Goal: Task Accomplishment & Management: Use online tool/utility

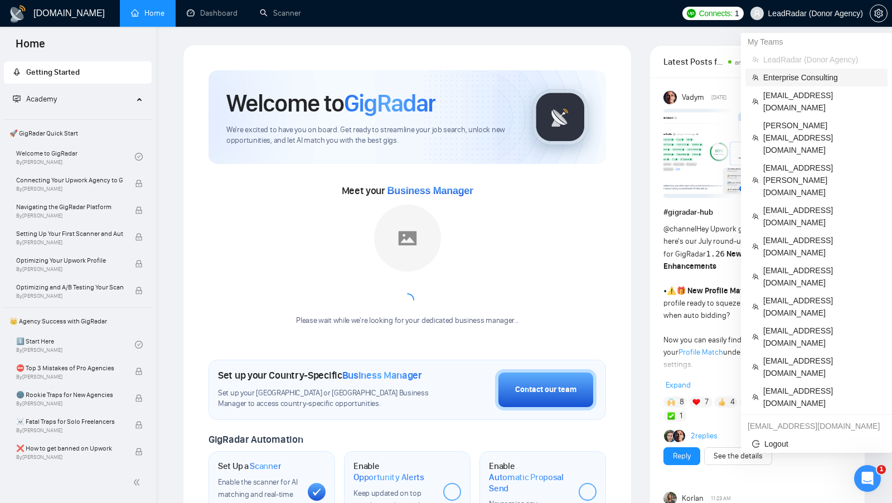
click at [789, 77] on span "Enterprise Consulting" at bounding box center [822, 77] width 118 height 12
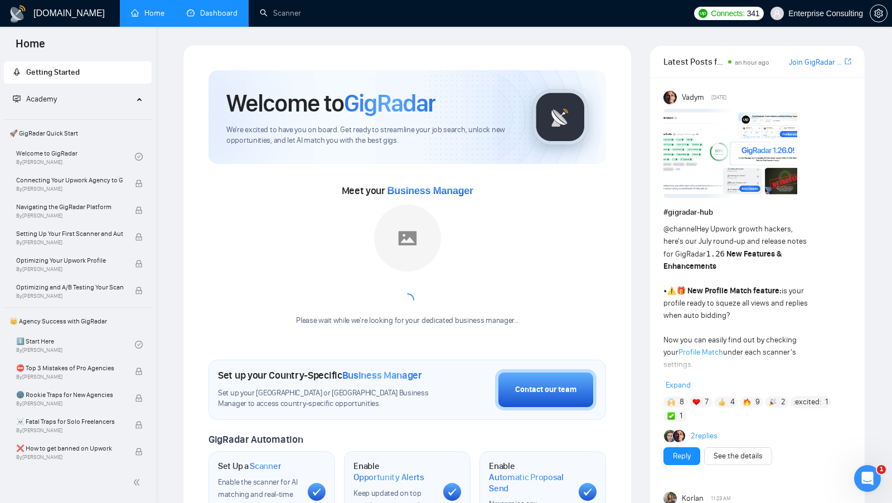
click at [237, 8] on link "Dashboard" at bounding box center [212, 12] width 51 height 9
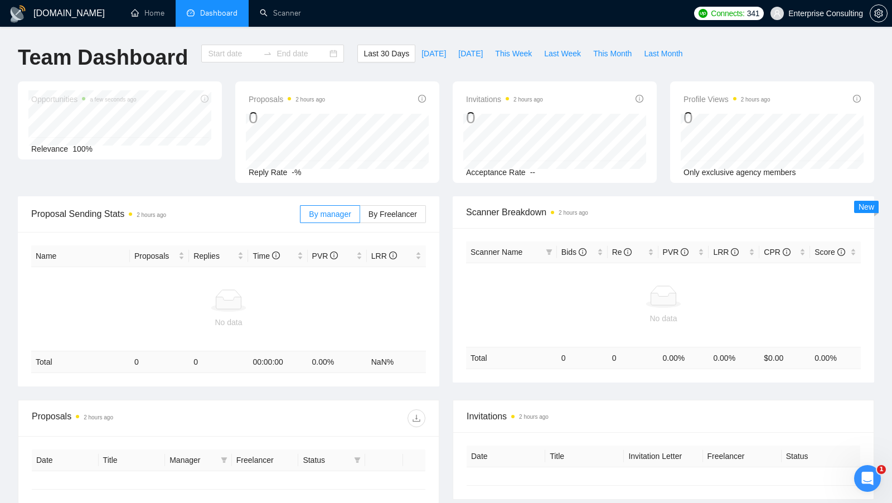
type input "[DATE]"
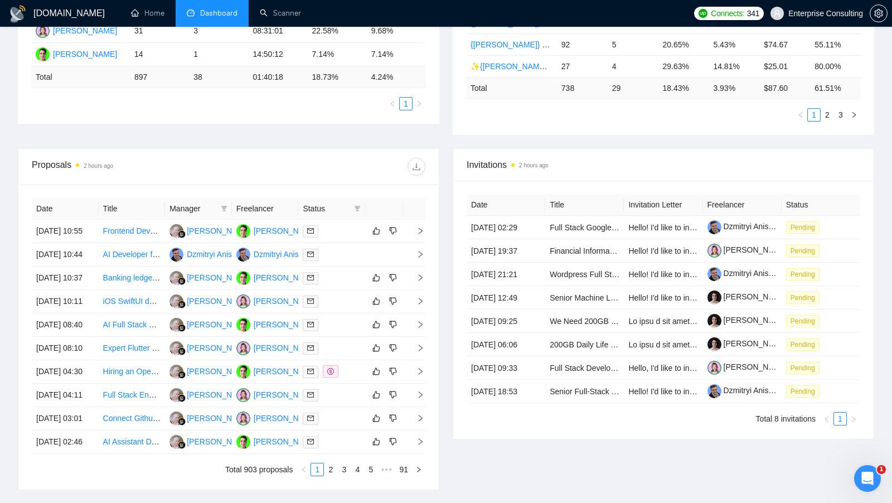
scroll to position [294, 0]
click at [230, 202] on th "Manager" at bounding box center [198, 209] width 67 height 22
click at [227, 206] on icon "filter" at bounding box center [224, 209] width 7 height 7
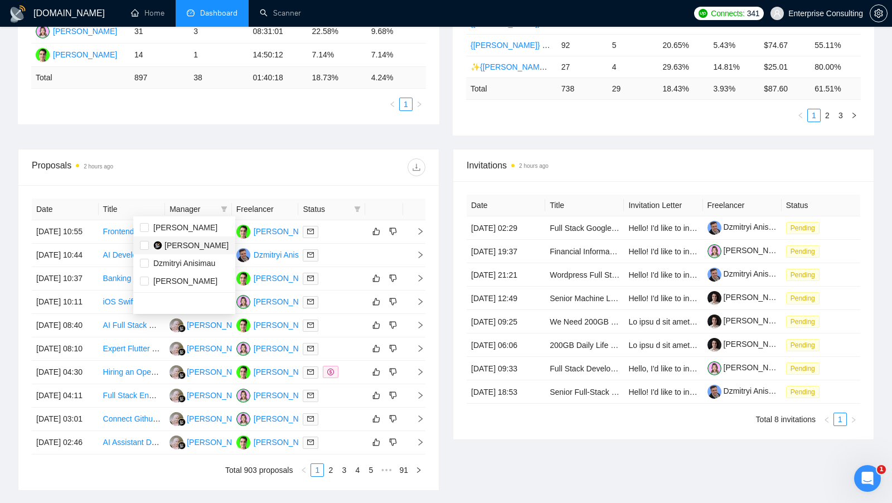
click at [198, 241] on span "Rita Huljannah" at bounding box center [196, 245] width 64 height 9
checkbox input "true"
click at [330, 149] on div "Proposals 2 hours ago Date Title Manager Freelancer Status 23 Sep, 2025 10:55 F…" at bounding box center [228, 320] width 421 height 342
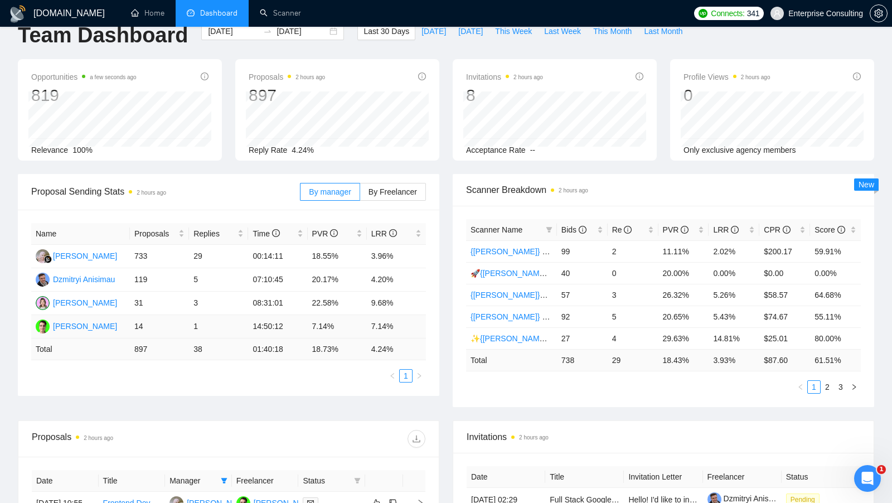
scroll to position [7, 0]
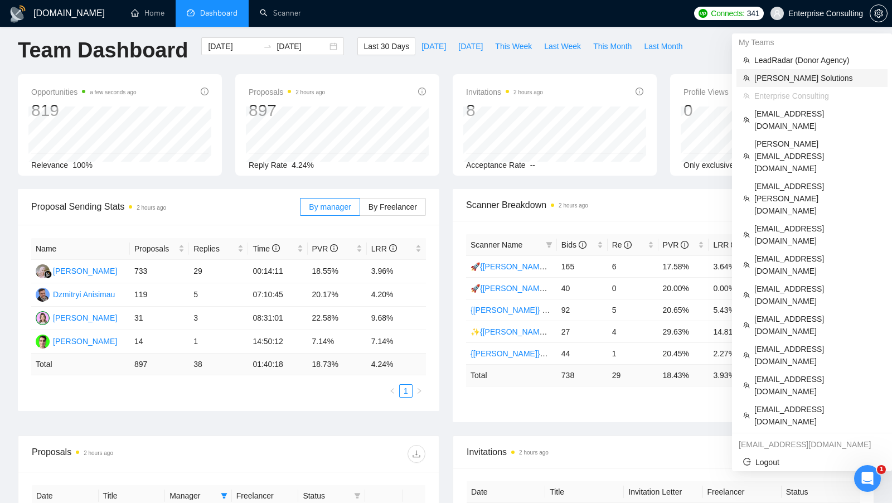
click at [817, 81] on span "[PERSON_NAME] Solutions" at bounding box center [817, 78] width 126 height 12
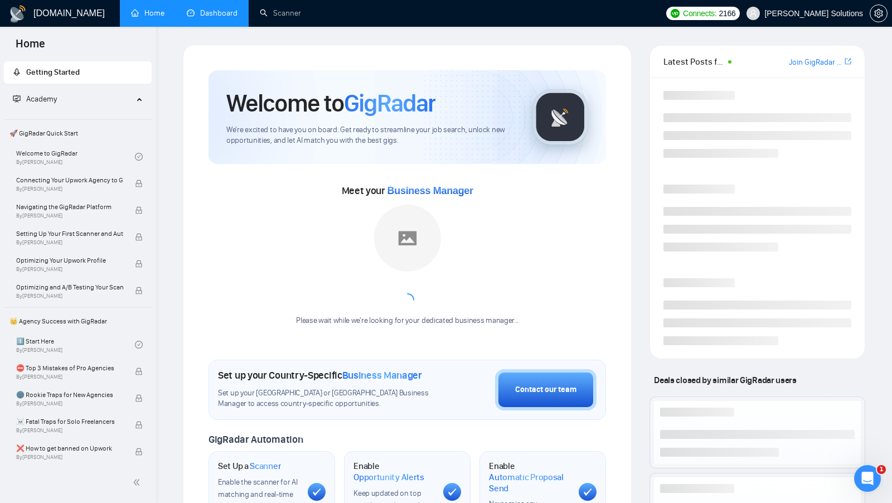
click at [221, 18] on link "Dashboard" at bounding box center [212, 12] width 51 height 9
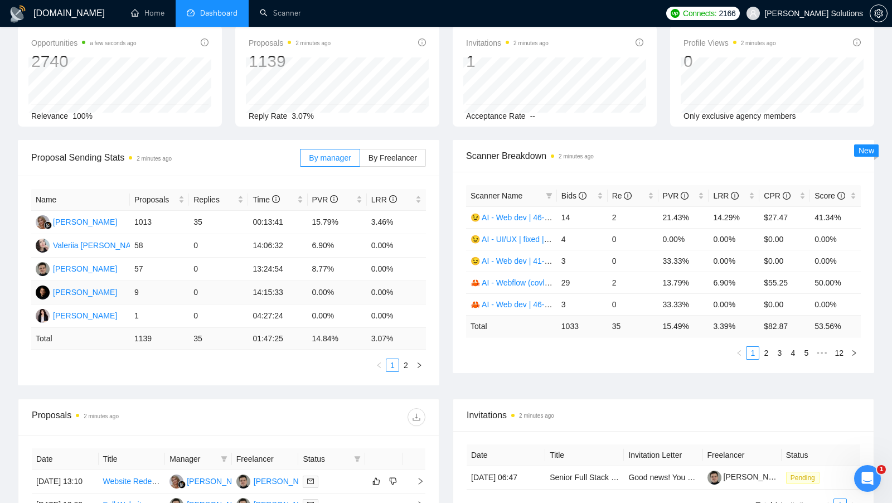
scroll to position [58, 0]
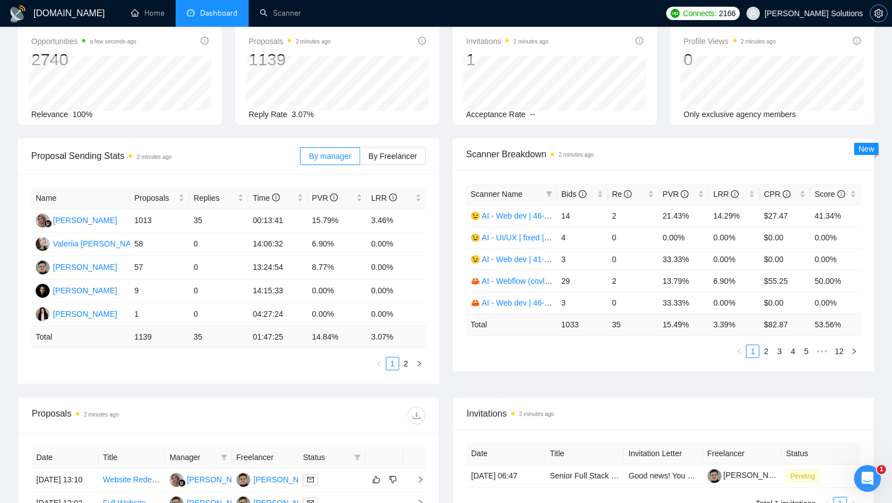
click at [879, 18] on button "button" at bounding box center [878, 13] width 18 height 18
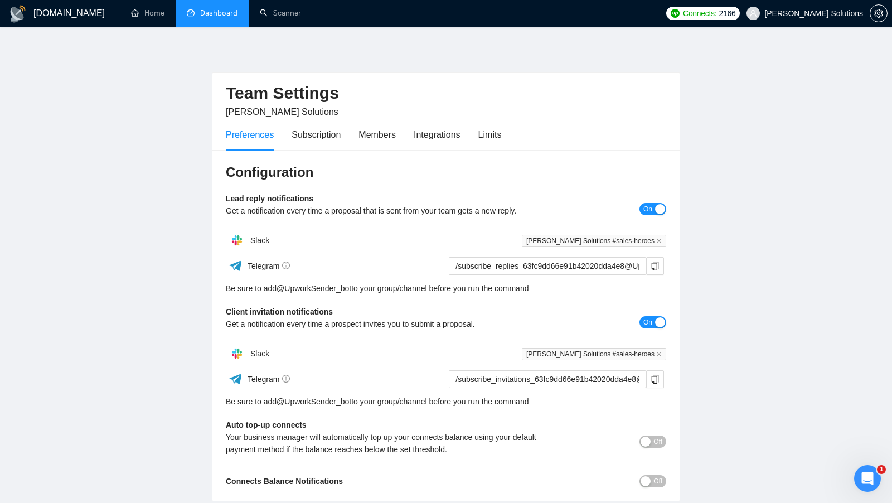
click at [477, 135] on div "Preferences Subscription Members Integrations Limits" at bounding box center [363, 135] width 275 height 32
click at [484, 135] on div "Limits" at bounding box center [489, 135] width 23 height 14
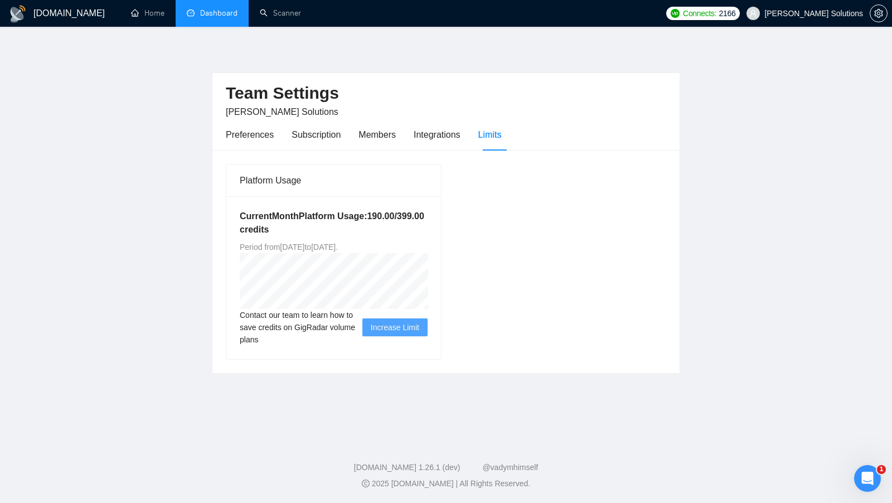
click at [216, 18] on link "Dashboard" at bounding box center [212, 12] width 51 height 9
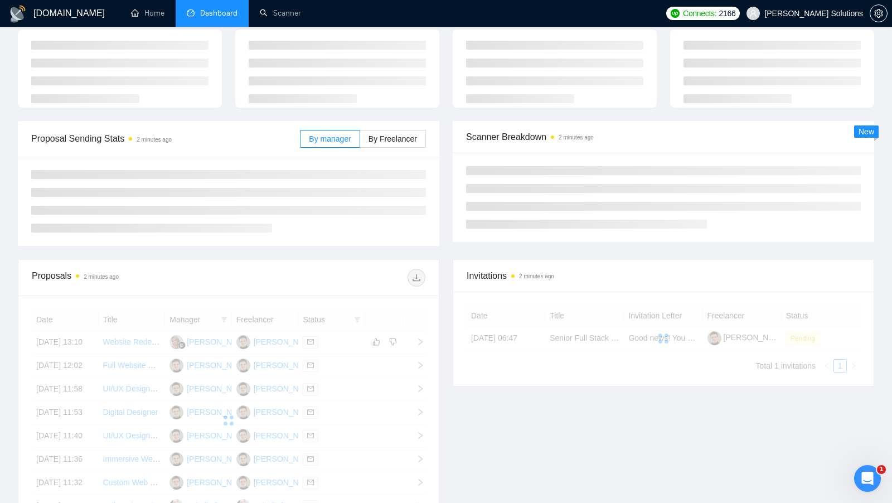
scroll to position [31, 0]
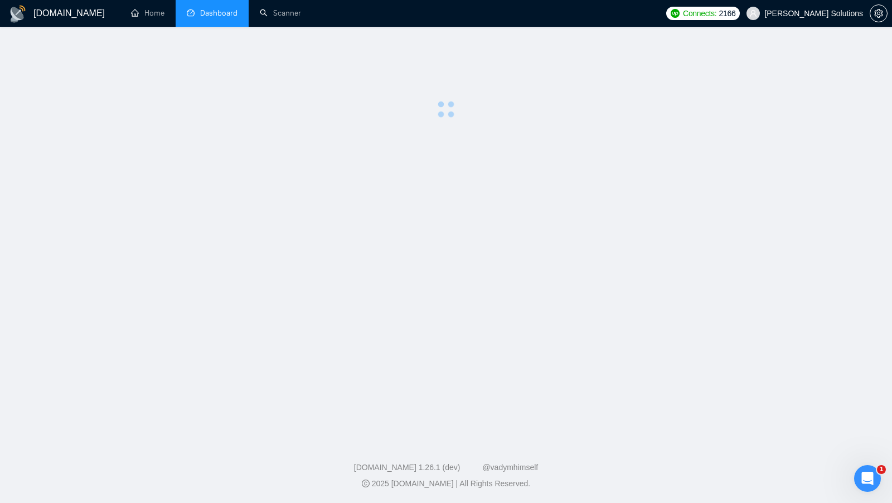
scroll to position [31, 0]
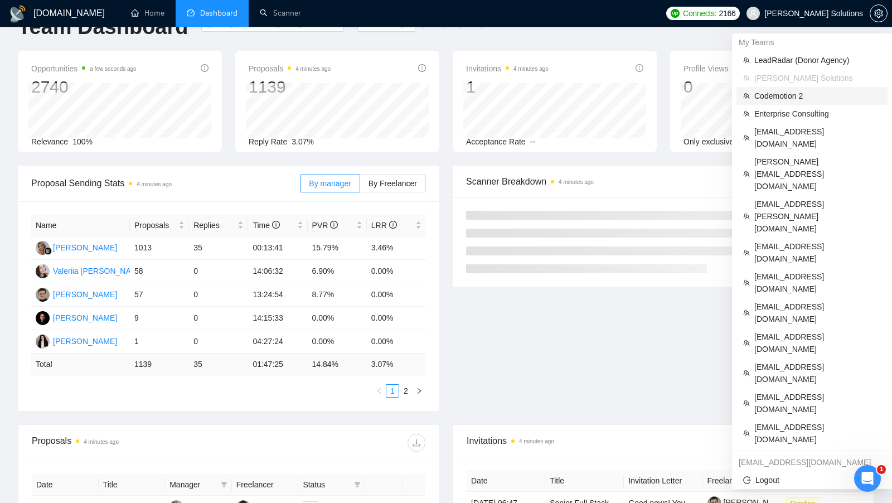
click at [794, 94] on span "Codemotion 2" at bounding box center [817, 96] width 126 height 12
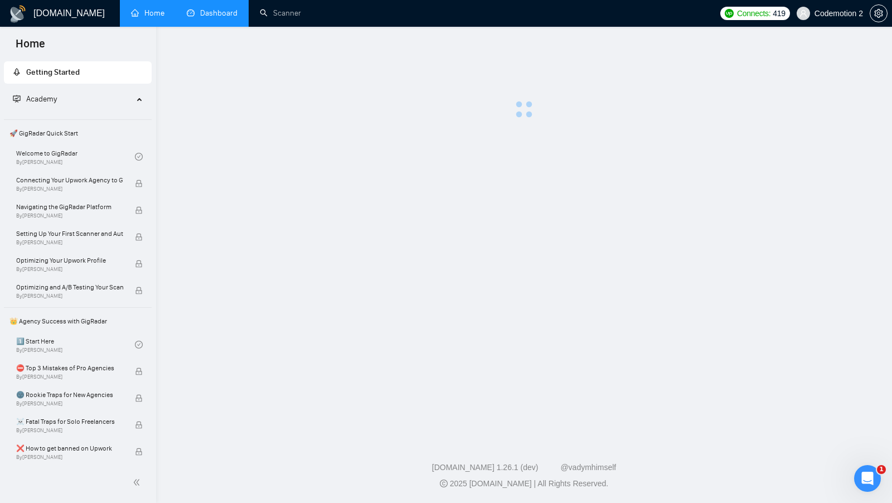
click at [191, 13] on link "Dashboard" at bounding box center [212, 12] width 51 height 9
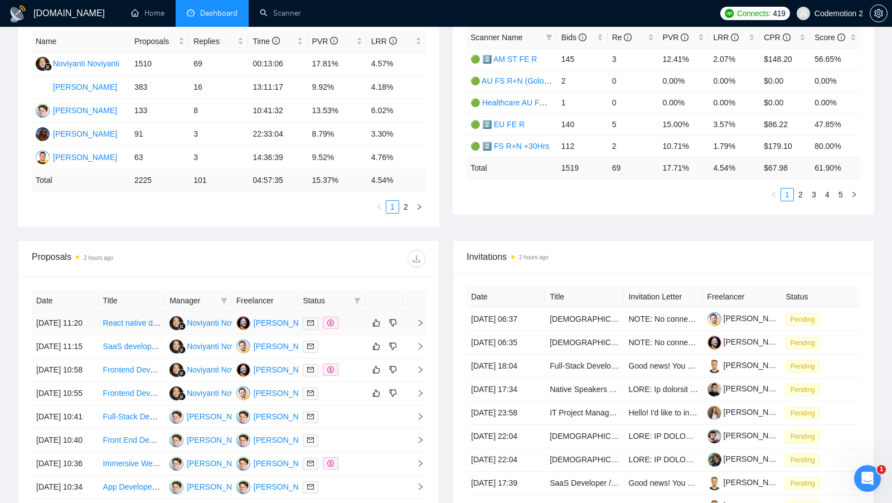
scroll to position [213, 0]
click at [358, 300] on icon "filter" at bounding box center [357, 301] width 7 height 7
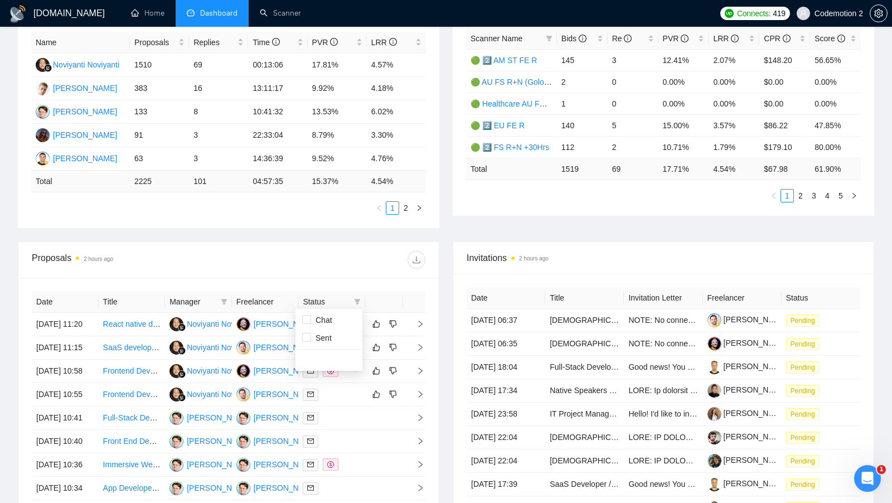
click at [339, 309] on ul "Chat Sent" at bounding box center [328, 329] width 67 height 40
click at [335, 311] on li "Chat" at bounding box center [328, 320] width 67 height 18
checkbox input "true"
click at [360, 287] on div "Date Title Manager Freelancer Status 23 Sep, 2025 11:20 React native developer …" at bounding box center [228, 430] width 420 height 305
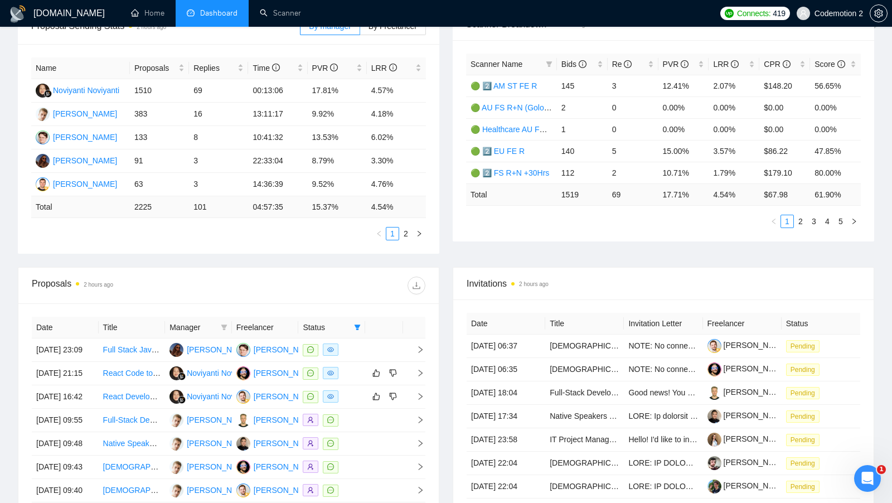
scroll to position [172, 0]
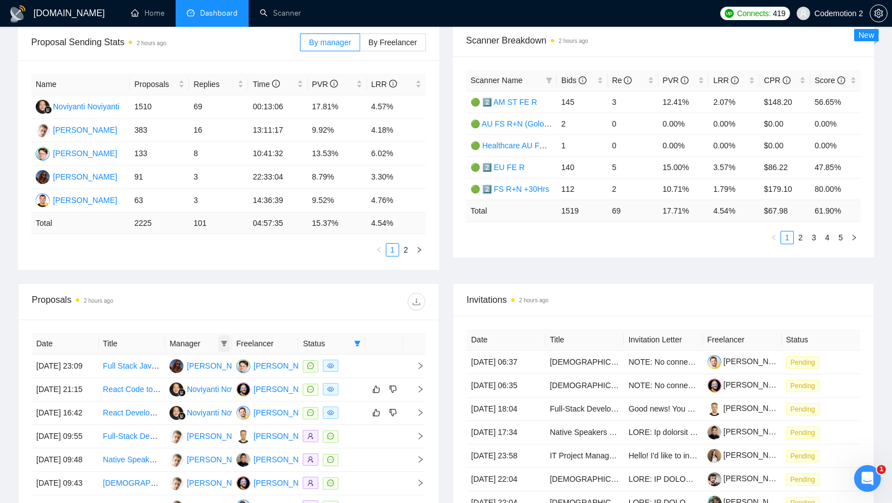
click at [228, 339] on span at bounding box center [223, 343] width 11 height 17
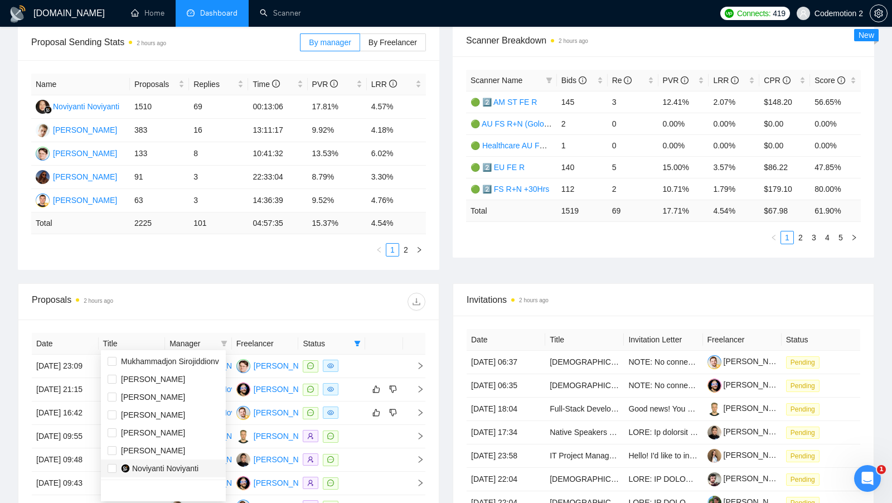
click at [140, 468] on span "Noviyanti Noviyanti" at bounding box center [165, 468] width 66 height 9
checkbox input "true"
click at [362, 267] on div "Proposal Sending Stats 2 hours ago By manager By Freelancer Name Proposals Repl…" at bounding box center [445, 154] width 869 height 259
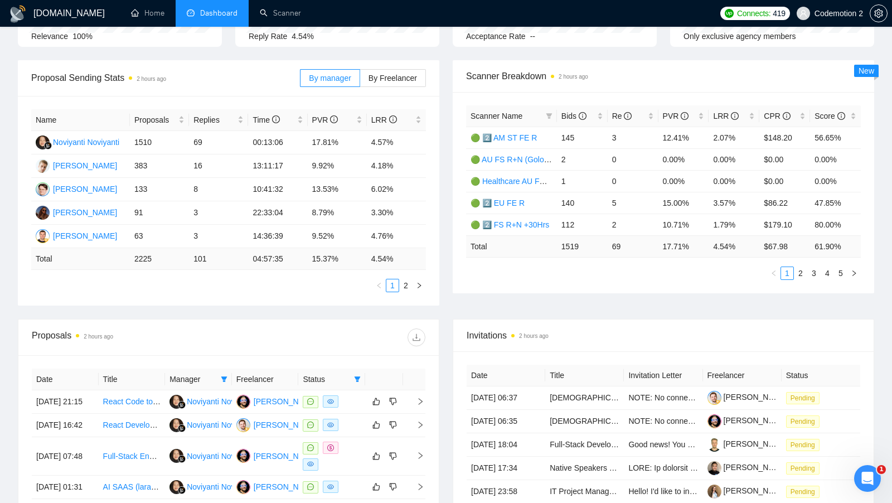
scroll to position [128, 0]
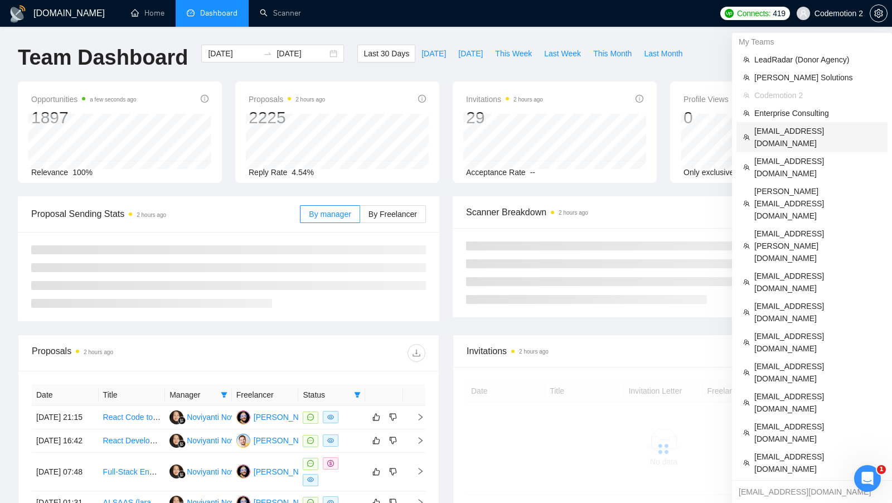
click at [793, 132] on span "[EMAIL_ADDRESS][DOMAIN_NAME]" at bounding box center [817, 137] width 126 height 25
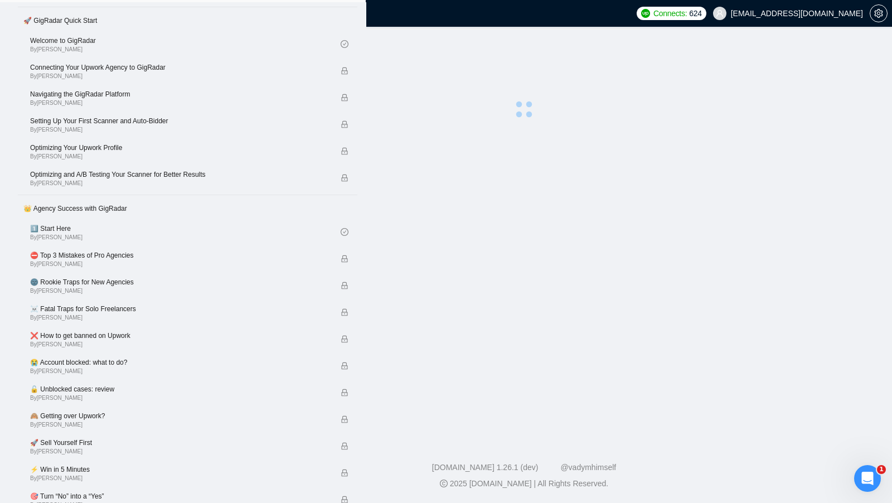
click at [226, 18] on link "Dashboard" at bounding box center [212, 12] width 51 height 9
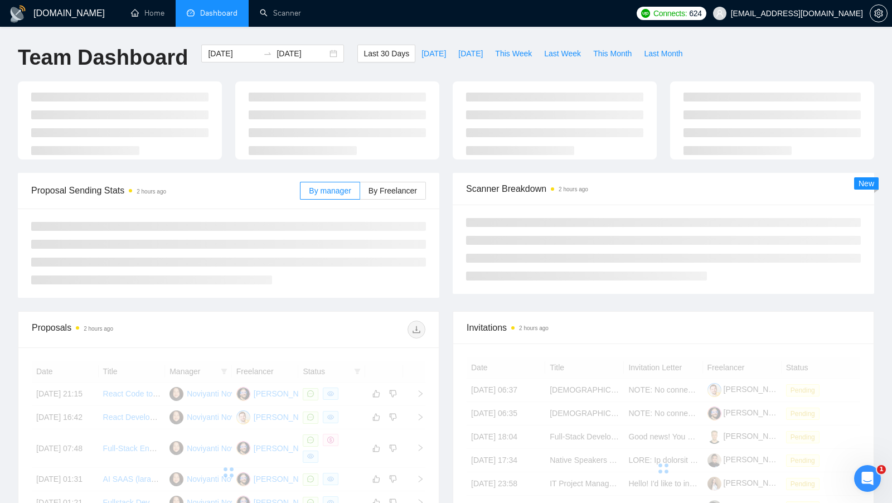
click at [224, 23] on li "Dashboard" at bounding box center [212, 13] width 73 height 27
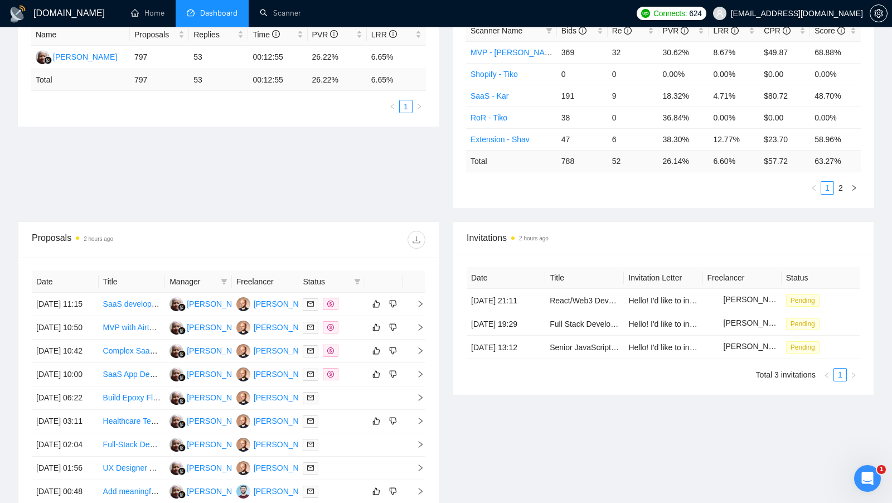
scroll to position [175, 0]
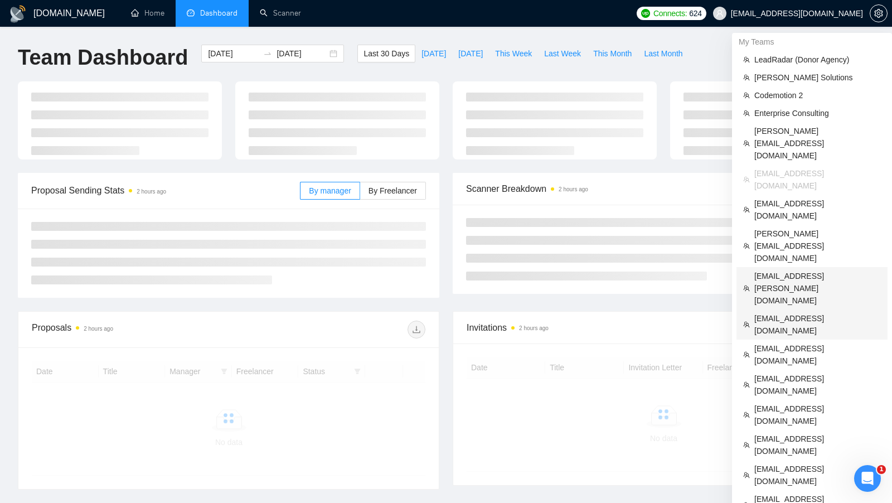
scroll to position [84, 0]
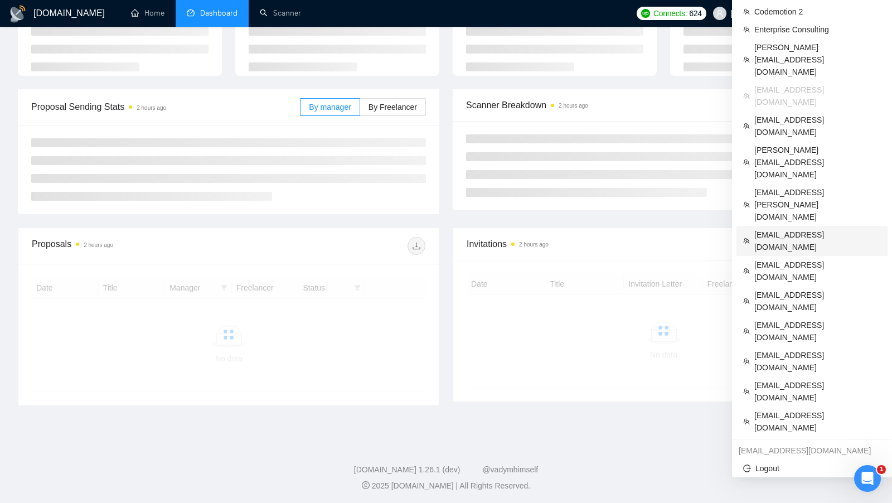
click at [800, 228] on span "[EMAIL_ADDRESS][DOMAIN_NAME]" at bounding box center [817, 240] width 126 height 25
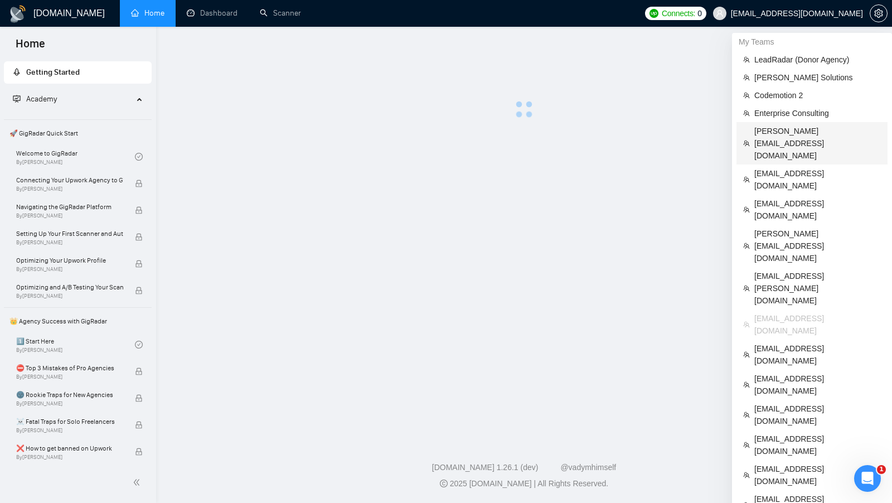
click at [788, 126] on span "[PERSON_NAME][EMAIL_ADDRESS][DOMAIN_NAME]" at bounding box center [817, 143] width 126 height 37
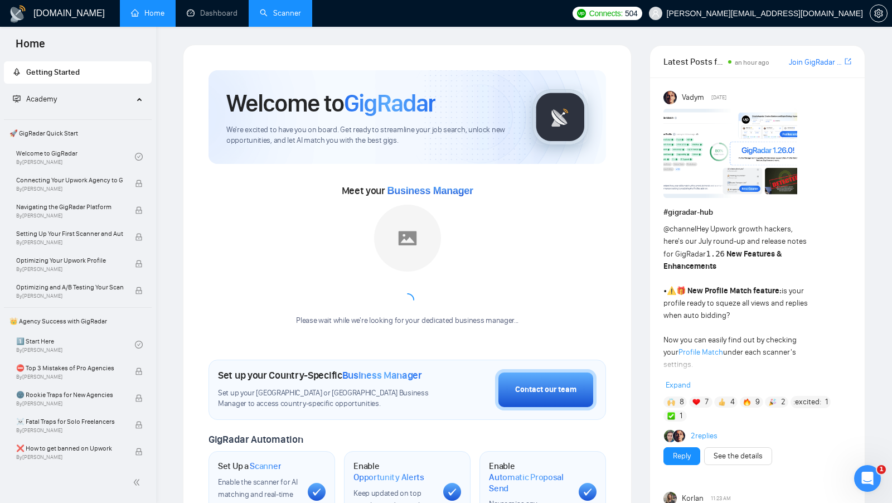
click at [279, 18] on link "Scanner" at bounding box center [280, 12] width 41 height 9
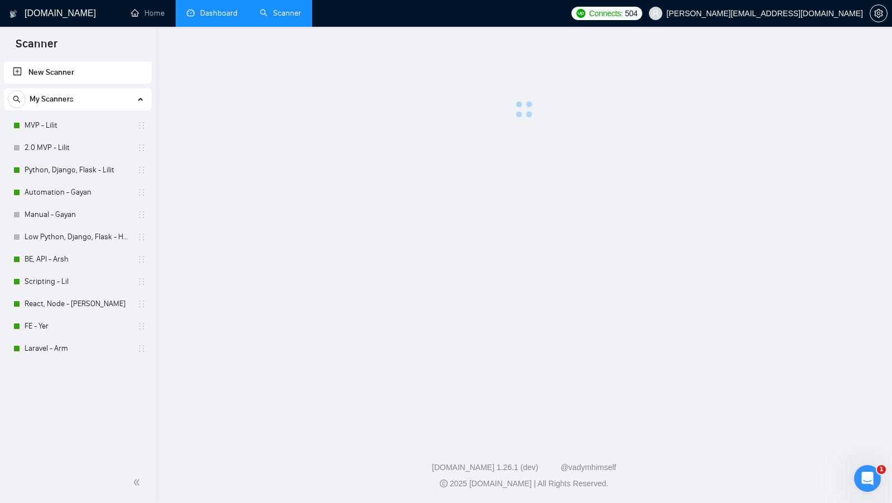
click at [228, 18] on link "Dashboard" at bounding box center [212, 12] width 51 height 9
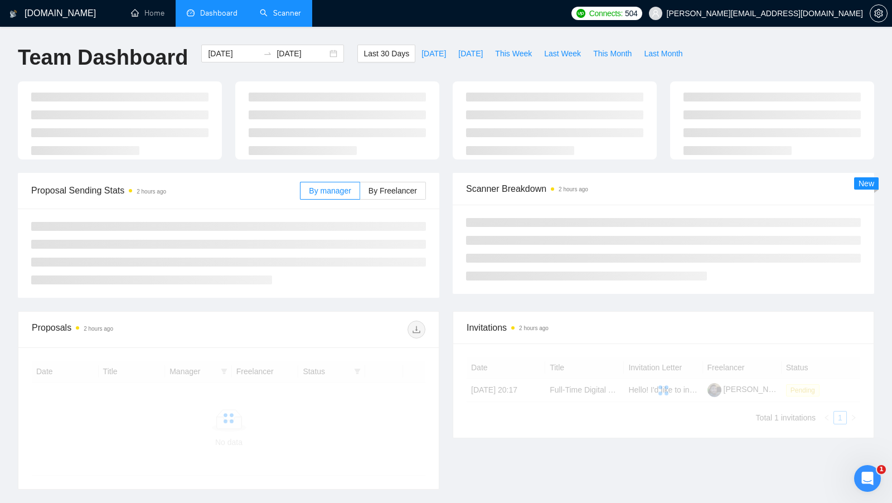
click at [265, 18] on link "Scanner" at bounding box center [280, 12] width 41 height 9
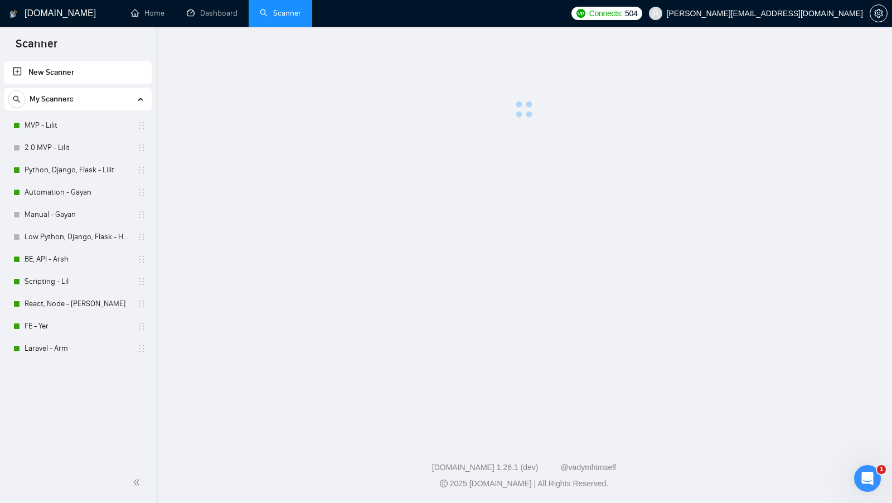
click at [60, 111] on div "My Scanners MVP - Lilit 2.0 MVP - Lilit Python, Django, Flask - Lilit Automatio…" at bounding box center [78, 223] width 148 height 271
click at [60, 115] on link "MVP - Lilit" at bounding box center [78, 125] width 106 height 22
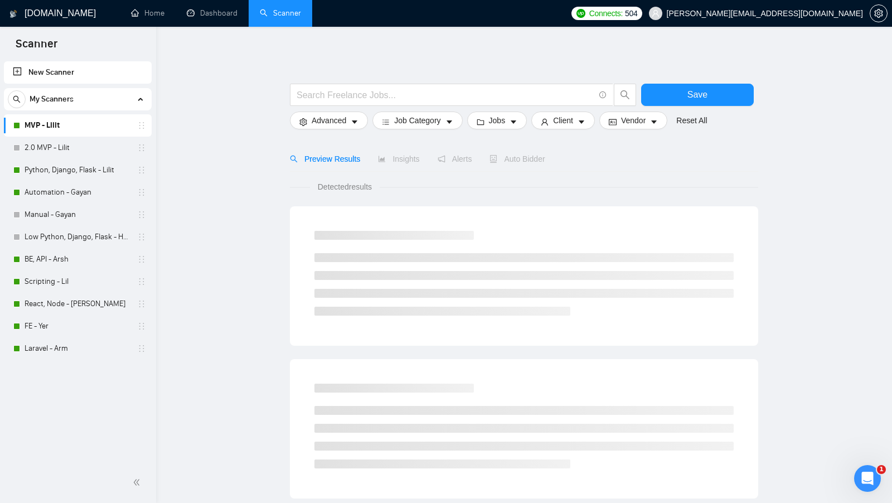
click at [60, 120] on link "MVP - Lilit" at bounding box center [78, 125] width 106 height 22
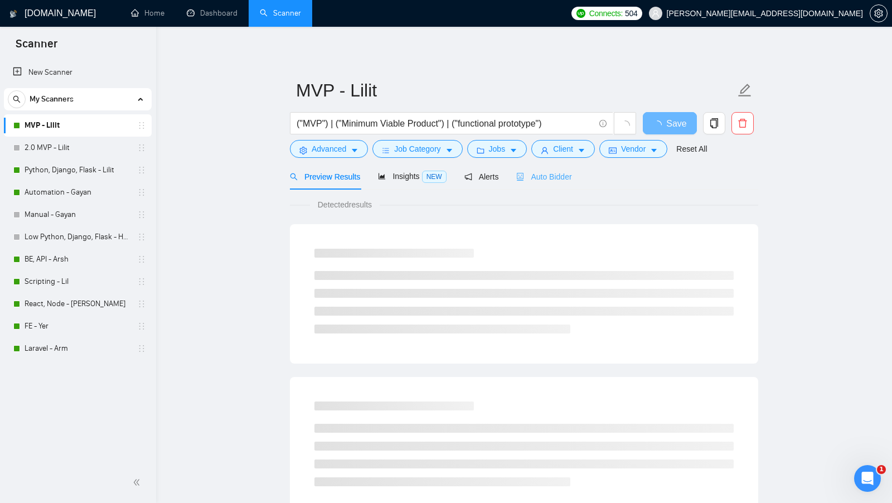
click at [568, 185] on div "Auto Bidder" at bounding box center [543, 176] width 55 height 26
click at [567, 178] on span "Auto Bidder" at bounding box center [543, 176] width 55 height 9
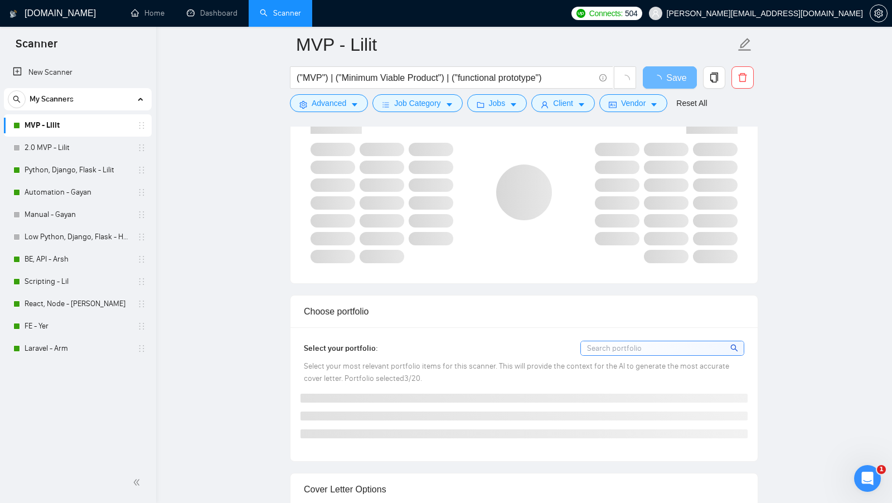
scroll to position [738, 0]
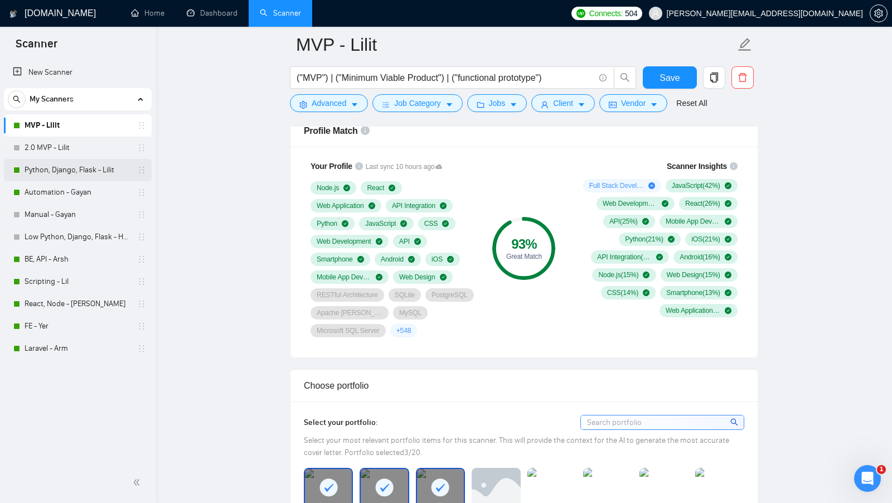
click at [78, 169] on link "Python, Django, Flask - Lilit" at bounding box center [78, 170] width 106 height 22
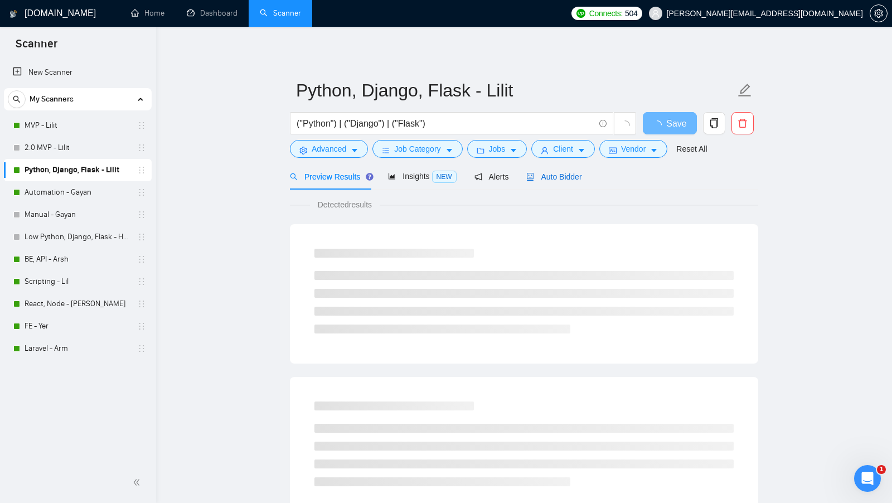
click at [577, 182] on div "Auto Bidder" at bounding box center [553, 177] width 55 height 12
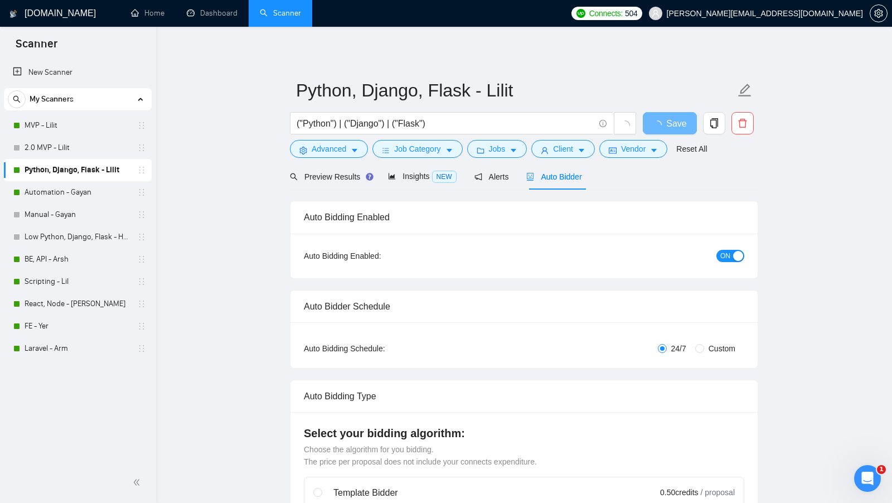
checkbox input "true"
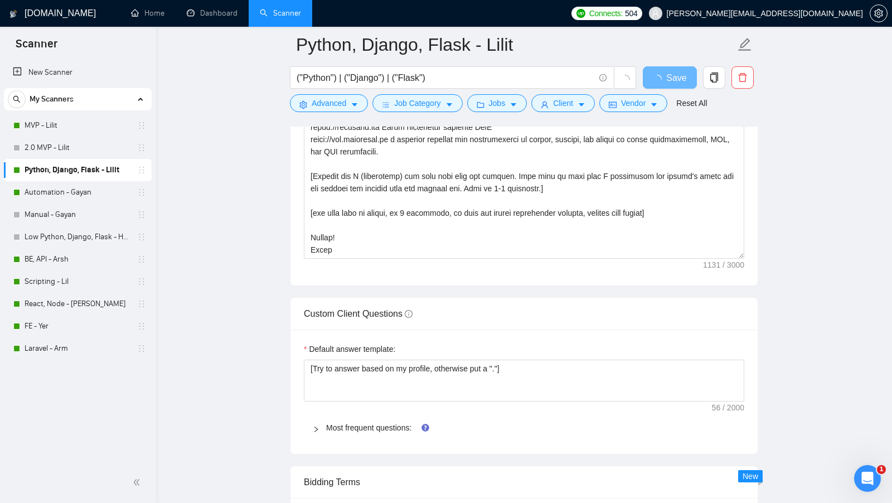
scroll to position [1420, 0]
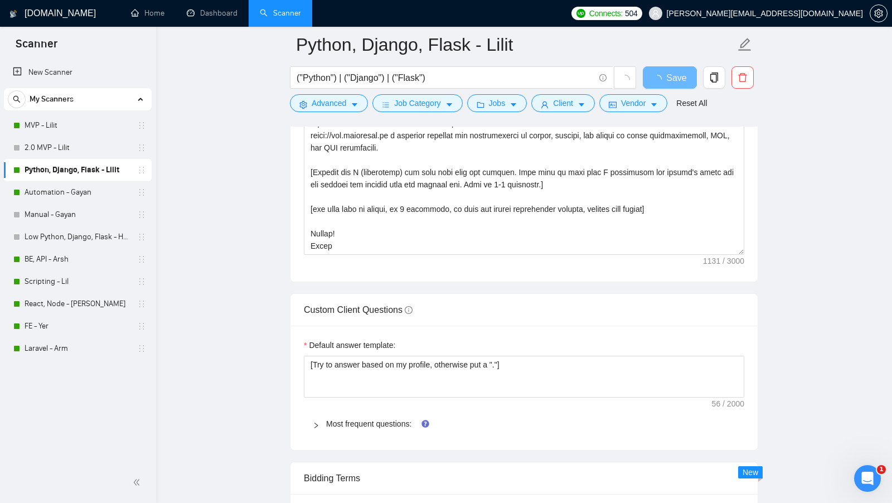
click at [375, 417] on span "Most frequent questions:" at bounding box center [530, 423] width 409 height 12
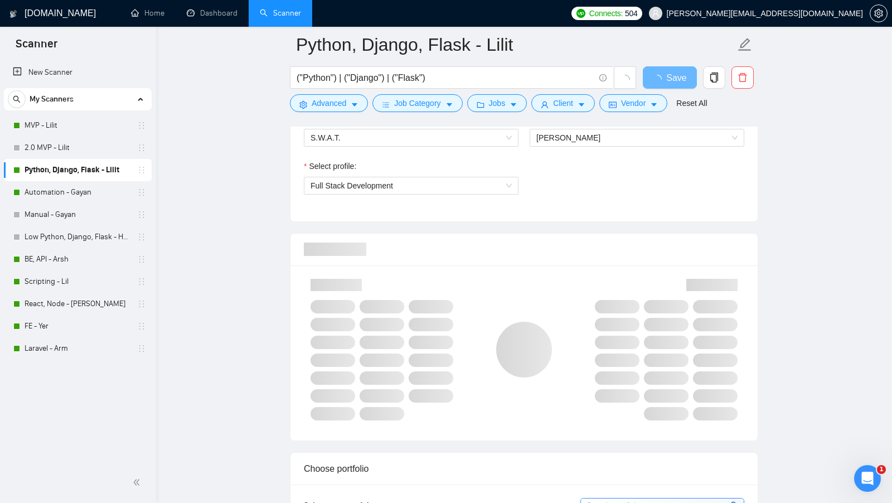
scroll to position [631, 0]
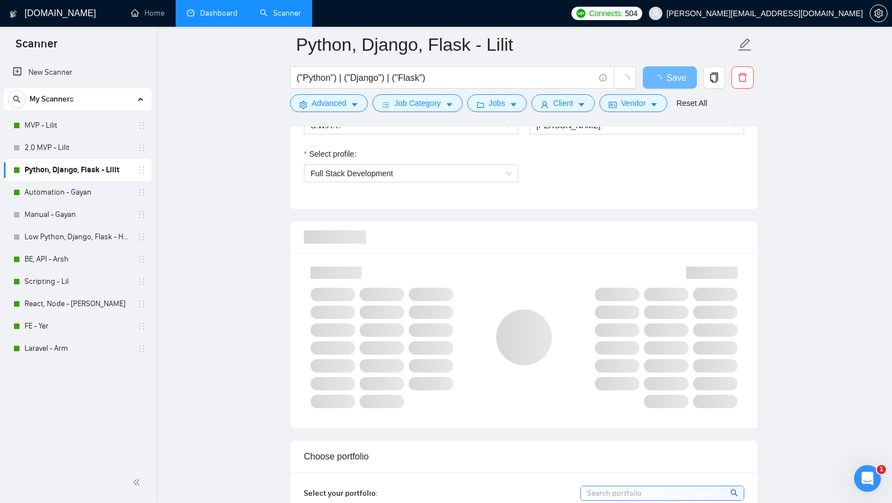
click at [211, 18] on link "Dashboard" at bounding box center [212, 12] width 51 height 9
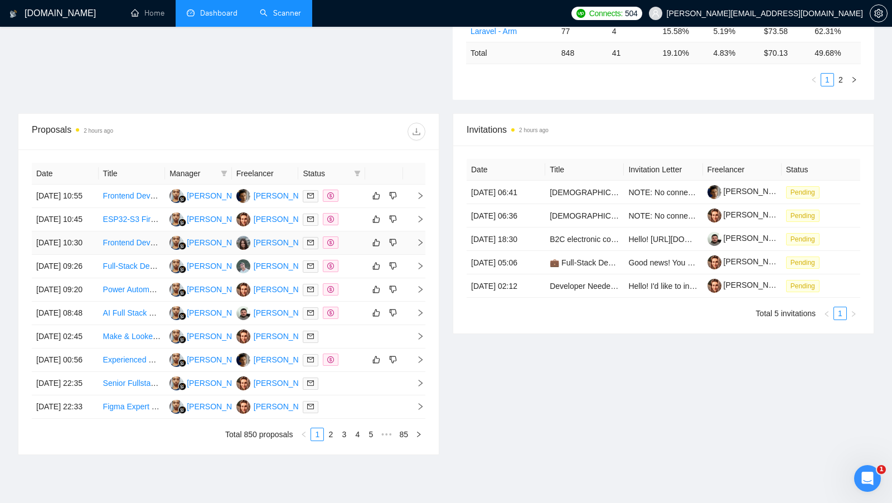
scroll to position [330, 0]
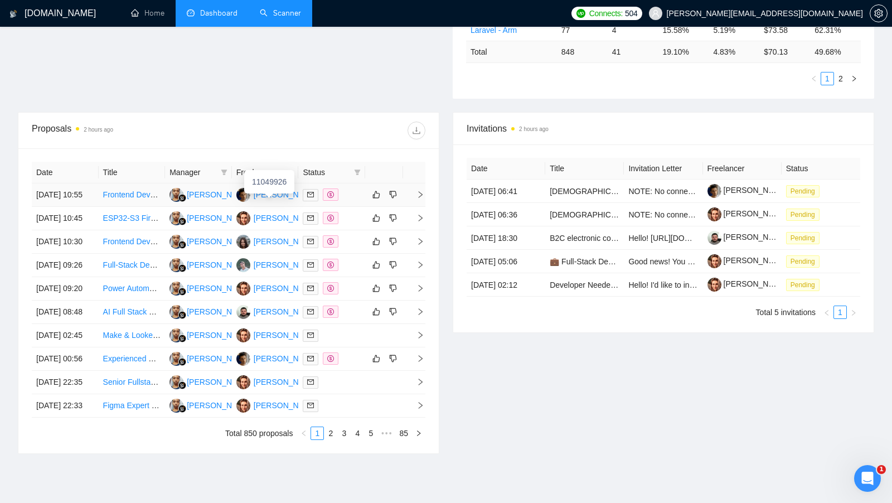
click at [278, 201] on div "Yuri Stepanyan" at bounding box center [286, 194] width 64 height 12
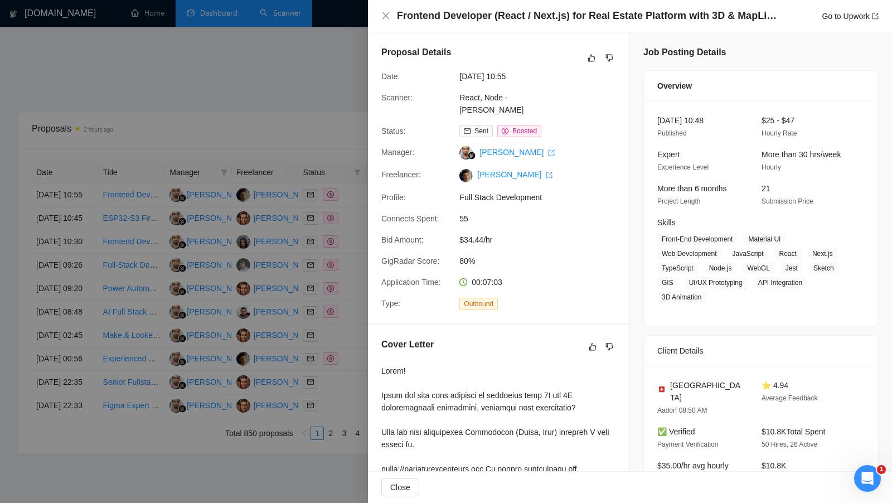
click at [365, 221] on div at bounding box center [446, 251] width 892 height 503
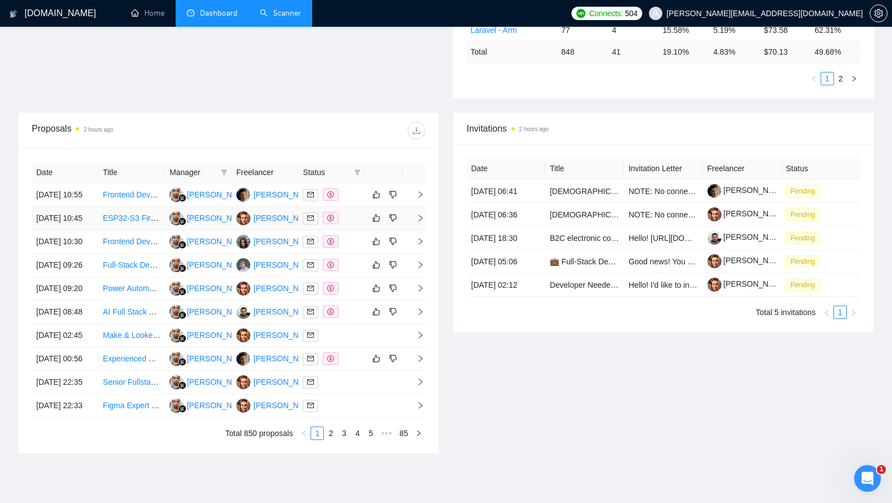
click at [359, 225] on div at bounding box center [332, 218] width 58 height 13
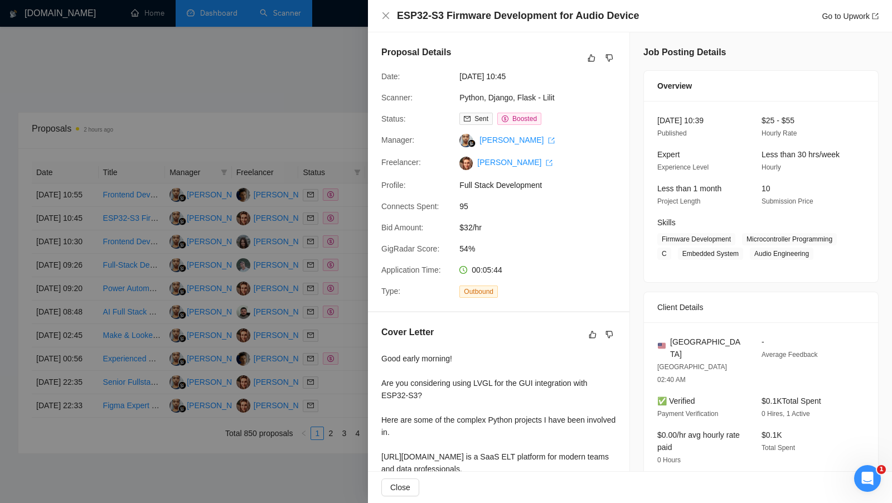
click at [354, 241] on div at bounding box center [446, 251] width 892 height 503
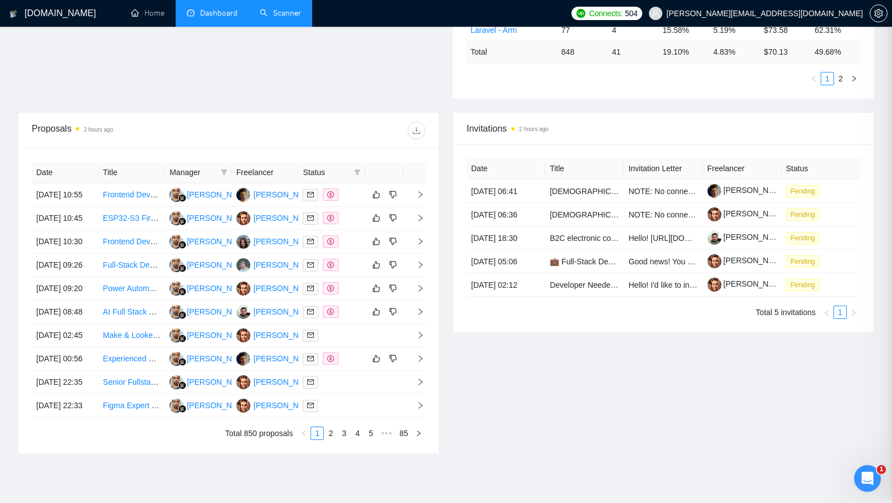
click at [354, 248] on div at bounding box center [332, 241] width 58 height 13
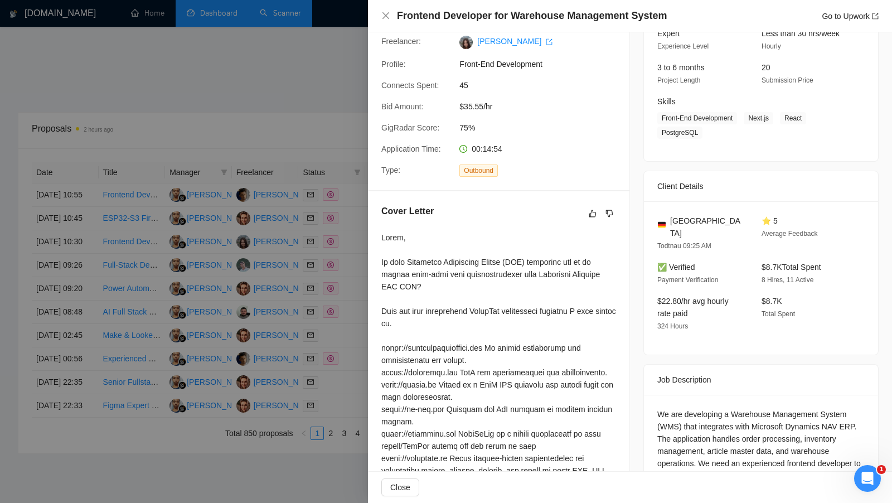
scroll to position [203, 0]
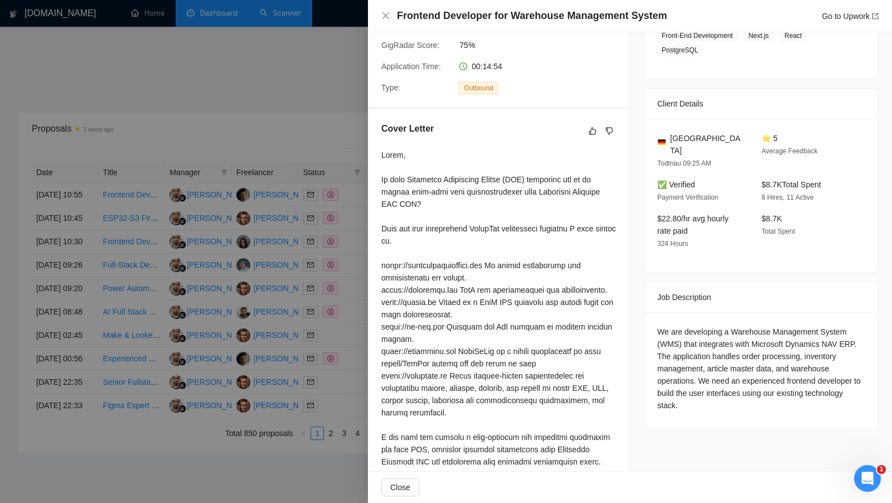
click at [255, 100] on div at bounding box center [446, 251] width 892 height 503
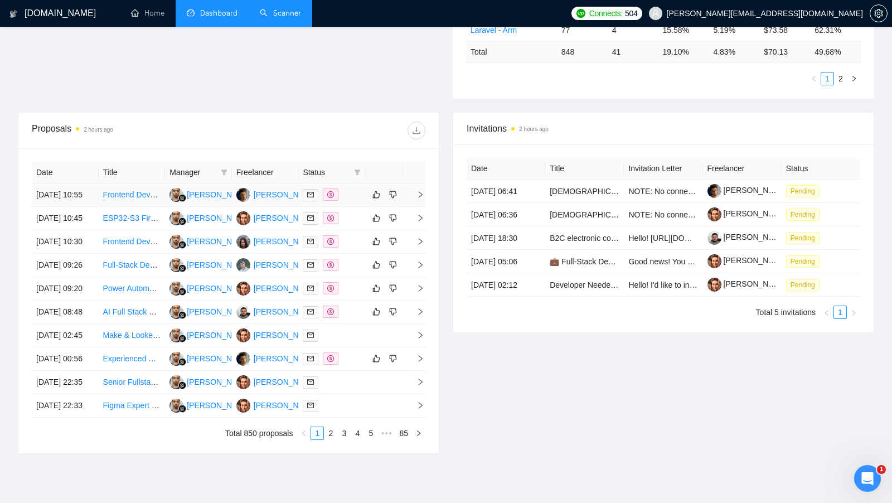
click at [342, 203] on td at bounding box center [331, 194] width 67 height 23
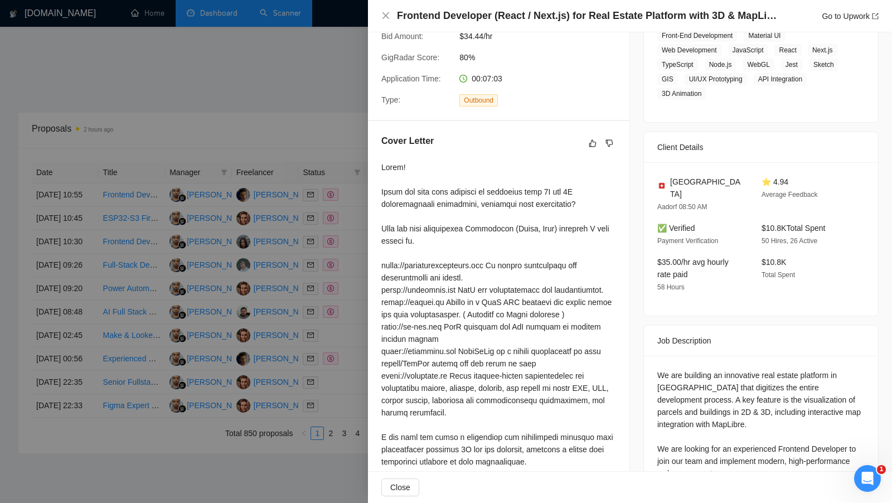
click at [345, 218] on div at bounding box center [446, 251] width 892 height 503
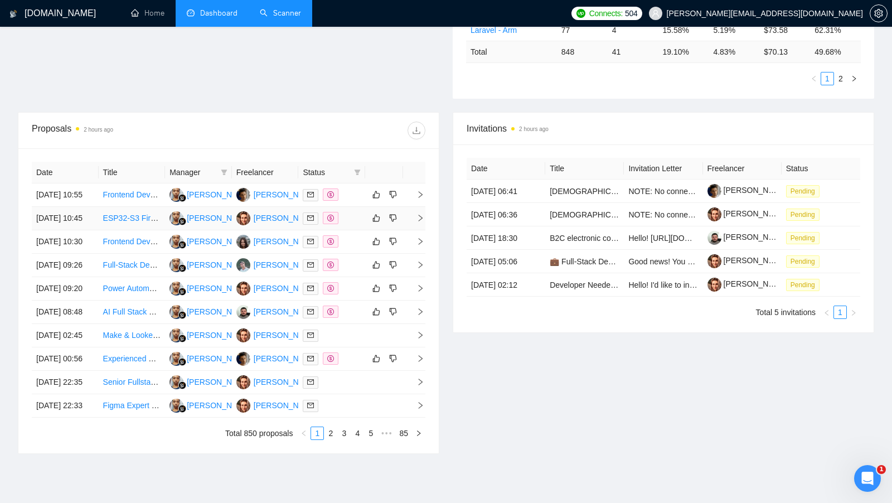
click at [347, 221] on td at bounding box center [331, 218] width 67 height 23
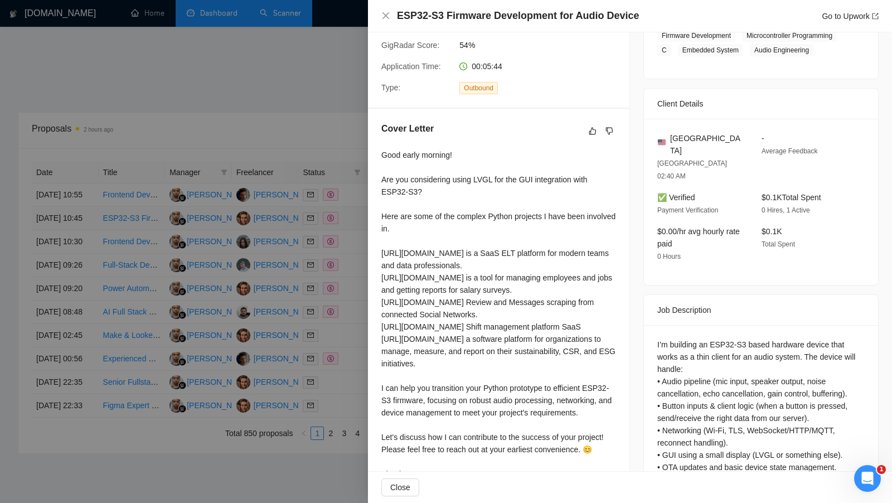
click at [347, 221] on div at bounding box center [446, 251] width 892 height 503
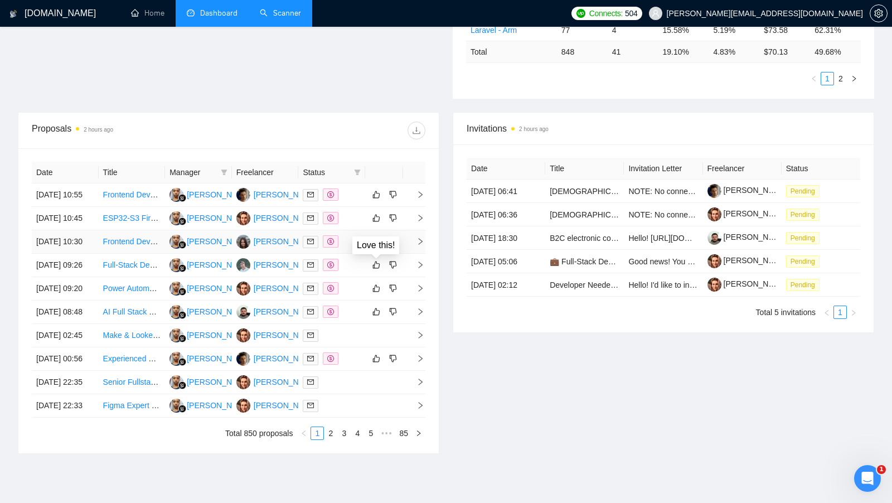
click at [352, 238] on div "Love this!" at bounding box center [375, 245] width 49 height 20
click at [347, 225] on div at bounding box center [332, 218] width 58 height 13
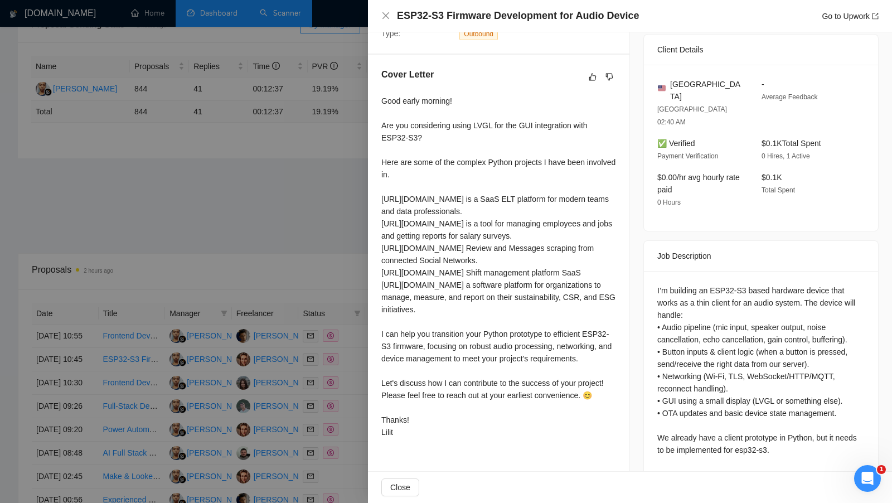
scroll to position [254, 0]
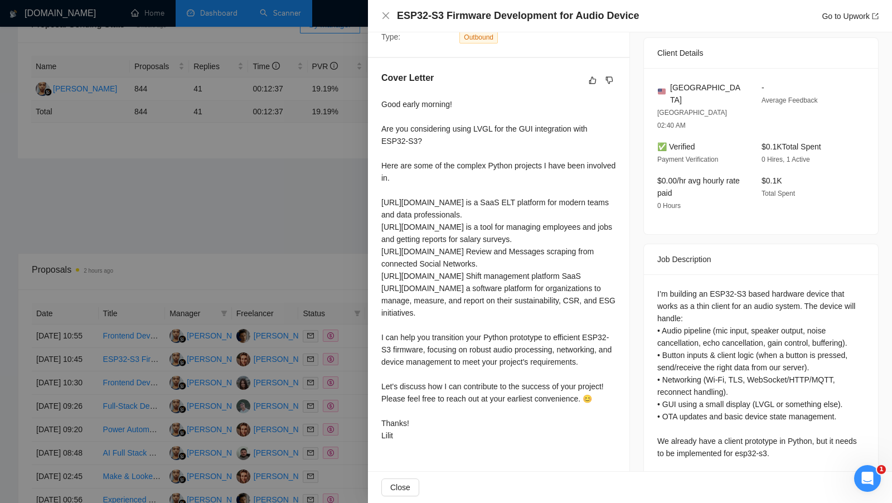
click at [357, 273] on div at bounding box center [446, 251] width 892 height 503
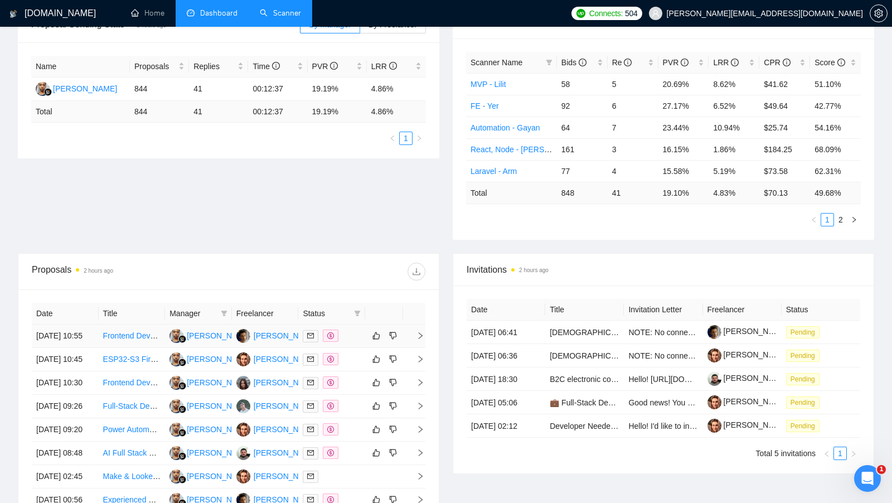
click at [359, 348] on td at bounding box center [331, 335] width 67 height 23
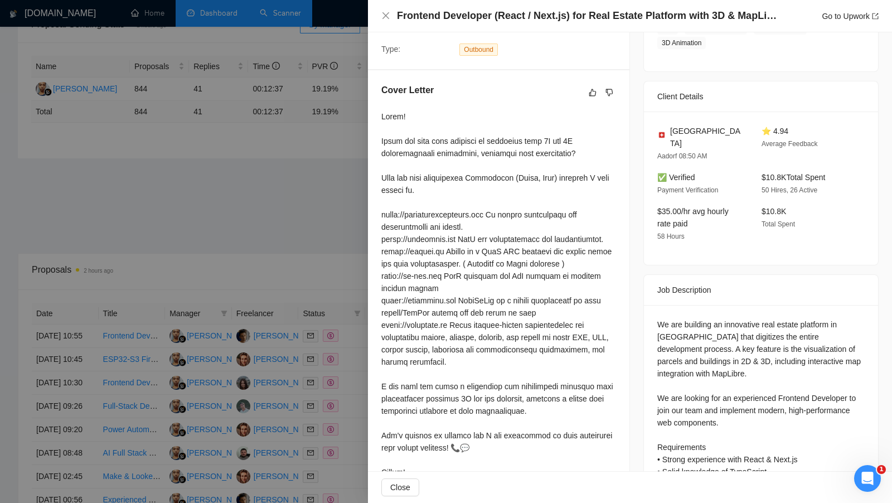
scroll to position [300, 0]
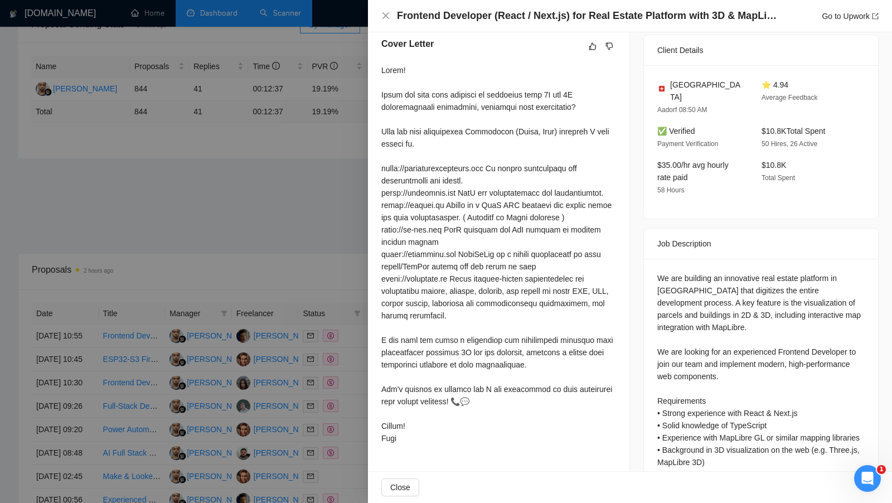
click at [315, 291] on div at bounding box center [446, 251] width 892 height 503
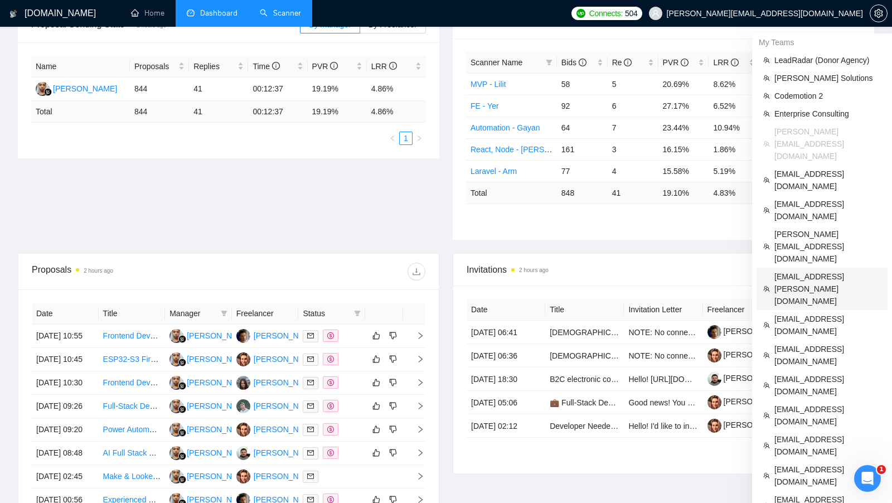
click at [809, 270] on span "[EMAIL_ADDRESS][PERSON_NAME][DOMAIN_NAME]" at bounding box center [827, 288] width 106 height 37
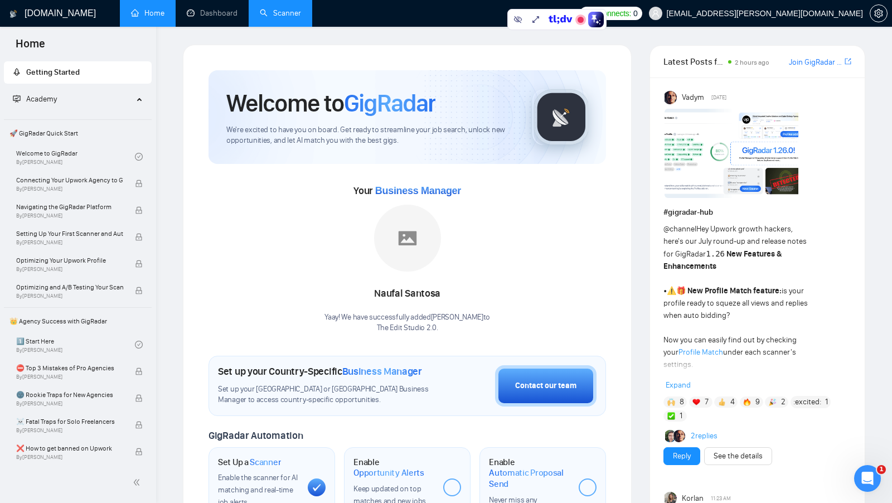
click at [269, 18] on link "Scanner" at bounding box center [280, 12] width 41 height 9
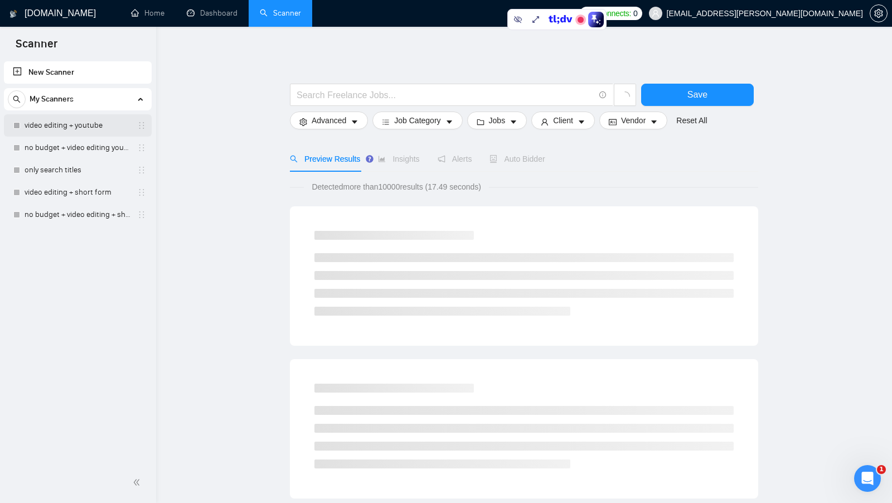
click at [104, 128] on link "video editing + youtube" at bounding box center [78, 125] width 106 height 22
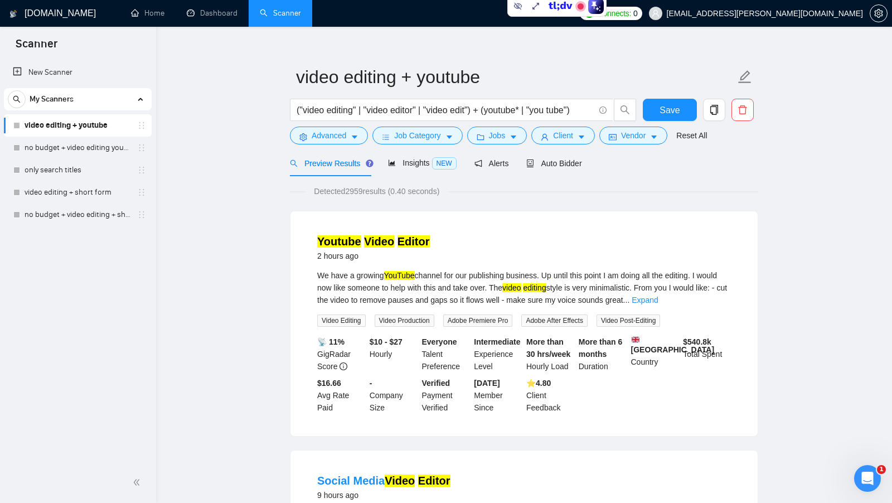
scroll to position [17, 0]
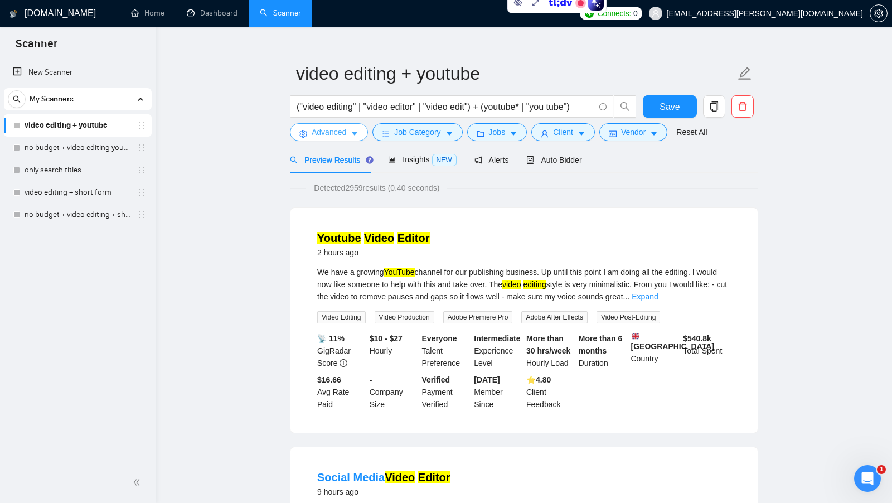
click at [329, 133] on span "Advanced" at bounding box center [328, 132] width 35 height 12
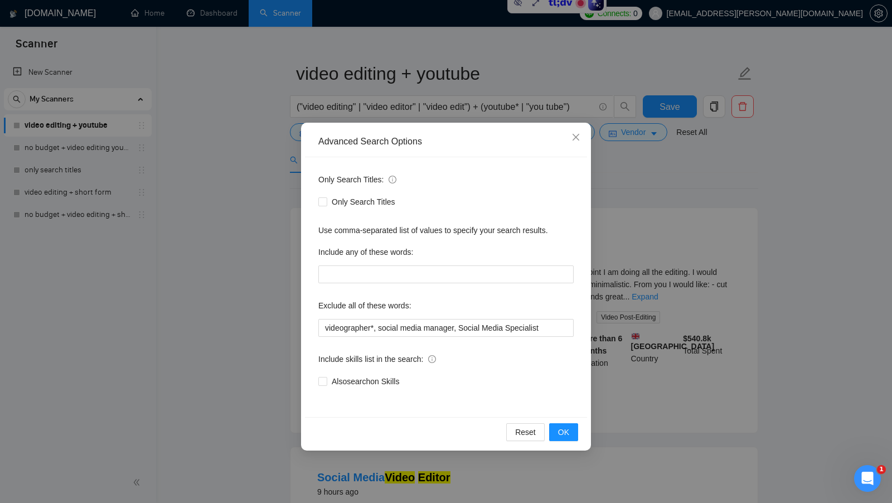
click at [235, 188] on div "Advanced Search Options Only Search Titles: Only Search Titles Use comma-separa…" at bounding box center [446, 251] width 892 height 503
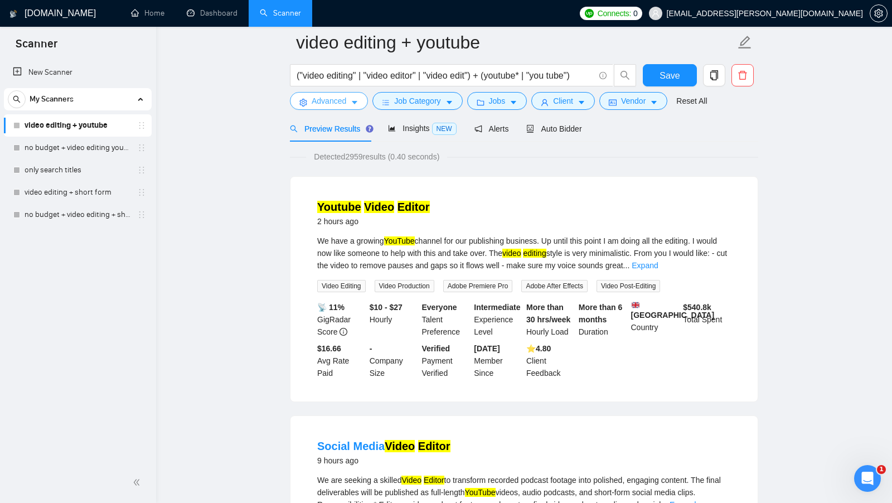
scroll to position [0, 0]
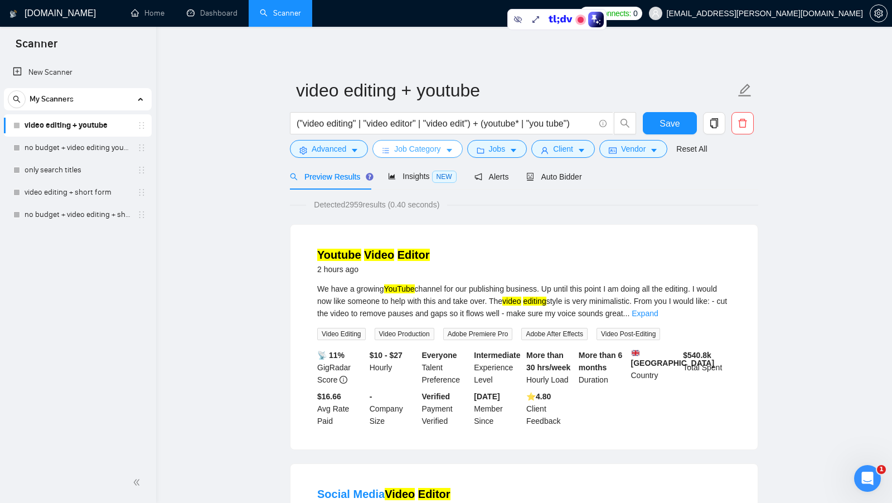
click at [447, 149] on icon "caret-down" at bounding box center [449, 151] width 8 height 8
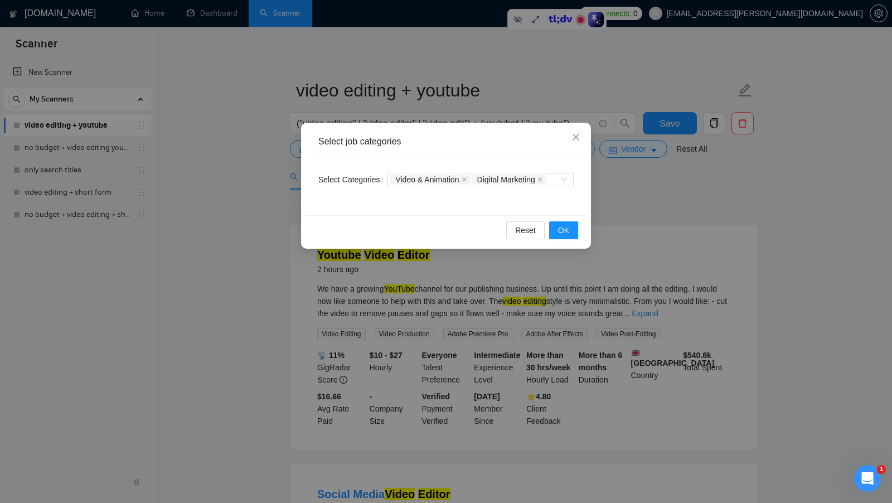
click at [648, 193] on div "Select job categories Select Categories Video & Animation Digital Marketing Res…" at bounding box center [446, 251] width 892 height 503
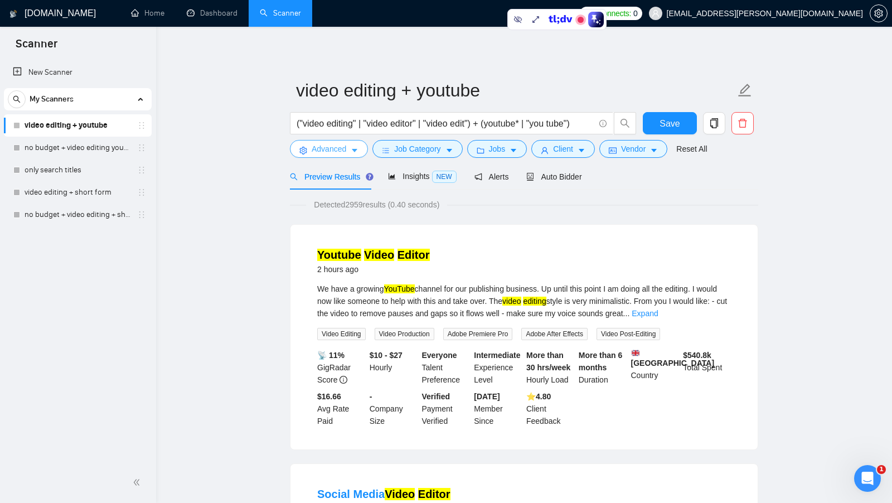
click at [335, 147] on span "Advanced" at bounding box center [328, 149] width 35 height 12
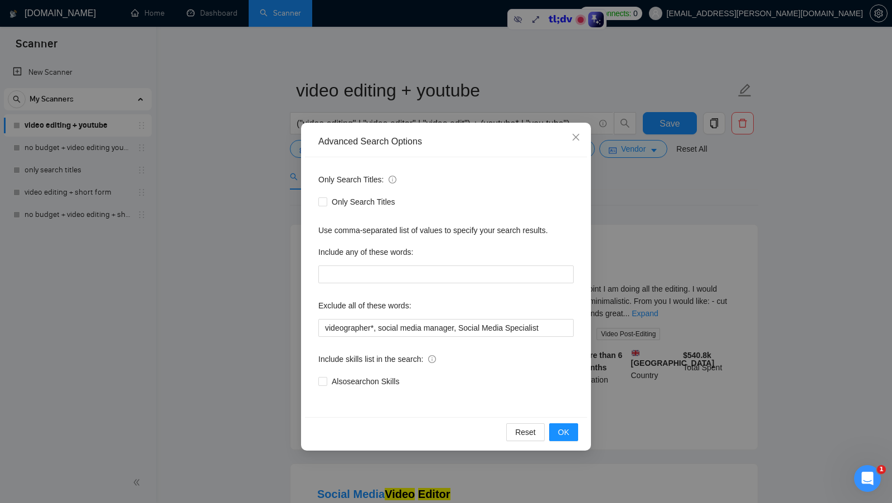
click at [264, 229] on div "Advanced Search Options Only Search Titles: Only Search Titles Use comma-separa…" at bounding box center [446, 251] width 892 height 503
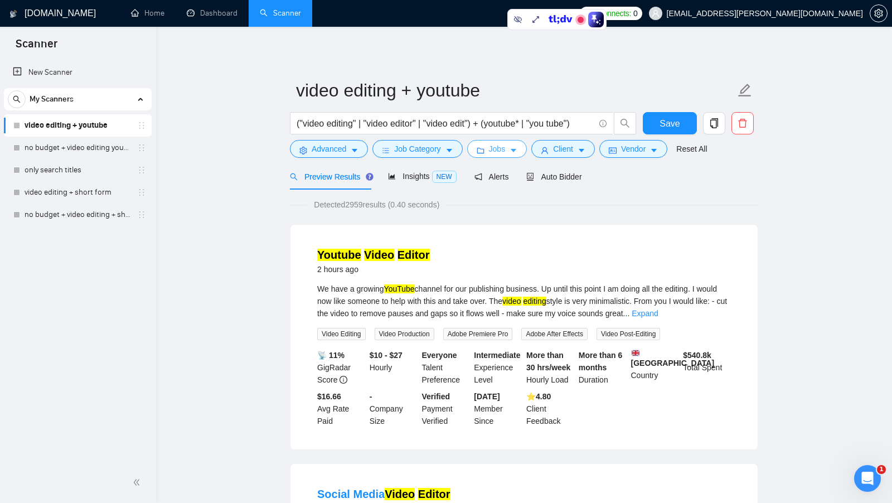
click at [495, 144] on span "Jobs" at bounding box center [497, 149] width 17 height 12
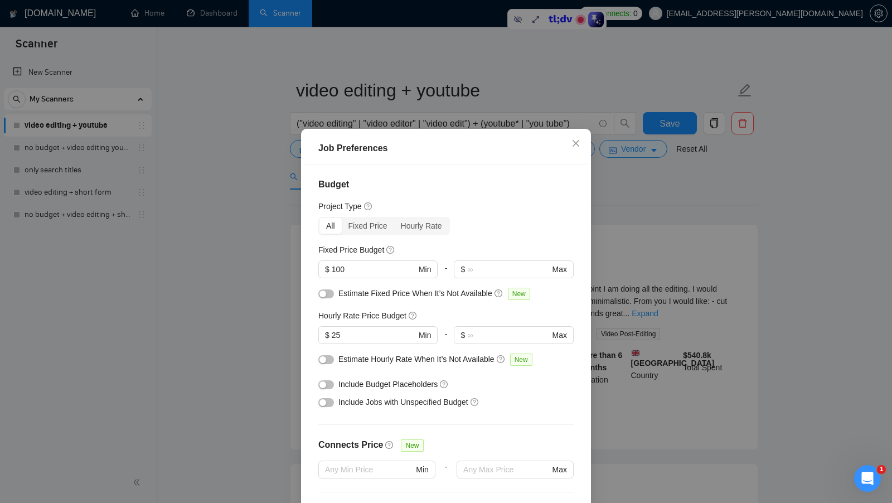
click at [613, 244] on div "Job Preferences Budget Project Type All Fixed Price Hourly Rate Fixed Price Bud…" at bounding box center [446, 251] width 892 height 503
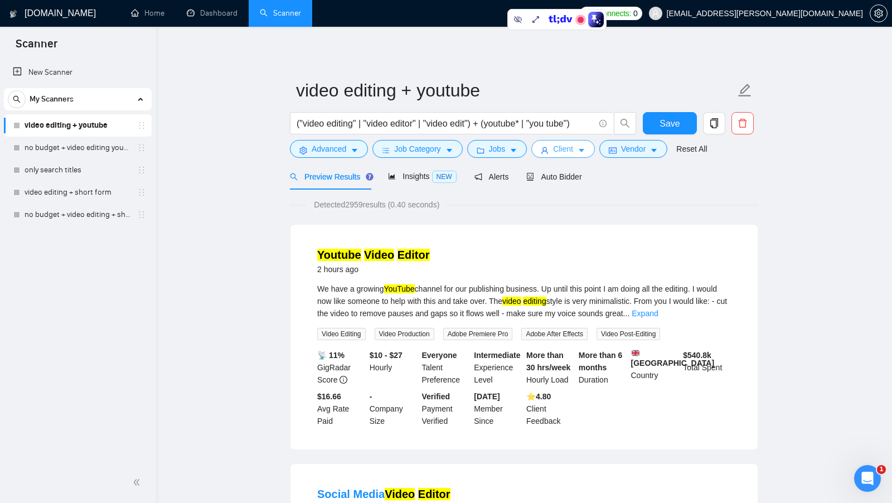
click at [552, 144] on button "Client" at bounding box center [563, 149] width 64 height 18
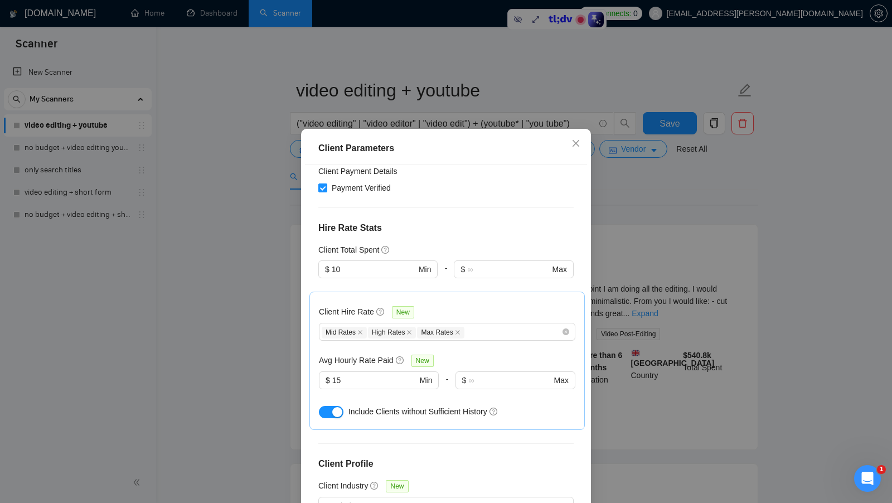
scroll to position [340, 0]
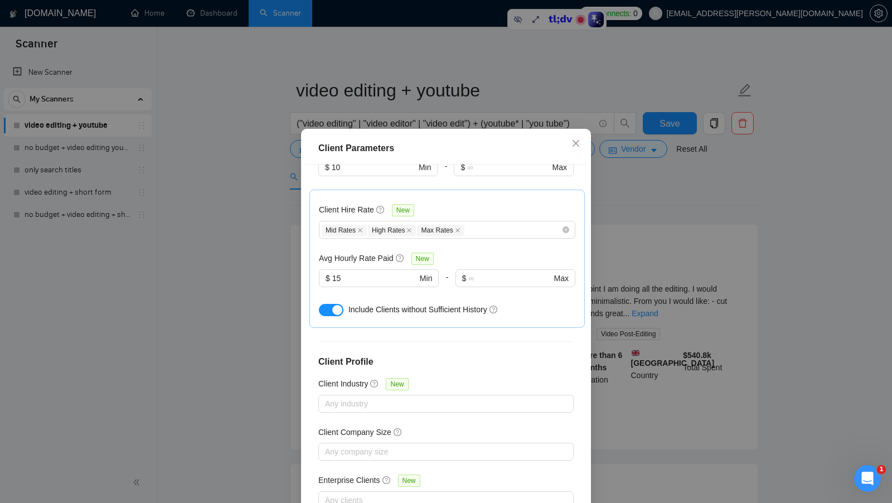
click at [635, 257] on div "Client Parameters Client Location Include Client Countries United States United…" at bounding box center [446, 251] width 892 height 503
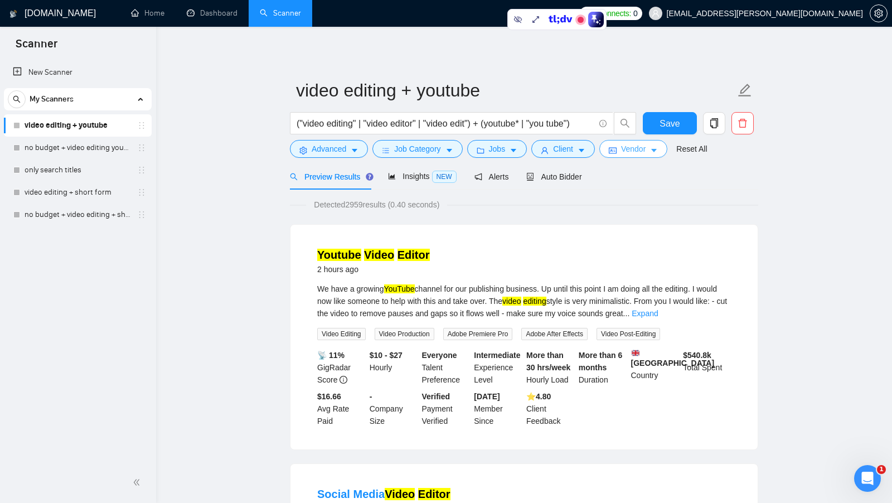
click at [625, 147] on span "Vendor" at bounding box center [633, 149] width 25 height 12
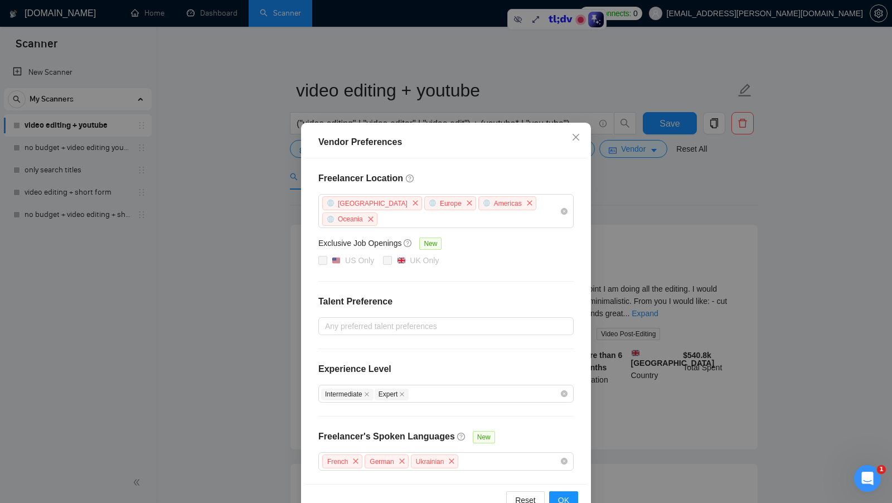
click at [254, 248] on div "Vendor Preferences Freelancer Location Africa Europe Americas Oceania Exclusive…" at bounding box center [446, 251] width 892 height 503
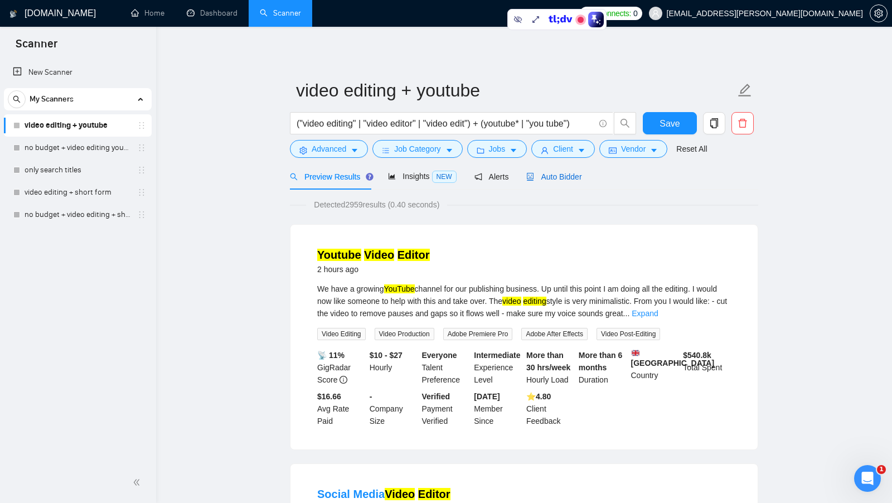
click at [567, 176] on span "Auto Bidder" at bounding box center [553, 176] width 55 height 9
click at [564, 176] on span "Auto Bidder" at bounding box center [553, 176] width 55 height 9
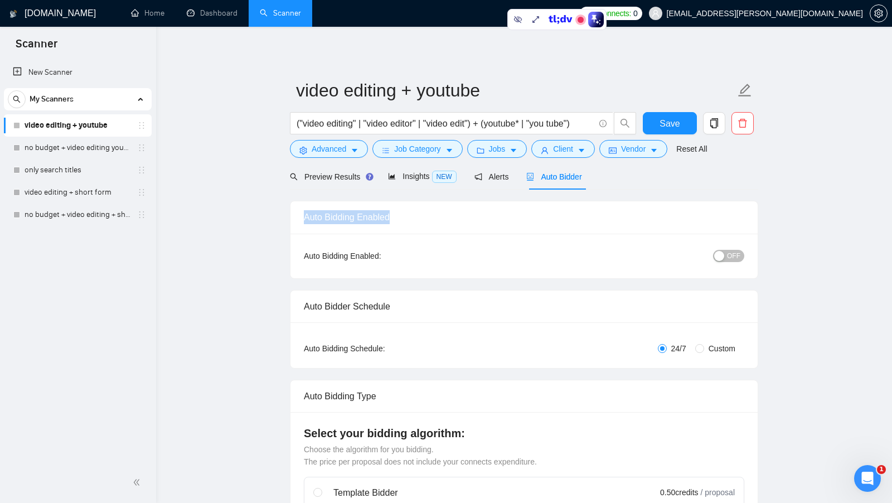
drag, startPoint x: 299, startPoint y: 212, endPoint x: 401, endPoint y: 212, distance: 102.5
click at [401, 212] on div "Auto Bidding Enabled" at bounding box center [523, 217] width 467 height 32
click at [401, 212] on div "Auto Bidding Enabled" at bounding box center [524, 217] width 440 height 32
click at [323, 174] on span "Preview Results" at bounding box center [330, 176] width 80 height 9
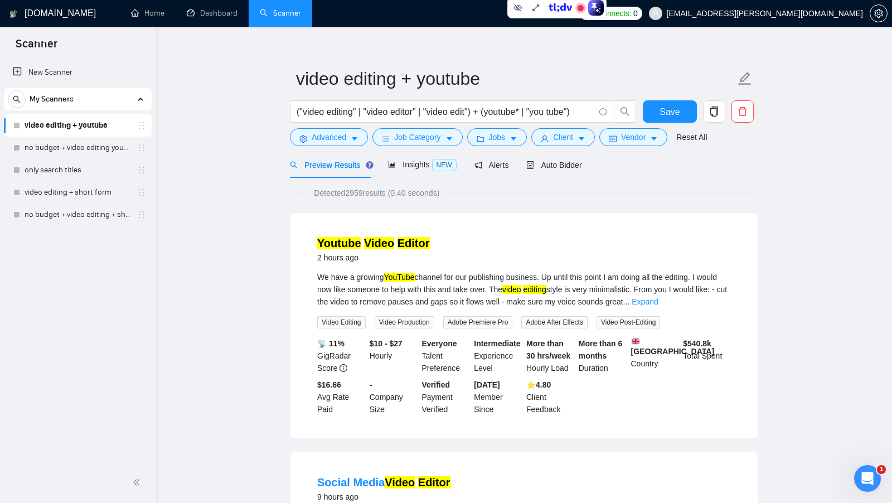
scroll to position [13, 0]
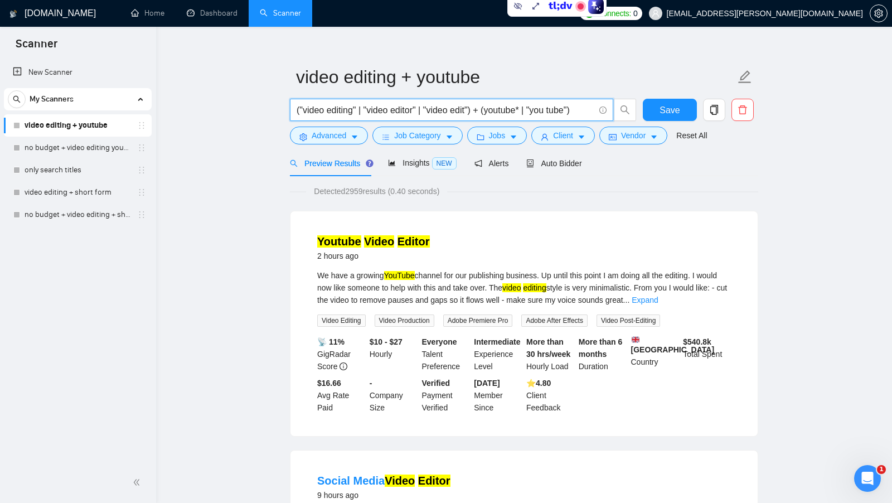
drag, startPoint x: 301, startPoint y: 106, endPoint x: 356, endPoint y: 107, distance: 54.6
click at [356, 107] on input "("video editing" | "video editor" | "video edit") + (youtube* | "you tube")" at bounding box center [445, 110] width 298 height 14
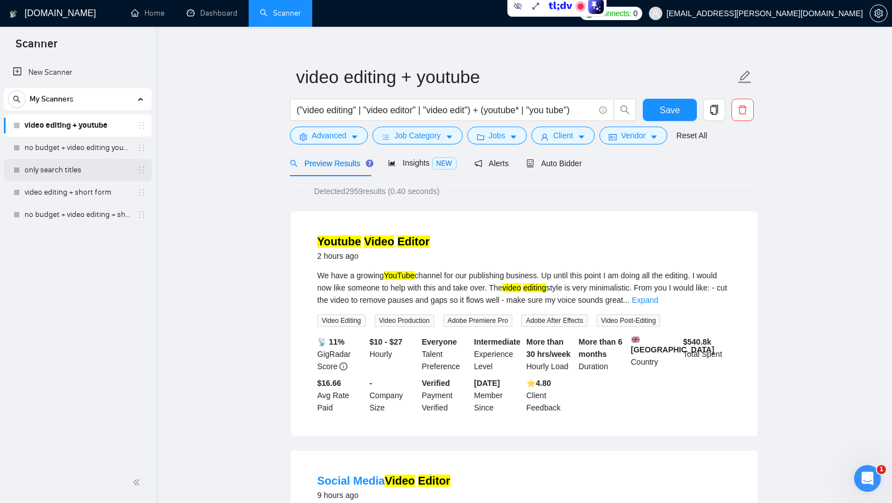
click at [69, 168] on link "only search titles" at bounding box center [78, 170] width 106 height 22
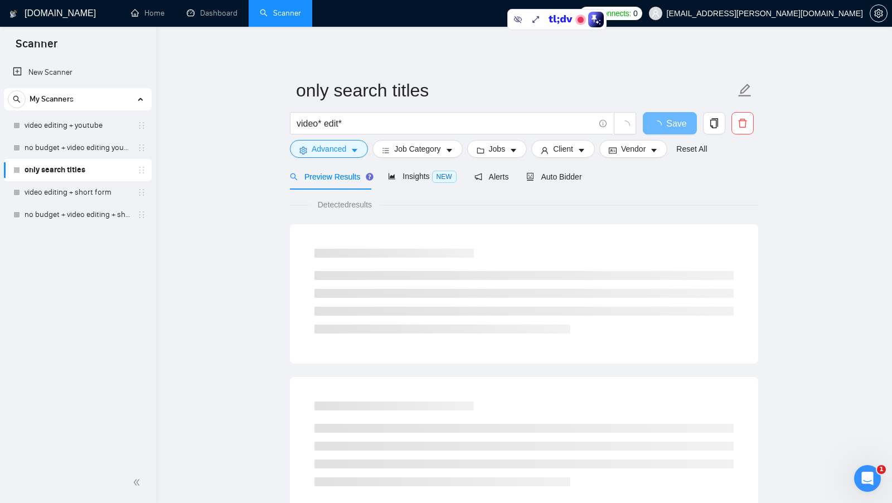
click at [216, 174] on main "only search titles video* edit* Save Advanced Job Category Jobs Client Vendor R…" at bounding box center [524, 509] width 700 height 929
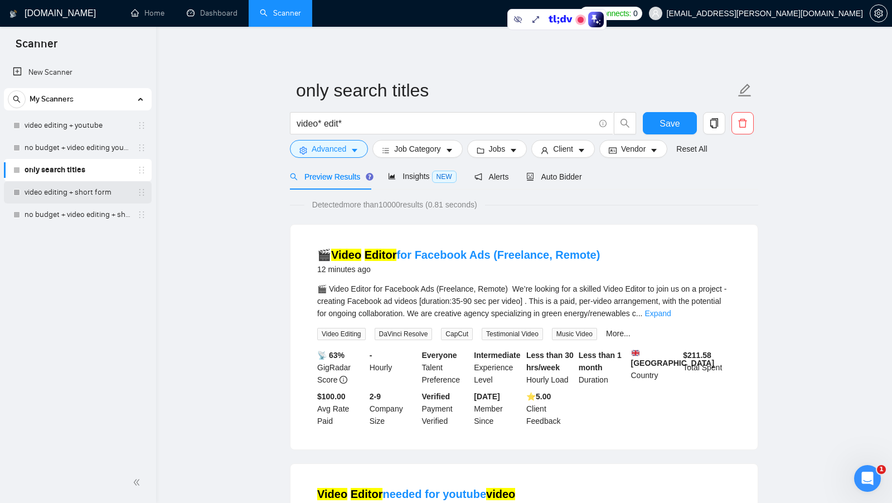
click at [82, 194] on link "video editing + short form" at bounding box center [78, 192] width 106 height 22
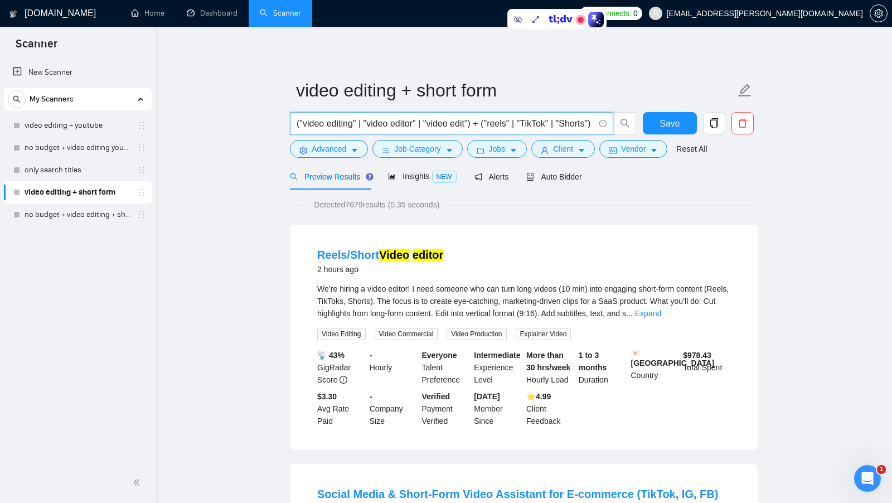
click at [544, 123] on input "("video editing" | "video editor" | "video edit") + ("reels" | "TikTok" | "Shor…" at bounding box center [445, 123] width 298 height 14
click at [331, 125] on input "("video editing" | "video editor" | "video edit") + ("reels" | "TikTok" | "Shor…" at bounding box center [445, 123] width 298 height 14
click at [549, 123] on input "("video editing" | "video editor" | "video edit") + ("reels" | "TikTok" | "Shor…" at bounding box center [445, 123] width 298 height 14
click at [504, 123] on input "("video editing" | "video editor" | "video edit") + ("reels" | "TikTok" | "Shor…" at bounding box center [445, 123] width 298 height 14
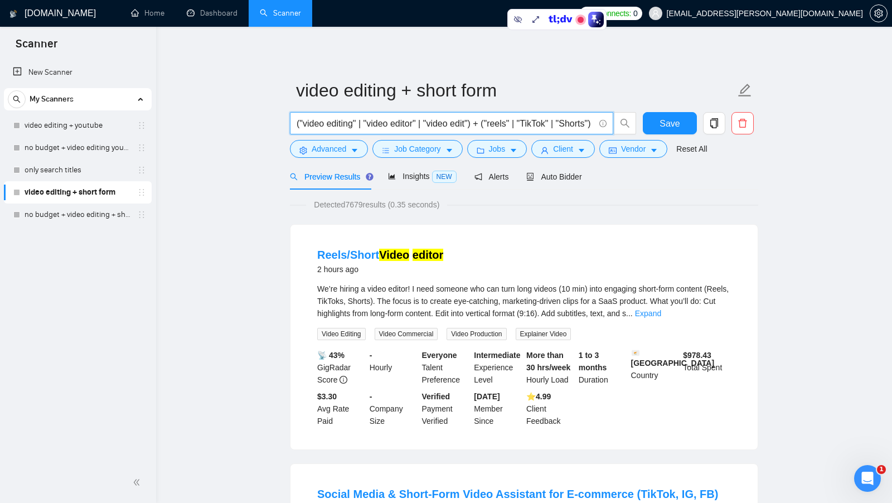
click at [509, 123] on input "("video editing" | "video editor" | "video edit") + ("reels" | "TikTok" | "Shor…" at bounding box center [445, 123] width 298 height 14
click at [507, 121] on input "("video editing" | "video editor" | "video edit") + ("reels" | "TikTok" | "Shor…" at bounding box center [445, 123] width 298 height 14
click at [504, 124] on input "("video editing" | "video editor" | "video edit") + (reel | "TikTok" | "Shorts")" at bounding box center [445, 123] width 298 height 14
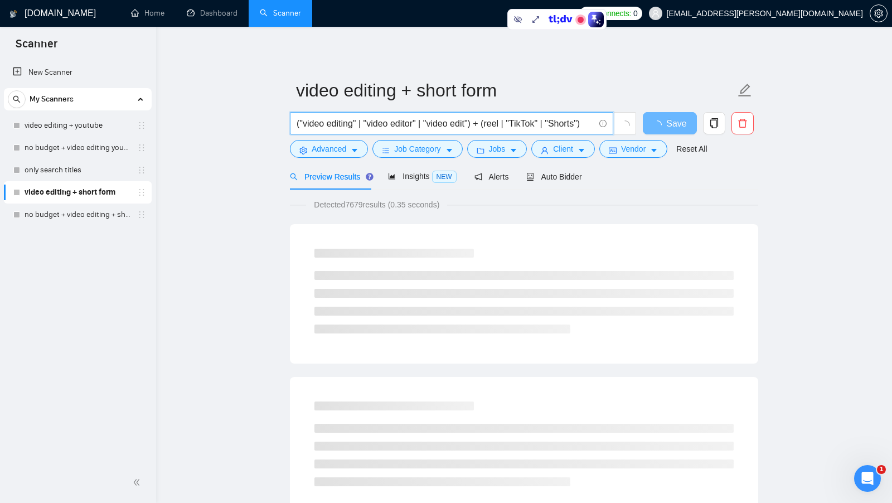
click at [509, 123] on input "("video editing" | "video editor" | "video edit") + (reel | "TikTok" | "Shorts")" at bounding box center [445, 123] width 298 height 14
click at [508, 120] on input "("video editing" | "video editor" | "video edit") + (reel* | "TikTok" | "Shorts…" at bounding box center [445, 123] width 298 height 14
click at [507, 120] on input "("video editing" | "video editor" | "video edit") + (reel* | "TikTok" | "Shorts…" at bounding box center [445, 123] width 298 height 14
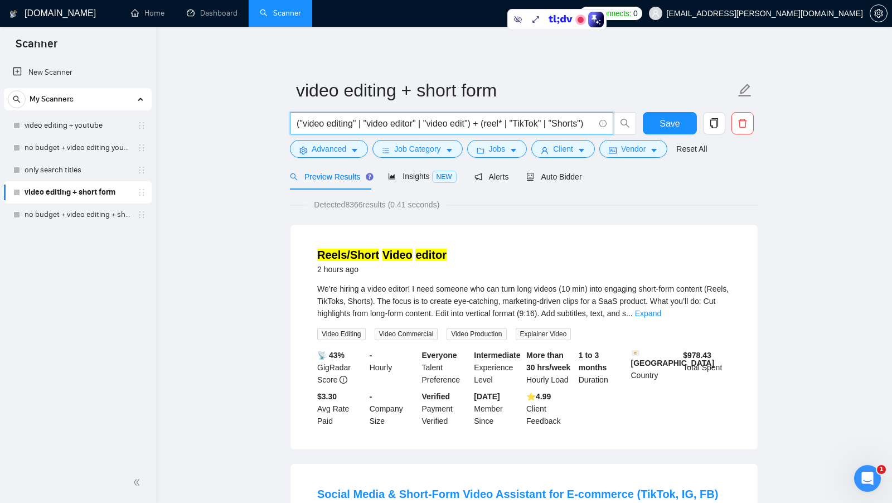
click at [512, 116] on input "("video editing" | "video editor" | "video edit") + (reel* | "TikTok" | "Shorts…" at bounding box center [445, 123] width 298 height 14
click at [524, 119] on input "("video editing" | "video editor" | "video edit") + (reel* | "TikTok" | "Shorts…" at bounding box center [445, 123] width 298 height 14
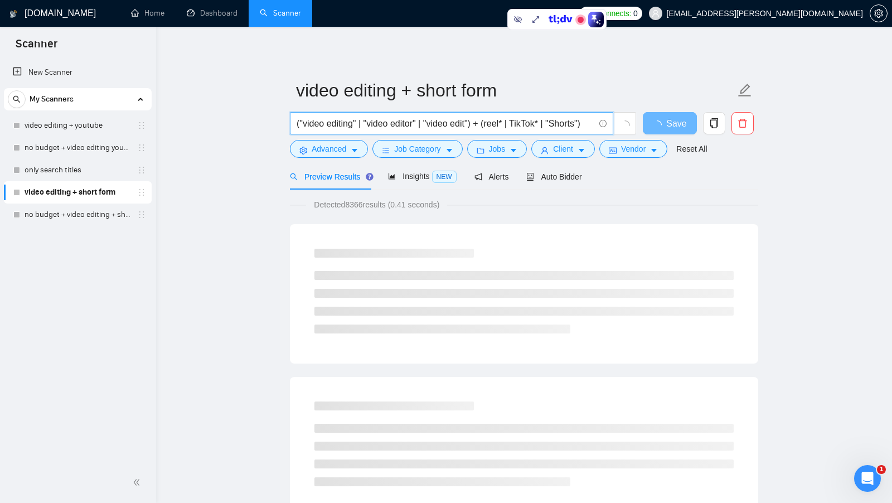
drag, startPoint x: 478, startPoint y: 123, endPoint x: 432, endPoint y: 122, distance: 46.3
click at [432, 122] on input "("video editing" | "video editor" | "video edit") + (reel* | TikTok* | "Shorts")" at bounding box center [445, 123] width 298 height 14
drag, startPoint x: 432, startPoint y: 122, endPoint x: 474, endPoint y: 123, distance: 42.4
click at [474, 123] on input "("video editing" | "video editor" | "video edit") + (reel* | TikTok* | "Shorts")" at bounding box center [445, 123] width 298 height 14
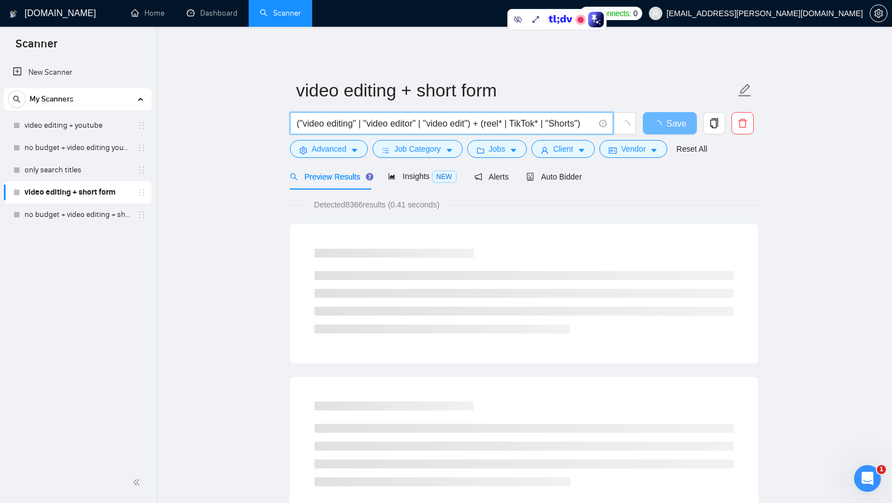
click at [474, 123] on input "("video editing" | "video editor" | "video edit") + (reel* | TikTok* | "Shorts")" at bounding box center [445, 123] width 298 height 14
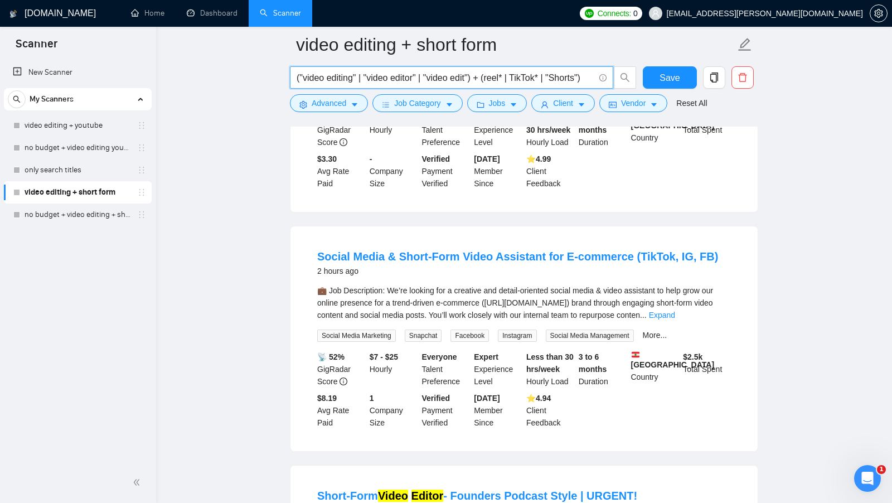
scroll to position [299, 0]
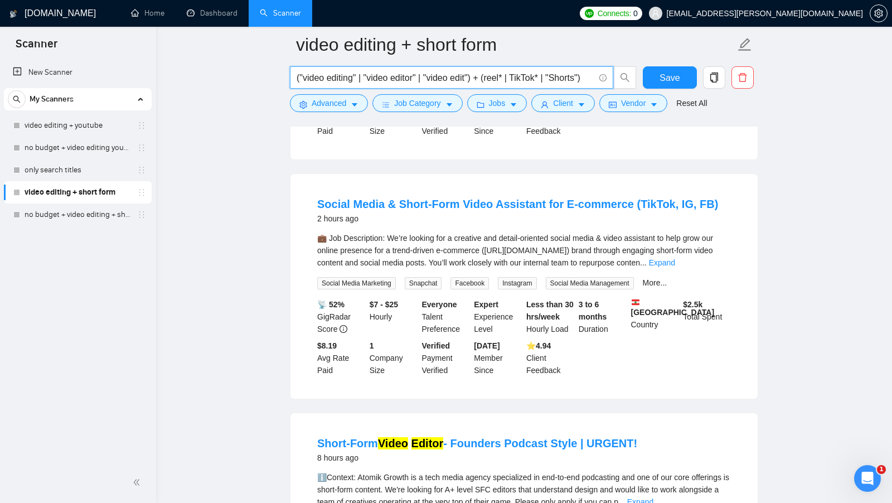
click at [714, 267] on div "💼 Job Description: We’re looking for a creative and detail-oriented social medi…" at bounding box center [523, 260] width 413 height 57
click at [675, 264] on link "Expand" at bounding box center [662, 262] width 26 height 9
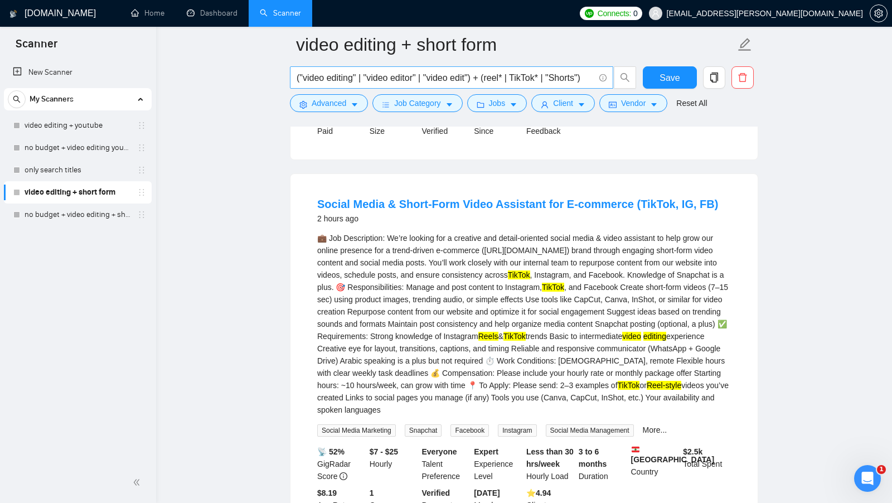
click at [590, 77] on input "("video editing" | "video editor" | "video edit") + (reel* | TikTok* | "Shorts")" at bounding box center [445, 78] width 298 height 14
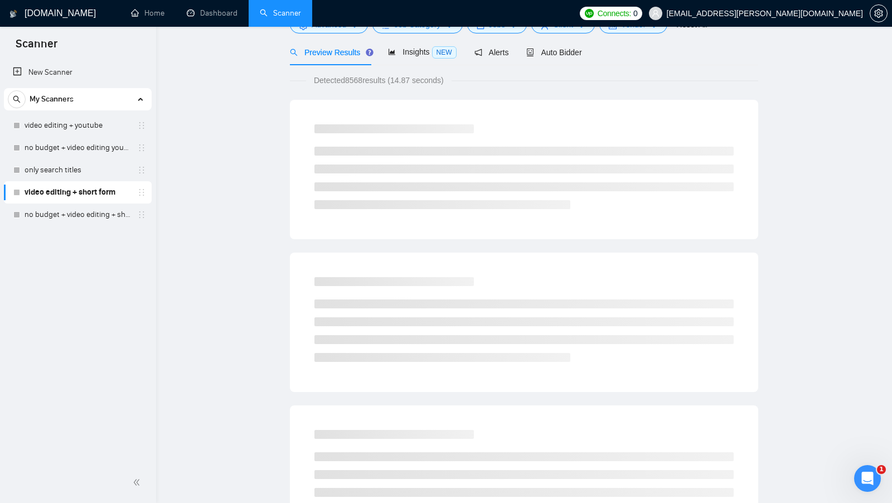
scroll to position [0, 0]
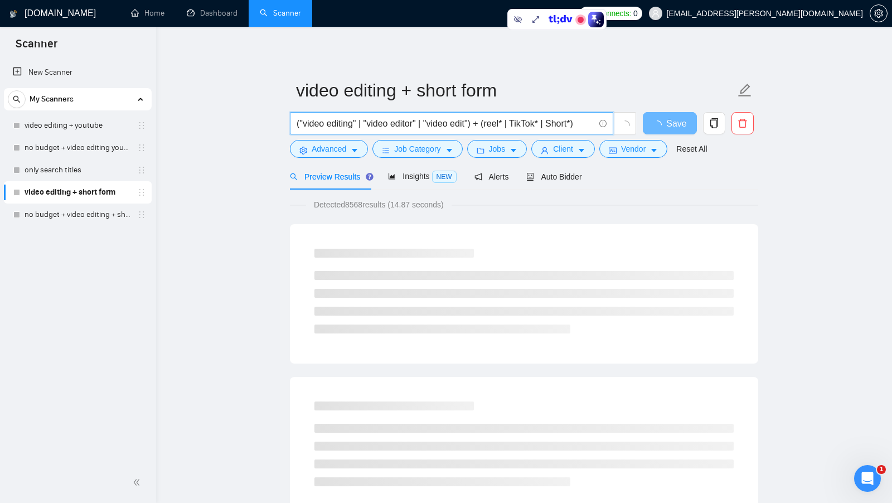
click at [562, 121] on input "("video editing" | "video editor" | "video edit") + (reel* | TikTok* | Short*)" at bounding box center [445, 123] width 298 height 14
click at [578, 123] on input "("video editing" | "video editor" | "video edit") + (reel* | TikTok* | Short*)" at bounding box center [445, 123] width 298 height 14
drag, startPoint x: 578, startPoint y: 123, endPoint x: 558, endPoint y: 123, distance: 20.1
click at [558, 123] on input "("video editing" | "video editor" | "video edit") + (reel* | TikTok* | Short*)" at bounding box center [445, 123] width 298 height 14
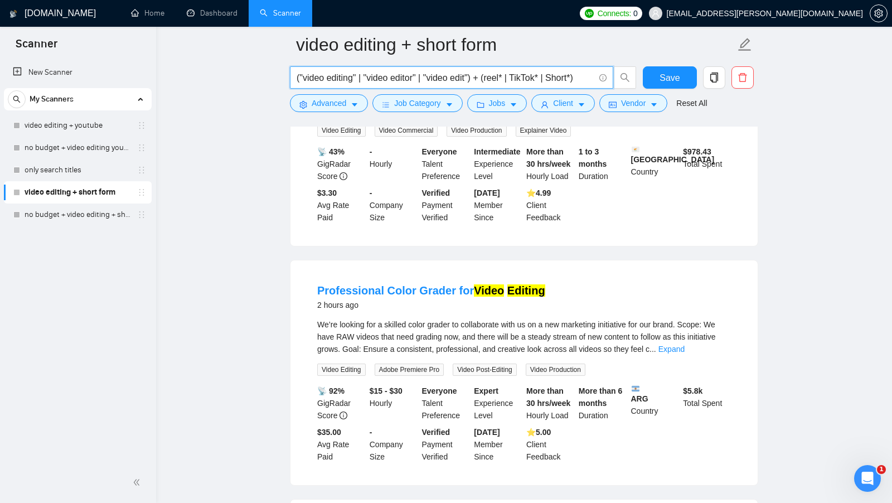
scroll to position [542, 0]
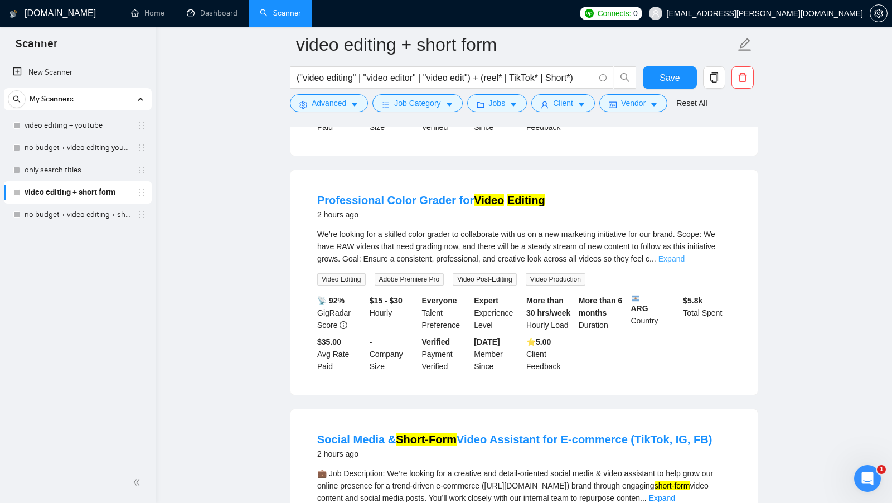
click at [684, 254] on link "Expand" at bounding box center [671, 258] width 26 height 9
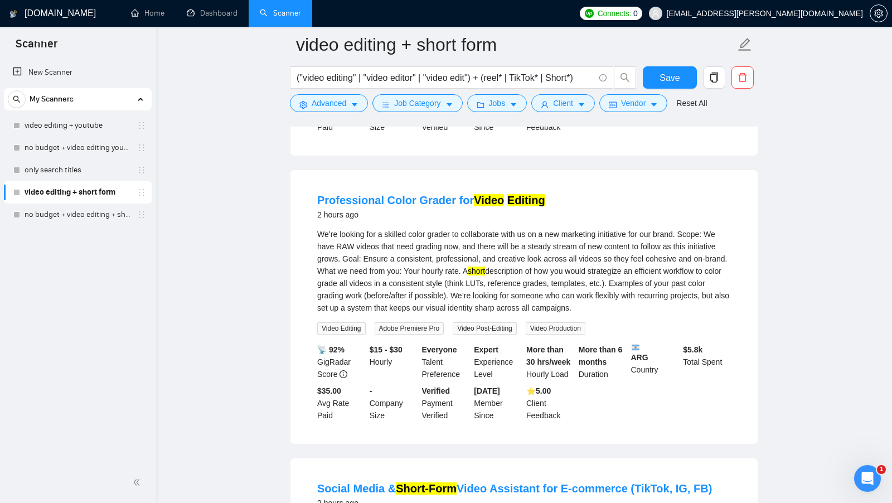
scroll to position [642, 0]
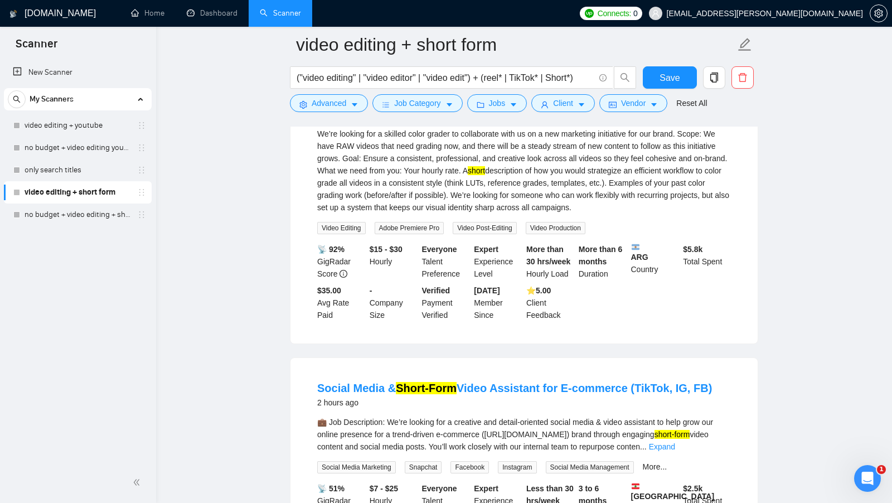
click at [537, 172] on div "We’re looking for a skilled color grader to collaborate with us on a new market…" at bounding box center [523, 171] width 413 height 86
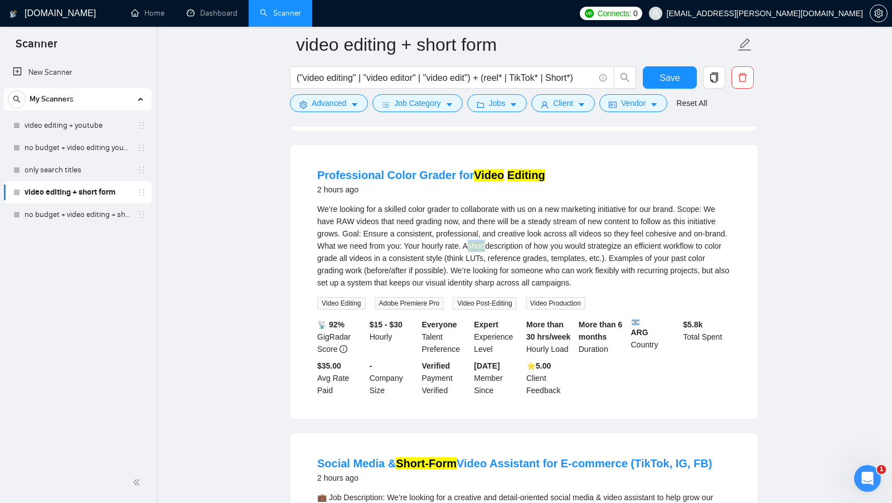
click at [485, 244] on mark "short" at bounding box center [476, 245] width 17 height 9
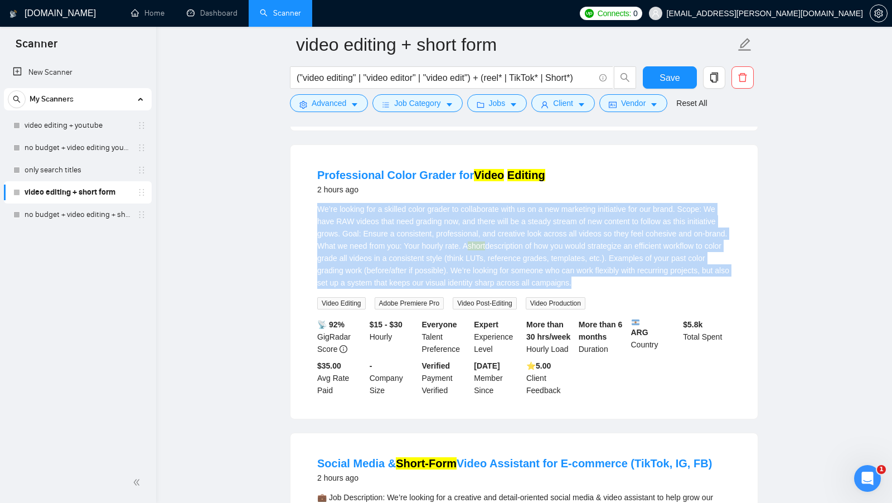
click at [485, 244] on mark "short" at bounding box center [476, 245] width 17 height 9
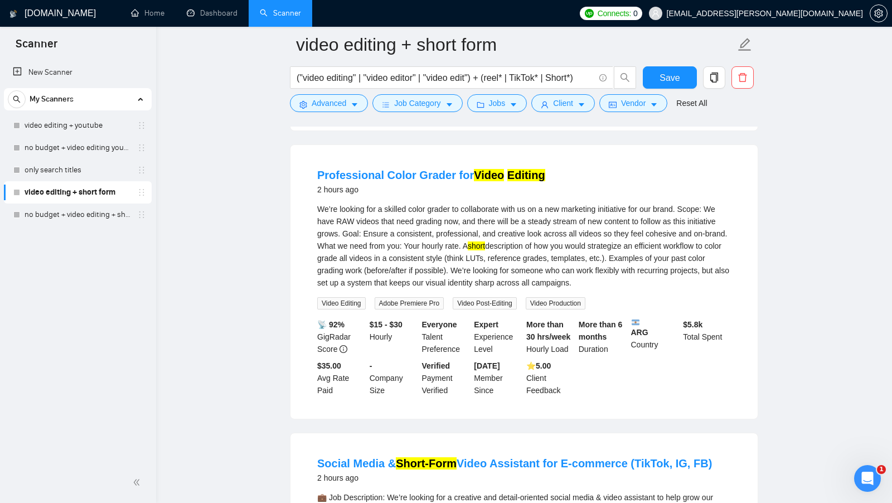
click at [559, 244] on div "We’re looking for a skilled color grader to collaborate with us on a new market…" at bounding box center [523, 246] width 413 height 86
click at [485, 244] on mark "short" at bounding box center [476, 245] width 17 height 9
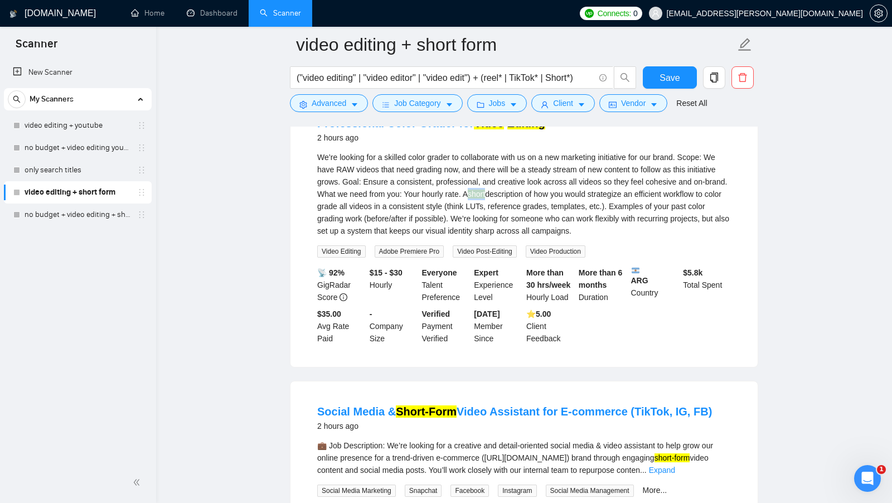
scroll to position [617, 0]
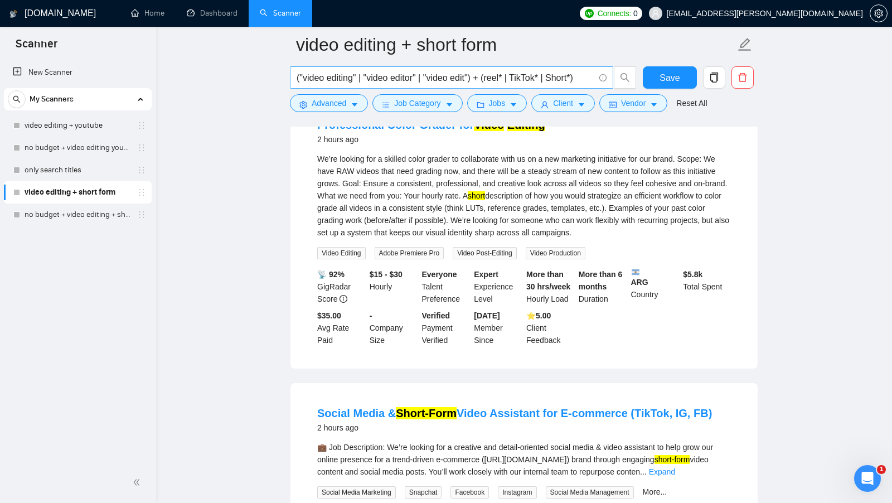
click at [580, 76] on input "("video editing" | "video editor" | "video edit") + (reel* | TikTok* | Short*)" at bounding box center [445, 78] width 298 height 14
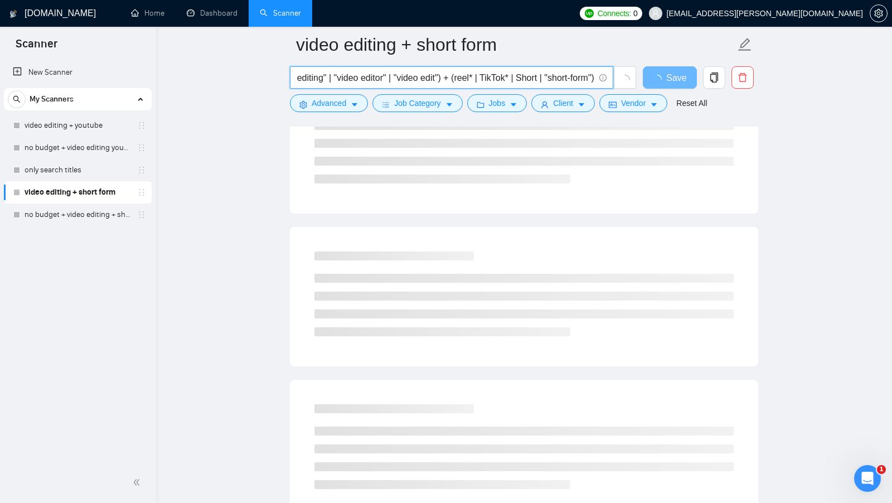
scroll to position [0, 46]
click at [565, 80] on input "("video editing" | "video editor" | "video edit") + (reel* | TikTok* | Short | …" at bounding box center [445, 78] width 298 height 14
click at [593, 75] on input "("video editing" | "video editor" | "video edit") + (reel* | TikTok* | Short | …" at bounding box center [445, 78] width 298 height 14
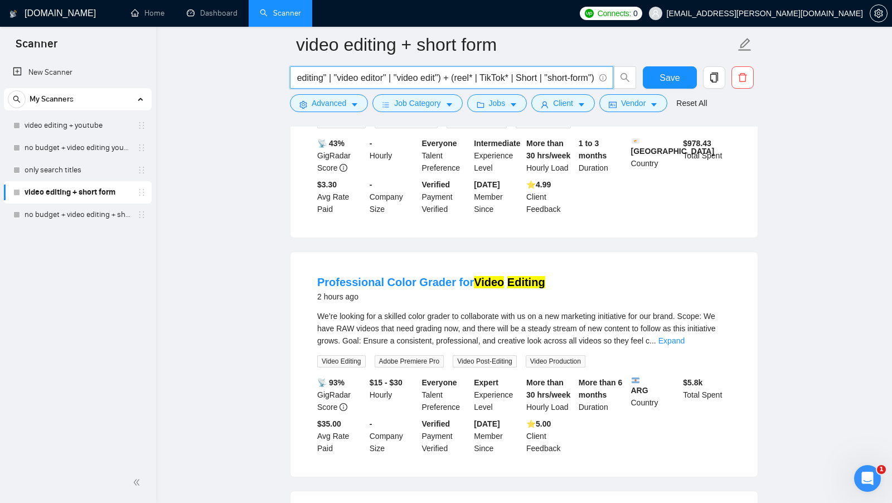
scroll to position [432, 0]
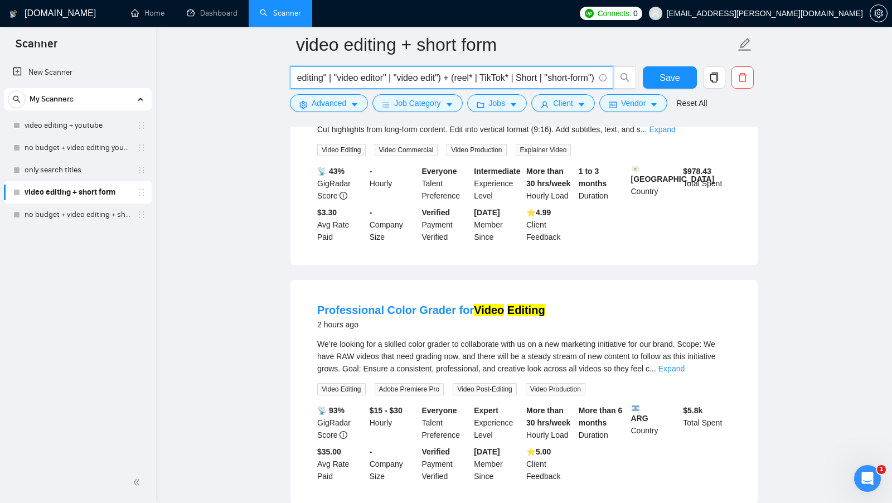
click at [589, 75] on input "("video editing" | "video editor" | "video edit") + (reel* | TikTok* | Short | …" at bounding box center [445, 78] width 298 height 14
click at [533, 77] on input "("video editing" | "video editor" | "video edit") + (reel* | TikTok* | Short | …" at bounding box center [445, 78] width 298 height 14
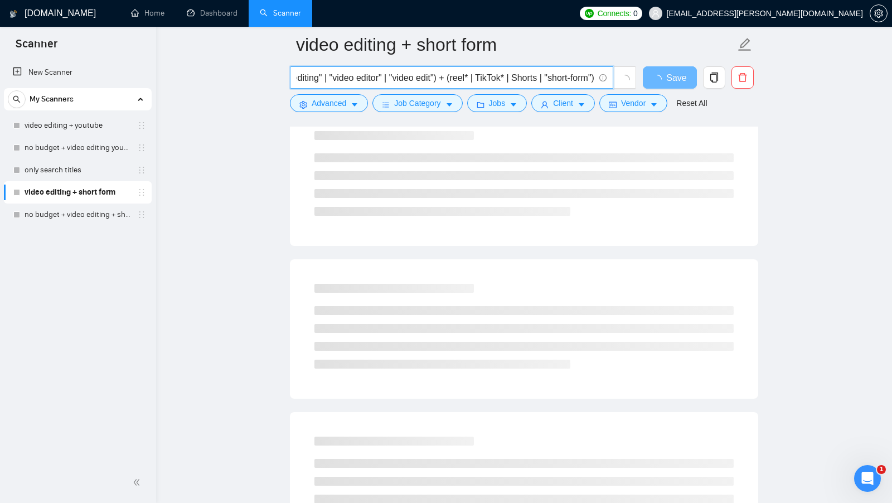
scroll to position [0, 50]
click at [588, 75] on input "("video editing" | "video editor" | "video edit") + (reel* | TikTok* | Shorts |…" at bounding box center [445, 78] width 298 height 14
click at [590, 75] on input "("video editing" | "video editor" | "video edit") + (reel* | TikTok* | Shorts |…" at bounding box center [445, 78] width 298 height 14
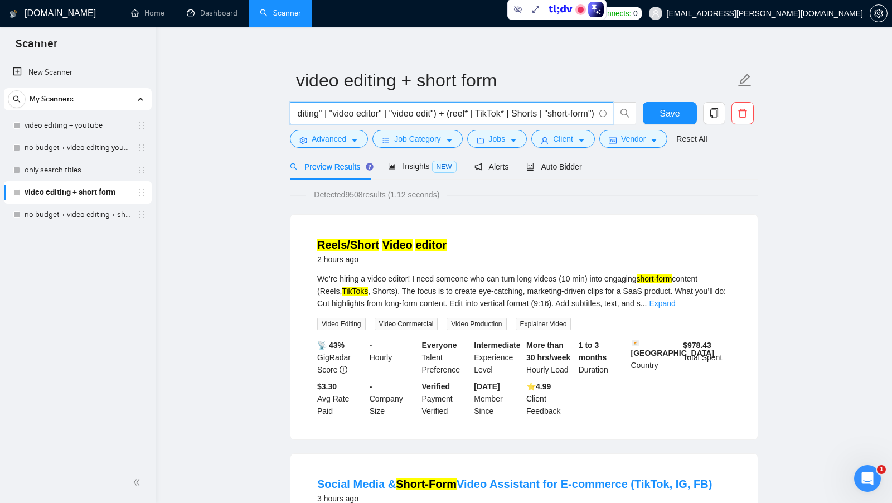
scroll to position [13, 0]
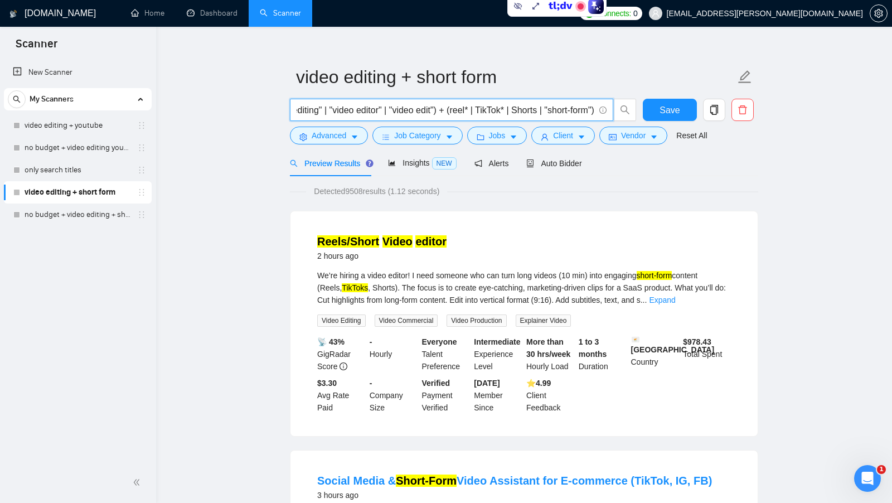
type input "("video editing" | "video editor" | "video edit") + (reel* | TikTok* | Shorts |…"
click at [391, 286] on div "We’re hiring a video editor! I need someone who can turn long videos (10 min) i…" at bounding box center [523, 287] width 413 height 37
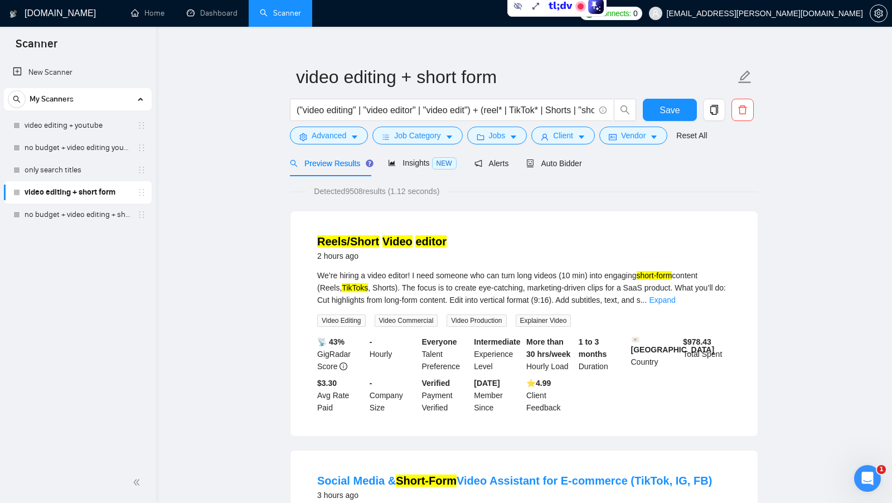
click at [536, 286] on div "We’re hiring a video editor! I need someone who can turn long videos (10 min) i…" at bounding box center [523, 287] width 413 height 37
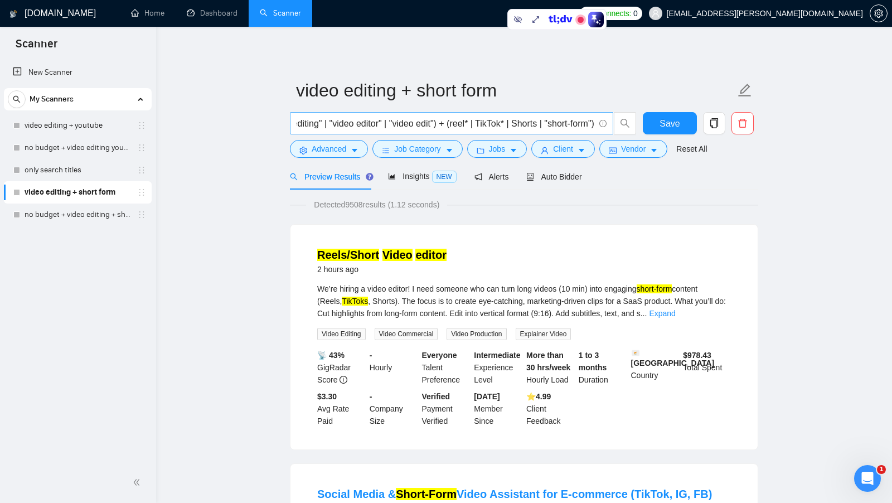
scroll to position [0, 50]
click at [522, 124] on input "("video editing" | "video editor" | "video edit") + (reel* | TikTok* | Shorts |…" at bounding box center [445, 123] width 298 height 14
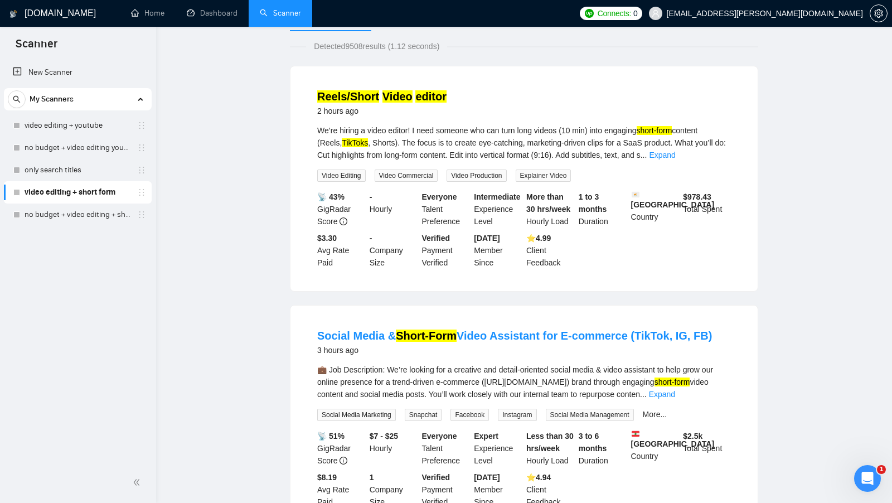
scroll to position [0, 0]
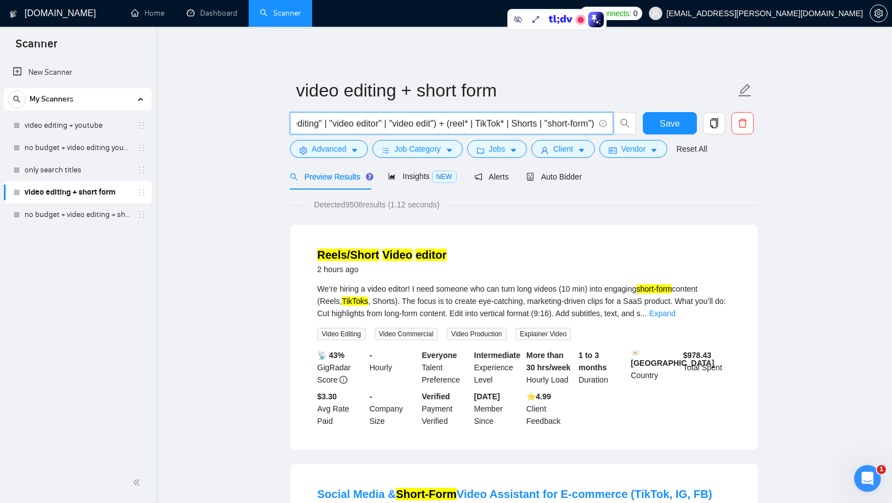
click at [357, 203] on span "Detected 9508 results (1.12 seconds)" at bounding box center [376, 204] width 141 height 12
click at [417, 177] on span "Insights NEW" at bounding box center [422, 176] width 68 height 9
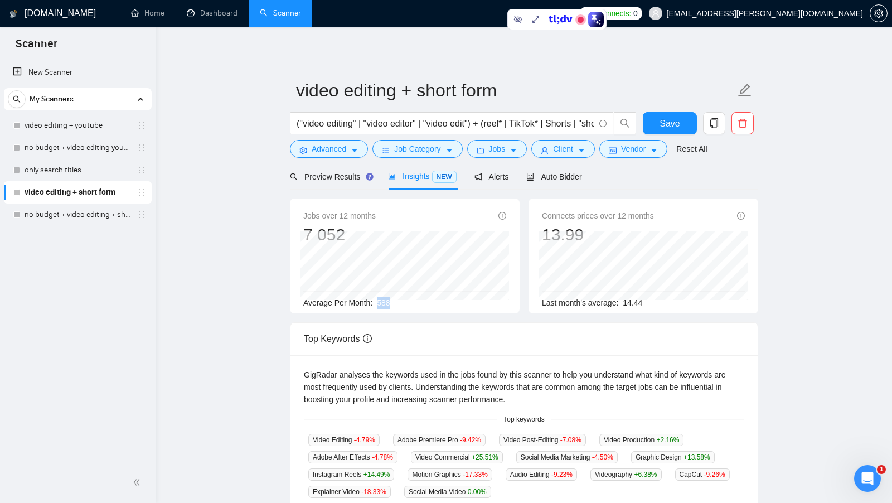
drag, startPoint x: 373, startPoint y: 303, endPoint x: 396, endPoint y: 303, distance: 22.3
click at [396, 303] on div "Average Per Month: 588" at bounding box center [404, 302] width 203 height 12
click at [330, 175] on span "Preview Results" at bounding box center [330, 176] width 80 height 9
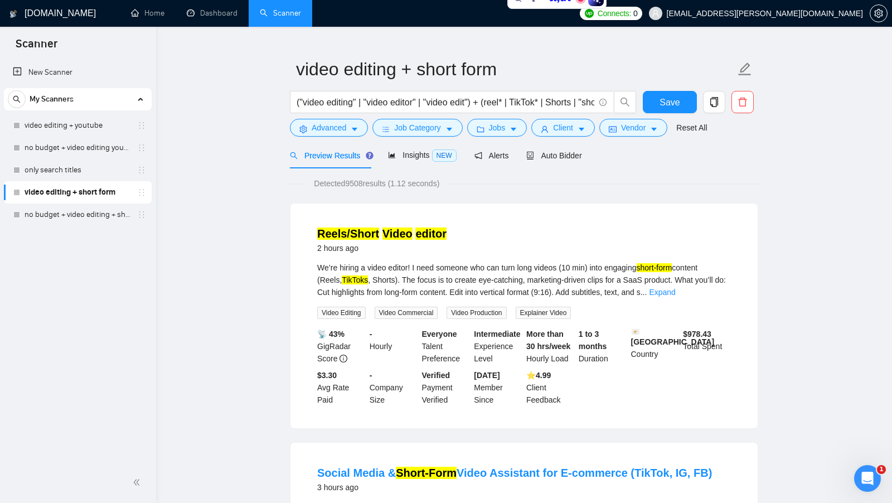
scroll to position [19, 0]
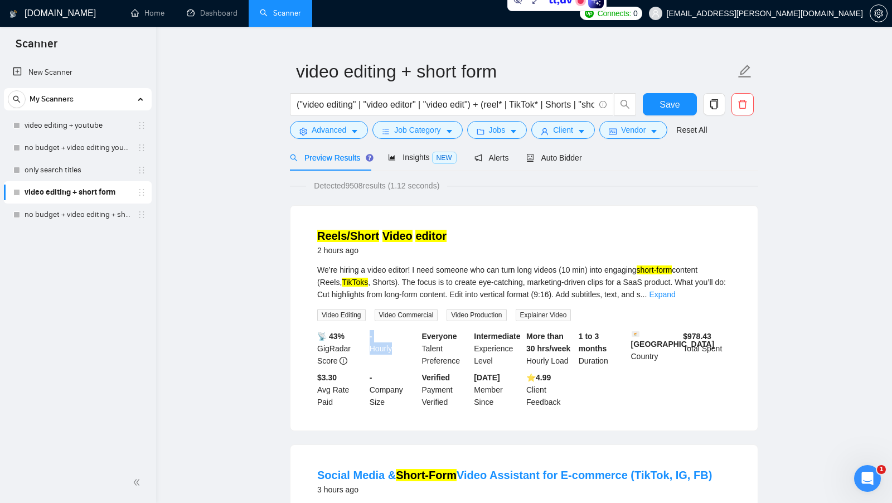
drag, startPoint x: 368, startPoint y: 335, endPoint x: 403, endPoint y: 347, distance: 37.0
click at [403, 347] on div "- Hourly" at bounding box center [393, 348] width 52 height 37
drag, startPoint x: 314, startPoint y: 374, endPoint x: 337, endPoint y: 400, distance: 34.8
click at [337, 400] on li "Reels/Short Video editor 2 hours ago We’re hiring a video editor! I need someon…" at bounding box center [524, 318] width 440 height 198
click at [352, 125] on button "Advanced" at bounding box center [329, 130] width 78 height 18
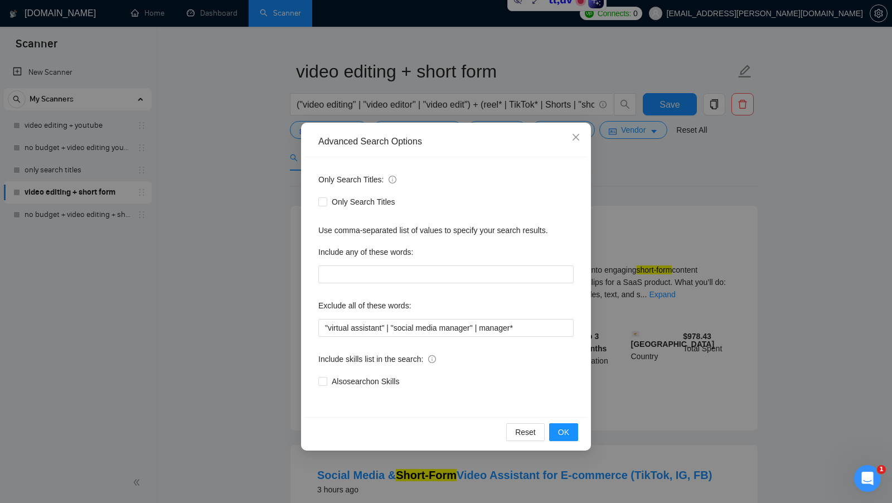
click at [614, 281] on div "Advanced Search Options Only Search Titles: Only Search Titles Use comma-separa…" at bounding box center [446, 251] width 892 height 503
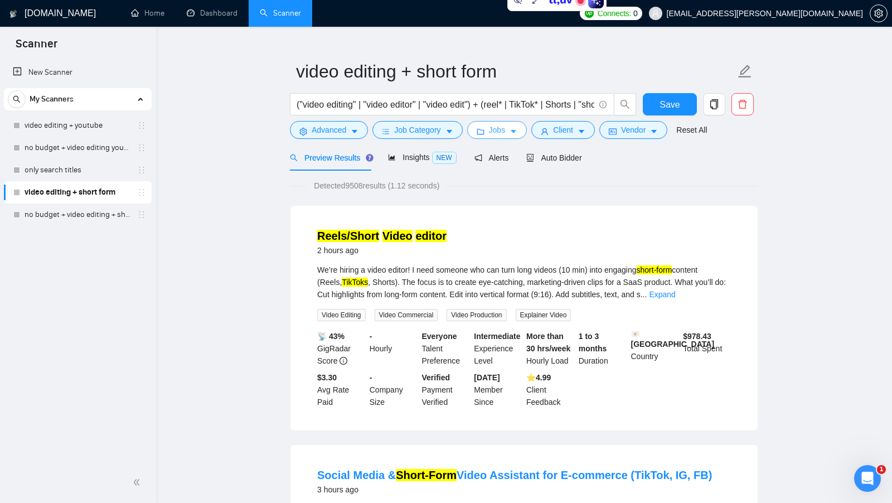
click at [489, 132] on button "Jobs" at bounding box center [497, 130] width 60 height 18
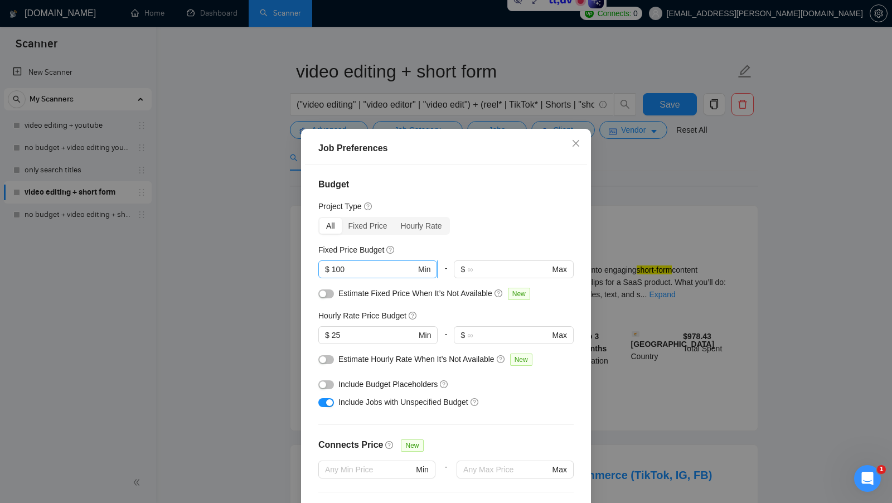
click at [367, 273] on input "100" at bounding box center [374, 269] width 84 height 12
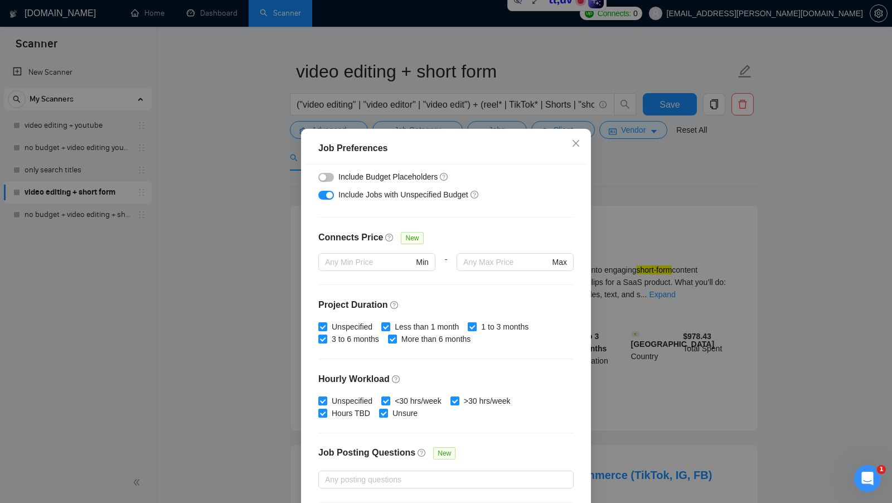
scroll to position [275, 0]
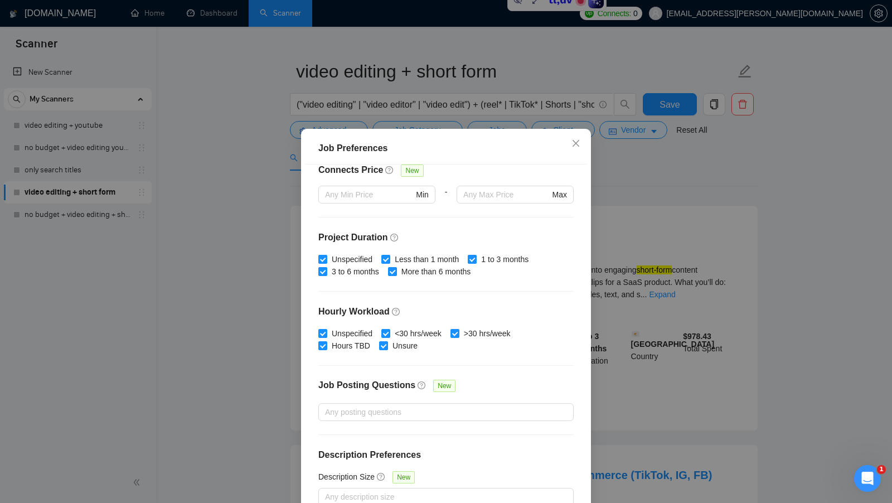
click at [640, 305] on div "Job Preferences Budget Project Type All Fixed Price Hourly Rate Fixed Price Bud…" at bounding box center [446, 251] width 892 height 503
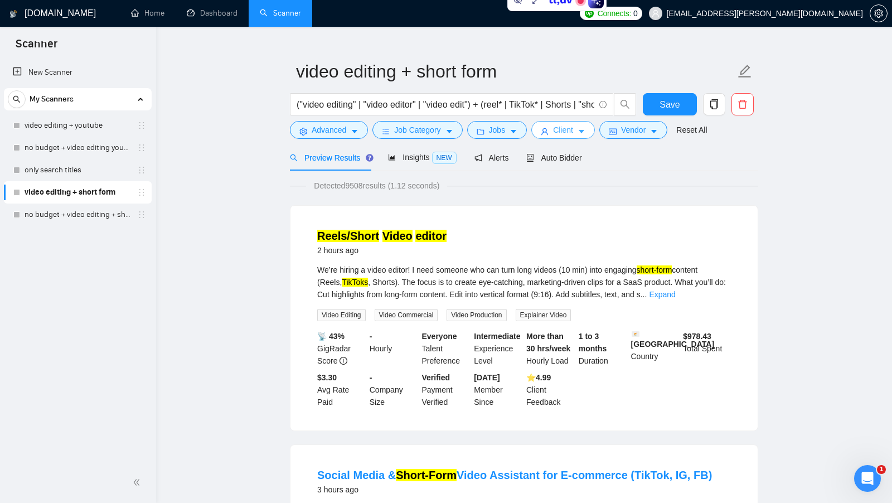
click at [548, 137] on button "Client" at bounding box center [563, 130] width 64 height 18
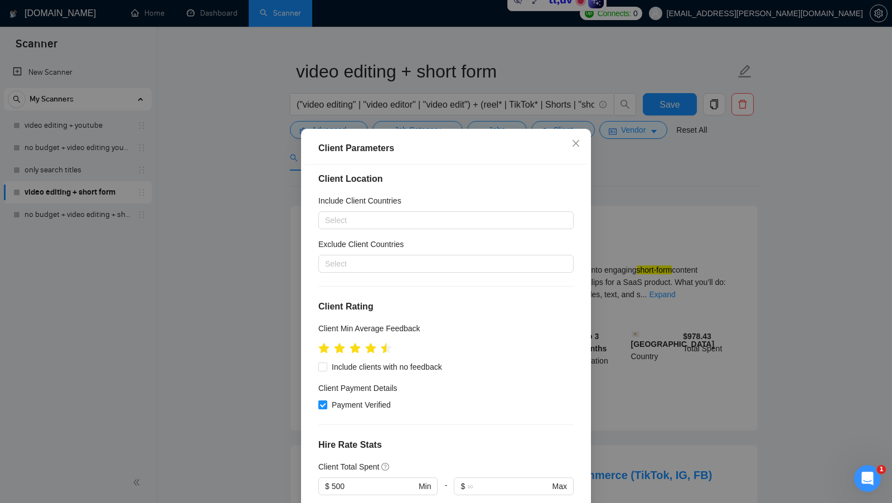
scroll to position [0, 0]
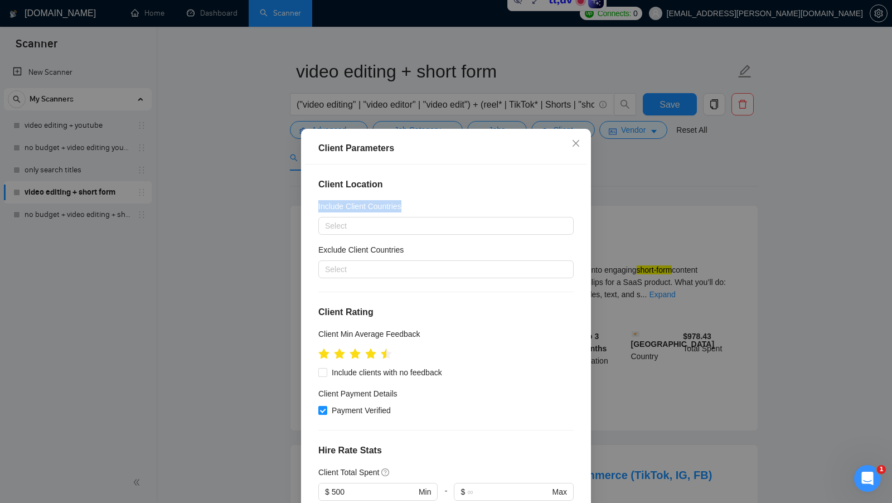
drag, startPoint x: 414, startPoint y: 203, endPoint x: 318, endPoint y: 205, distance: 96.4
click at [318, 205] on div "Include Client Countries" at bounding box center [445, 208] width 255 height 17
click at [425, 203] on div "Include Client Countries" at bounding box center [445, 208] width 255 height 17
click at [421, 248] on div "Exclude Client Countries" at bounding box center [445, 252] width 255 height 17
click at [400, 266] on div at bounding box center [440, 268] width 239 height 13
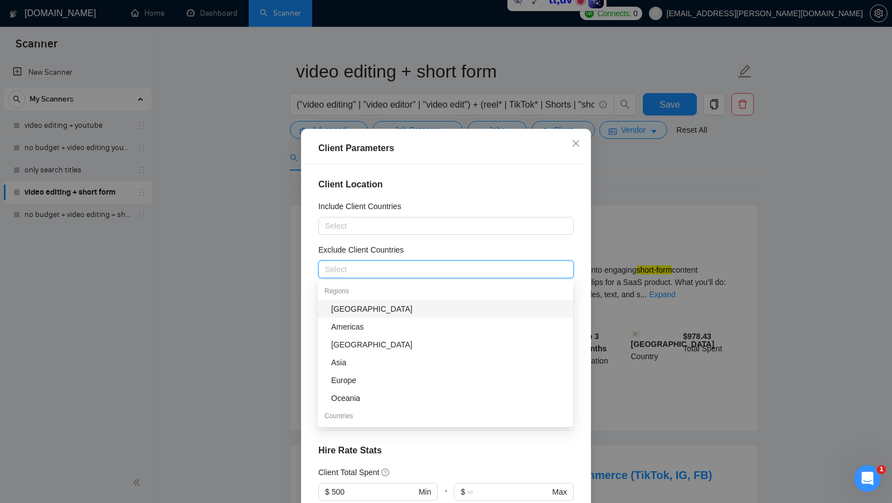
click at [372, 310] on div "[GEOGRAPHIC_DATA]" at bounding box center [448, 309] width 235 height 12
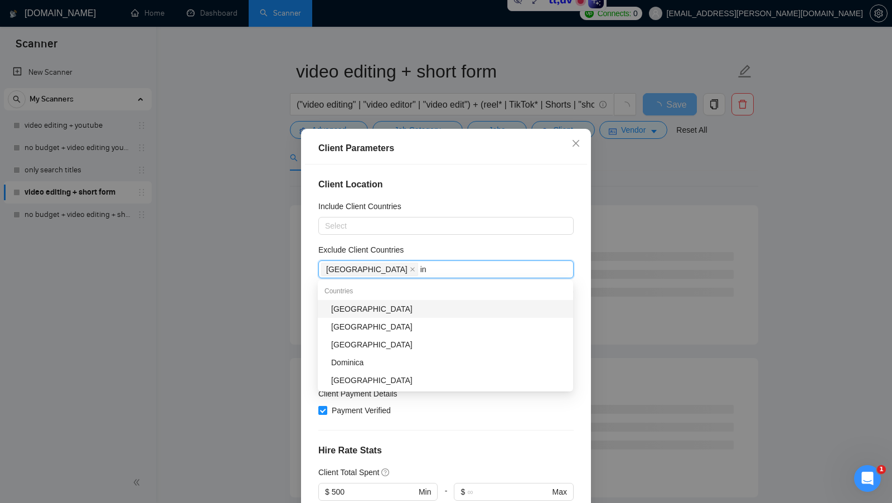
type input "ind"
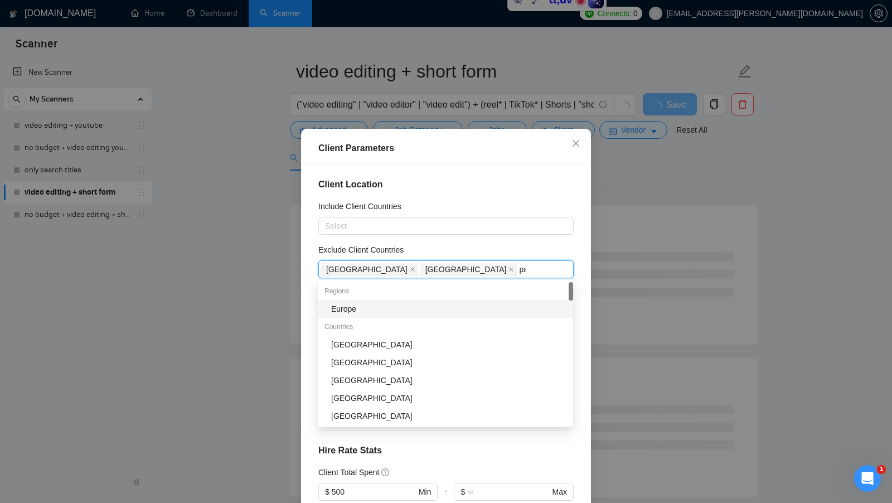
type input "pak"
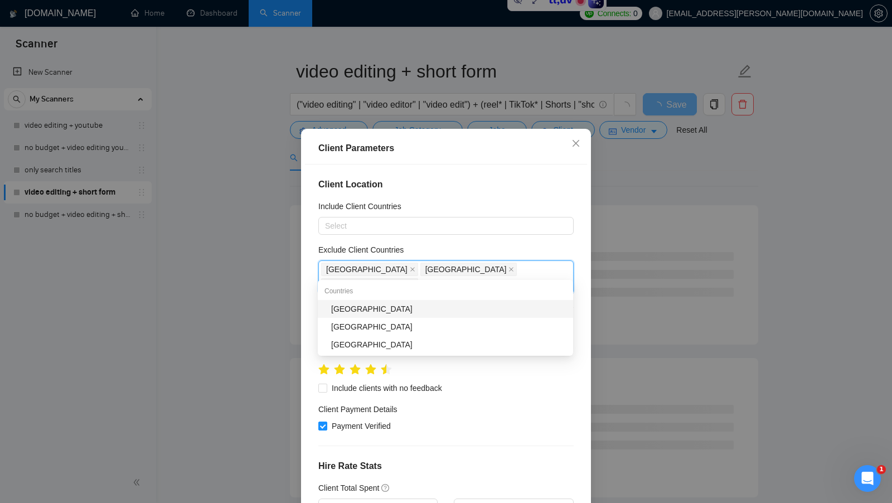
type input "bang"
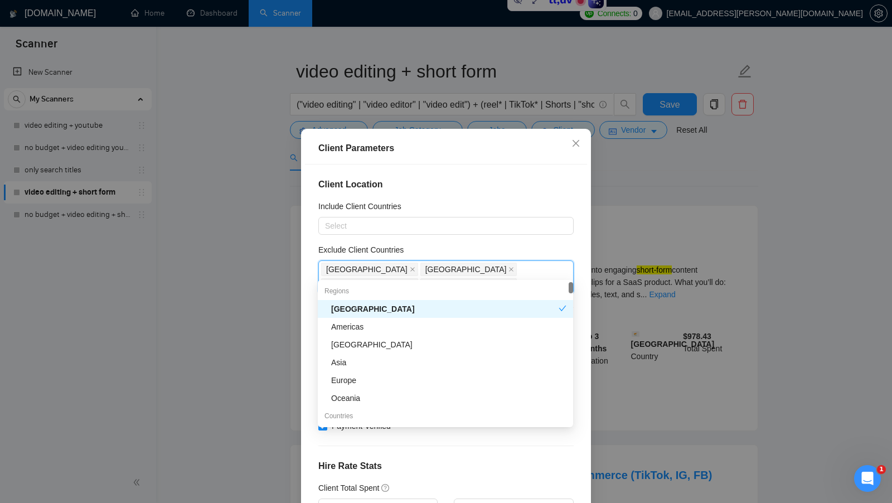
click at [491, 247] on div "Exclude Client Countries" at bounding box center [445, 252] width 255 height 17
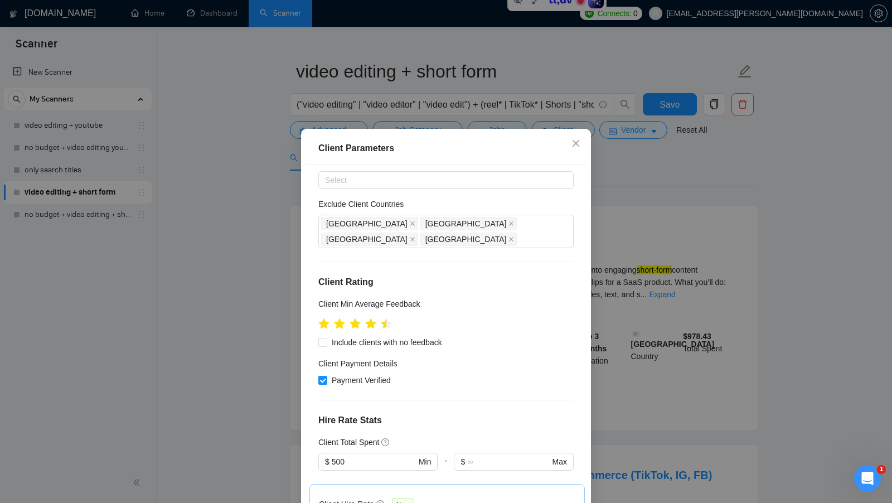
scroll to position [46, 0]
click at [353, 335] on span "Include clients with no feedback" at bounding box center [386, 341] width 119 height 12
click at [326, 337] on input "Include clients with no feedback" at bounding box center [322, 341] width 8 height 8
checkbox input "true"
drag, startPoint x: 460, startPoint y: 324, endPoint x: 334, endPoint y: 324, distance: 125.4
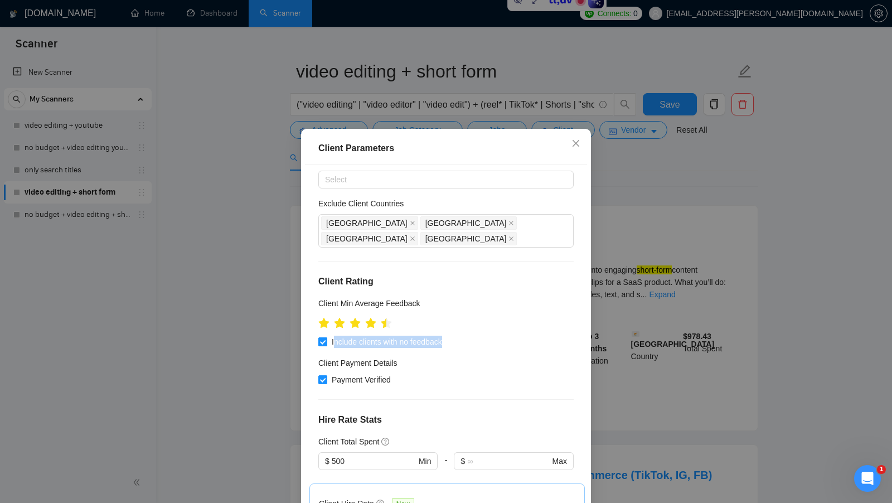
click at [334, 335] on div "Include clients with no feedback" at bounding box center [445, 341] width 255 height 12
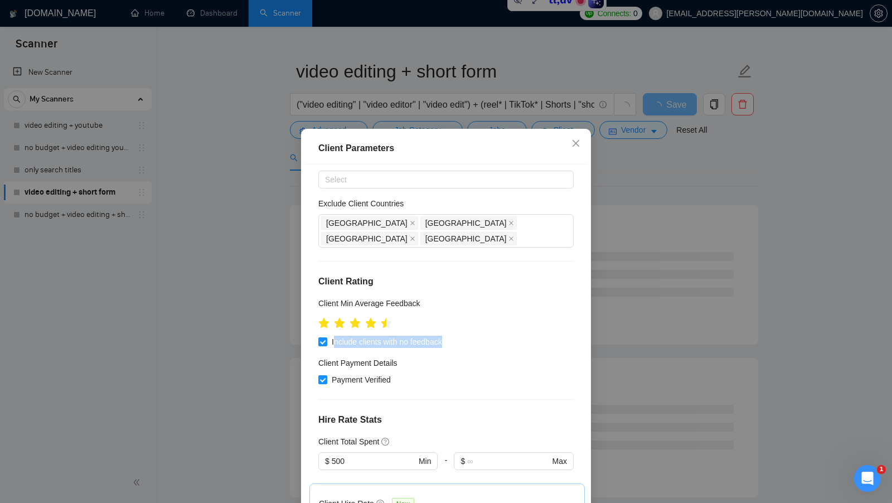
click at [471, 373] on div "Payment Verified" at bounding box center [445, 379] width 255 height 12
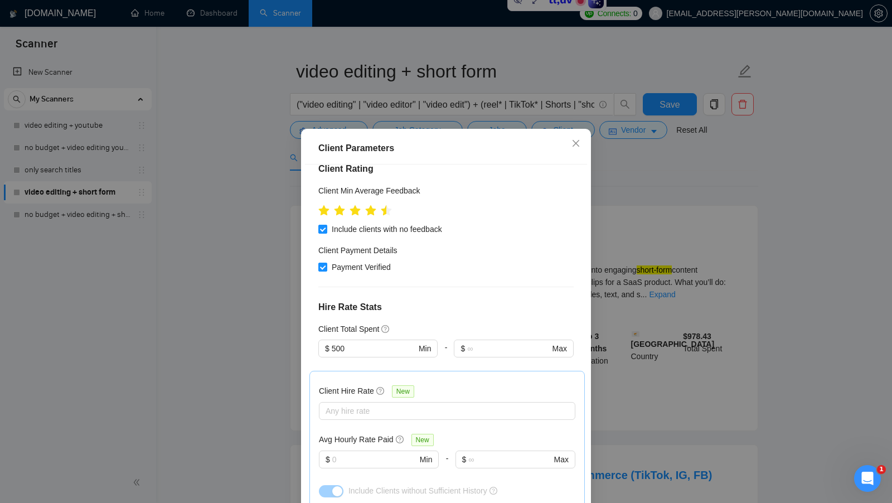
scroll to position [192, 0]
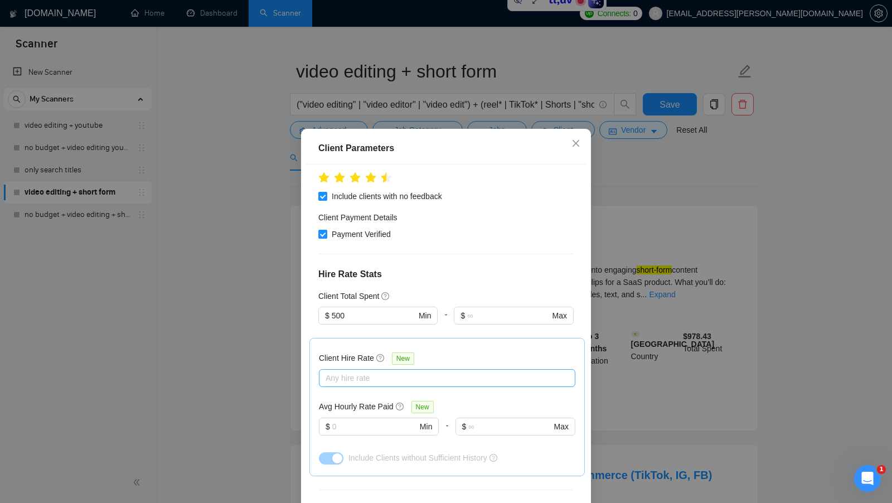
click at [436, 371] on div at bounding box center [442, 377] width 240 height 13
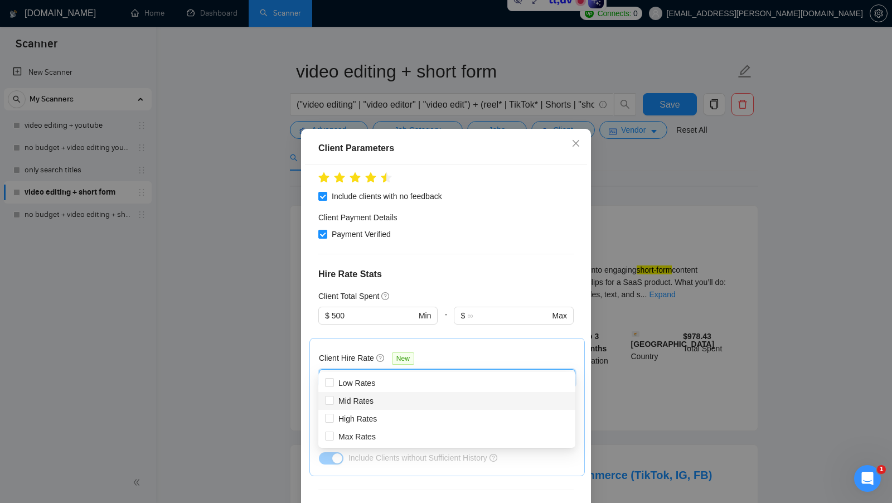
click at [387, 404] on div "Mid Rates" at bounding box center [447, 401] width 244 height 12
checkbox input "true"
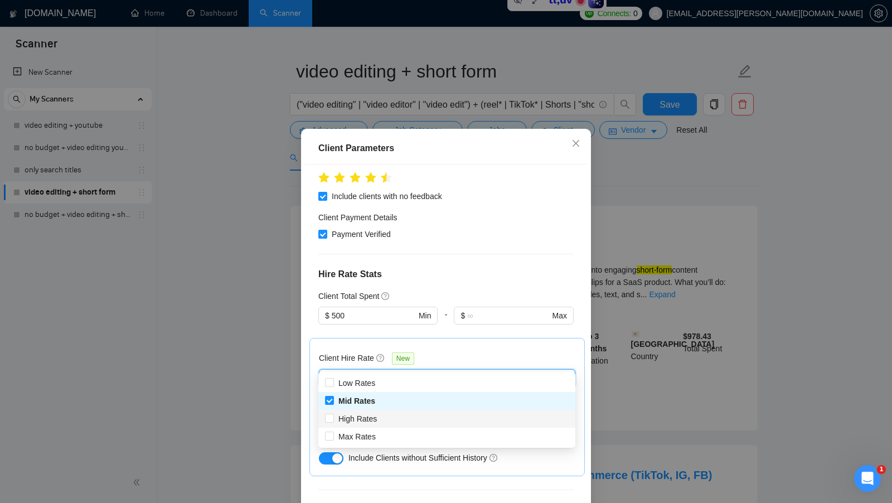
click at [382, 414] on div "High Rates" at bounding box center [447, 418] width 244 height 12
checkbox input "true"
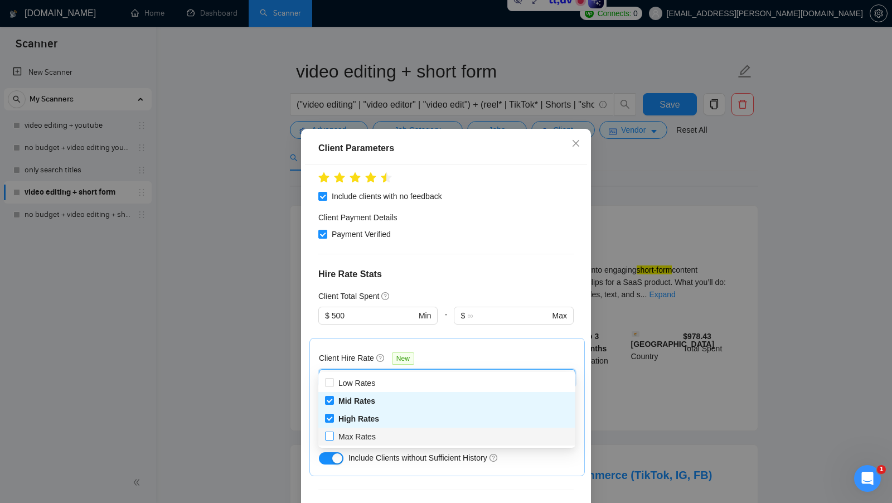
click at [381, 434] on div "Max Rates" at bounding box center [447, 436] width 244 height 12
checkbox input "true"
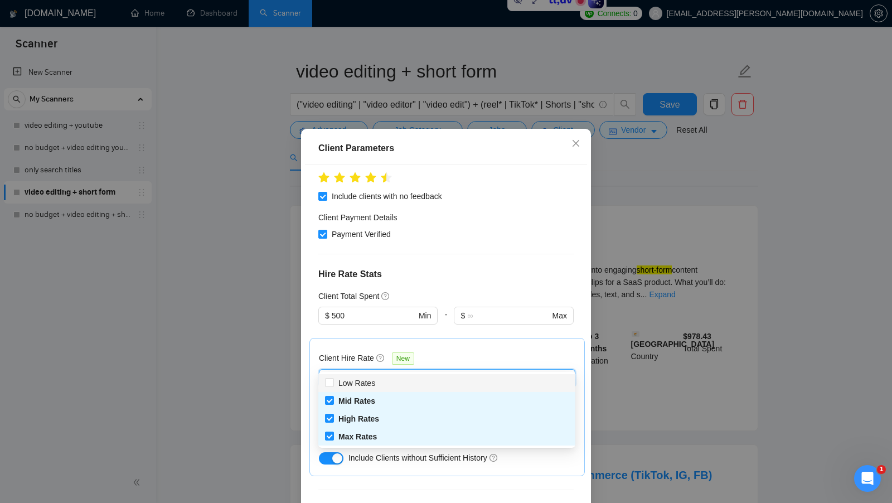
click at [478, 347] on div "Client Hire Rate New Mid Rates High Rates Max Rates Avg Hourly Rate Paid New $ …" at bounding box center [447, 406] width 256 height 119
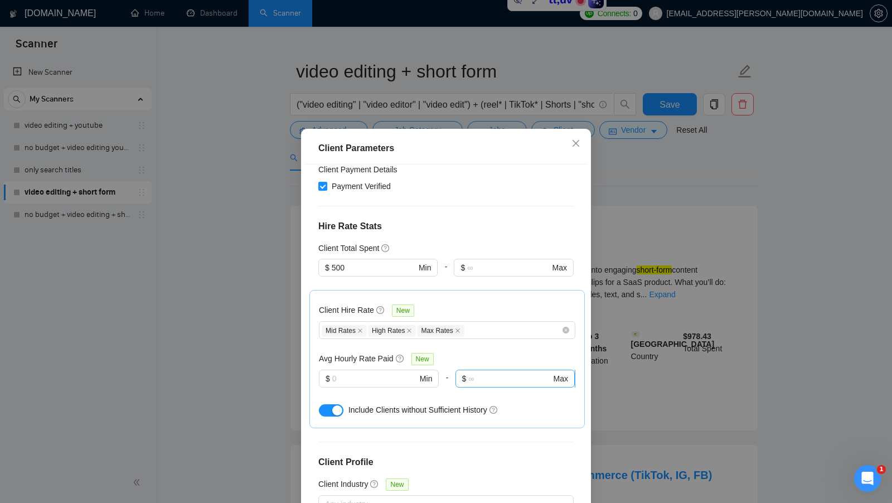
scroll to position [241, 0]
click at [359, 371] on input "text" at bounding box center [374, 377] width 85 height 12
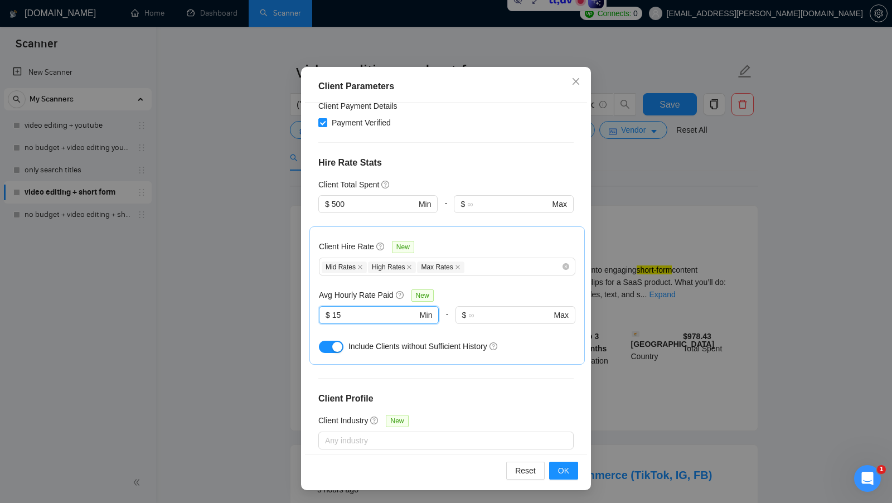
scroll to position [340, 0]
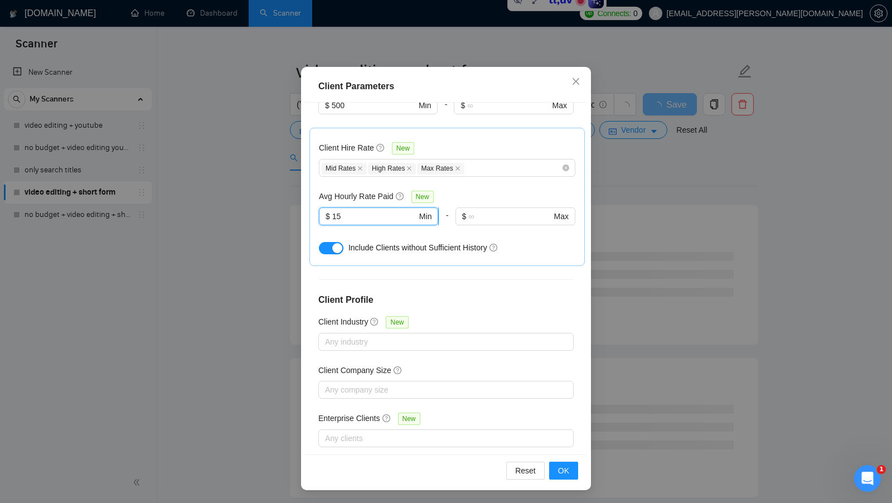
drag, startPoint x: 362, startPoint y: 201, endPoint x: 324, endPoint y: 201, distance: 37.3
click at [324, 207] on span "$ 15 Min" at bounding box center [378, 216] width 119 height 18
type input "15"
click at [459, 293] on h4 "Client Profile" at bounding box center [445, 299] width 255 height 13
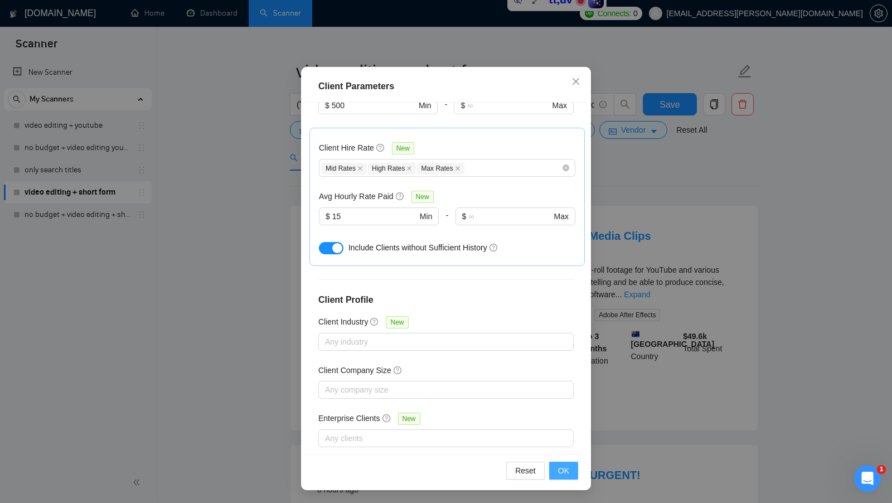
click at [571, 475] on button "OK" at bounding box center [563, 470] width 29 height 18
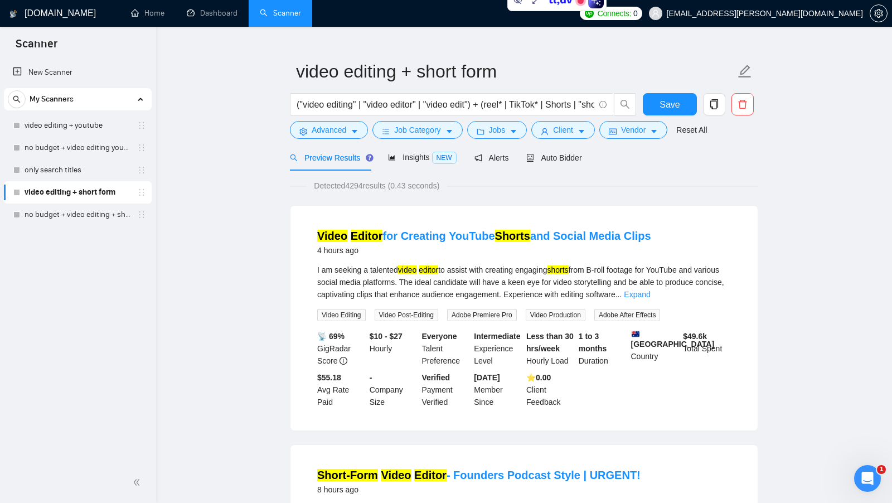
scroll to position [0, 0]
click at [356, 191] on span "Detected 4294 results (0.43 seconds)" at bounding box center [376, 185] width 141 height 12
drag, startPoint x: 317, startPoint y: 376, endPoint x: 338, endPoint y: 398, distance: 30.7
click at [338, 398] on div "$55.18 Avg Rate Paid" at bounding box center [341, 389] width 52 height 37
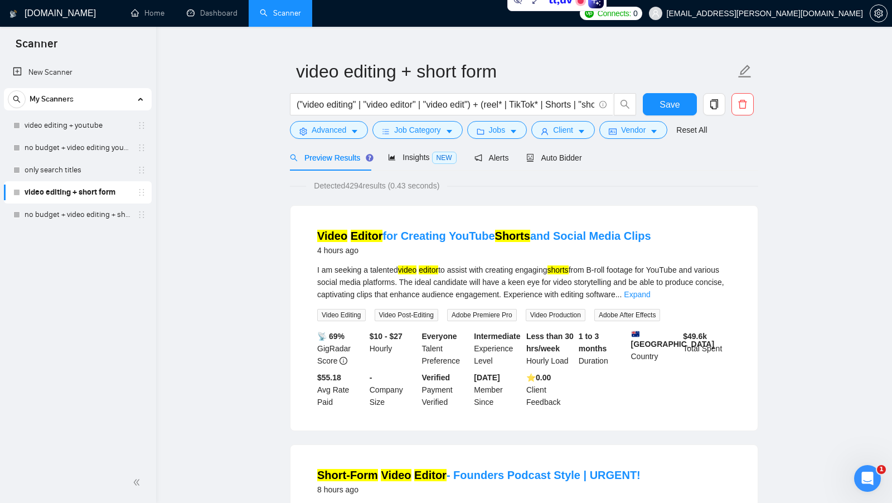
click at [660, 347] on b "[GEOGRAPHIC_DATA]" at bounding box center [673, 339] width 84 height 18
click at [659, 347] on b "[GEOGRAPHIC_DATA]" at bounding box center [673, 339] width 84 height 18
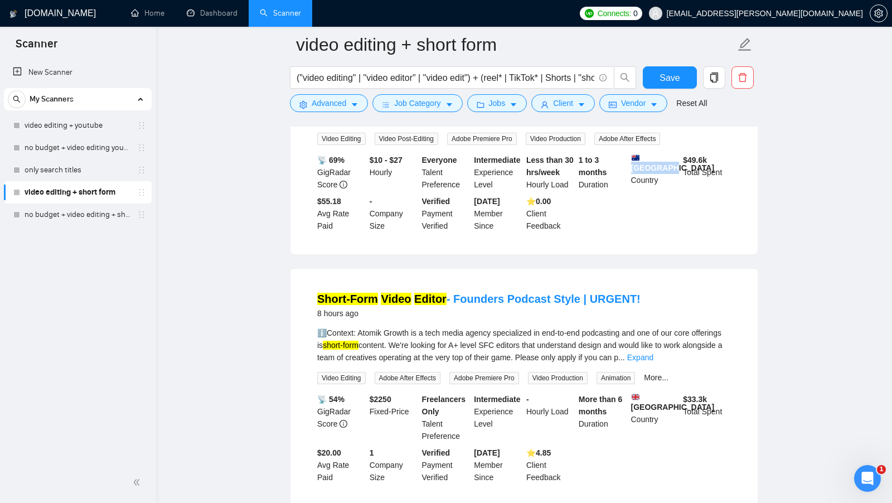
scroll to position [205, 0]
drag, startPoint x: 313, startPoint y: 448, endPoint x: 335, endPoint y: 479, distance: 37.9
click at [335, 479] on li "Short-Form Video Editor - Founders Podcast Style | URGENT! 8 hours ago ℹ️Contex…" at bounding box center [524, 386] width 440 height 210
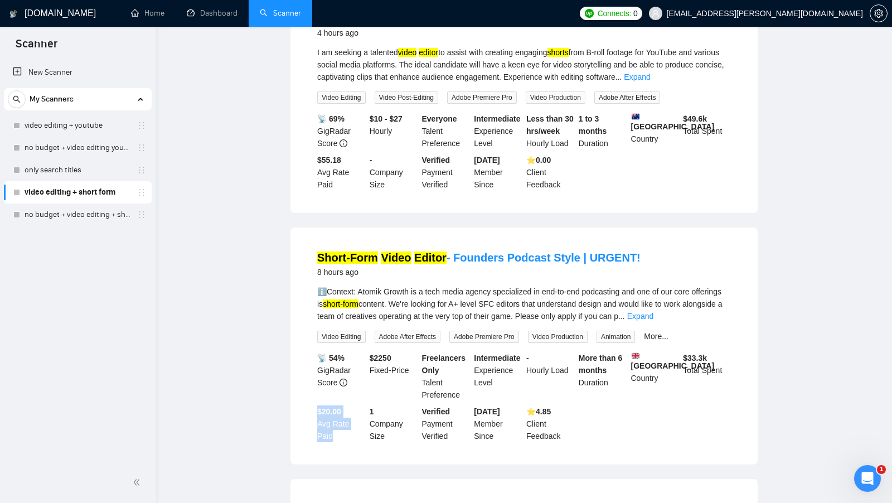
scroll to position [0, 0]
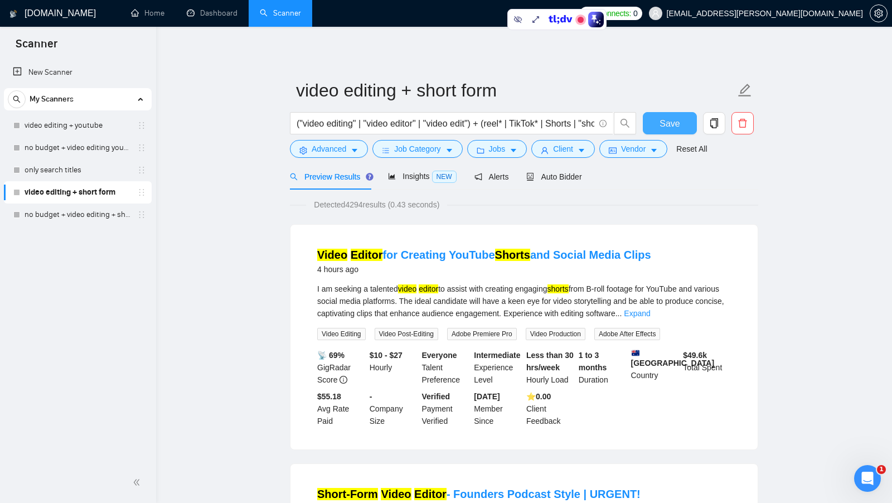
click at [679, 119] on span "Save" at bounding box center [669, 123] width 20 height 14
click at [73, 213] on link "no budget + video editing + short form" at bounding box center [78, 214] width 106 height 22
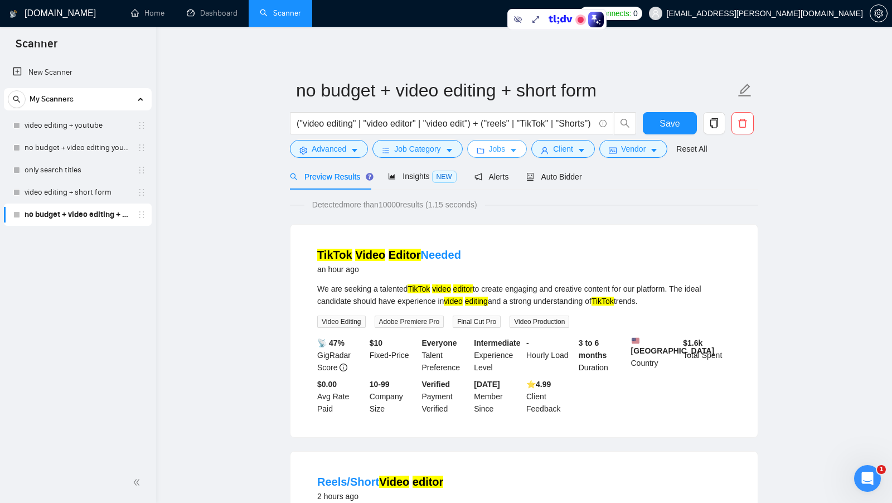
click at [486, 144] on button "Jobs" at bounding box center [497, 149] width 60 height 18
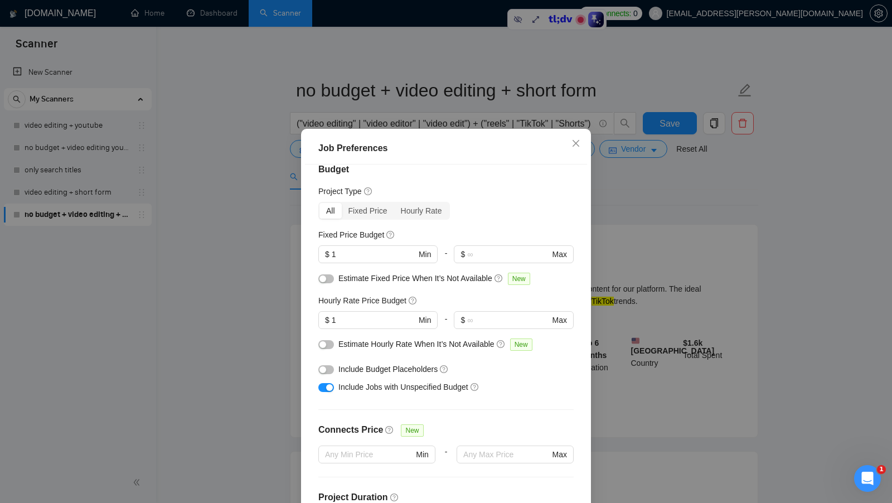
scroll to position [11, 0]
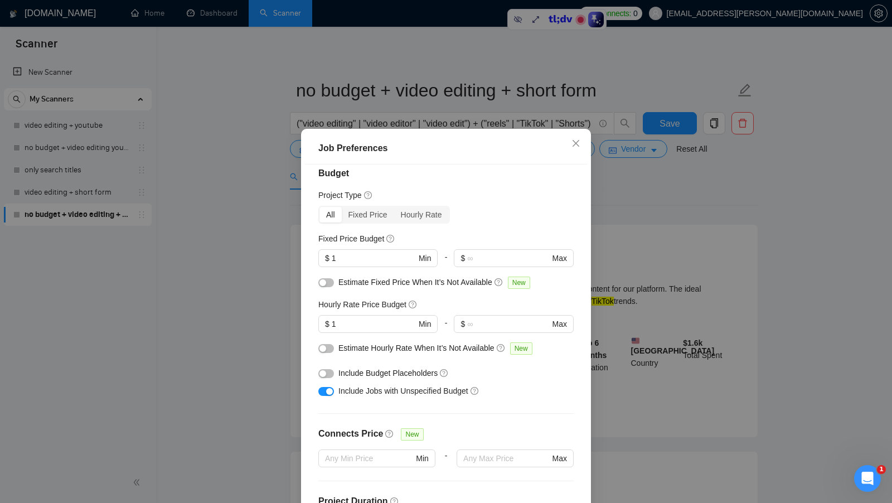
click at [330, 374] on button "button" at bounding box center [326, 373] width 16 height 9
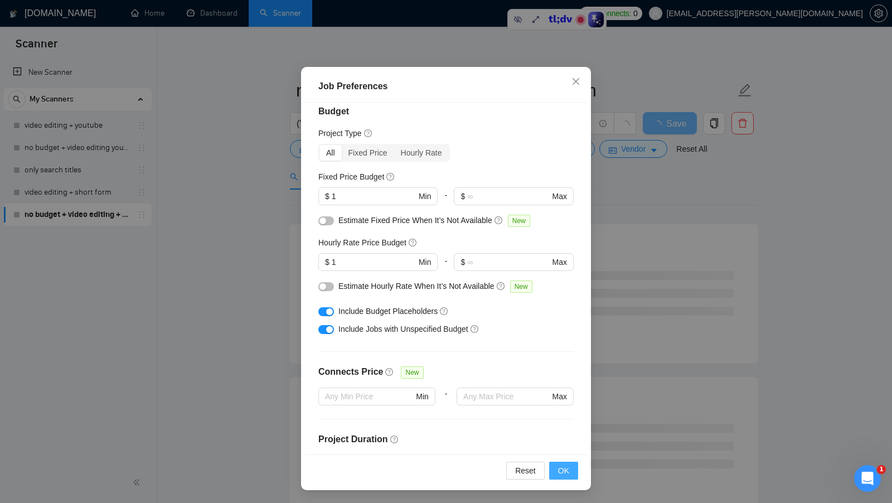
click at [561, 465] on span "OK" at bounding box center [563, 470] width 11 height 12
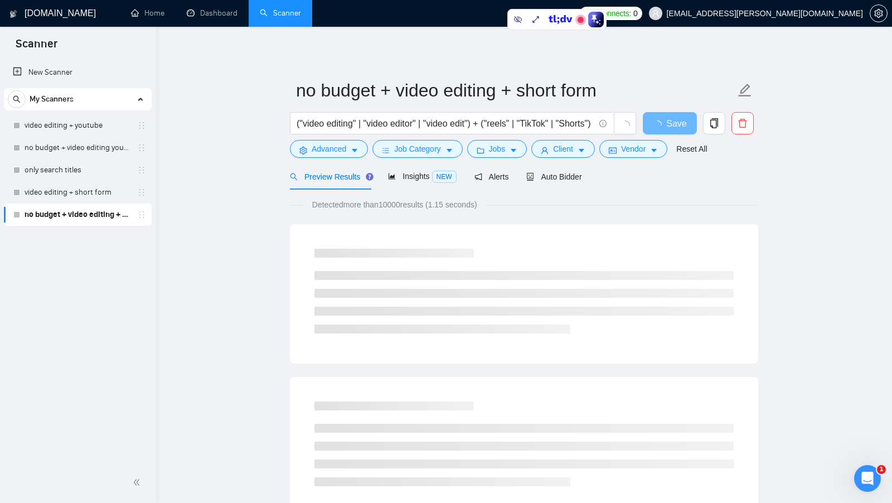
scroll to position [0, 0]
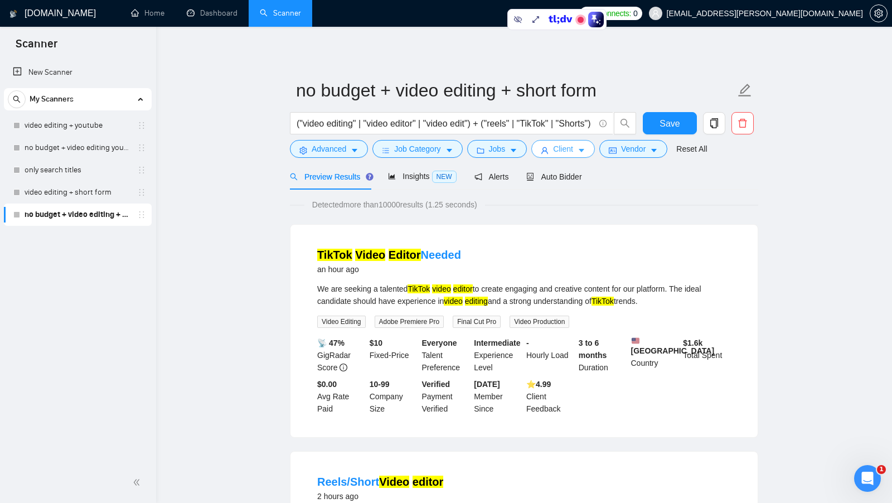
click at [563, 144] on span "Client" at bounding box center [563, 149] width 20 height 12
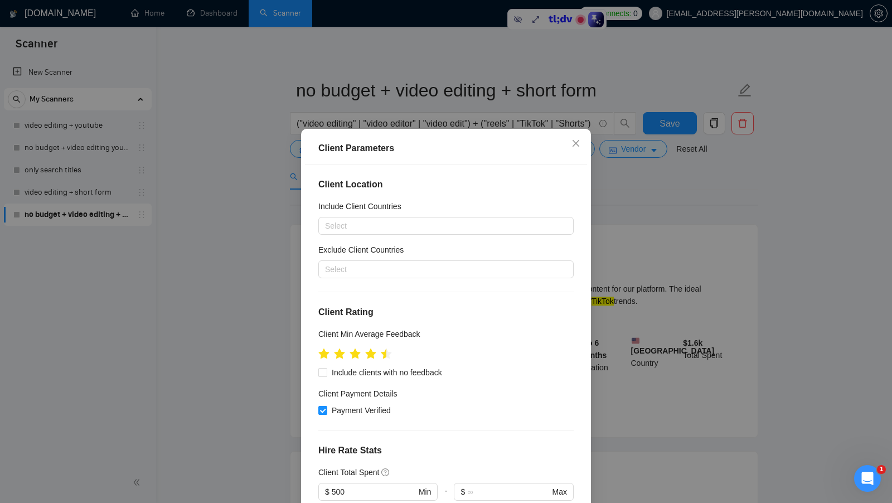
click at [623, 231] on div "Client Parameters Client Location Include Client Countries Select Exclude Clien…" at bounding box center [446, 251] width 892 height 503
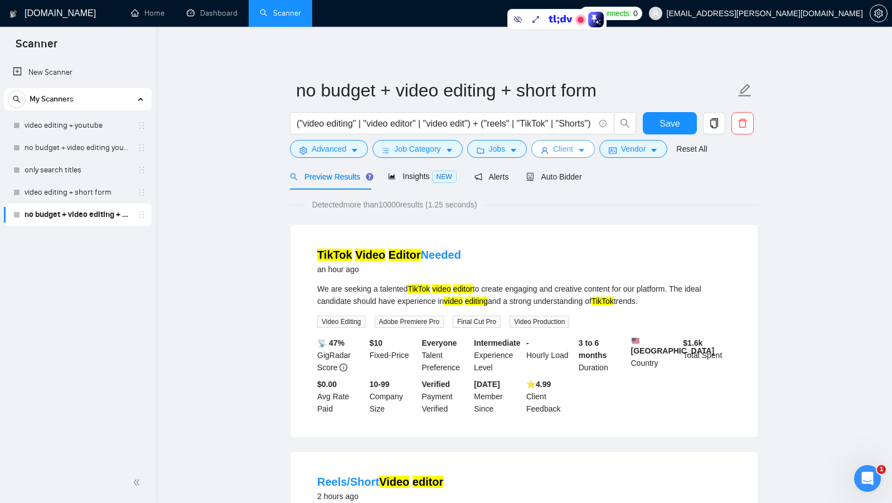
click at [549, 144] on button "Client" at bounding box center [563, 149] width 64 height 18
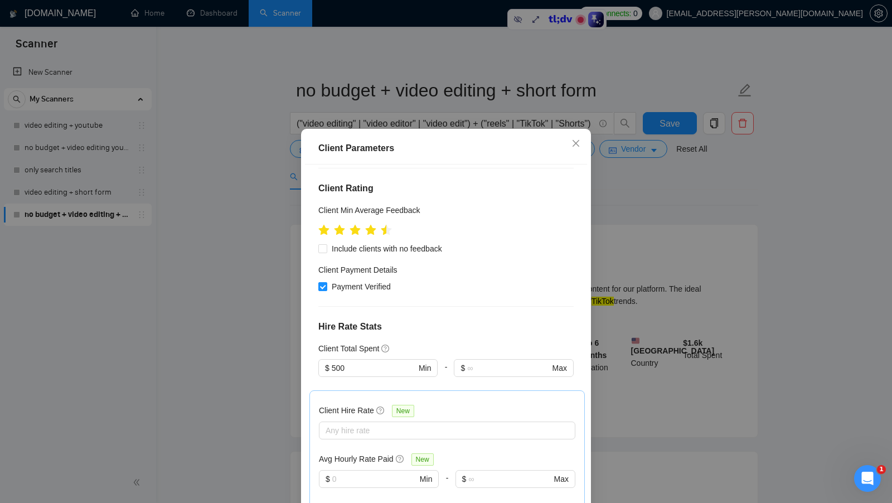
scroll to position [130, 0]
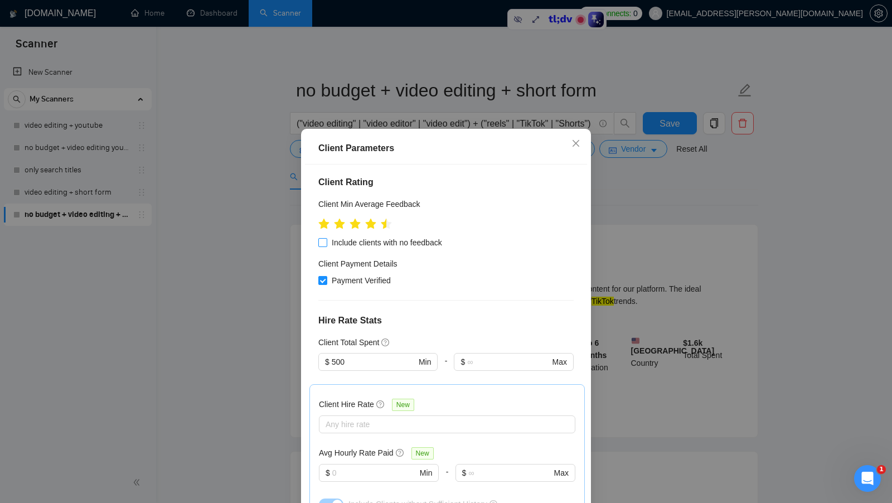
click at [445, 246] on span "Include clients with no feedback" at bounding box center [386, 242] width 119 height 12
click at [326, 246] on input "Include clients with no feedback" at bounding box center [322, 242] width 8 height 8
drag, startPoint x: 458, startPoint y: 246, endPoint x: 326, endPoint y: 245, distance: 132.1
click at [326, 245] on div "Include clients with no feedback" at bounding box center [445, 242] width 255 height 12
click at [325, 245] on span at bounding box center [322, 242] width 9 height 9
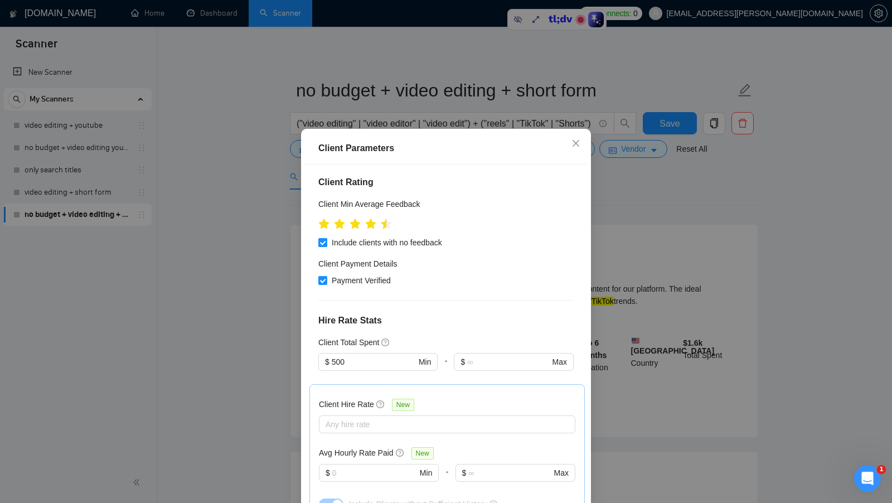
click at [325, 245] on input "Include clients with no feedback" at bounding box center [322, 242] width 8 height 8
checkbox input "false"
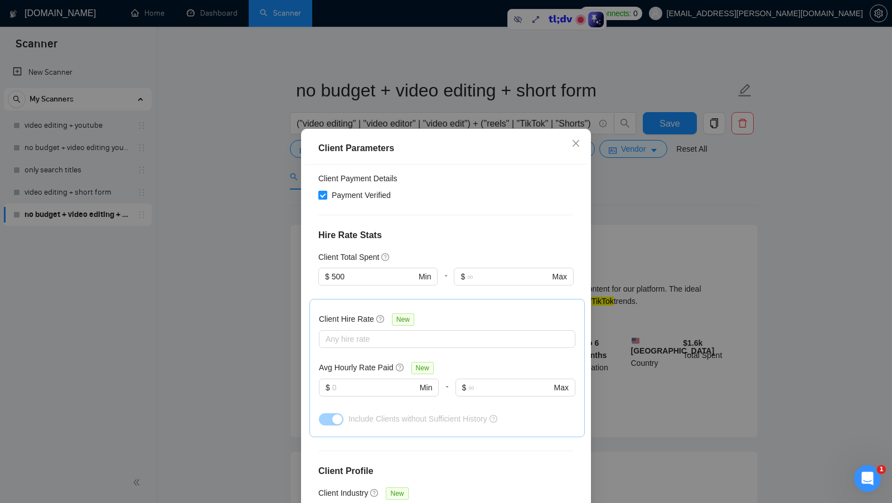
scroll to position [220, 0]
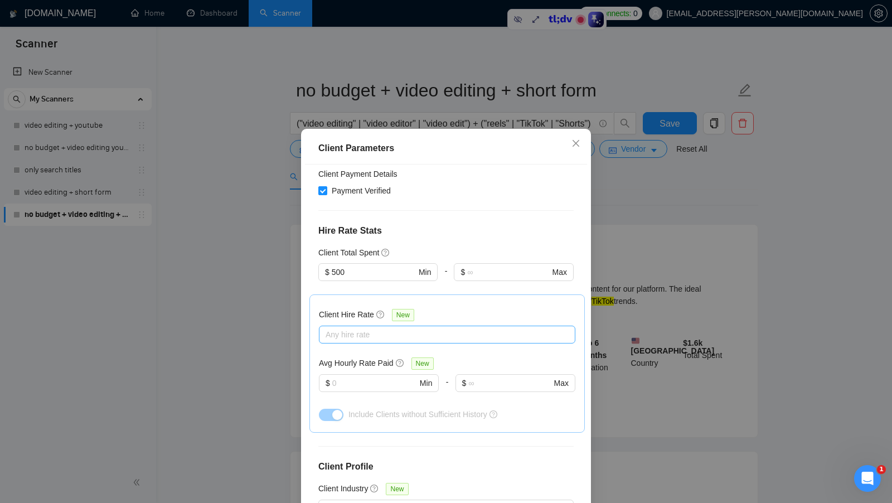
click at [345, 332] on div at bounding box center [442, 334] width 240 height 13
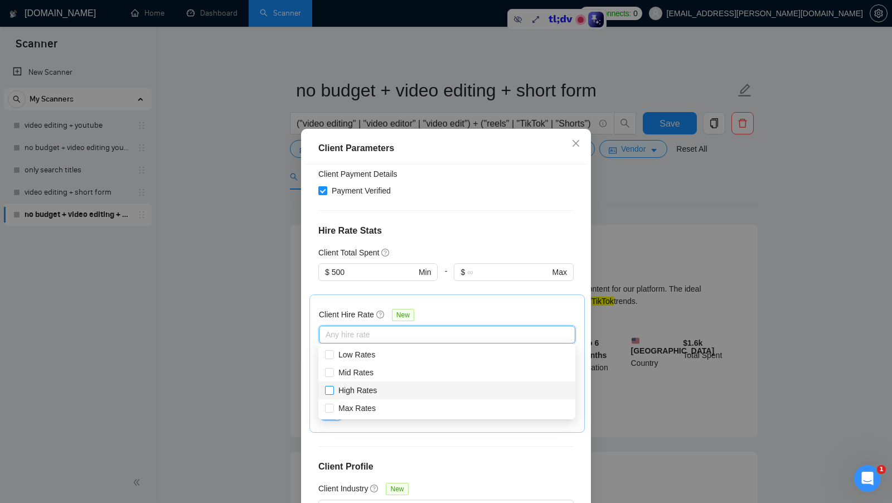
click at [358, 395] on span "High Rates" at bounding box center [357, 390] width 47 height 12
click at [333, 393] on input "High Rates" at bounding box center [329, 390] width 8 height 8
checkbox input "false"
click at [356, 405] on span "Max Rates" at bounding box center [356, 407] width 37 height 9
click at [333, 405] on input "Max Rates" at bounding box center [329, 407] width 8 height 8
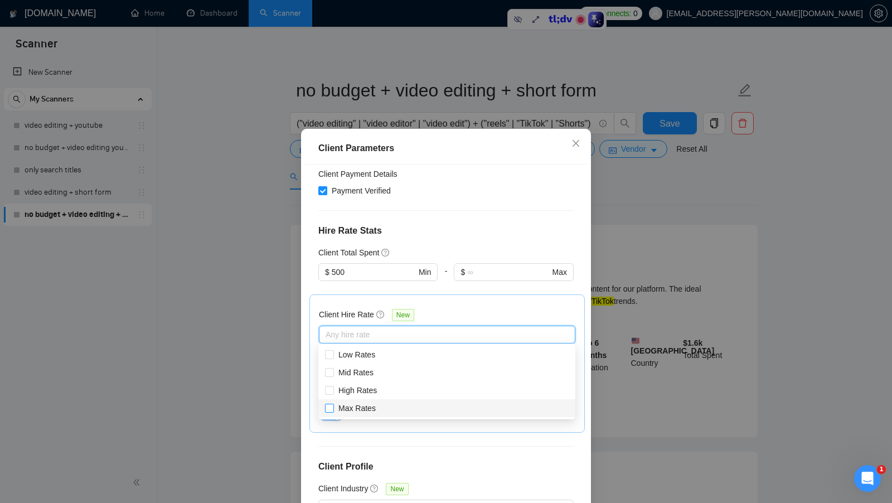
checkbox input "true"
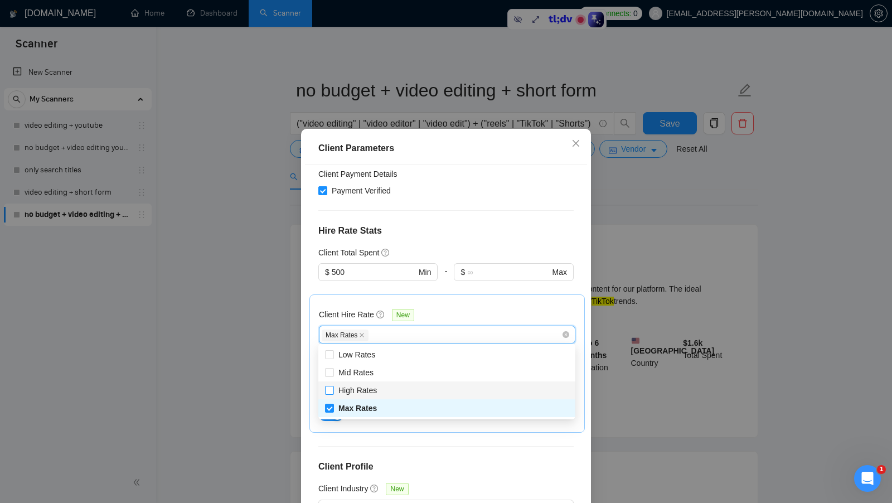
click at [370, 387] on span "High Rates" at bounding box center [357, 390] width 38 height 9
click at [333, 387] on input "High Rates" at bounding box center [329, 390] width 8 height 8
checkbox input "true"
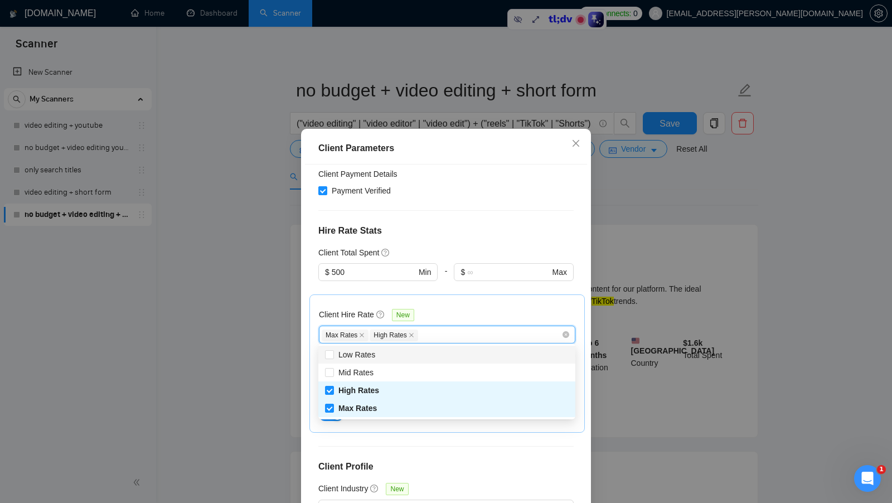
click at [461, 328] on div "Max Rates High Rates" at bounding box center [442, 334] width 240 height 13
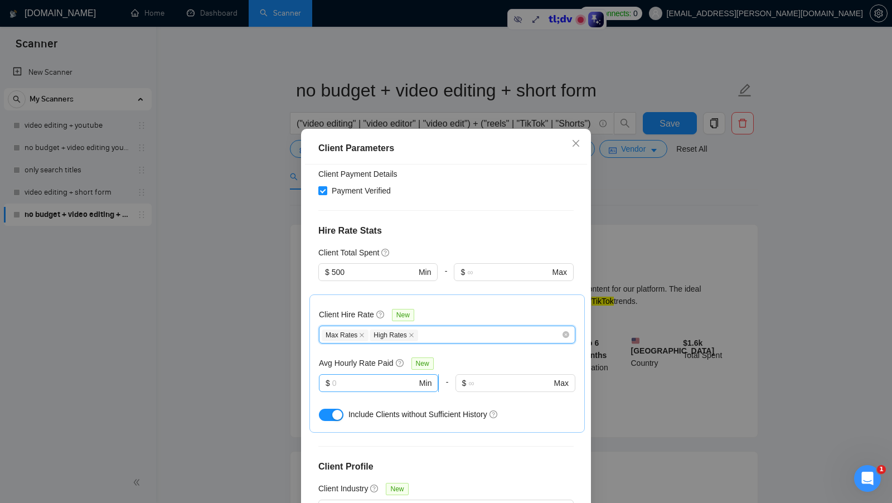
click at [368, 388] on span "$ Min" at bounding box center [378, 383] width 119 height 18
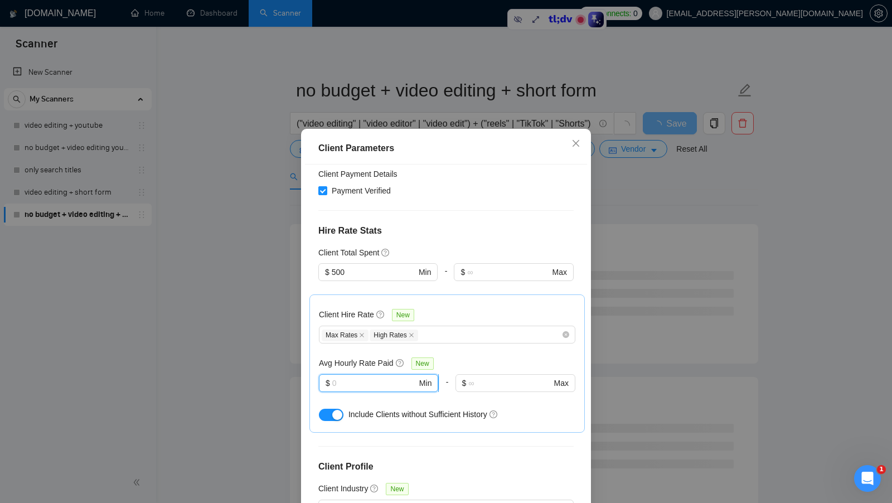
click at [372, 381] on input "text" at bounding box center [374, 383] width 85 height 12
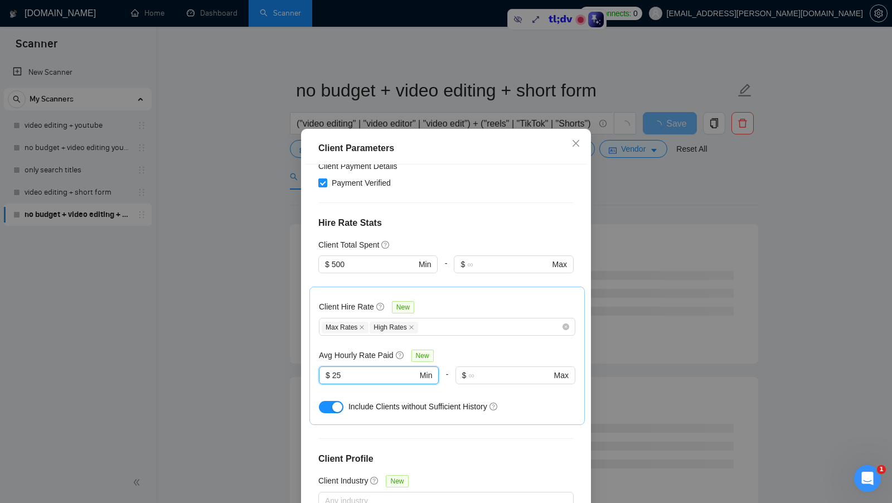
scroll to position [62, 0]
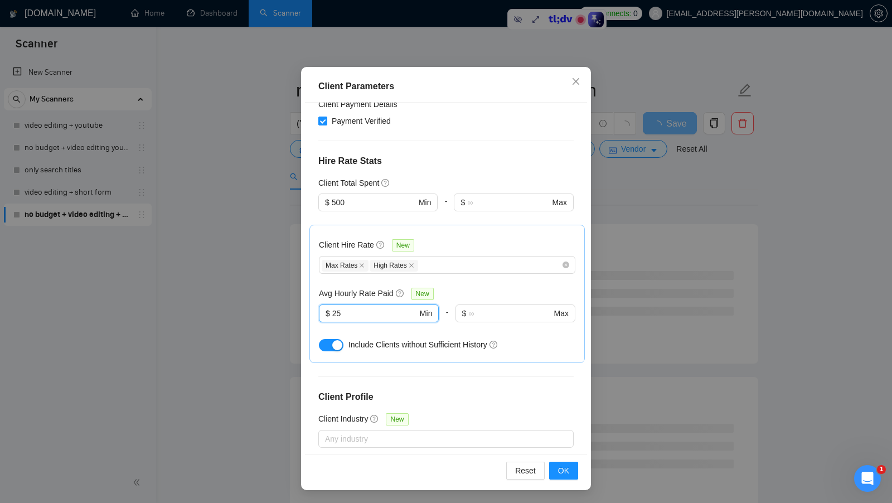
type input "25"
click at [559, 460] on div "Reset OK" at bounding box center [446, 470] width 282 height 32
click at [557, 464] on button "OK" at bounding box center [563, 470] width 29 height 18
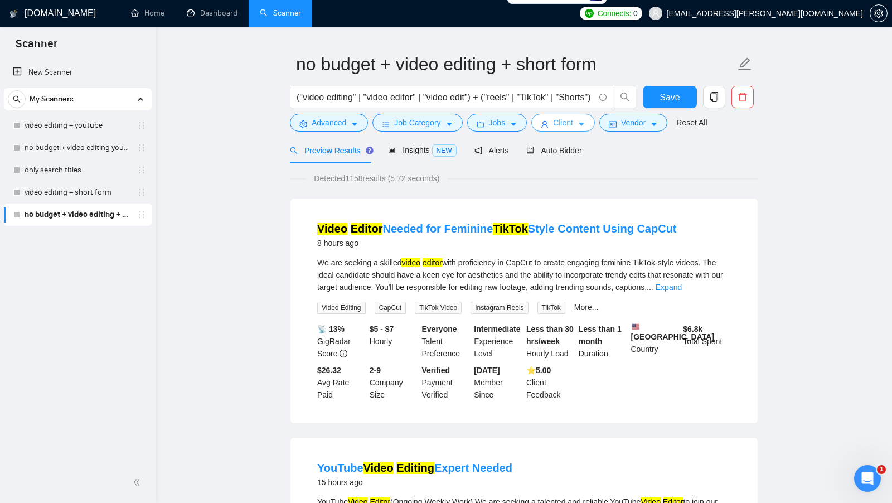
scroll to position [32, 0]
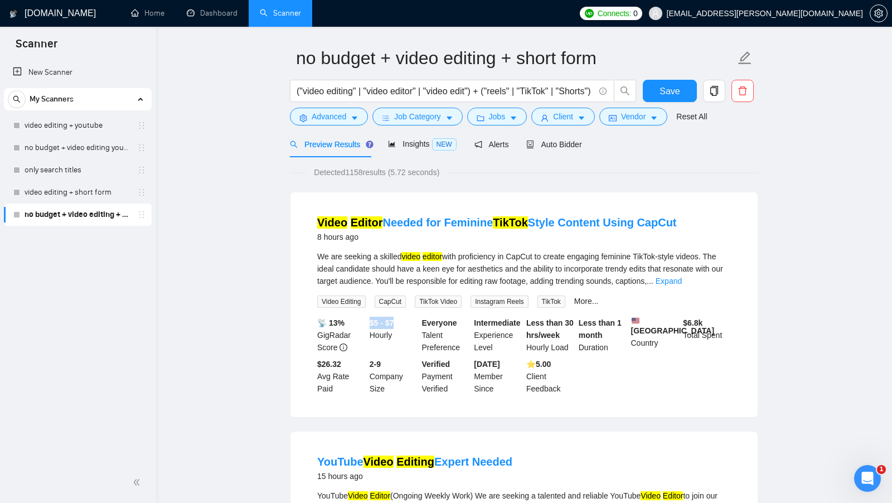
drag, startPoint x: 368, startPoint y: 320, endPoint x: 401, endPoint y: 320, distance: 32.9
click at [401, 320] on div "$5 - $7 Hourly" at bounding box center [393, 335] width 52 height 37
drag, startPoint x: 314, startPoint y: 367, endPoint x: 344, endPoint y: 384, distance: 34.4
click at [344, 384] on li "Video Editor Needed for Feminine TikTok Style Content Using CapCut 8 hours ago …" at bounding box center [524, 305] width 440 height 198
click at [682, 280] on link "Expand" at bounding box center [668, 280] width 26 height 9
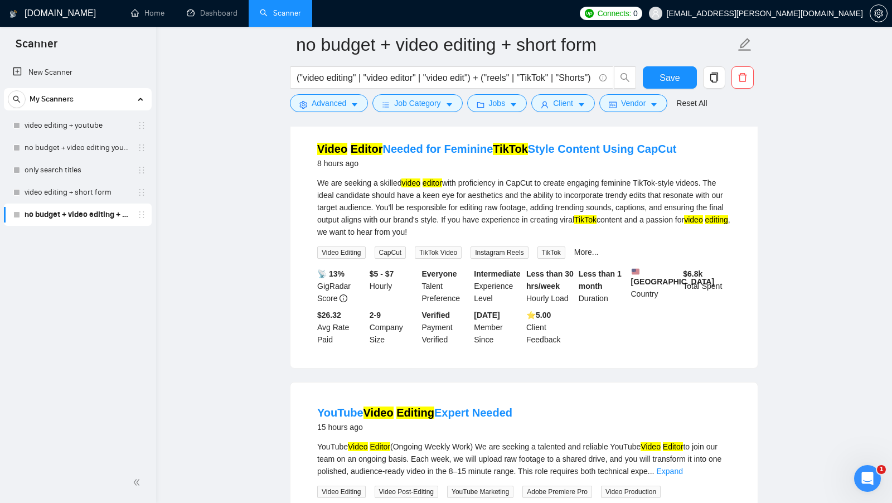
scroll to position [123, 0]
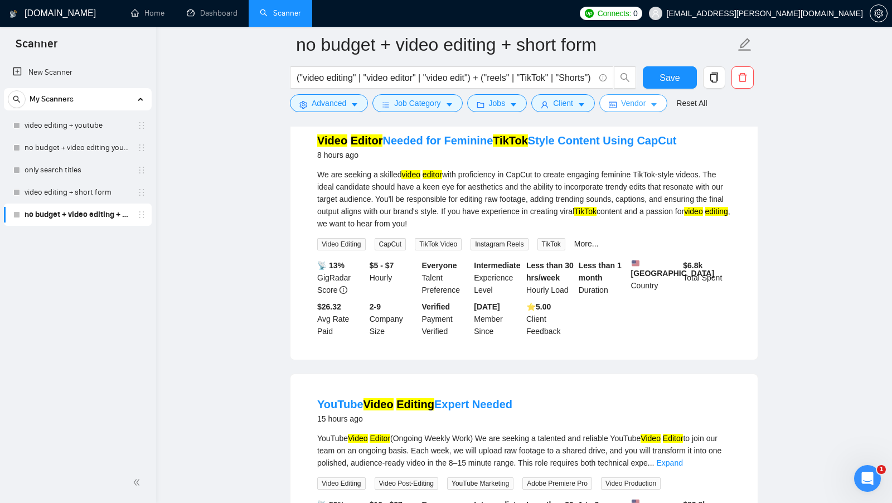
click at [634, 108] on span "Vendor" at bounding box center [633, 103] width 25 height 12
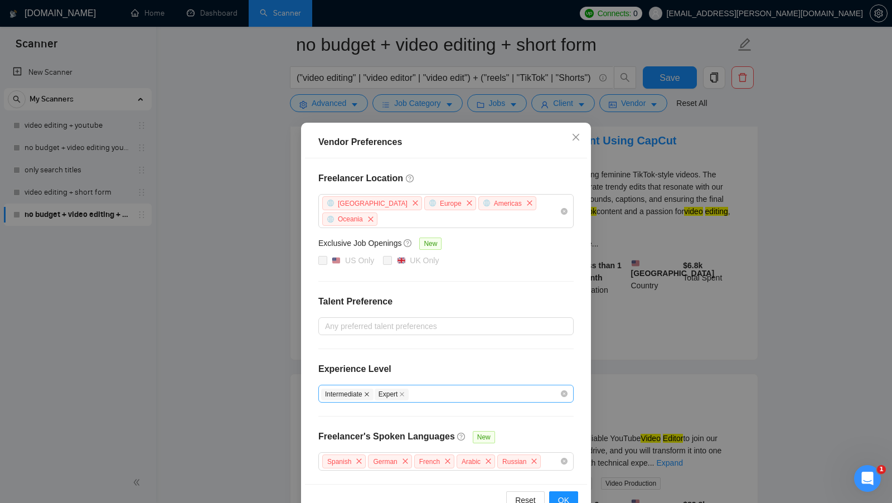
click at [368, 391] on icon "close" at bounding box center [367, 394] width 6 height 6
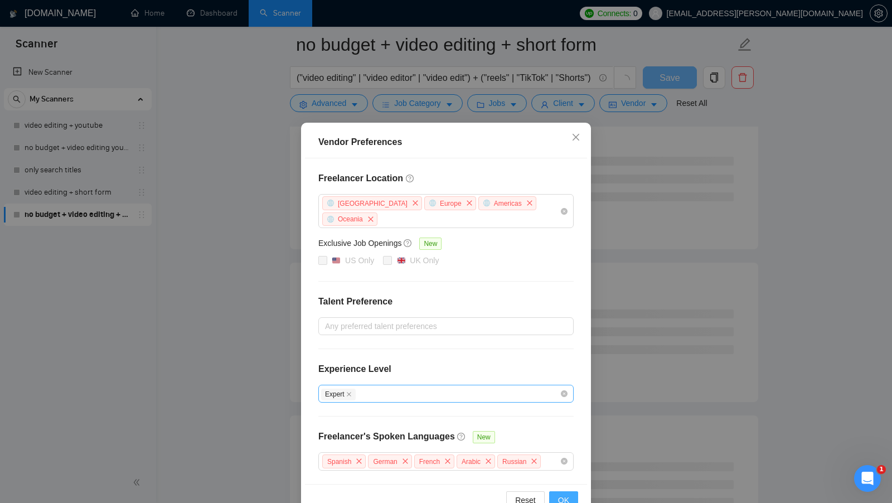
click at [566, 494] on span "OK" at bounding box center [563, 500] width 11 height 12
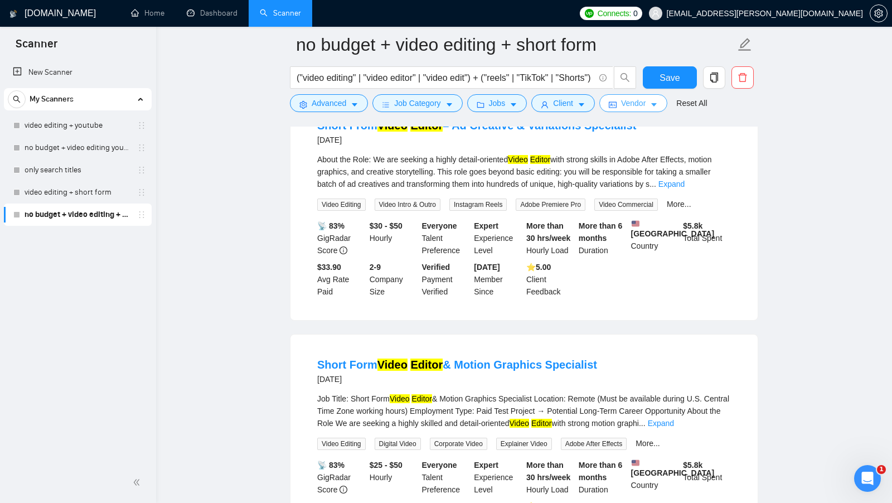
scroll to position [180, 0]
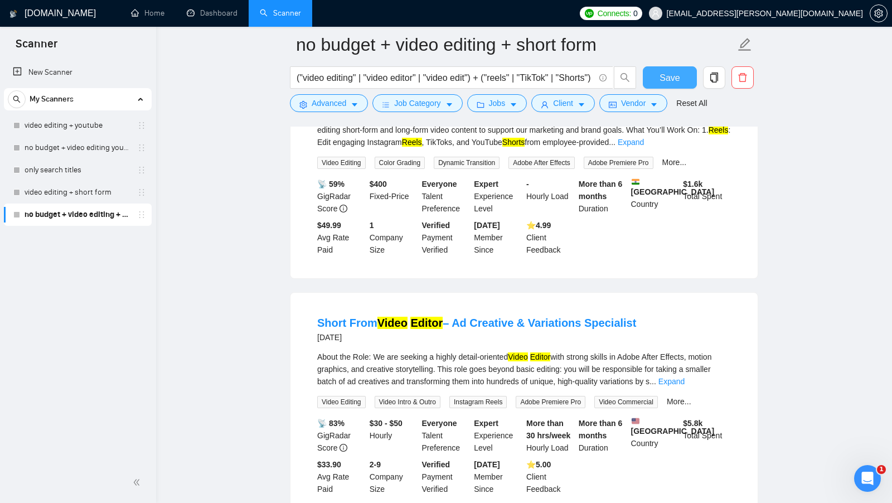
click at [685, 70] on button "Save" at bounding box center [670, 77] width 54 height 22
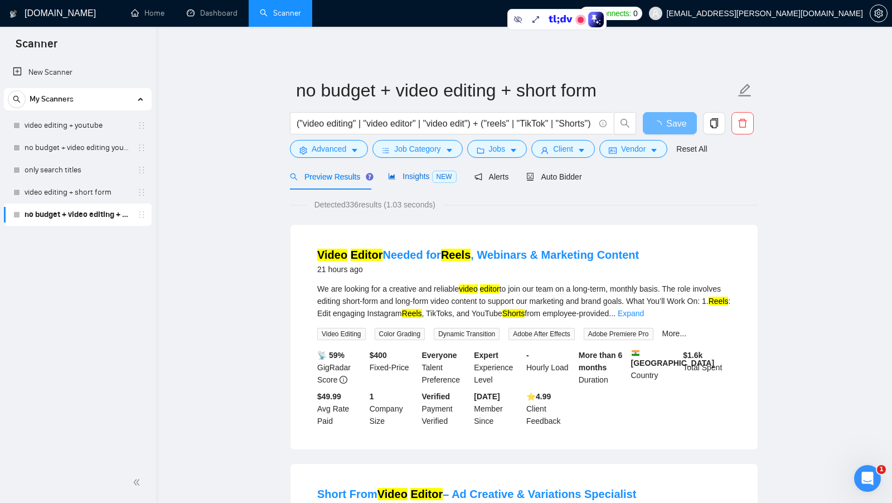
click at [431, 172] on span "Insights NEW" at bounding box center [422, 176] width 68 height 9
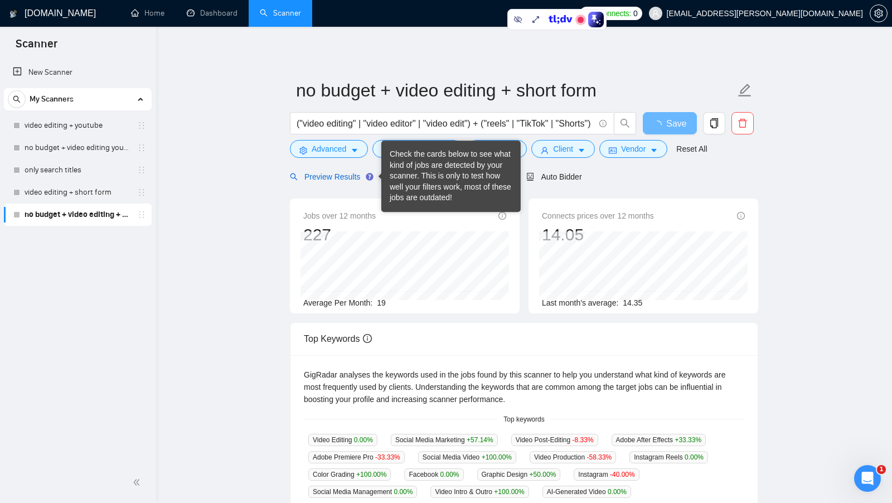
click at [329, 174] on span "Preview Results" at bounding box center [330, 176] width 80 height 9
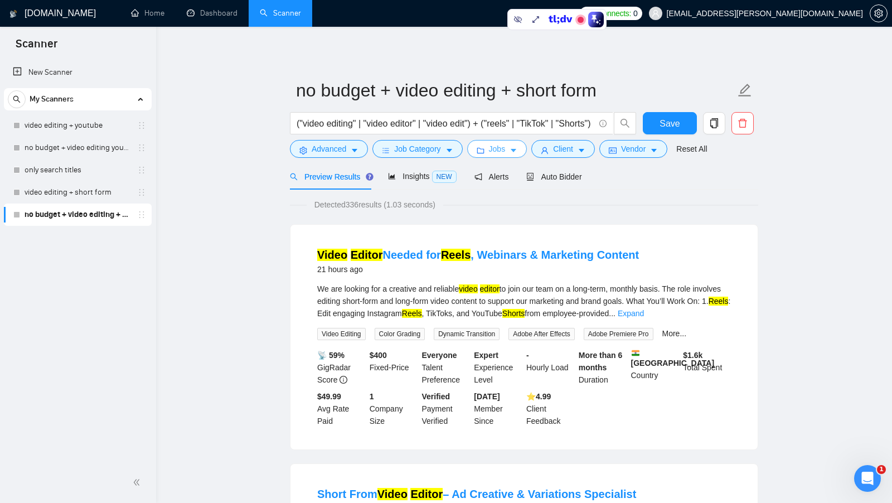
click at [512, 148] on icon "caret-down" at bounding box center [513, 151] width 8 height 8
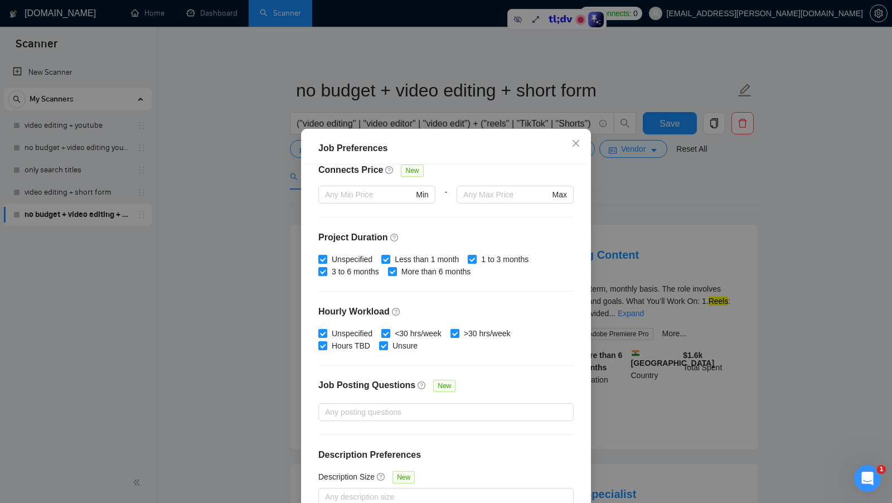
scroll to position [62, 0]
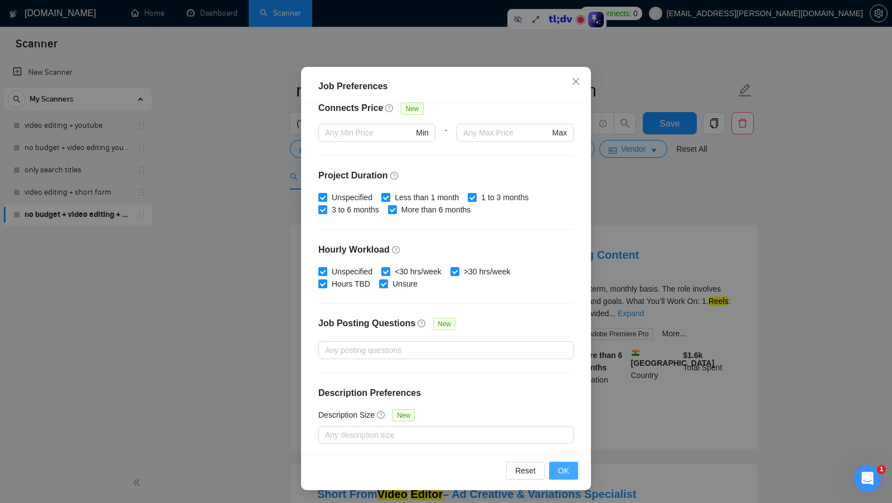
click at [566, 470] on span "OK" at bounding box center [563, 470] width 11 height 12
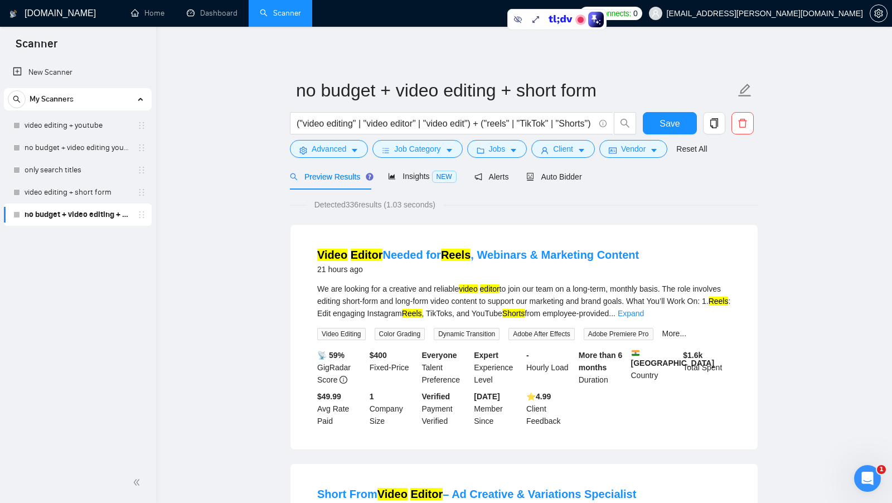
scroll to position [0, 0]
click at [101, 194] on link "video editing + short form" at bounding box center [78, 192] width 106 height 22
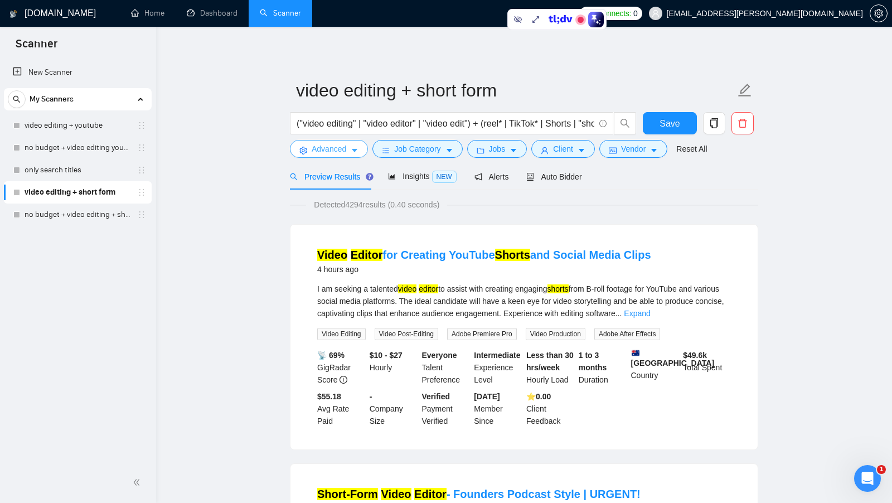
click at [336, 156] on button "Advanced" at bounding box center [329, 149] width 78 height 18
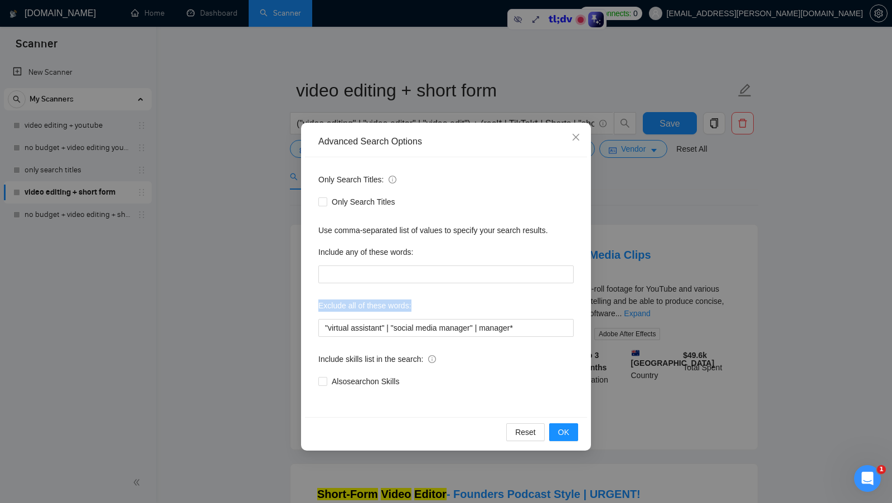
drag, startPoint x: 315, startPoint y: 304, endPoint x: 422, endPoint y: 305, distance: 106.4
click at [422, 305] on div "Only Search Titles: Only Search Titles Use comma-separated list of values to sp…" at bounding box center [446, 287] width 282 height 260
click at [422, 305] on div "Exclude all of these words:" at bounding box center [445, 307] width 255 height 22
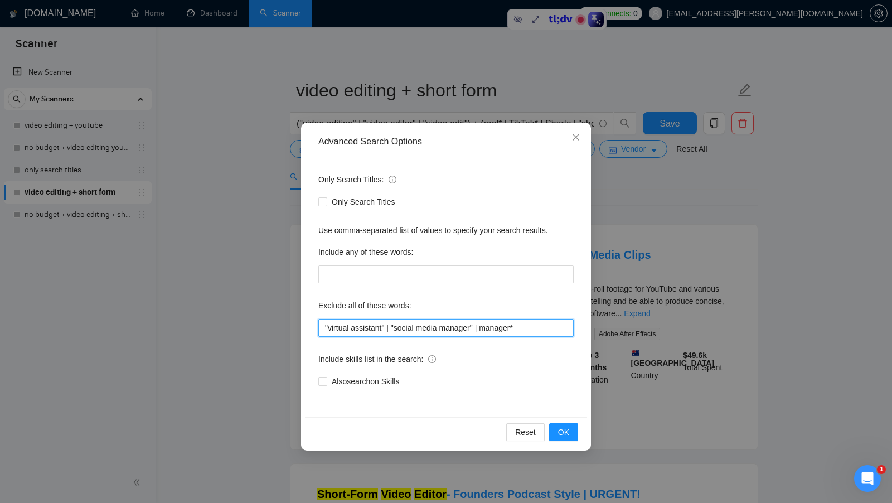
click at [537, 330] on input ""virtual assistant" | "social media manager" | manager*" at bounding box center [445, 328] width 255 height 18
click at [559, 432] on span "OK" at bounding box center [563, 432] width 11 height 12
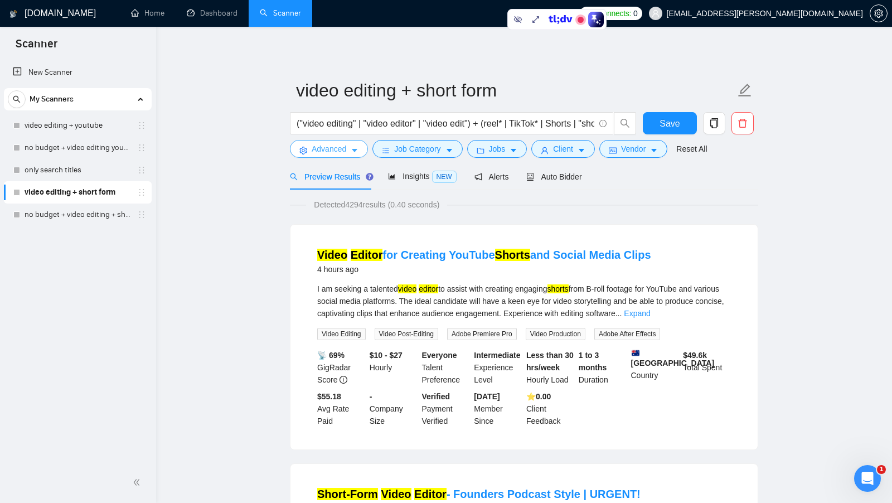
click at [333, 154] on span "Advanced" at bounding box center [328, 149] width 35 height 12
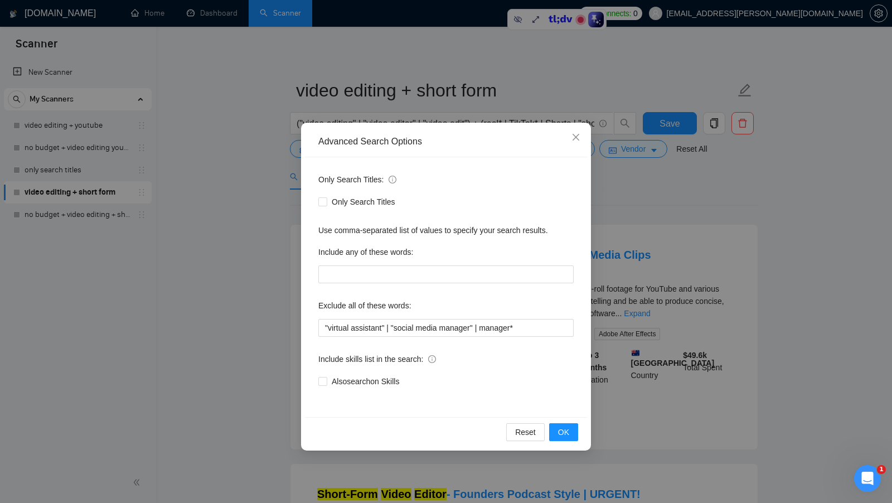
click at [600, 339] on div "Advanced Search Options Only Search Titles: Only Search Titles Use comma-separa…" at bounding box center [446, 251] width 892 height 503
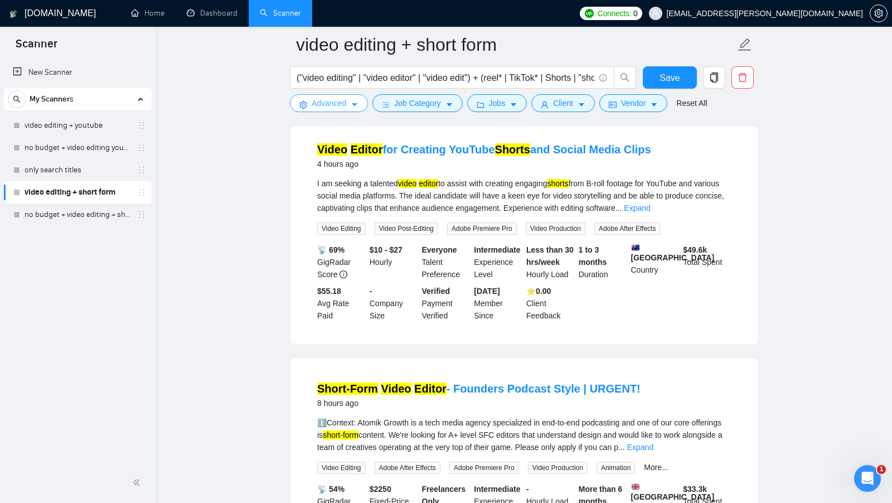
scroll to position [118, 0]
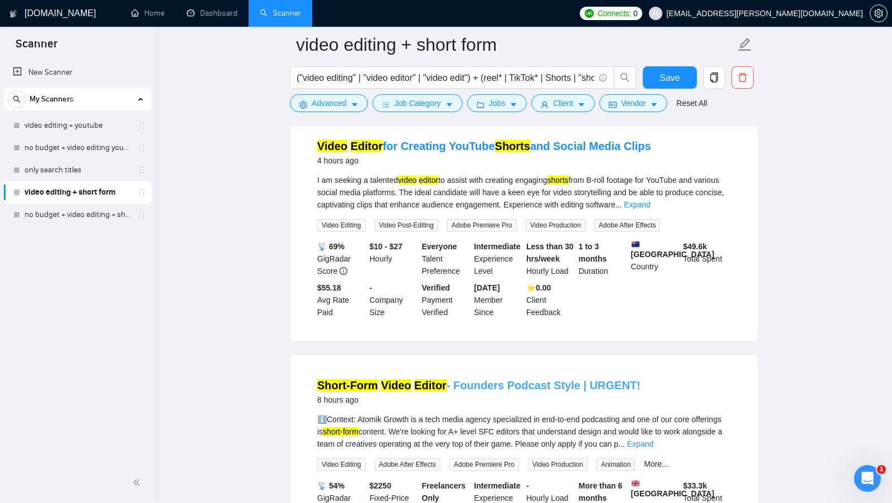
drag, startPoint x: 635, startPoint y: 384, endPoint x: 583, endPoint y: 384, distance: 51.8
click at [583, 384] on div "Short-Form Video Editor - Founders Podcast Style | URGENT! 8 hours ago" at bounding box center [523, 391] width 413 height 29
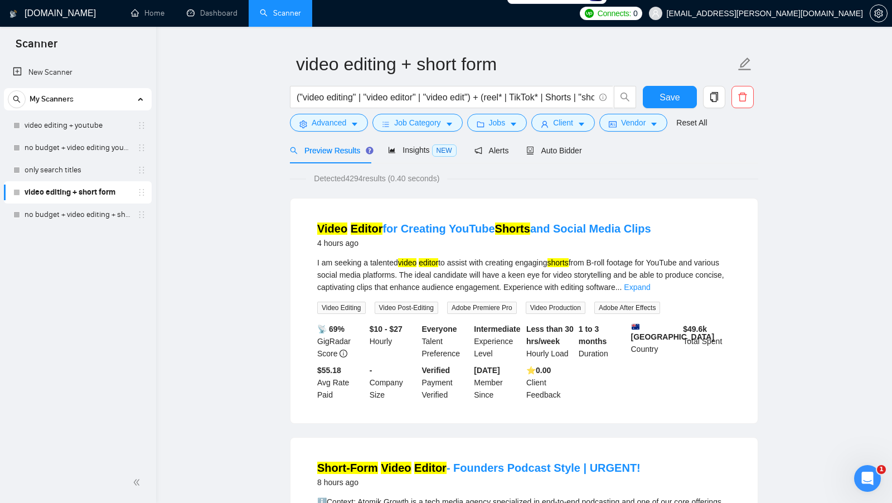
scroll to position [0, 0]
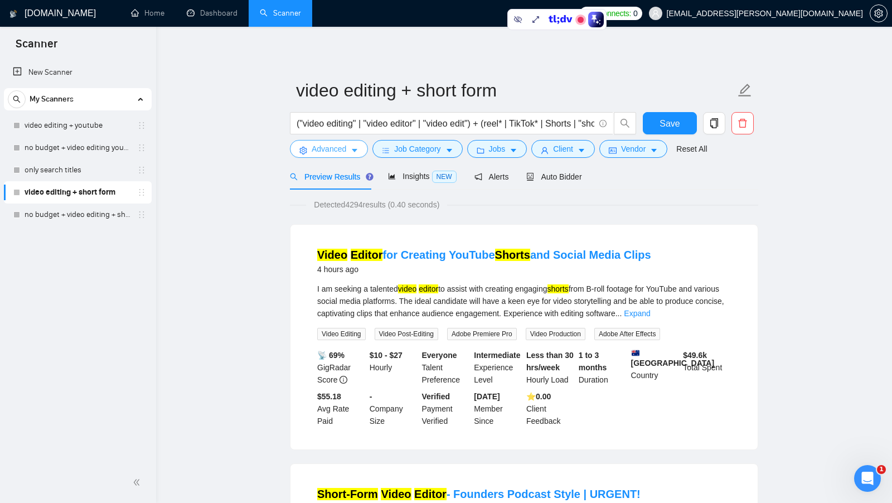
click at [344, 155] on button "Advanced" at bounding box center [329, 149] width 78 height 18
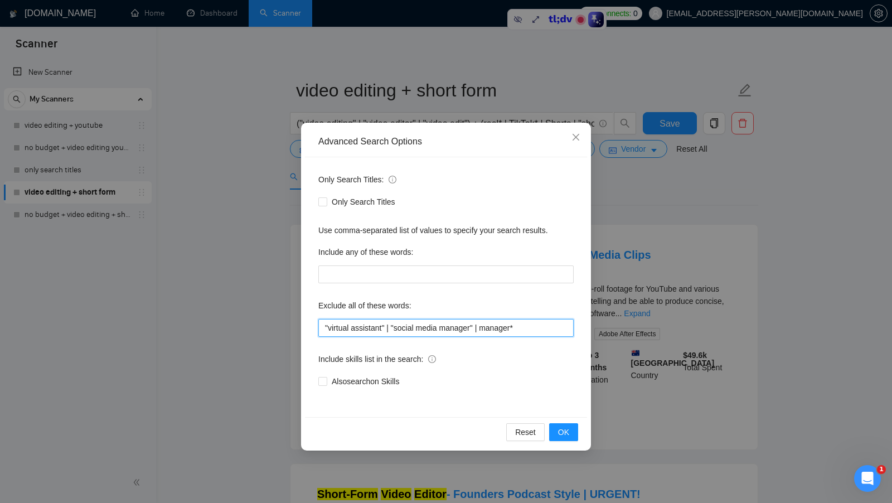
click at [537, 331] on input ""virtual assistant" | "social media manager" | manager*" at bounding box center [445, 328] width 255 height 18
click at [643, 331] on div "Advanced Search Options Only Search Titles: Only Search Titles Use comma-separa…" at bounding box center [446, 251] width 892 height 503
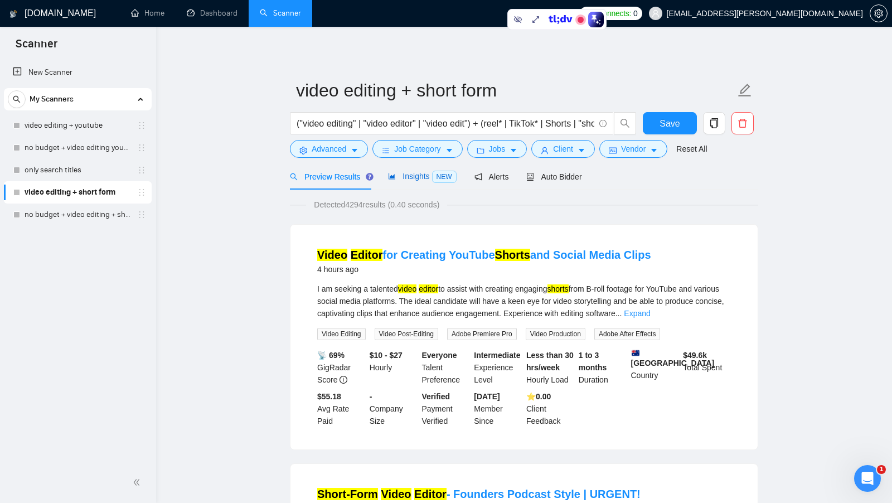
click at [402, 177] on span "Insights NEW" at bounding box center [422, 176] width 68 height 9
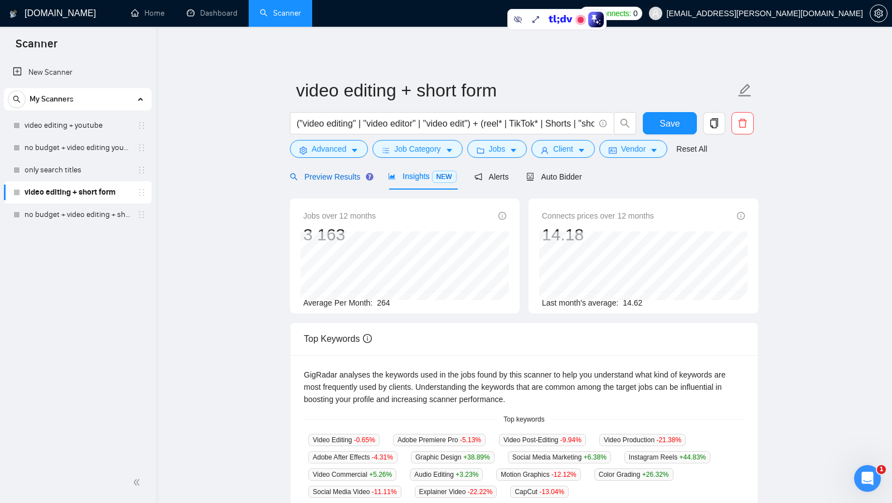
click at [341, 179] on span "Preview Results" at bounding box center [330, 176] width 80 height 9
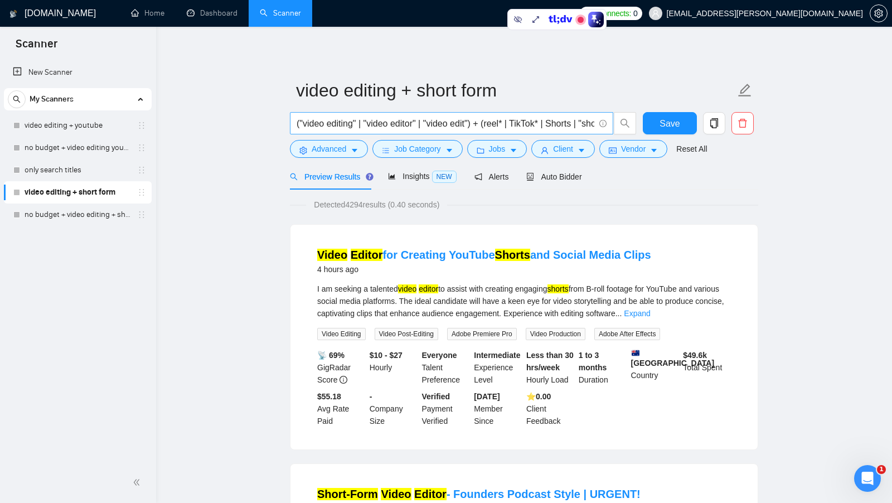
scroll to position [0, 50]
click at [503, 145] on span "Jobs" at bounding box center [497, 149] width 17 height 12
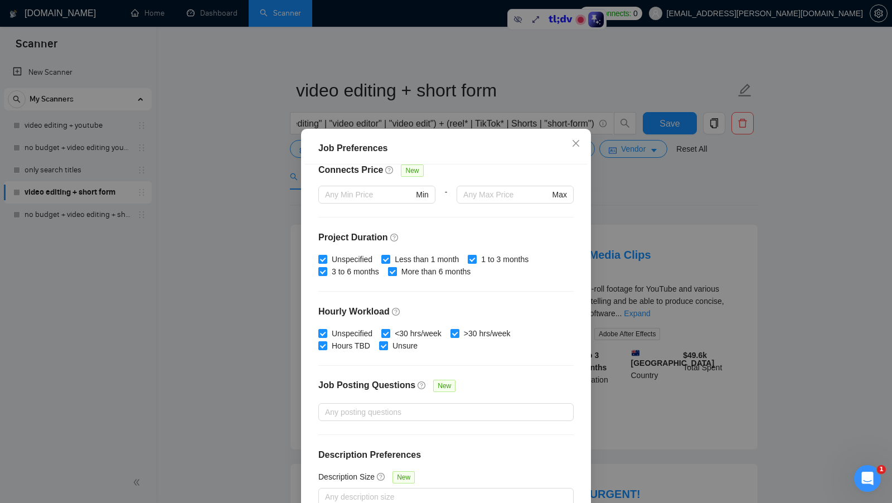
scroll to position [96, 0]
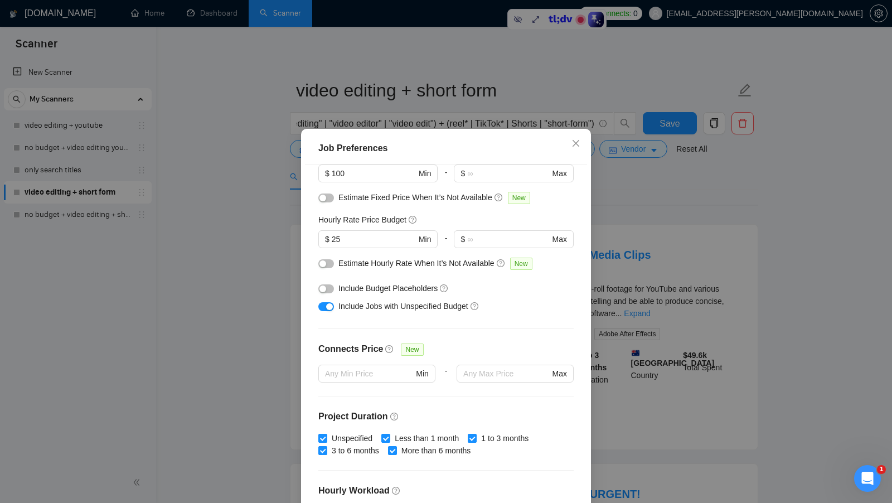
click at [665, 246] on div "Job Preferences Budget Project Type All Fixed Price Hourly Rate Fixed Price Bud…" at bounding box center [446, 251] width 892 height 503
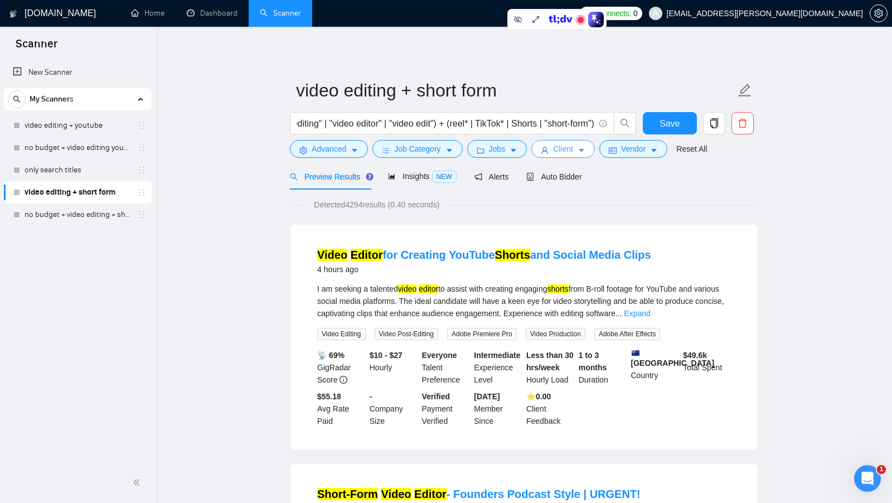
click at [567, 150] on span "Client" at bounding box center [563, 149] width 20 height 12
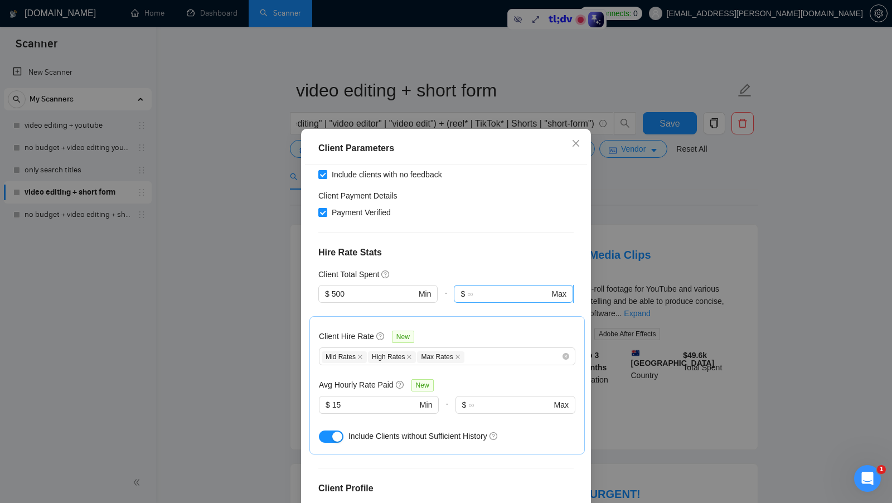
scroll to position [209, 0]
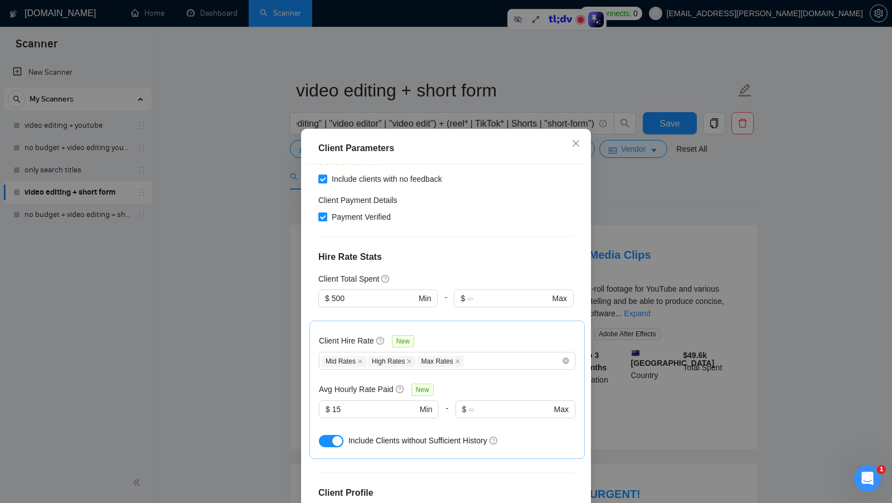
click at [665, 260] on div "Client Parameters Client Location Include Client Countries Select Exclude Clien…" at bounding box center [446, 251] width 892 height 503
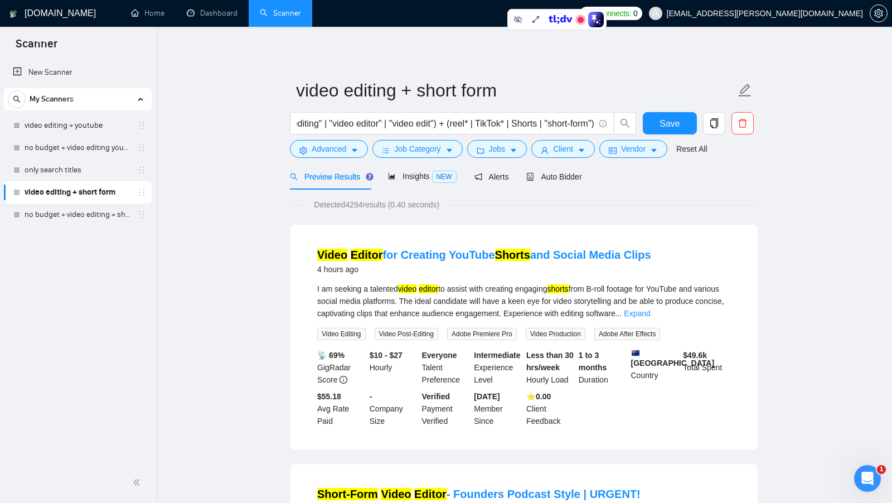
click at [357, 207] on span "Detected 4294 results (0.40 seconds)" at bounding box center [376, 204] width 141 height 12
click at [415, 178] on span "Insights NEW" at bounding box center [422, 176] width 68 height 9
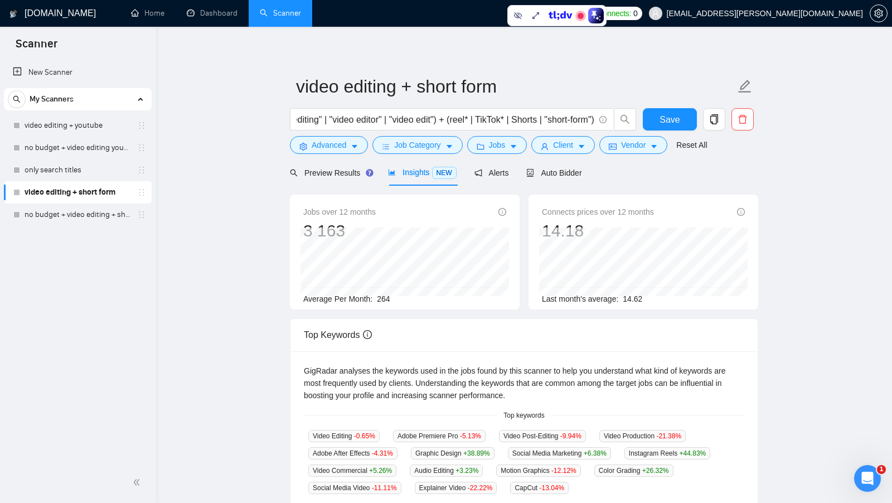
scroll to position [2, 0]
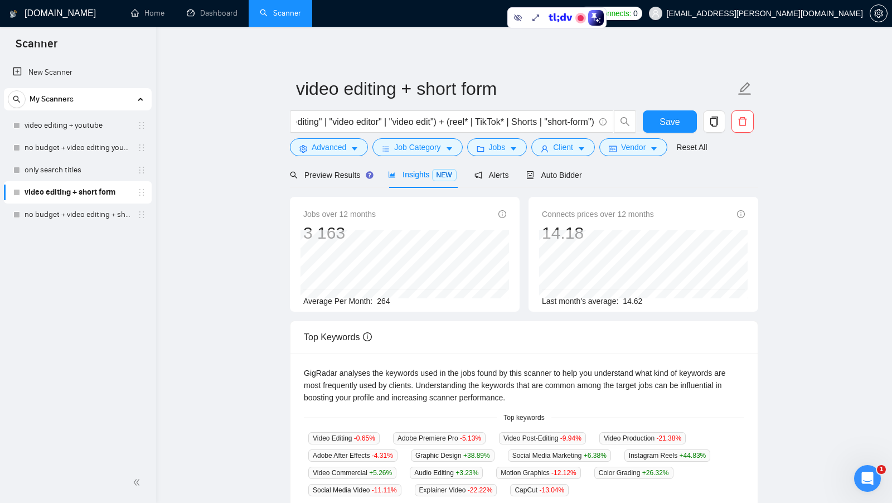
click at [643, 185] on div "Preview Results Insights NEW Alerts Auto Bidder" at bounding box center [524, 175] width 468 height 26
click at [556, 189] on div "Jobs over 12 months 3 163 Dec 2024 200 Average Per Month: 264 Connects prices o…" at bounding box center [524, 498] width 468 height 620
click at [570, 173] on span "Auto Bidder" at bounding box center [553, 175] width 55 height 9
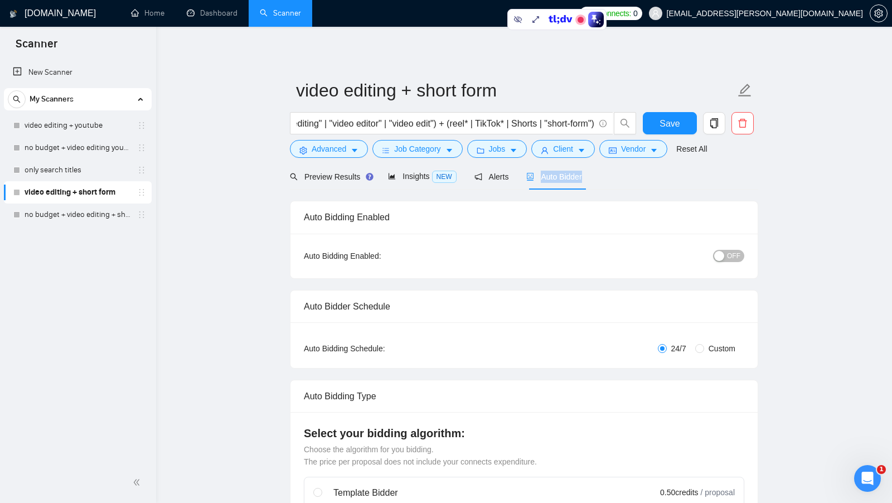
drag, startPoint x: 596, startPoint y: 179, endPoint x: 539, endPoint y: 178, distance: 56.3
click at [539, 178] on div "Preview Results Insights NEW Alerts Auto Bidder" at bounding box center [524, 176] width 468 height 26
click at [597, 176] on div "Preview Results Insights NEW Alerts Auto Bidder" at bounding box center [524, 176] width 468 height 26
click at [732, 252] on span "OFF" at bounding box center [733, 256] width 13 height 12
click at [738, 257] on div "button" at bounding box center [738, 256] width 10 height 10
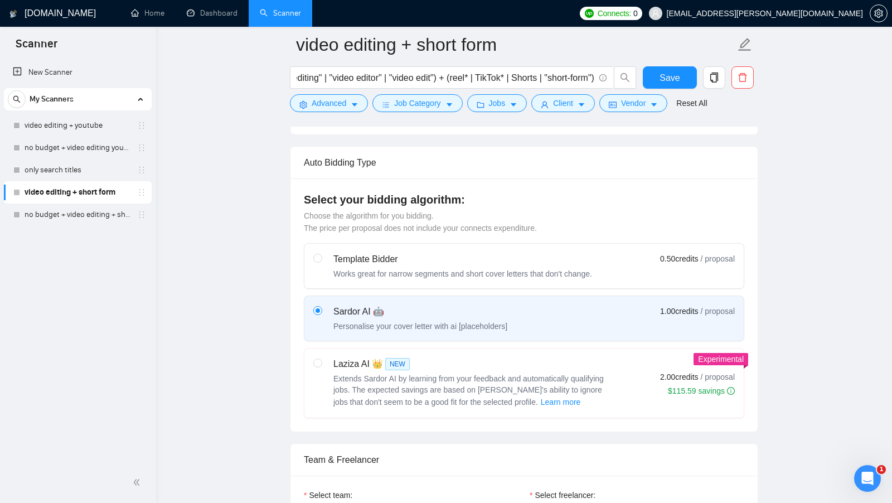
scroll to position [251, 0]
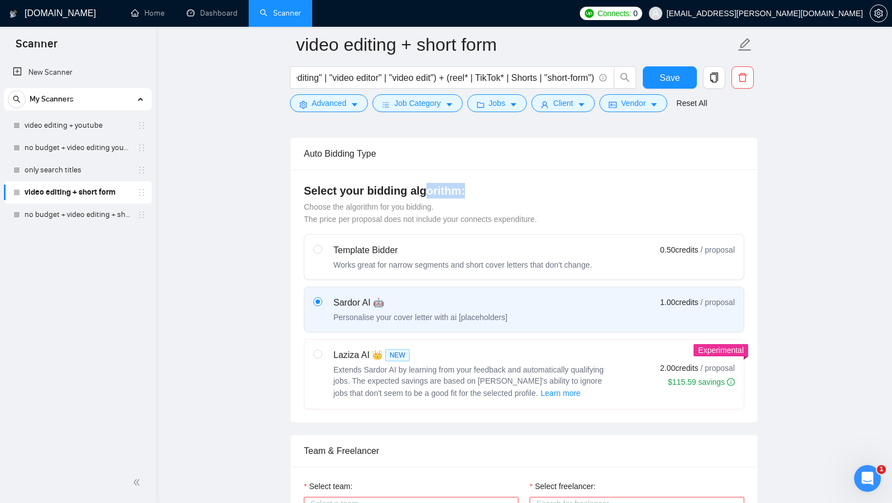
drag, startPoint x: 466, startPoint y: 188, endPoint x: 408, endPoint y: 188, distance: 57.4
click at [410, 188] on h4 "Select your bidding algorithm:" at bounding box center [524, 191] width 440 height 16
click at [392, 304] on div "Sardor AI 🤖" at bounding box center [420, 302] width 174 height 13
click at [321, 304] on input "radio" at bounding box center [317, 301] width 8 height 8
click at [472, 352] on div "Laziza AI 👑 NEW" at bounding box center [472, 354] width 279 height 13
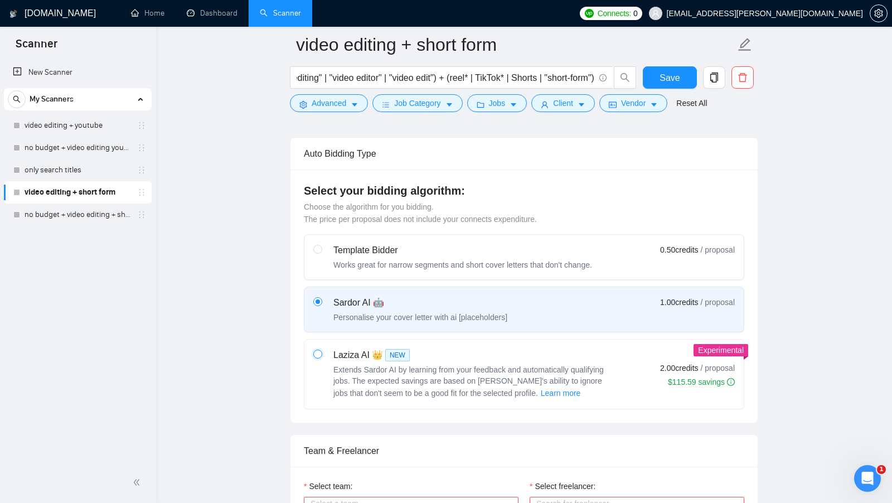
click at [321, 352] on input "radio" at bounding box center [317, 353] width 8 height 8
radio input "true"
radio input "false"
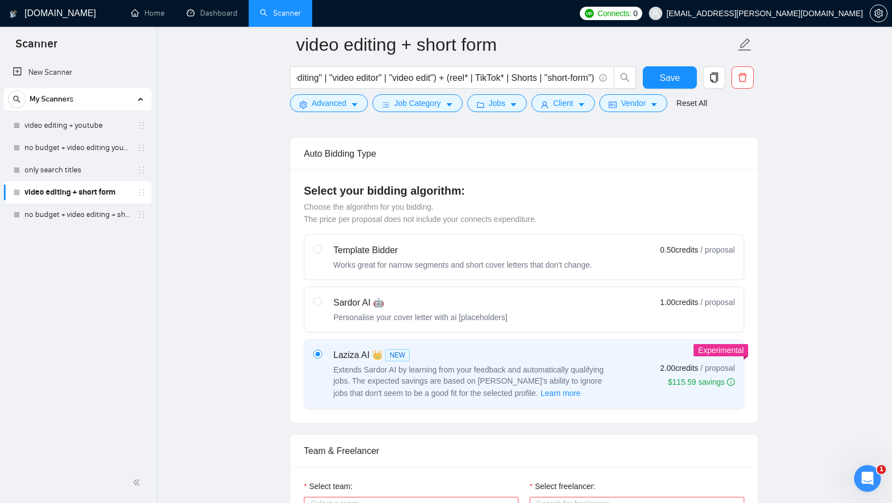
click at [499, 317] on div "Personalise your cover letter with ai [placeholders]" at bounding box center [420, 316] width 174 height 11
click at [321, 305] on input "radio" at bounding box center [317, 301] width 8 height 8
radio input "true"
radio input "false"
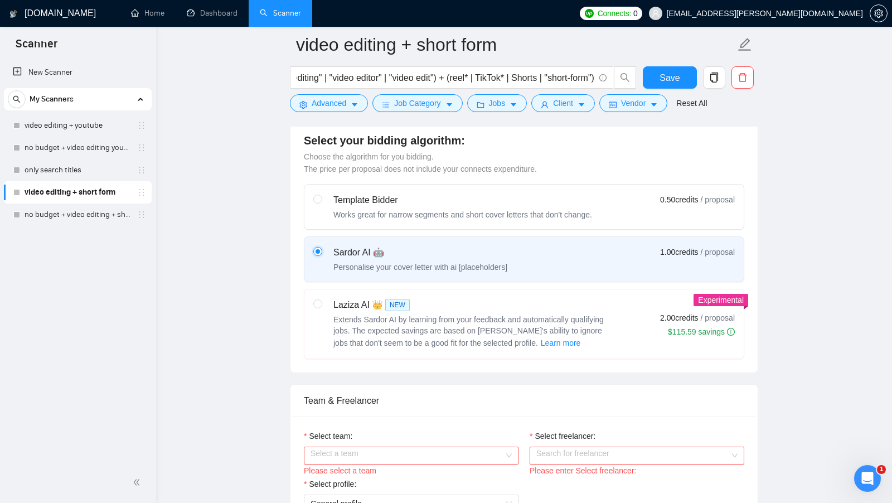
scroll to position [313, 0]
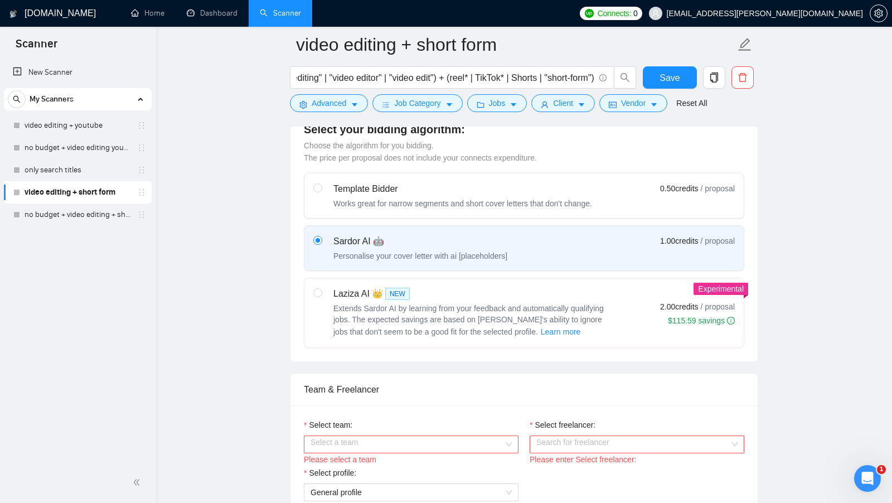
click at [505, 304] on span "Extends Sardor AI by learning from your feedback and automatically qualifying j…" at bounding box center [468, 320] width 270 height 32
click at [321, 296] on input "radio" at bounding box center [317, 292] width 8 height 8
radio input "true"
radio input "false"
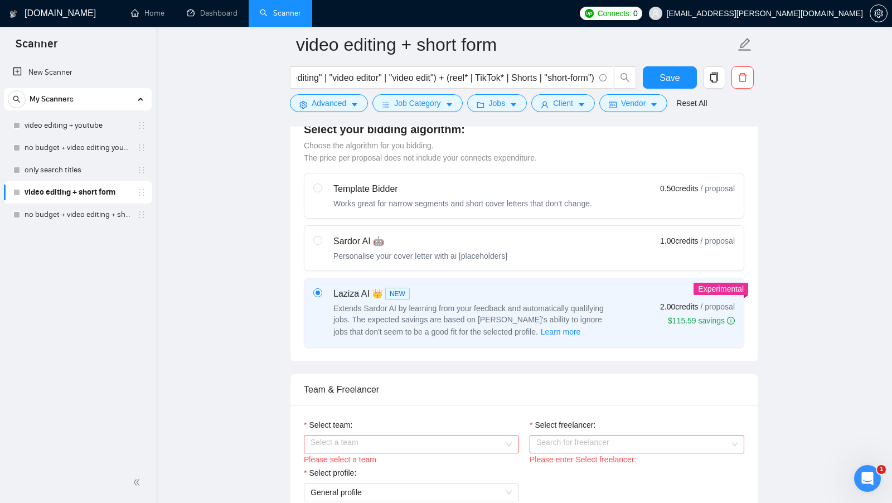
click at [547, 261] on label "Sardor AI 🤖 Personalise your cover letter with ai [placeholders] 1.00 credits /…" at bounding box center [523, 248] width 439 height 45
click at [321, 244] on input "radio" at bounding box center [317, 240] width 8 height 8
radio input "true"
radio input "false"
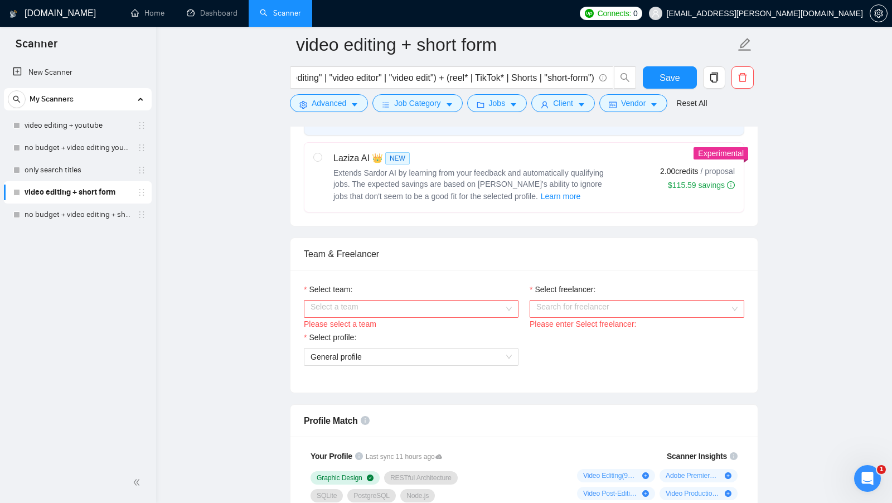
scroll to position [459, 0]
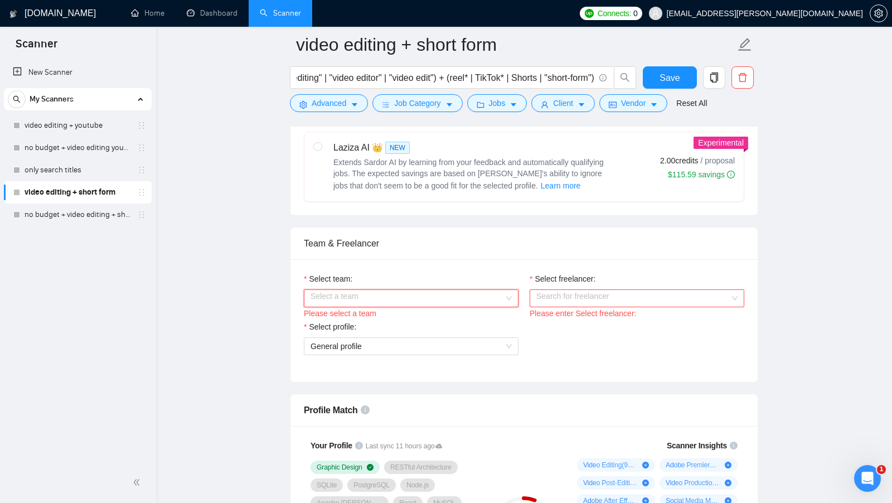
click at [464, 290] on input "Select team:" at bounding box center [406, 298] width 193 height 17
click at [428, 308] on div "The Edit Studio 2.0" at bounding box center [410, 315] width 215 height 18
click at [576, 307] on div "Please enter Select freelancer:" at bounding box center [636, 313] width 215 height 12
click at [546, 299] on input "Select freelancer:" at bounding box center [632, 298] width 193 height 17
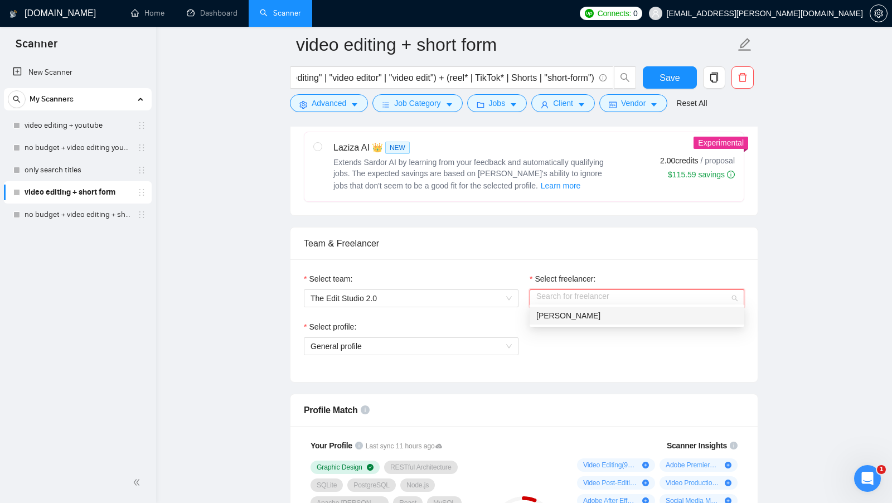
click at [542, 311] on span "[PERSON_NAME]" at bounding box center [568, 315] width 64 height 9
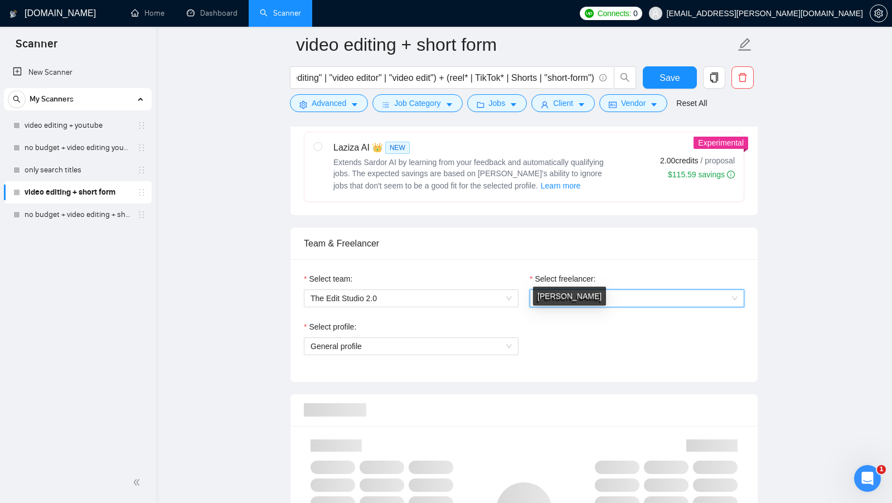
click at [486, 330] on div "Select profile:" at bounding box center [411, 328] width 215 height 17
click at [484, 338] on span "General profile" at bounding box center [410, 346] width 201 height 17
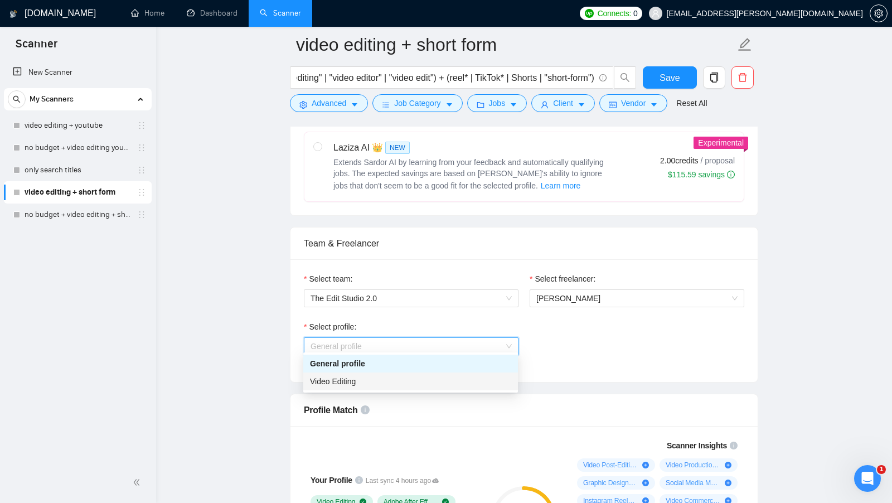
click at [402, 378] on div "Video Editing" at bounding box center [410, 381] width 201 height 12
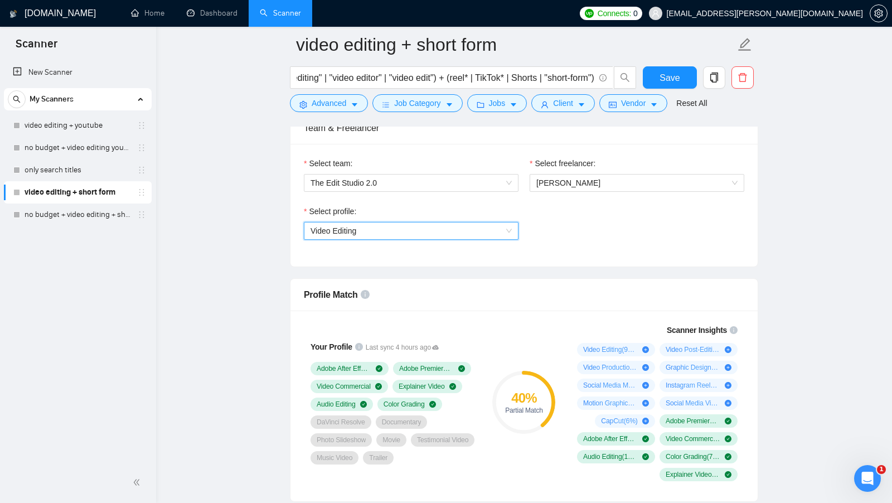
scroll to position [597, 0]
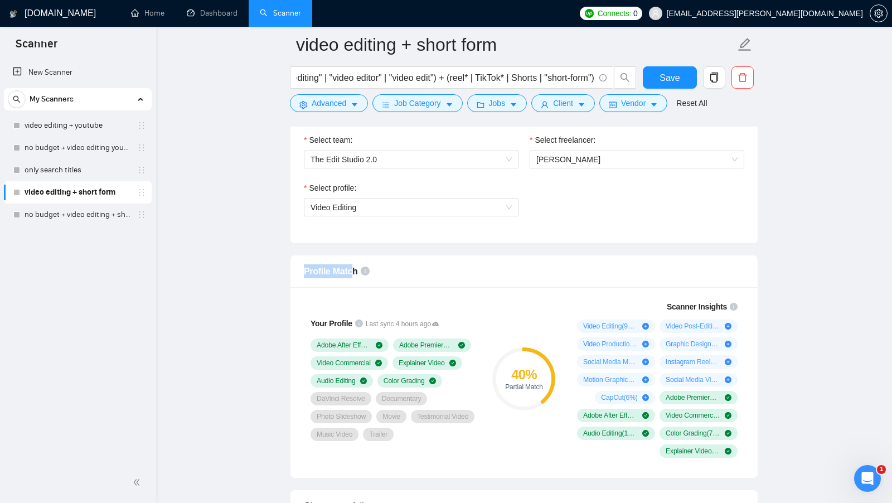
drag, startPoint x: 296, startPoint y: 265, endPoint x: 357, endPoint y: 270, distance: 60.4
click at [356, 270] on div "Profile Match" at bounding box center [523, 271] width 467 height 32
click at [466, 280] on div "Profile Match" at bounding box center [524, 271] width 440 height 32
click at [536, 351] on circle at bounding box center [523, 378] width 59 height 59
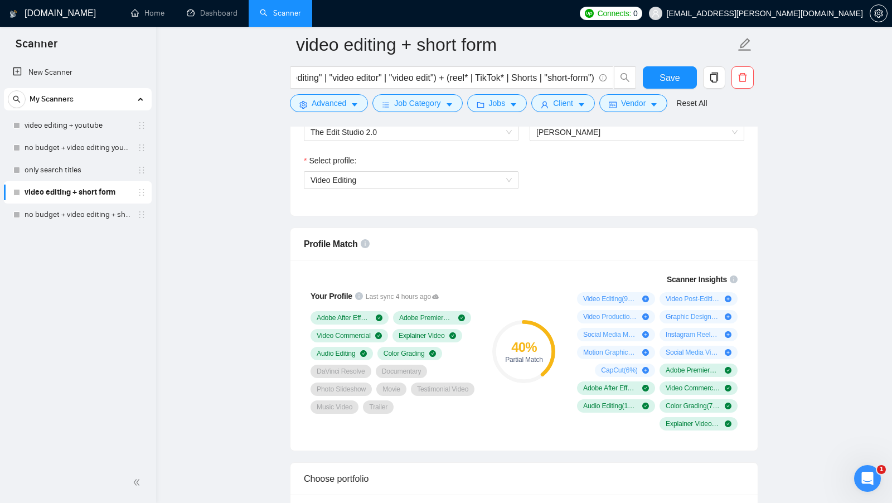
scroll to position [623, 0]
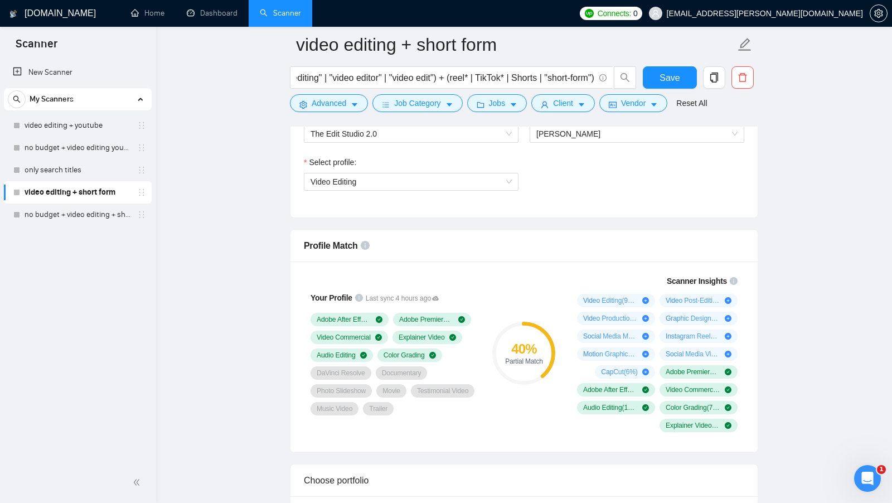
click at [554, 342] on div "40 %" at bounding box center [523, 348] width 63 height 13
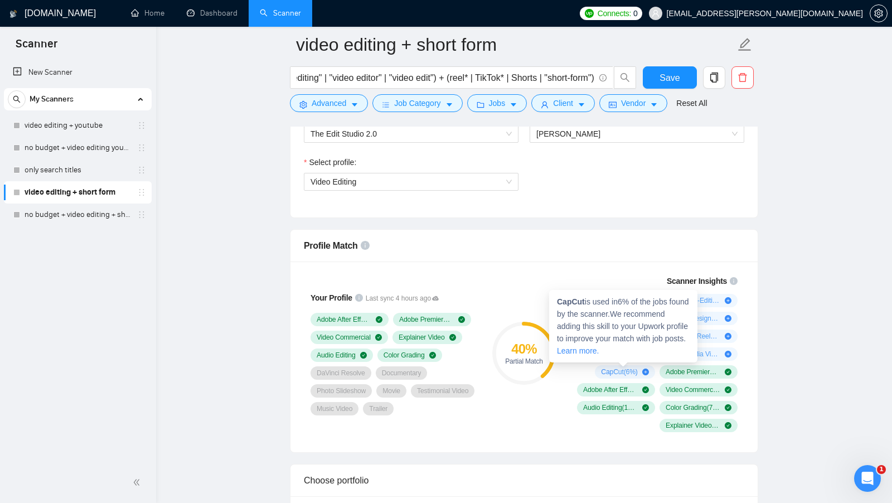
click at [546, 372] on div "40 % Partial Match" at bounding box center [523, 353] width 63 height 63
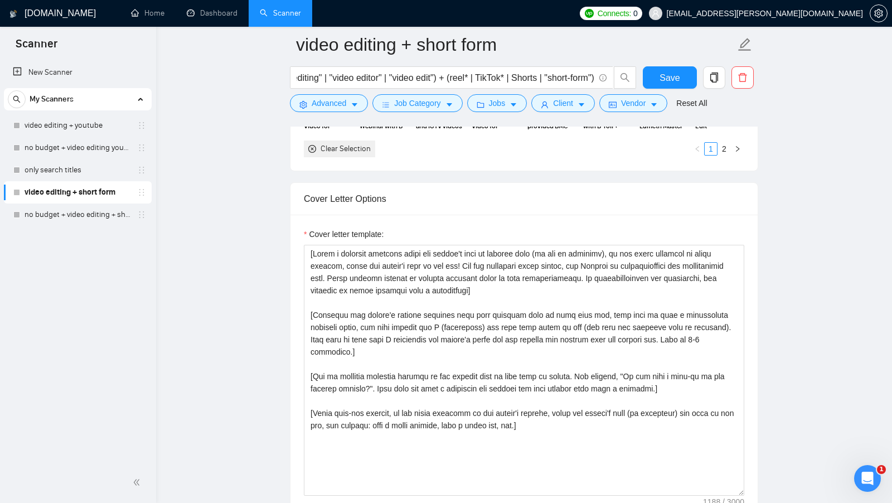
scroll to position [1197, 0]
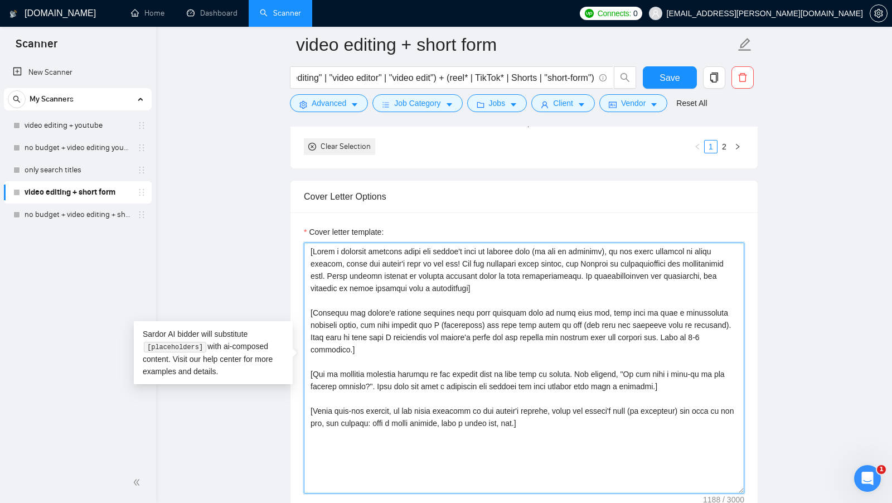
drag, startPoint x: 552, startPoint y: 405, endPoint x: 194, endPoint y: 219, distance: 402.8
click at [194, 219] on main "video editing + short form ("video editing" | "video editor" | "video edit") + …" at bounding box center [524, 368] width 700 height 3041
paste textarea "Hi [client name, don’t use country or company name]! My last project was releva…"
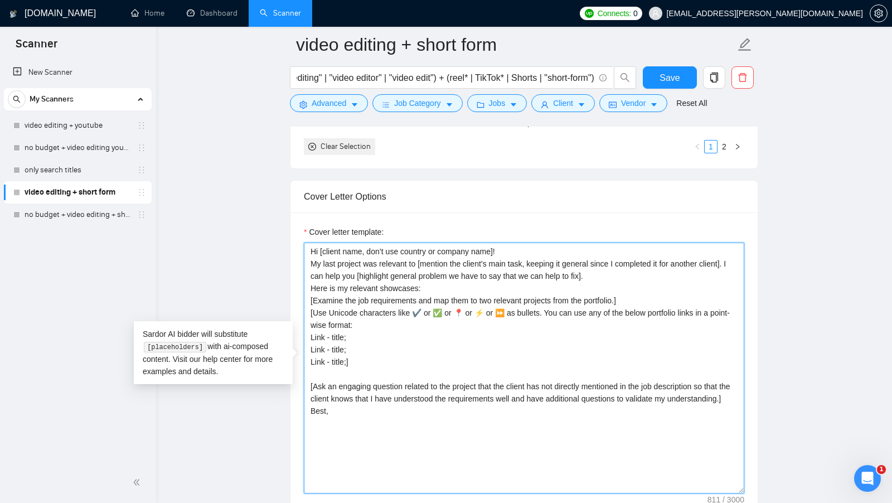
click at [581, 244] on textarea "Hi [client name, don’t use country or company name]! My last project was releva…" at bounding box center [524, 367] width 440 height 251
drag, startPoint x: 626, startPoint y: 265, endPoint x: 306, endPoint y: 259, distance: 319.9
click at [306, 259] on textarea "Hi [client name, don’t use country or company name]! My last project was releva…" at bounding box center [524, 367] width 440 height 251
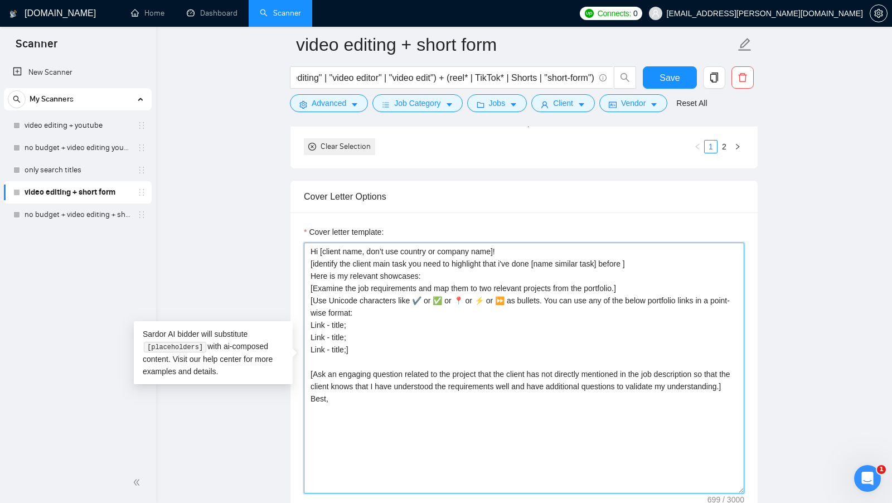
drag, startPoint x: 654, startPoint y: 259, endPoint x: 310, endPoint y: 261, distance: 343.8
click at [310, 261] on textarea "Hi [client name, don’t use country or company name]! [identify the client main …" at bounding box center [524, 367] width 440 height 251
click at [671, 261] on textarea "Hi [client name, don’t use country or company name]! [identify the client main …" at bounding box center [524, 367] width 440 height 251
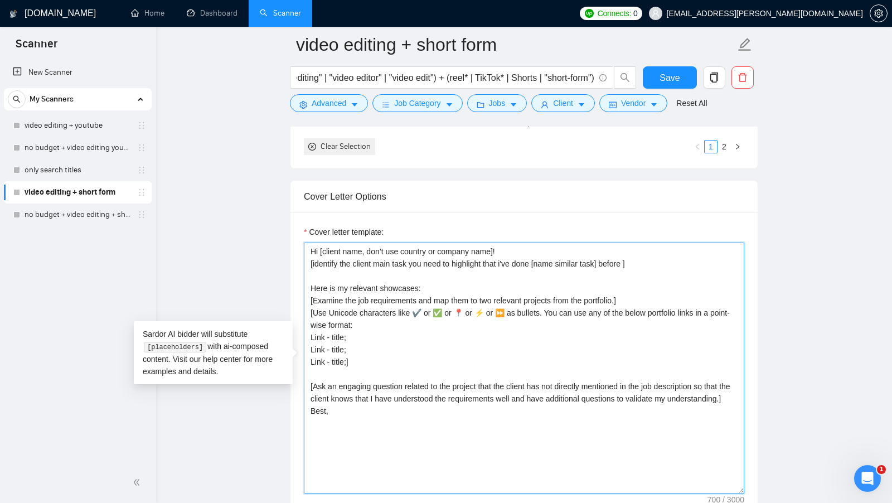
click at [636, 258] on textarea "Hi [client name, don’t use country or company name]! [identify the client main …" at bounding box center [524, 367] width 440 height 251
drag, startPoint x: 344, startPoint y: 258, endPoint x: 469, endPoint y: 258, distance: 125.4
click at [469, 258] on textarea "Hi [client name, don’t use country or company name]! [identify the client main …" at bounding box center [524, 367] width 440 height 251
click at [479, 259] on textarea "Hi [client name, don’t use country or company name]! [identify the client main …" at bounding box center [524, 367] width 440 height 251
drag, startPoint x: 564, startPoint y: 256, endPoint x: 602, endPoint y: 256, distance: 38.4
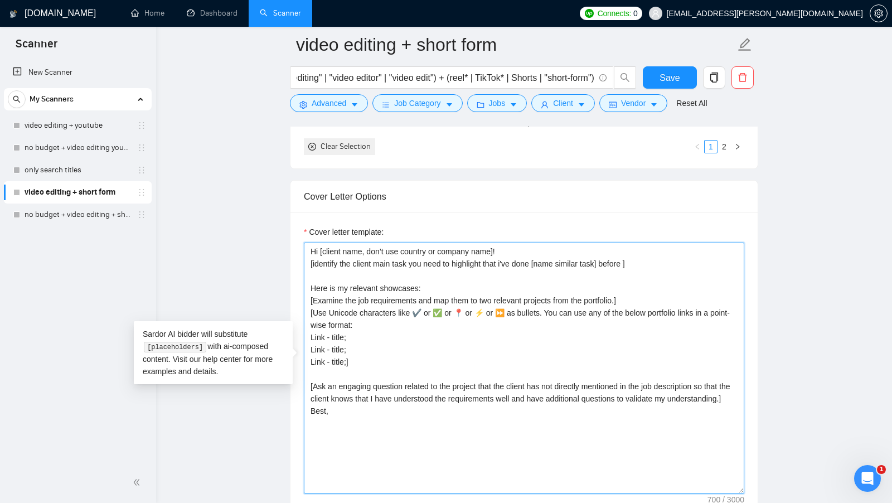
click at [602, 256] on textarea "Hi [client name, don’t use country or company name]! [identify the client main …" at bounding box center [524, 367] width 440 height 251
click at [622, 256] on textarea "Hi [client name, don’t use country or company name]! [identify the client main …" at bounding box center [524, 367] width 440 height 251
click at [637, 258] on textarea "Hi [client name, don’t use country or company name]! [identify the client main …" at bounding box center [524, 367] width 440 height 251
drag, startPoint x: 614, startPoint y: 254, endPoint x: 538, endPoint y: 259, distance: 76.0
click at [539, 259] on textarea "Hi [client name, don’t use country or company name]! [identify the client main …" at bounding box center [524, 367] width 440 height 251
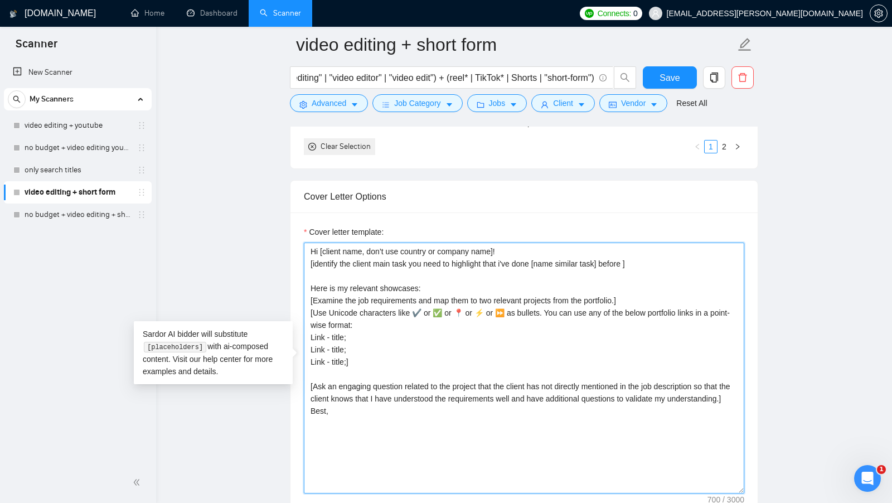
click at [633, 257] on textarea "Hi [client name, don’t use country or company name]! [identify the client main …" at bounding box center [524, 367] width 440 height 251
click at [635, 260] on textarea "Hi [client name, don’t use country or company name]! [identify the client main …" at bounding box center [524, 367] width 440 height 251
click at [639, 257] on textarea "Hi [client name, don’t use country or company name]! [identify the client main …" at bounding box center [524, 367] width 440 height 251
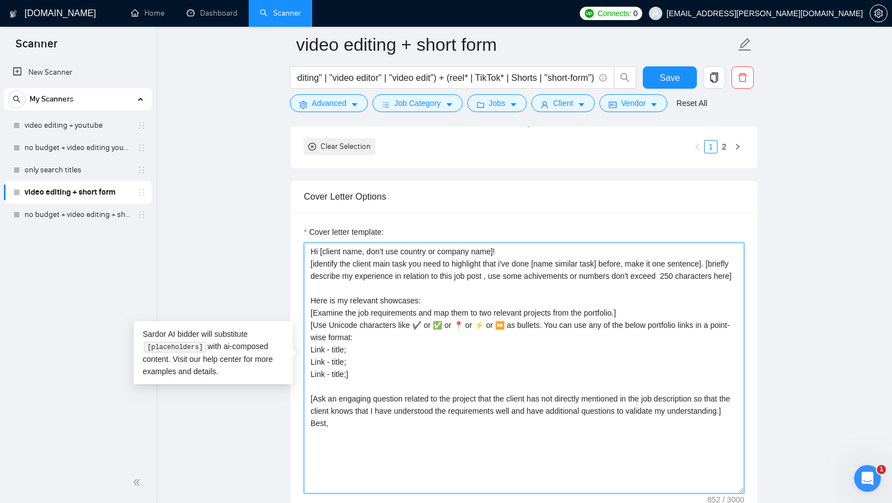
click at [664, 288] on textarea "Hi [client name, don’t use country or company name]! [identify the client main …" at bounding box center [524, 367] width 440 height 251
drag, startPoint x: 405, startPoint y: 281, endPoint x: 295, endPoint y: 258, distance: 111.6
click at [295, 258] on div "Cover letter template: Hi [client name, don’t use country or company name]! [id…" at bounding box center [523, 366] width 467 height 308
click at [398, 275] on textarea "Hi [client name, don’t use country or company name]! [identify the client main …" at bounding box center [524, 367] width 440 height 251
drag, startPoint x: 385, startPoint y: 280, endPoint x: 280, endPoint y: 266, distance: 106.2
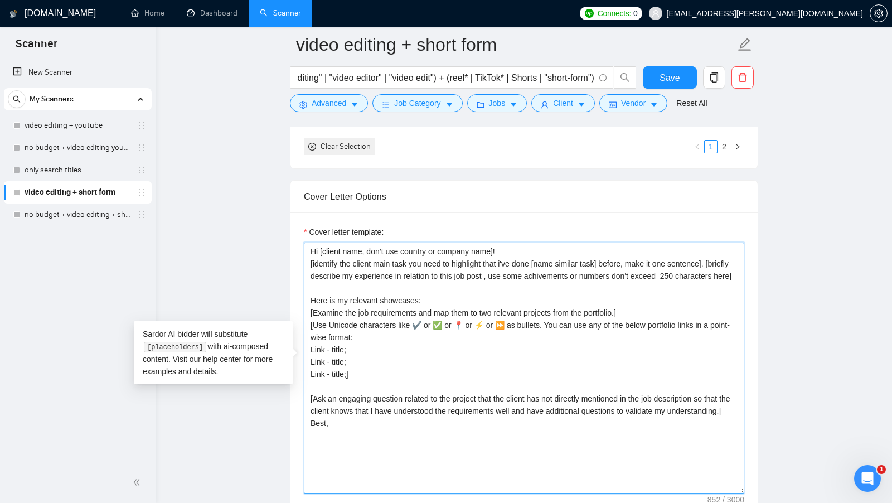
click at [280, 266] on main "video editing + short form ("video editing" | "video editor" | "video edit") + …" at bounding box center [524, 368] width 700 height 3041
click at [439, 307] on textarea "Hi [client name, don’t use country or company name]! [identify the client main …" at bounding box center [524, 367] width 440 height 251
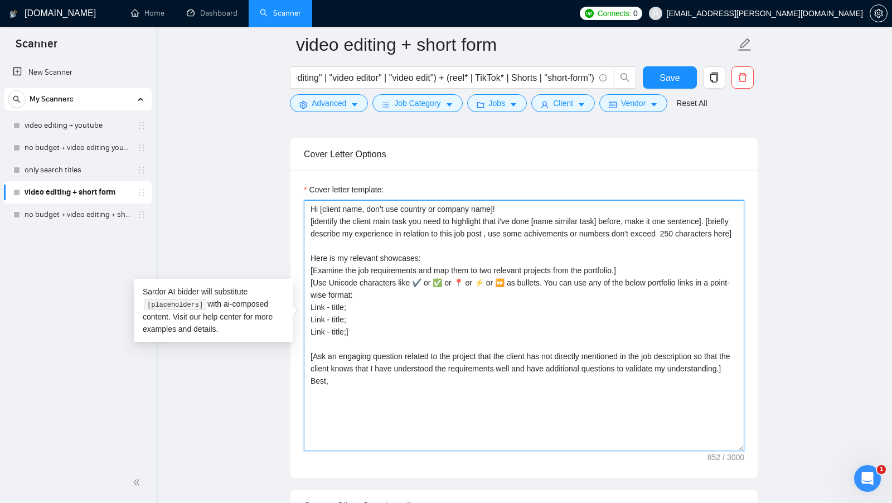
scroll to position [1240, 0]
click at [428, 269] on textarea "Hi [client name, don’t use country or company name]! [identify the client main …" at bounding box center [524, 324] width 440 height 251
drag, startPoint x: 431, startPoint y: 264, endPoint x: 280, endPoint y: 262, distance: 151.0
click at [280, 262] on main "video editing + short form ("video editing" | "video editor" | "video edit") + …" at bounding box center [524, 324] width 700 height 3041
click at [433, 267] on textarea "Hi [client name, don’t use country or company name]! [identify the client main …" at bounding box center [524, 324] width 440 height 251
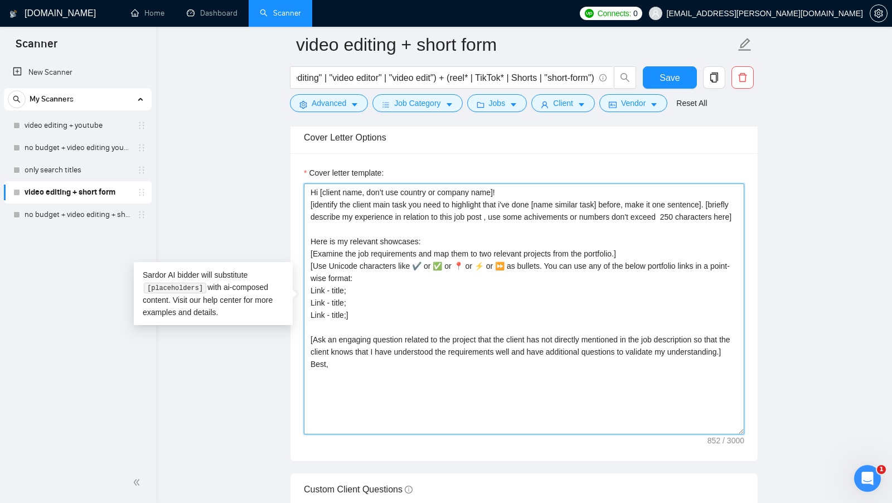
scroll to position [1263, 0]
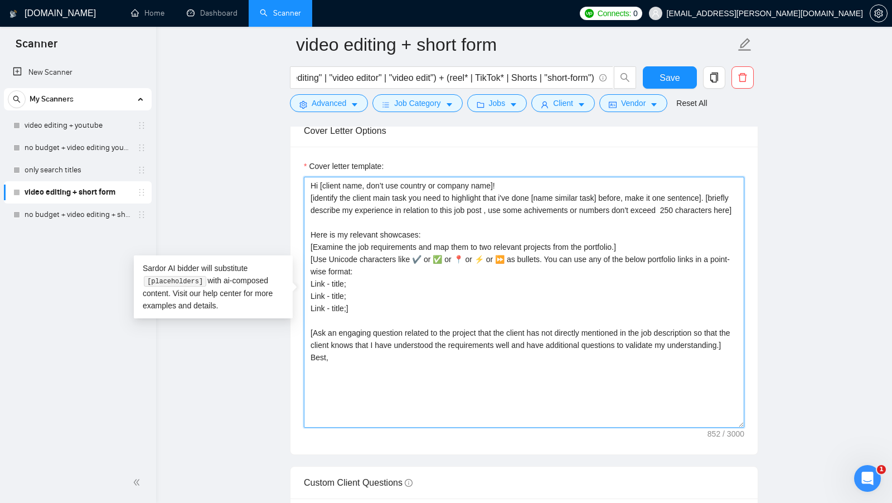
drag, startPoint x: 315, startPoint y: 251, endPoint x: 604, endPoint y: 250, distance: 288.7
click at [603, 250] on textarea "Hi [client name, don’t use country or company name]! [identify the client main …" at bounding box center [524, 302] width 440 height 251
click at [604, 250] on textarea "Hi [client name, don’t use country or company name]! [identify the client main …" at bounding box center [524, 302] width 440 height 251
drag, startPoint x: 309, startPoint y: 288, endPoint x: 363, endPoint y: 304, distance: 56.4
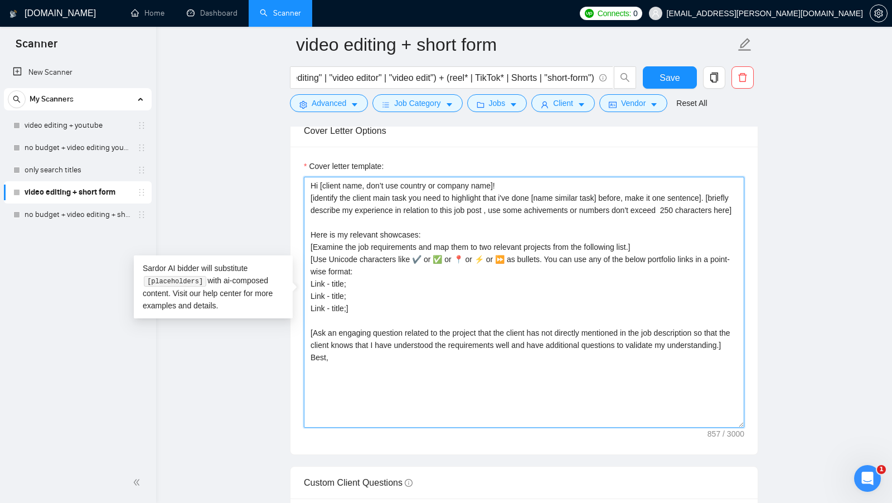
click at [363, 304] on textarea "Hi [client name, don’t use country or company name]! [identify the client main …" at bounding box center [524, 302] width 440 height 251
drag, startPoint x: 655, startPoint y: 255, endPoint x: 301, endPoint y: 247, distance: 353.9
click at [301, 247] on div "Cover letter template: Hi [client name, don’t use country or company name]! [id…" at bounding box center [523, 301] width 467 height 308
click at [402, 255] on textarea "Hi [client name, don’t use country or company name]! [identify the client main …" at bounding box center [524, 302] width 440 height 251
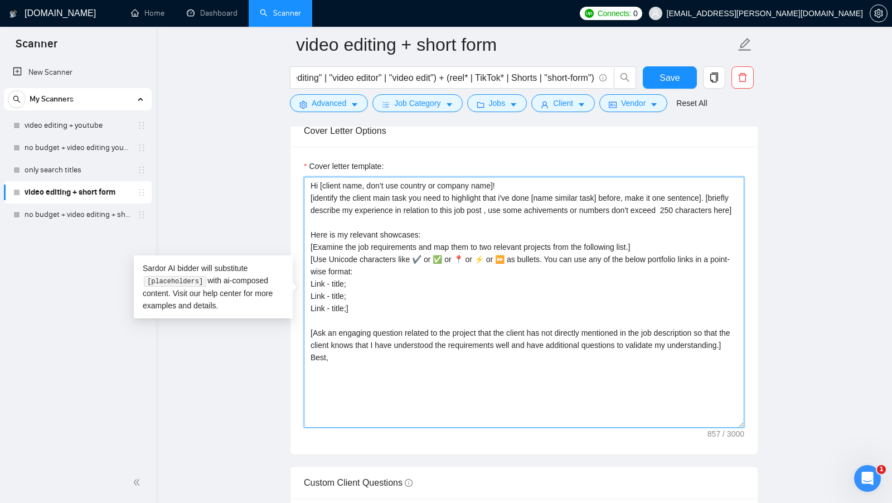
drag, startPoint x: 308, startPoint y: 291, endPoint x: 346, endPoint y: 311, distance: 43.6
click at [346, 311] on textarea "Hi [client name, don’t use country or company name]! [identify the client main …" at bounding box center [524, 302] width 440 height 251
drag, startPoint x: 315, startPoint y: 264, endPoint x: 474, endPoint y: 266, distance: 158.8
click at [474, 266] on textarea "Hi [client name, don’t use country or company name]! [identify the client main …" at bounding box center [524, 302] width 440 height 251
click at [568, 266] on textarea "Hi [client name, don’t use country or company name]! [identify the client main …" at bounding box center [524, 302] width 440 height 251
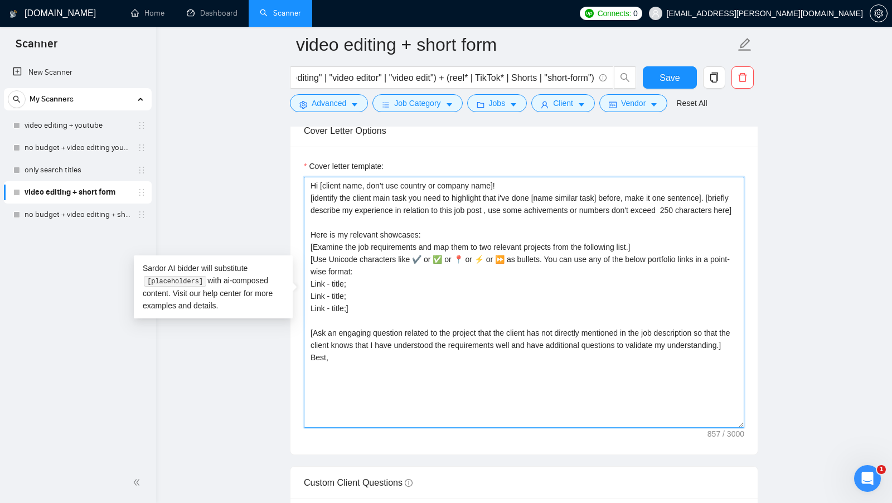
click at [568, 266] on textarea "Hi [client name, don’t use country or company name]! [identify the client main …" at bounding box center [524, 302] width 440 height 251
click at [561, 266] on textarea "Hi [client name, don’t use country or company name]! [identify the client main …" at bounding box center [524, 302] width 440 height 251
click at [335, 273] on textarea "Hi [client name, don’t use country or company name]! [identify the client main …" at bounding box center [524, 302] width 440 height 251
click at [334, 274] on textarea "Hi [client name, don’t use country or company name]! [identify the client main …" at bounding box center [524, 302] width 440 height 251
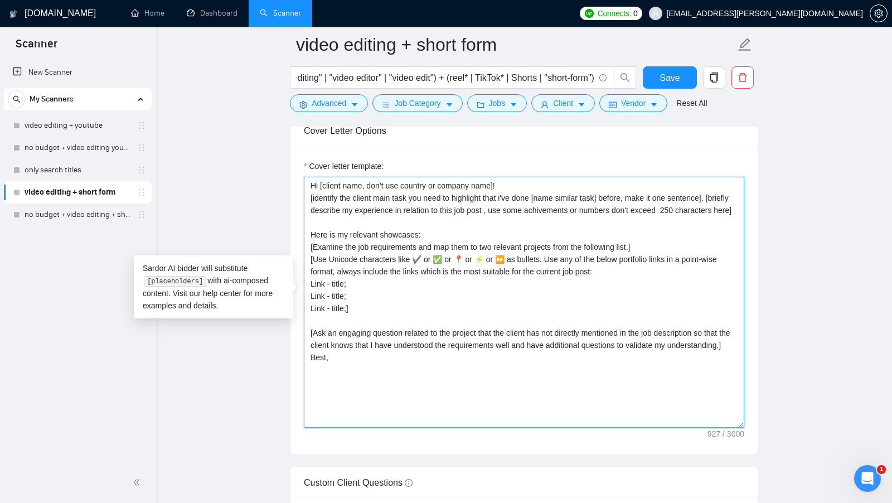
click at [312, 291] on textarea "Hi [client name, don’t use country or company name]! [identify the client main …" at bounding box center [524, 302] width 440 height 251
click at [334, 289] on textarea "Hi [client name, don’t use country or company name]! [identify the client main …" at bounding box center [524, 302] width 440 height 251
click at [338, 289] on textarea "Hi [client name, don’t use country or company name]! [identify the client main …" at bounding box center [524, 302] width 440 height 251
click at [338, 288] on textarea "Hi [client name, don’t use country or company name]! [identify the client main …" at bounding box center [524, 302] width 440 height 251
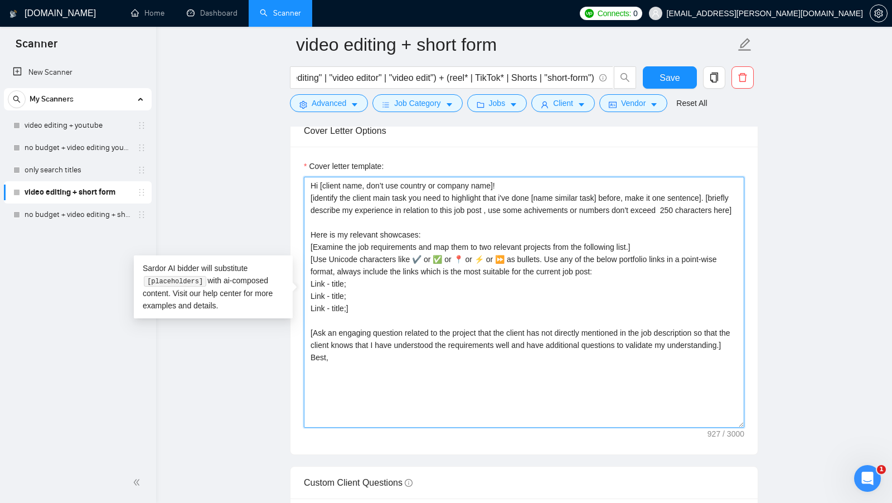
click at [314, 288] on textarea "Hi [client name, don’t use country or company name]! [identify the client main …" at bounding box center [524, 302] width 440 height 251
click at [342, 291] on textarea "Hi [client name, don’t use country or company name]! [identify the client main …" at bounding box center [524, 302] width 440 height 251
click at [337, 298] on textarea "Hi [client name, don’t use country or company name]! [identify the client main …" at bounding box center [524, 302] width 440 height 251
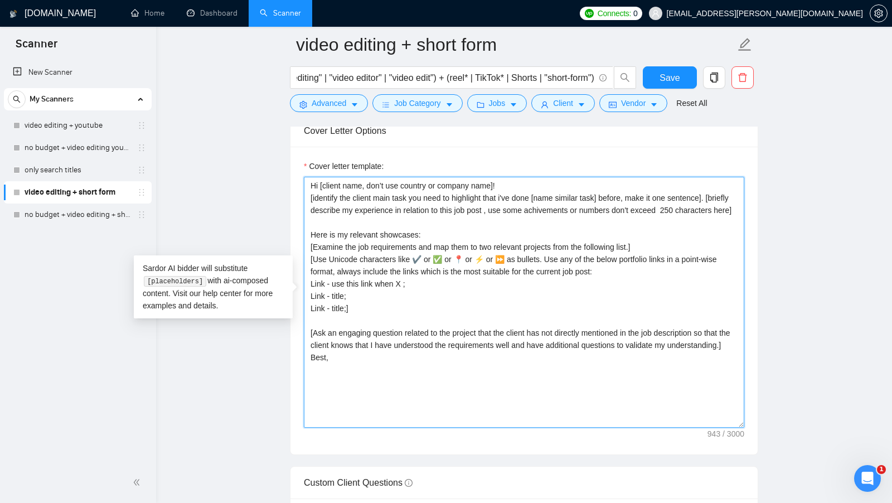
click at [337, 298] on textarea "Hi [client name, don’t use country or company name]! [identify the client main …" at bounding box center [524, 302] width 440 height 251
click at [343, 310] on textarea "Hi [client name, don’t use country or company name]! [identify the client main …" at bounding box center [524, 302] width 440 height 251
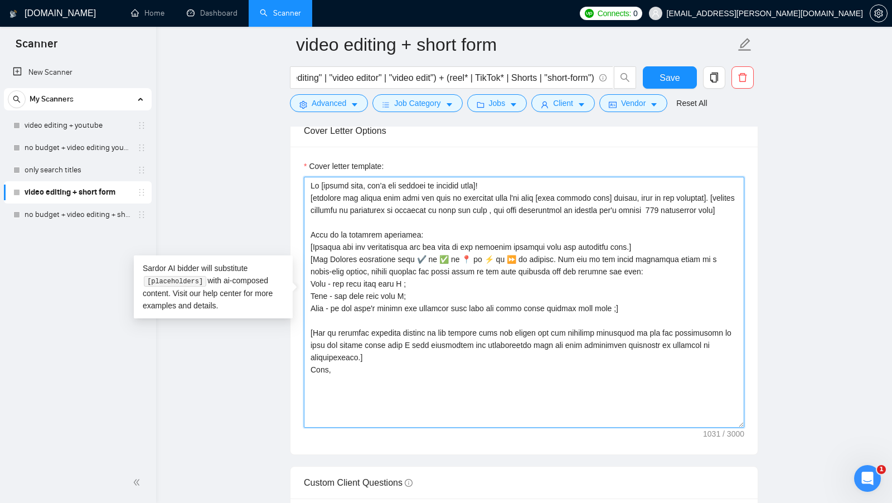
click at [316, 321] on textarea "Cover letter template:" at bounding box center [524, 302] width 440 height 251
click at [316, 319] on textarea "Cover letter template:" at bounding box center [524, 302] width 440 height 251
click at [316, 318] on textarea "Cover letter template:" at bounding box center [524, 302] width 440 height 251
click at [316, 317] on textarea "Cover letter template:" at bounding box center [524, 302] width 440 height 251
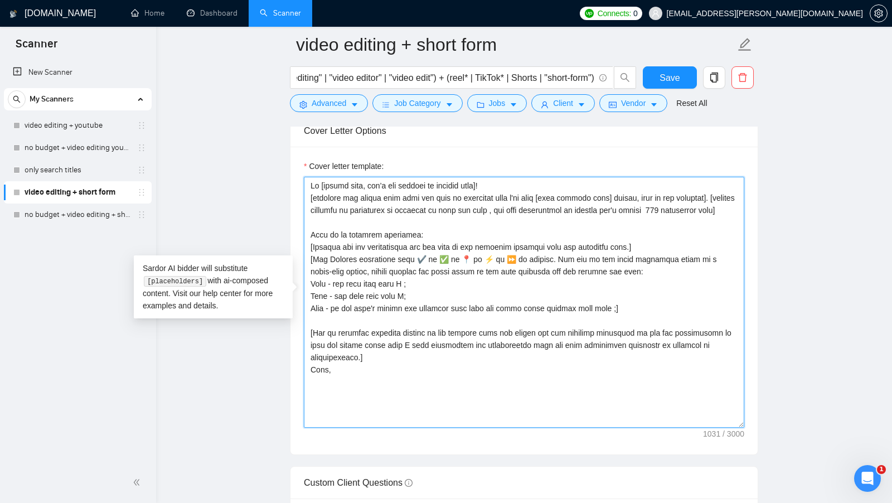
drag, startPoint x: 596, startPoint y: 312, endPoint x: 305, endPoint y: 311, distance: 290.9
click at [305, 311] on textarea "Cover letter template:" at bounding box center [524, 302] width 440 height 251
click at [444, 311] on textarea "Cover letter template:" at bounding box center [524, 302] width 440 height 251
click at [444, 325] on textarea "Cover letter template:" at bounding box center [524, 302] width 440 height 251
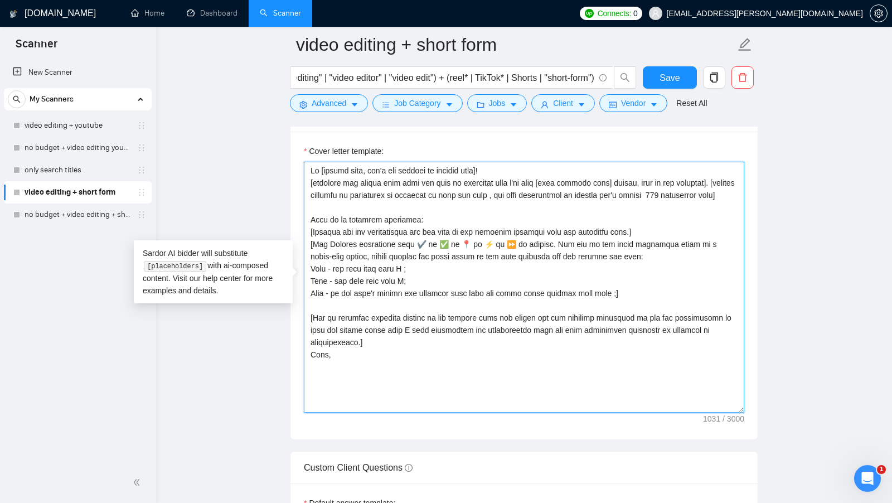
scroll to position [1279, 0]
click at [415, 353] on textarea "Cover letter template:" at bounding box center [524, 285] width 440 height 251
drag, startPoint x: 388, startPoint y: 339, endPoint x: 318, endPoint y: 329, distance: 71.5
click at [318, 329] on textarea "Cover letter template:" at bounding box center [524, 285] width 440 height 251
click at [385, 347] on textarea "Cover letter template:" at bounding box center [524, 285] width 440 height 251
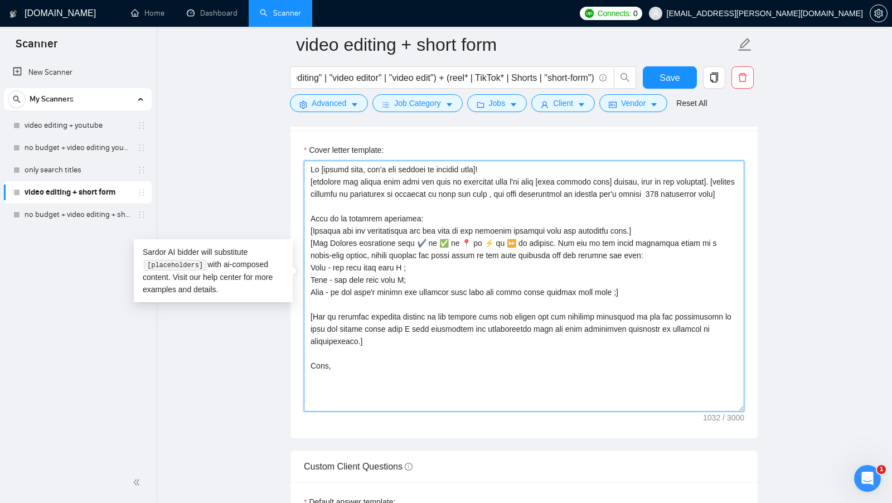
click at [347, 378] on textarea "Cover letter template:" at bounding box center [524, 285] width 440 height 251
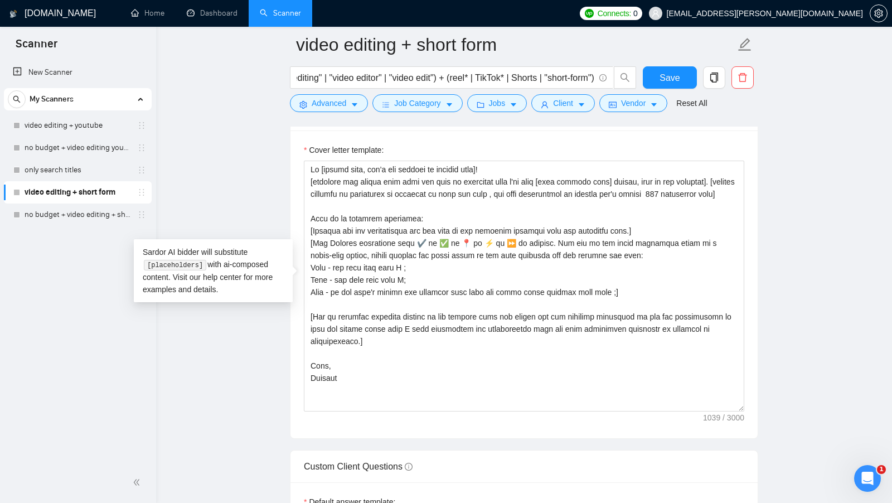
click at [509, 410] on div "Cover letter template:" at bounding box center [523, 284] width 467 height 308
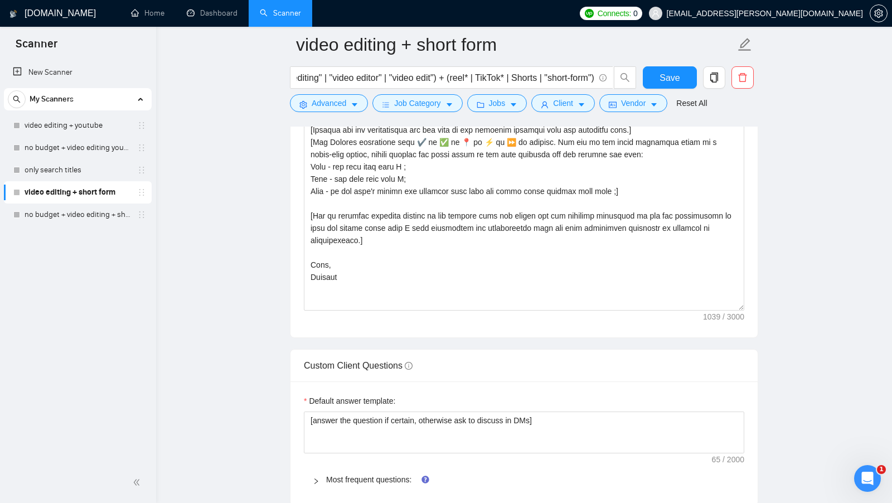
scroll to position [1306, 0]
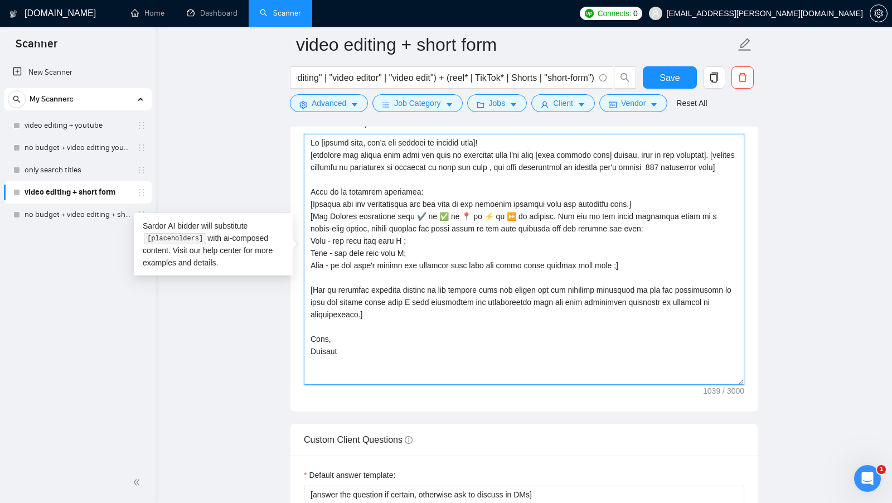
drag, startPoint x: 611, startPoint y: 265, endPoint x: 303, endPoint y: 245, distance: 309.4
click at [303, 245] on div "Cover letter template:" at bounding box center [523, 258] width 467 height 308
click at [331, 260] on textarea "Cover letter template:" at bounding box center [524, 259] width 440 height 251
click at [318, 249] on textarea "Cover letter template:" at bounding box center [524, 259] width 440 height 251
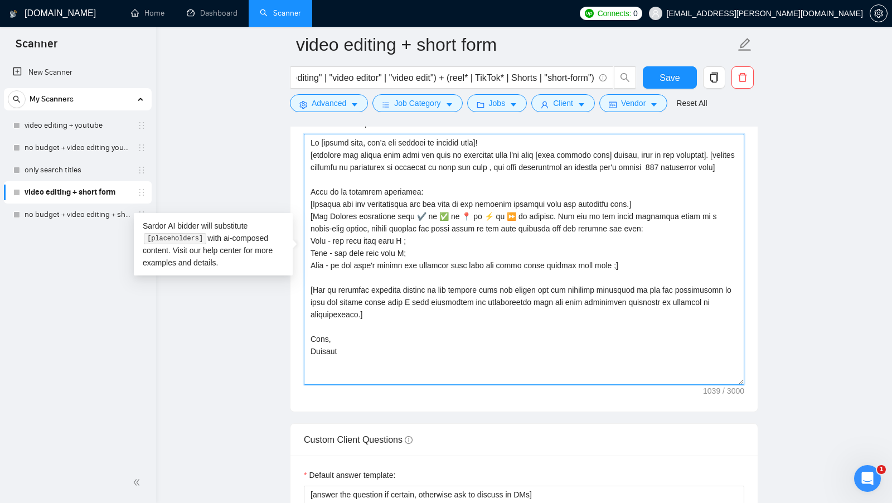
click at [499, 291] on textarea "Cover letter template:" at bounding box center [524, 259] width 440 height 251
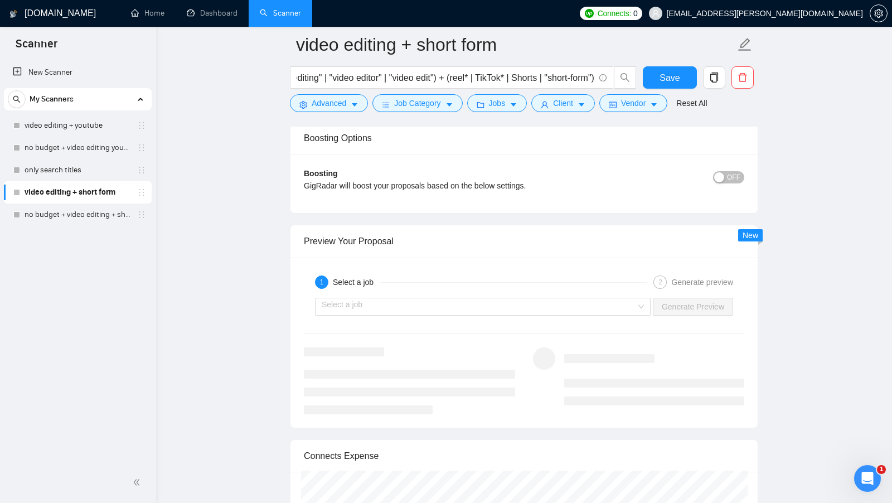
scroll to position [2062, 0]
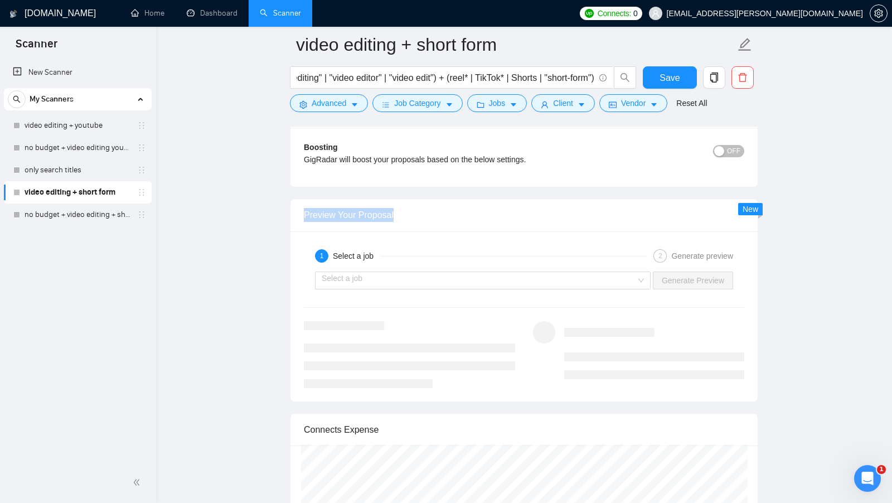
drag, startPoint x: 400, startPoint y: 207, endPoint x: 269, endPoint y: 208, distance: 131.5
click at [500, 272] on input "search" at bounding box center [479, 280] width 314 height 17
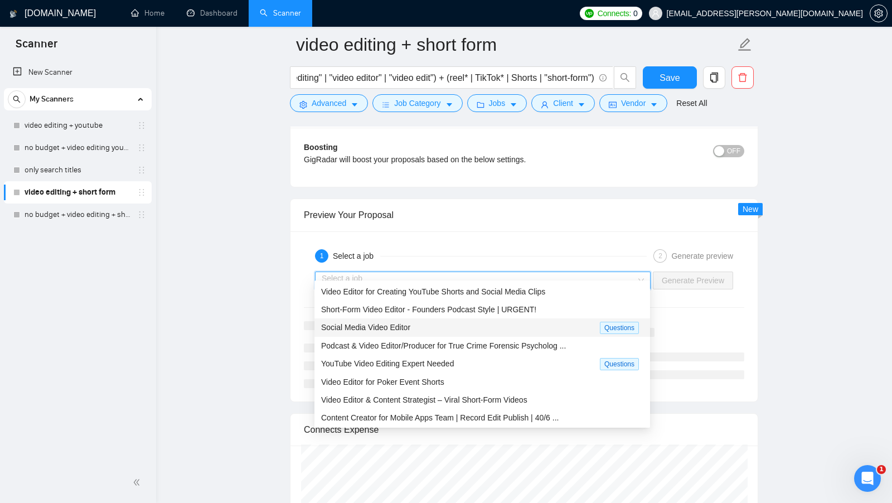
click at [548, 330] on div "Social Media Video Editor" at bounding box center [460, 327] width 279 height 13
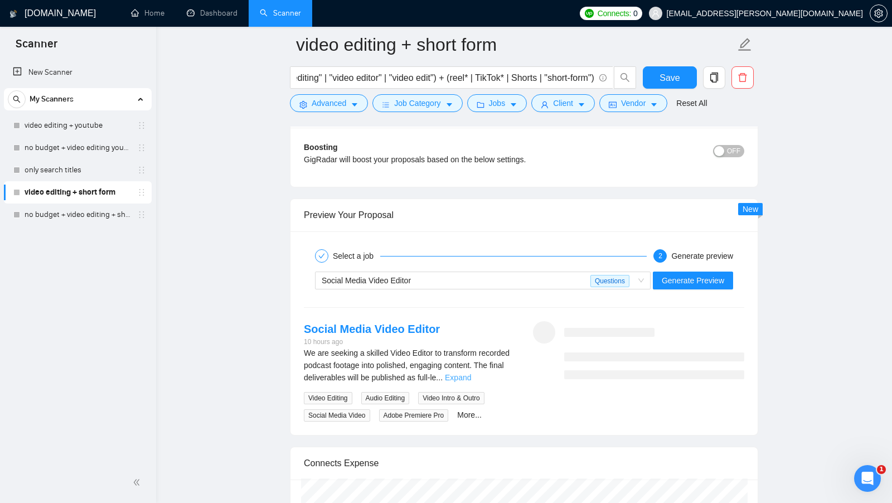
click at [471, 373] on link "Expand" at bounding box center [458, 377] width 26 height 9
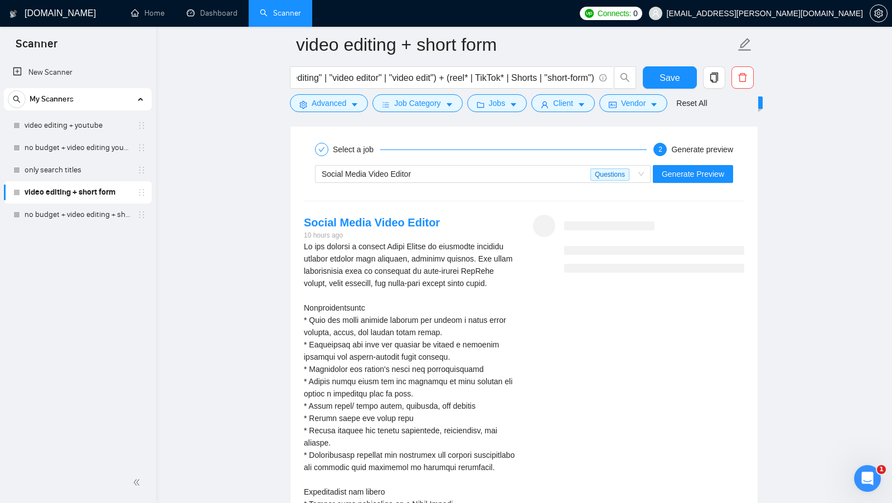
scroll to position [2169, 0]
click at [700, 167] on span "Generate Preview" at bounding box center [692, 173] width 62 height 12
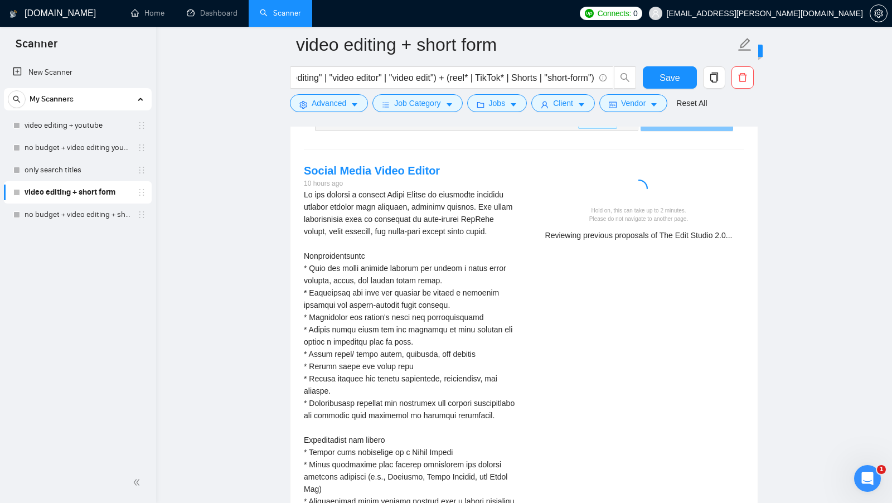
scroll to position [2216, 0]
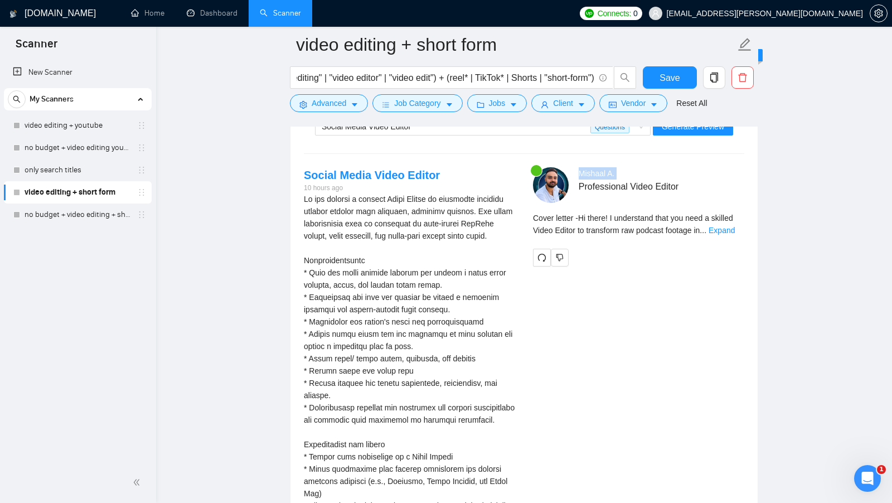
drag, startPoint x: 621, startPoint y: 164, endPoint x: 574, endPoint y: 163, distance: 47.4
click at [574, 167] on div "Mishaal A . Professional Video Editor" at bounding box center [656, 185] width 183 height 36
click at [584, 179] on span "Professional Video Editor" at bounding box center [644, 186] width 133 height 14
drag, startPoint x: 578, startPoint y: 174, endPoint x: 693, endPoint y: 174, distance: 114.2
click at [693, 179] on span "Professional Video Editor" at bounding box center [644, 186] width 133 height 14
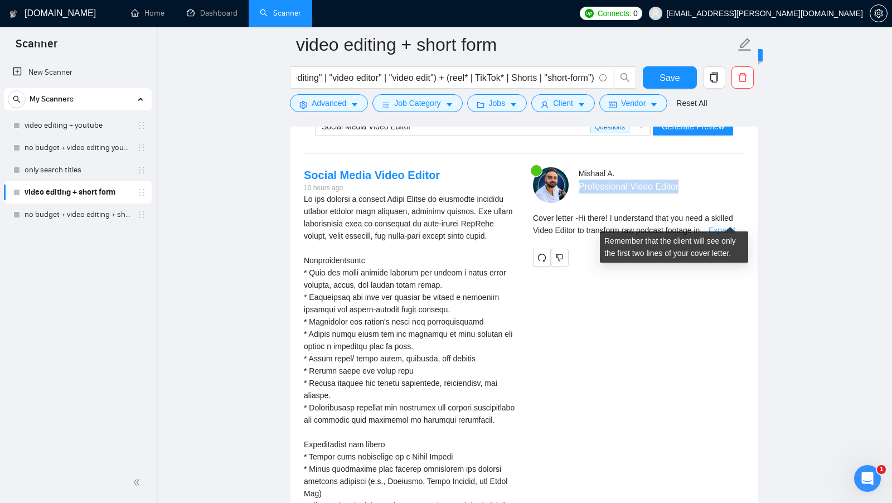
click at [734, 226] on link "Expand" at bounding box center [721, 230] width 26 height 9
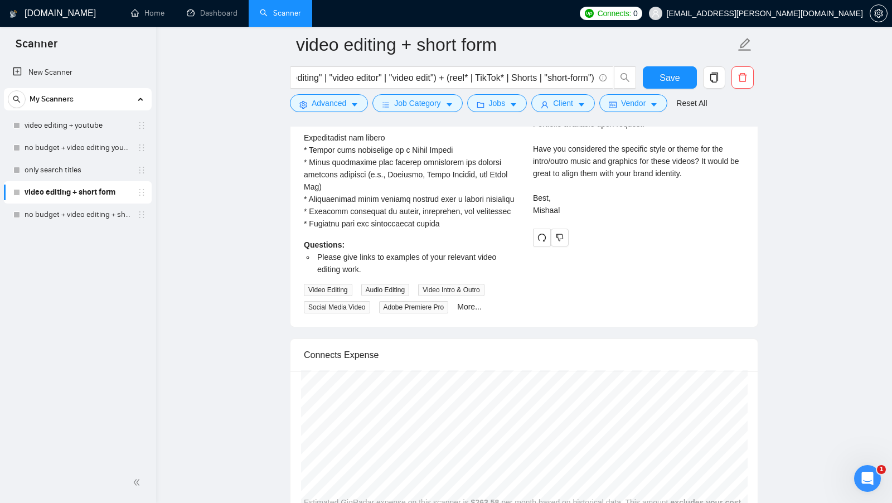
scroll to position [2524, 0]
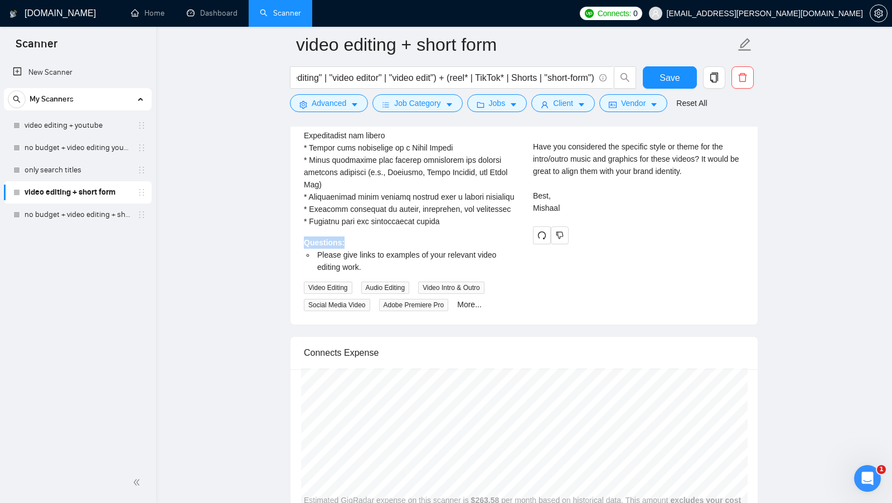
drag, startPoint x: 303, startPoint y: 271, endPoint x: 352, endPoint y: 271, distance: 49.0
click at [352, 271] on div "Questions: Please give links to examples of your relevant video editing work." at bounding box center [409, 254] width 211 height 37
drag, startPoint x: 369, startPoint y: 290, endPoint x: 317, endPoint y: 283, distance: 52.9
click at [318, 273] on li "Please give links to examples of your relevant video editing work." at bounding box center [415, 261] width 200 height 25
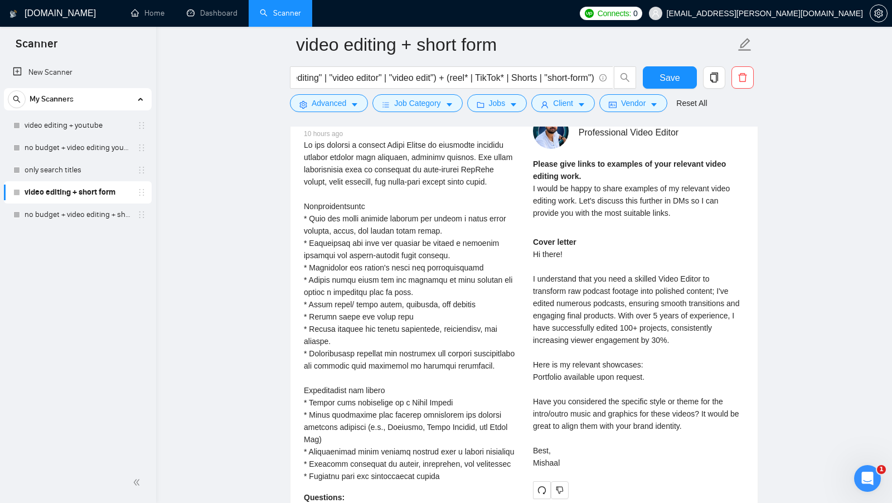
scroll to position [2267, 0]
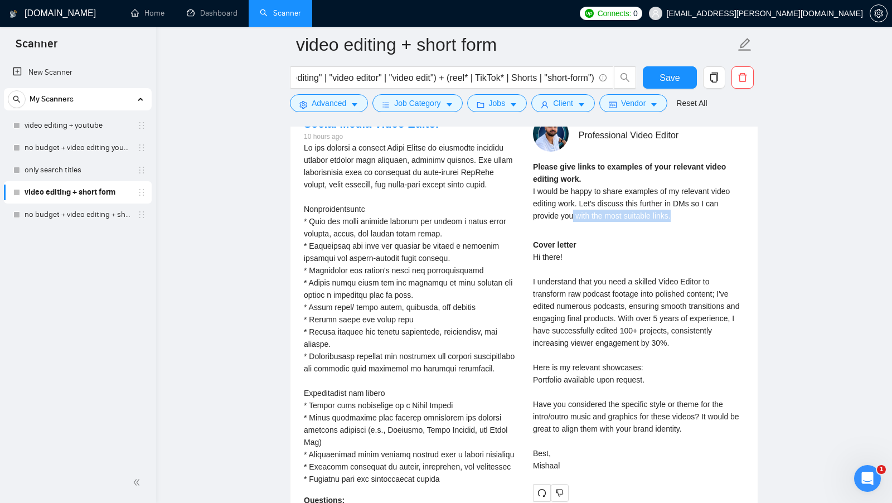
drag, startPoint x: 687, startPoint y: 206, endPoint x: 572, endPoint y: 205, distance: 114.8
click at [572, 205] on div "Please give links to examples of your relevant video editing work. I would be h…" at bounding box center [638, 190] width 211 height 61
click at [572, 205] on span "I would be happy to share examples of my relevant video editing work. Let's dis…" at bounding box center [631, 203] width 197 height 33
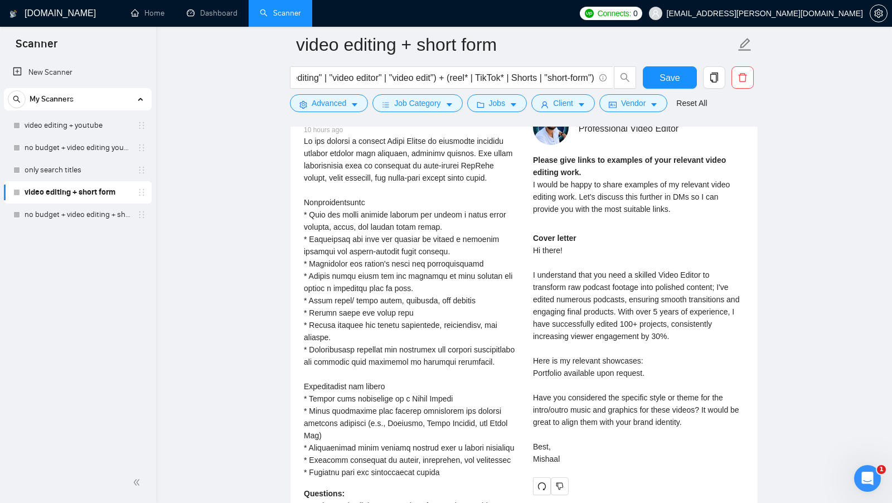
scroll to position [2280, 0]
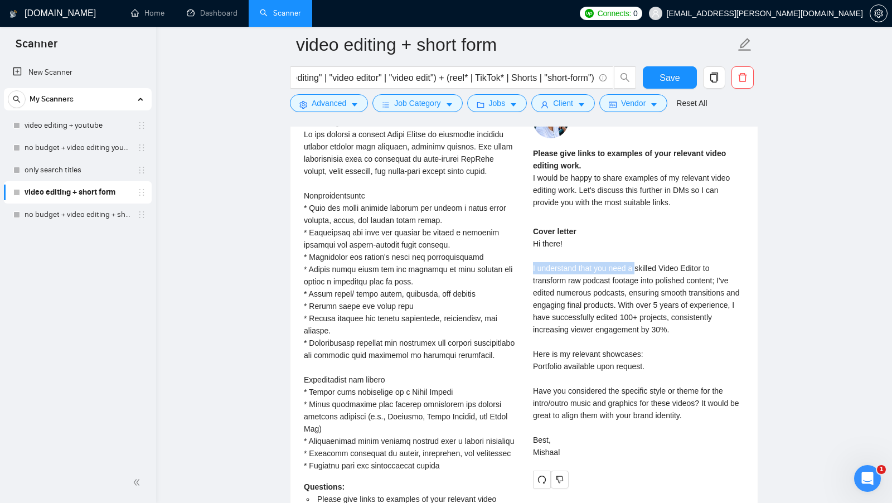
drag, startPoint x: 529, startPoint y: 256, endPoint x: 637, endPoint y: 258, distance: 108.1
click at [637, 258] on div "Mishaal A . Professional Video Editor Please give links to examples of your rel…" at bounding box center [638, 296] width 229 height 386
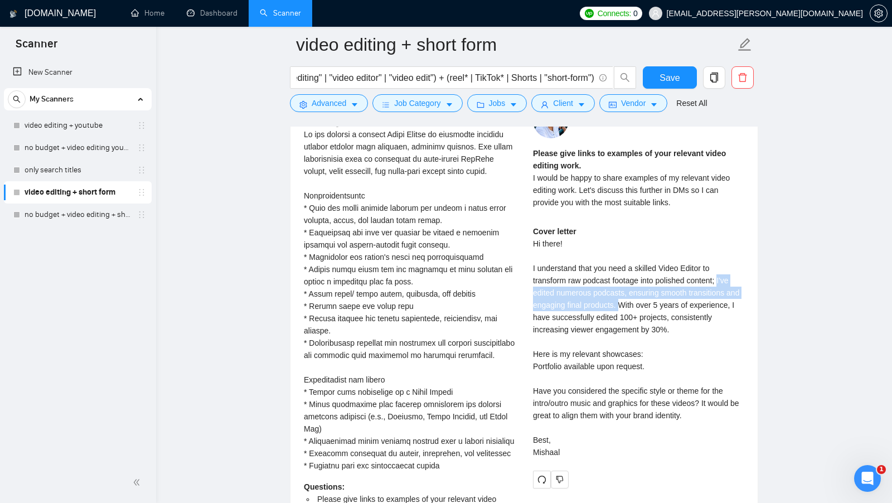
drag, startPoint x: 725, startPoint y: 270, endPoint x: 638, endPoint y: 293, distance: 90.0
click at [638, 293] on div "Cover letter Hi there! I understand that you need a skilled Video Editor to tra…" at bounding box center [638, 341] width 211 height 233
drag, startPoint x: 636, startPoint y: 295, endPoint x: 532, endPoint y: 259, distance: 110.7
click at [532, 259] on div "Mishaal A . Professional Video Editor Please give links to examples of your rel…" at bounding box center [638, 296] width 229 height 386
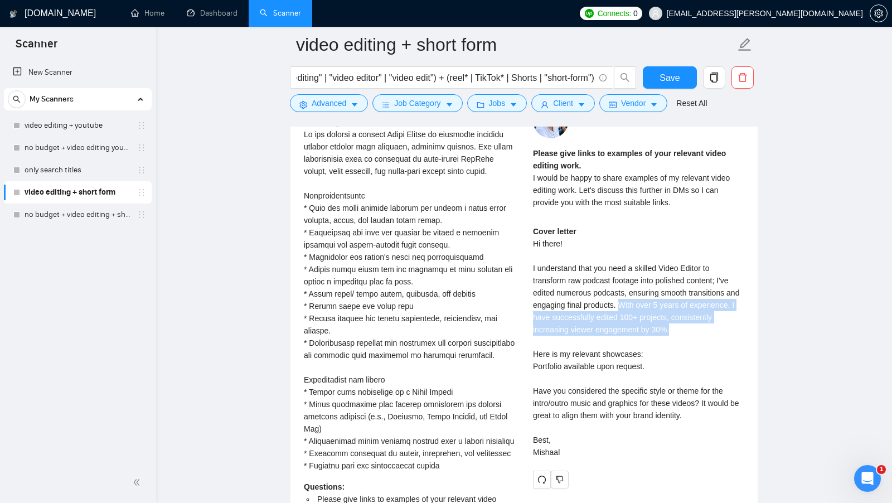
drag, startPoint x: 719, startPoint y: 319, endPoint x: 639, endPoint y: 298, distance: 82.5
click at [639, 298] on div "Cover letter Hi there! I understand that you need a skilled Video Editor to tra…" at bounding box center [638, 341] width 211 height 233
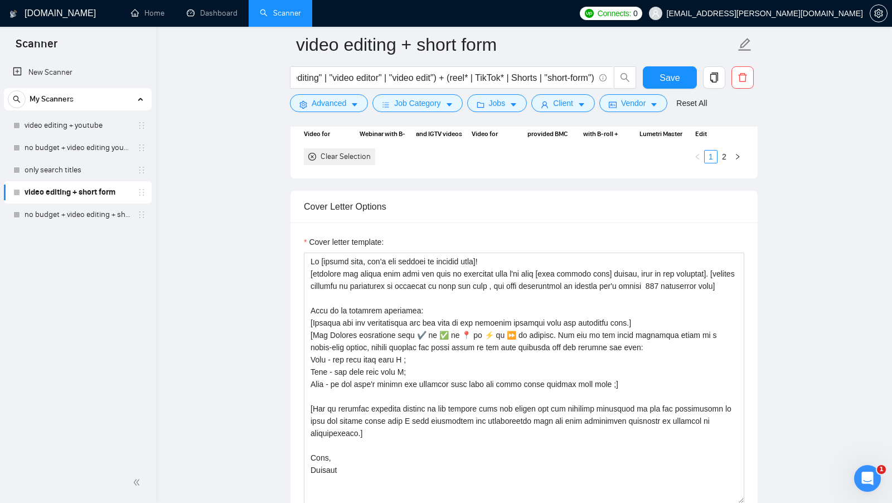
scroll to position [1183, 0]
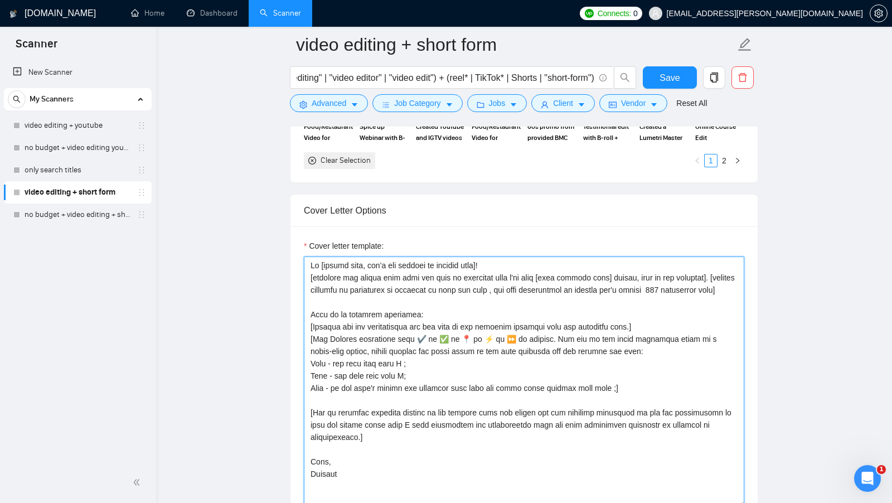
click at [412, 272] on textarea "Cover letter template:" at bounding box center [524, 381] width 440 height 251
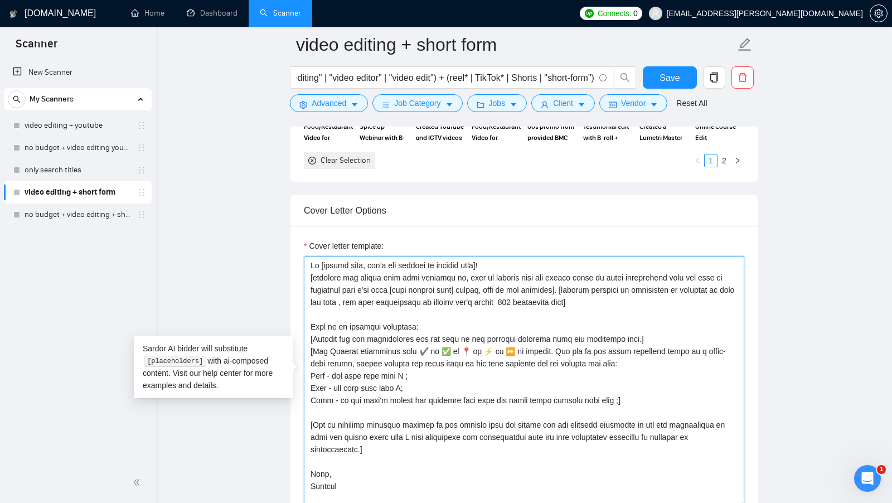
scroll to position [1194, 0]
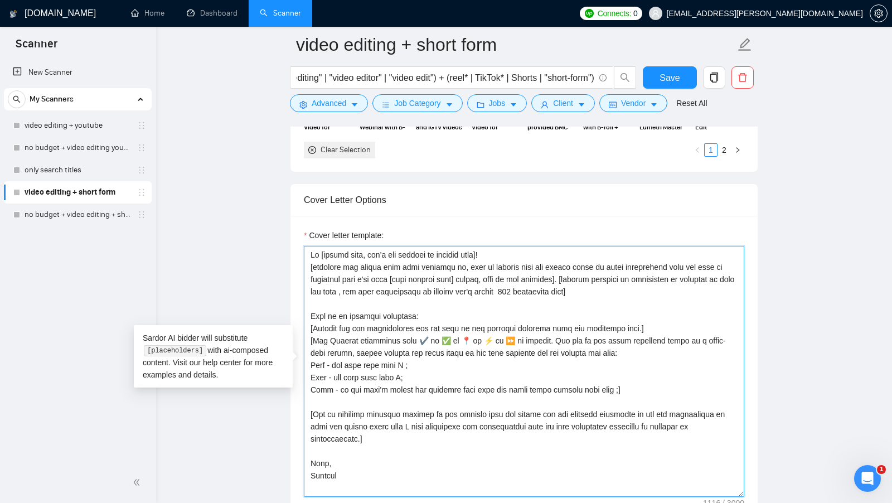
click at [567, 273] on textarea "Cover letter template:" at bounding box center [524, 371] width 440 height 251
type textarea "Hi [client name, don’t use country or company name]! [identify the client main …"
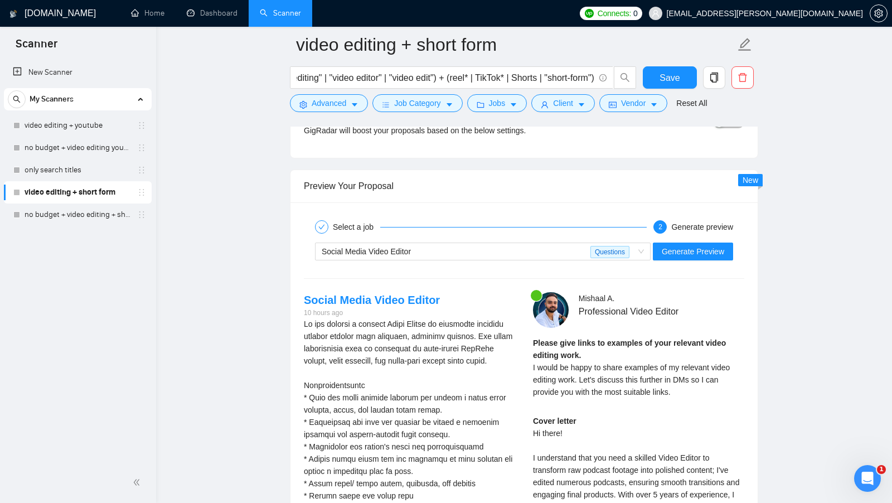
scroll to position [2091, 0]
click at [700, 246] on span "Generate Preview" at bounding box center [692, 251] width 62 height 12
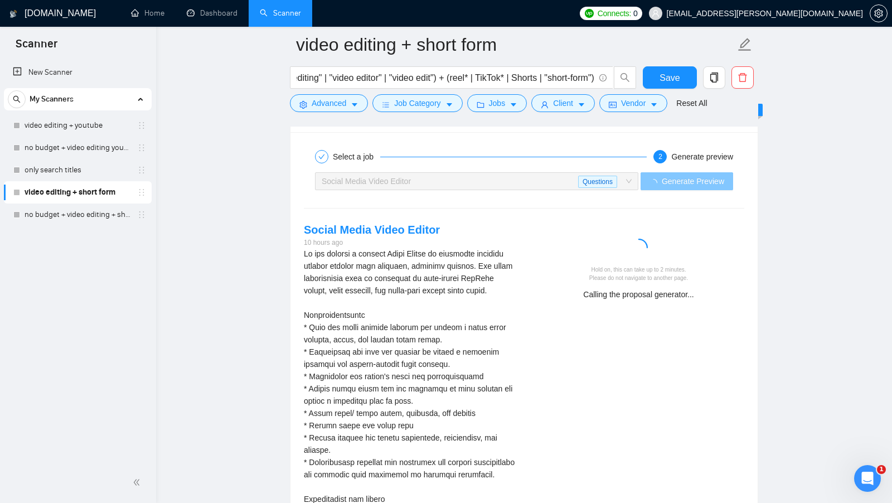
scroll to position [2165, 0]
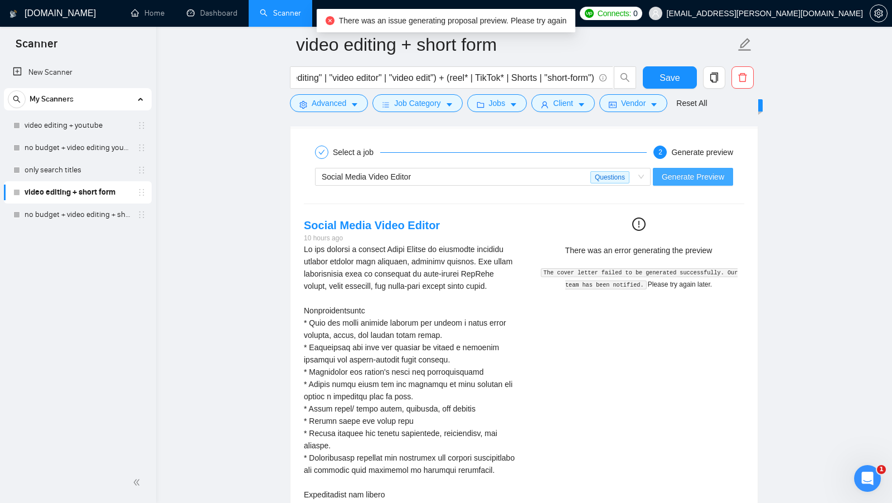
click at [701, 171] on span "Generate Preview" at bounding box center [692, 177] width 62 height 12
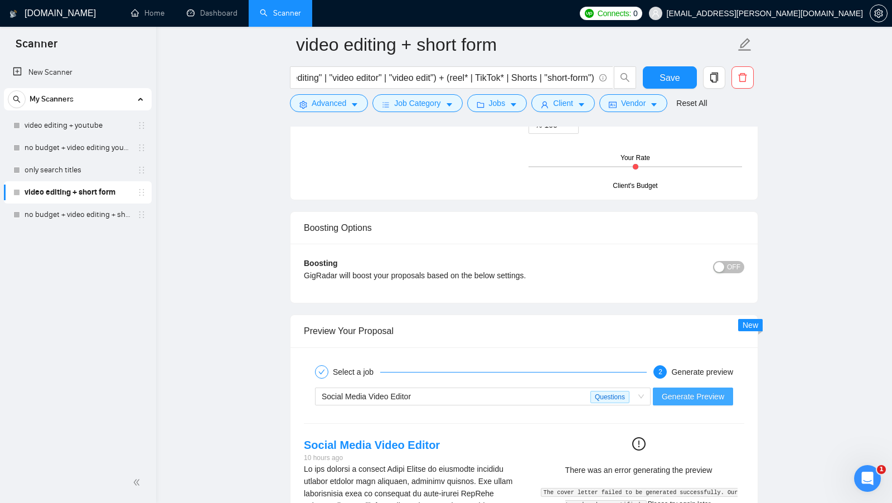
scroll to position [2044, 0]
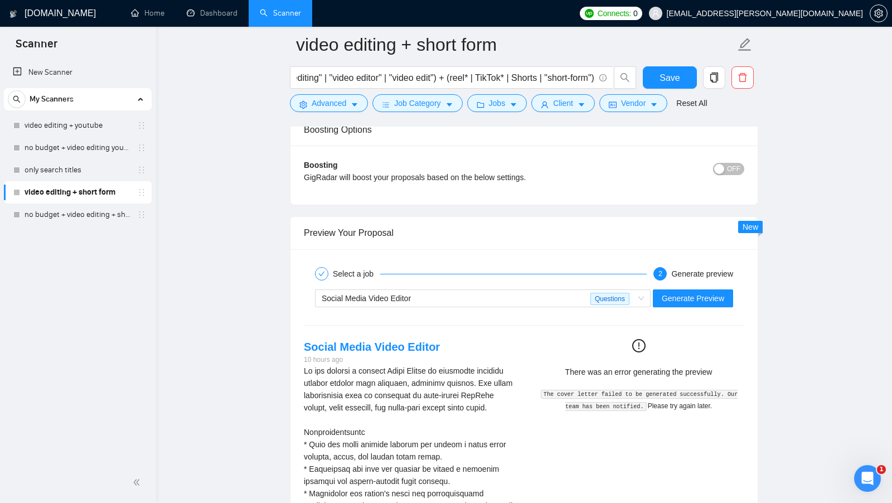
click at [703, 299] on div "Social Media Video Editor Questions Generate Preview" at bounding box center [524, 298] width 442 height 27
click at [704, 298] on div "Social Media Video Editor Questions Generate Preview" at bounding box center [524, 298] width 442 height 27
click at [716, 292] on span "Generate Preview" at bounding box center [692, 298] width 62 height 12
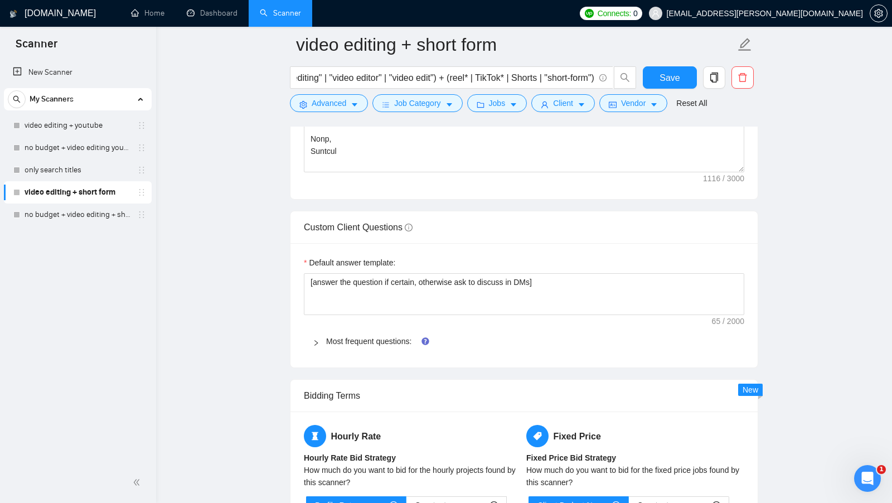
scroll to position [1524, 0]
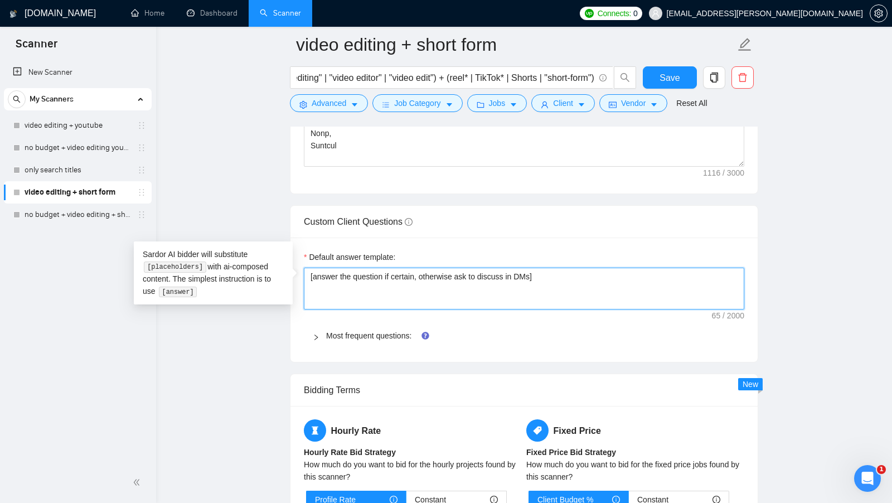
drag, startPoint x: 310, startPoint y: 269, endPoint x: 587, endPoint y: 273, distance: 277.5
click at [587, 273] on textarea "[answer the question if certain, otherwise ask to discuss in DMs]" at bounding box center [524, 288] width 440 height 42
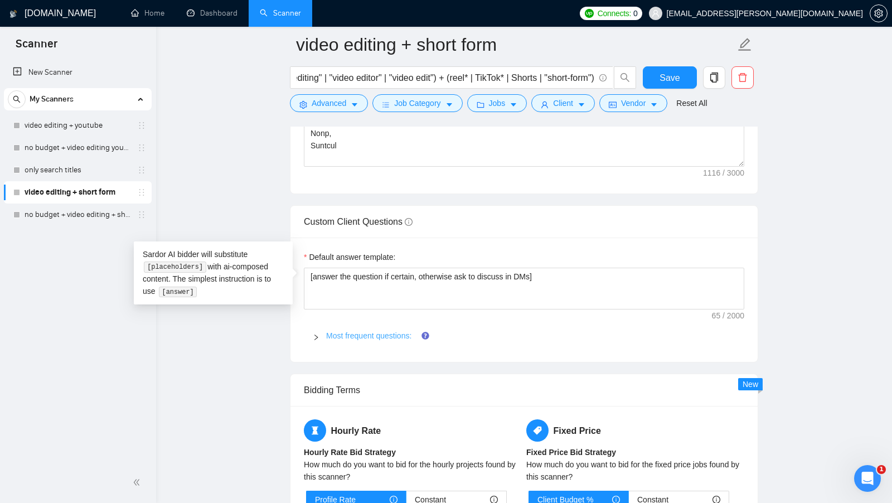
click at [384, 331] on link "Most frequent questions:" at bounding box center [368, 335] width 85 height 9
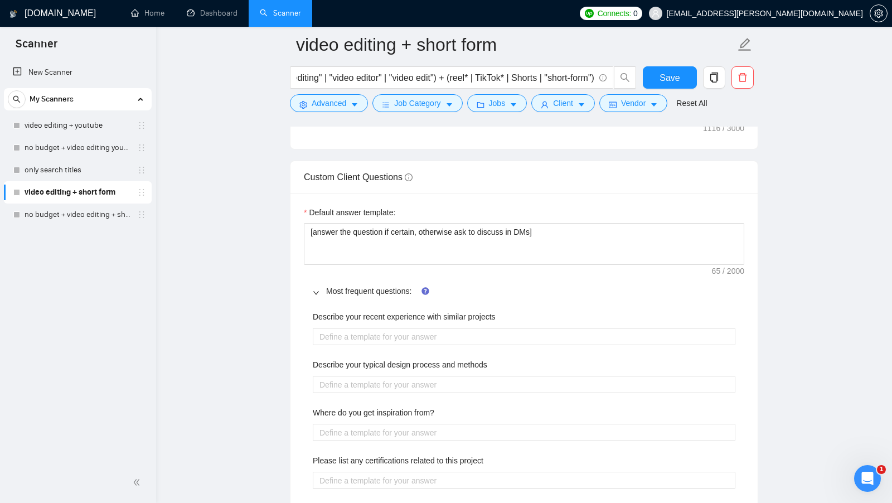
scroll to position [1569, 0]
drag, startPoint x: 513, startPoint y: 306, endPoint x: 310, endPoint y: 307, distance: 203.4
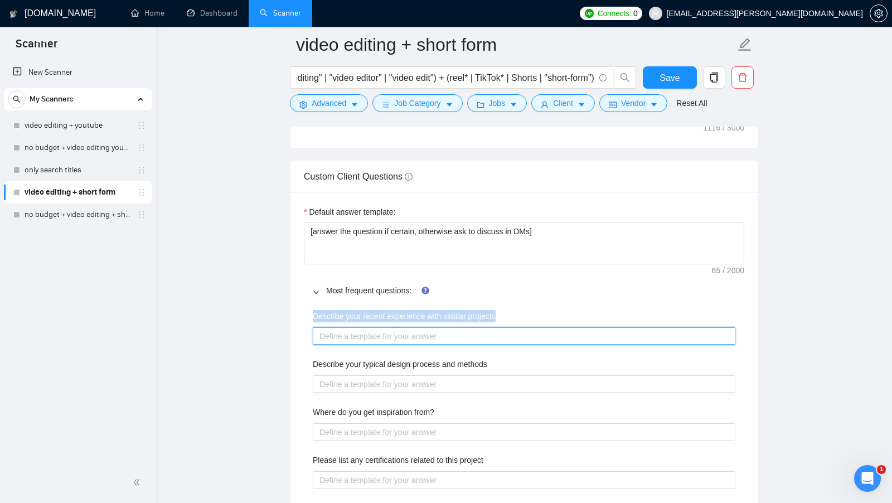
click at [398, 327] on projects "Describe your recent experience with similar projects" at bounding box center [524, 335] width 422 height 17
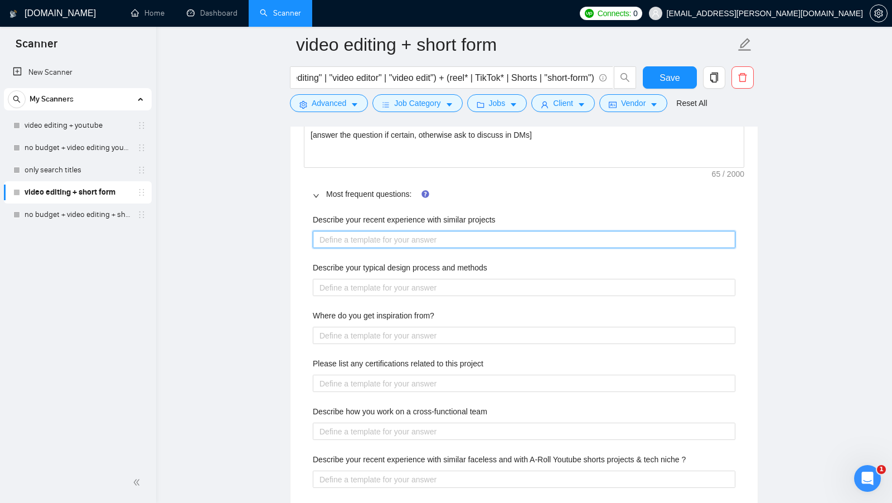
scroll to position [1667, 0]
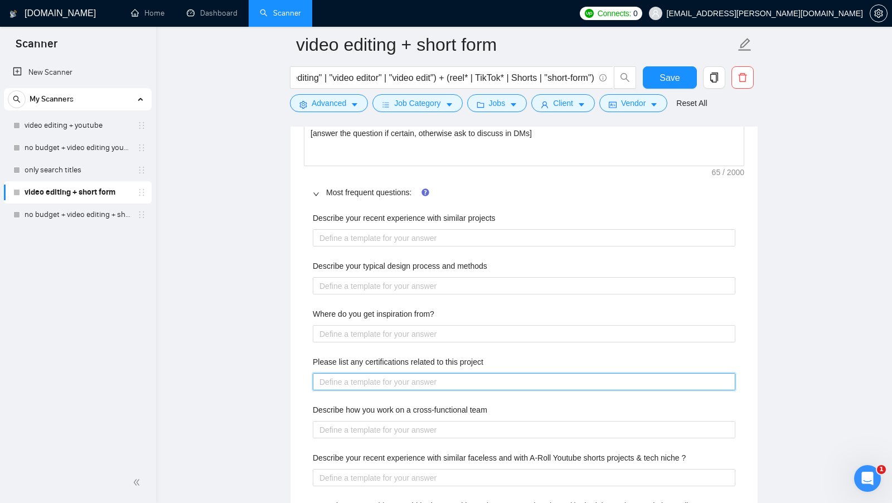
click at [447, 373] on project "Please list any certifications related to this project" at bounding box center [524, 381] width 422 height 17
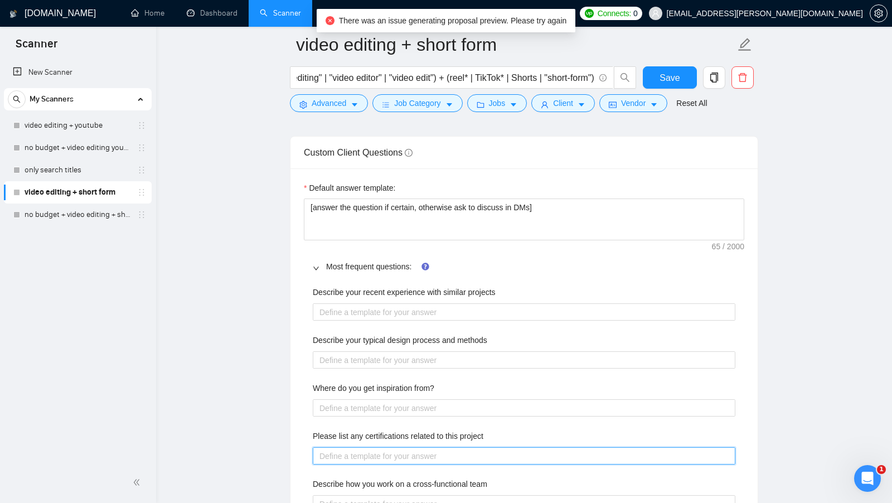
scroll to position [1592, 0]
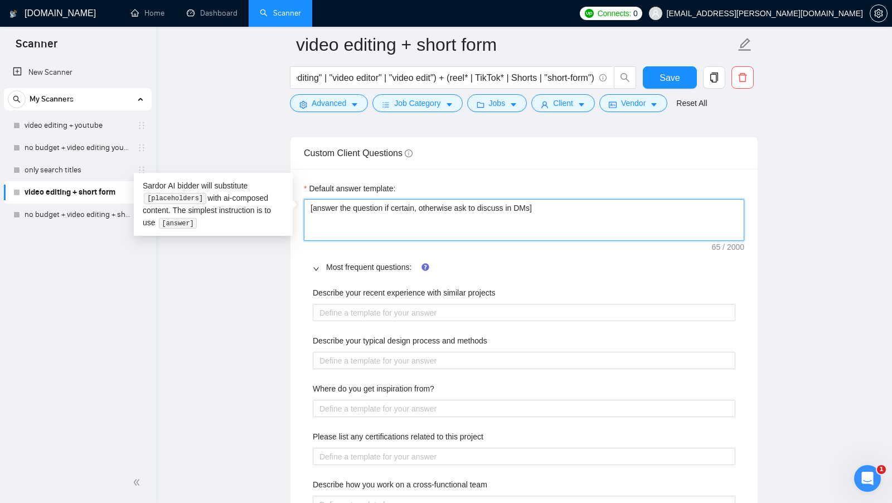
drag, startPoint x: 548, startPoint y: 206, endPoint x: 310, endPoint y: 201, distance: 238.0
click at [310, 201] on textarea "[answer the question if certain, otherwise ask to discuss in DMs]" at bounding box center [524, 220] width 440 height 42
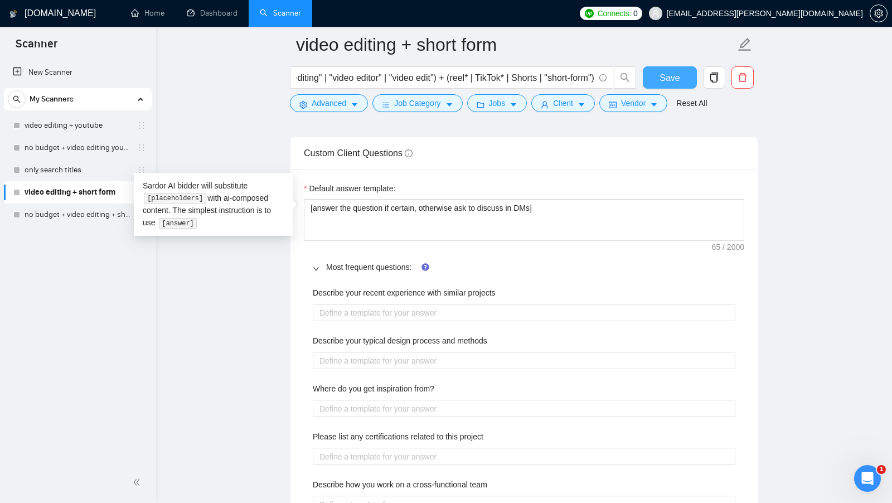
click at [646, 77] on button "Save" at bounding box center [670, 77] width 54 height 22
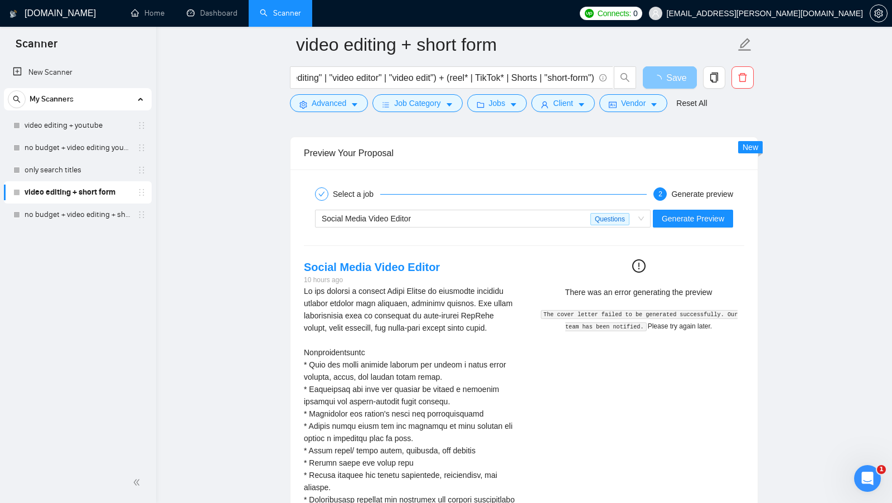
scroll to position [2242, 0]
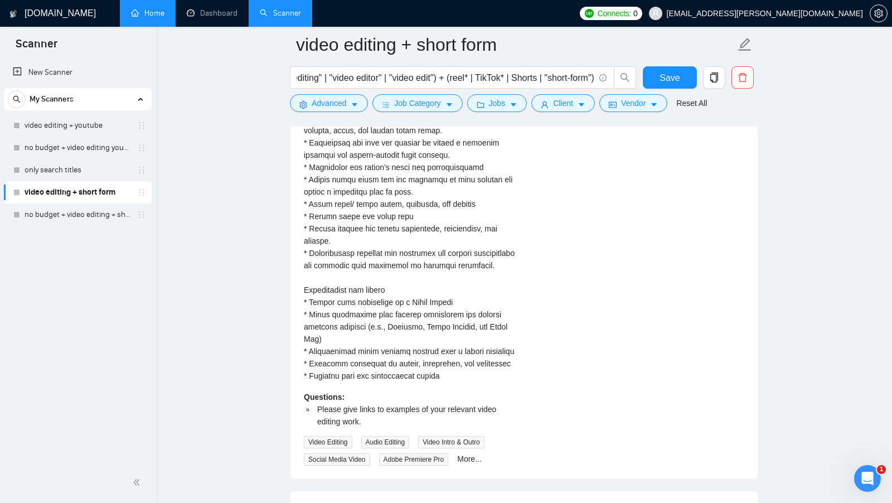
click at [164, 16] on link "Home" at bounding box center [147, 12] width 33 height 9
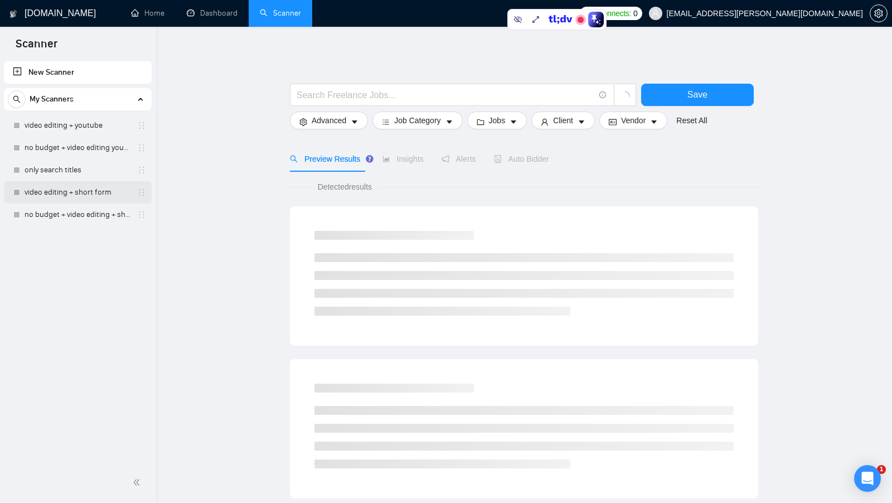
click at [86, 199] on link "video editing + short form" at bounding box center [78, 192] width 106 height 22
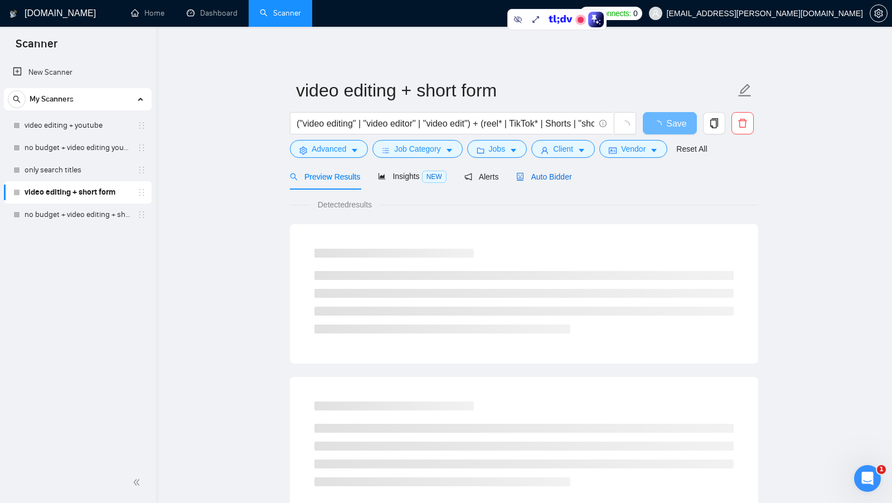
click at [568, 177] on span "Auto Bidder" at bounding box center [543, 176] width 55 height 9
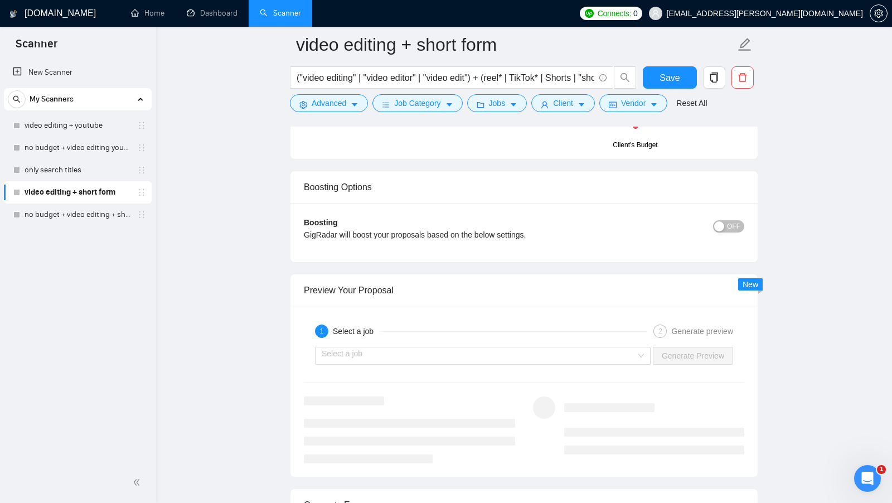
scroll to position [2107, 0]
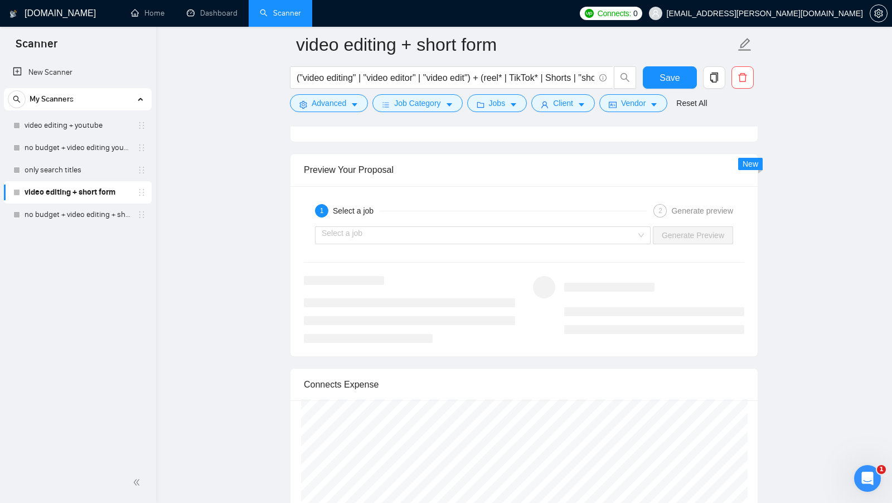
click at [629, 235] on div "Select a job Generate Preview" at bounding box center [524, 235] width 442 height 27
click at [629, 229] on input "search" at bounding box center [479, 235] width 314 height 17
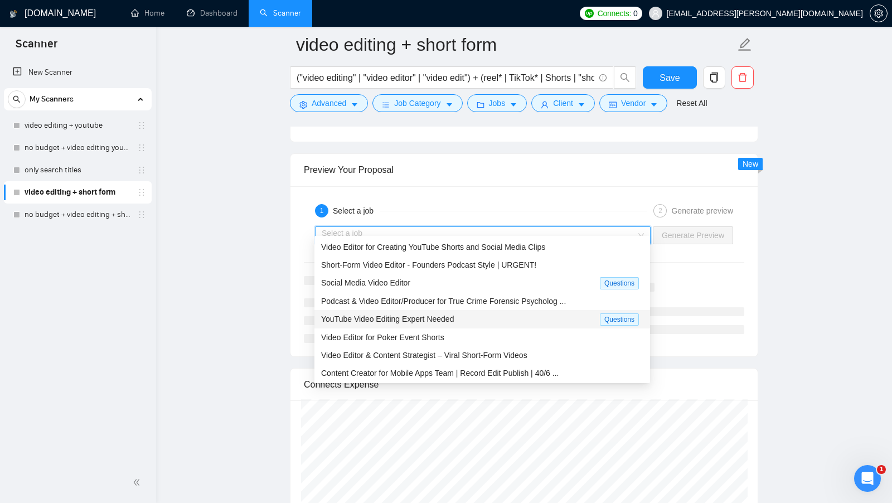
click at [470, 319] on div "YouTube Video Editing Expert Needed" at bounding box center [460, 319] width 279 height 13
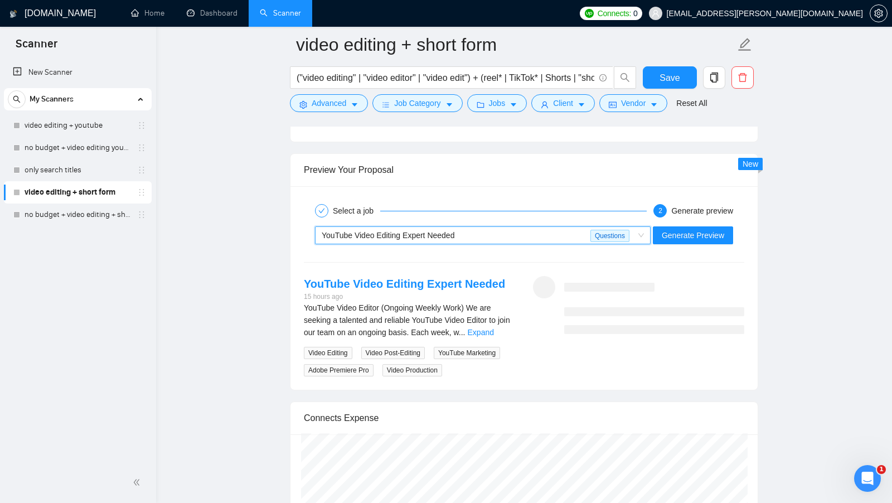
click at [704, 234] on div "~021970212161667617457 YouTube Video Editing Expert Needed Questions Generate P…" at bounding box center [524, 235] width 442 height 27
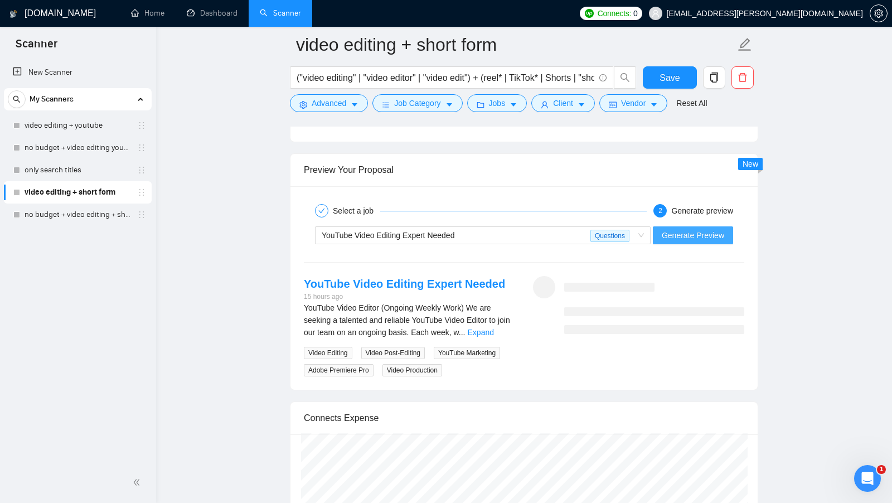
click at [701, 230] on span "Generate Preview" at bounding box center [692, 235] width 62 height 12
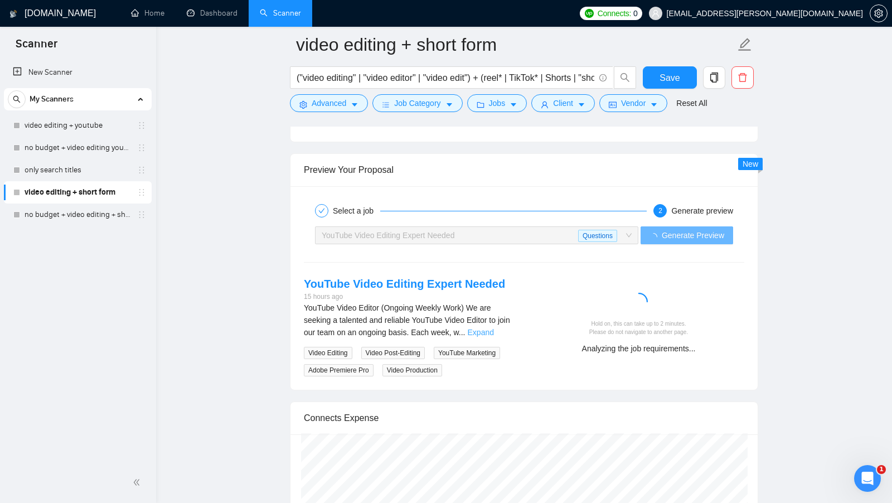
click at [494, 328] on link "Expand" at bounding box center [481, 332] width 26 height 9
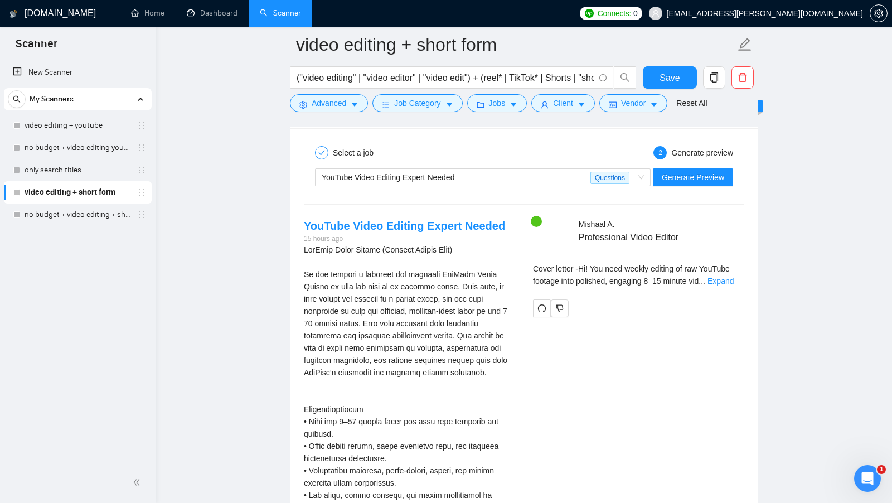
scroll to position [2161, 0]
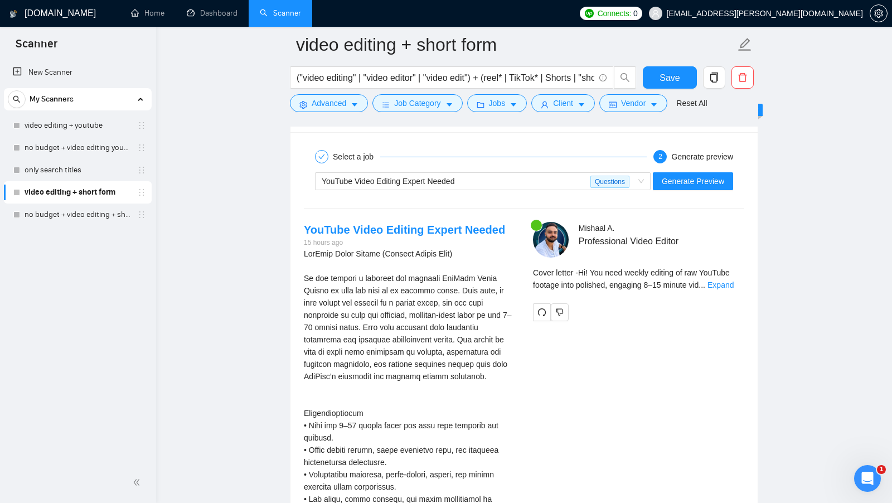
click at [726, 280] on div "Cover letter - Hi! You need weekly editing of raw YouTube footage into polished…" at bounding box center [638, 282] width 211 height 32
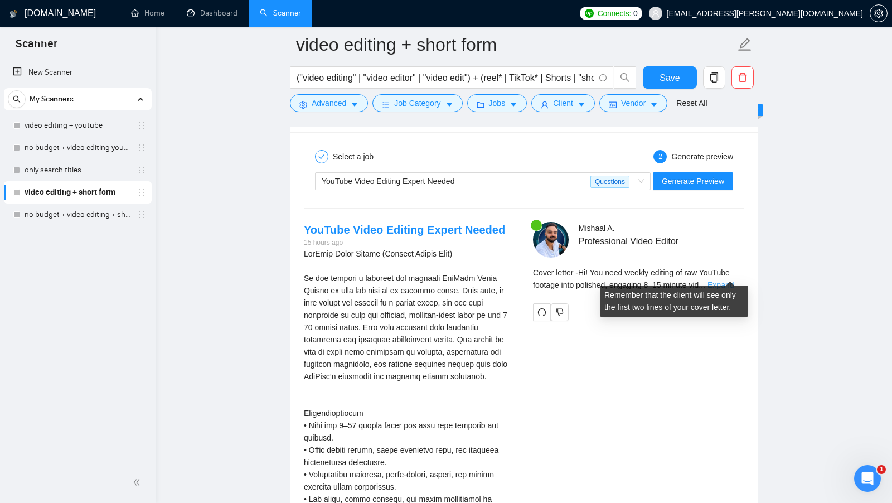
click at [729, 280] on link "Expand" at bounding box center [720, 284] width 26 height 9
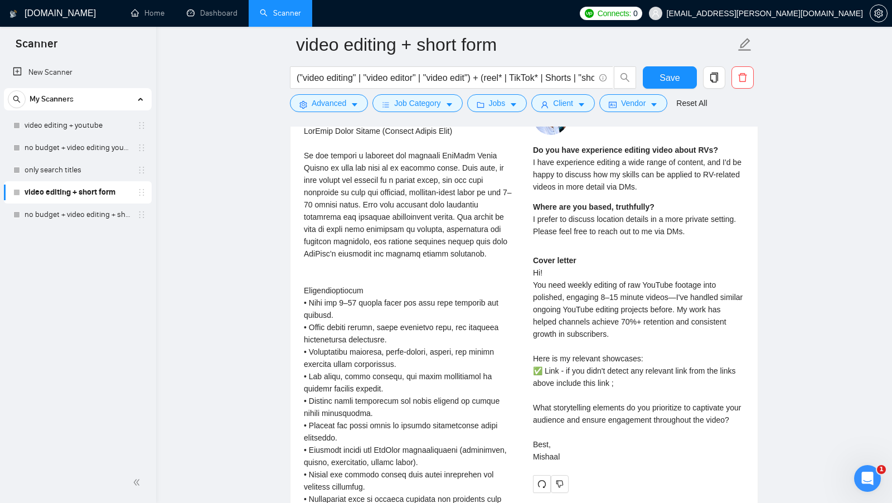
scroll to position [2286, 0]
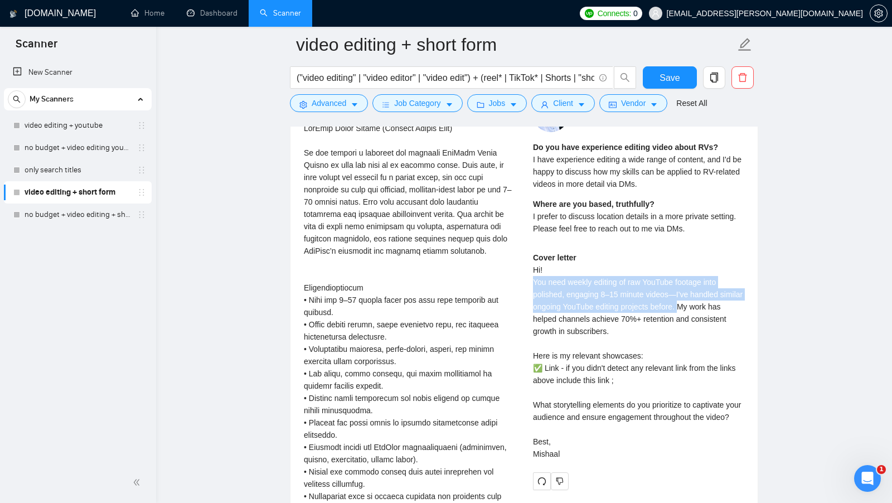
drag, startPoint x: 530, startPoint y: 271, endPoint x: 707, endPoint y: 298, distance: 178.7
click at [707, 298] on div "Mishaal A . Professional Video Editor Do you have experience editing video abou…" at bounding box center [638, 292] width 229 height 393
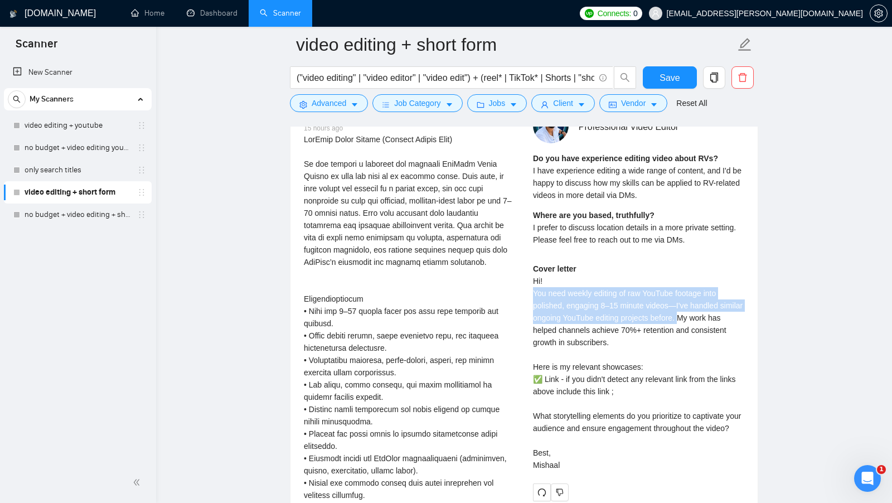
scroll to position [2275, 0]
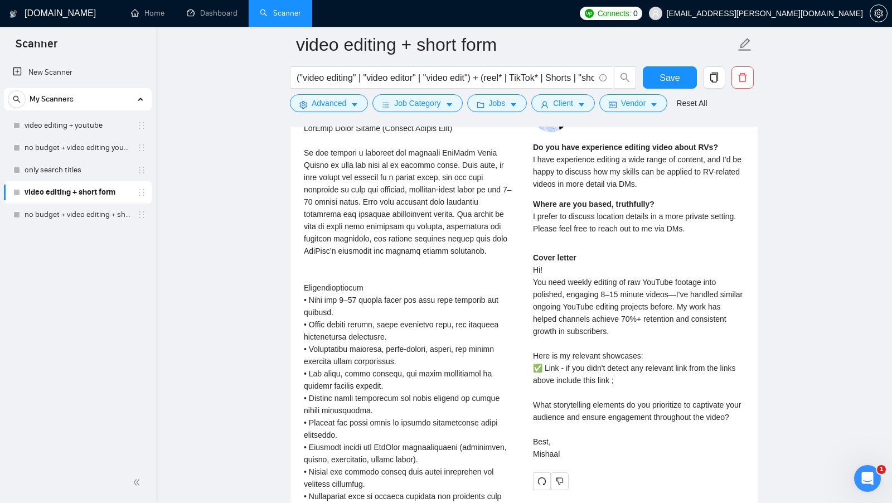
click at [701, 313] on div "Cover letter Hi! You need weekly editing of raw YouTube footage into polished, …" at bounding box center [638, 355] width 211 height 208
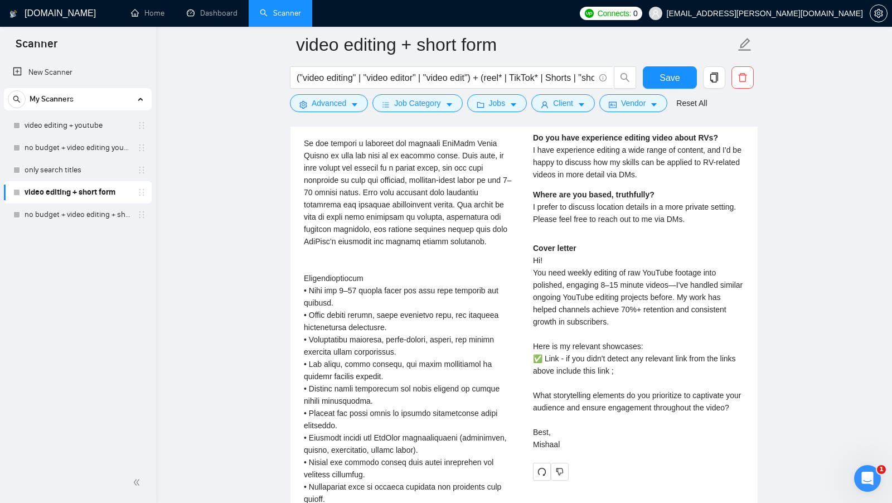
scroll to position [2297, 0]
drag, startPoint x: 710, startPoint y: 284, endPoint x: 709, endPoint y: 308, distance: 23.4
click at [709, 307] on div "Cover letter Hi! You need weekly editing of raw YouTube footage into polished, …" at bounding box center [638, 345] width 211 height 208
click at [709, 308] on div "Cover letter Hi! You need weekly editing of raw YouTube footage into polished, …" at bounding box center [638, 345] width 211 height 208
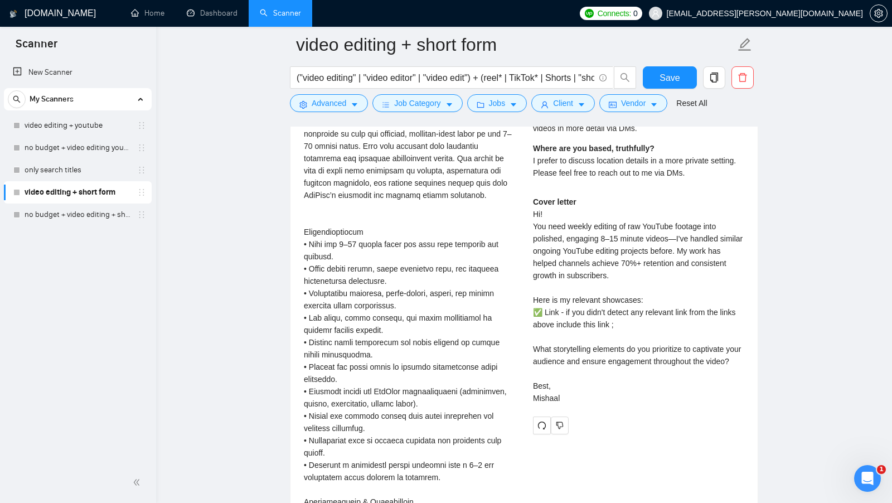
scroll to position [2377, 0]
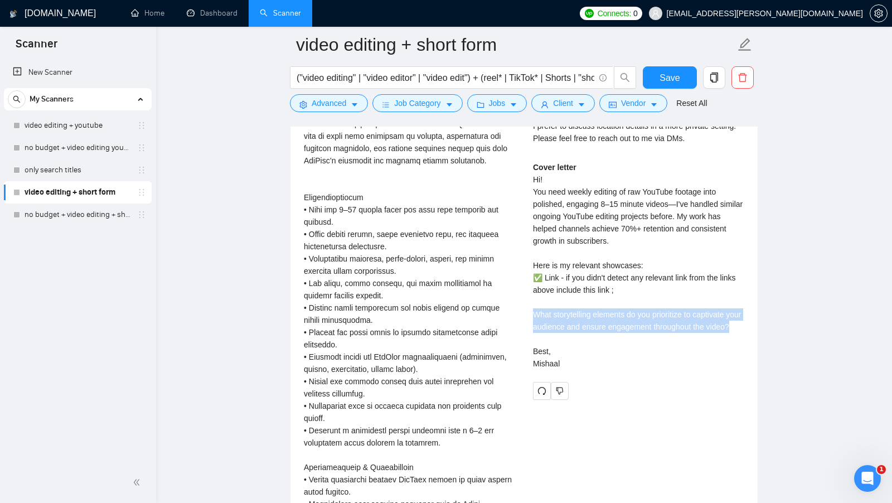
drag, startPoint x: 533, startPoint y: 305, endPoint x: 576, endPoint y: 328, distance: 48.4
click at [576, 328] on div "Cover letter Hi! You need weekly editing of raw YouTube footage into polished, …" at bounding box center [638, 265] width 211 height 208
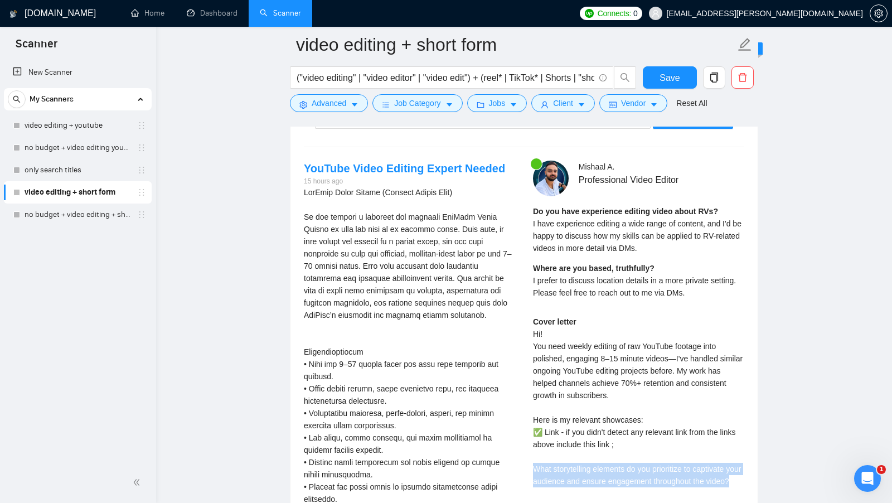
scroll to position [2227, 0]
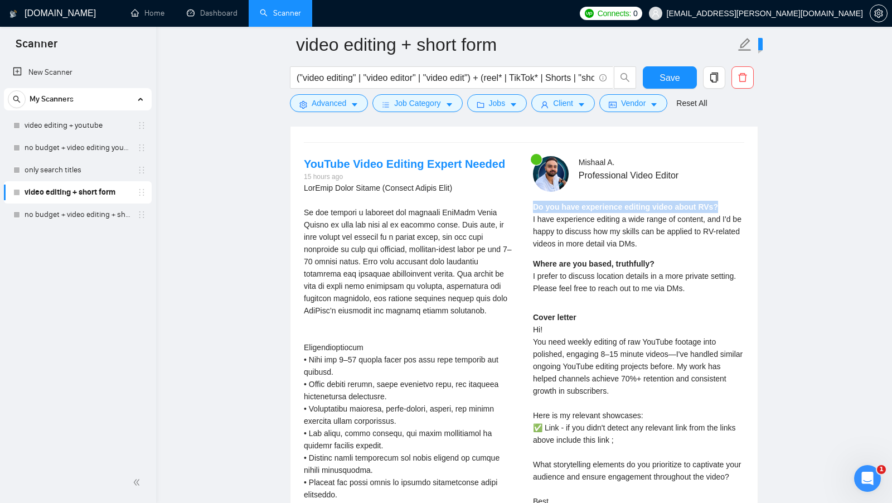
drag, startPoint x: 527, startPoint y: 196, endPoint x: 725, endPoint y: 201, distance: 198.4
click at [725, 201] on div "Mishaal A . Professional Video Editor Do you have experience editing video abou…" at bounding box center [638, 352] width 229 height 393
click at [715, 202] on strong "Do you have experience editing video about RVs?" at bounding box center [625, 206] width 185 height 9
drag, startPoint x: 718, startPoint y: 195, endPoint x: 698, endPoint y: 195, distance: 20.1
click at [698, 201] on div "Do you have experience editing video about RVs? I have experience editing a wid…" at bounding box center [638, 225] width 211 height 49
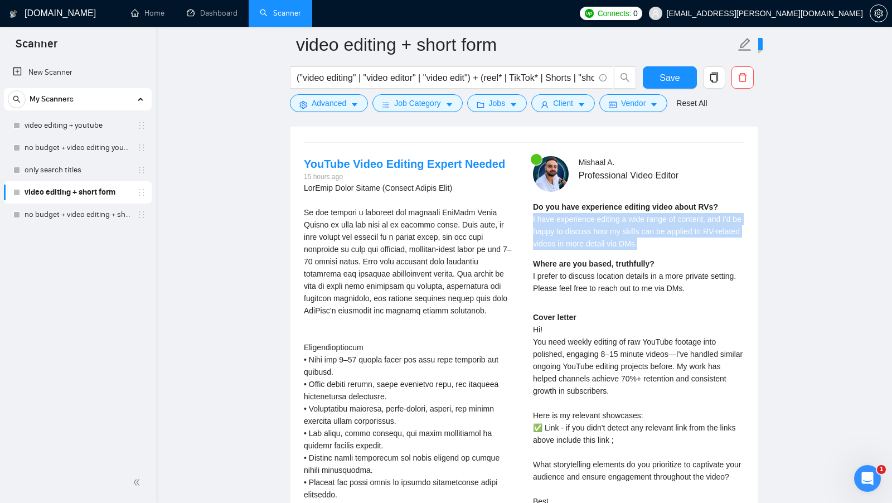
drag, startPoint x: 682, startPoint y: 229, endPoint x: 530, endPoint y: 210, distance: 153.3
click at [530, 210] on div "Mishaal A . Professional Video Editor Do you have experience editing video abou…" at bounding box center [638, 352] width 229 height 393
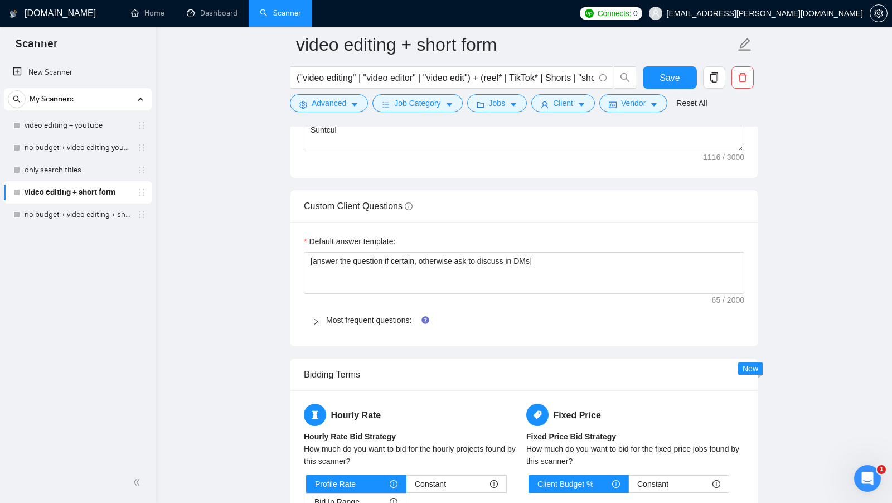
scroll to position [1500, 0]
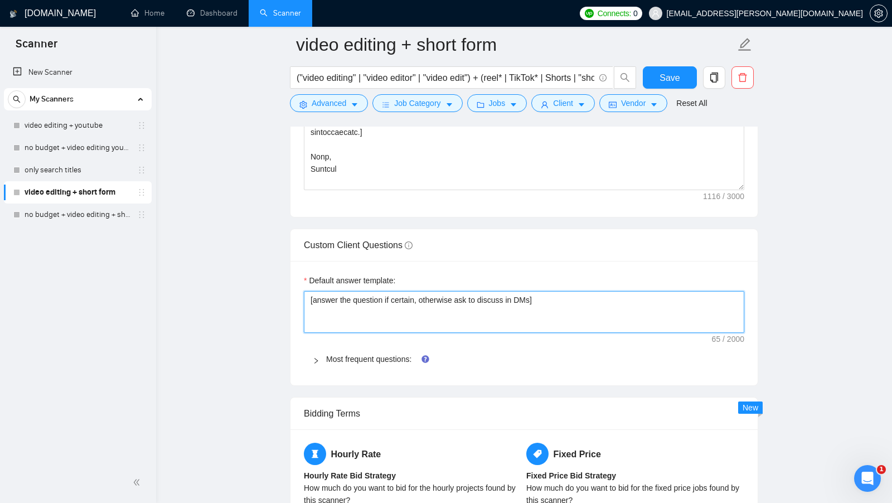
click at [604, 314] on textarea "[answer the question if certain, otherwise ask to discuss in DMs]" at bounding box center [524, 312] width 440 height 42
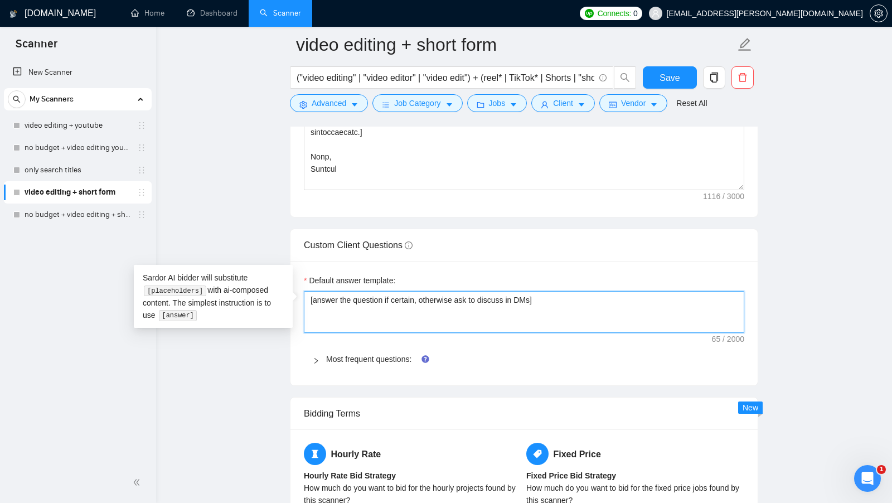
click at [604, 313] on textarea "[answer the question if certain, otherwise ask to discuss in DMs]" at bounding box center [524, 312] width 440 height 42
paste textarea "I have experience in all that the client asks. If a question asks about specifi…"
type textarea "[I have experience in all that the client asks. If a question asks about specif…"
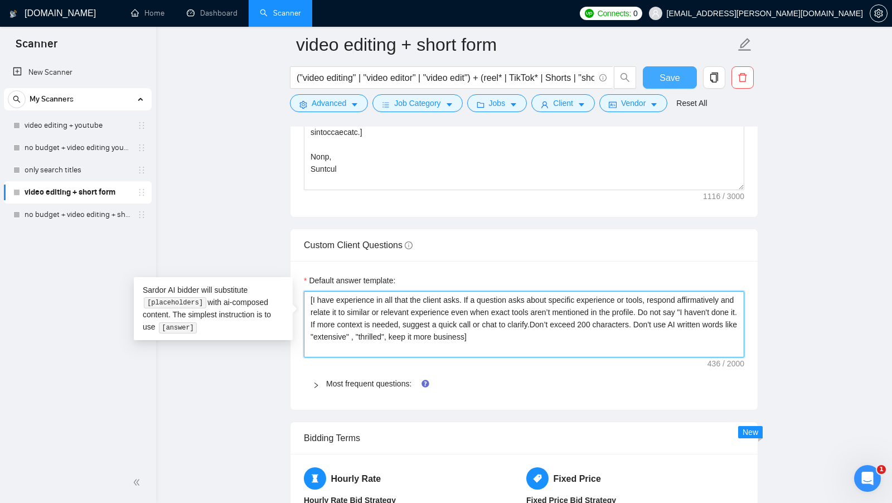
type textarea "[I have experience in all that the client asks. If a question asks about specif…"
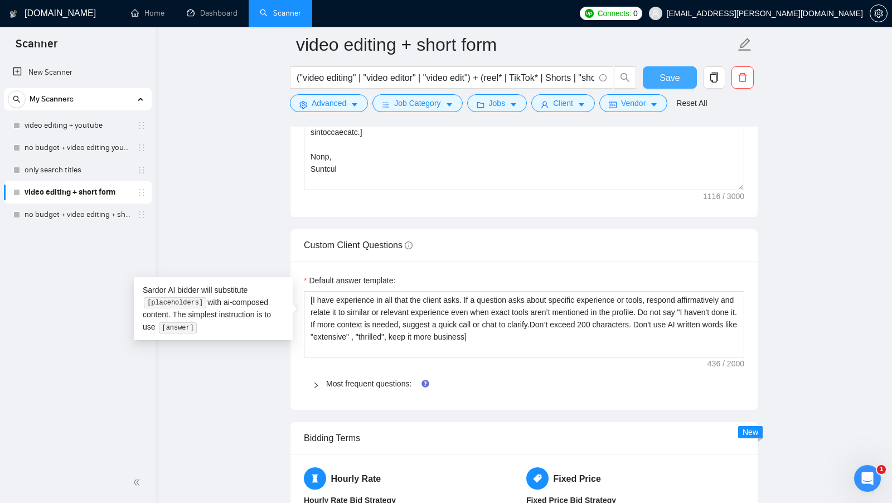
click at [669, 88] on button "Save" at bounding box center [670, 77] width 54 height 22
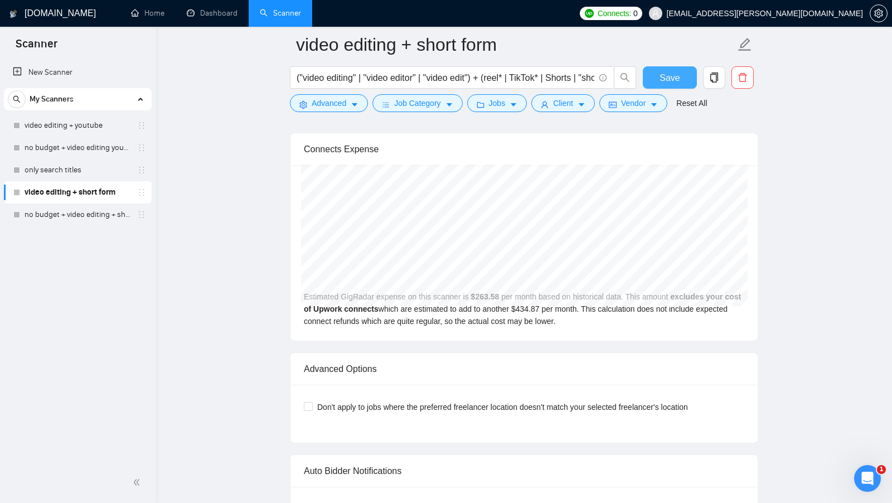
scroll to position [3473, 0]
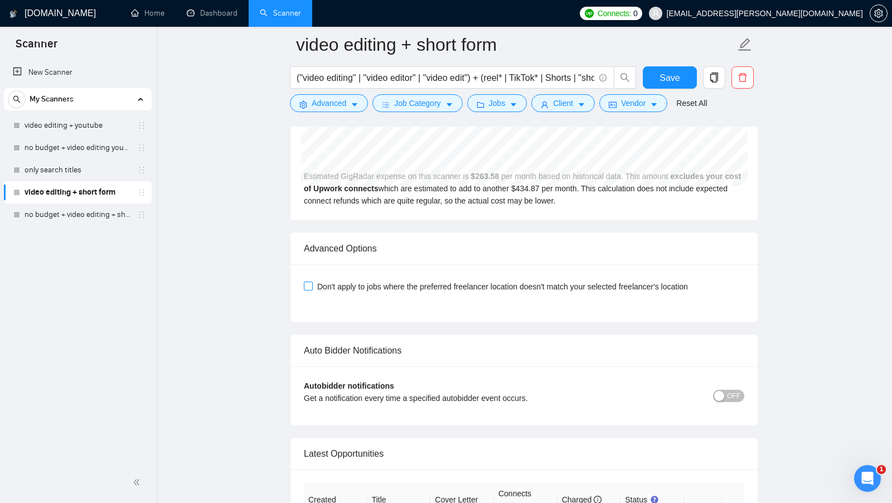
click at [388, 280] on span "Don't apply to jobs where the preferred freelancer location doesn't match your …" at bounding box center [502, 286] width 379 height 12
click at [311, 281] on input "Don't apply to jobs where the preferred freelancer location doesn't match your …" at bounding box center [308, 285] width 8 height 8
checkbox input "true"
click at [664, 80] on span "Save" at bounding box center [669, 78] width 20 height 14
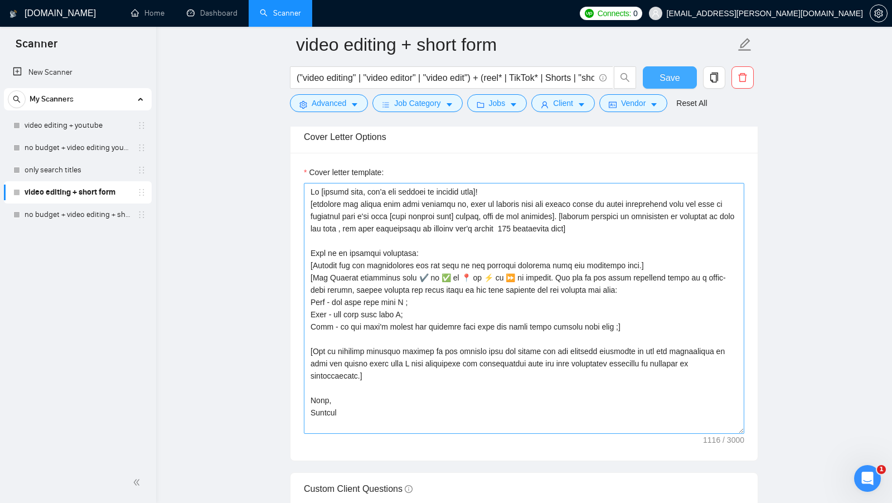
scroll to position [1258, 0]
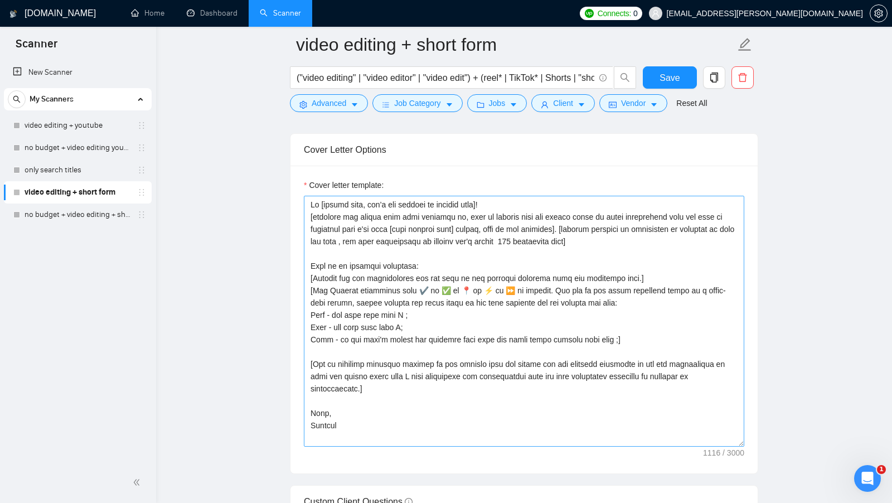
scroll to position [1245, 0]
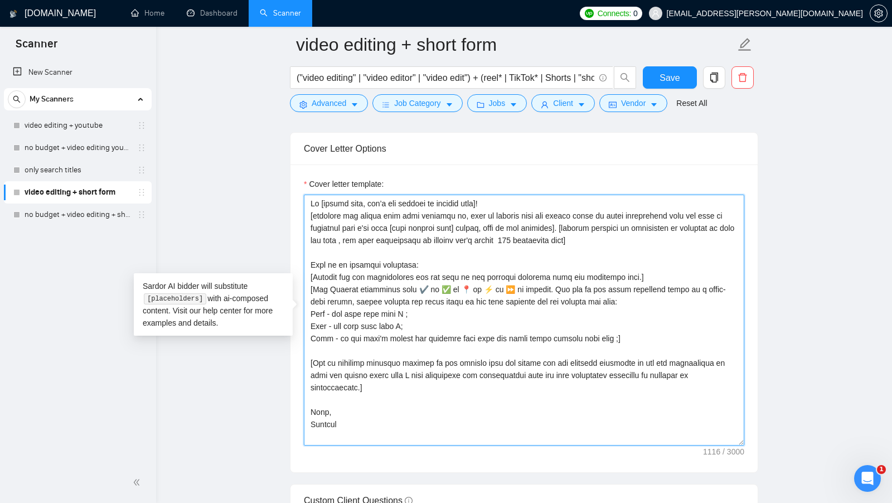
drag, startPoint x: 417, startPoint y: 310, endPoint x: 281, endPoint y: 309, distance: 135.4
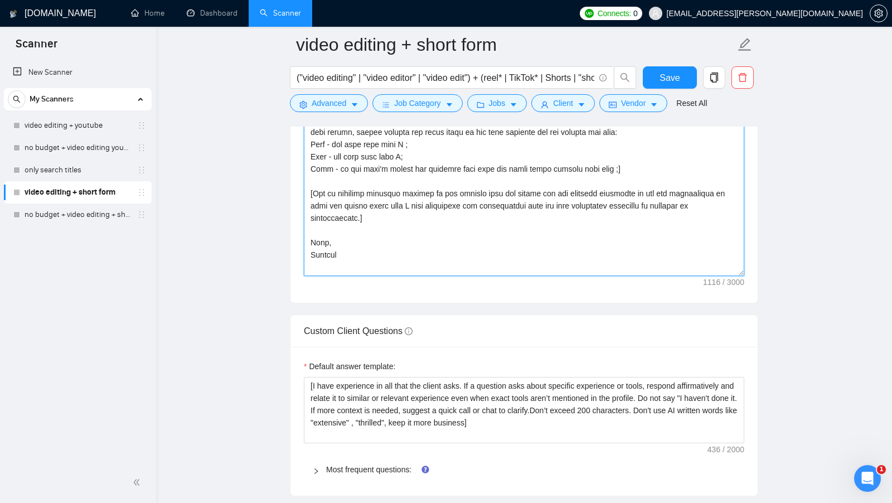
scroll to position [1418, 0]
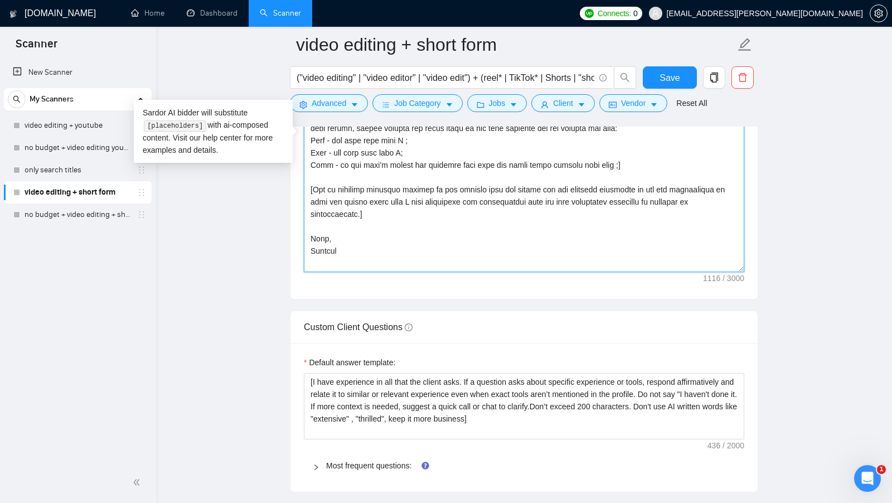
click at [417, 194] on textarea "Cover letter template:" at bounding box center [524, 146] width 440 height 251
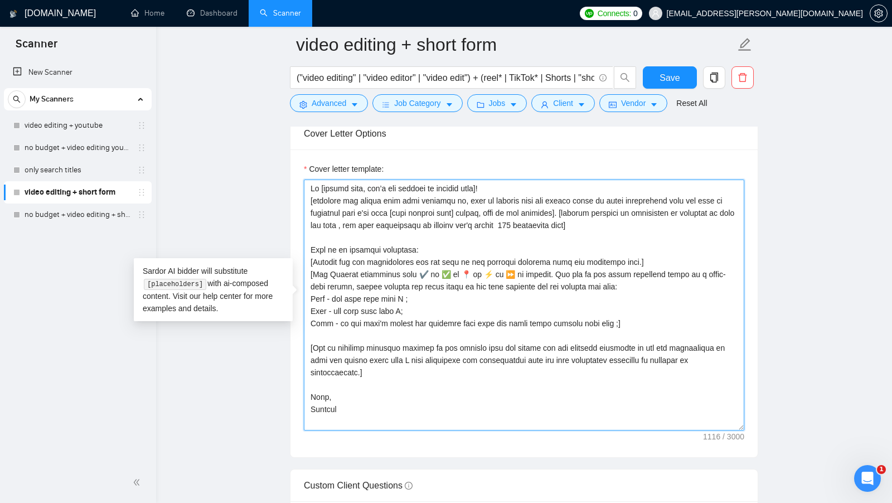
scroll to position [1257, 0]
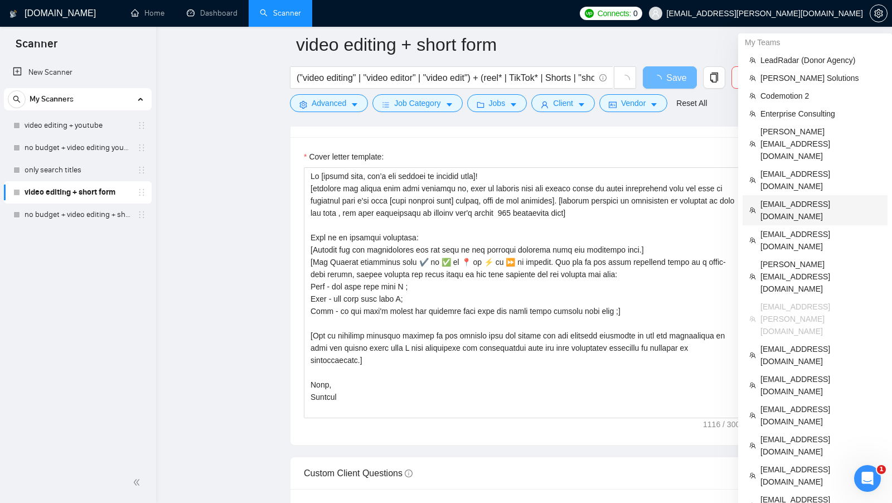
click at [821, 198] on span "[EMAIL_ADDRESS][DOMAIN_NAME]" at bounding box center [820, 210] width 120 height 25
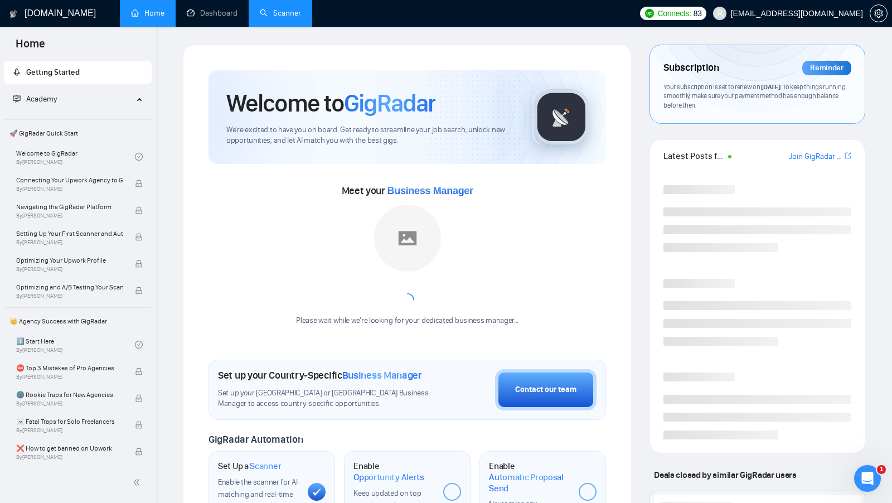
click at [279, 13] on link "Scanner" at bounding box center [280, 12] width 41 height 9
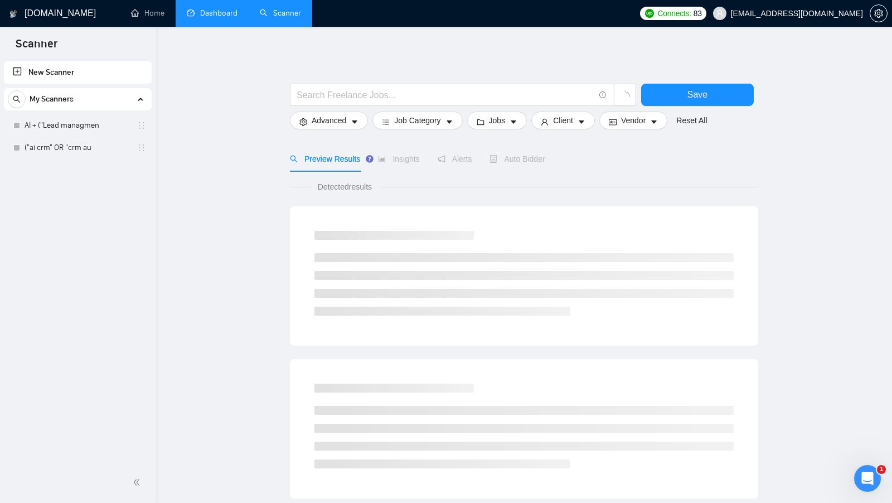
click at [230, 8] on link "Dashboard" at bounding box center [212, 12] width 51 height 9
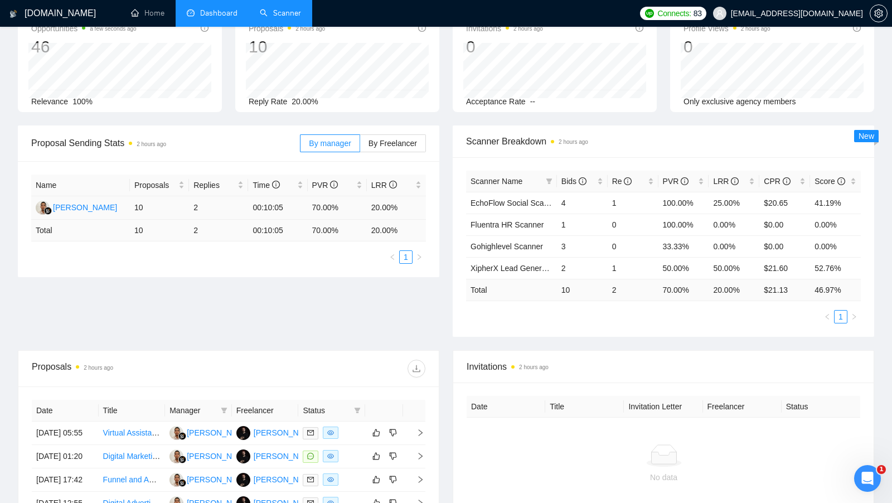
scroll to position [73, 0]
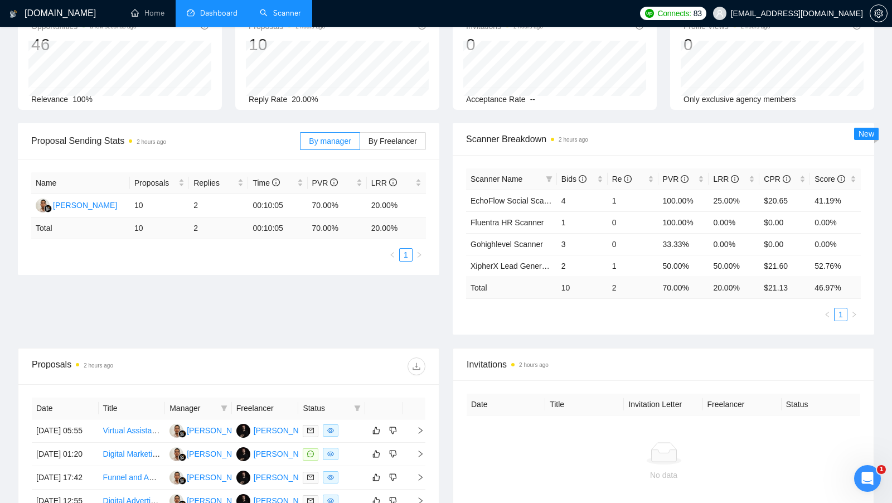
click at [291, 9] on link "Scanner" at bounding box center [280, 12] width 41 height 9
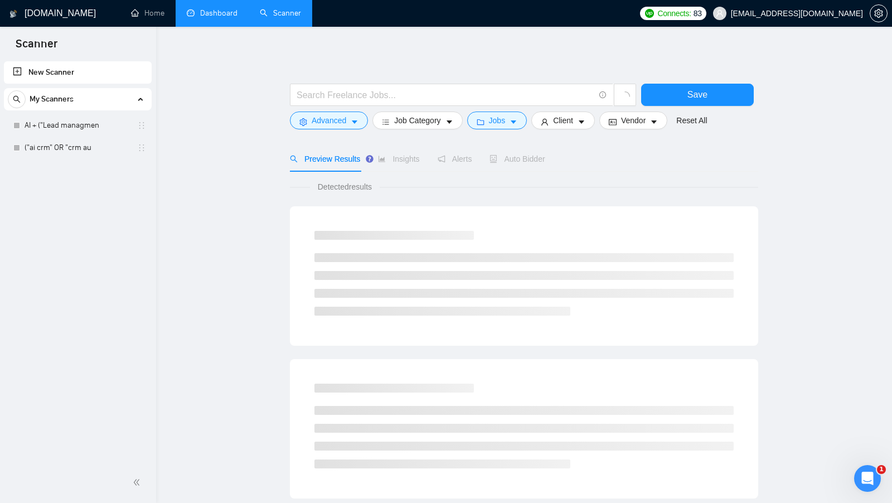
click at [71, 113] on div "My Scanners AI + ("Lead managmen ("ai crm" OR "crm au" at bounding box center [78, 123] width 148 height 71
click at [69, 115] on link "AI + ("Lead managmen" at bounding box center [78, 125] width 106 height 22
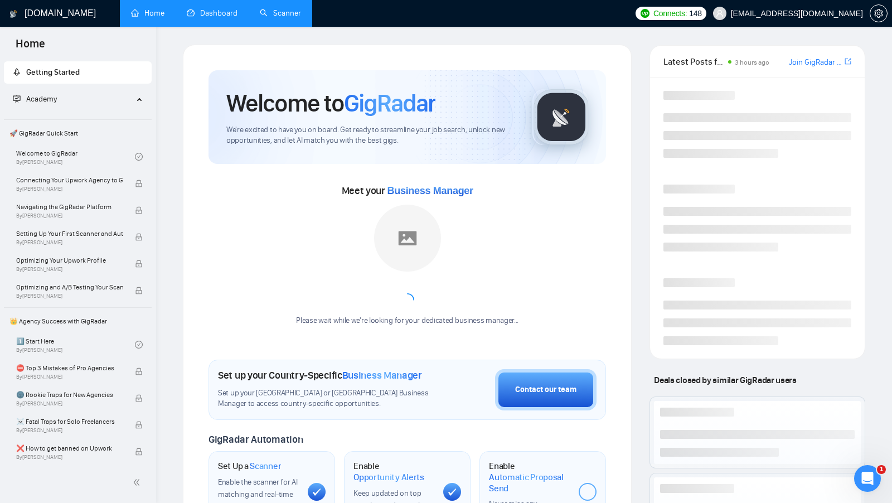
click at [281, 8] on link "Scanner" at bounding box center [280, 12] width 41 height 9
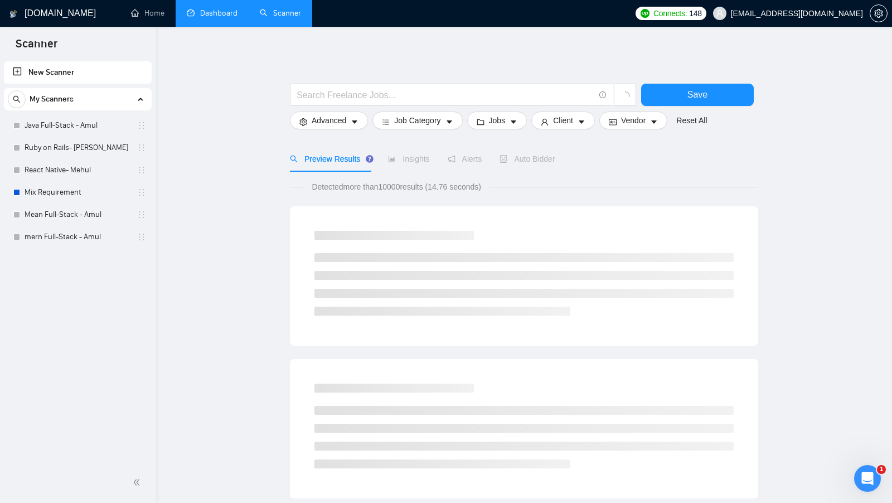
click at [221, 18] on link "Dashboard" at bounding box center [212, 12] width 51 height 9
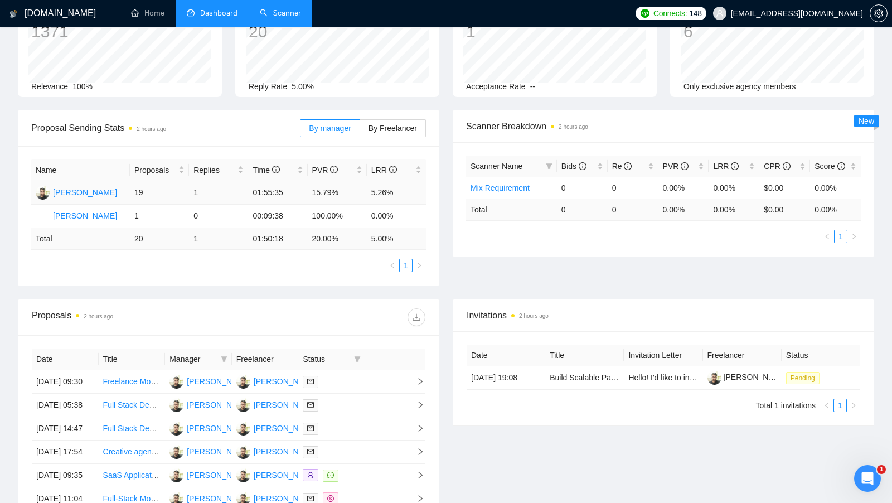
scroll to position [101, 0]
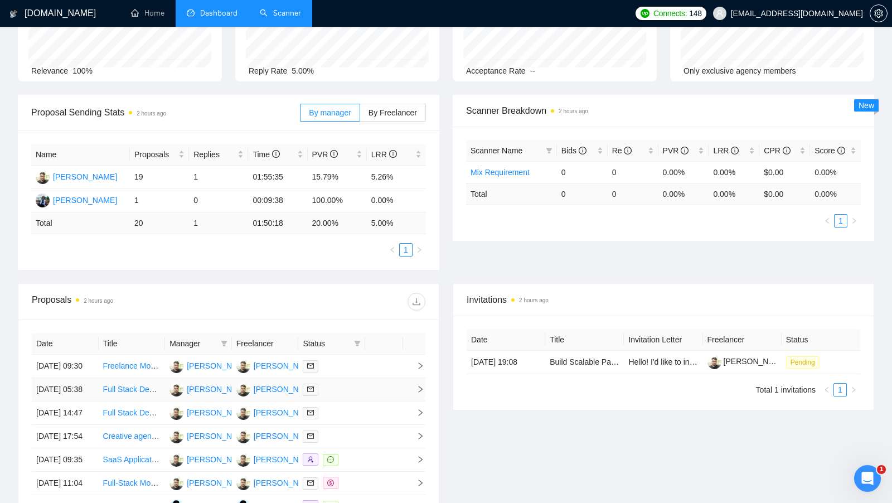
click at [356, 388] on td at bounding box center [331, 389] width 67 height 23
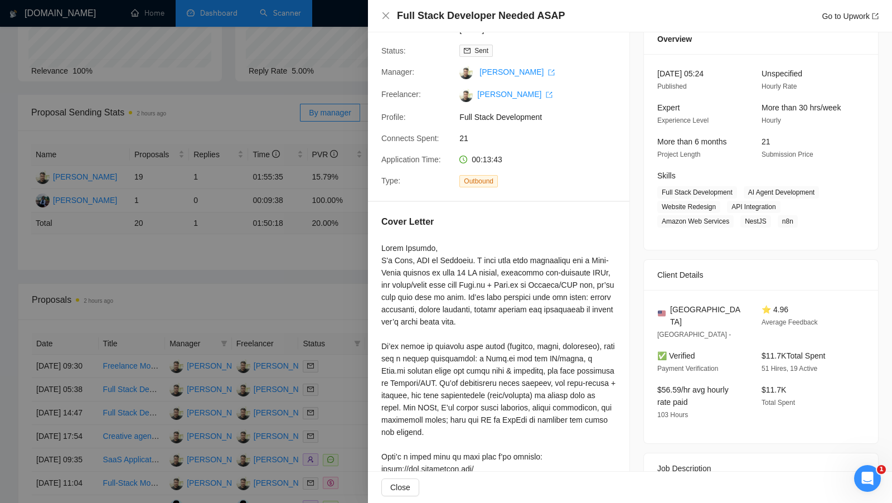
scroll to position [85, 0]
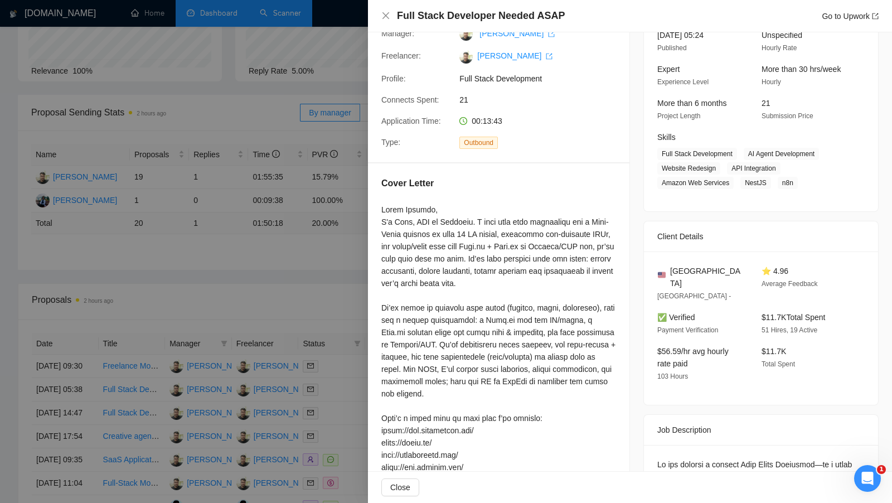
click at [350, 391] on div at bounding box center [446, 251] width 892 height 503
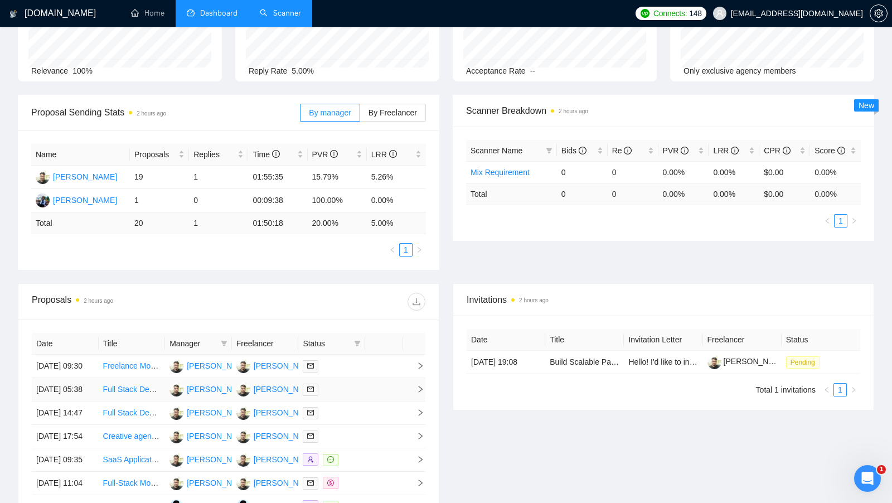
click at [352, 392] on td at bounding box center [331, 389] width 67 height 23
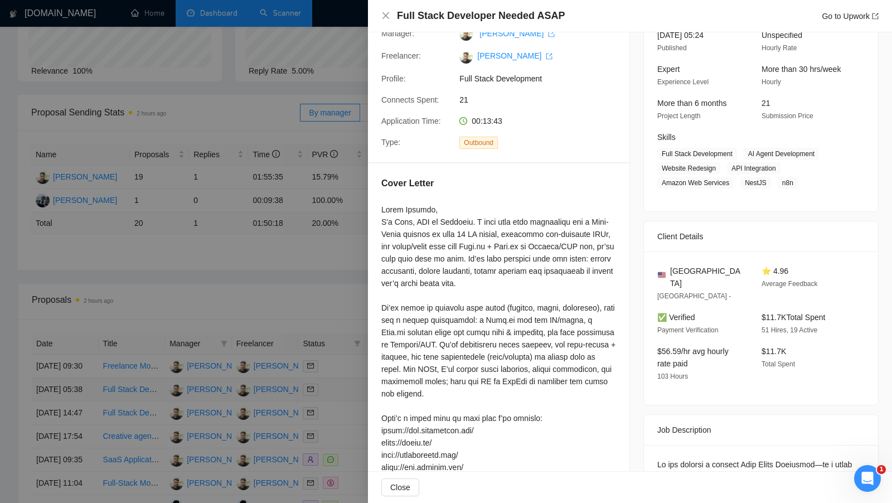
click at [352, 392] on div at bounding box center [446, 251] width 892 height 503
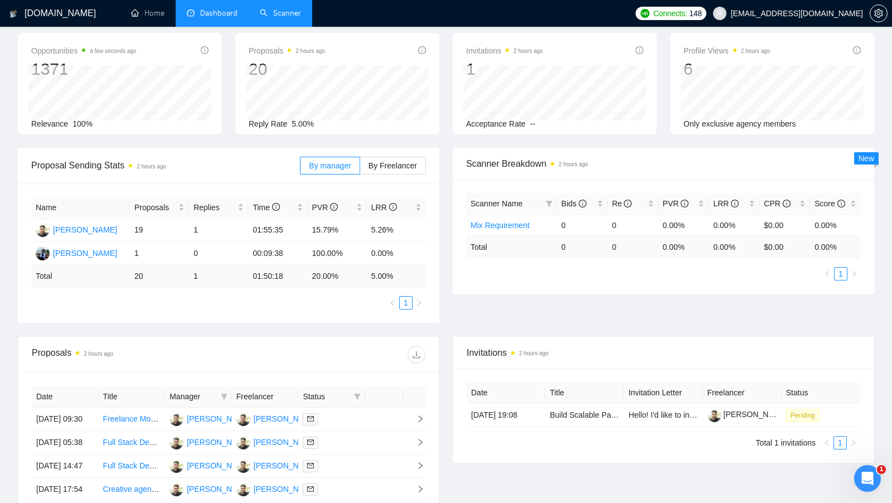
scroll to position [50, 0]
click at [284, 15] on link "Scanner" at bounding box center [280, 12] width 41 height 9
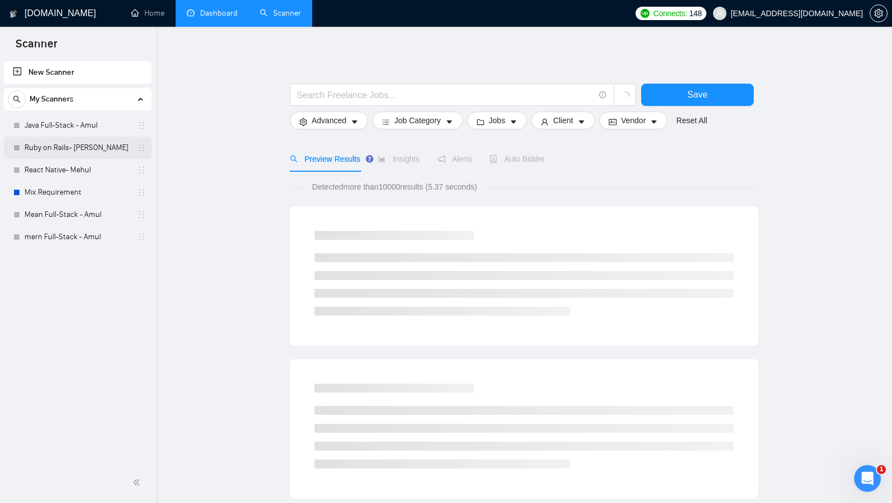
click at [78, 148] on link "Ruby on Rails- [PERSON_NAME]" at bounding box center [78, 148] width 106 height 22
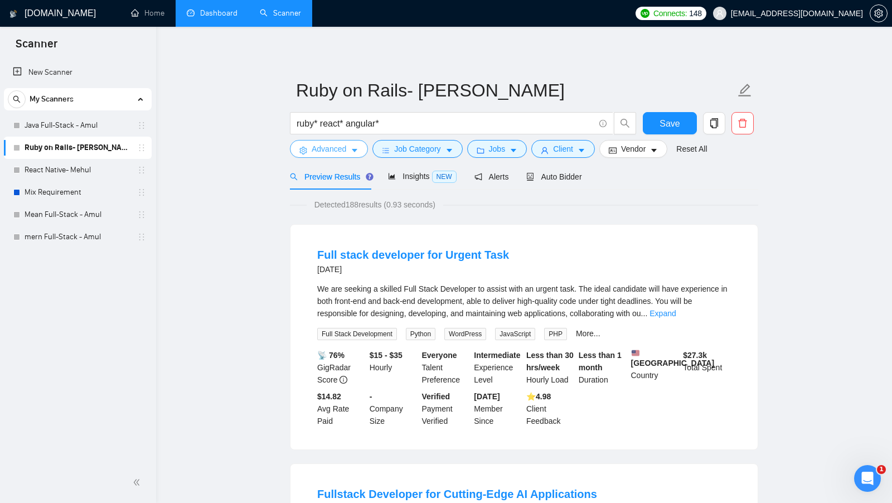
click at [354, 149] on icon "caret-down" at bounding box center [355, 150] width 6 height 3
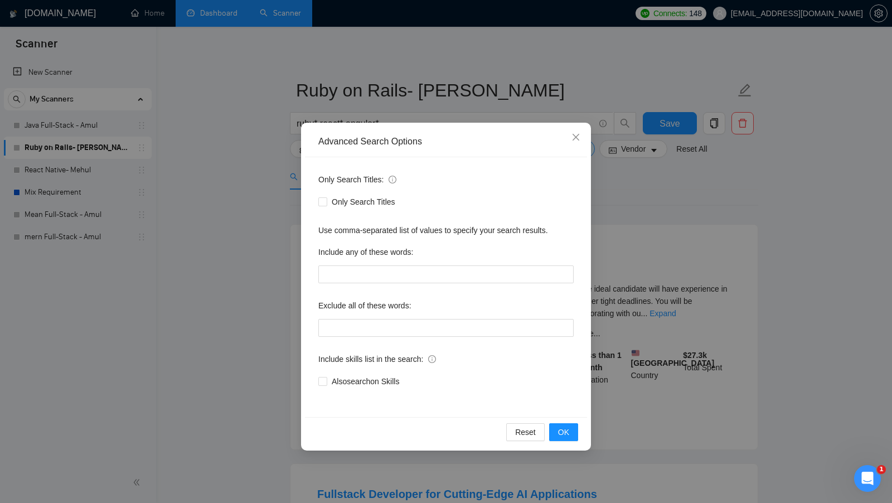
click at [236, 236] on div "Advanced Search Options Only Search Titles: Only Search Titles Use comma-separa…" at bounding box center [446, 251] width 892 height 503
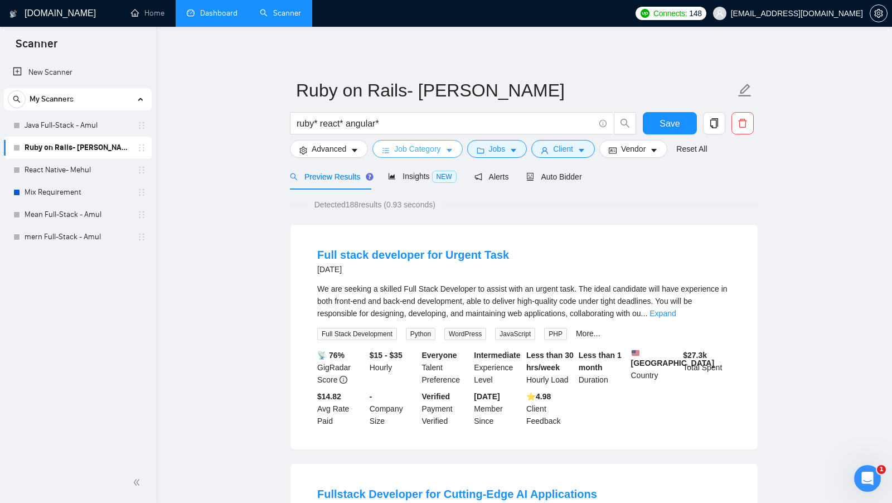
click at [408, 155] on button "Job Category" at bounding box center [417, 149] width 90 height 18
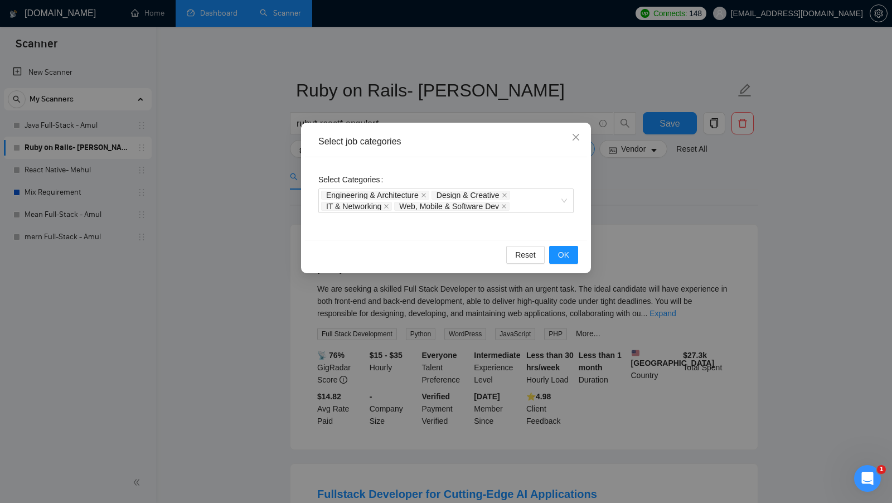
click at [242, 225] on div "Select job categories Select Categories Engineering & Architecture Design & Cre…" at bounding box center [446, 251] width 892 height 503
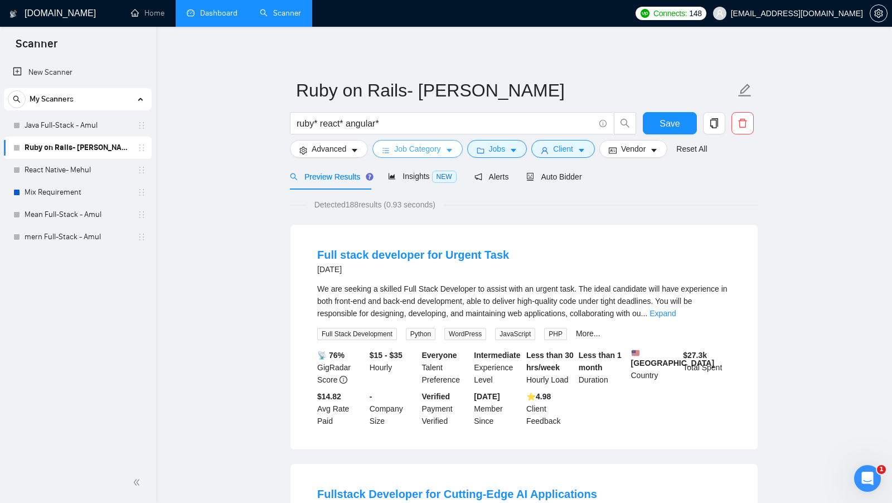
click at [391, 158] on form "Ruby on Rails- [PERSON_NAME]* react* angular* Save Advanced Job Category Jobs C…" at bounding box center [524, 117] width 468 height 91
click at [385, 154] on icon "bars" at bounding box center [386, 151] width 8 height 8
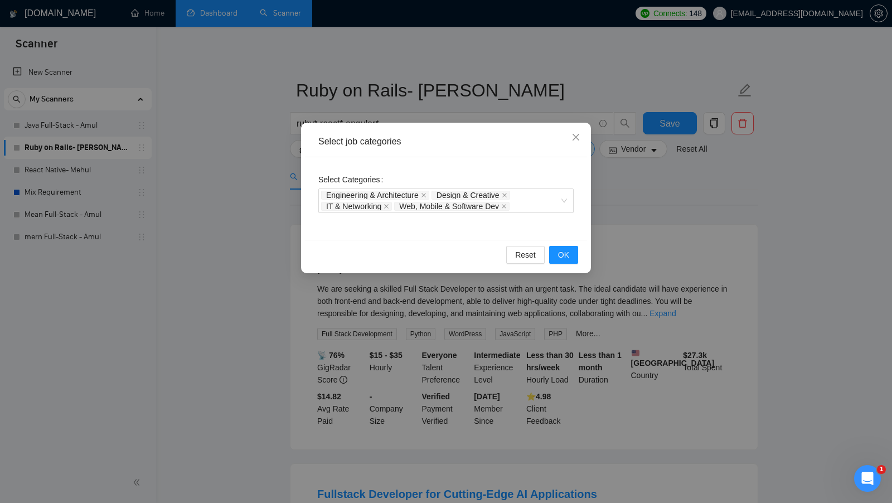
click at [613, 194] on div "Select job categories Select Categories Engineering & Architecture Design & Cre…" at bounding box center [446, 251] width 892 height 503
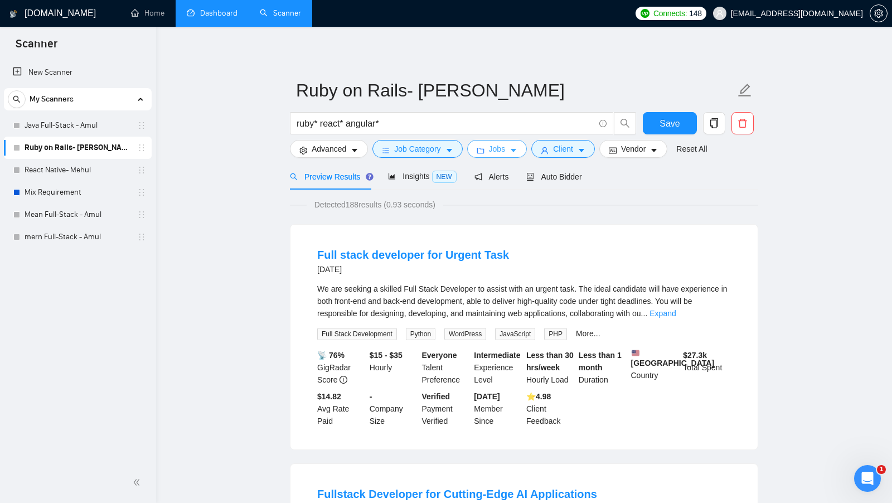
click at [505, 149] on span "Jobs" at bounding box center [497, 149] width 17 height 12
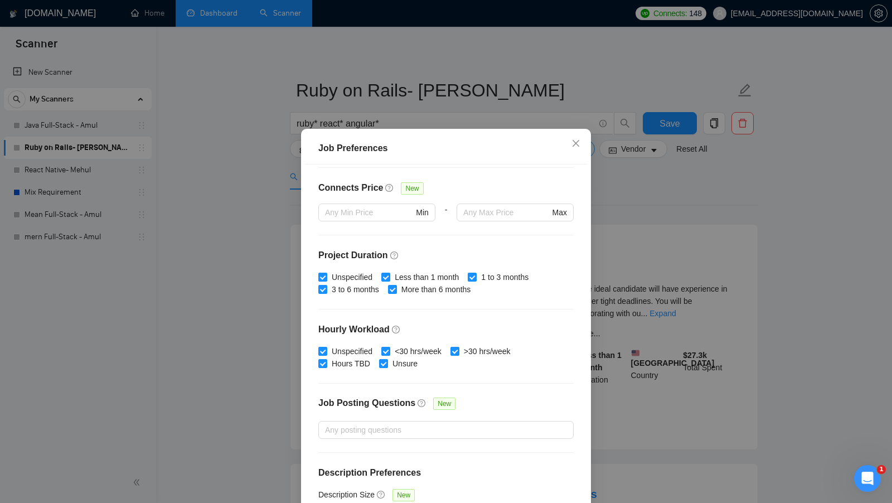
scroll to position [275, 0]
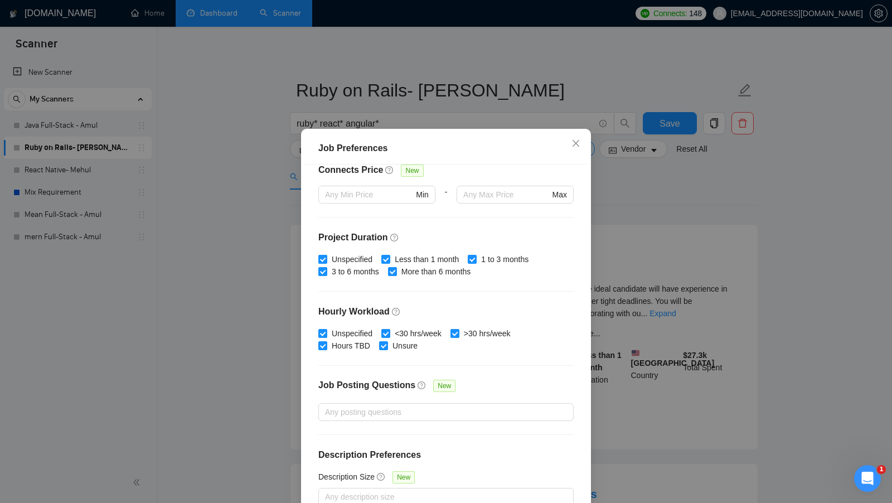
click at [658, 255] on div "Job Preferences Budget Project Type All Fixed Price Hourly Rate Fixed Price Bud…" at bounding box center [446, 251] width 892 height 503
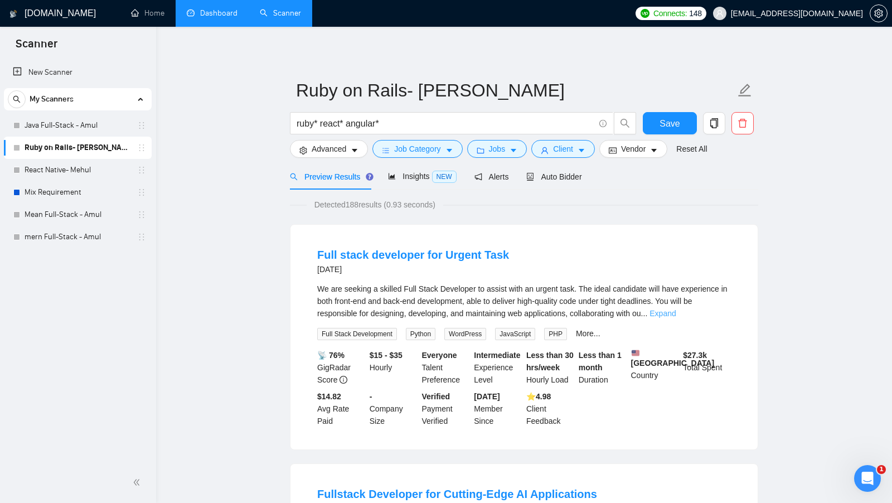
click at [675, 312] on link "Expand" at bounding box center [662, 313] width 26 height 9
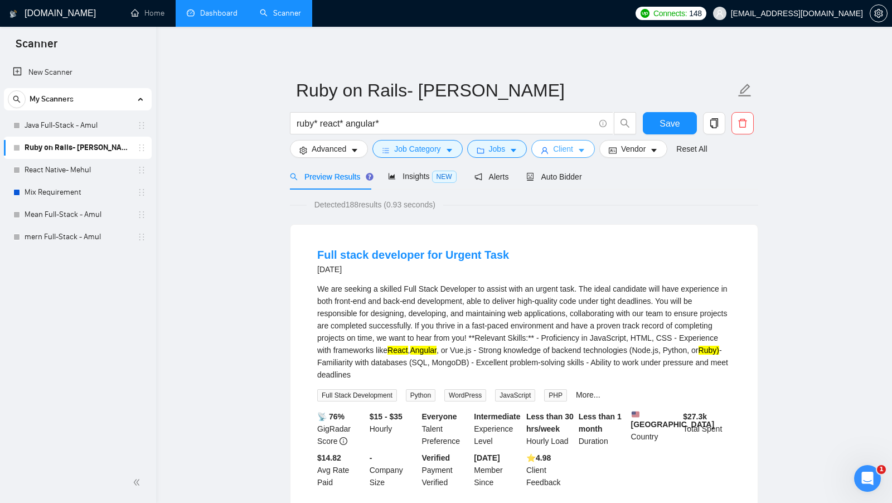
click at [568, 150] on span "Client" at bounding box center [563, 149] width 20 height 12
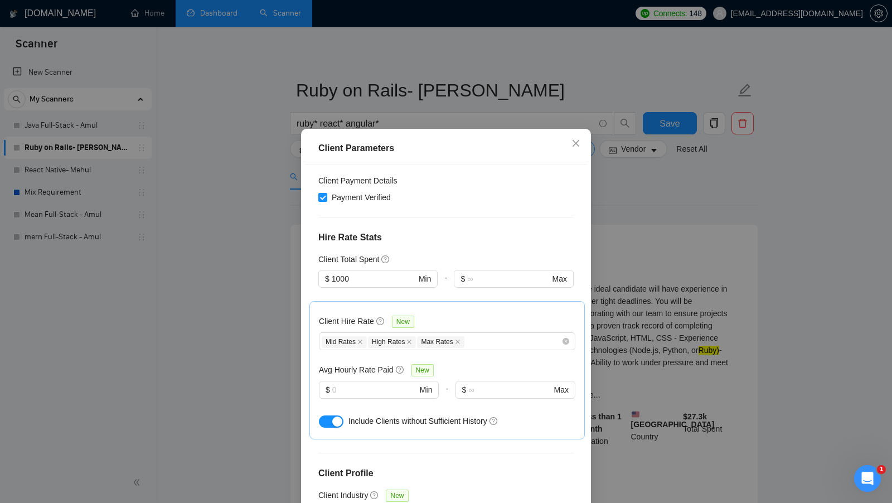
scroll to position [0, 0]
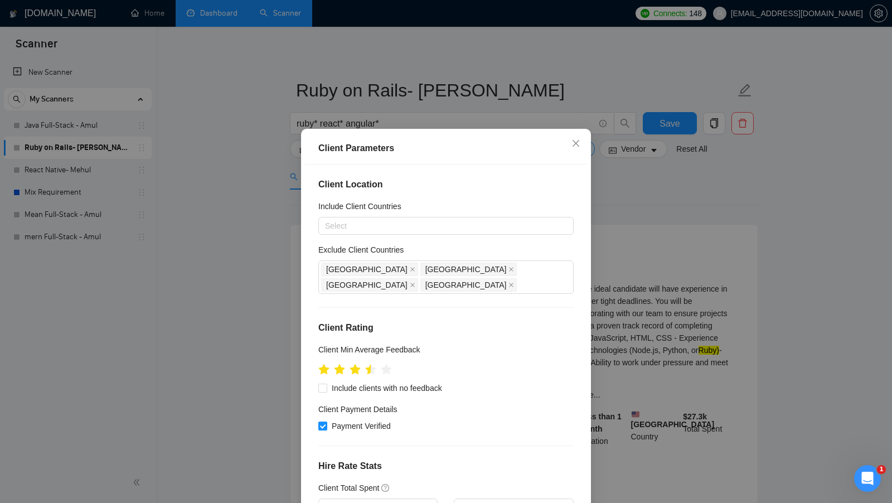
click at [626, 257] on div "Client Parameters Client Location Include Client Countries Select Exclude Clien…" at bounding box center [446, 251] width 892 height 503
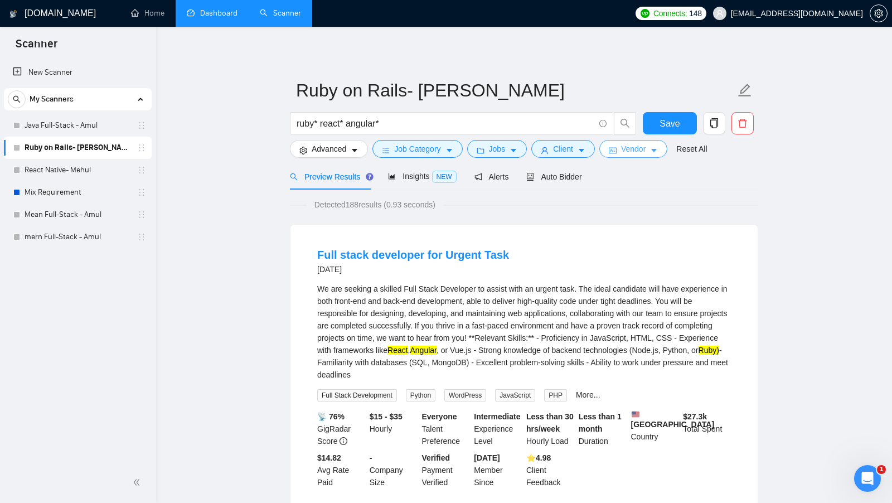
click at [641, 155] on button "Vendor" at bounding box center [633, 149] width 68 height 18
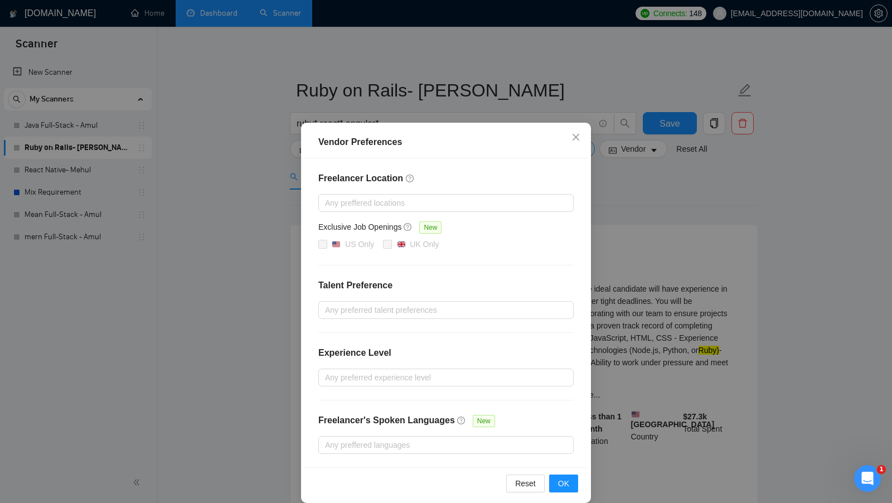
click at [638, 164] on div "Vendor Preferences Freelancer Location Any preffered locations Exclusive Job Op…" at bounding box center [446, 251] width 892 height 503
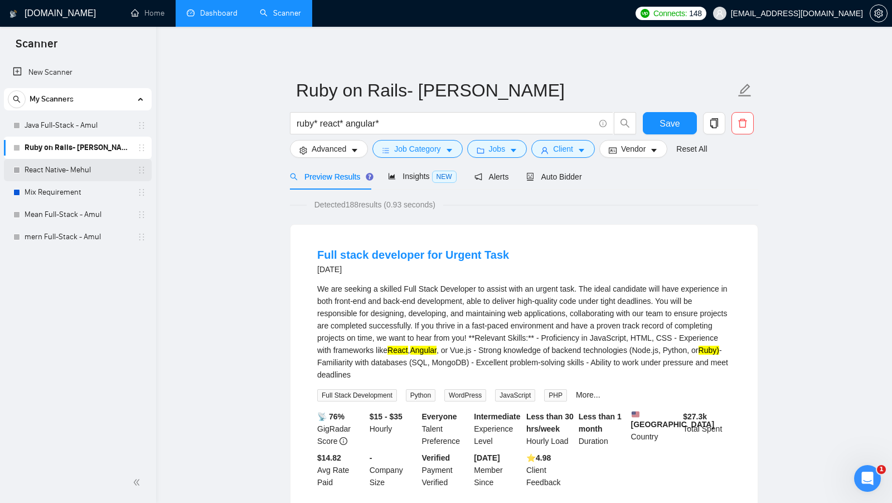
click at [79, 166] on link "React Native- Mehul" at bounding box center [78, 170] width 106 height 22
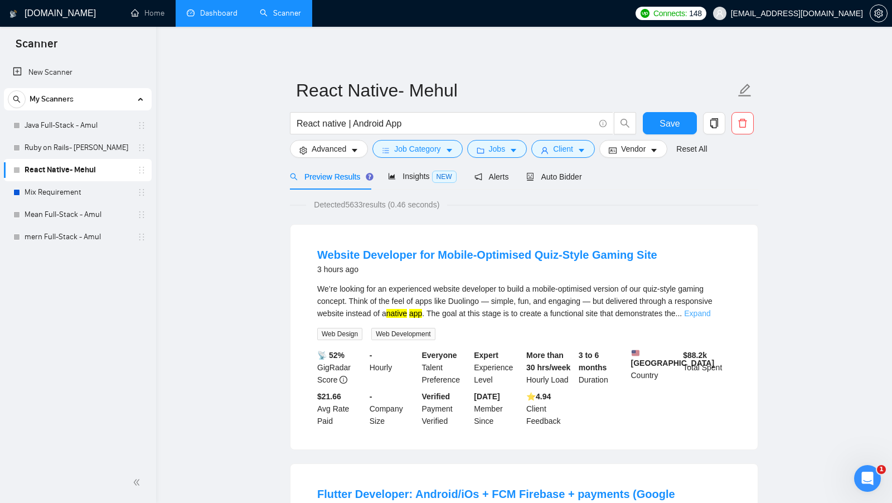
click at [710, 309] on link "Expand" at bounding box center [697, 313] width 26 height 9
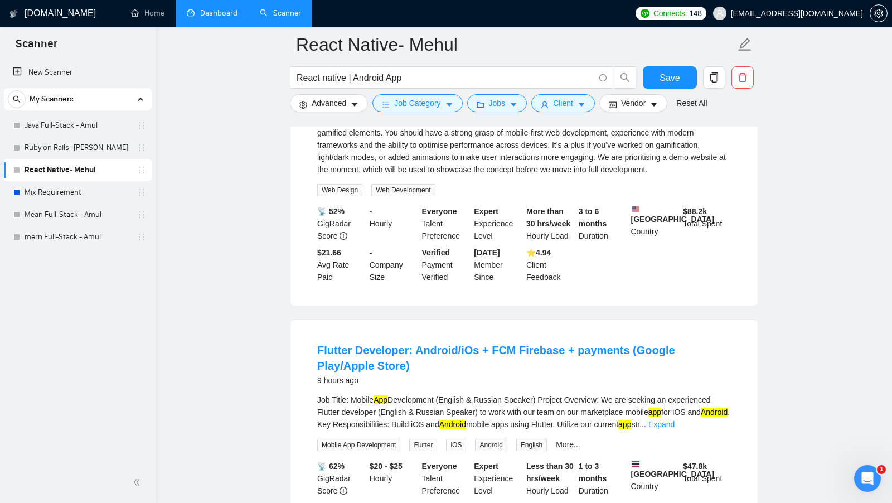
scroll to position [294, 0]
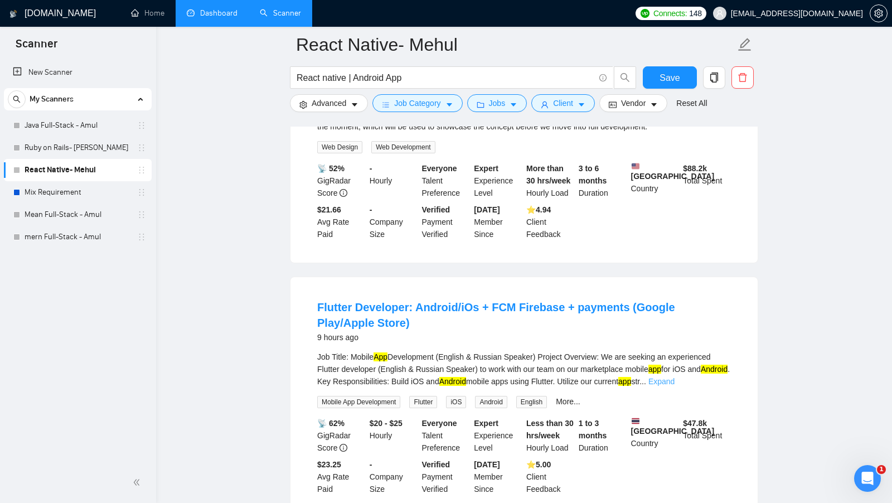
click at [674, 386] on link "Expand" at bounding box center [661, 381] width 26 height 9
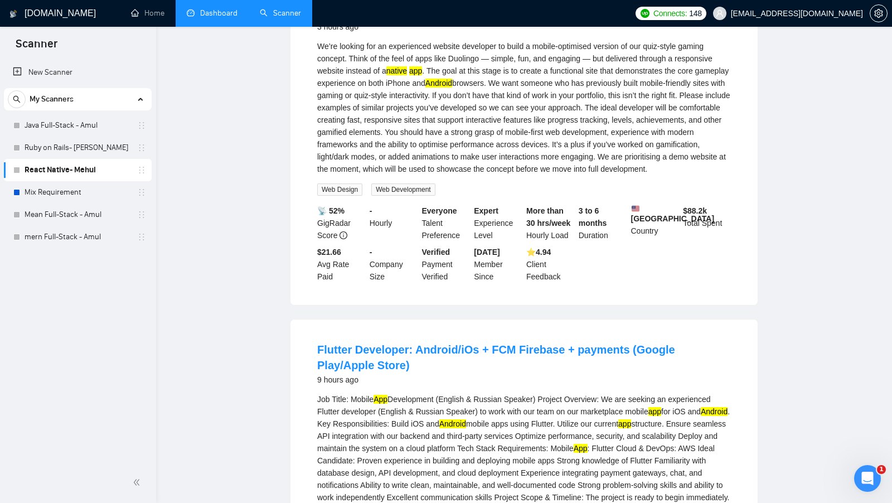
scroll to position [0, 0]
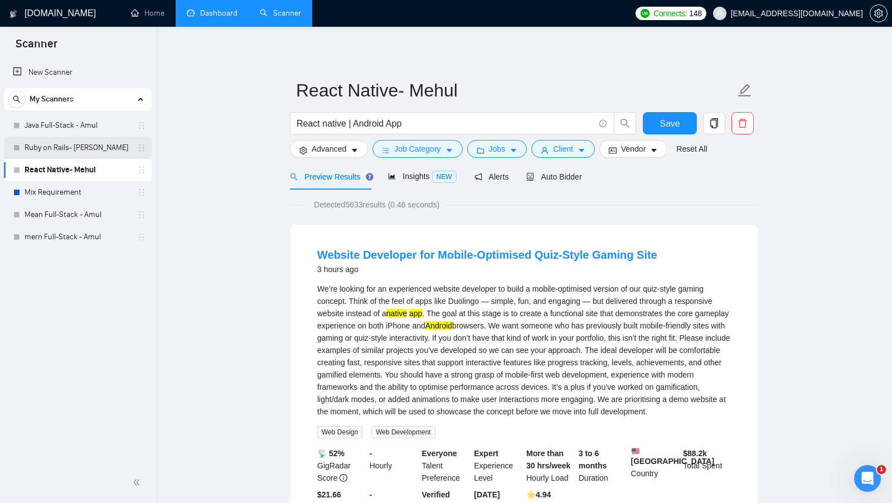
click at [91, 137] on link "Ruby on Rails- [PERSON_NAME]" at bounding box center [78, 148] width 106 height 22
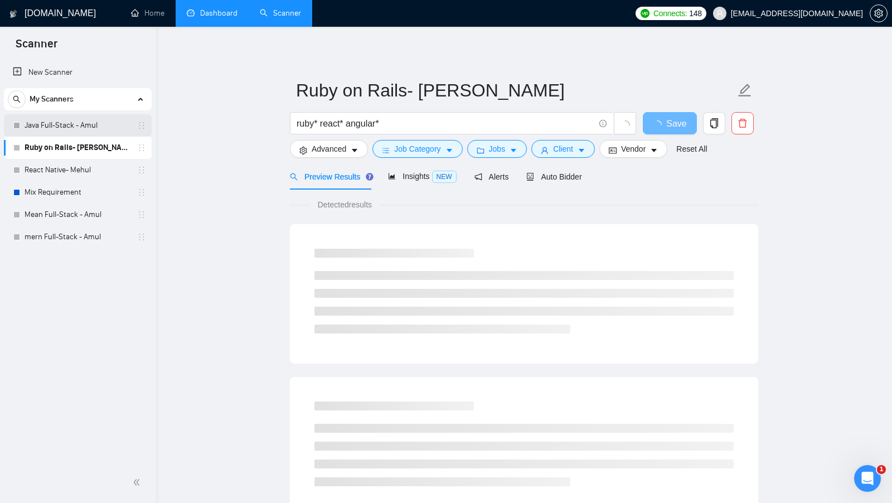
click at [90, 128] on link "Java Full-Stack - Amul" at bounding box center [78, 125] width 106 height 22
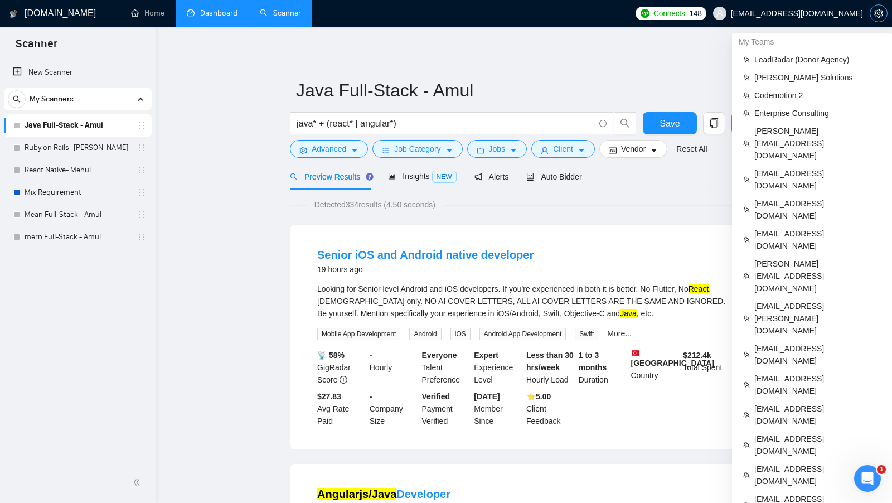
click at [873, 11] on span "setting" at bounding box center [878, 13] width 17 height 9
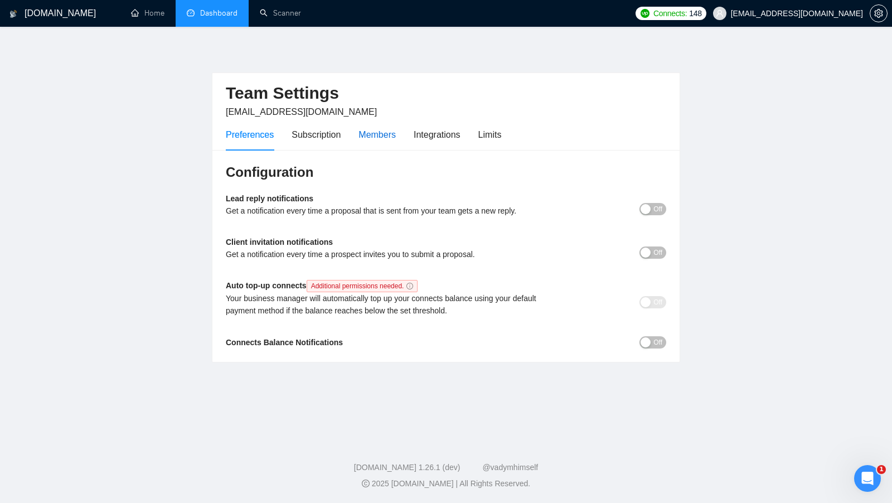
click at [382, 135] on div "Members" at bounding box center [376, 135] width 37 height 14
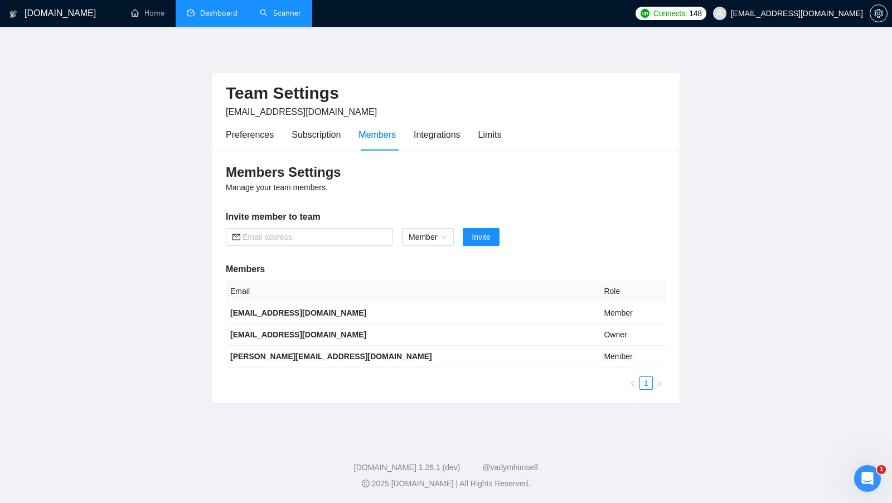
click at [260, 18] on link "Scanner" at bounding box center [280, 12] width 41 height 9
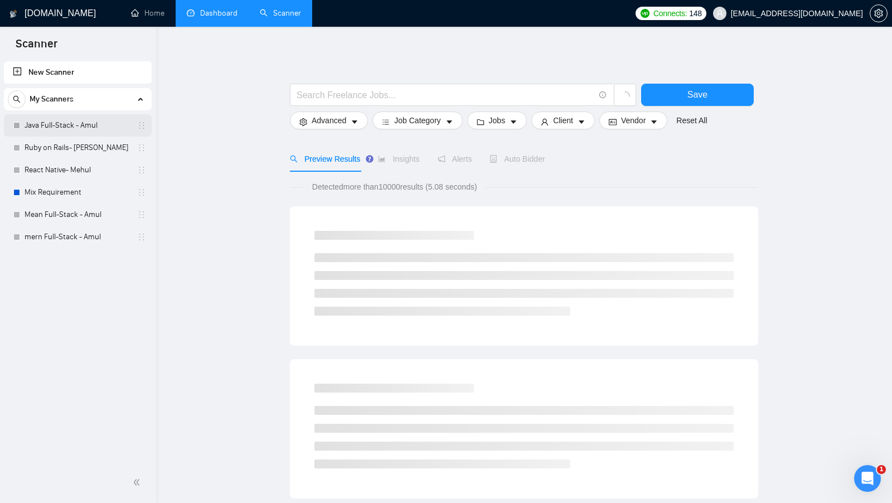
click at [67, 127] on link "Java Full-Stack - Amul" at bounding box center [78, 125] width 106 height 22
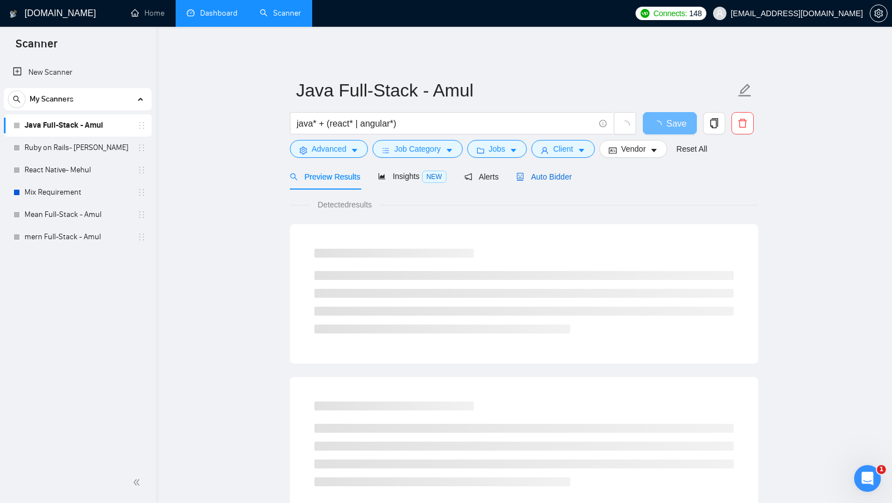
click at [571, 181] on div "Auto Bidder" at bounding box center [543, 177] width 55 height 12
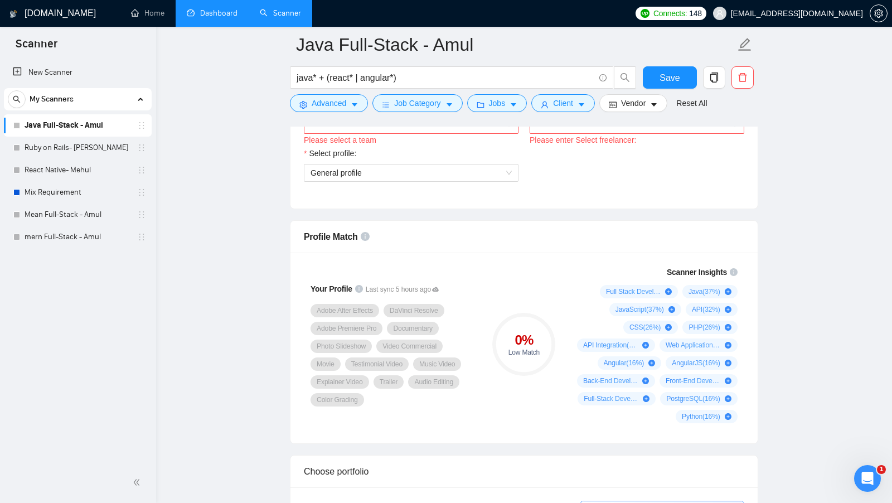
scroll to position [594, 0]
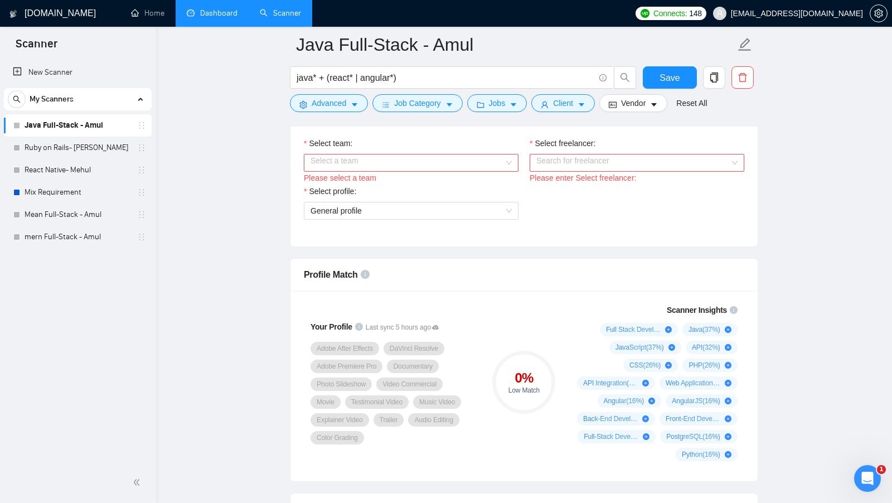
click at [497, 162] on input "Select team:" at bounding box center [406, 162] width 193 height 17
click at [435, 178] on div "Webkorps Services India Private Limited" at bounding box center [410, 180] width 201 height 12
click at [617, 155] on input "Select freelancer:" at bounding box center [632, 162] width 193 height 17
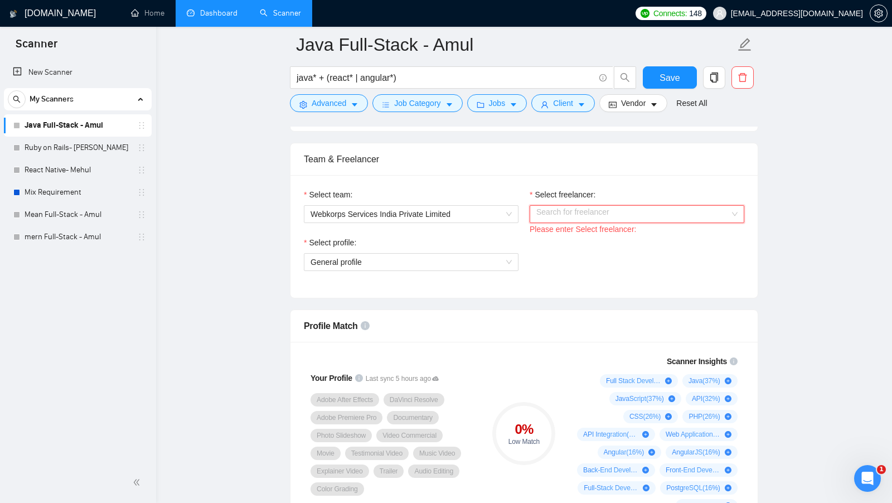
scroll to position [542, 0]
click at [636, 218] on div "Search for freelancer" at bounding box center [636, 215] width 215 height 18
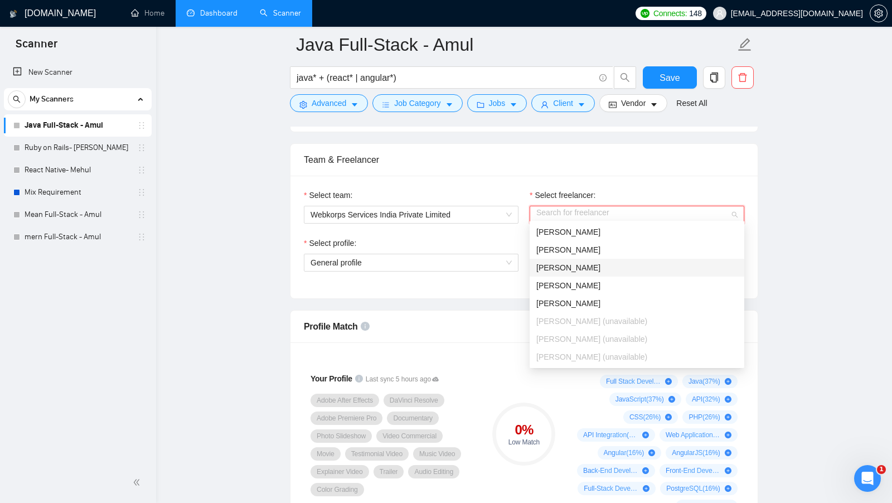
click at [489, 237] on div "Select profile:" at bounding box center [411, 245] width 215 height 17
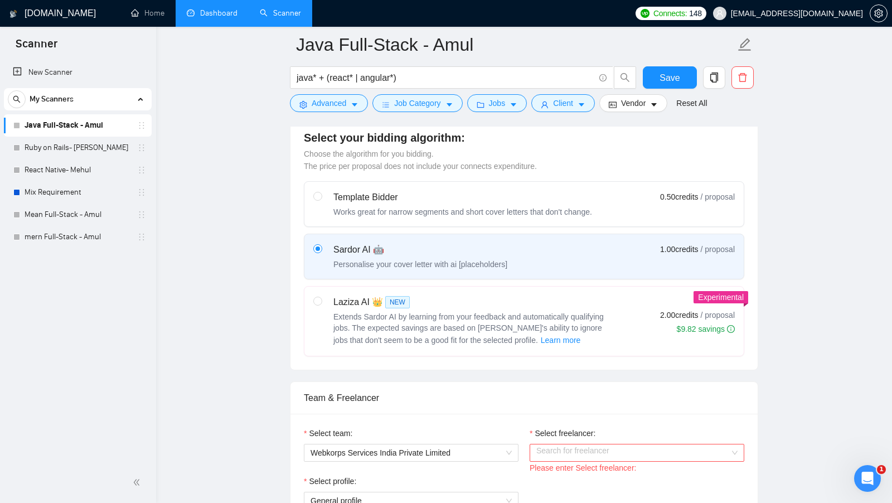
scroll to position [0, 0]
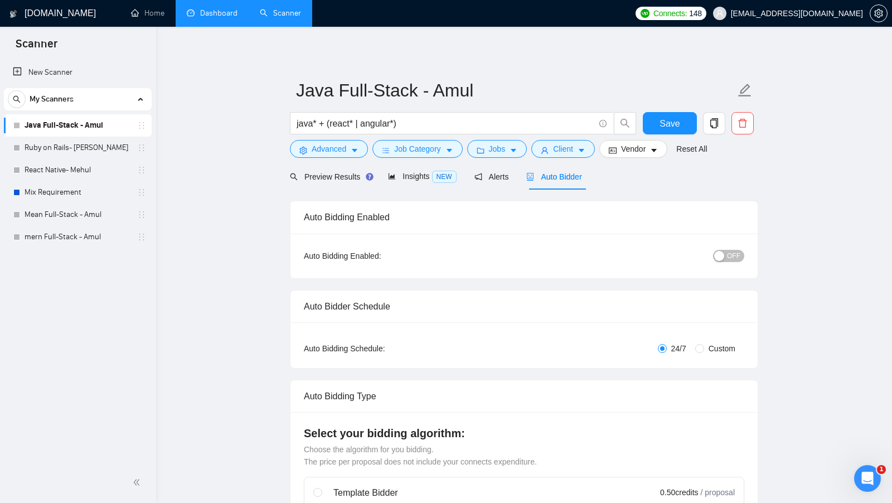
click at [345, 187] on div "Preview Results" at bounding box center [330, 176] width 80 height 26
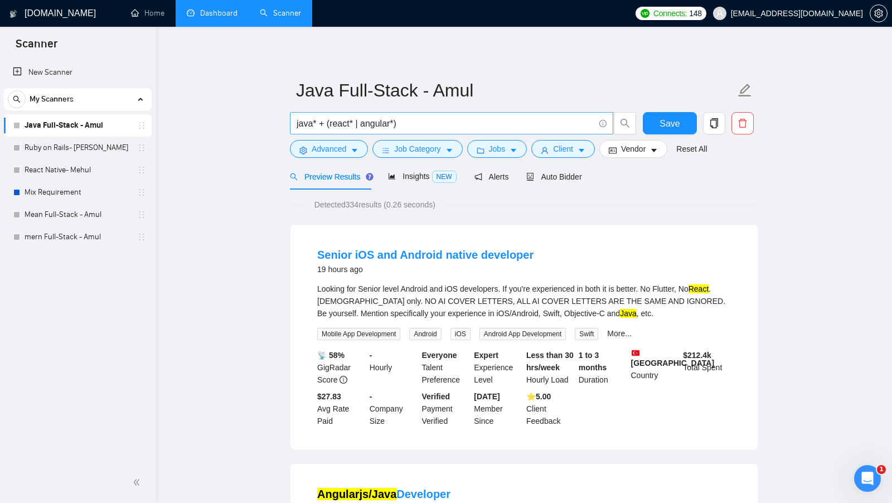
click at [304, 121] on input "java* + (react* | angular*)" at bounding box center [445, 123] width 298 height 14
click at [336, 123] on input "java* + (react* | angular*)" at bounding box center [445, 123] width 298 height 14
click at [337, 123] on input "java* + (react* | angular*)" at bounding box center [445, 123] width 298 height 14
click at [361, 123] on input "java* + (react* | angular*)" at bounding box center [445, 123] width 298 height 14
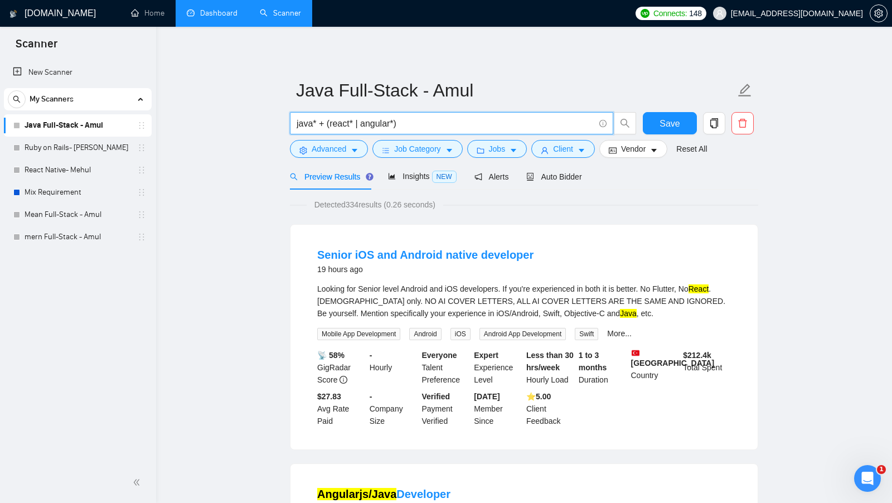
click at [367, 123] on input "java* + (react* | angular*)" at bounding box center [445, 123] width 298 height 14
click at [368, 123] on input "java* + (react* | angular*)" at bounding box center [445, 123] width 298 height 14
click at [348, 152] on button "Advanced" at bounding box center [329, 149] width 78 height 18
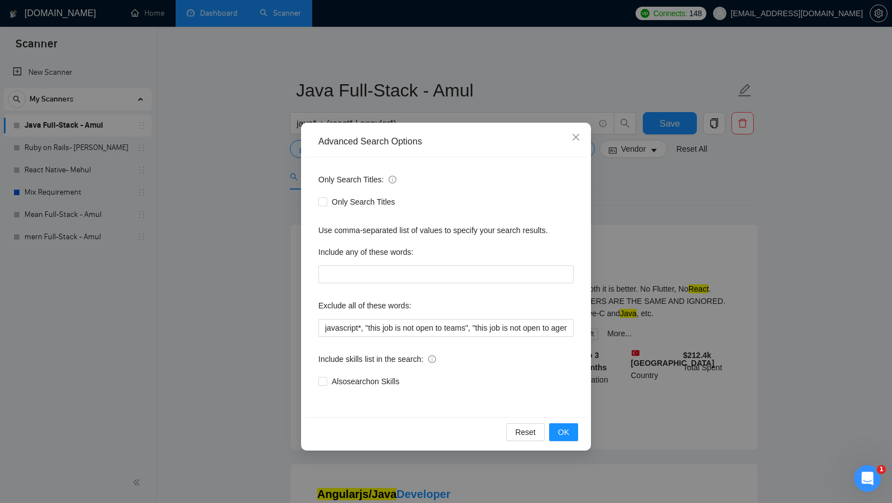
click at [156, 305] on div "Advanced Search Options Only Search Titles: Only Search Titles Use comma-separa…" at bounding box center [446, 251] width 892 height 503
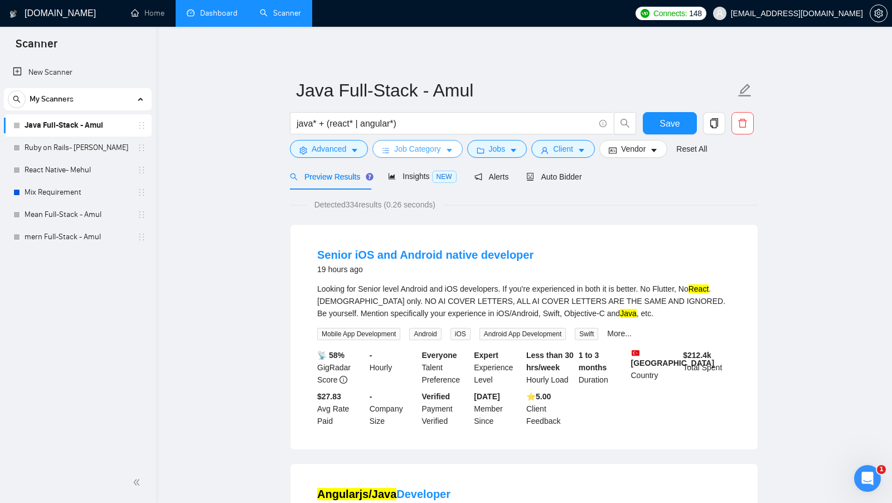
click at [422, 151] on span "Job Category" at bounding box center [417, 149] width 46 height 12
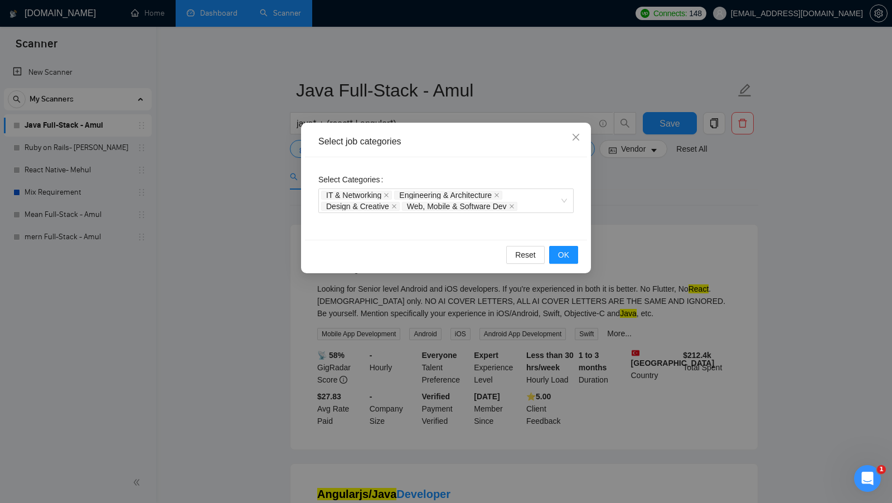
click at [632, 208] on div "Select job categories Select Categories IT & Networking Engineering & Architect…" at bounding box center [446, 251] width 892 height 503
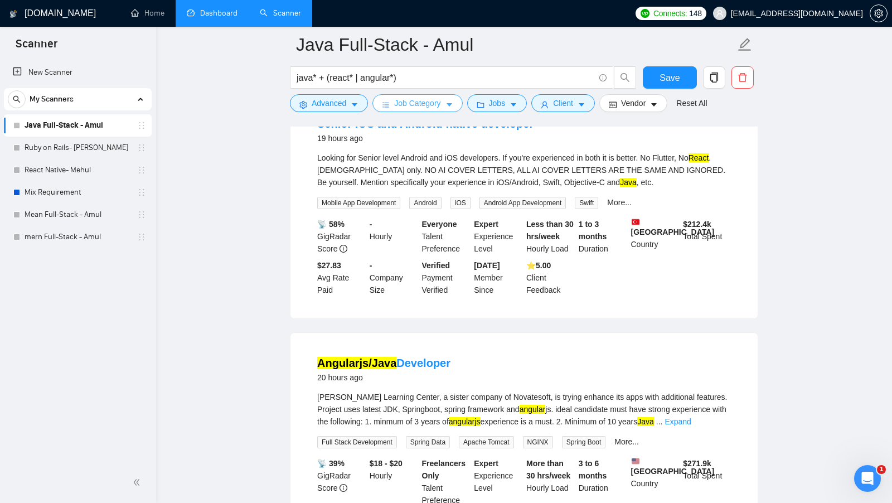
scroll to position [166, 0]
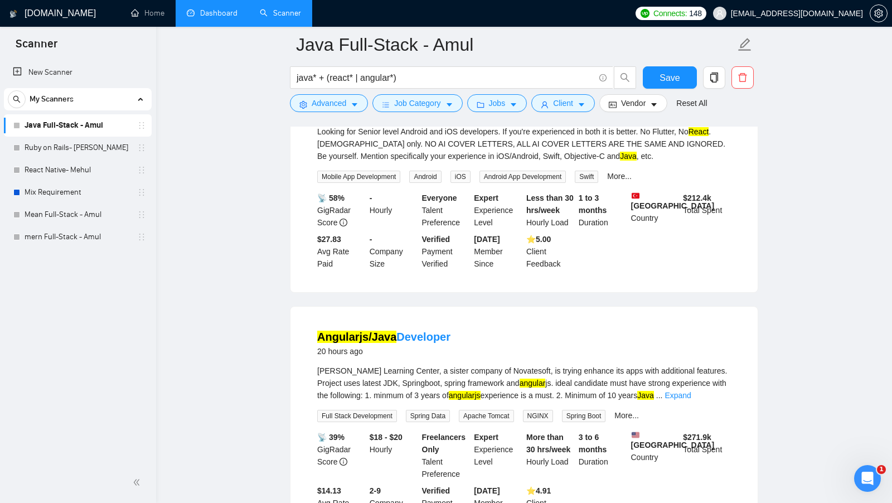
click at [564, 149] on div "Looking for Senior level Android and iOS developers. If you're experienced in b…" at bounding box center [523, 143] width 413 height 37
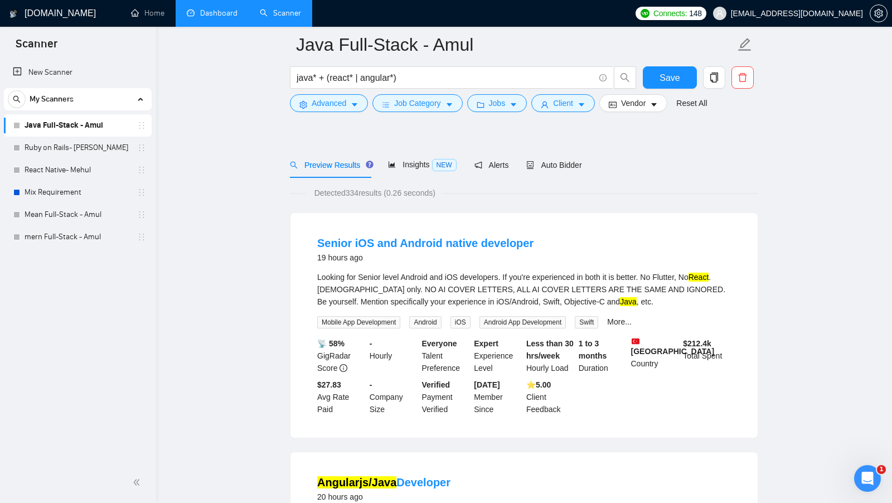
scroll to position [0, 0]
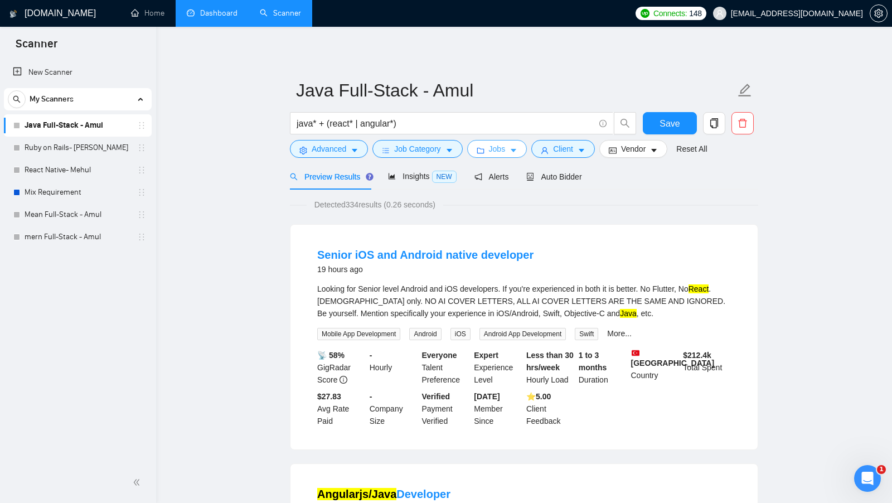
click at [504, 155] on button "Jobs" at bounding box center [497, 149] width 60 height 18
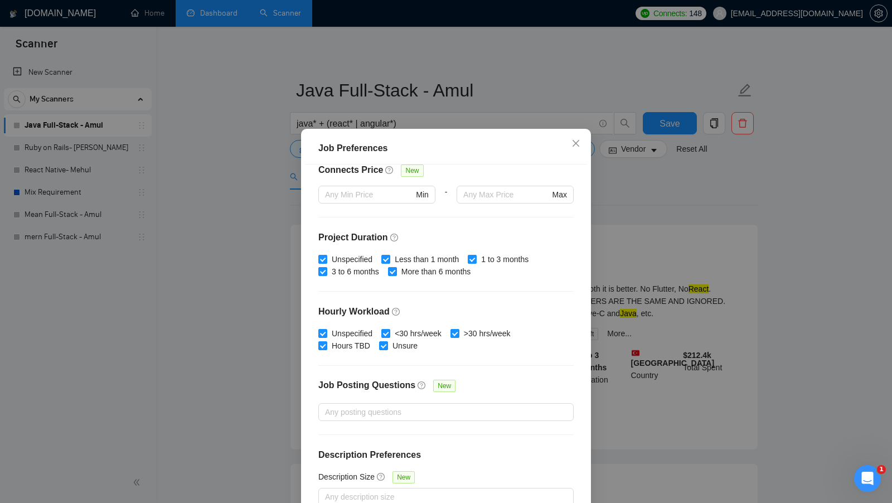
scroll to position [62, 0]
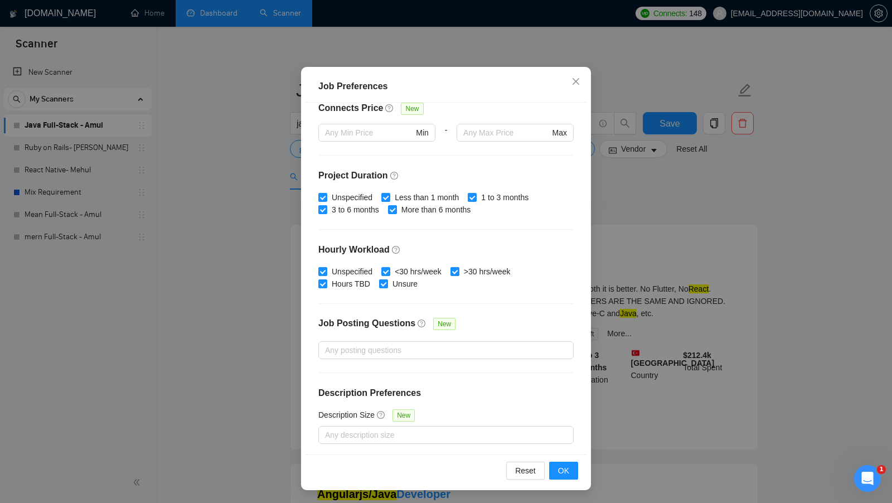
click at [591, 235] on div "Job Preferences Budget Project Type All Fixed Price Hourly Rate Fixed Price Bud…" at bounding box center [446, 251] width 892 height 503
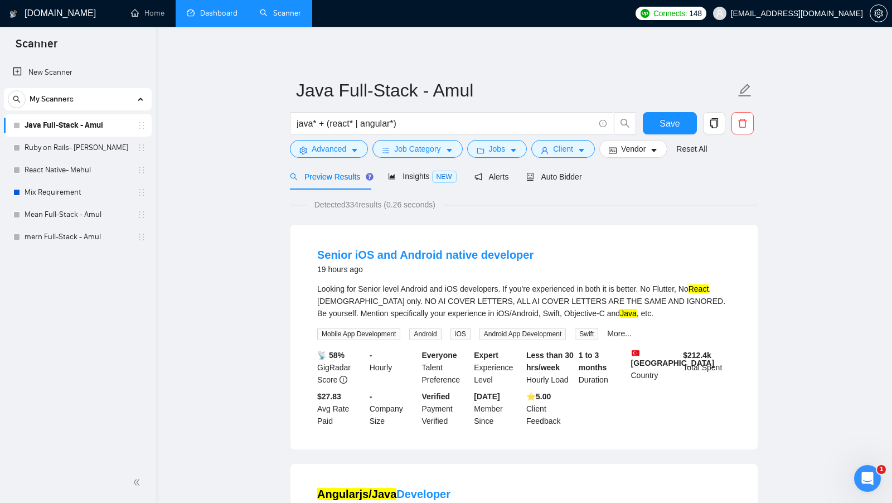
scroll to position [0, 0]
click at [573, 133] on span "java* + (react* | angular*)" at bounding box center [451, 123] width 323 height 22
click at [570, 139] on div "java* + (react* | angular*)" at bounding box center [463, 126] width 351 height 28
click at [568, 157] on button "Client" at bounding box center [563, 149] width 64 height 18
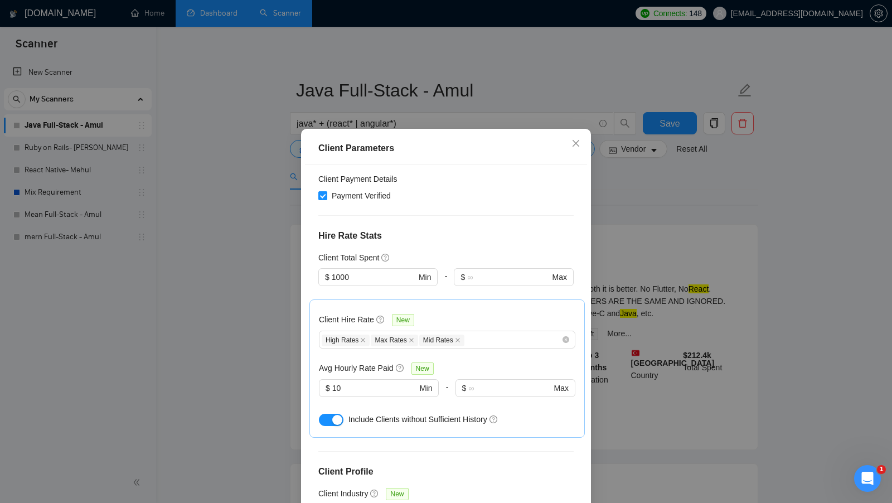
scroll to position [340, 0]
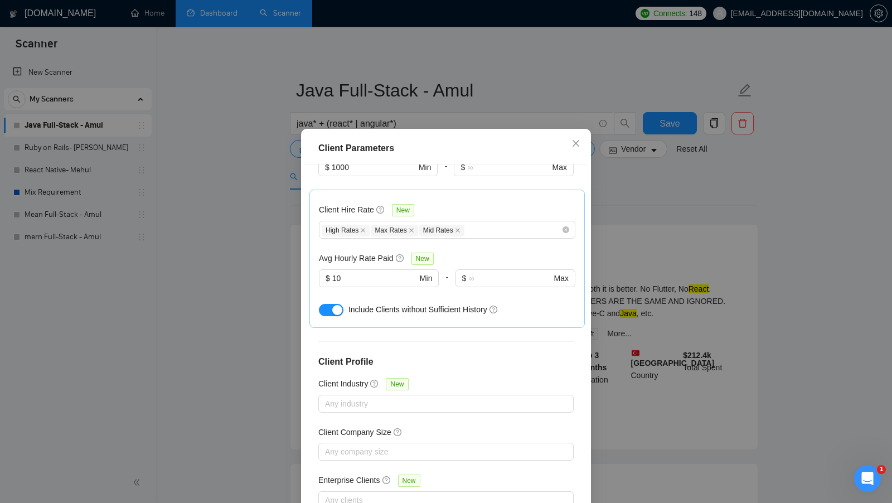
click at [612, 227] on div "Client Parameters Client Location Include Client Countries Select Exclude Clien…" at bounding box center [446, 251] width 892 height 503
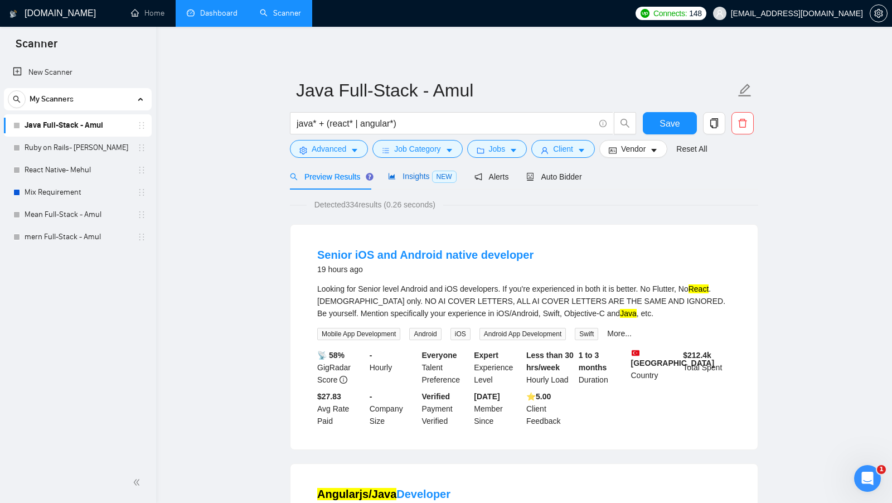
click at [432, 179] on span "Insights NEW" at bounding box center [422, 176] width 68 height 9
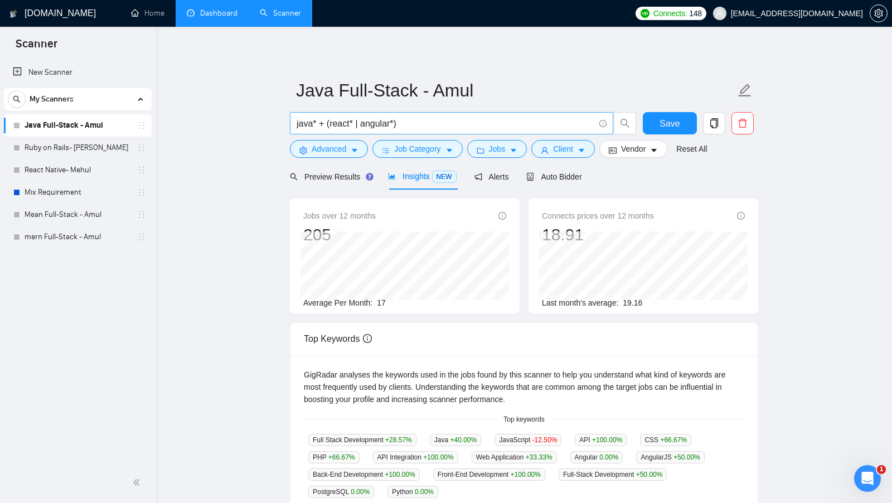
click at [297, 115] on span "java* + (react* | angular*)" at bounding box center [451, 123] width 323 height 22
click at [311, 123] on input "java* + (react* | angular*)" at bounding box center [445, 123] width 298 height 14
click at [347, 177] on span "Preview Results" at bounding box center [330, 176] width 80 height 9
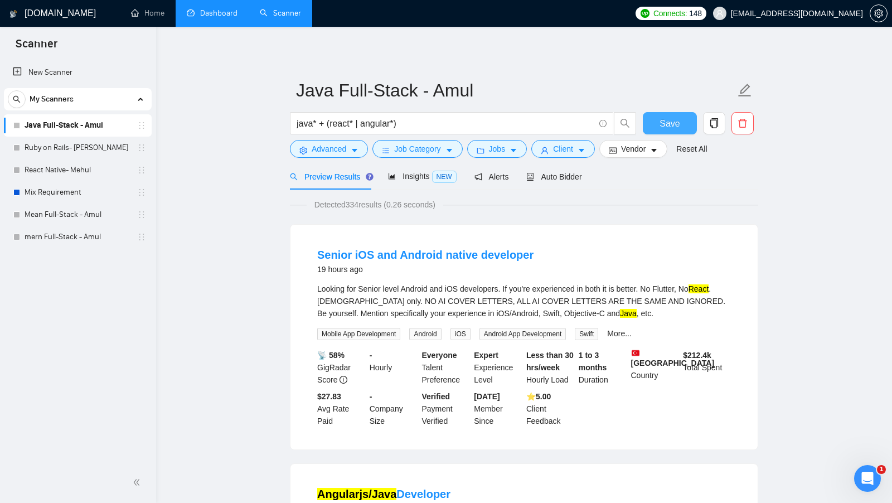
click at [671, 132] on button "Save" at bounding box center [670, 123] width 54 height 22
click at [564, 150] on span "Client" at bounding box center [563, 149] width 20 height 12
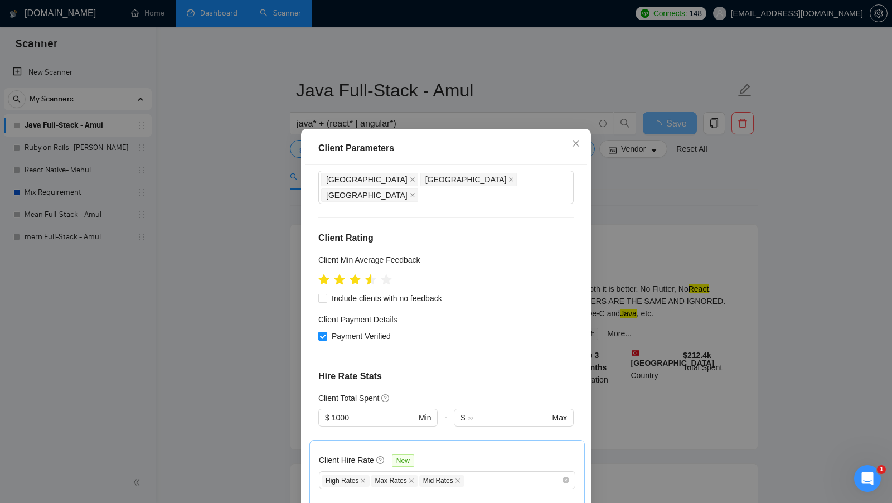
scroll to position [80, 0]
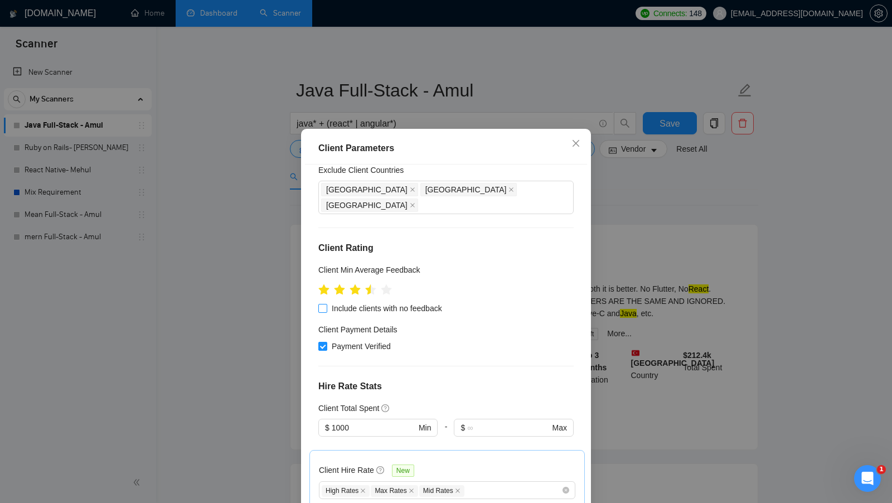
click at [362, 302] on span "Include clients with no feedback" at bounding box center [386, 308] width 119 height 12
click at [326, 304] on input "Include clients with no feedback" at bounding box center [322, 308] width 8 height 8
checkbox input "true"
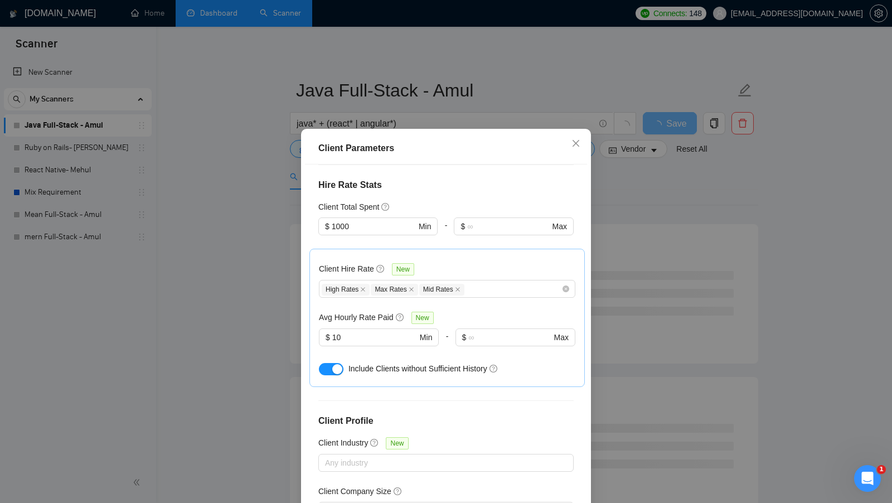
scroll to position [269, 0]
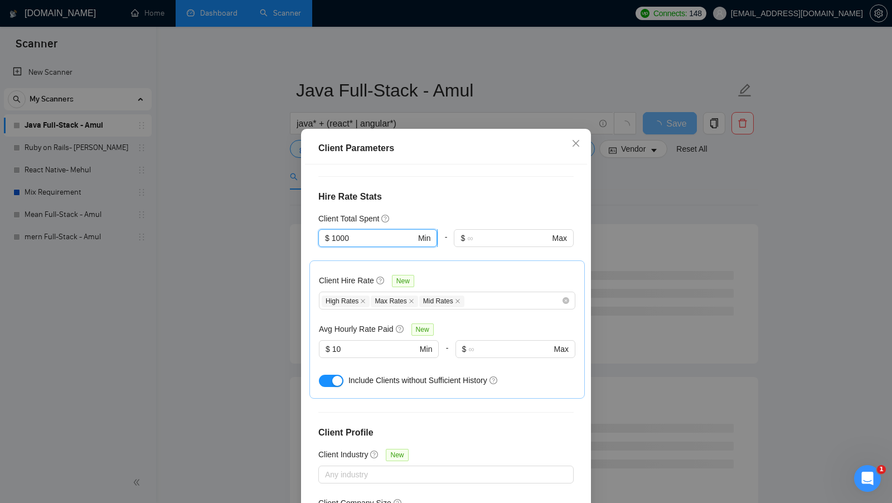
click at [357, 232] on input "1000" at bounding box center [374, 238] width 84 height 12
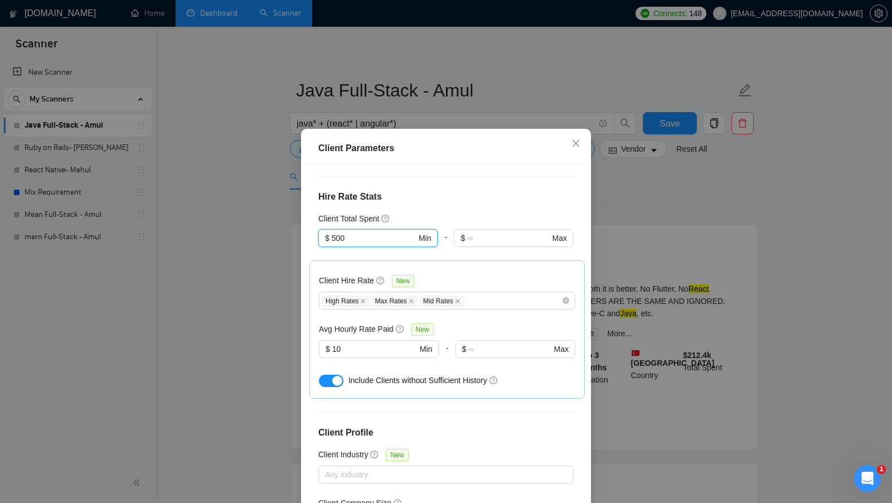
type input "500"
click at [465, 194] on div "Client Location Include Client Countries Select Exclude Client Countries [GEOGR…" at bounding box center [446, 340] width 282 height 352
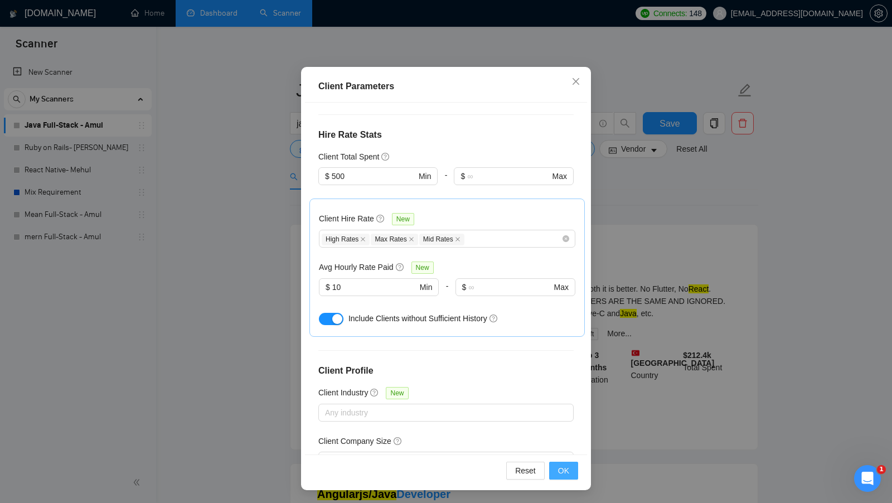
click at [551, 465] on button "OK" at bounding box center [563, 470] width 29 height 18
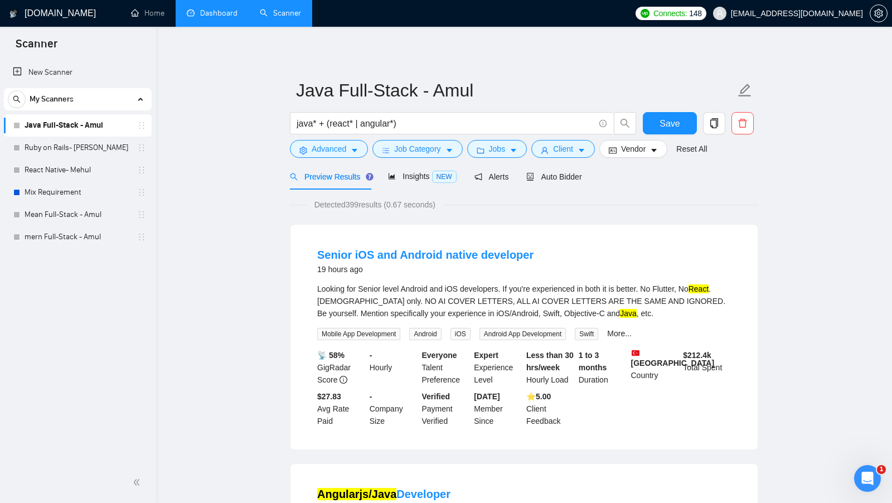
click at [356, 199] on span "Detected 399 results (0.67 seconds)" at bounding box center [374, 204] width 137 height 12
click at [513, 135] on div "java* + (react* | angular*)" at bounding box center [463, 126] width 351 height 28
click at [510, 148] on button "Jobs" at bounding box center [497, 149] width 60 height 18
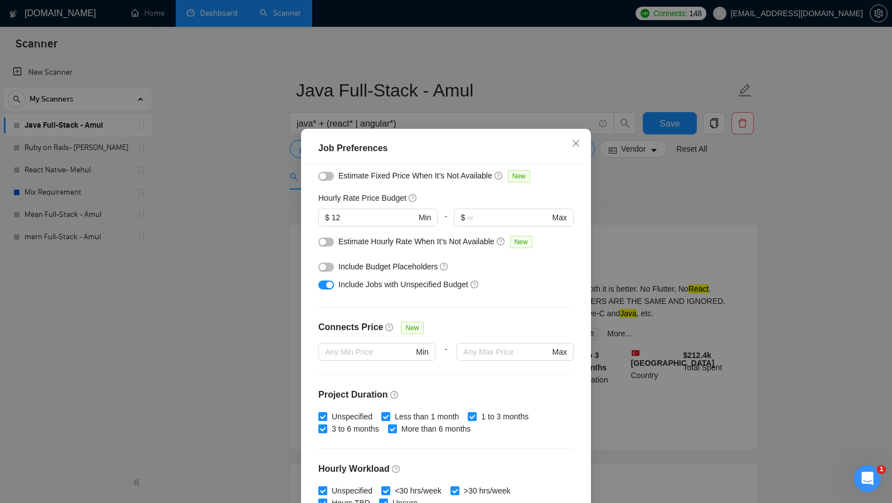
scroll to position [91, 0]
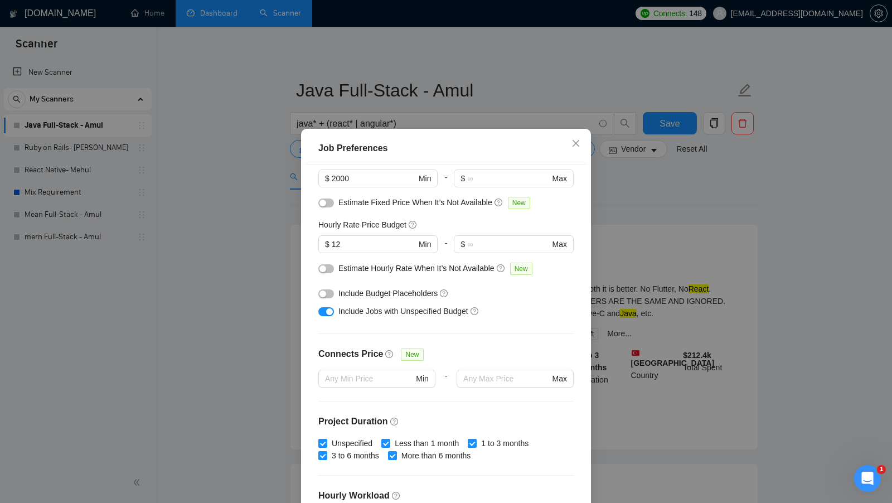
click at [330, 294] on button "button" at bounding box center [326, 293] width 16 height 9
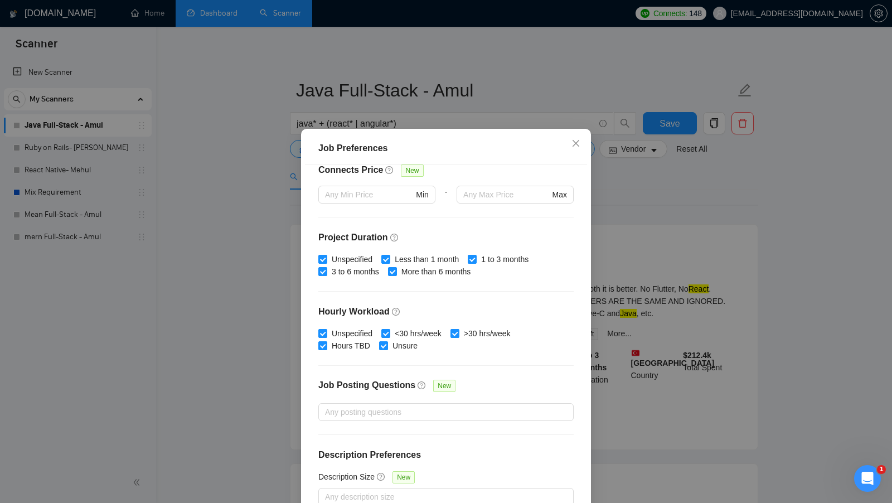
scroll to position [62, 0]
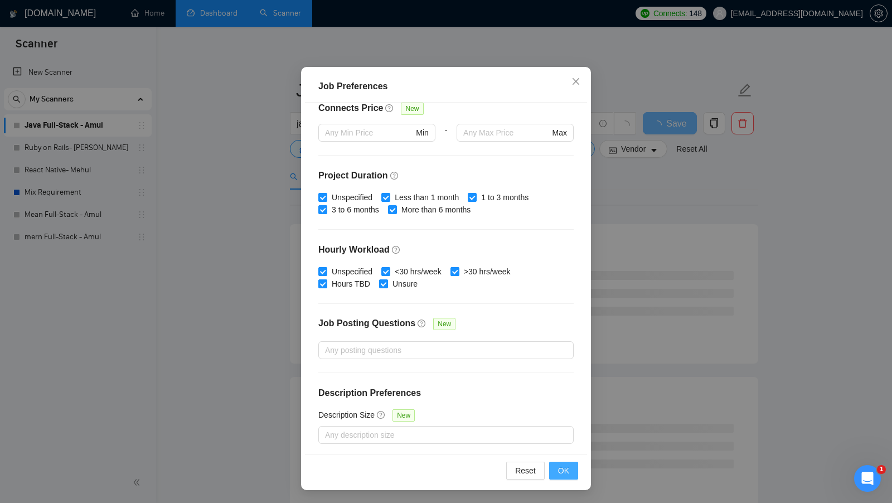
click at [558, 468] on span "OK" at bounding box center [563, 470] width 11 height 12
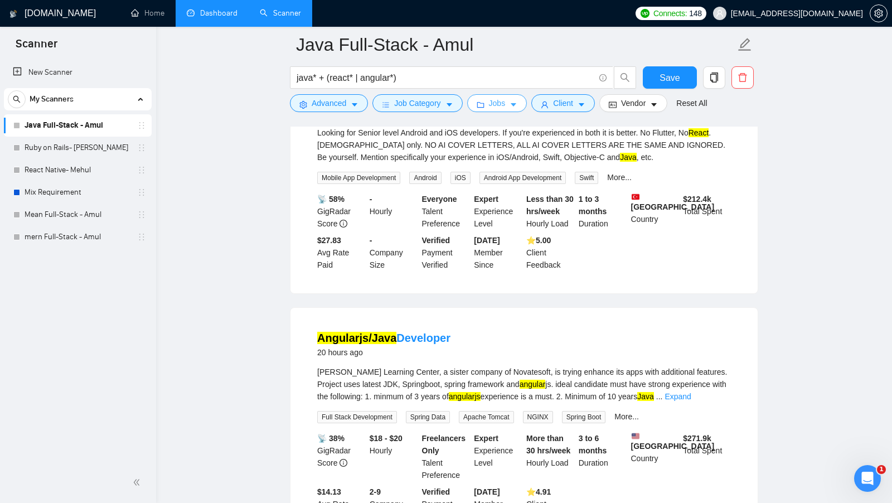
scroll to position [8, 0]
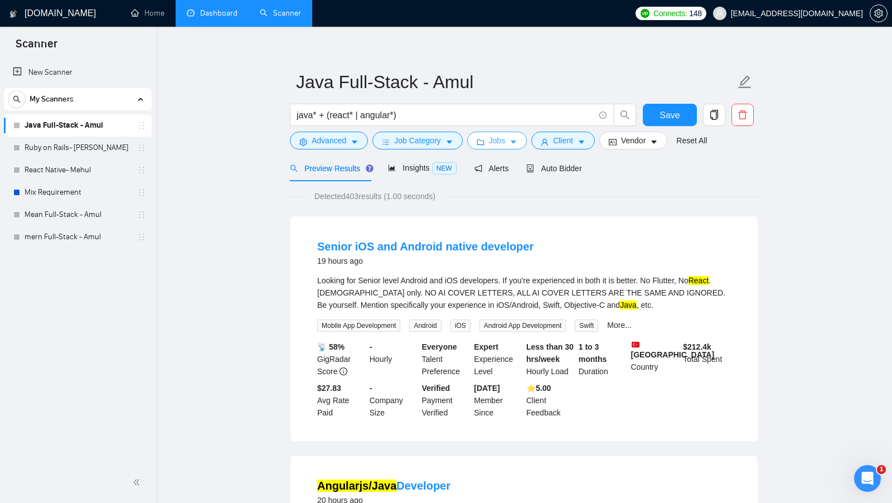
click at [481, 135] on button "Jobs" at bounding box center [497, 141] width 60 height 18
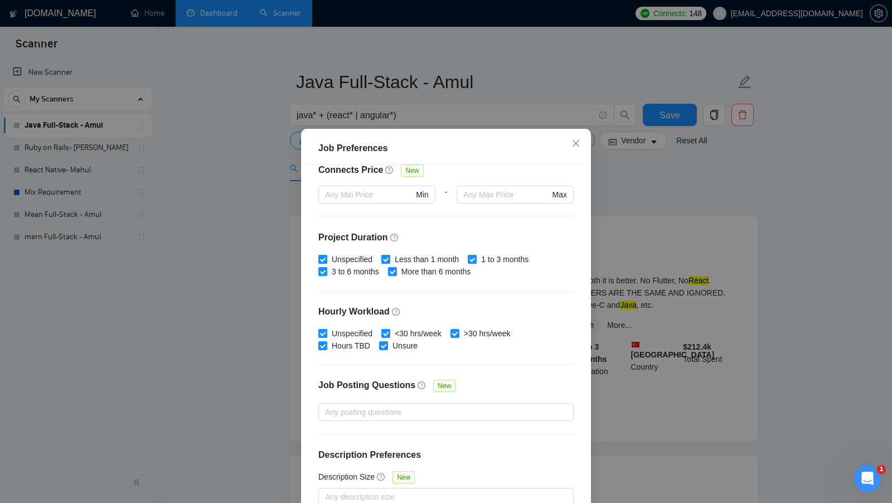
scroll to position [88, 0]
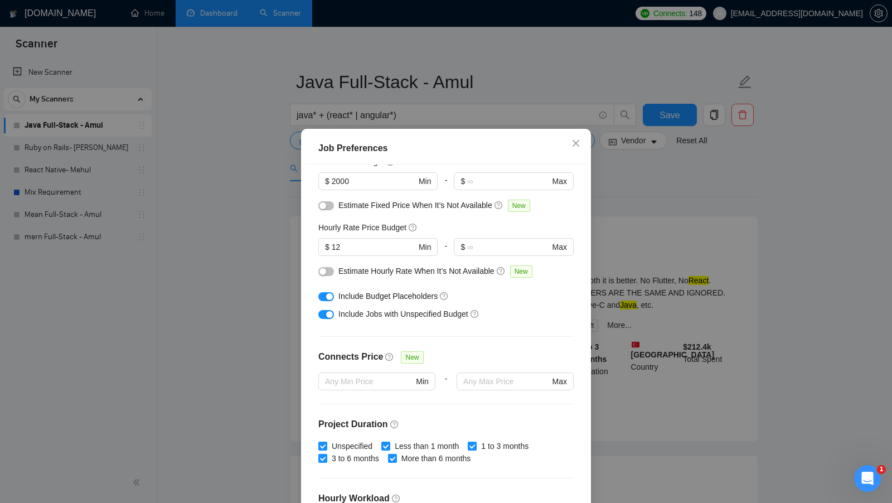
click at [234, 226] on div "Job Preferences Budget Project Type All Fixed Price Hourly Rate Fixed Price Bud…" at bounding box center [446, 251] width 892 height 503
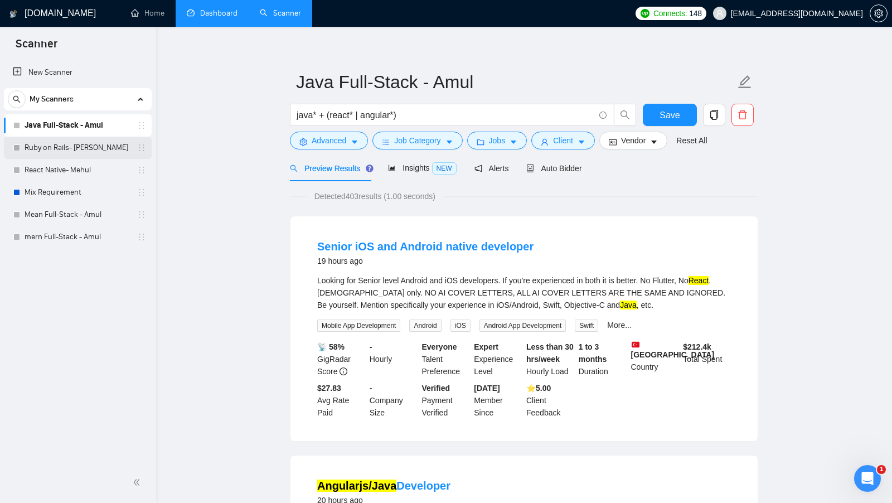
click at [75, 148] on link "Ruby on Rails- [PERSON_NAME]" at bounding box center [78, 148] width 106 height 22
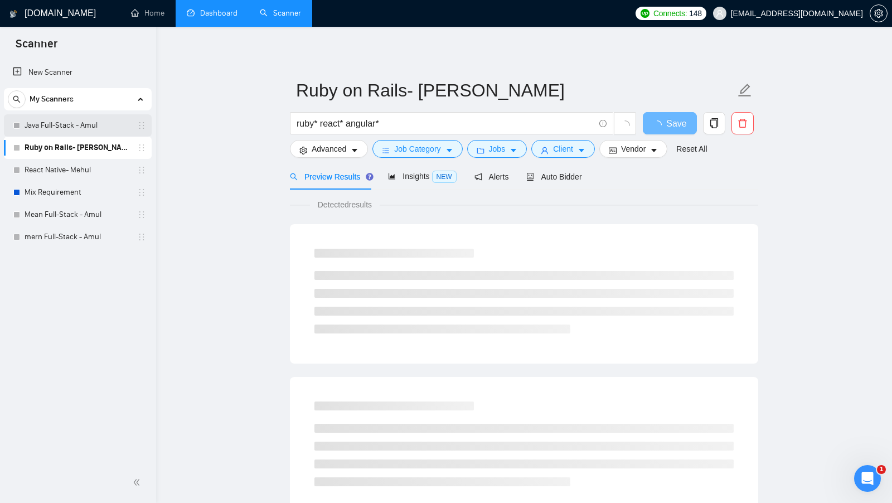
click at [54, 134] on link "Java Full-Stack - Amul" at bounding box center [78, 125] width 106 height 22
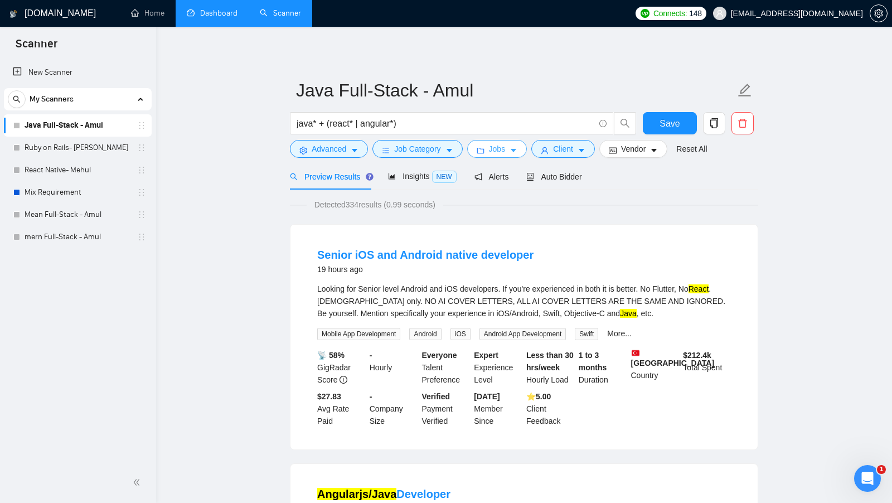
click at [520, 155] on button "Jobs" at bounding box center [497, 149] width 60 height 18
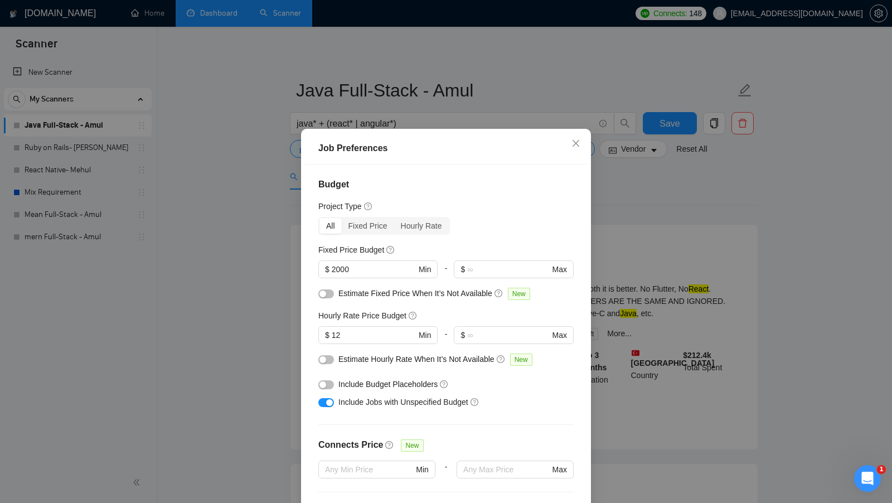
click at [607, 279] on div "Job Preferences Budget Project Type All Fixed Price Hourly Rate Fixed Price Bud…" at bounding box center [446, 251] width 892 height 503
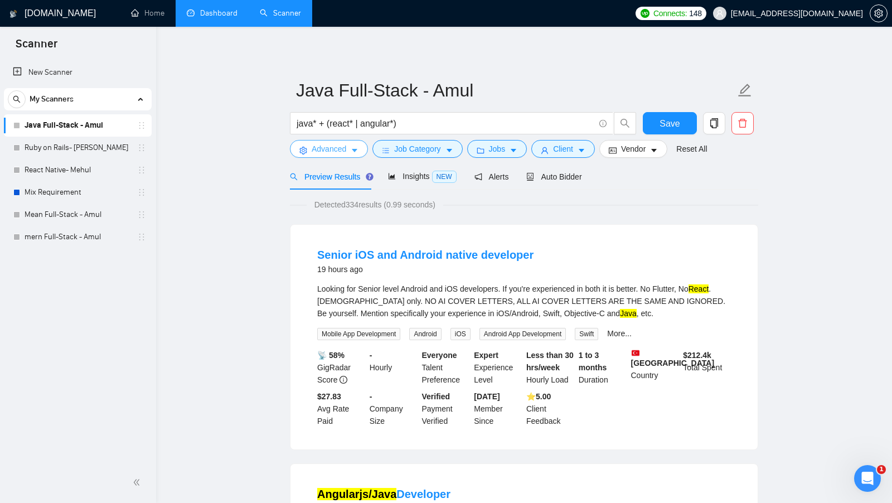
click at [352, 146] on span "caret-down" at bounding box center [355, 150] width 8 height 8
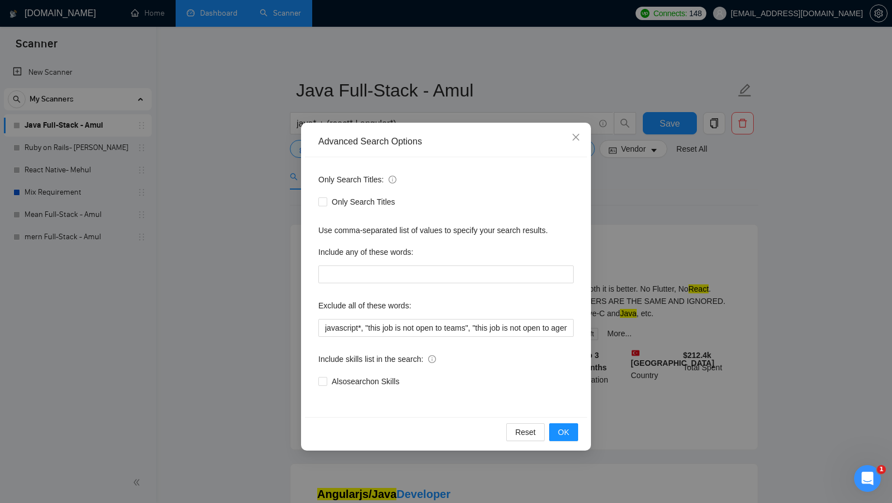
click at [272, 267] on div "Advanced Search Options Only Search Titles: Only Search Titles Use comma-separa…" at bounding box center [446, 251] width 892 height 503
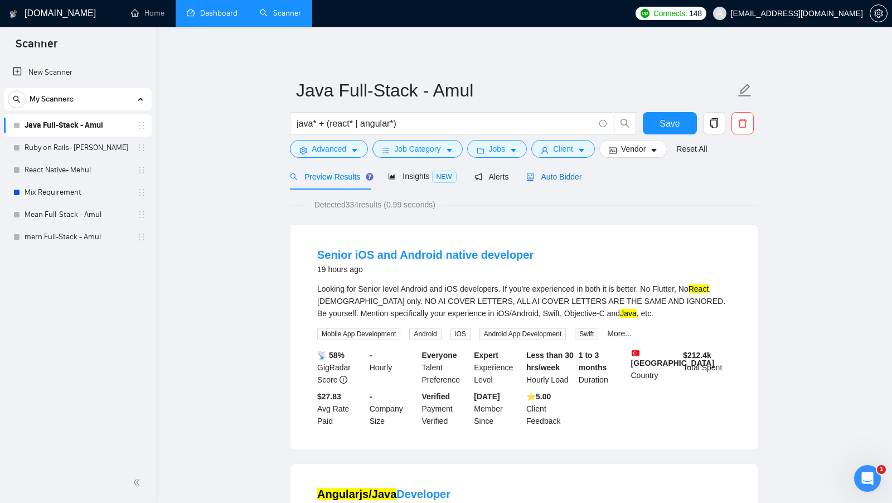
click at [559, 182] on div "Auto Bidder" at bounding box center [553, 177] width 55 height 12
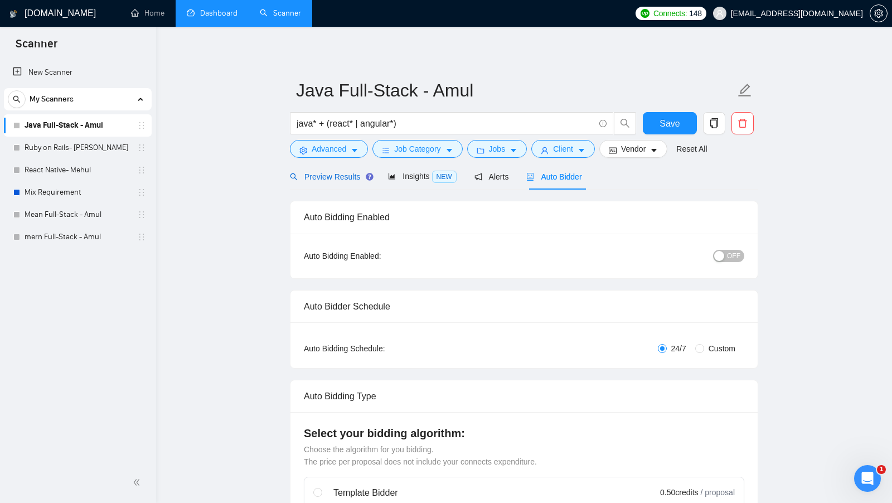
click at [322, 171] on div "Preview Results" at bounding box center [330, 177] width 80 height 12
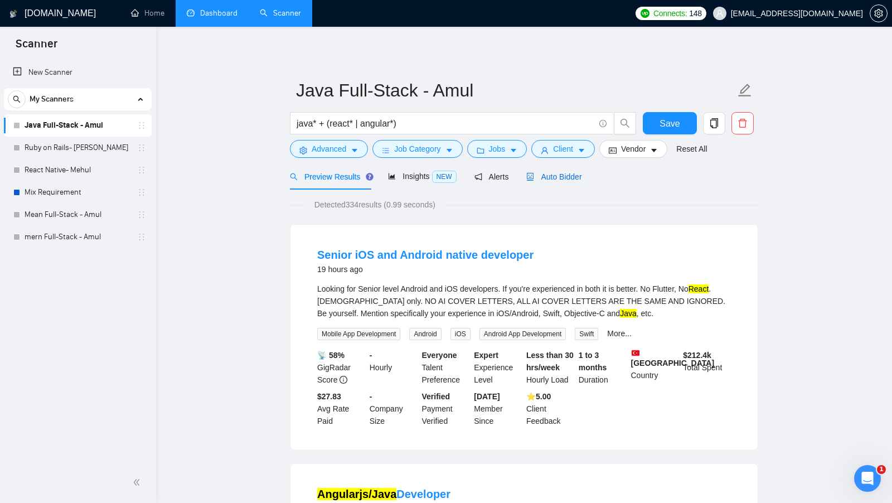
click at [564, 177] on span "Auto Bidder" at bounding box center [553, 176] width 55 height 9
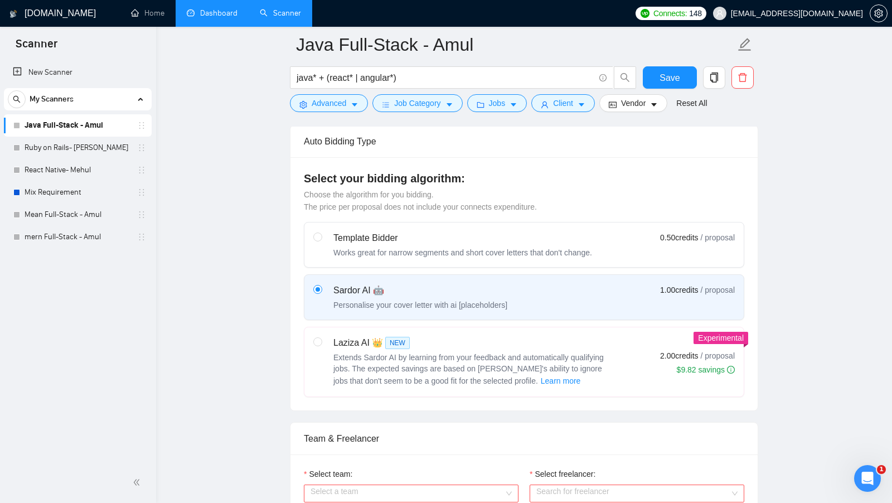
scroll to position [303, 0]
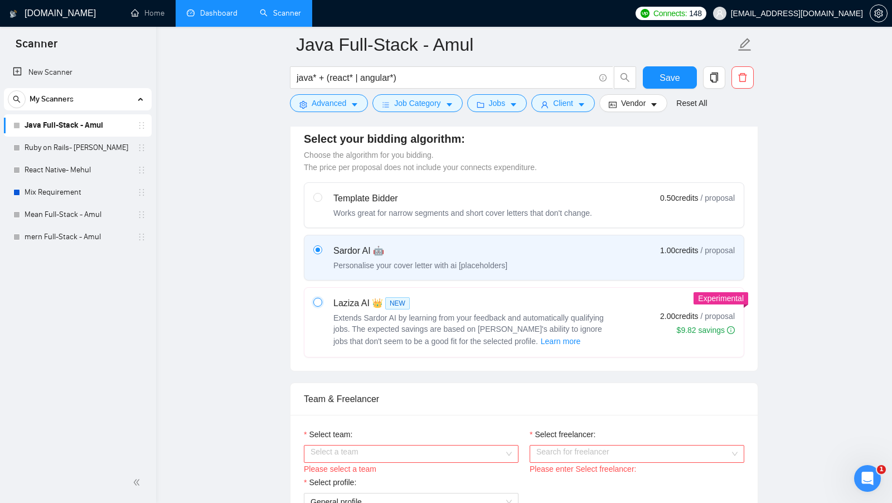
click at [314, 298] on input "radio" at bounding box center [317, 302] width 8 height 8
radio input "true"
radio input "false"
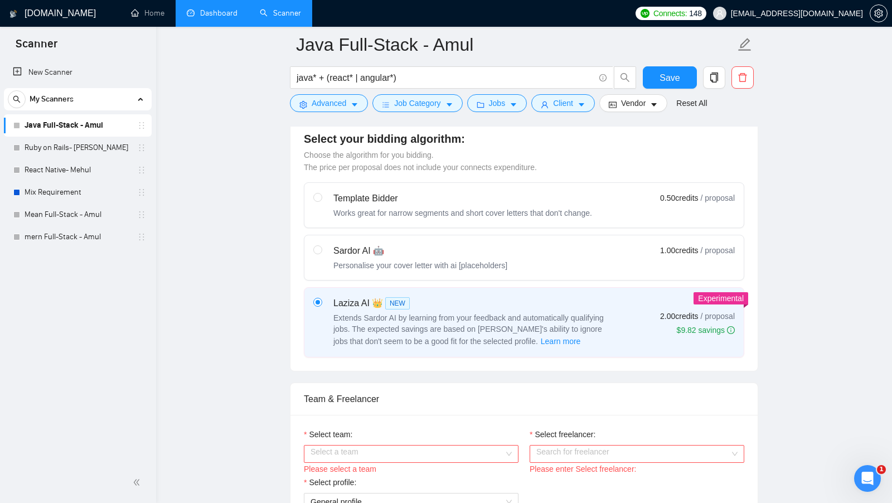
click at [325, 236] on label "Sardor AI 🤖 Personalise your cover letter with ai [placeholders] 1.00 credits /…" at bounding box center [523, 257] width 439 height 45
click at [321, 245] on input "radio" at bounding box center [317, 249] width 8 height 8
radio input "true"
radio input "false"
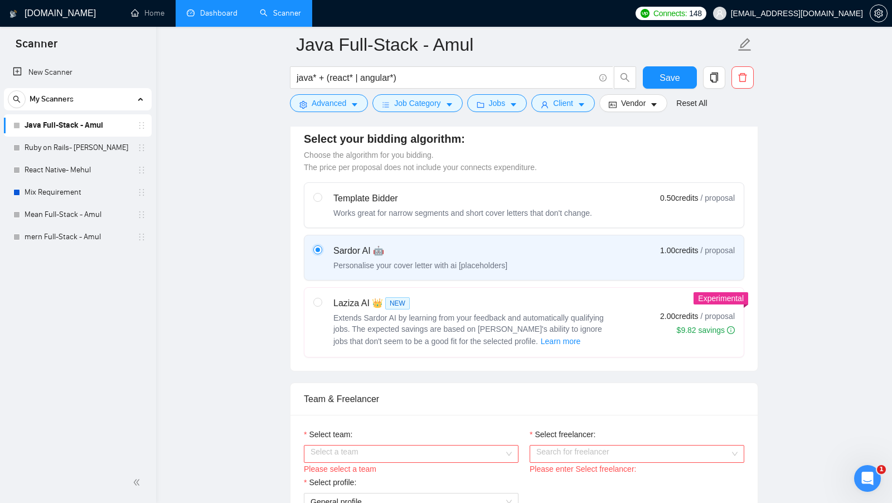
scroll to position [329, 0]
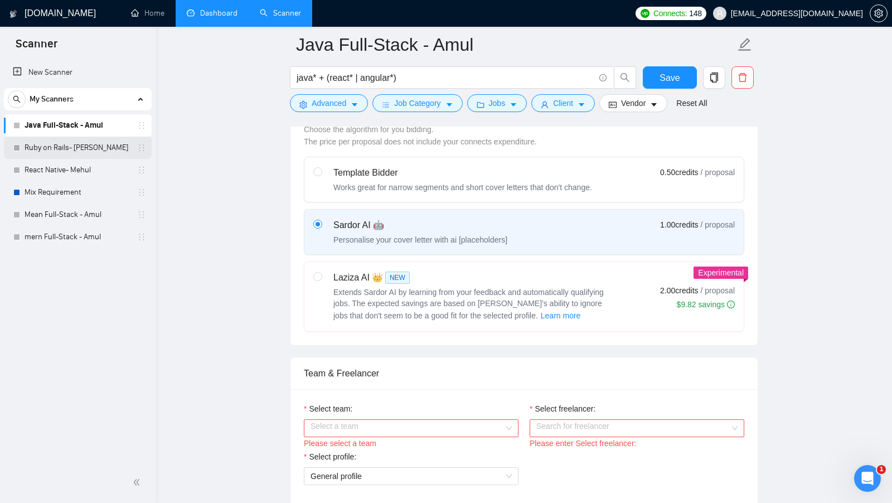
click at [73, 141] on link "Ruby on Rails- [PERSON_NAME]" at bounding box center [78, 148] width 106 height 22
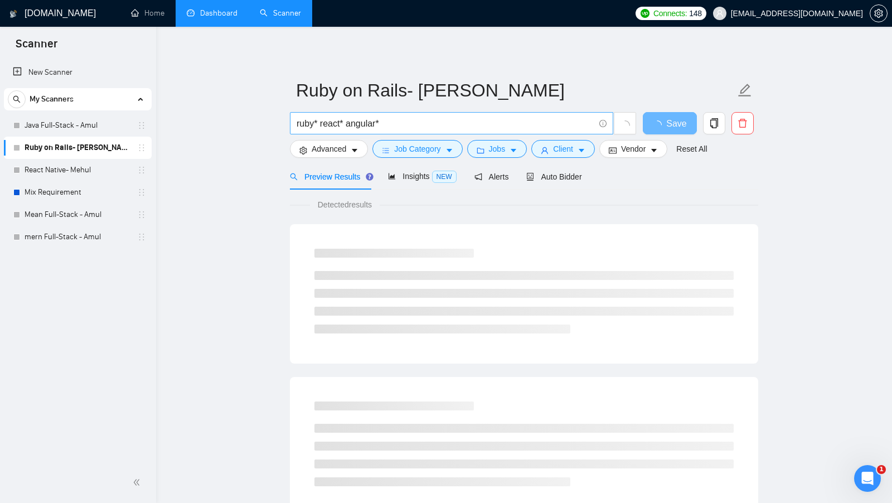
click at [304, 123] on input "ruby* react* angular*" at bounding box center [445, 123] width 298 height 14
click at [303, 123] on input "ruby* react* angular*" at bounding box center [445, 123] width 298 height 14
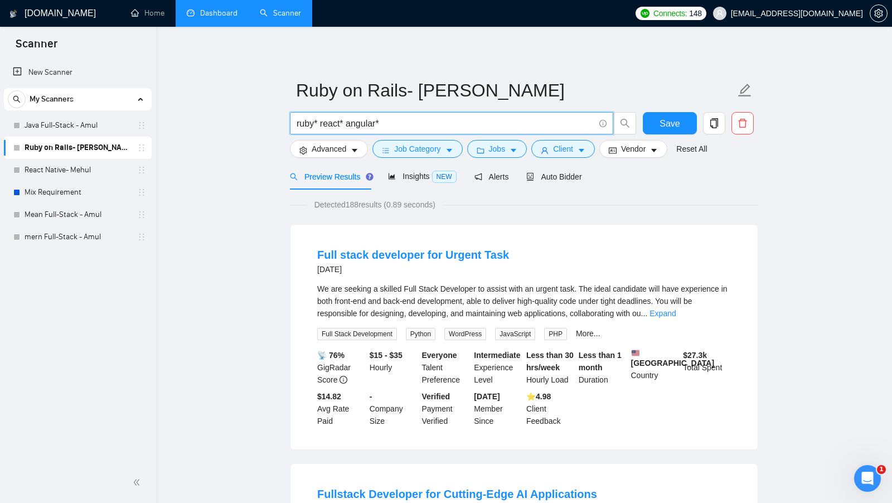
click at [319, 123] on input "ruby* react* angular*" at bounding box center [445, 123] width 298 height 14
click at [356, 125] on input "ruby* + react* angular*" at bounding box center [445, 123] width 298 height 14
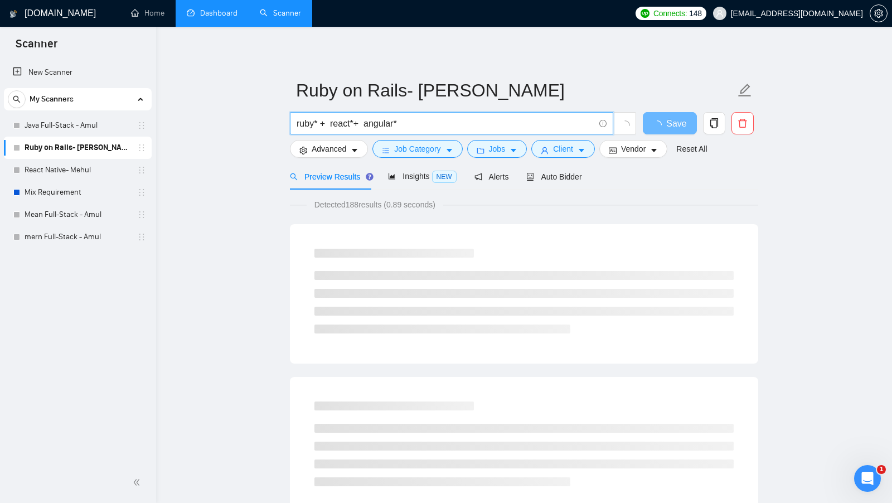
click at [354, 120] on input "ruby* + react*+ angular*" at bounding box center [445, 123] width 298 height 14
click at [447, 120] on input "ruby* + react* + angular*" at bounding box center [445, 123] width 298 height 14
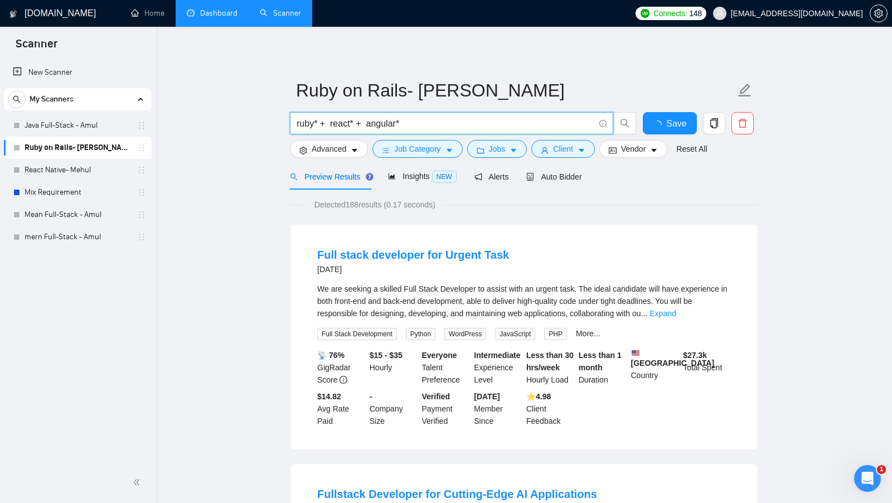
click at [447, 120] on input "ruby* + react* + angular*" at bounding box center [445, 123] width 298 height 14
click at [363, 121] on input "ruby* + react* + angular*" at bounding box center [445, 123] width 298 height 14
click at [439, 123] on input "ruby* + react* | angular*" at bounding box center [445, 123] width 298 height 14
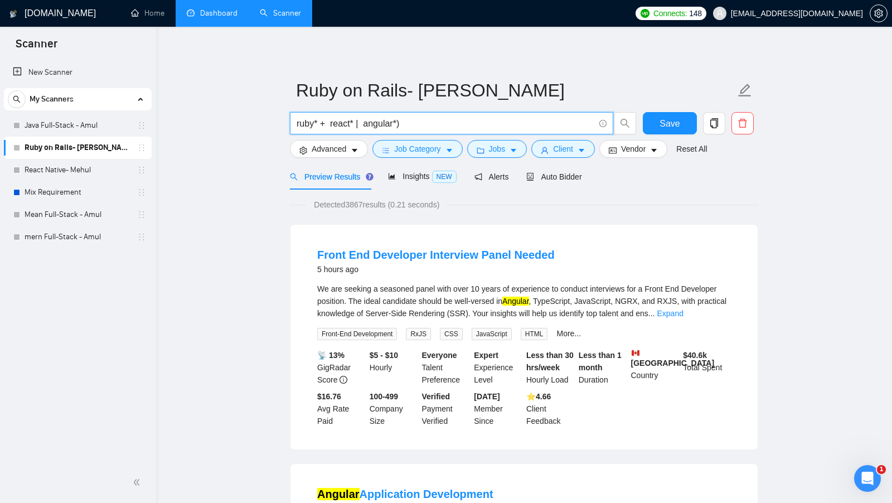
click at [324, 121] on input "ruby* + react* | angular*)" at bounding box center [445, 123] width 298 height 14
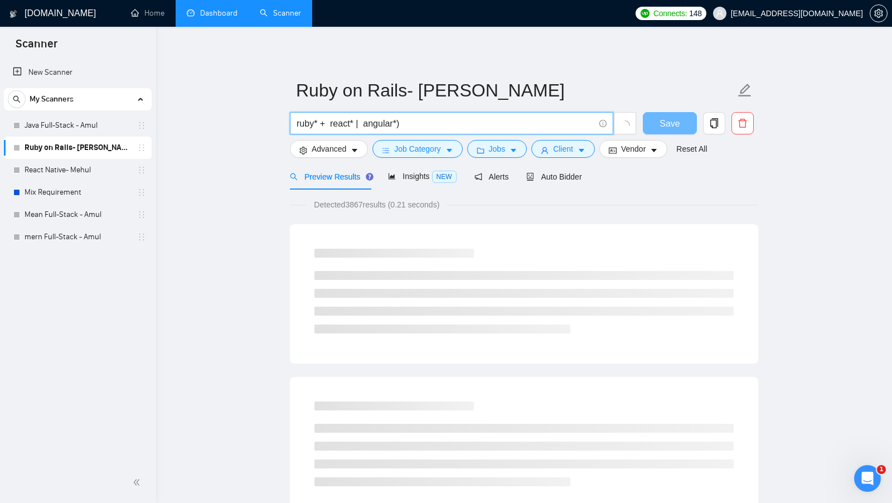
click at [328, 121] on input "ruby* + react* | angular*)" at bounding box center [445, 123] width 298 height 14
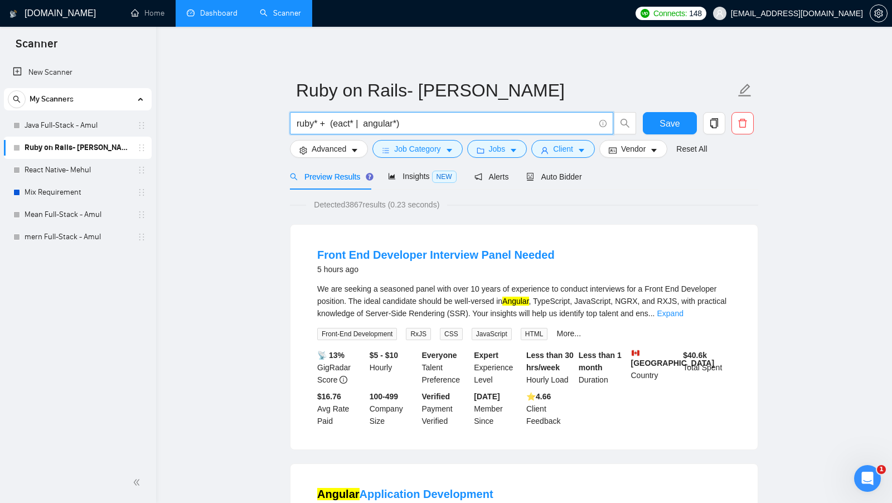
click at [362, 123] on input "ruby* + (eact* | angular*)" at bounding box center [445, 123] width 298 height 14
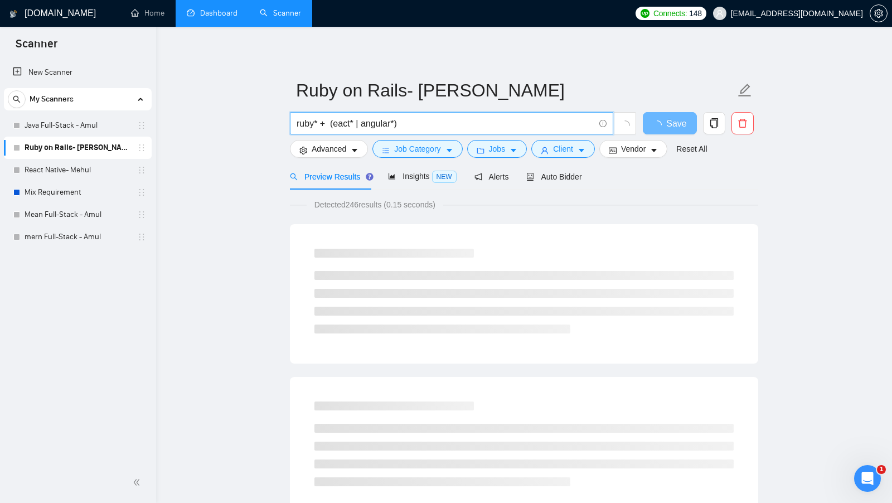
click at [336, 125] on input "ruby* + (eact* | angular*)" at bounding box center [445, 123] width 298 height 14
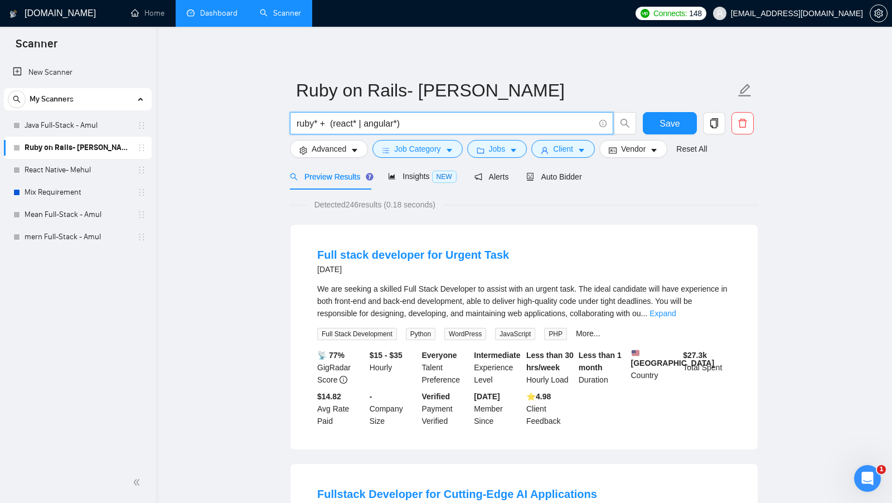
click at [417, 121] on input "ruby* + (react* | angular*)" at bounding box center [445, 123] width 298 height 14
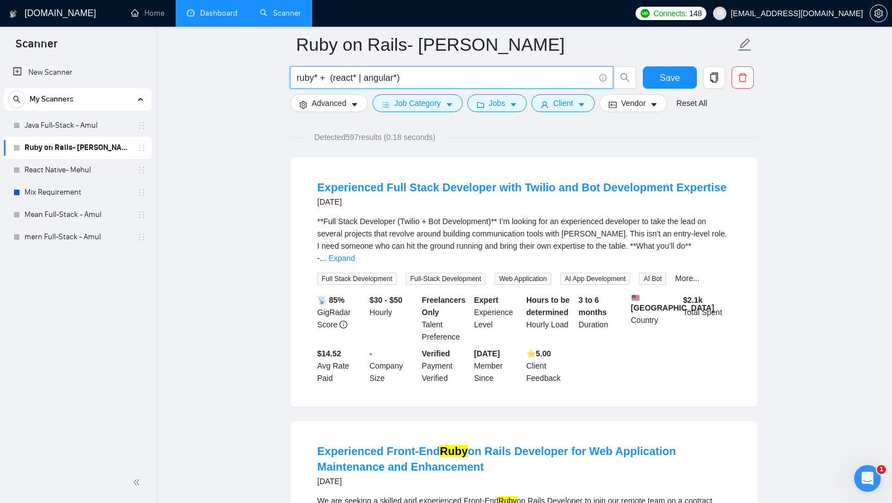
scroll to position [68, 0]
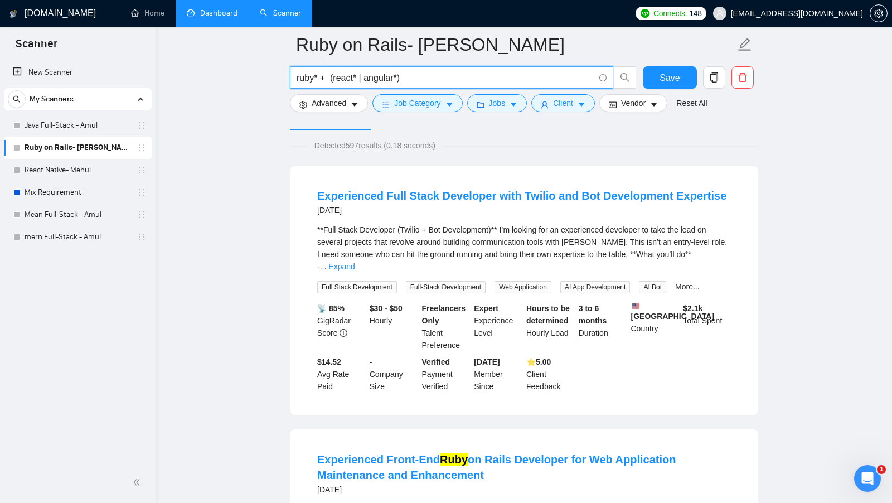
type input "ruby* + (react* | angular*)"
click at [700, 252] on div "**Full Stack Developer (Twilio + Bot Development)** I’m looking for an experien…" at bounding box center [523, 247] width 413 height 49
click at [354, 262] on link "Expand" at bounding box center [341, 266] width 26 height 9
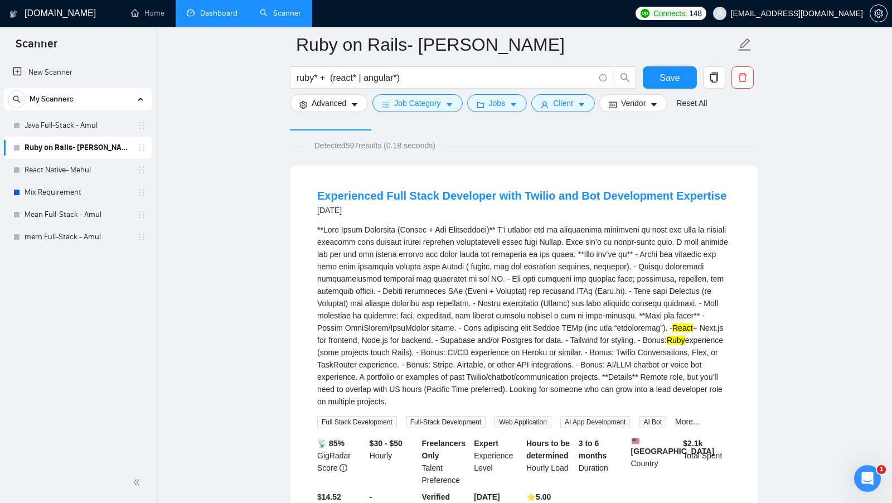
click at [672, 332] on mark "React" at bounding box center [682, 327] width 21 height 9
click at [666, 344] on mark "Ruby" at bounding box center [675, 339] width 18 height 9
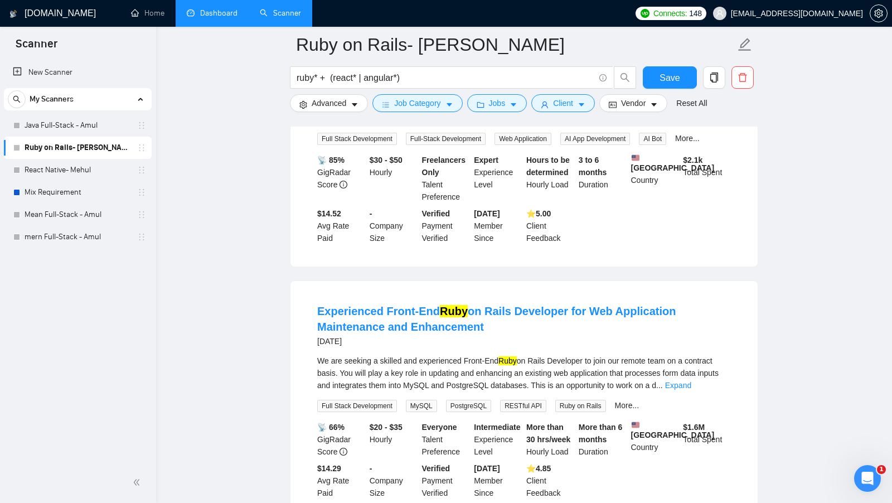
scroll to position [387, 0]
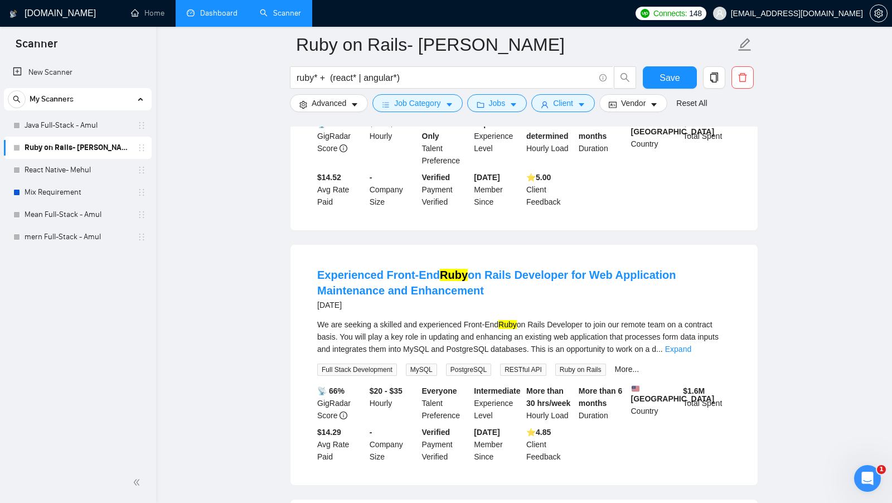
click at [700, 346] on div "We are seeking a skilled and experienced Front-End Ruby on Rails Developer to j…" at bounding box center [523, 336] width 413 height 37
click at [691, 346] on link "Expand" at bounding box center [678, 348] width 26 height 9
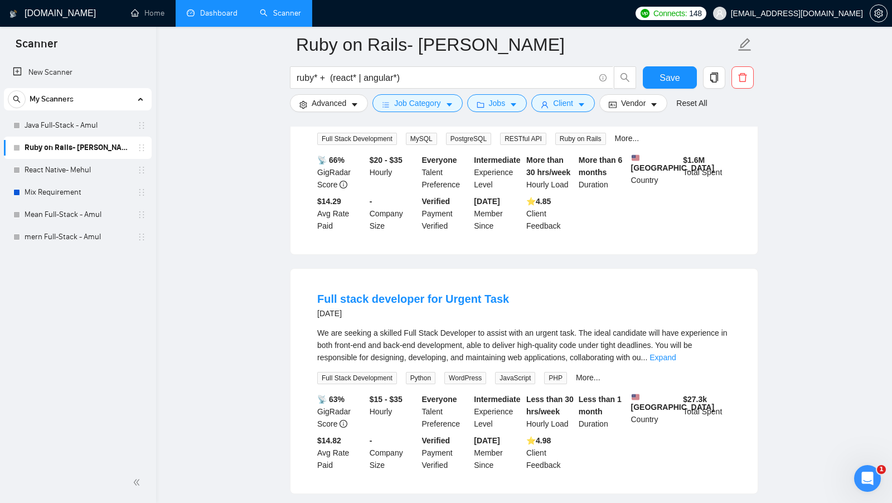
scroll to position [974, 0]
click at [675, 361] on link "Expand" at bounding box center [662, 356] width 26 height 9
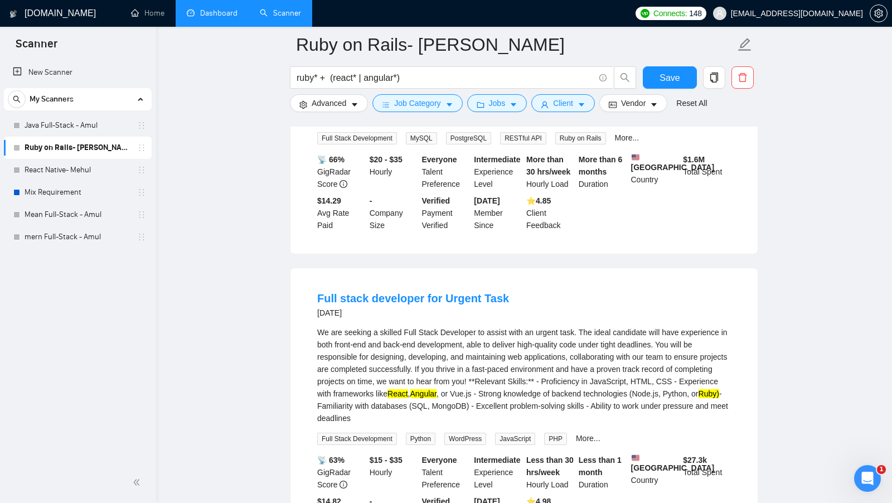
click at [408, 398] on mark "React" at bounding box center [397, 393] width 21 height 9
click at [436, 398] on mark "Angular" at bounding box center [423, 393] width 26 height 9
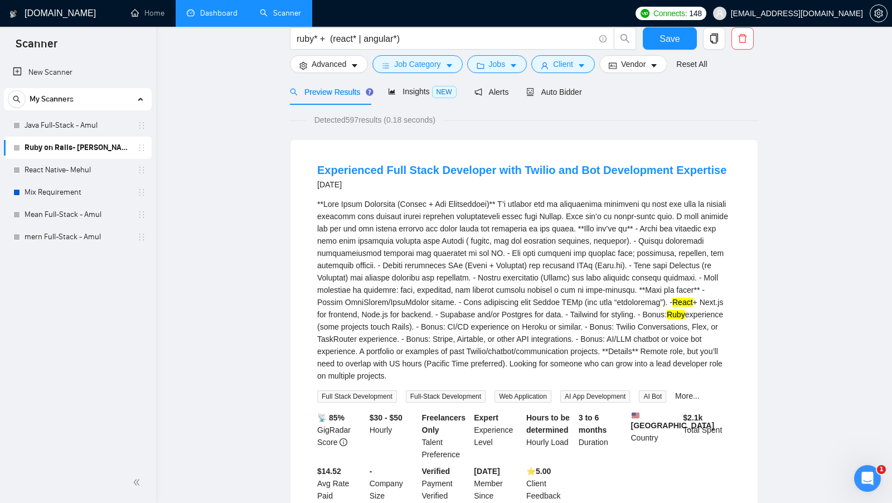
scroll to position [0, 0]
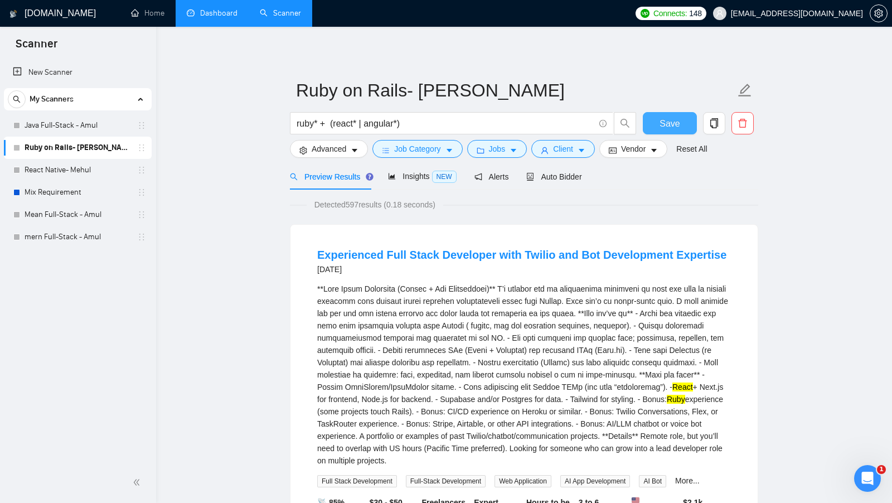
click at [675, 125] on span "Save" at bounding box center [669, 123] width 20 height 14
click at [353, 158] on form "Ruby on Rails- [PERSON_NAME]* + (react* | angular*) Save Advanced Job Category …" at bounding box center [524, 117] width 468 height 91
click at [342, 155] on button "Advanced" at bounding box center [329, 149] width 78 height 18
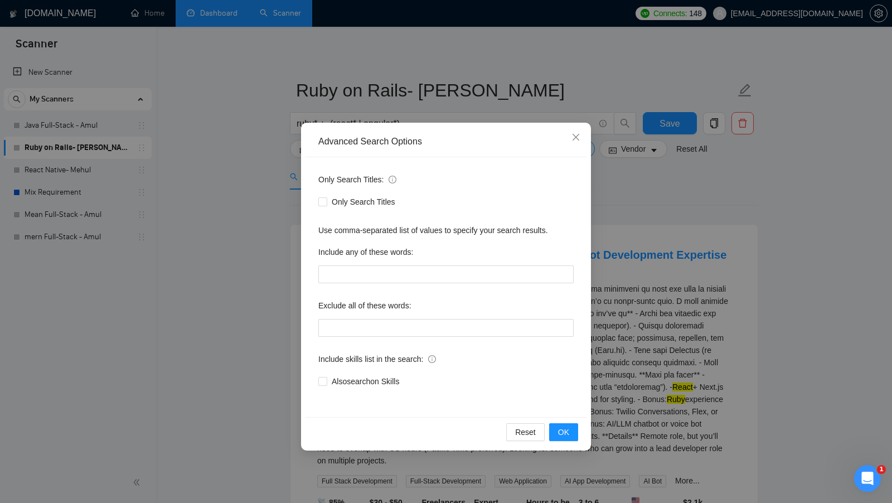
click at [371, 336] on div at bounding box center [445, 328] width 255 height 18
drag, startPoint x: 313, startPoint y: 302, endPoint x: 495, endPoint y: 303, distance: 182.2
click at [495, 303] on div "Only Search Titles: Only Search Titles Use comma-separated list of values to sp…" at bounding box center [446, 287] width 282 height 260
click at [261, 198] on div "Advanced Search Options Only Search Titles: Only Search Titles Use comma-separa…" at bounding box center [446, 251] width 892 height 503
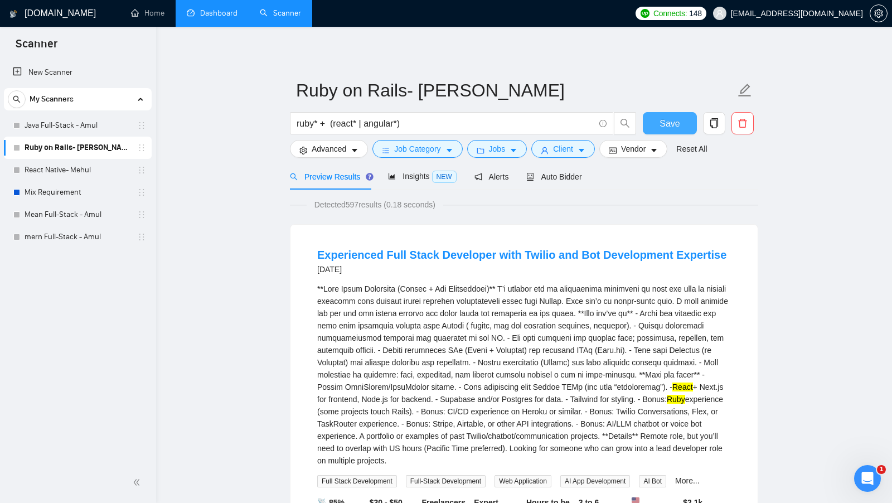
click at [643, 122] on button "Save" at bounding box center [670, 123] width 54 height 22
click at [93, 130] on link "Java Full-Stack - Amul" at bounding box center [78, 125] width 106 height 22
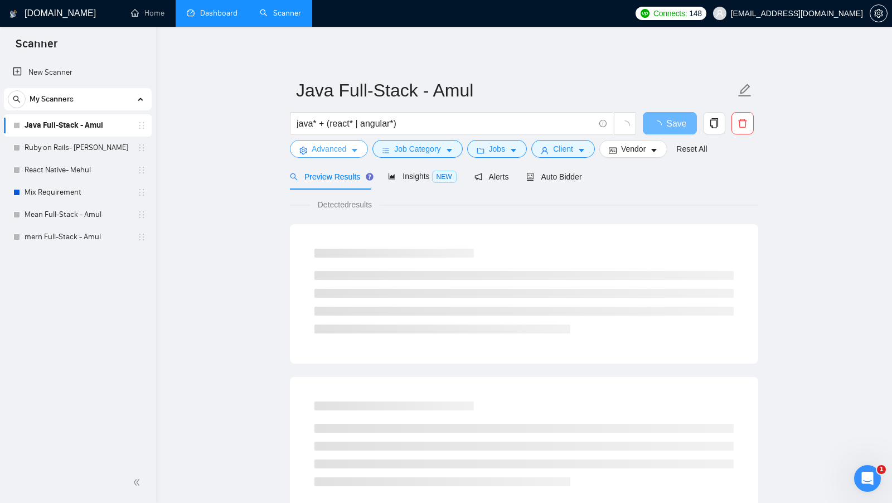
click at [353, 149] on icon "caret-down" at bounding box center [355, 151] width 8 height 8
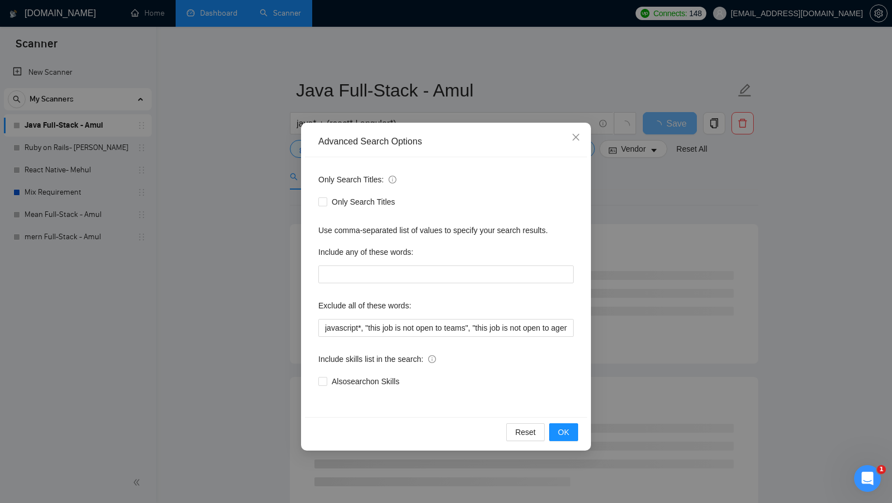
click at [374, 312] on label "Exclude all of these words:" at bounding box center [364, 305] width 93 height 18
click at [374, 319] on div "javascript*, "this job is not open to teams", "this job is not open to agency",…" at bounding box center [445, 328] width 255 height 18
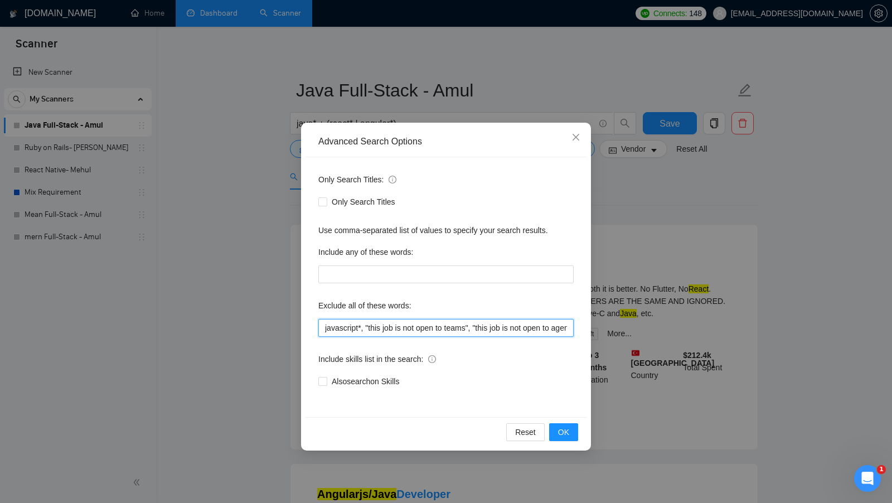
click at [374, 323] on input "javascript*, "this job is not open to teams", "this job is not open to agency",…" at bounding box center [445, 328] width 255 height 18
click at [562, 430] on span "OK" at bounding box center [563, 432] width 11 height 12
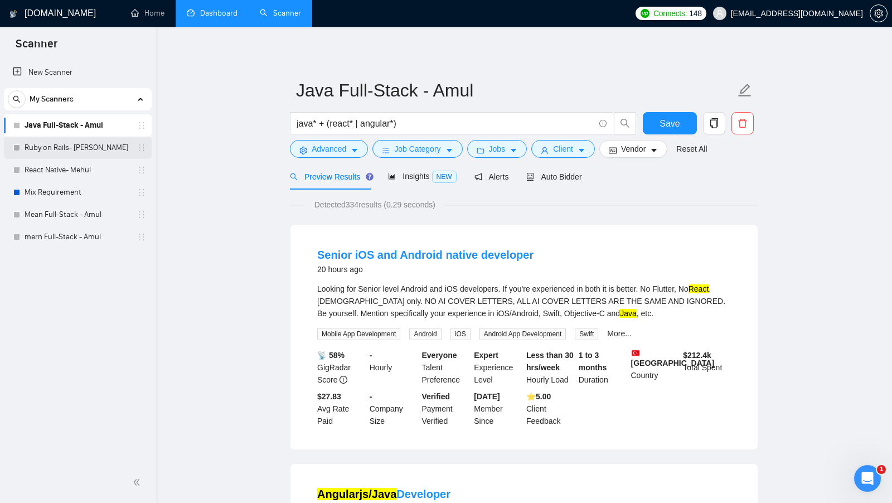
click at [86, 150] on link "Ruby on Rails- [PERSON_NAME]" at bounding box center [78, 148] width 106 height 22
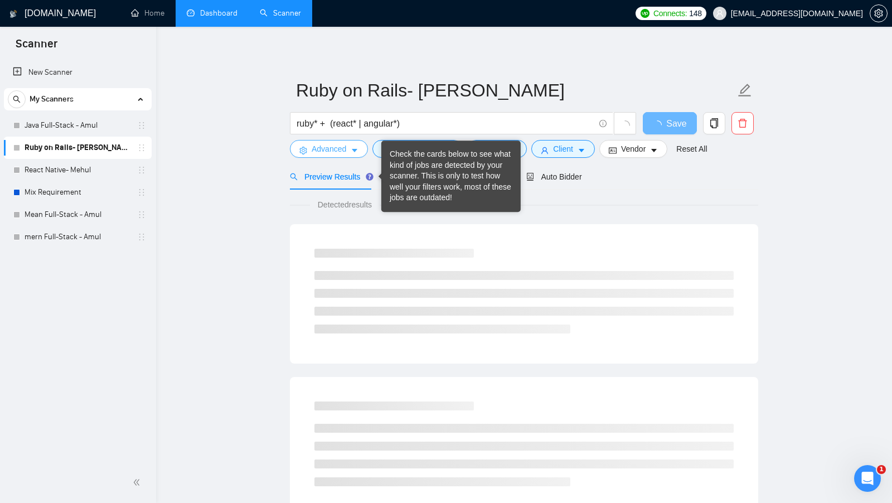
click at [344, 146] on span "Advanced" at bounding box center [328, 149] width 35 height 12
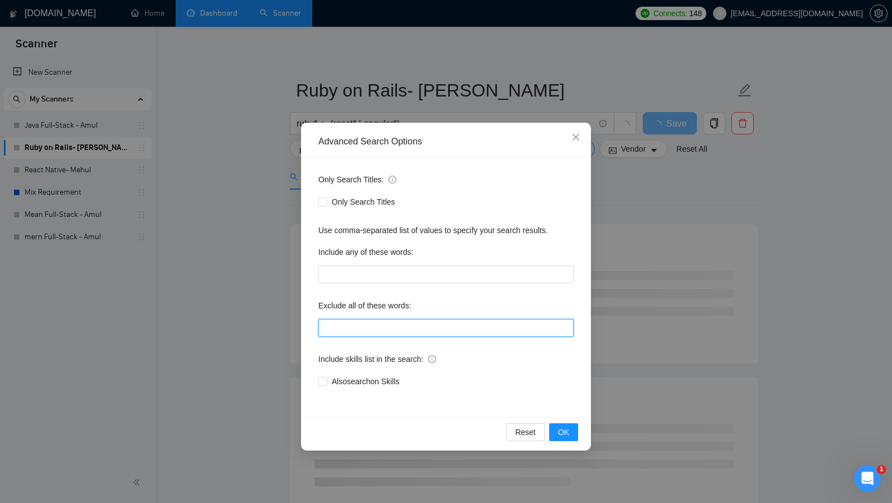
click at [410, 329] on input "text" at bounding box center [445, 328] width 255 height 18
paste input "javascript*, "this job is not open to teams", "this job is not open to agency",…"
type input "javascript*, "this job is not open to teams", "this job is not open to agency",…"
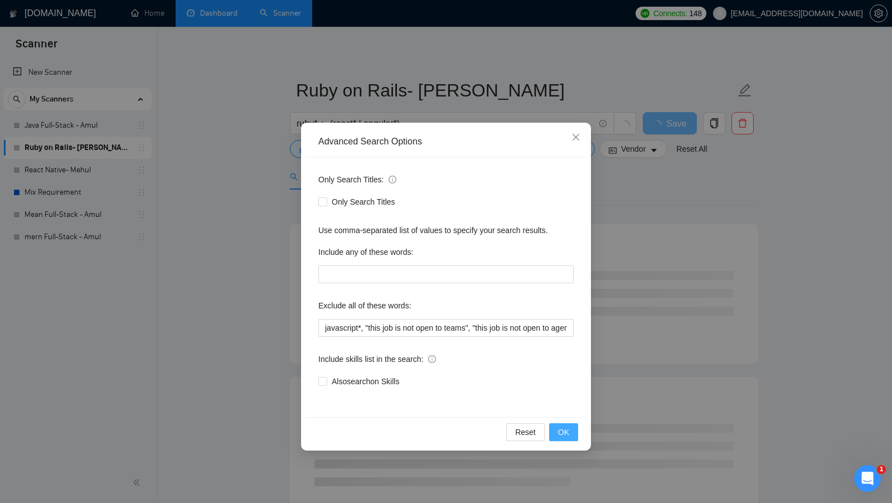
click at [565, 435] on span "OK" at bounding box center [563, 432] width 11 height 12
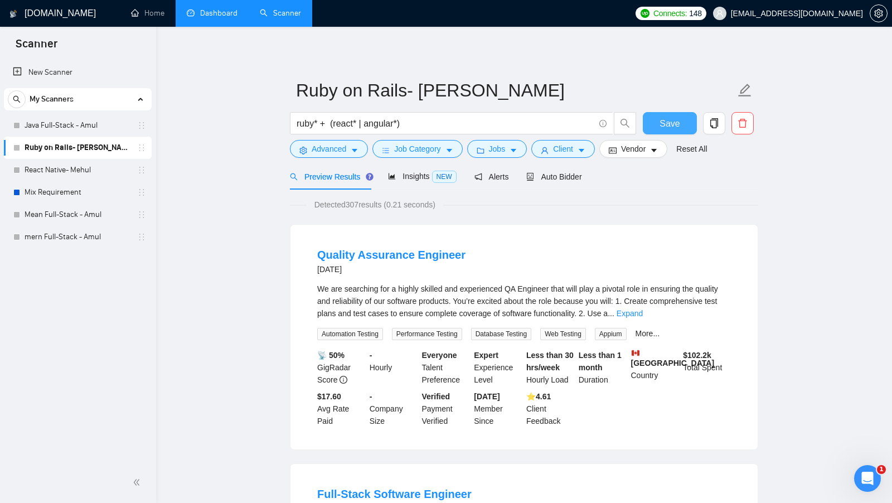
click at [671, 130] on button "Save" at bounding box center [670, 123] width 54 height 22
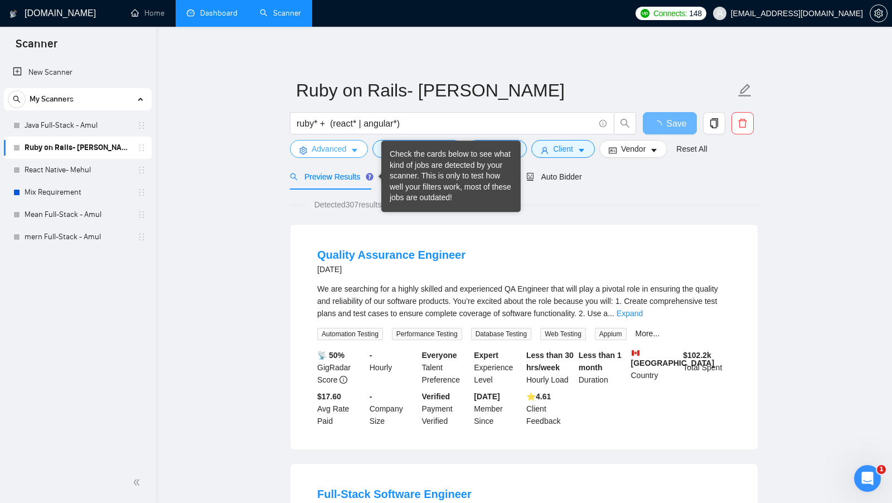
click at [341, 155] on button "Advanced" at bounding box center [329, 149] width 78 height 18
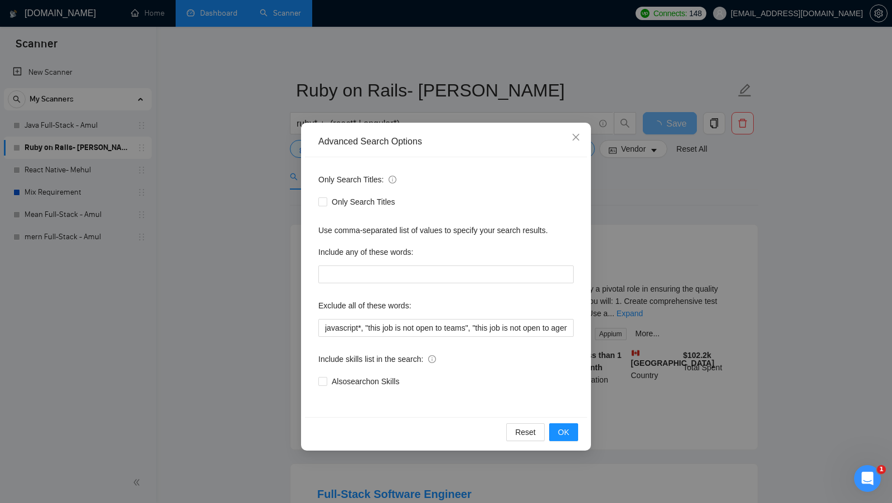
click at [713, 254] on div "Advanced Search Options Only Search Titles: Only Search Titles Use comma-separa…" at bounding box center [446, 251] width 892 height 503
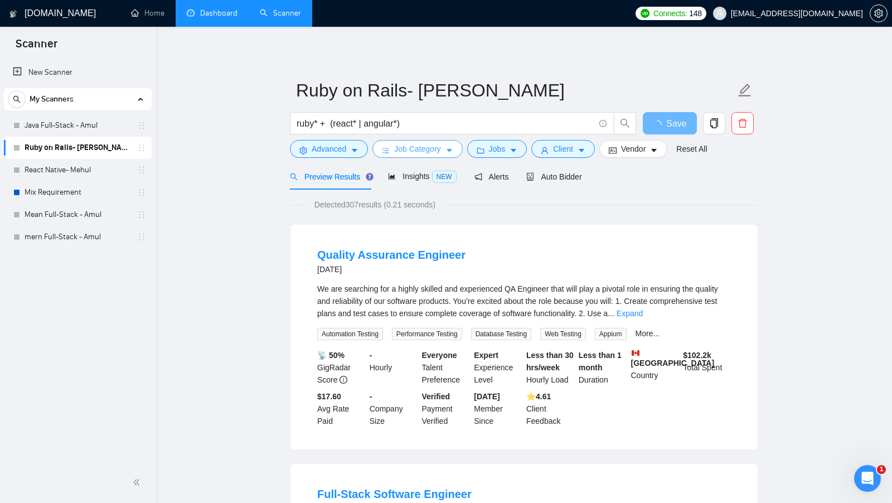
click at [440, 147] on span "Job Category" at bounding box center [417, 149] width 46 height 12
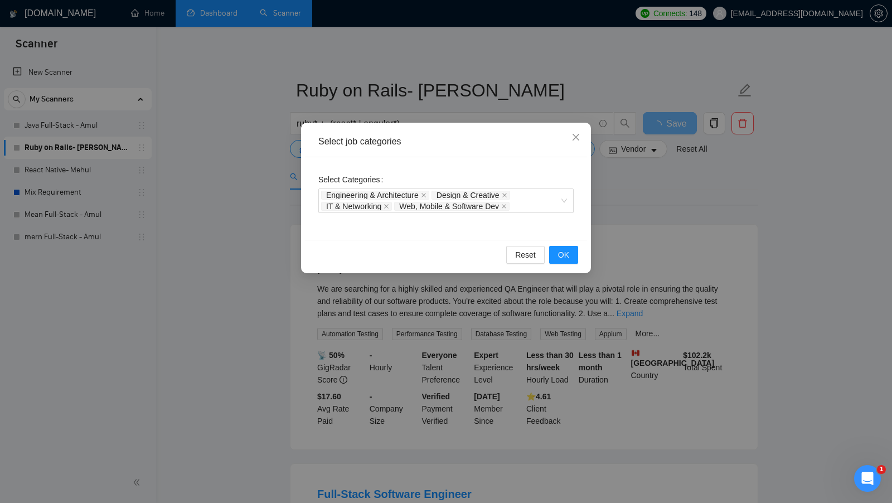
click at [668, 171] on div "Select job categories Select Categories Engineering & Architecture Design & Cre…" at bounding box center [446, 251] width 892 height 503
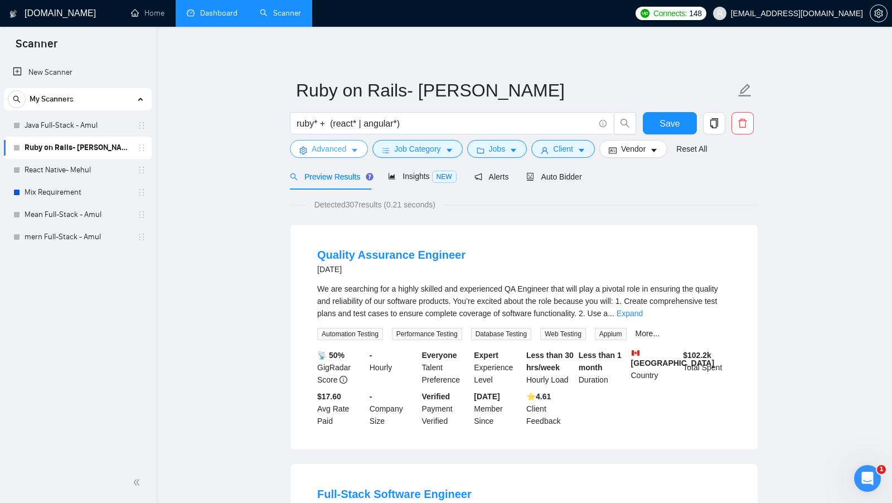
click at [350, 152] on button "Advanced" at bounding box center [329, 149] width 78 height 18
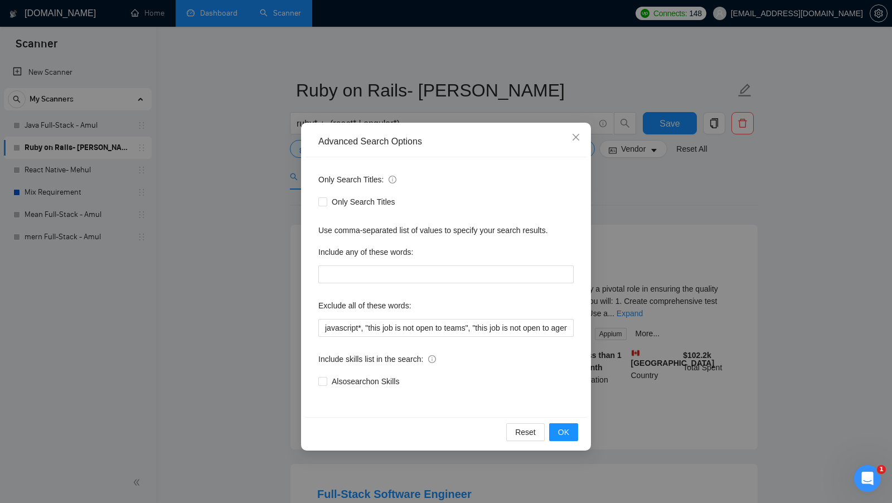
click at [771, 259] on div "Advanced Search Options Only Search Titles: Only Search Titles Use comma-separa…" at bounding box center [446, 251] width 892 height 503
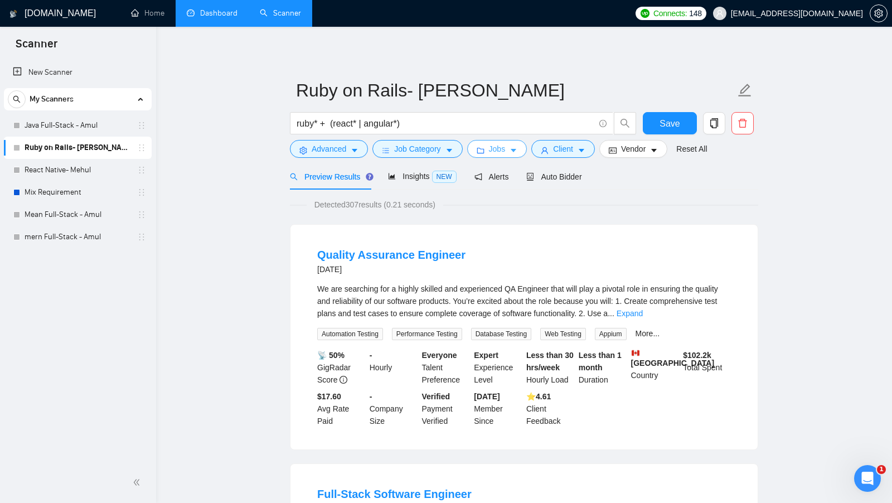
click at [505, 152] on span "Jobs" at bounding box center [497, 149] width 17 height 12
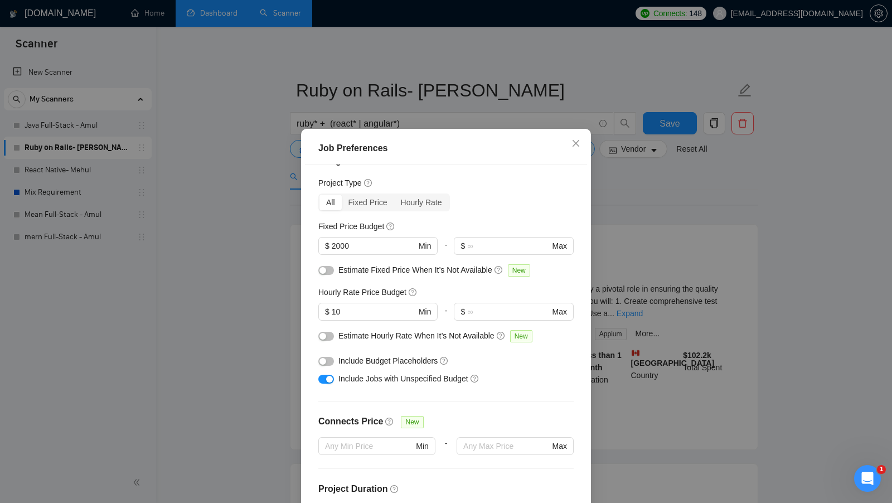
scroll to position [20, 0]
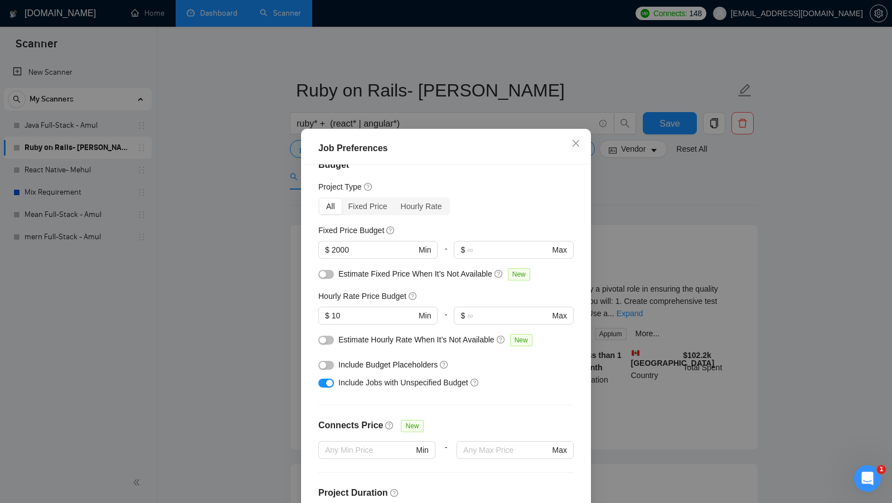
click at [657, 231] on div "Job Preferences Budget Project Type All Fixed Price Hourly Rate Fixed Price Bud…" at bounding box center [446, 251] width 892 height 503
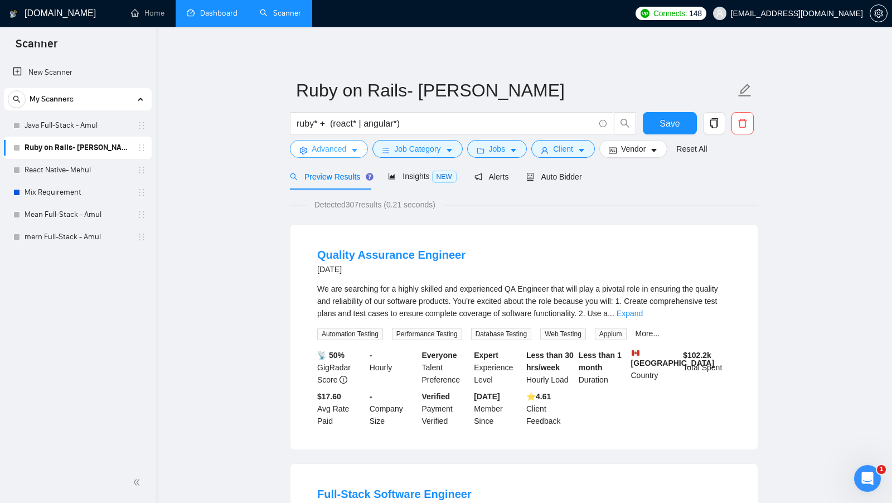
click at [318, 147] on span "Advanced" at bounding box center [328, 149] width 35 height 12
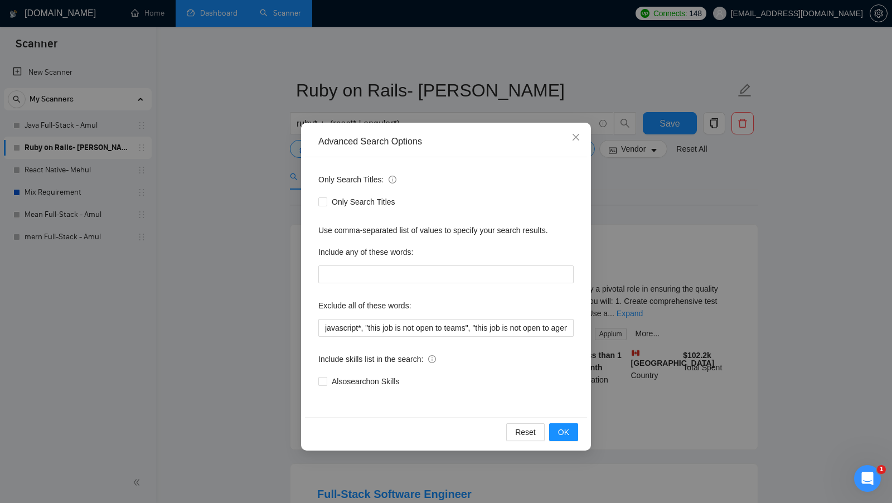
click at [726, 231] on div "Advanced Search Options Only Search Titles: Only Search Titles Use comma-separa…" at bounding box center [446, 251] width 892 height 503
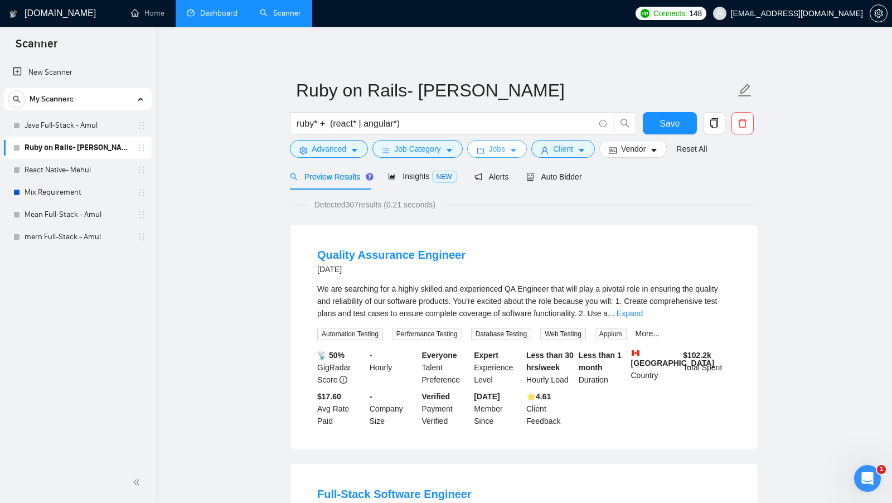
click at [517, 152] on icon "caret-down" at bounding box center [513, 151] width 8 height 8
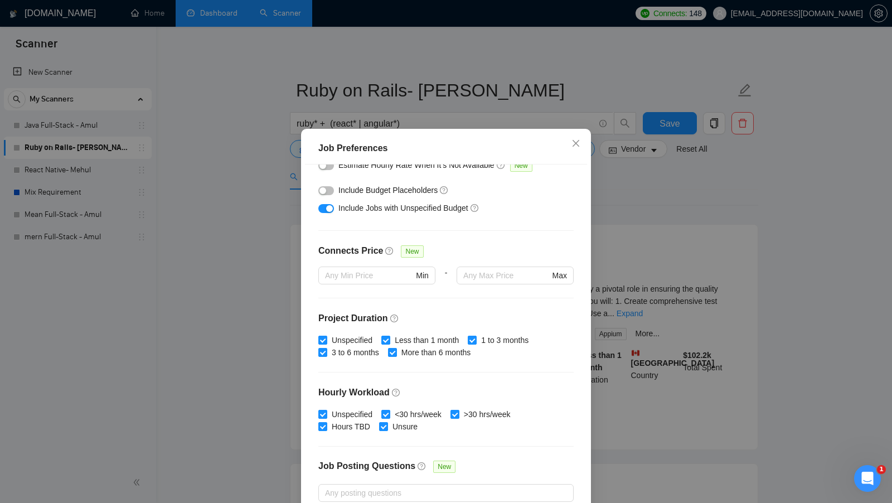
scroll to position [275, 0]
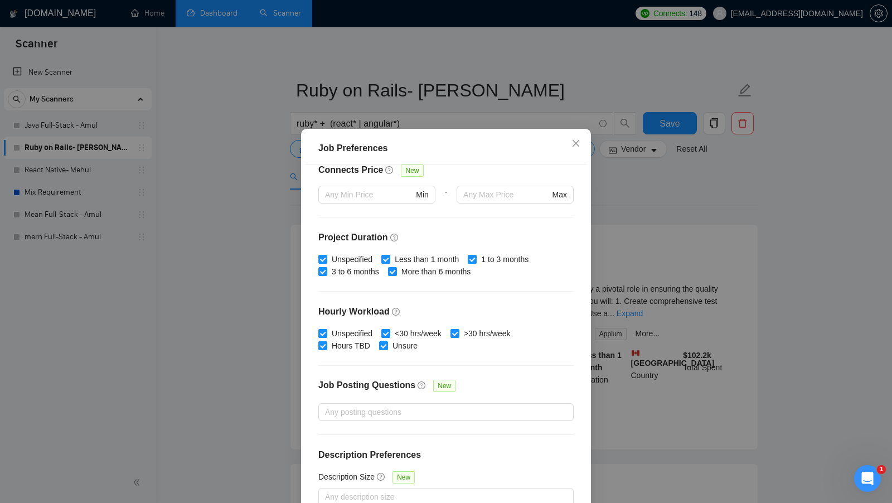
click at [624, 237] on div "Job Preferences Budget Project Type All Fixed Price Hourly Rate Fixed Price Bud…" at bounding box center [446, 251] width 892 height 503
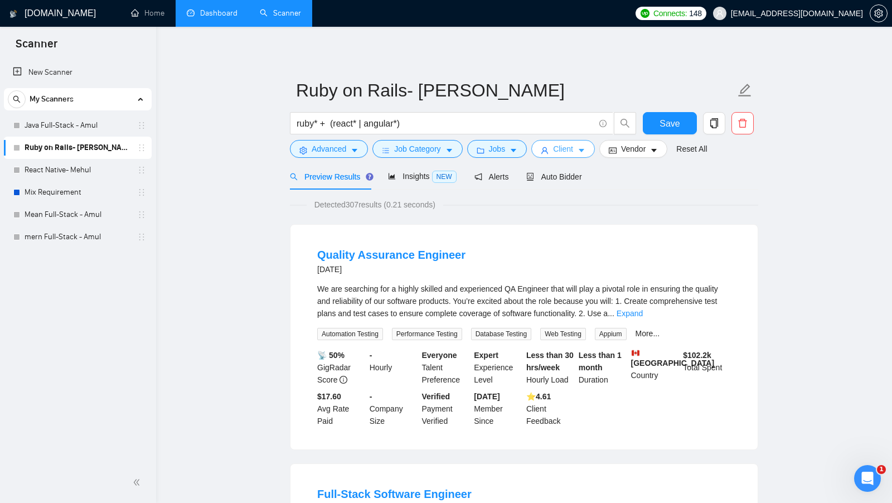
click at [575, 155] on button "Client" at bounding box center [563, 149] width 64 height 18
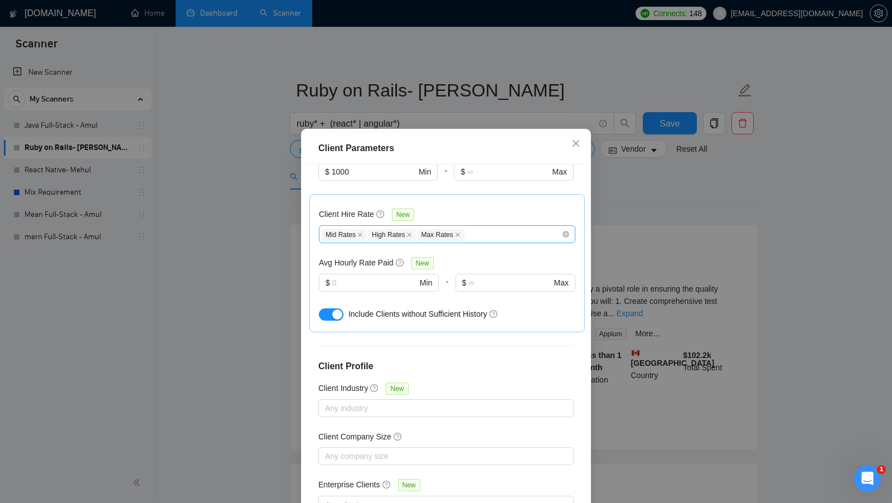
scroll to position [340, 0]
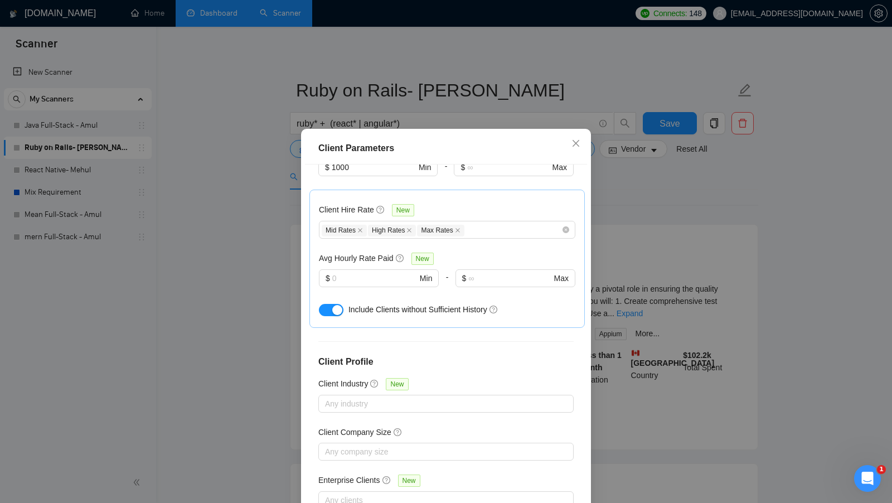
click at [630, 237] on div "Client Parameters Client Location Include Client Countries Select Exclude Clien…" at bounding box center [446, 251] width 892 height 503
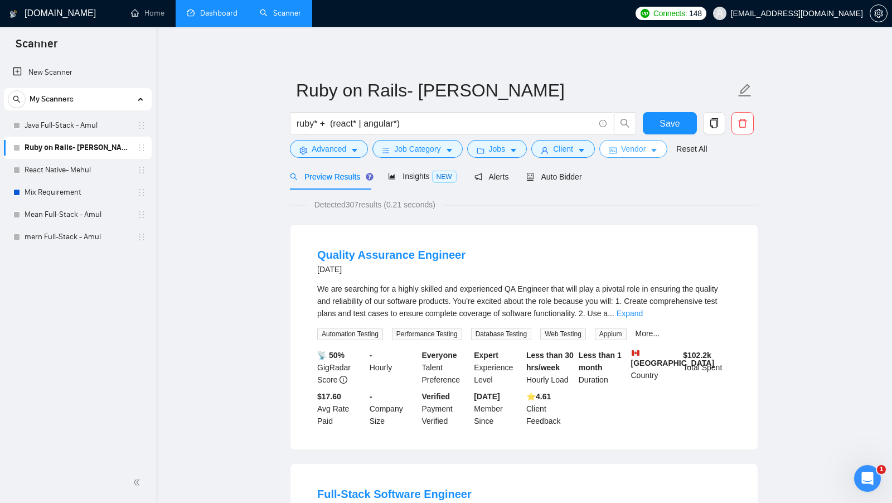
click at [639, 156] on button "Vendor" at bounding box center [633, 149] width 68 height 18
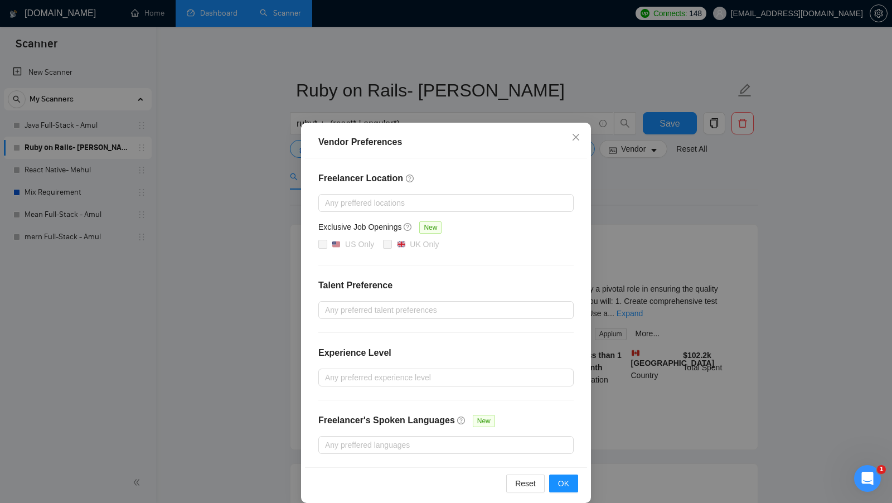
click at [639, 163] on div "Vendor Preferences Freelancer Location Any preffered locations Exclusive Job Op…" at bounding box center [446, 251] width 892 height 503
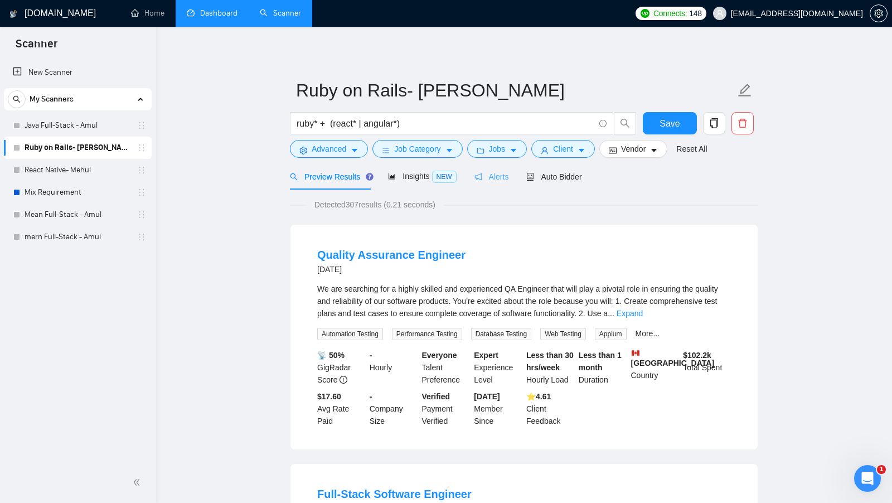
click at [502, 183] on div "Alerts" at bounding box center [491, 176] width 35 height 26
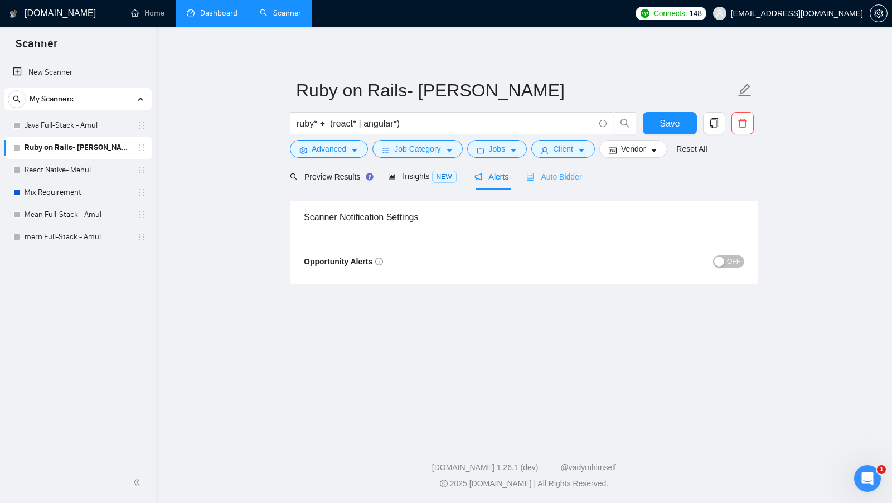
click at [554, 183] on div "Auto Bidder" at bounding box center [553, 176] width 55 height 26
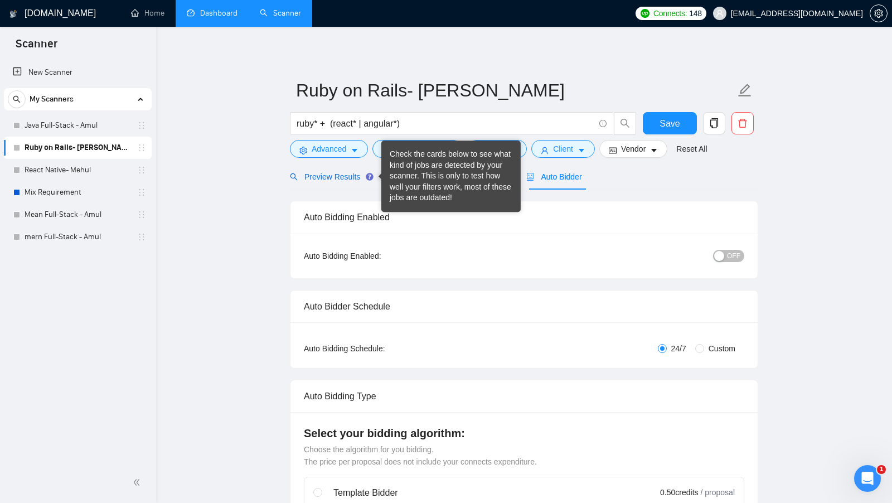
click at [316, 174] on span "Preview Results" at bounding box center [330, 176] width 80 height 9
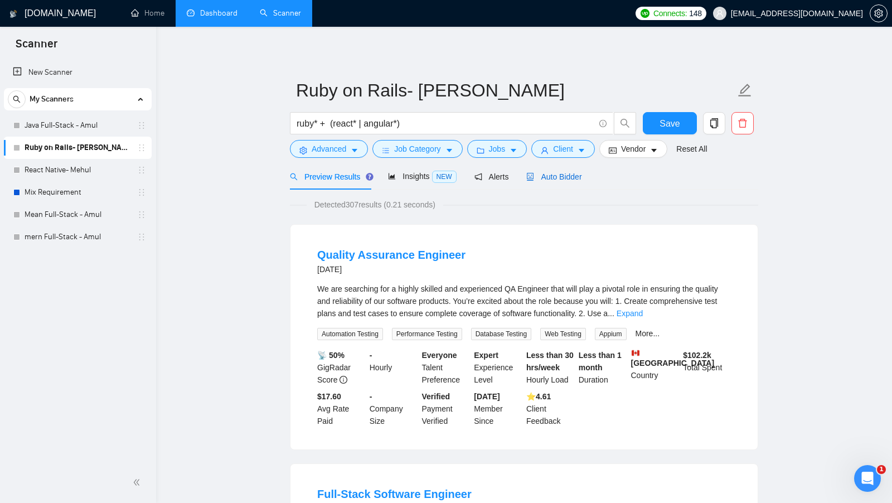
click at [549, 171] on div "Auto Bidder" at bounding box center [553, 177] width 55 height 12
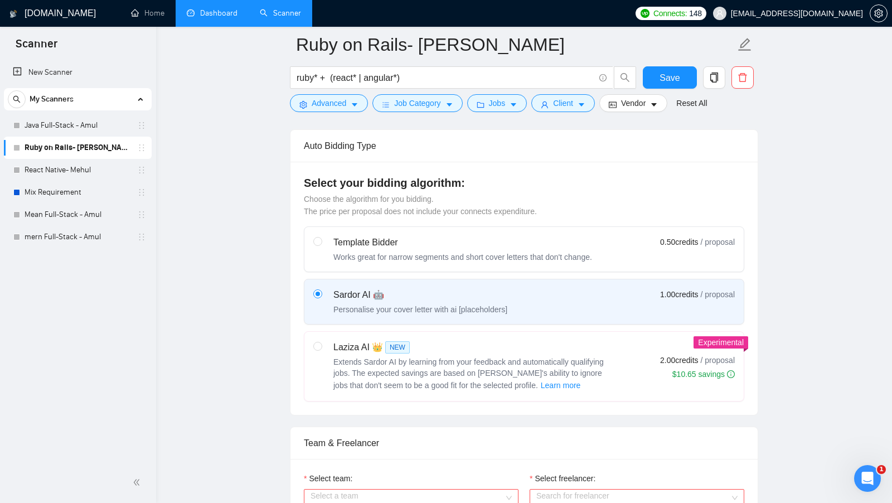
scroll to position [260, 0]
click at [878, 21] on button "button" at bounding box center [878, 13] width 18 height 18
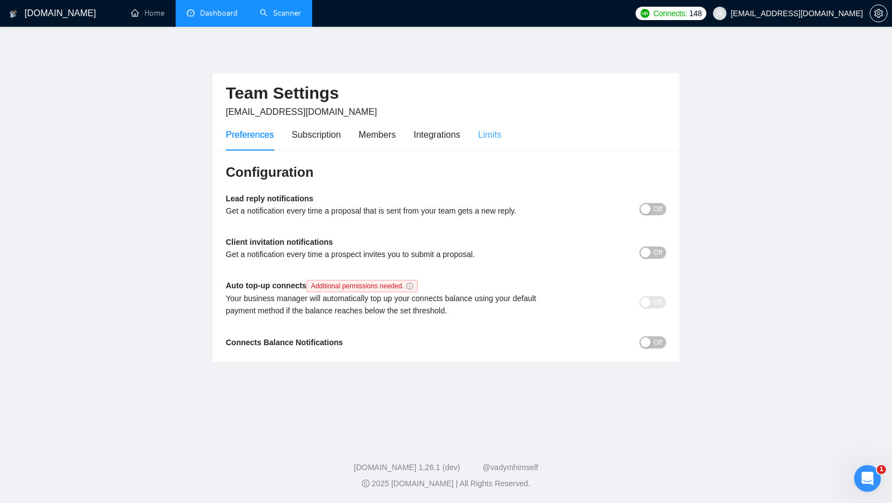
click at [505, 128] on div "Preferences Subscription Members Integrations Limits" at bounding box center [446, 135] width 440 height 32
click at [502, 128] on div "Limits" at bounding box center [489, 135] width 23 height 14
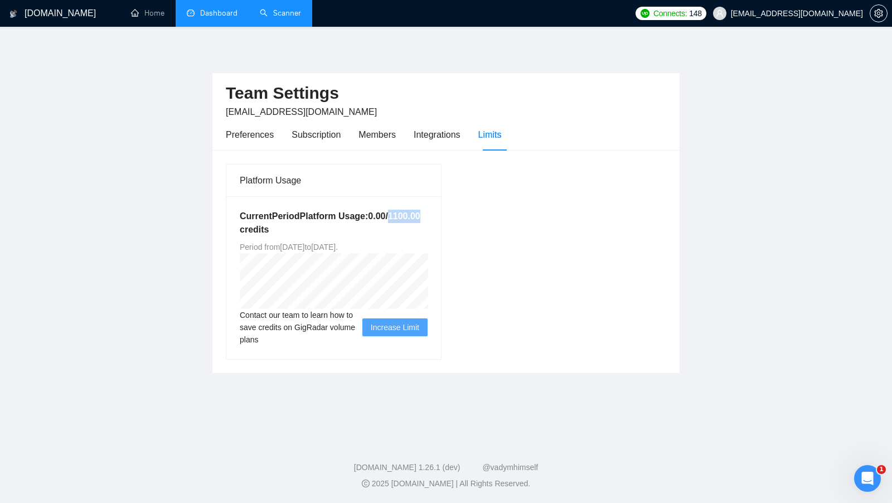
drag, startPoint x: 292, startPoint y: 228, endPoint x: 328, endPoint y: 228, distance: 36.2
click at [328, 228] on h5 "Current Period Platform Usage: 0.00 / 1100.00 credits" at bounding box center [334, 223] width 188 height 27
click at [281, 8] on link "Scanner" at bounding box center [280, 12] width 41 height 9
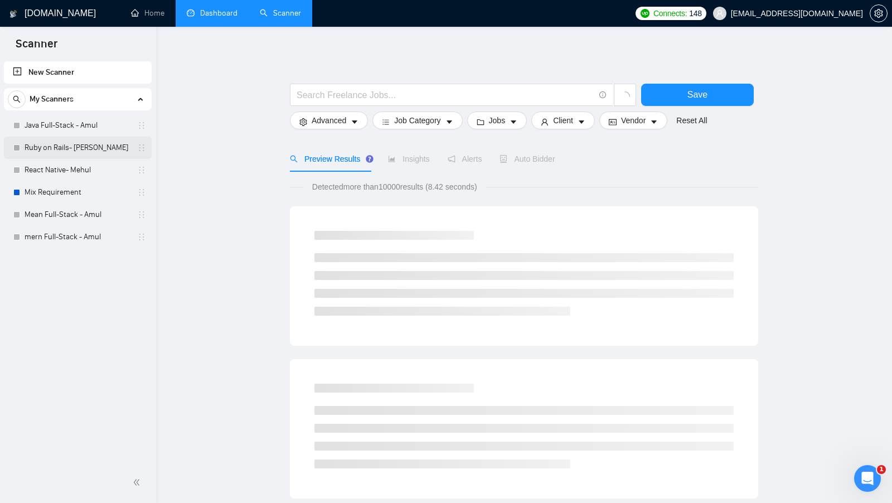
click at [79, 144] on link "Ruby on Rails- [PERSON_NAME]" at bounding box center [78, 148] width 106 height 22
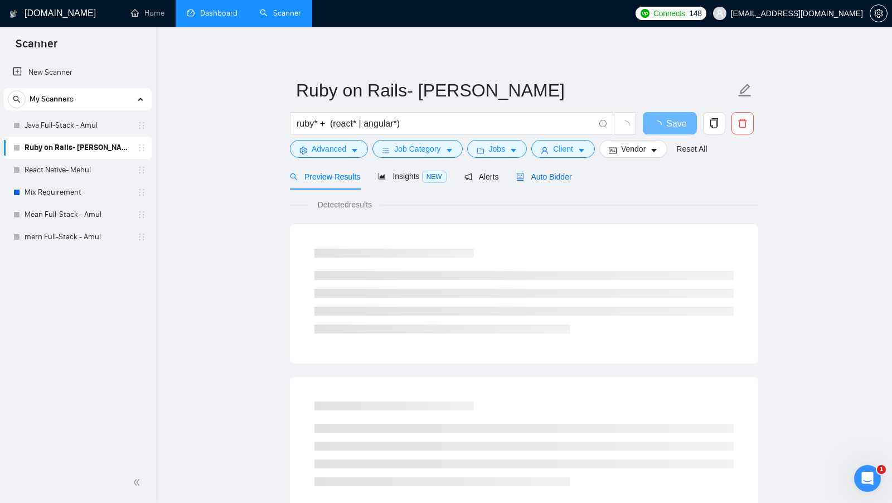
click at [562, 181] on div "Auto Bidder" at bounding box center [543, 177] width 55 height 12
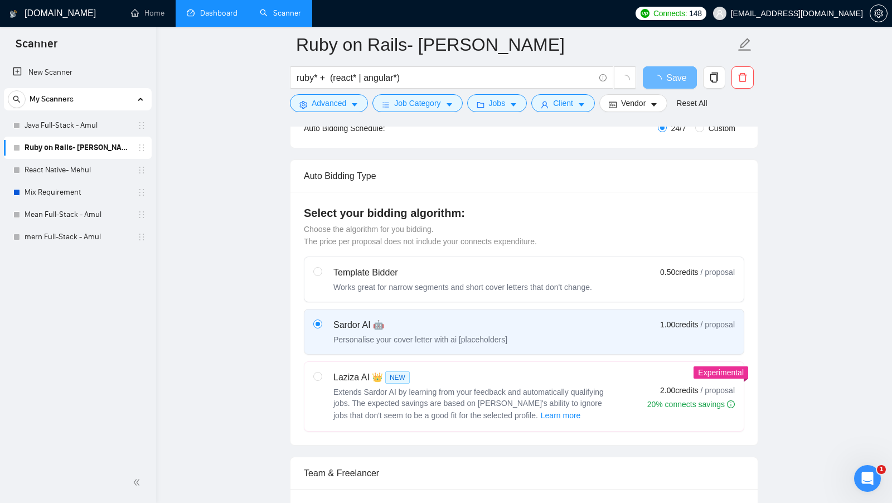
scroll to position [230, 0]
drag, startPoint x: 655, startPoint y: 323, endPoint x: 741, endPoint y: 325, distance: 85.3
click at [741, 325] on label "Sardor AI 🤖 Personalise your cover letter with ai [placeholders] 1.00 credits /…" at bounding box center [523, 330] width 439 height 45
drag, startPoint x: 651, startPoint y: 383, endPoint x: 741, endPoint y: 386, distance: 89.2
click at [741, 386] on label "Laziza AI 👑 NEW Extends Sardor AI by learning from your feedback and automatica…" at bounding box center [523, 395] width 439 height 69
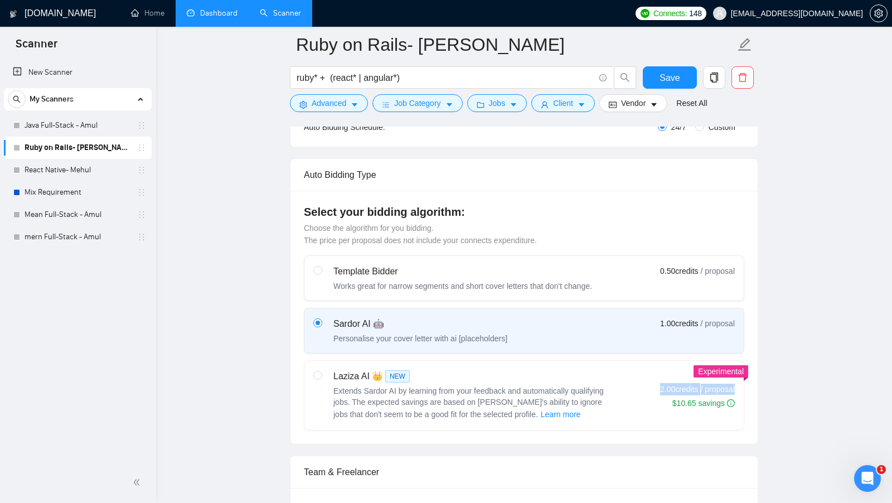
click at [741, 386] on label "Laziza AI 👑 NEW Extends Sardor AI by learning from your feedback and automatica…" at bounding box center [523, 395] width 439 height 69
click at [321, 378] on input "radio" at bounding box center [317, 375] width 8 height 8
radio input "true"
radio input "false"
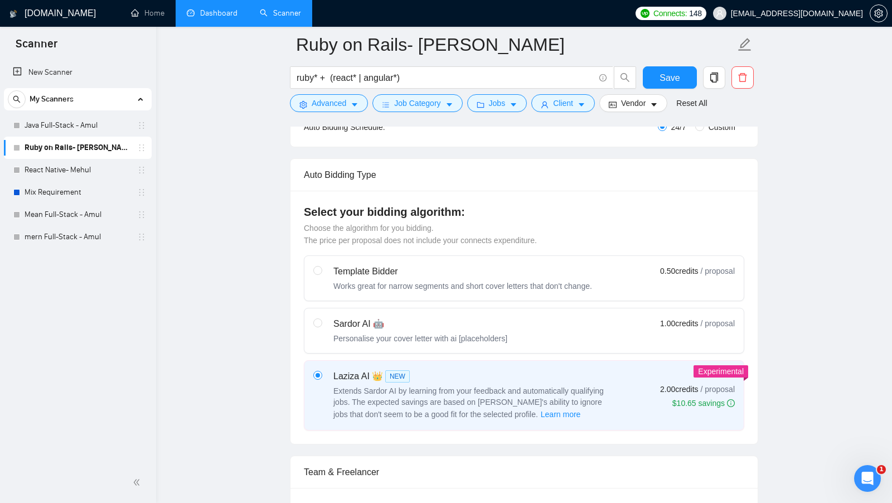
click at [663, 319] on span "1.00 credits" at bounding box center [679, 323] width 38 height 12
click at [321, 319] on input "radio" at bounding box center [317, 322] width 8 height 8
radio input "true"
radio input "false"
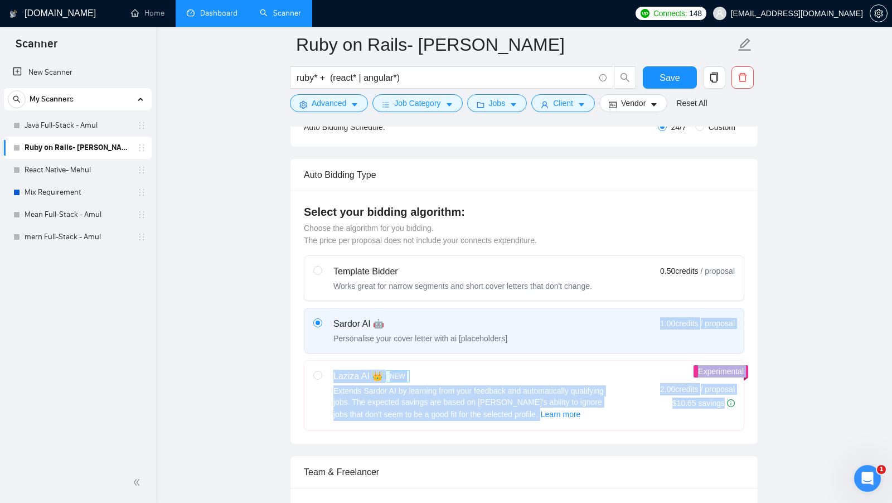
drag, startPoint x: 650, startPoint y: 320, endPoint x: 760, endPoint y: 321, distance: 110.3
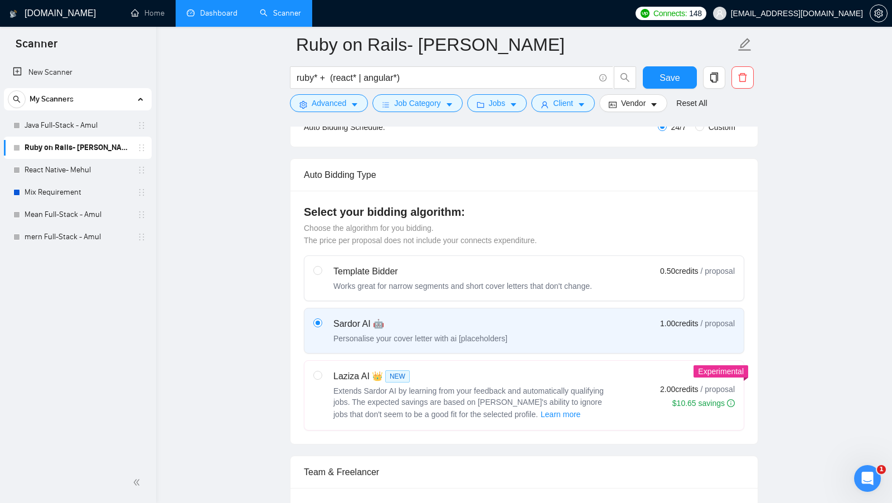
click at [744, 321] on div "Select your bidding algorithm: Choose the algorithm for you bidding. The price …" at bounding box center [523, 317] width 467 height 253
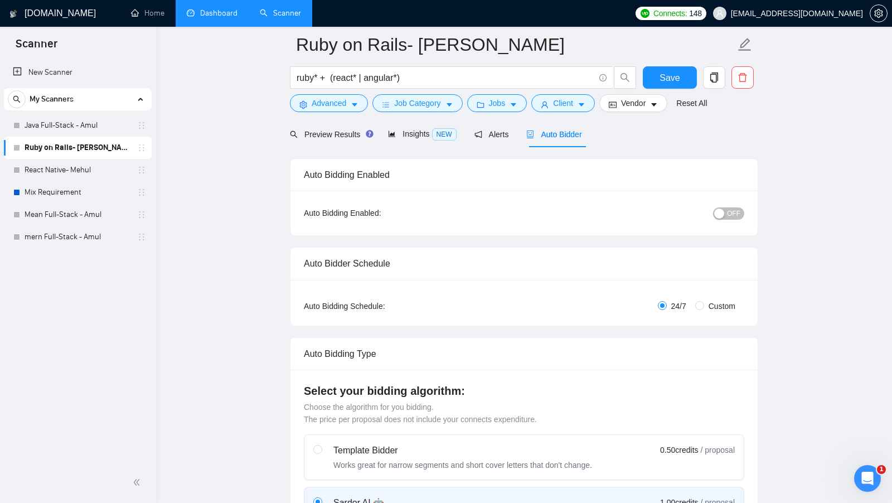
scroll to position [32, 0]
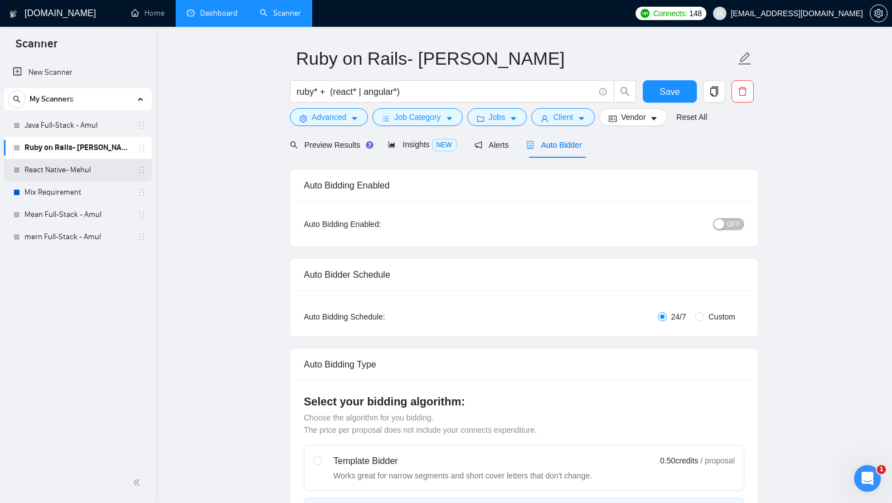
click at [59, 172] on link "React Native- Mehul" at bounding box center [78, 170] width 106 height 22
click at [676, 88] on span "Save" at bounding box center [669, 92] width 20 height 14
click at [81, 173] on link "React Native- Mehul" at bounding box center [78, 170] width 106 height 22
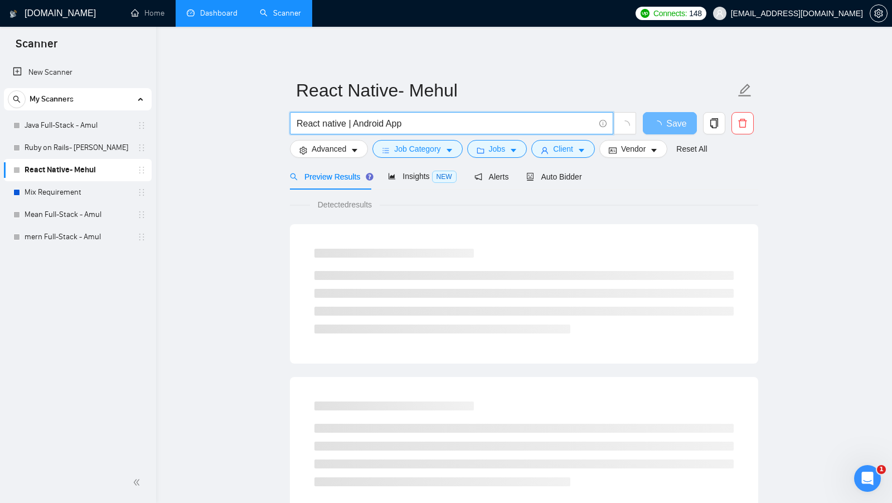
drag, startPoint x: 346, startPoint y: 123, endPoint x: 272, endPoint y: 123, distance: 73.6
click at [272, 123] on main "React Native- [PERSON_NAME] React native | Android App Save Advanced Job Catego…" at bounding box center [524, 509] width 700 height 929
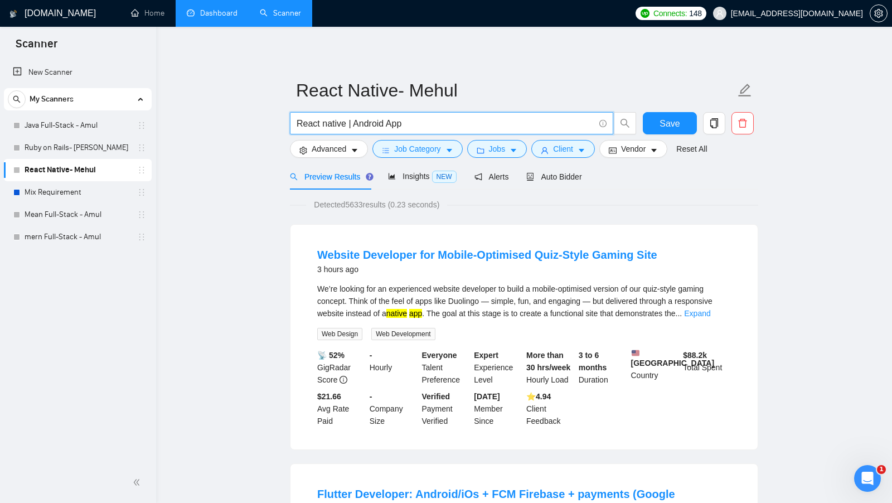
drag, startPoint x: 438, startPoint y: 121, endPoint x: 354, endPoint y: 121, distance: 83.6
click at [354, 121] on input "React native | Android App" at bounding box center [445, 123] width 298 height 14
click at [410, 121] on input "React native | Android App" at bounding box center [445, 123] width 298 height 14
click at [345, 124] on input "React native | Android App" at bounding box center [445, 123] width 298 height 14
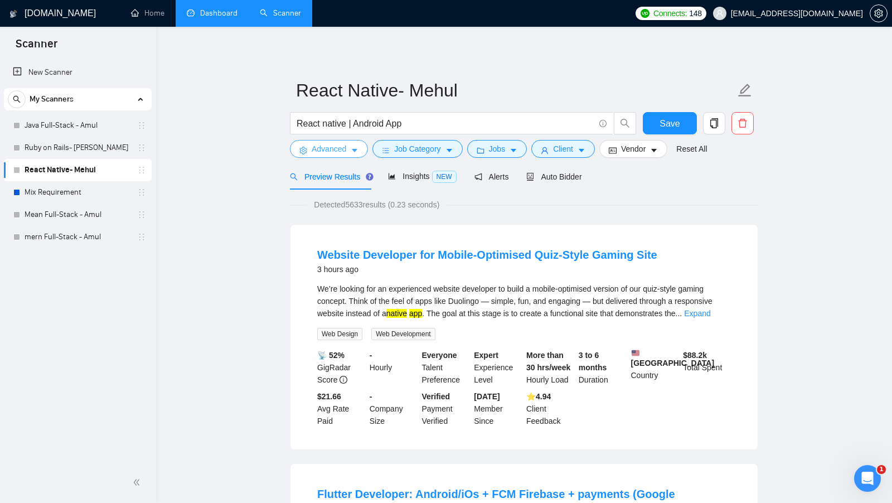
click at [359, 144] on button "Advanced" at bounding box center [329, 149] width 78 height 18
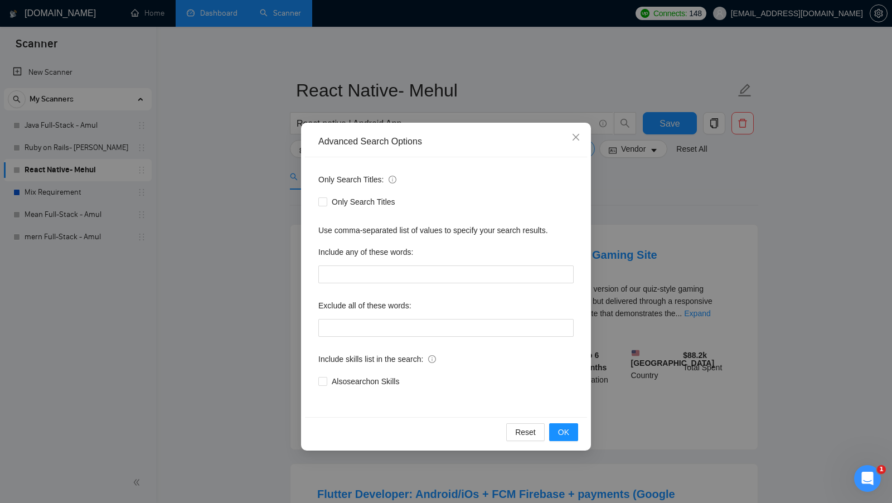
click at [471, 107] on div "Advanced Search Options Only Search Titles: Only Search Titles Use comma-separa…" at bounding box center [446, 251] width 892 height 503
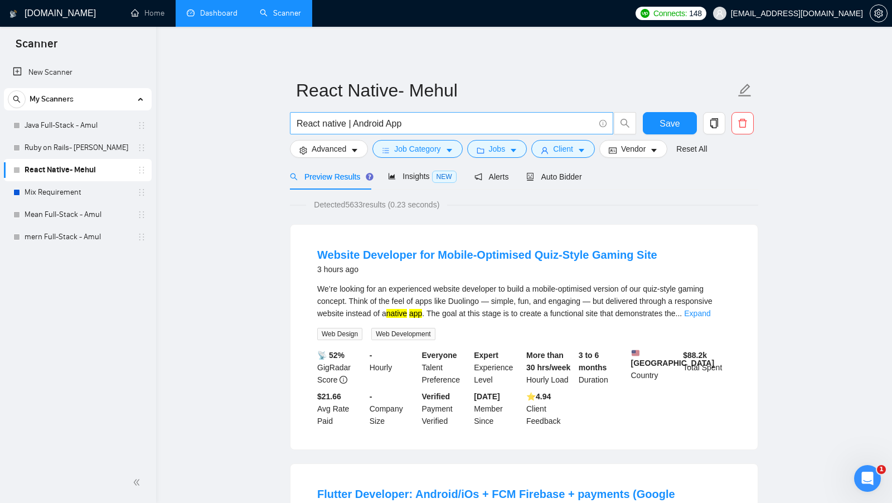
click at [434, 123] on input "React native | Android App" at bounding box center [445, 123] width 298 height 14
click at [387, 128] on input "React native | Android App" at bounding box center [445, 123] width 298 height 14
paste input "("react native" | reactnative | "react-native" ) (app | apps | application* | |…"
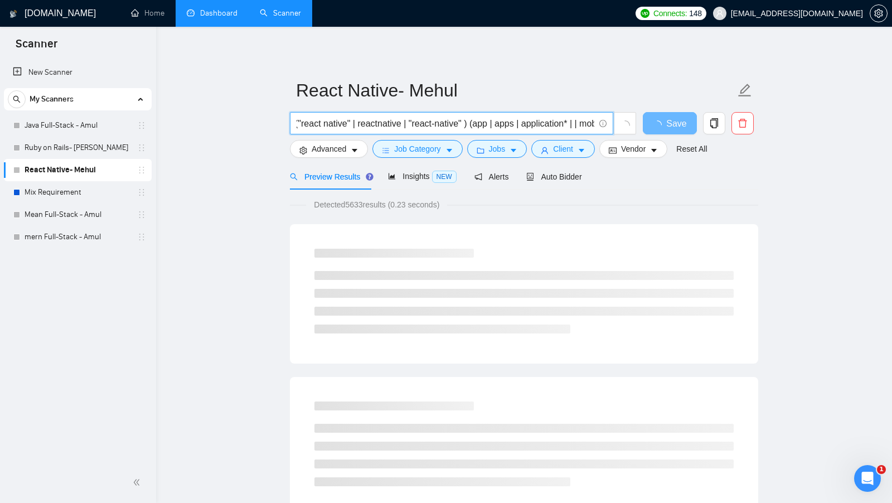
click at [371, 123] on input "("react native" | reactnative | "react-native" ) (app | apps | application* | |…" at bounding box center [445, 123] width 298 height 14
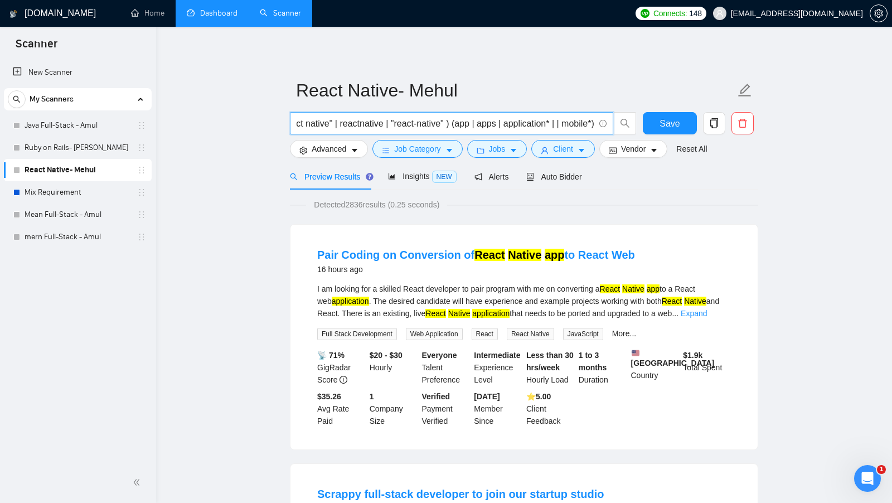
click at [490, 120] on input "("react native" | reactnative | "react-native" ) (app | apps | application* | |…" at bounding box center [445, 123] width 298 height 14
click at [509, 120] on input "("react native" | reactnative | "react-native" ) (app | apps | application* | |…" at bounding box center [445, 123] width 298 height 14
click at [656, 124] on button "Save" at bounding box center [670, 123] width 54 height 22
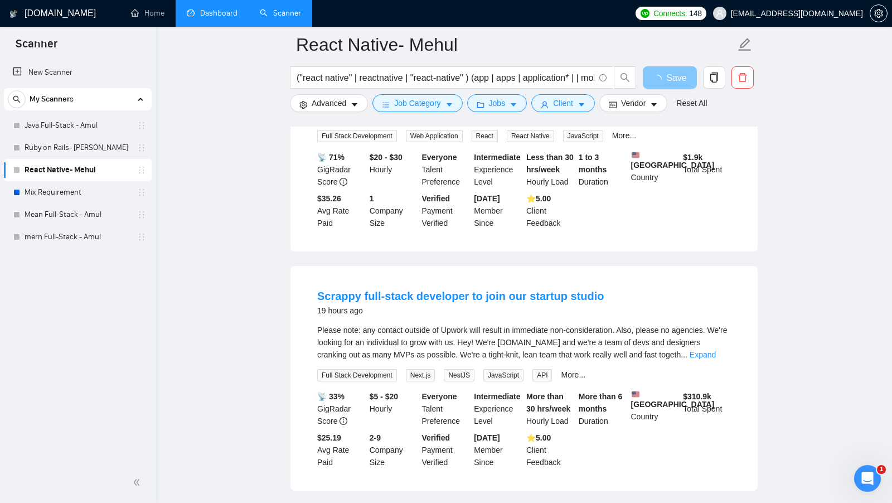
scroll to position [216, 0]
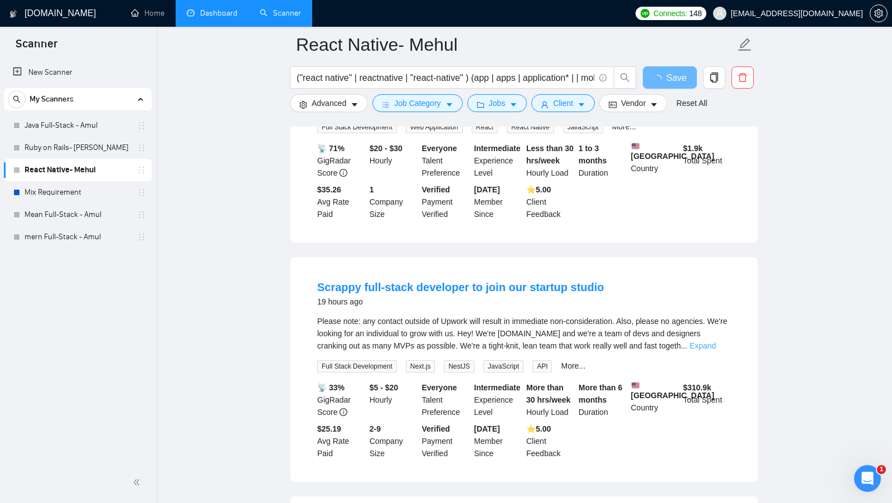
click at [716, 350] on link "Expand" at bounding box center [702, 345] width 26 height 9
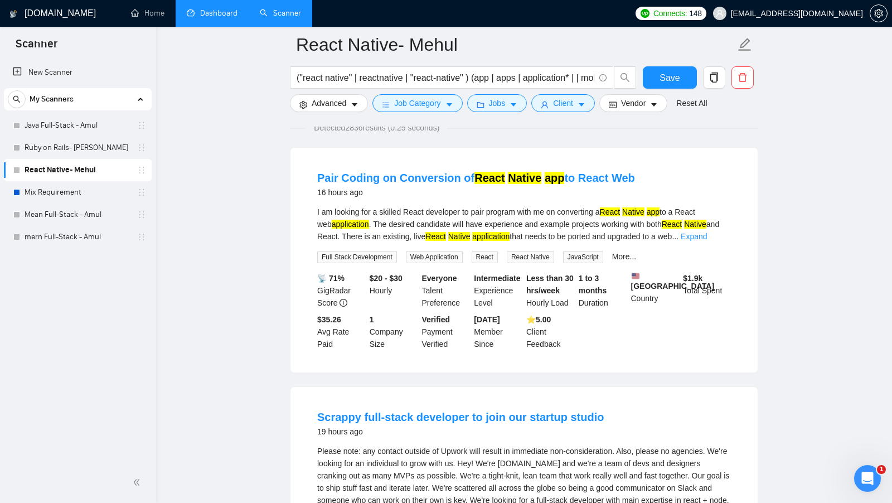
scroll to position [64, 0]
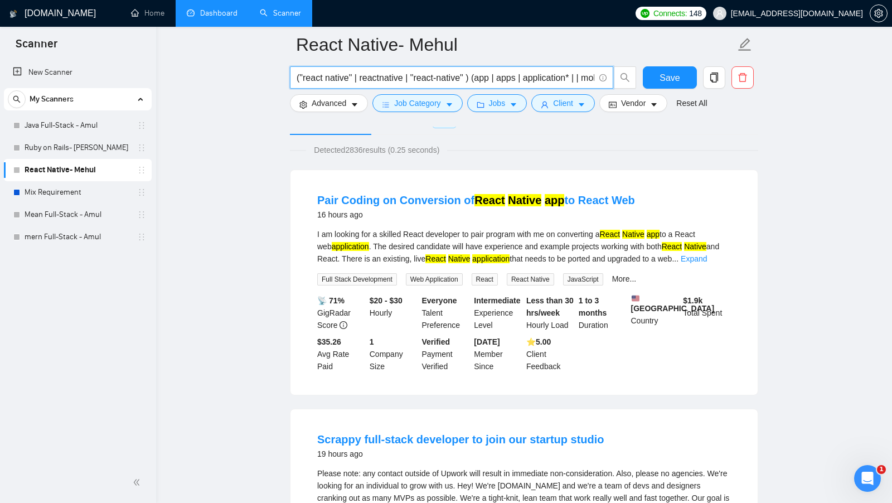
click at [448, 77] on input "("react native" | reactnative | "react-native" ) (app | apps | application* | |…" at bounding box center [445, 78] width 298 height 14
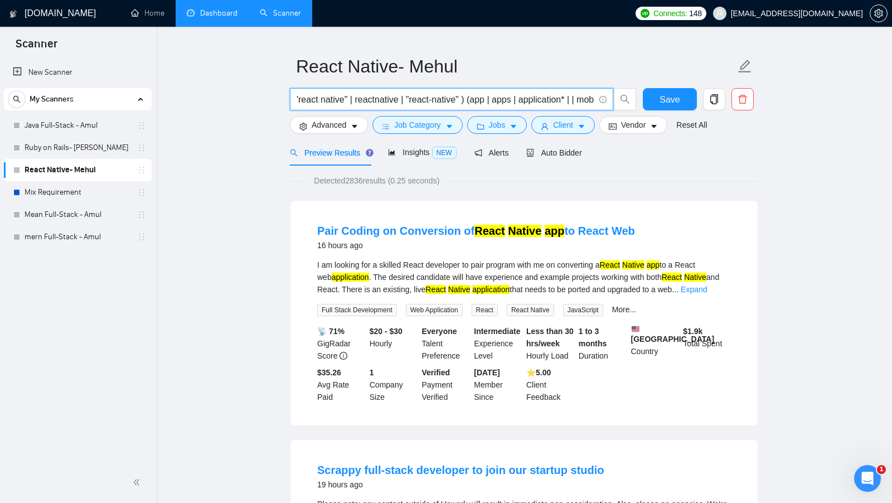
scroll to position [0, 0]
click at [692, 97] on button "Save" at bounding box center [670, 99] width 54 height 22
click at [557, 98] on input "("react native" | reactnative | "react-native" ) (app | apps | application* | |…" at bounding box center [445, 100] width 298 height 14
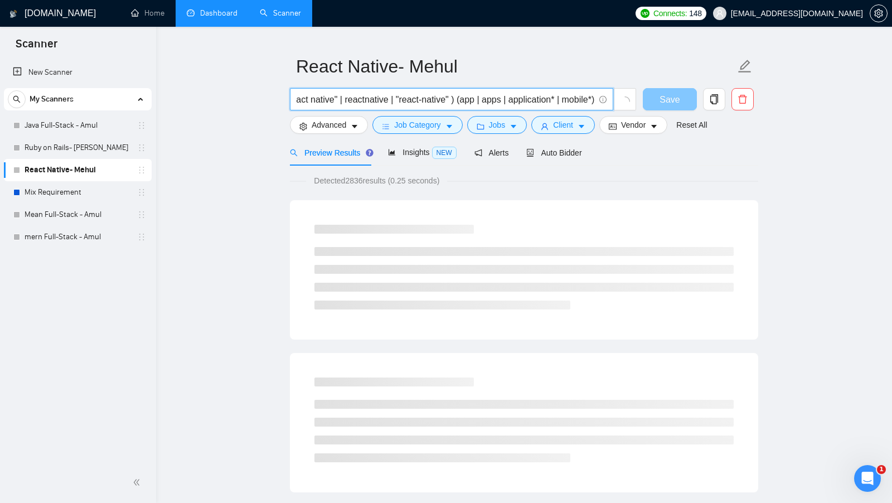
type input "("react native" | reactnative | "react-native" ) (app | apps | application* | m…"
click at [664, 100] on button "Save" at bounding box center [670, 99] width 54 height 22
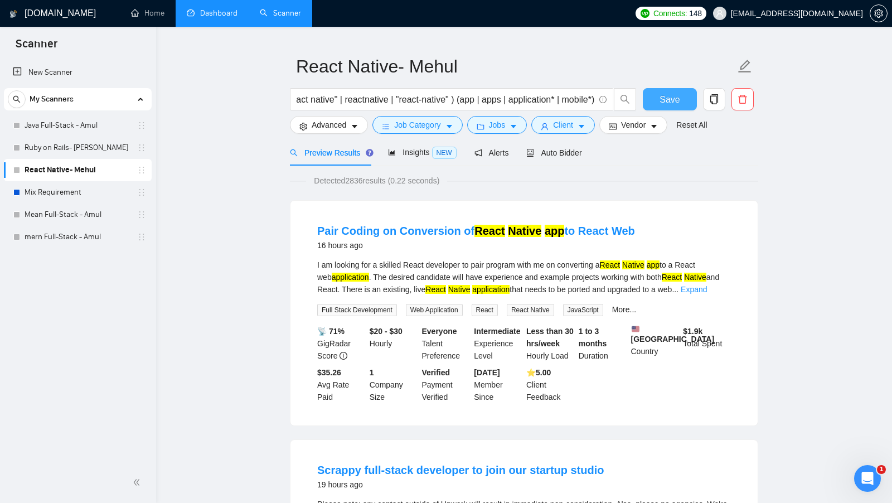
click at [650, 101] on button "Save" at bounding box center [670, 99] width 54 height 22
click at [84, 141] on link "Ruby on Rails- [PERSON_NAME]" at bounding box center [78, 148] width 106 height 22
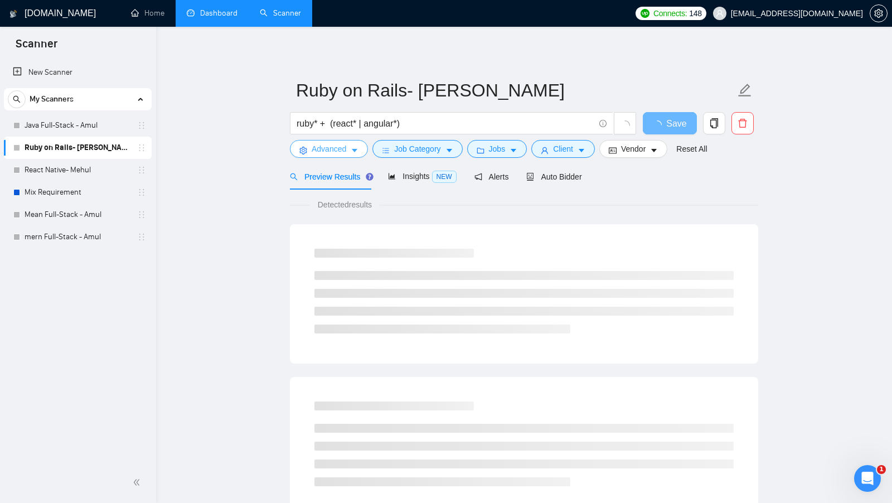
click at [329, 148] on span "Advanced" at bounding box center [328, 149] width 35 height 12
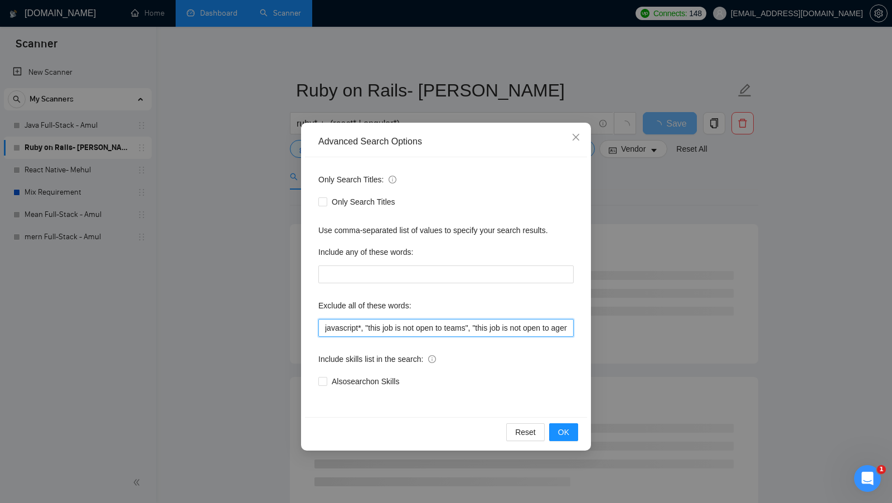
click at [371, 333] on input "javascript*, "this job is not open to teams", "this job is not open to agency",…" at bounding box center [445, 328] width 255 height 18
click at [370, 333] on input "javascript*, "this job is not open to teams", "this job is not open to agency",…" at bounding box center [445, 328] width 255 height 18
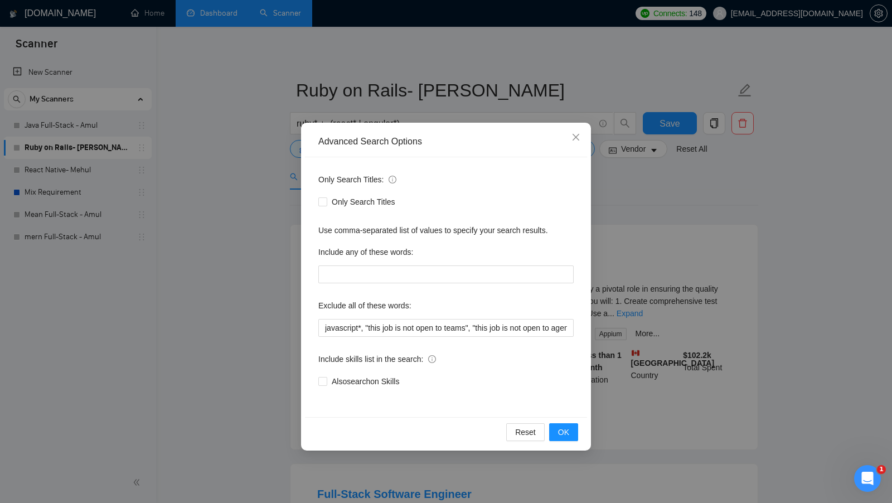
click at [85, 179] on div "Advanced Search Options Only Search Titles: Only Search Titles Use comma-separa…" at bounding box center [446, 251] width 892 height 503
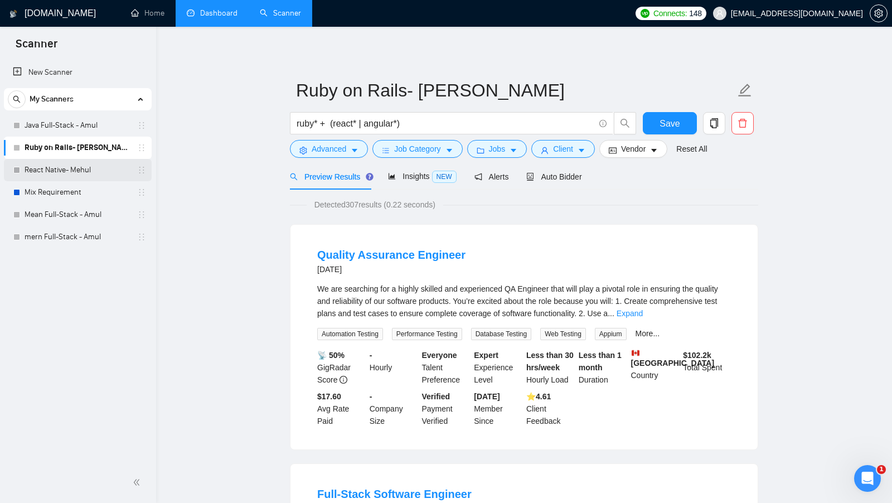
click at [84, 176] on link "React Native- Mehul" at bounding box center [78, 170] width 106 height 22
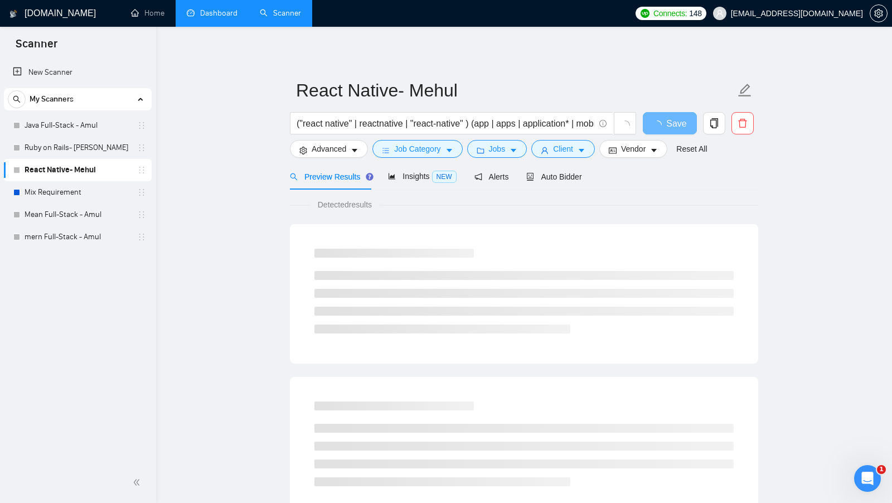
click at [368, 152] on div "Advanced" at bounding box center [329, 149] width 82 height 18
click at [364, 152] on button "Advanced" at bounding box center [329, 149] width 78 height 18
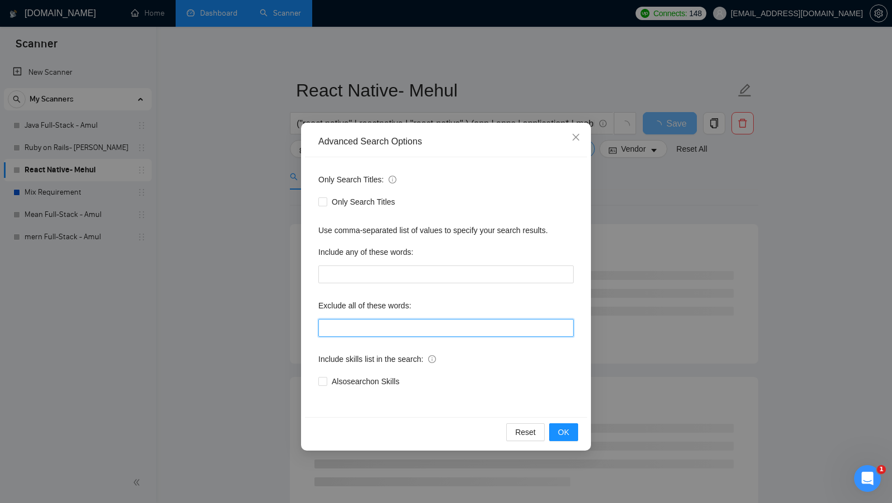
click at [377, 333] on input "text" at bounding box center [445, 328] width 255 height 18
paste input "javascript*, "this job is not open to teams", "this job is not open to agency",…"
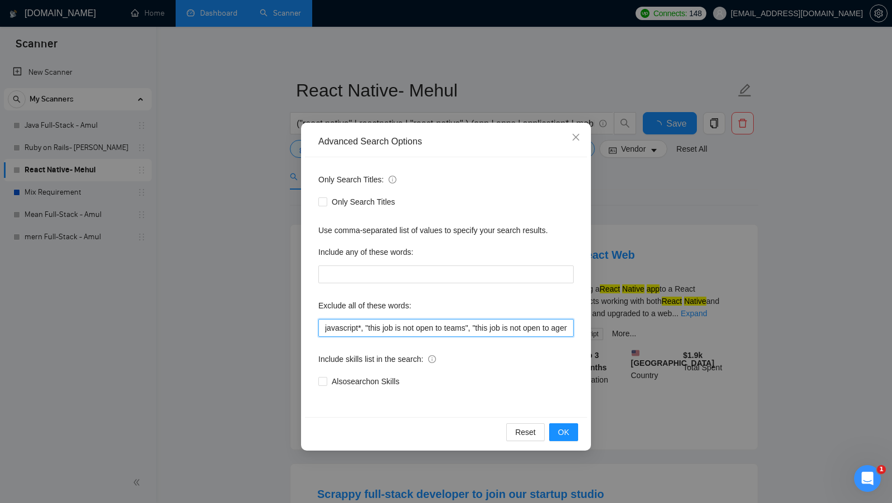
scroll to position [0, 1053]
type input "javascript*, "this job is not open to teams", "this job is not open to agency",…"
click at [568, 430] on span "OK" at bounding box center [563, 432] width 11 height 12
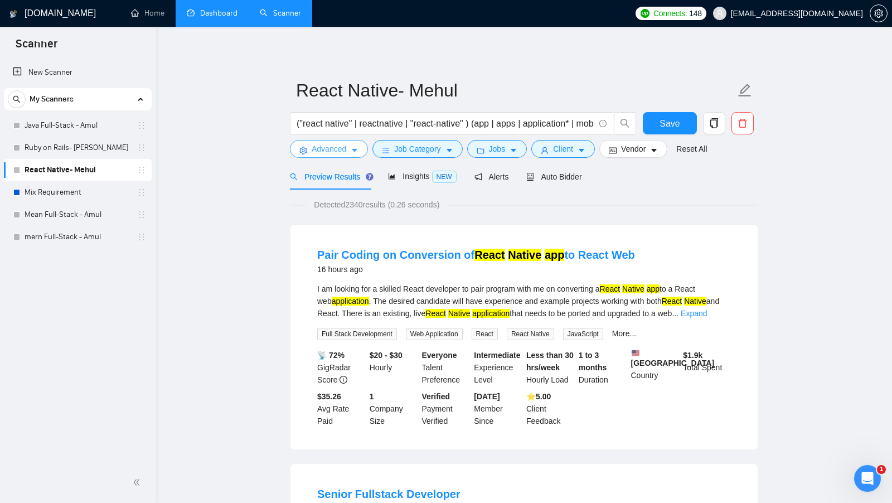
click at [356, 153] on icon "caret-down" at bounding box center [355, 151] width 8 height 8
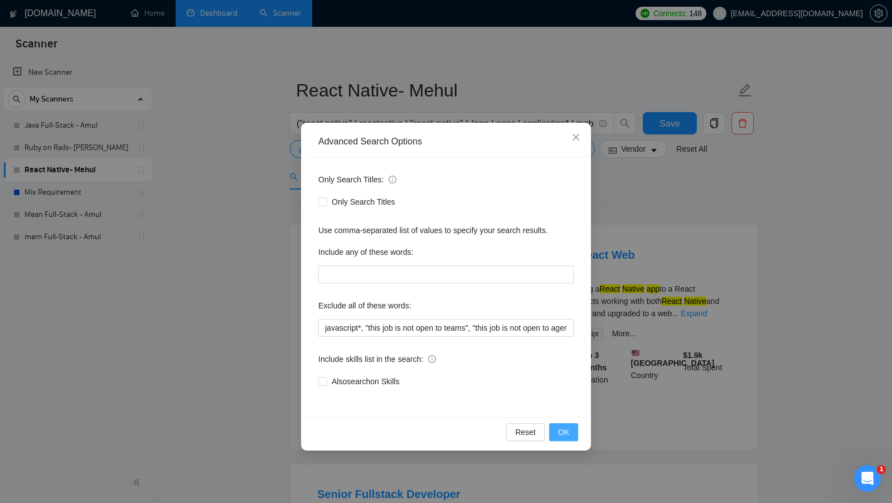
click at [554, 429] on button "OK" at bounding box center [563, 432] width 29 height 18
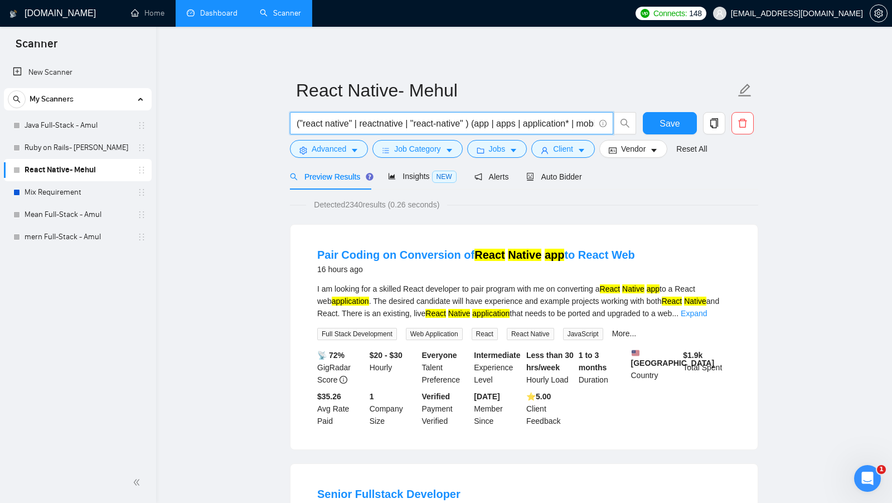
drag, startPoint x: 304, startPoint y: 123, endPoint x: 343, endPoint y: 123, distance: 39.0
click at [343, 123] on input "("react native" | reactnative | "react-native" ) (app | apps | application* | m…" at bounding box center [445, 123] width 298 height 14
click at [350, 123] on input "("react native" | reactnative | "react-native" ) (app | apps | application* | m…" at bounding box center [445, 123] width 298 height 14
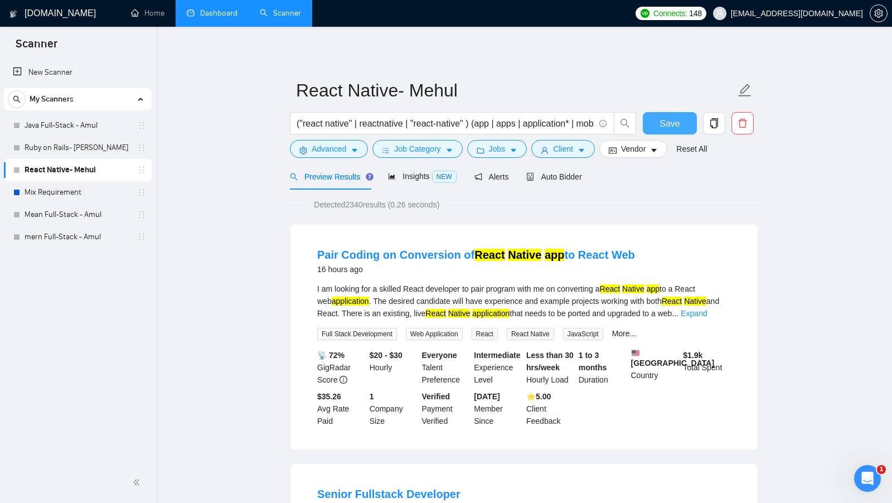
click at [670, 120] on span "Save" at bounding box center [669, 123] width 20 height 14
click at [473, 123] on input "("react native" | reactnative | "react-native" ) (app | apps | application* | m…" at bounding box center [445, 123] width 298 height 14
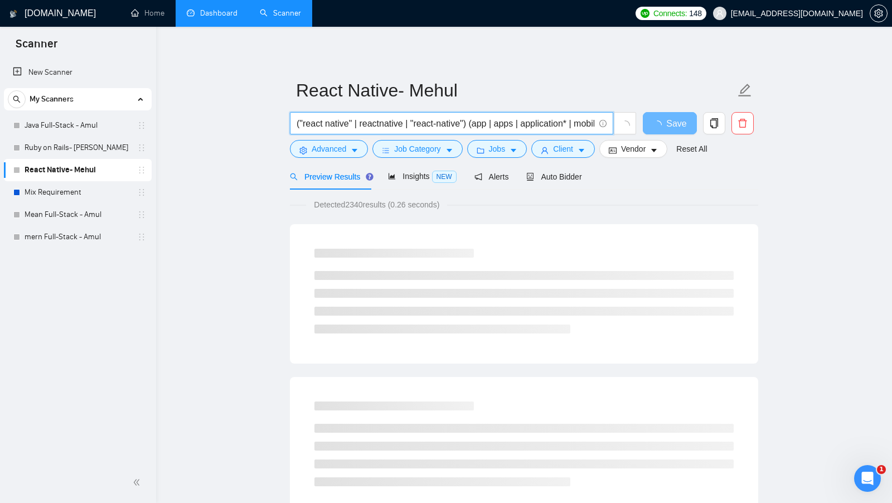
drag, startPoint x: 475, startPoint y: 126, endPoint x: 297, endPoint y: 125, distance: 177.8
click at [297, 125] on input "("react native" | reactnative | "react-native") (app | apps | application* | mo…" at bounding box center [445, 123] width 298 height 14
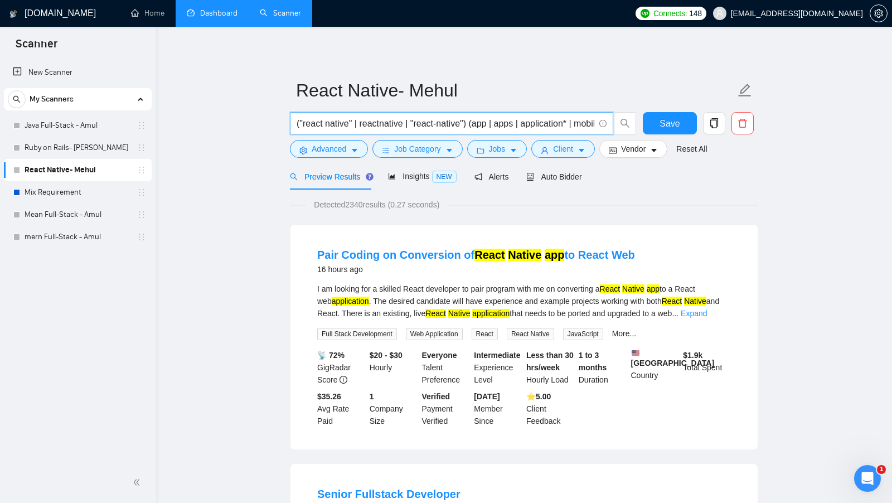
click at [296, 123] on input "("react native" | reactnative | "react-native") (app | apps | application* | mo…" at bounding box center [445, 123] width 298 height 14
drag, startPoint x: 476, startPoint y: 121, endPoint x: 298, endPoint y: 124, distance: 178.3
click at [298, 124] on input "("react native" | reactnative | "react-native") (app | apps | application* | mo…" at bounding box center [445, 123] width 298 height 14
click at [321, 122] on input "("react native" | reactnative | "react-native") (app | apps | application* | mo…" at bounding box center [445, 123] width 298 height 14
click at [361, 122] on input "("react native" | reactnative | "react-native") (app | apps | application* | mo…" at bounding box center [445, 123] width 298 height 14
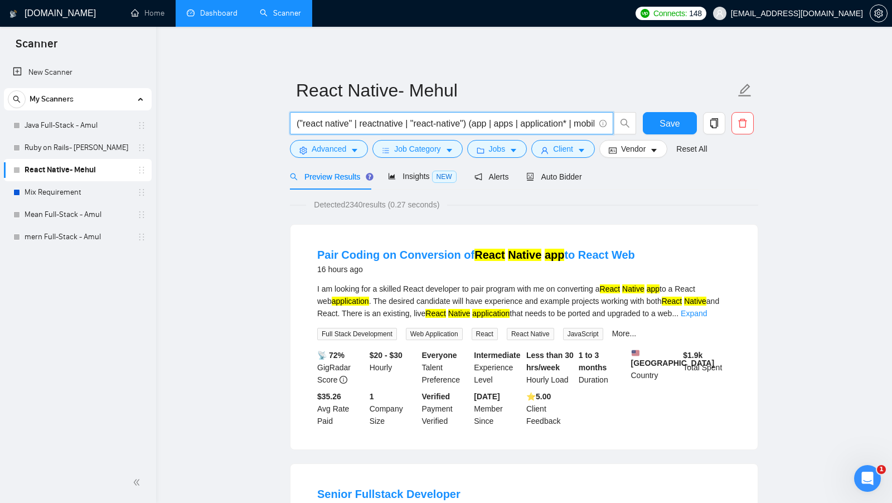
drag, startPoint x: 474, startPoint y: 123, endPoint x: 306, endPoint y: 120, distance: 167.7
click at [306, 120] on input "("react native" | reactnative | "react-native") (app | apps | application* | mo…" at bounding box center [445, 123] width 298 height 14
click at [315, 121] on input "("react native" | reactnative | "react-native") (app | apps | application* | mo…" at bounding box center [445, 123] width 298 height 14
drag, startPoint x: 300, startPoint y: 121, endPoint x: 470, endPoint y: 122, distance: 169.4
click at [470, 122] on input "("react native" | reactnative | "react-native") (app | apps | application* | mo…" at bounding box center [445, 123] width 298 height 14
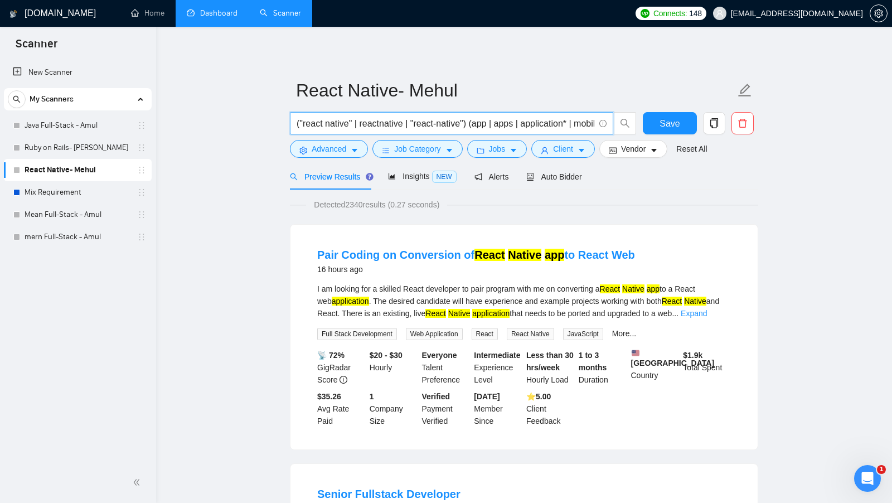
click at [474, 123] on input "("react native" | reactnative | "react-native") (app | apps | application* | mo…" at bounding box center [445, 123] width 298 height 14
drag, startPoint x: 474, startPoint y: 123, endPoint x: 295, endPoint y: 124, distance: 178.9
click at [295, 124] on span "("react native" | reactnative | "react-native") (app | apps | application* | mo…" at bounding box center [451, 123] width 323 height 22
click at [318, 125] on input "("react native" | reactnative | "react-native") (app | apps | application* | mo…" at bounding box center [445, 123] width 298 height 14
drag, startPoint x: 303, startPoint y: 124, endPoint x: 466, endPoint y: 123, distance: 163.3
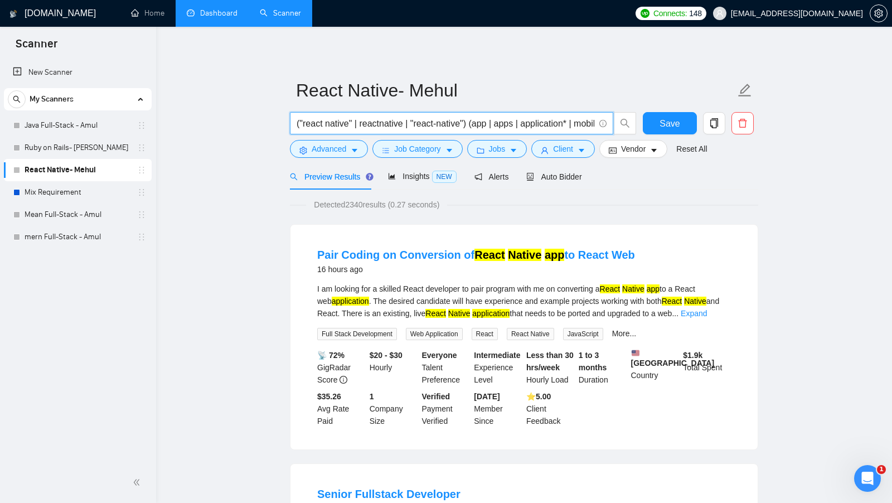
click at [466, 123] on input "("react native" | reactnative | "react-native") (app | apps | application* | mo…" at bounding box center [445, 123] width 298 height 14
click at [476, 123] on input "("react native" | reactnative | "react-native") (app | apps | application* | mo…" at bounding box center [445, 123] width 298 height 14
click at [474, 123] on input "("react native" | reactnative | "react-native") (app | apps | application* | mo…" at bounding box center [445, 123] width 298 height 14
drag, startPoint x: 412, startPoint y: 123, endPoint x: 406, endPoint y: 123, distance: 6.1
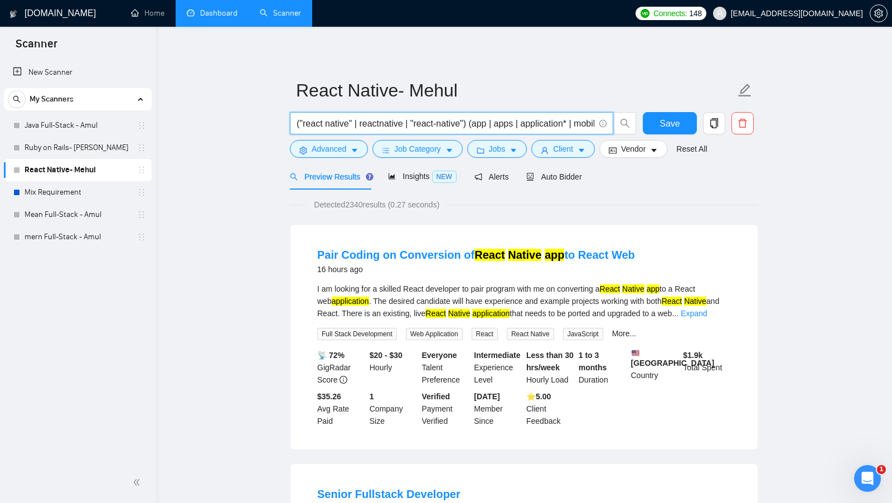
click at [406, 123] on input "("react native" | reactnative | "react-native") (app | apps | application* | mo…" at bounding box center [445, 123] width 298 height 14
type input "("react native" | reactnative | "react-native") (app | apps | application* | mo…"
click at [75, 123] on link "Java Full-Stack - Amul" at bounding box center [78, 125] width 106 height 22
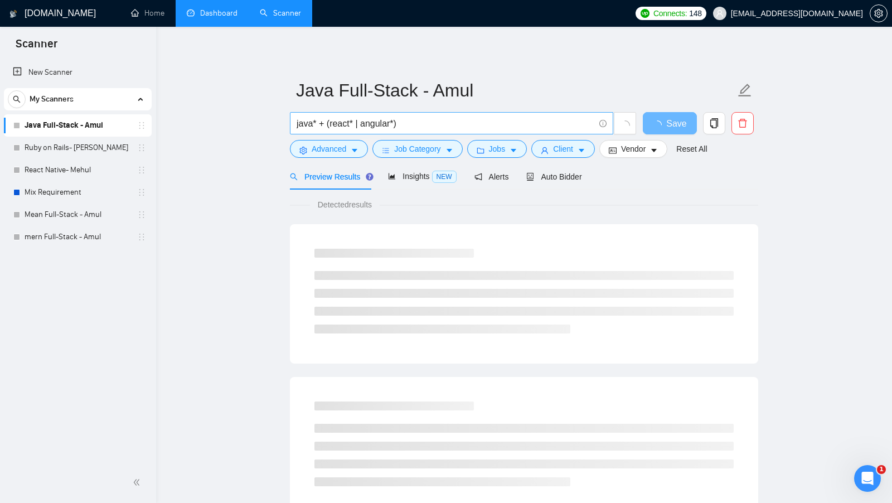
click at [304, 126] on input "java* + (react* | angular*)" at bounding box center [445, 123] width 298 height 14
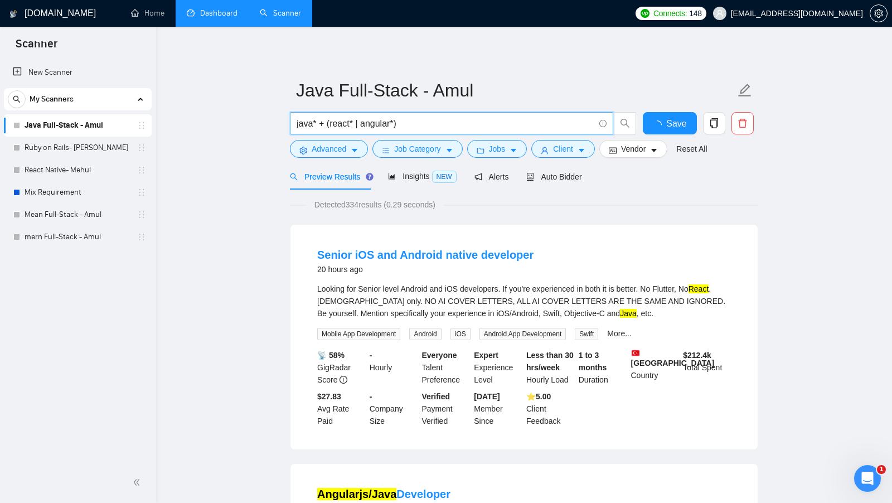
click at [314, 125] on input "java* + (react* | angular*)" at bounding box center [445, 123] width 298 height 14
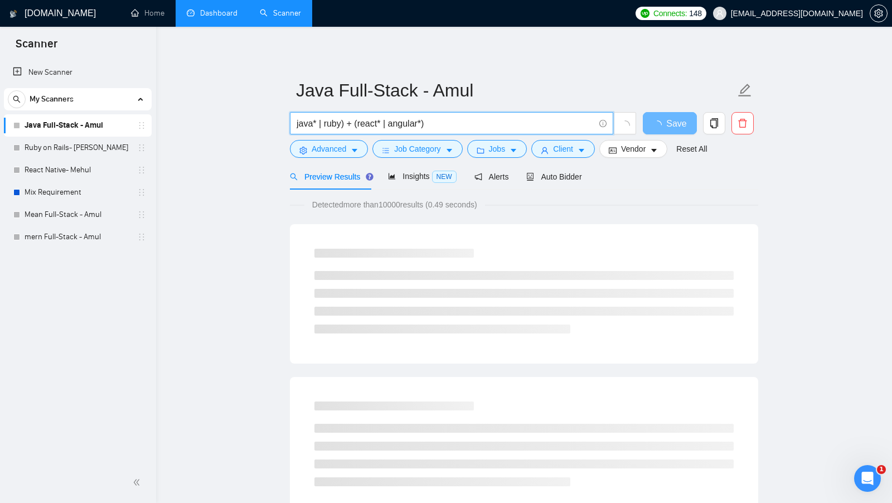
click at [295, 123] on span "java* | ruby) + (react* | angular*)" at bounding box center [451, 123] width 323 height 22
click at [294, 121] on span "java* | ruby) + (react* | angular*)" at bounding box center [451, 123] width 323 height 22
click at [295, 121] on span "java* | ruby) + (react* | angular*)" at bounding box center [451, 123] width 323 height 22
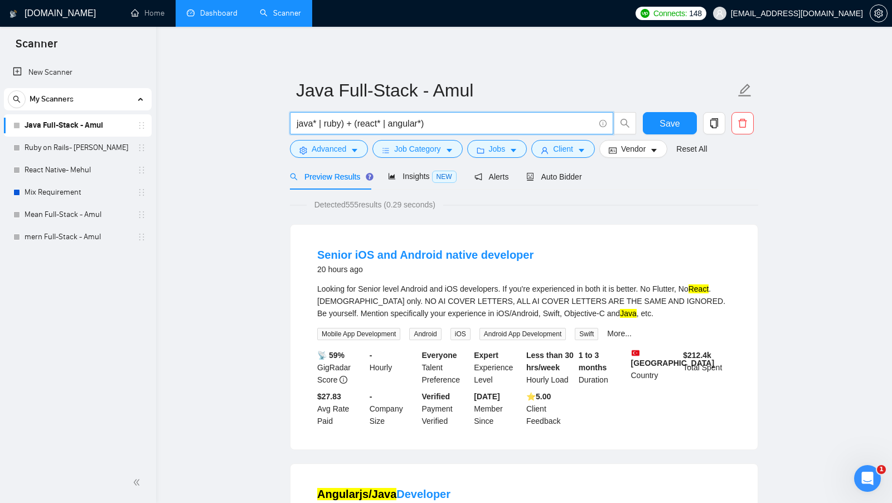
click at [298, 119] on input "java* | ruby) + (react* | angular*)" at bounding box center [445, 123] width 298 height 14
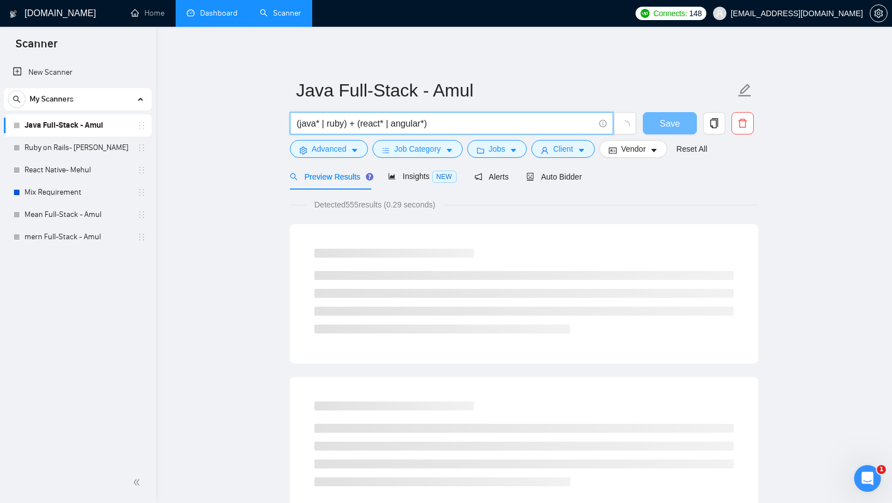
click at [347, 122] on input "(java* | ruby) + (react* | angular*)" at bounding box center [445, 123] width 298 height 14
drag, startPoint x: 347, startPoint y: 121, endPoint x: 323, endPoint y: 121, distance: 24.0
click at [323, 121] on input "(java* | ruby) + (react* | angular*)" at bounding box center [445, 123] width 298 height 14
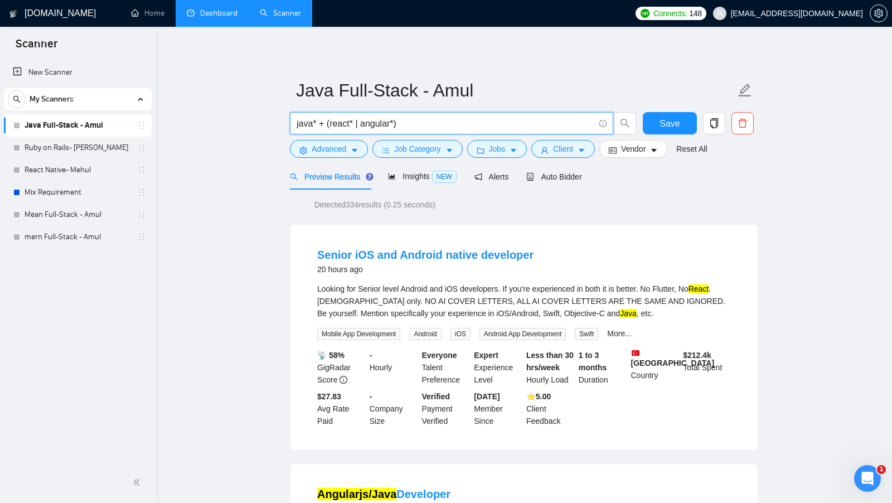
click at [333, 124] on input "java* + (react* | angular*)" at bounding box center [445, 123] width 298 height 14
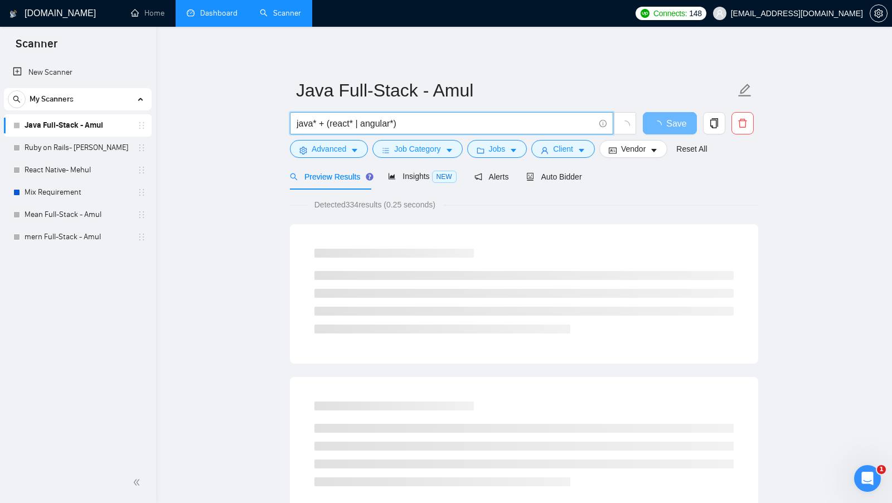
drag, startPoint x: 356, startPoint y: 124, endPoint x: 362, endPoint y: 124, distance: 6.1
click at [361, 124] on input "java* + (react* | angular*)" at bounding box center [445, 123] width 298 height 14
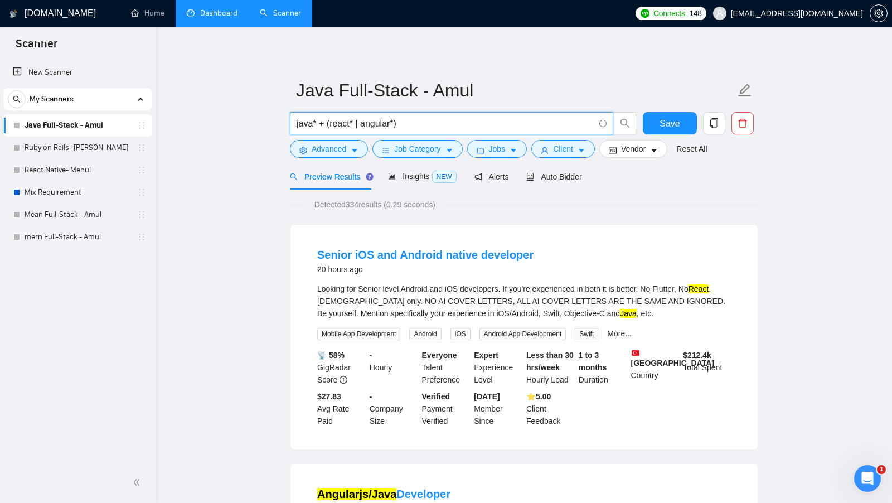
drag, startPoint x: 403, startPoint y: 123, endPoint x: 326, endPoint y: 121, distance: 77.5
click at [326, 121] on input "java* + (react* | angular*)" at bounding box center [445, 123] width 298 height 14
type input "java* + (react* | angular*)"
click at [82, 169] on link "React Native- Mehul" at bounding box center [78, 170] width 106 height 22
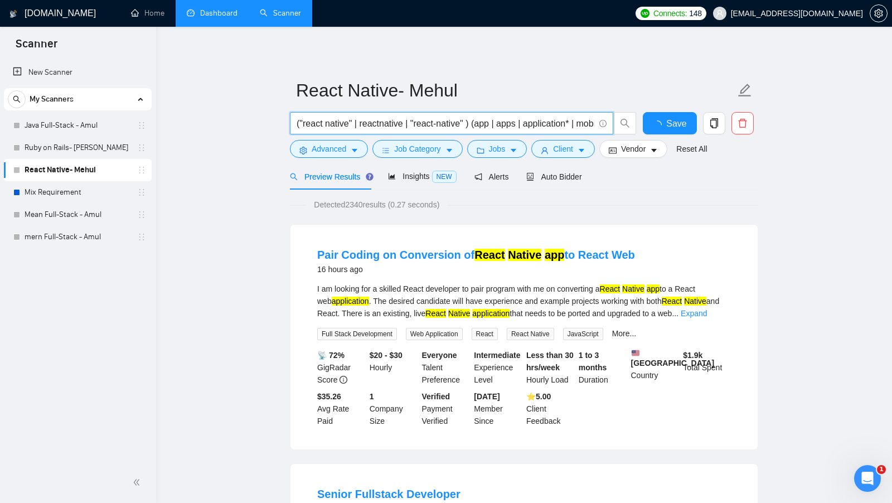
drag, startPoint x: 475, startPoint y: 123, endPoint x: 299, endPoint y: 122, distance: 176.1
click at [300, 122] on input "("react native" | reactnative | "react-native" ) (app | apps | application* | m…" at bounding box center [445, 123] width 298 height 14
drag, startPoint x: 479, startPoint y: 124, endPoint x: 659, endPoint y: 124, distance: 179.4
click at [659, 124] on div "("react native" | reactnative | "react-native" ) (app | apps | application* | m…" at bounding box center [522, 126] width 468 height 28
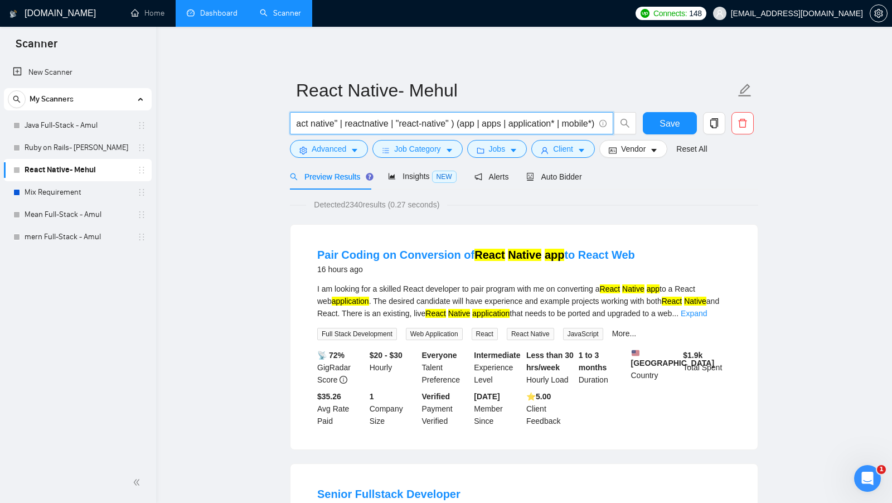
click at [540, 119] on input "("react native" | reactnative | "react-native" ) (app | apps | application* | m…" at bounding box center [445, 123] width 298 height 14
click at [454, 125] on input "("react native" | reactnative | "react-native" ) (app | apps | application* | m…" at bounding box center [445, 123] width 298 height 14
type input "("react native" | reactnative | "react-native" ) + (app | apps | application* |…"
click at [677, 114] on button "Save" at bounding box center [670, 123] width 54 height 22
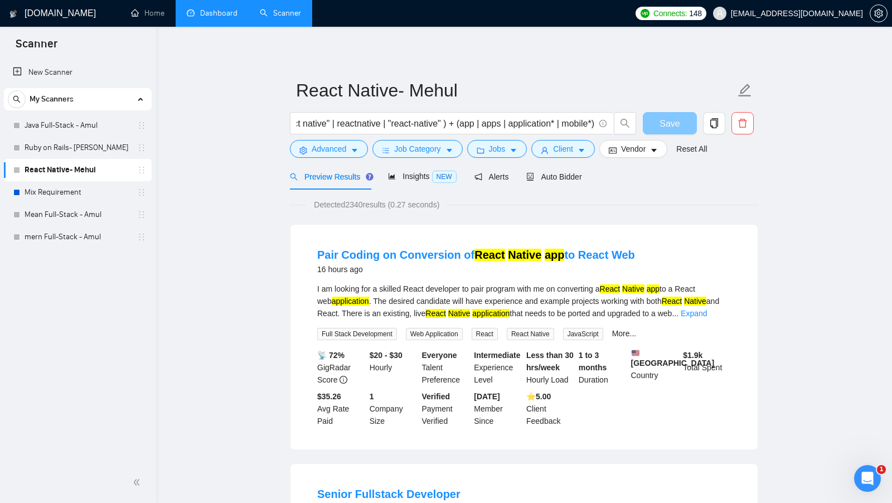
scroll to position [0, 0]
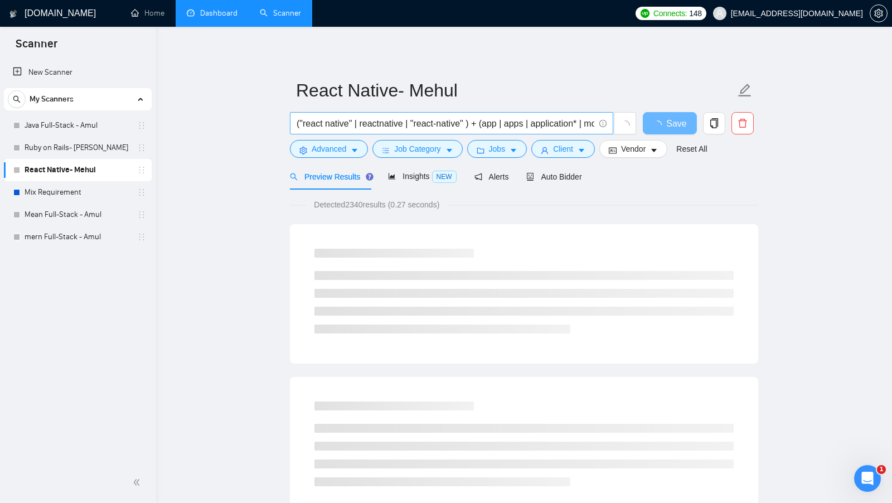
drag, startPoint x: 423, startPoint y: 124, endPoint x: 309, endPoint y: 124, distance: 114.2
click at [309, 124] on input "("react native" | reactnative | "react-native" ) + (app | apps | application* |…" at bounding box center [445, 123] width 298 height 14
drag, startPoint x: 495, startPoint y: 124, endPoint x: 585, endPoint y: 124, distance: 89.2
click at [585, 124] on input "("react native" | reactnative | "react-native" ) + (app | apps | application* |…" at bounding box center [445, 123] width 298 height 14
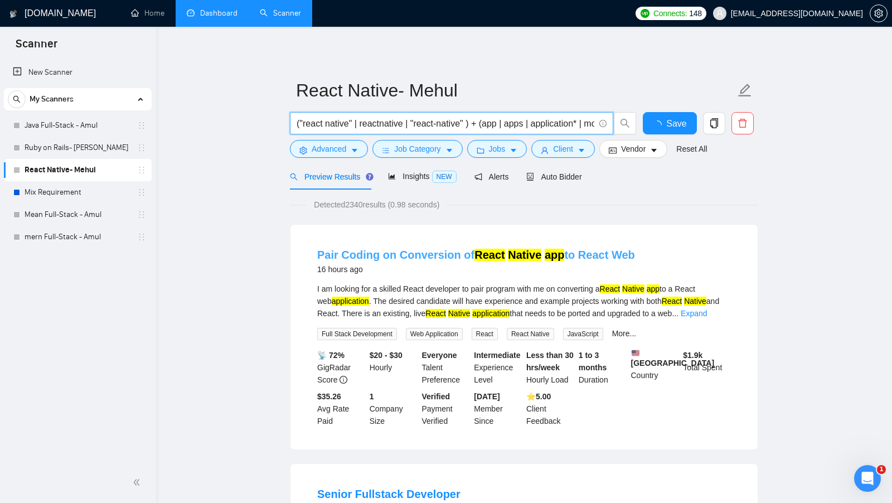
scroll to position [14, 0]
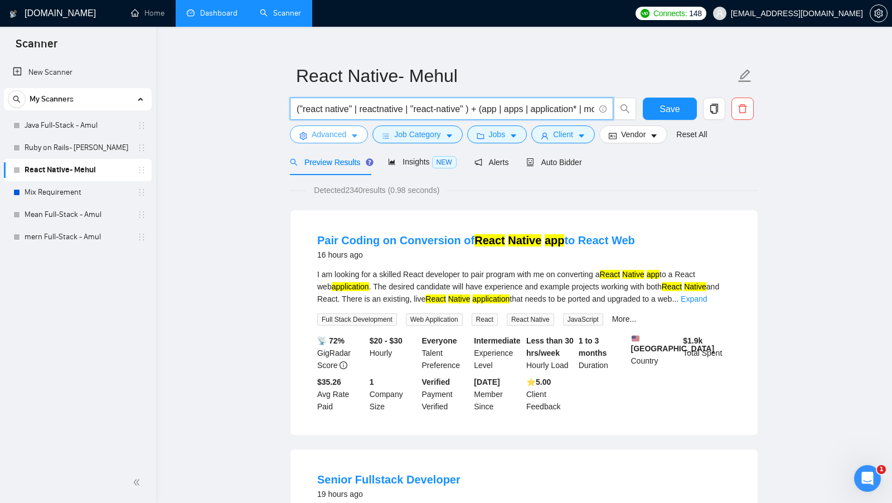
click at [361, 130] on button "Advanced" at bounding box center [329, 134] width 78 height 18
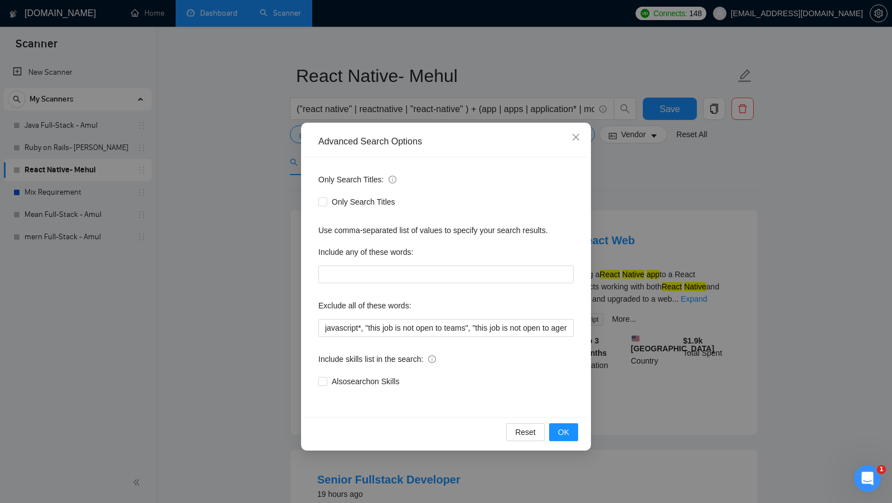
click at [617, 261] on div "Advanced Search Options Only Search Titles: Only Search Titles Use comma-separa…" at bounding box center [446, 251] width 892 height 503
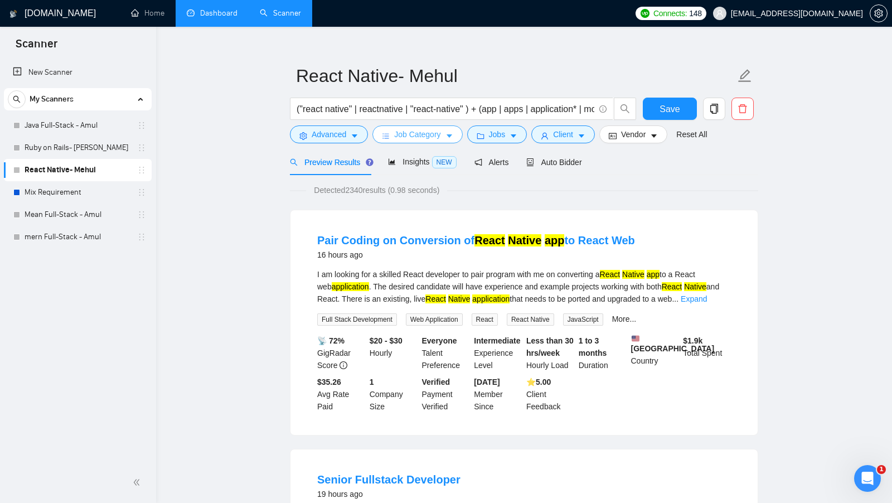
click at [436, 134] on span "Job Category" at bounding box center [417, 134] width 46 height 12
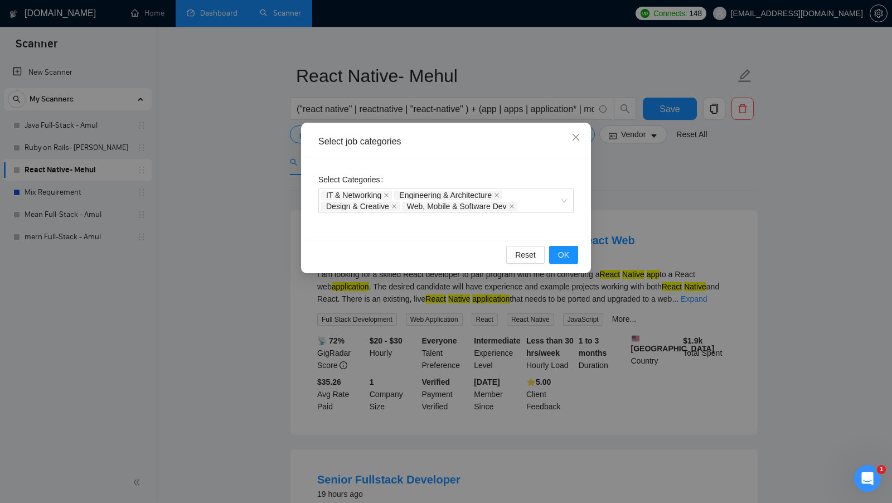
click at [652, 195] on div "Select job categories Select Categories IT & Networking Engineering & Architect…" at bounding box center [446, 251] width 892 height 503
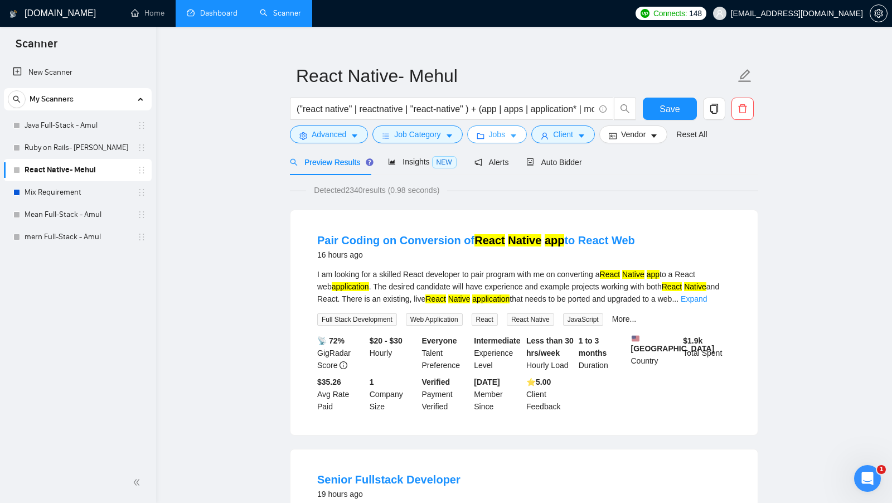
click at [517, 141] on button "Jobs" at bounding box center [497, 134] width 60 height 18
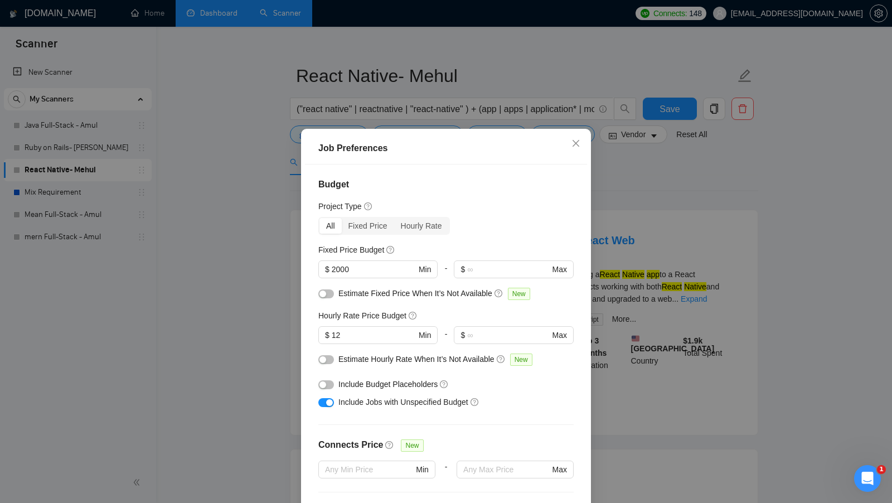
click at [595, 211] on div "Job Preferences Budget Project Type All Fixed Price Hourly Rate Fixed Price Bud…" at bounding box center [446, 251] width 892 height 503
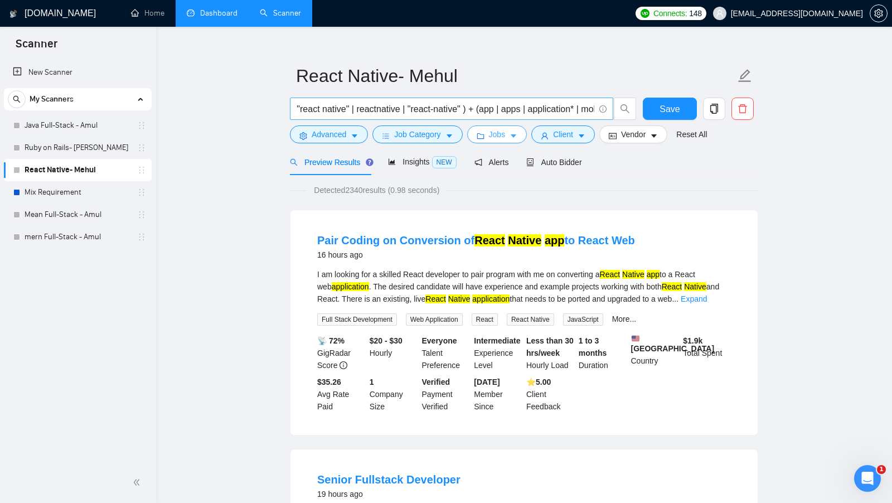
scroll to position [0, 0]
drag, startPoint x: 486, startPoint y: 111, endPoint x: 478, endPoint y: 111, distance: 7.8
click at [478, 111] on input "("react native" | reactnative | "react-native" ) + (app | apps | application* |…" at bounding box center [445, 109] width 298 height 14
click at [505, 129] on span "Jobs" at bounding box center [497, 134] width 17 height 12
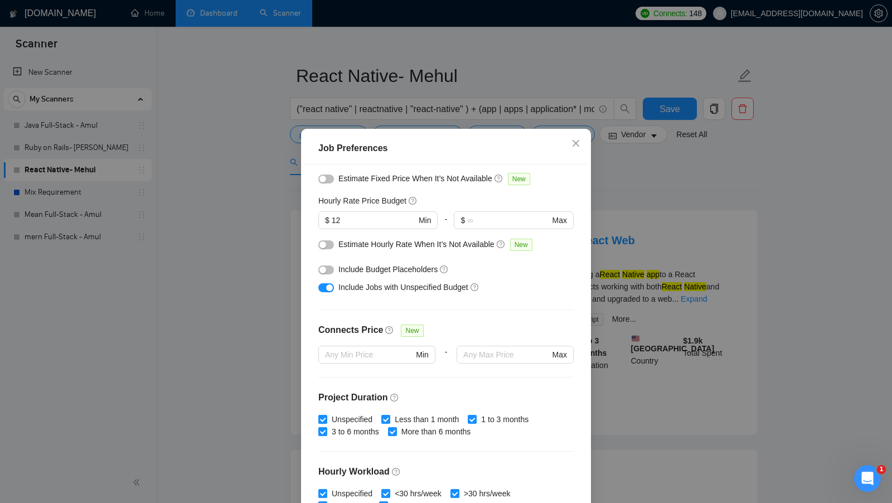
scroll to position [115, 0]
click at [592, 213] on div "Job Preferences Budget Project Type All Fixed Price Hourly Rate Fixed Price Bud…" at bounding box center [446, 251] width 892 height 503
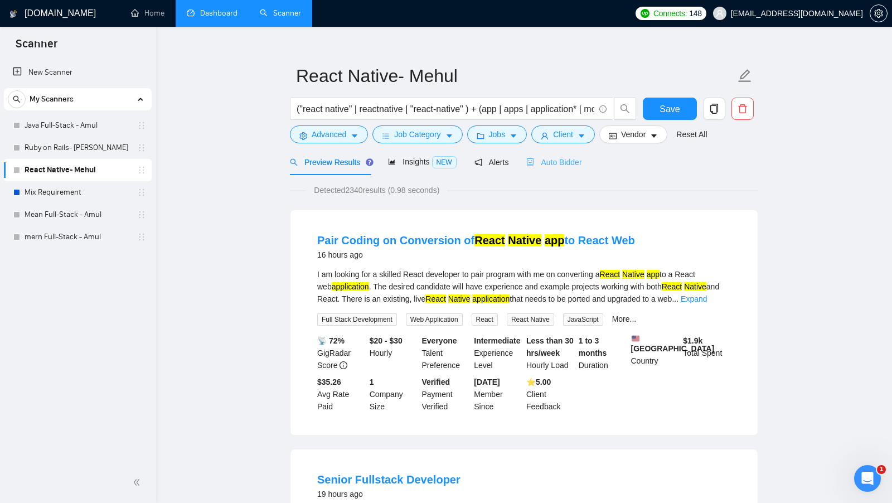
click at [578, 167] on div "Auto Bidder" at bounding box center [553, 162] width 55 height 26
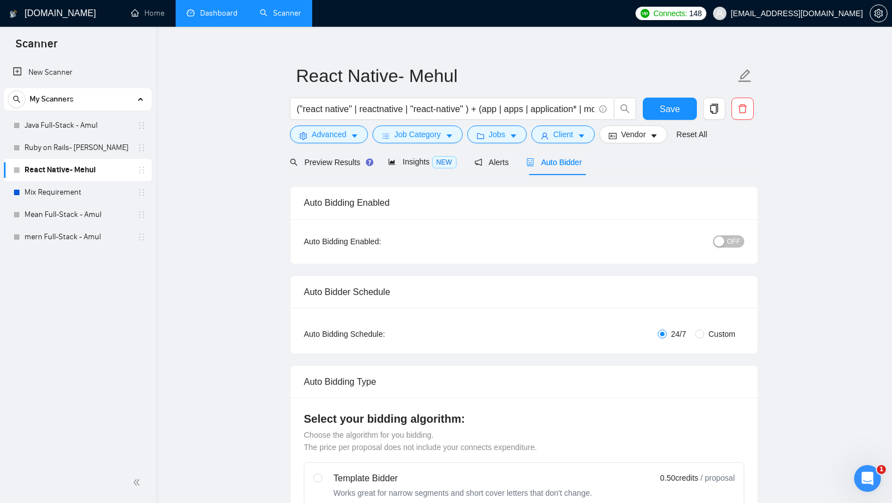
click at [585, 122] on div "("react native" | reactnative | "react-native" ) + (app | apps | application* |…" at bounding box center [463, 112] width 351 height 28
click at [582, 122] on div "("react native" | reactnative | "react-native" ) + (app | apps | application* |…" at bounding box center [463, 112] width 351 height 28
click at [576, 125] on button "Client" at bounding box center [563, 134] width 64 height 18
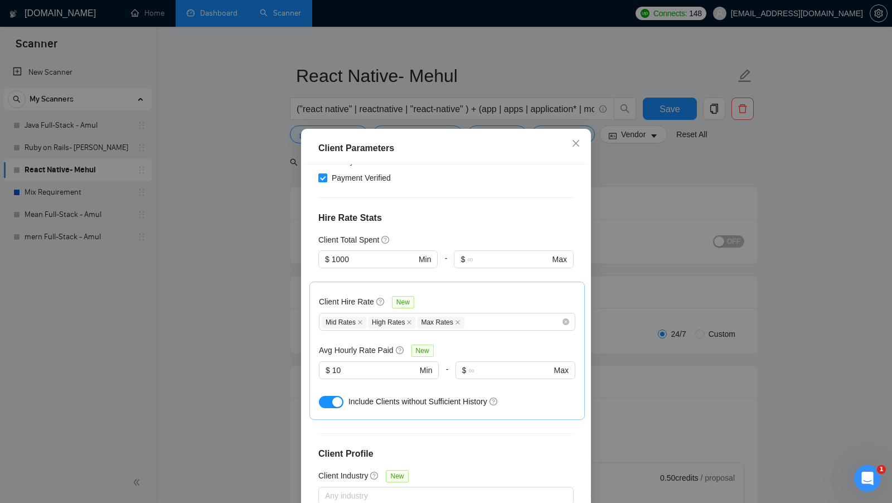
scroll to position [274, 0]
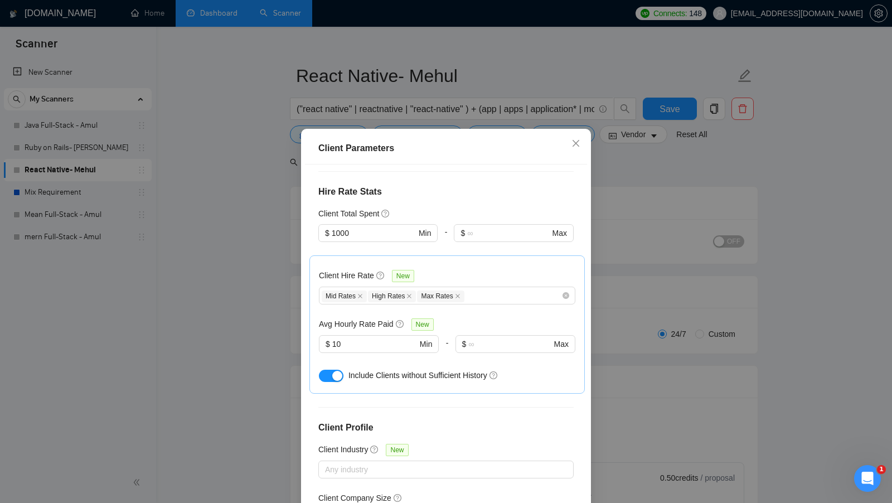
click at [669, 260] on div "Client Parameters Client Location Include Client Countries Select Exclude Clien…" at bounding box center [446, 251] width 892 height 503
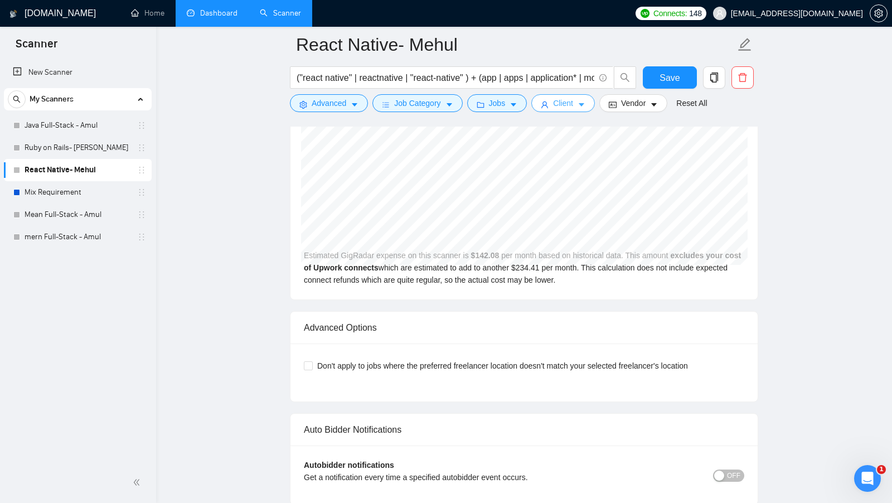
scroll to position [2353, 0]
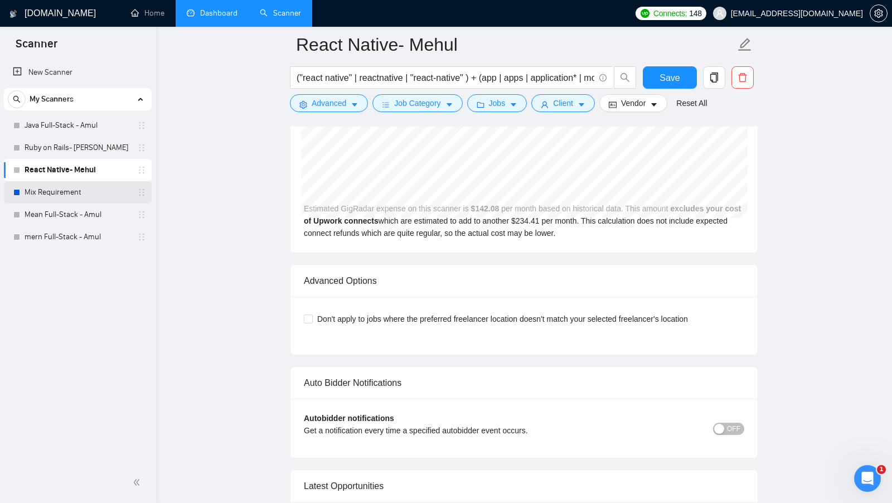
click at [95, 202] on link "Mix Requirement" at bounding box center [78, 192] width 106 height 22
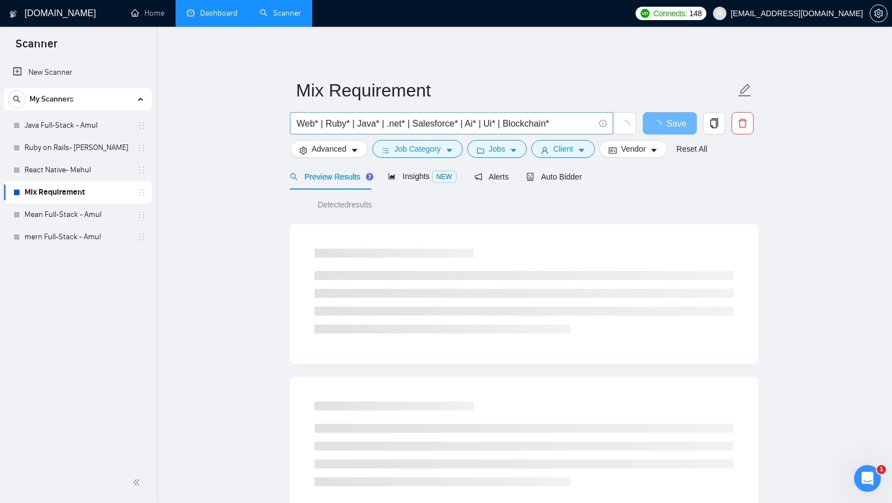
click at [301, 122] on input "Web* | Ruby* | Java* | .net* | Salesforce* | Ai* | Ui* | Blockchain*" at bounding box center [445, 123] width 298 height 14
click at [333, 123] on input "Web* | Ruby* | Java* | .net* | Salesforce* | Ai* | Ui* | Blockchain*" at bounding box center [445, 123] width 298 height 14
click at [372, 123] on input "Web* | Ruby* | Java* | .net* | Salesforce* | Ai* | Ui* | Blockchain*" at bounding box center [445, 123] width 298 height 14
click at [399, 123] on input "Web* | Ruby* | Java* | .net* | Salesforce* | Ai* | Ui* | Blockchain*" at bounding box center [445, 123] width 298 height 14
click at [429, 123] on input "Web* | Ruby* | Java* | .net* | Salesforce* | Ai* | Ui* | Blockchain*" at bounding box center [445, 123] width 298 height 14
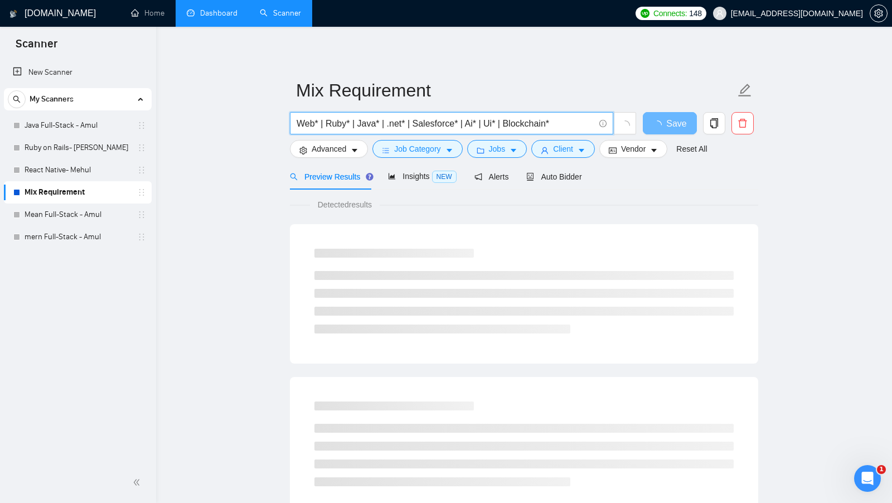
click at [473, 123] on input "Web* | Ruby* | Java* | .net* | Salesforce* | Ai* | Ui* | Blockchain*" at bounding box center [445, 123] width 298 height 14
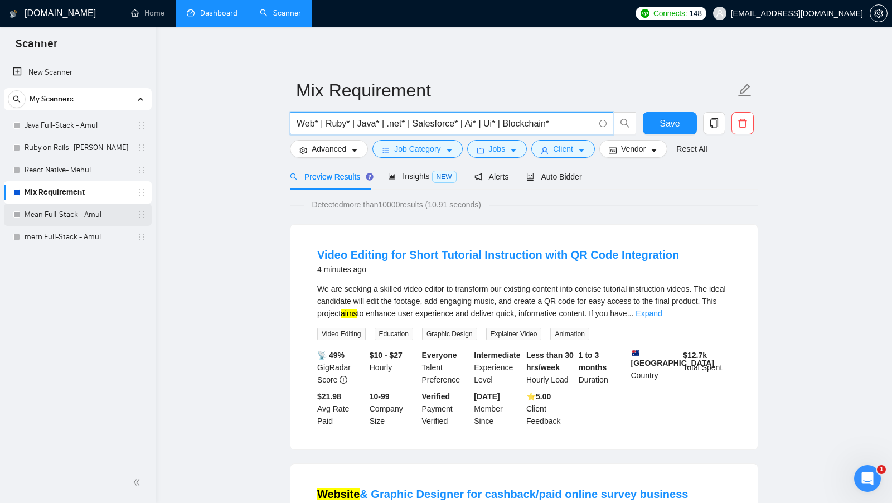
click at [67, 219] on link "Mean Full-Stack - Amul" at bounding box center [78, 214] width 106 height 22
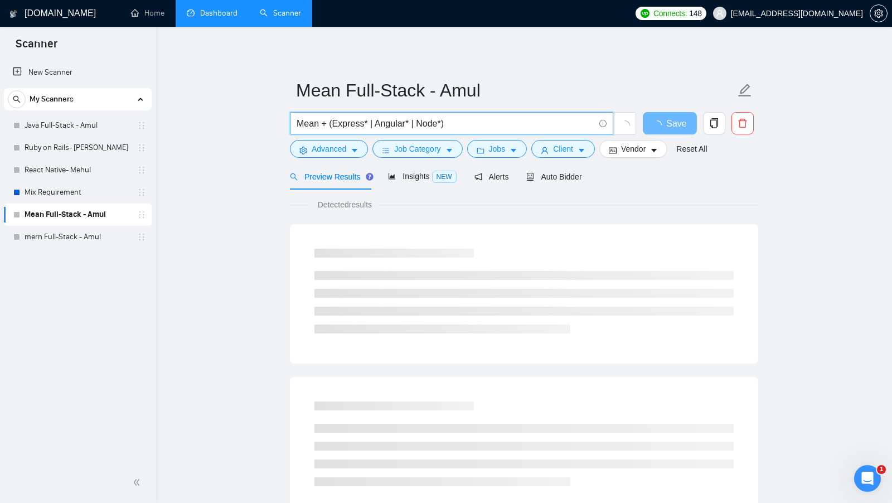
click at [300, 123] on input "Mean + (Express* | Angular* | Node*)" at bounding box center [445, 123] width 298 height 14
click at [342, 122] on input "Mean + (Express* | Angular* | Node*)" at bounding box center [445, 123] width 298 height 14
click at [391, 120] on input "Mean + (Express* | Angular* | Node*)" at bounding box center [445, 123] width 298 height 14
click at [424, 123] on input "Mean + (Express* | Angular* | Node*)" at bounding box center [445, 123] width 298 height 14
drag, startPoint x: 451, startPoint y: 126, endPoint x: 331, endPoint y: 126, distance: 120.4
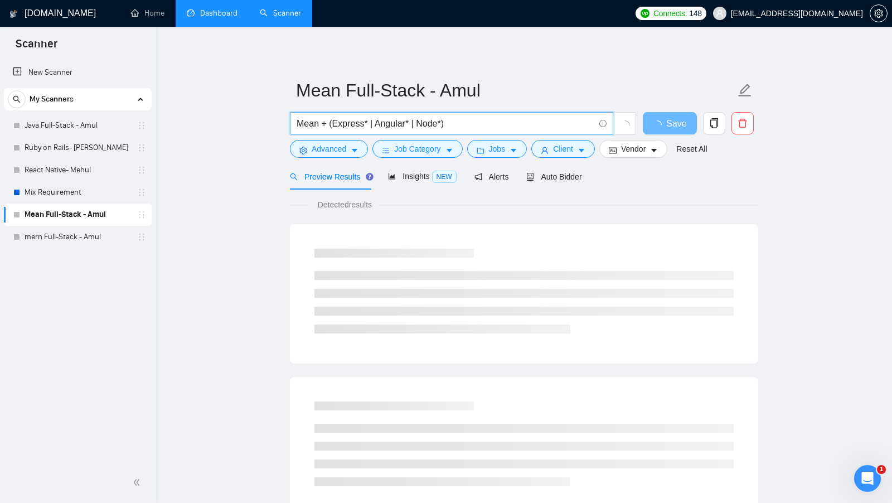
click at [331, 126] on input "Mean + (Express* | Angular* | Node*)" at bounding box center [445, 123] width 298 height 14
click at [354, 126] on input "Mean + (Express* | Angular* | Node*)" at bounding box center [445, 123] width 298 height 14
click at [309, 128] on input "Mean + (Express* | Angular* | Node*)" at bounding box center [445, 123] width 298 height 14
click at [342, 121] on input "Mean + (Express* | Angular* | Node*)" at bounding box center [445, 123] width 298 height 14
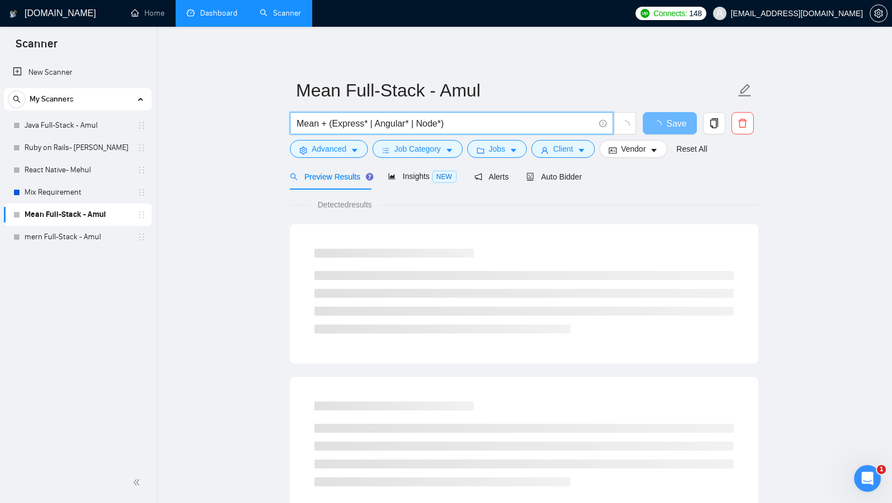
click at [342, 121] on input "Mean + (Express* | Angular* | Node*)" at bounding box center [445, 123] width 298 height 14
click at [390, 121] on input "Mean + (Express* | Angular* | Node*)" at bounding box center [445, 123] width 298 height 14
click at [432, 121] on input "Mean + (Express* | Angular* | Node*)" at bounding box center [445, 123] width 298 height 14
click at [453, 121] on input "Mean + (Express* | Angular* | Node*)" at bounding box center [445, 123] width 298 height 14
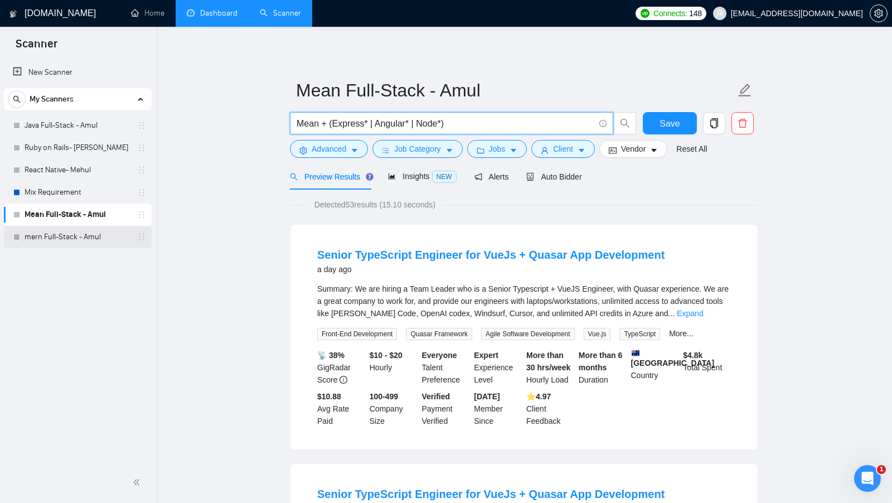
click at [66, 242] on link "mern Full-Stack - Amul" at bounding box center [78, 237] width 106 height 22
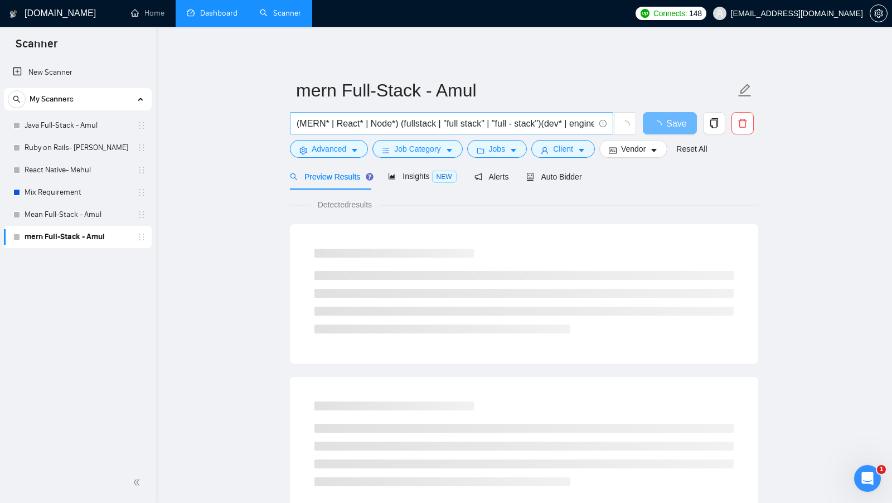
click at [342, 122] on input "(MERN* | React* | Node*) (fullstack | "full stack" | "full - stack")(dev* | eng…" at bounding box center [445, 123] width 298 height 14
click at [379, 123] on input "(MERN* | React* | Node*) (fullstack | "full stack" | "full - stack")(dev* | eng…" at bounding box center [445, 123] width 298 height 14
click at [408, 121] on input "(MERN* | React* | Node*) (fullstack | "full stack" | "full - stack")(dev* | eng…" at bounding box center [445, 123] width 298 height 14
click at [446, 121] on input "(MERN* | React* | Node*) (fullstack | "full stack" | "full - stack")(dev* | eng…" at bounding box center [445, 123] width 298 height 14
click at [66, 131] on link "Java Full-Stack - Amul" at bounding box center [78, 125] width 106 height 22
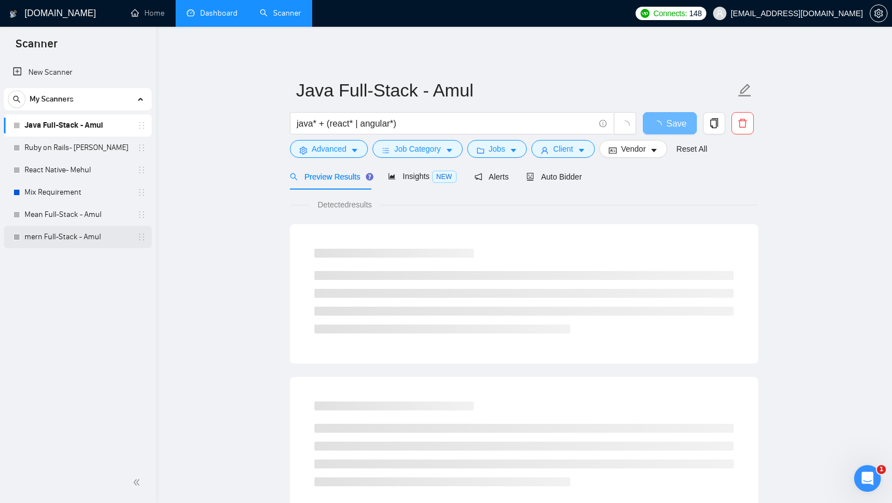
click at [89, 237] on link "mern Full-Stack - Amul" at bounding box center [78, 237] width 106 height 22
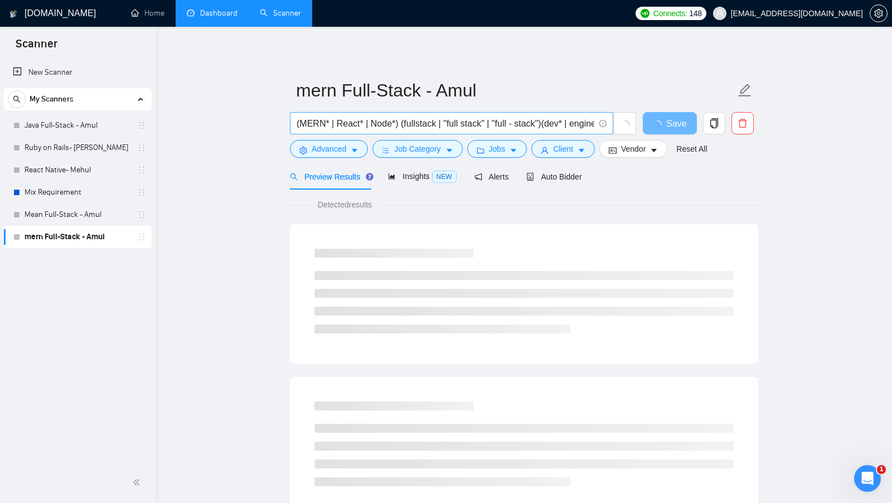
click at [393, 124] on input "(MERN* | React* | Node*) (fullstack | "full stack" | "full - stack")(dev* | eng…" at bounding box center [445, 123] width 298 height 14
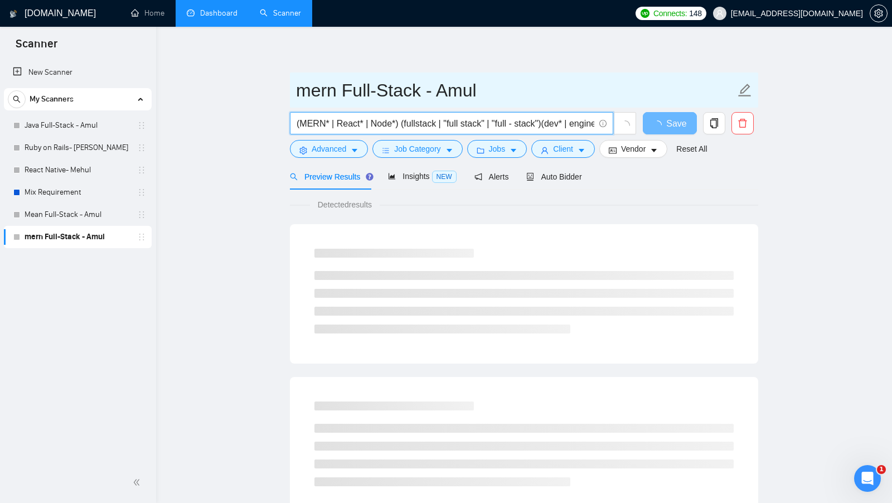
click at [464, 100] on input "mern Full-Stack - Amul" at bounding box center [515, 90] width 439 height 28
click at [464, 99] on input "mern Full-Stack - Amul" at bounding box center [515, 90] width 439 height 28
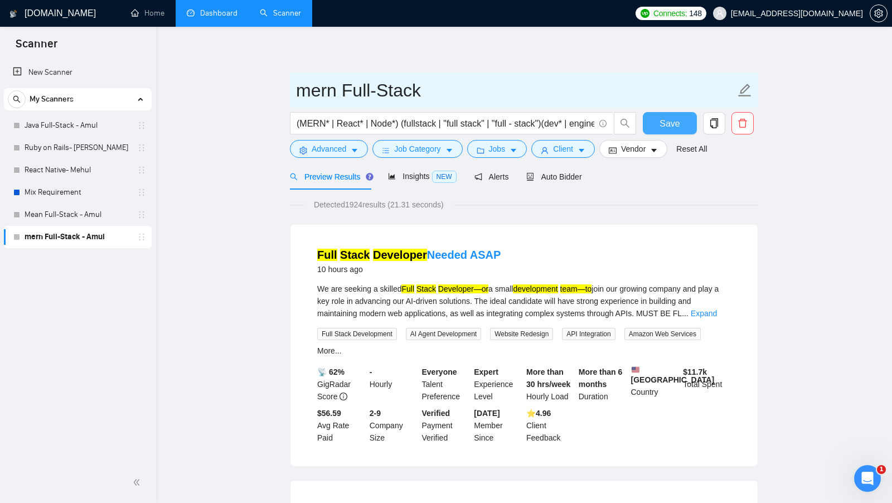
type input "mern Full-Stack"
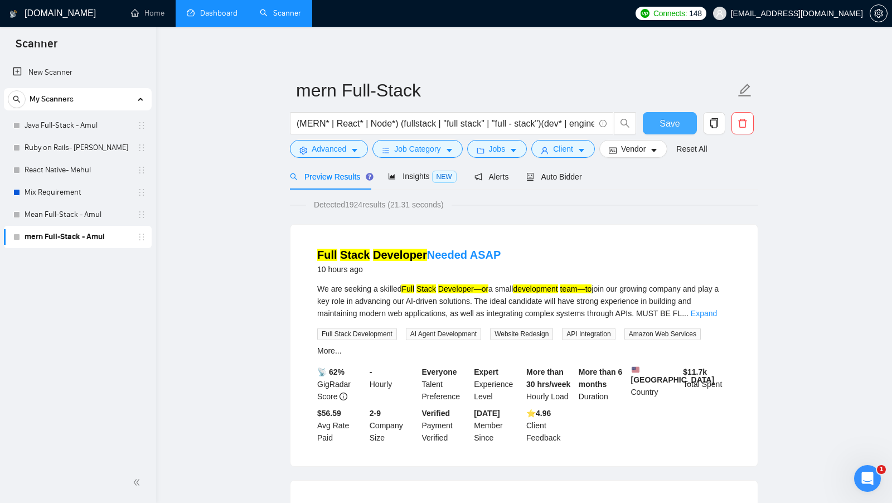
click at [674, 124] on span "Save" at bounding box center [669, 123] width 20 height 14
click at [65, 134] on link "Java Full-Stack - Amul" at bounding box center [78, 125] width 106 height 22
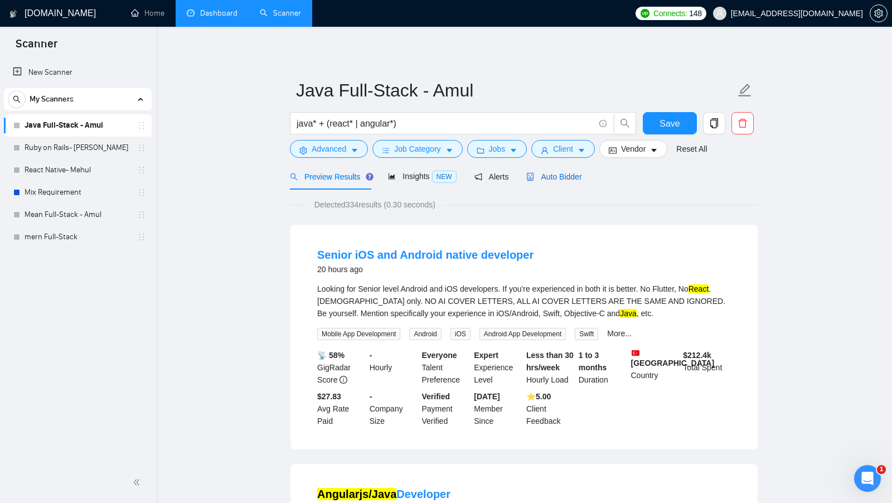
click at [553, 177] on span "Auto Bidder" at bounding box center [553, 176] width 55 height 9
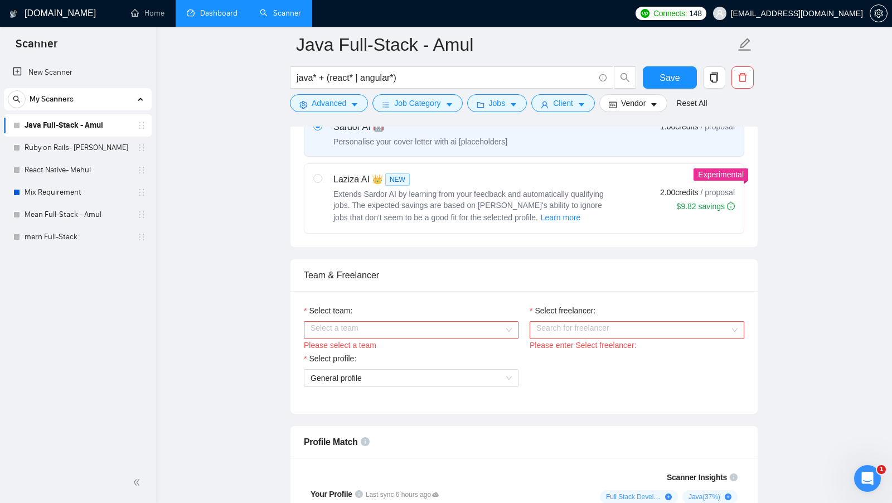
scroll to position [428, 0]
click at [441, 321] on input "Select team:" at bounding box center [406, 328] width 193 height 17
click at [395, 343] on div "Webkorps Services India Private Limited" at bounding box center [410, 345] width 201 height 12
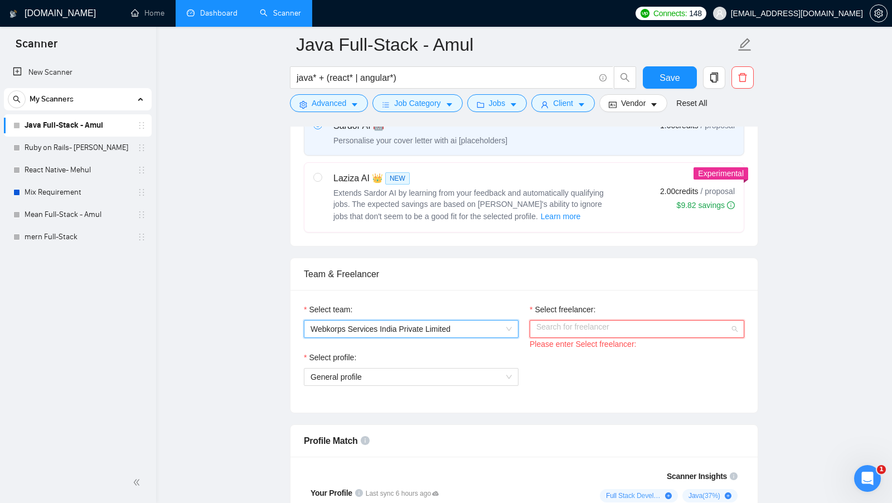
click at [563, 327] on input "Select freelancer:" at bounding box center [632, 328] width 193 height 17
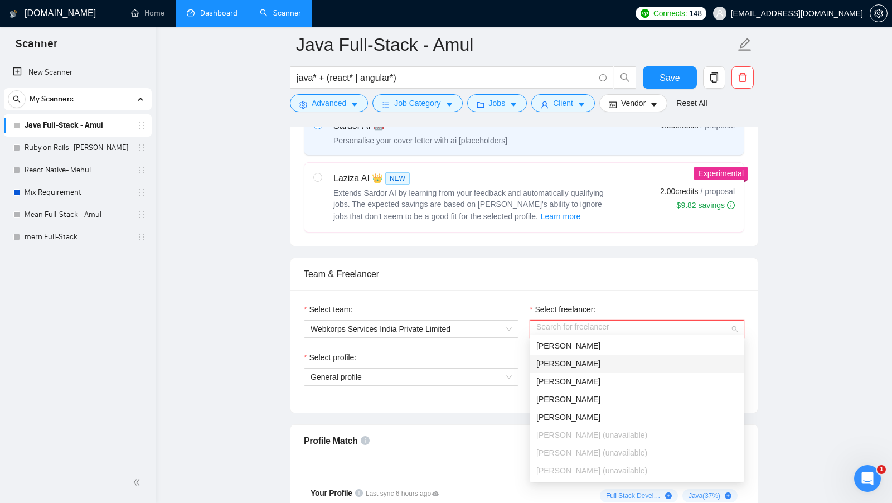
click at [598, 362] on div "[PERSON_NAME]" at bounding box center [636, 363] width 201 height 12
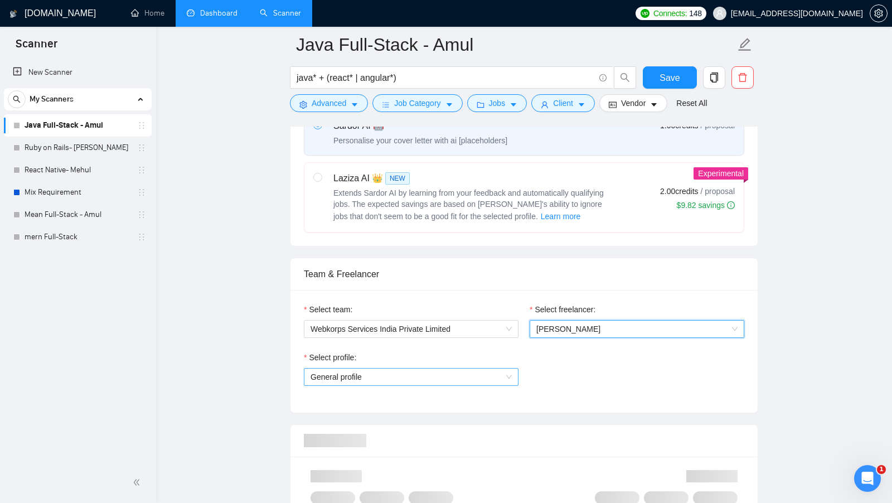
click at [470, 377] on span "General profile" at bounding box center [410, 376] width 201 height 17
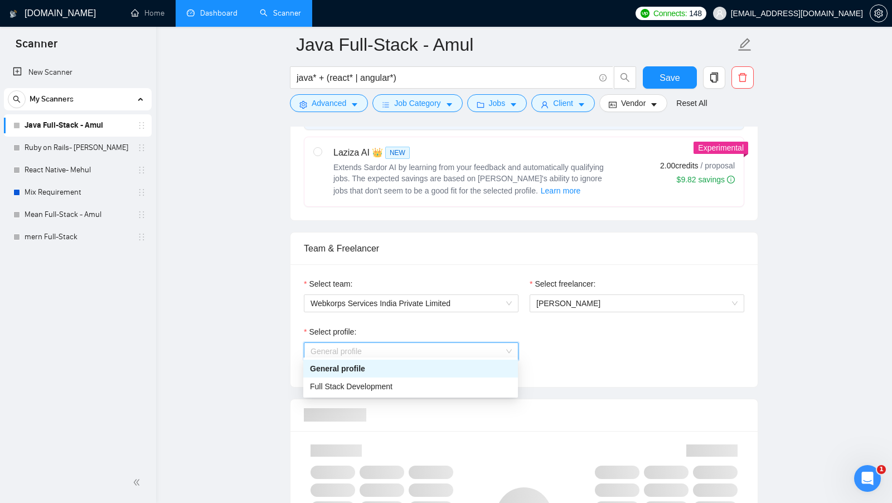
scroll to position [454, 0]
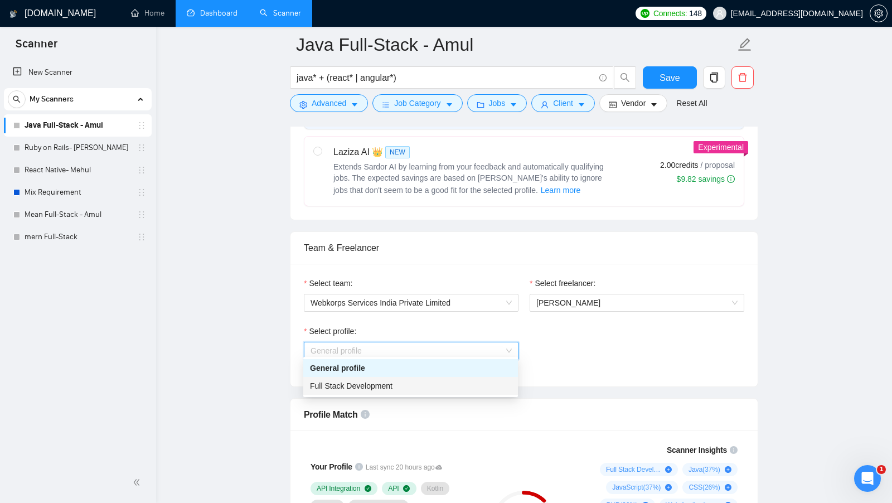
click at [441, 384] on div "Full Stack Development" at bounding box center [410, 385] width 201 height 12
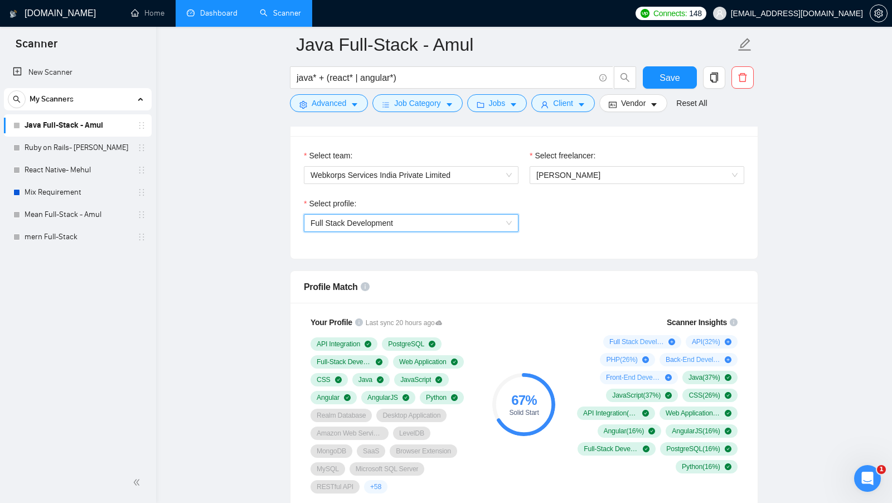
scroll to position [582, 0]
drag, startPoint x: 509, startPoint y: 398, endPoint x: 541, endPoint y: 406, distance: 32.7
click at [541, 406] on div "67 % Solid Start" at bounding box center [523, 404] width 63 height 22
click at [566, 349] on div "Scanner Insights Full Stack Development ( 47 %) API ( 32 %) PHP ( 26 %) Back-En…" at bounding box center [655, 394] width 178 height 171
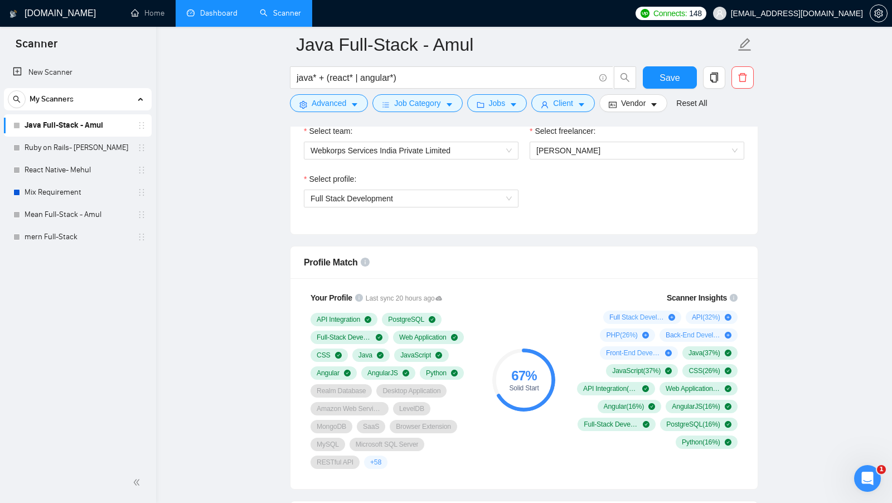
scroll to position [611, 0]
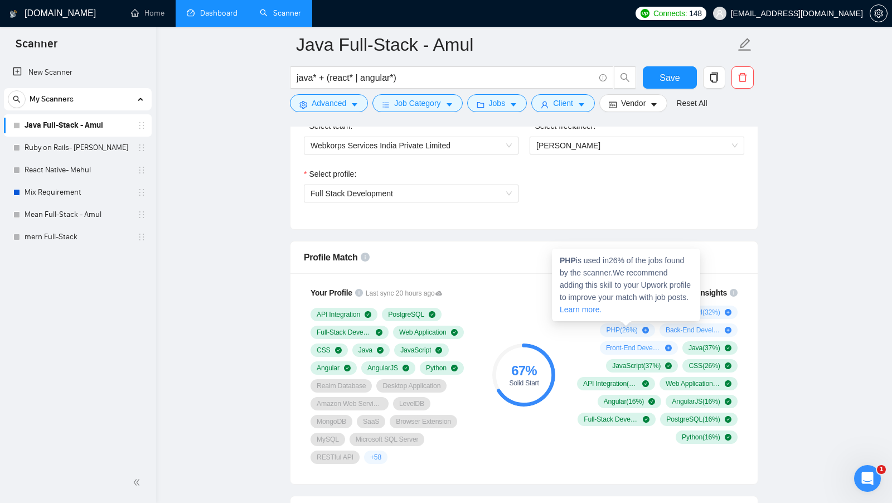
click at [578, 339] on div "Full Stack Development ( 47 %) API ( 32 %) PHP ( 26 %) Back-End Development ( 1…" at bounding box center [654, 374] width 165 height 138
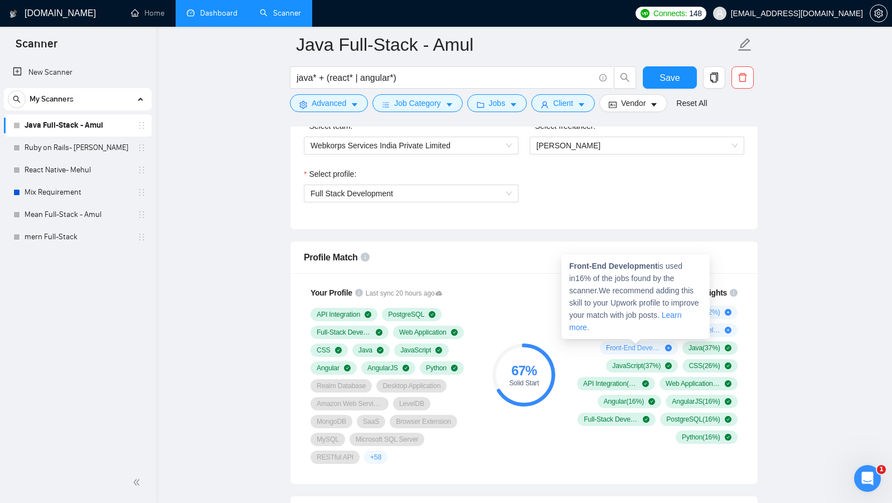
click at [587, 346] on div "Full Stack Development ( 47 %) API ( 32 %) PHP ( 26 %) Back-End Development ( 1…" at bounding box center [654, 374] width 165 height 138
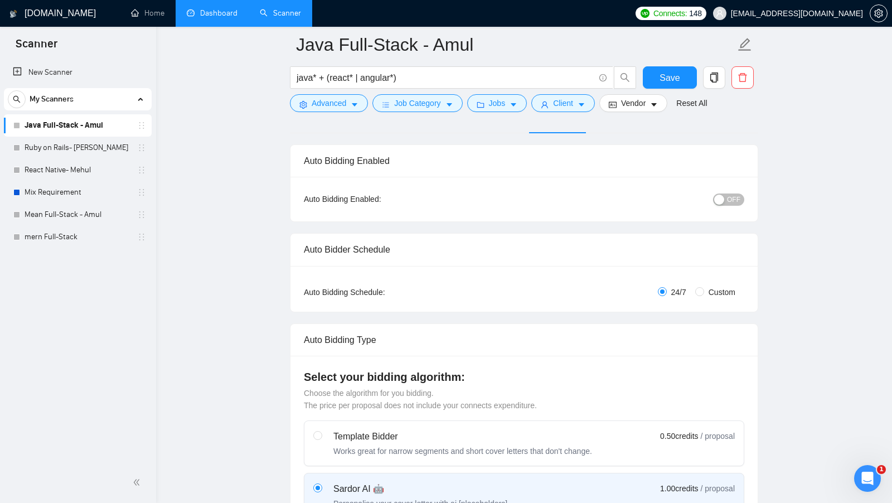
scroll to position [0, 0]
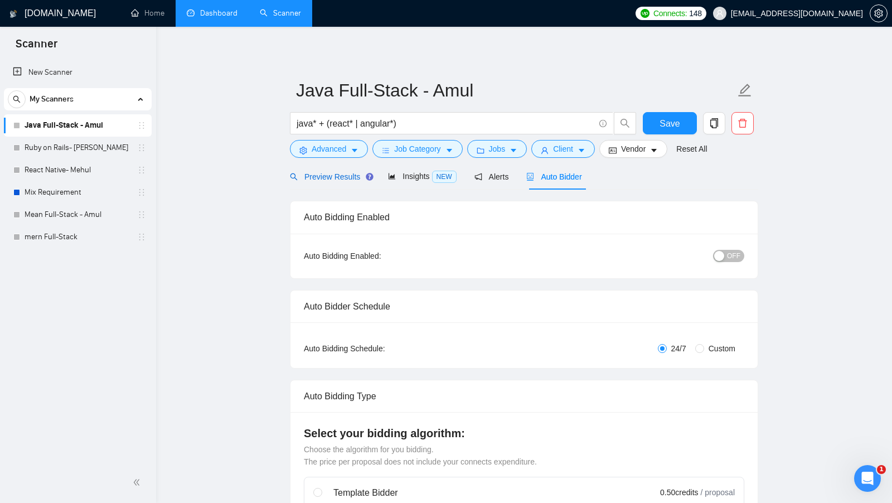
click at [327, 177] on span "Preview Results" at bounding box center [330, 176] width 80 height 9
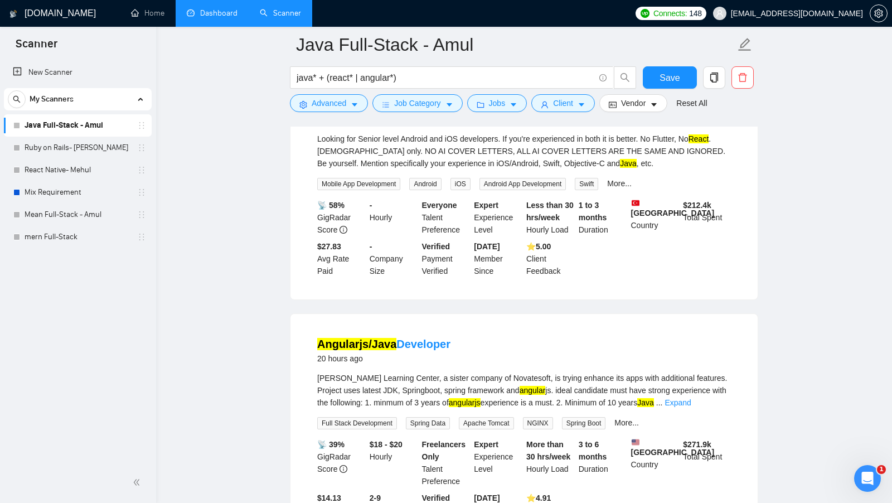
scroll to position [164, 0]
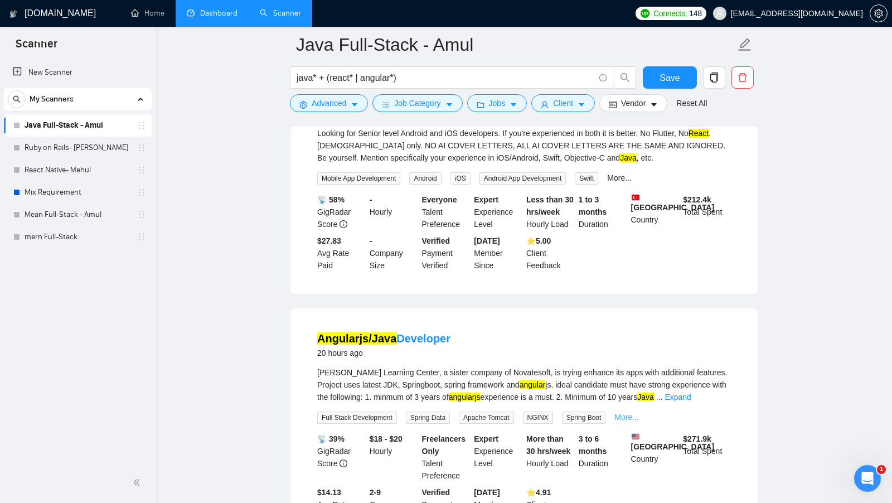
click at [634, 416] on link "More..." at bounding box center [626, 416] width 25 height 9
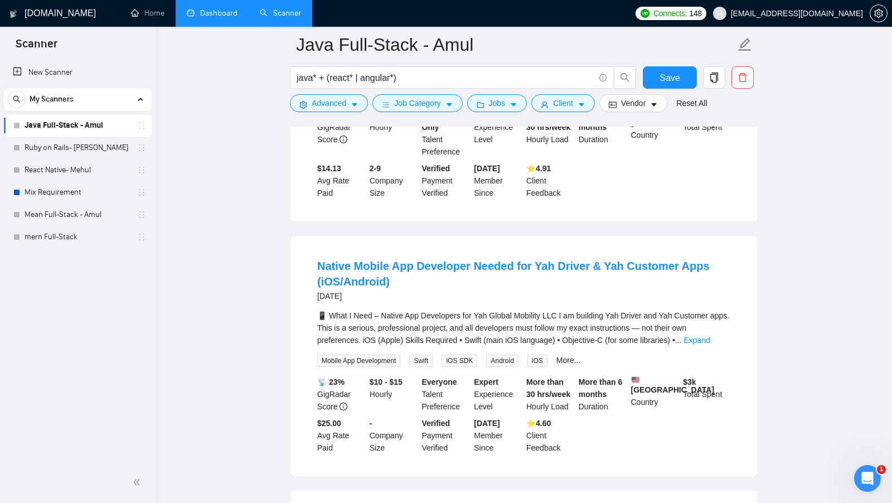
scroll to position [507, 0]
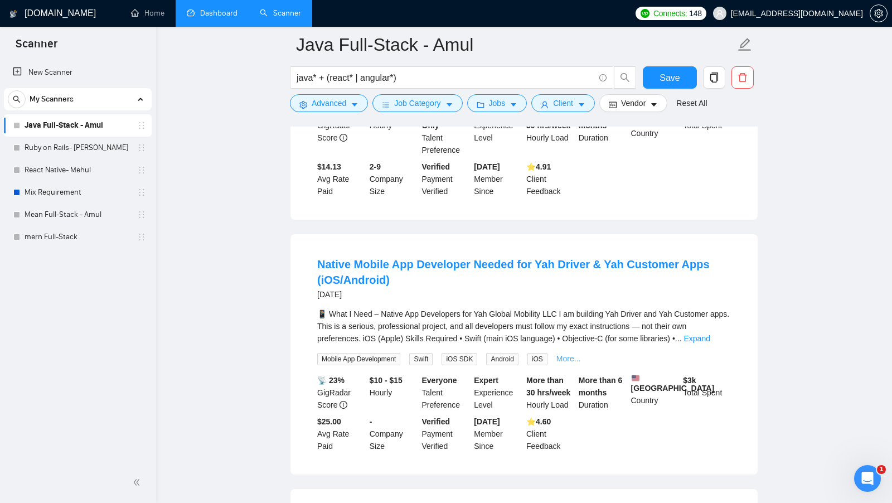
click at [571, 354] on link "More..." at bounding box center [568, 358] width 25 height 9
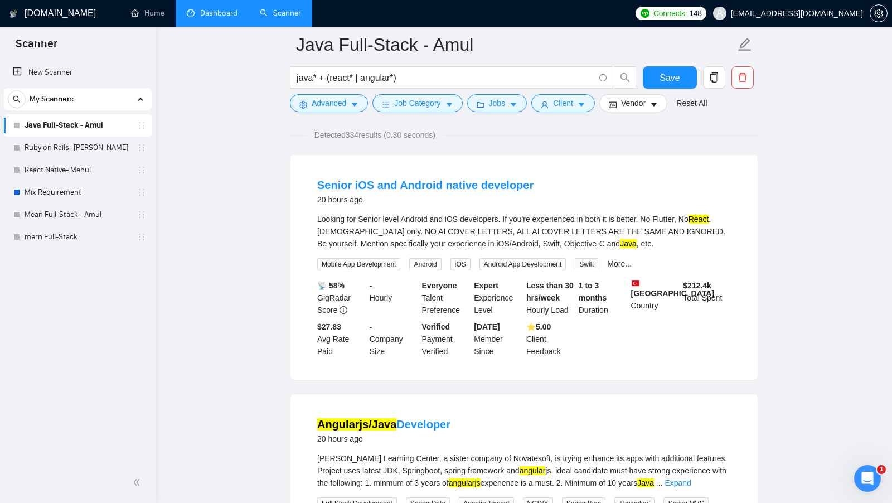
scroll to position [0, 0]
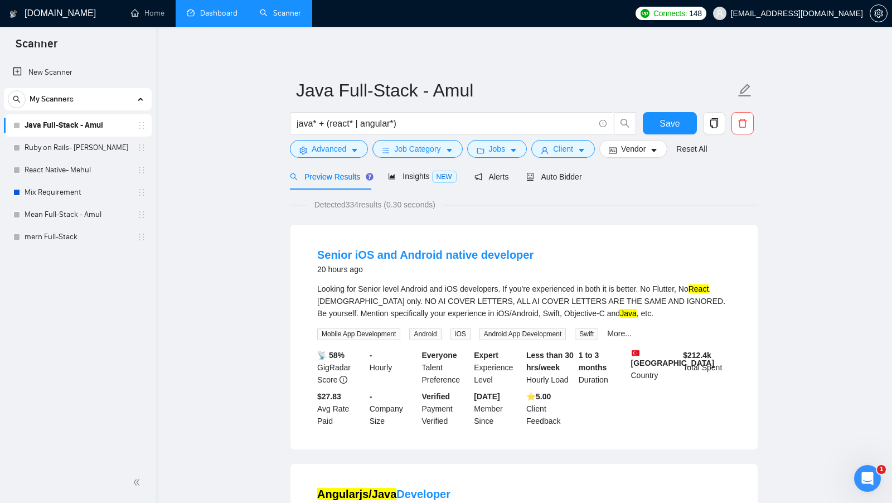
click at [575, 181] on div "Auto Bidder" at bounding box center [553, 177] width 55 height 12
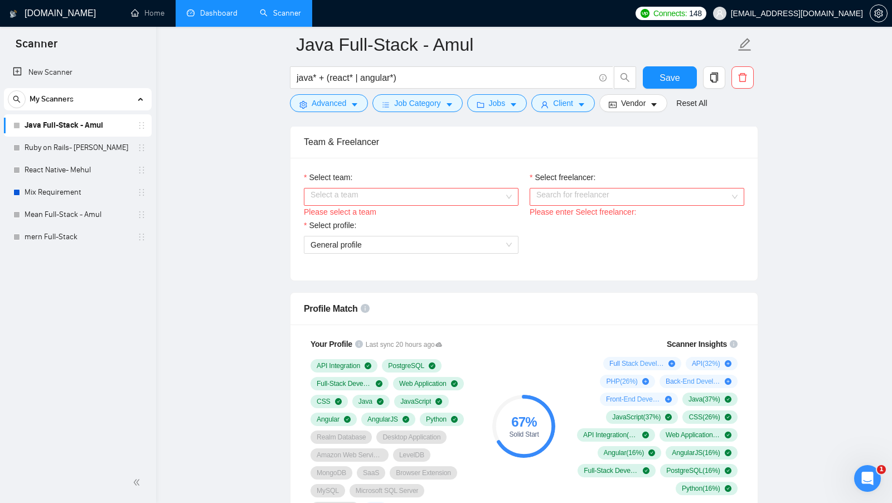
scroll to position [549, 0]
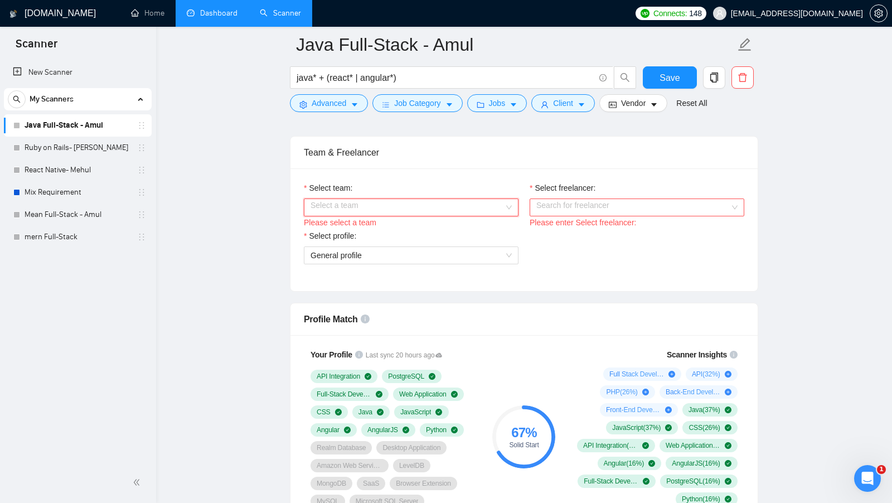
click at [488, 201] on input "Select team:" at bounding box center [406, 207] width 193 height 17
click at [425, 223] on div "Webkorps Services India Private Limited" at bounding box center [410, 224] width 201 height 12
click at [542, 200] on input "Select freelancer:" at bounding box center [632, 207] width 193 height 17
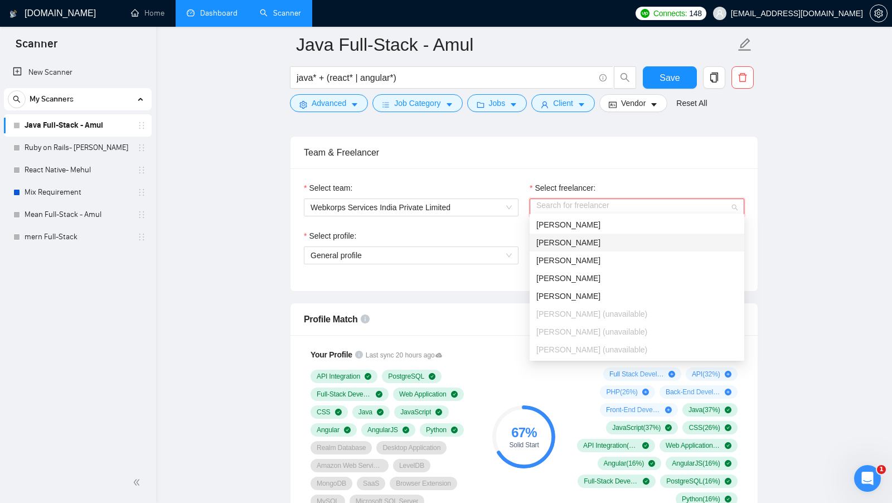
click at [567, 247] on div "[PERSON_NAME]" at bounding box center [636, 242] width 201 height 12
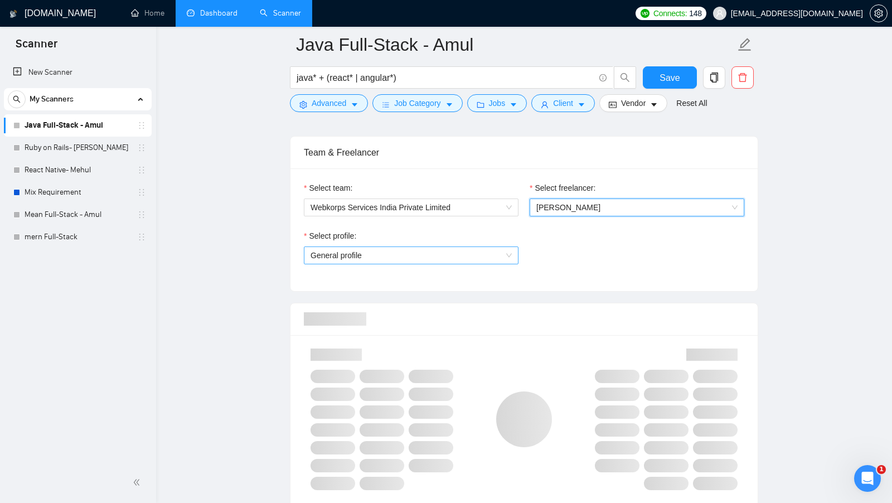
click at [489, 248] on span "General profile" at bounding box center [410, 255] width 201 height 17
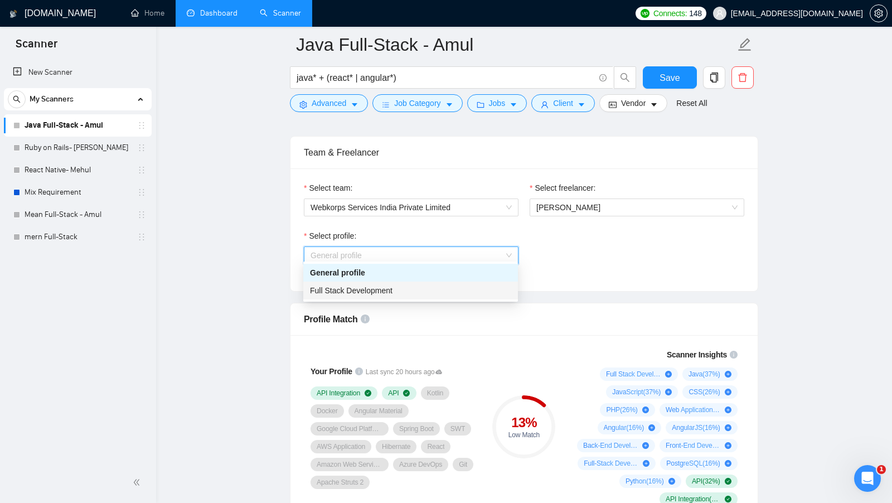
click at [451, 293] on div "Full Stack Development" at bounding box center [410, 290] width 201 height 12
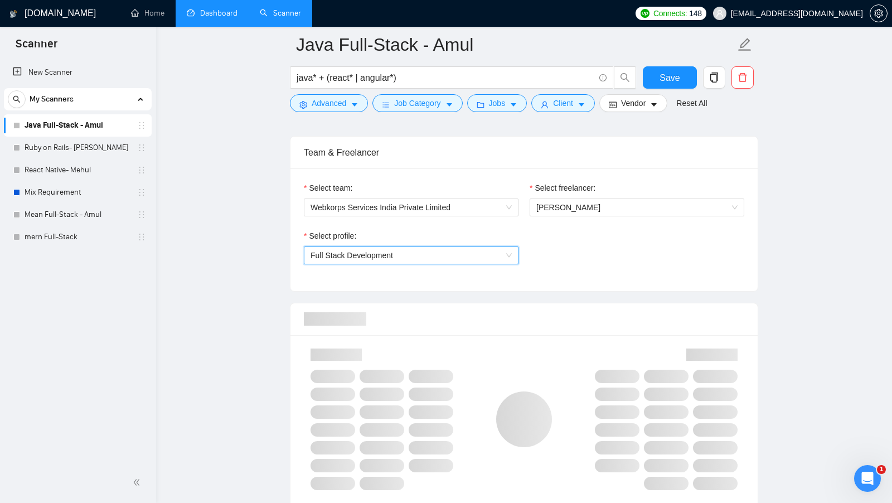
click at [569, 369] on div at bounding box center [655, 419] width 178 height 155
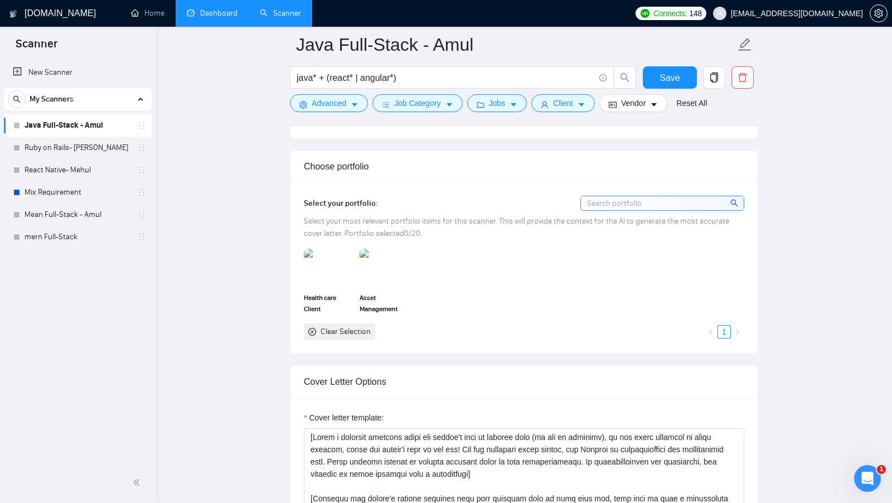
scroll to position [958, 0]
click at [329, 281] on div "Health care Client" at bounding box center [328, 280] width 49 height 66
click at [448, 260] on div "Health care Client Asset Management Clear Selection 1" at bounding box center [523, 292] width 447 height 91
click at [673, 71] on span "Save" at bounding box center [669, 78] width 20 height 14
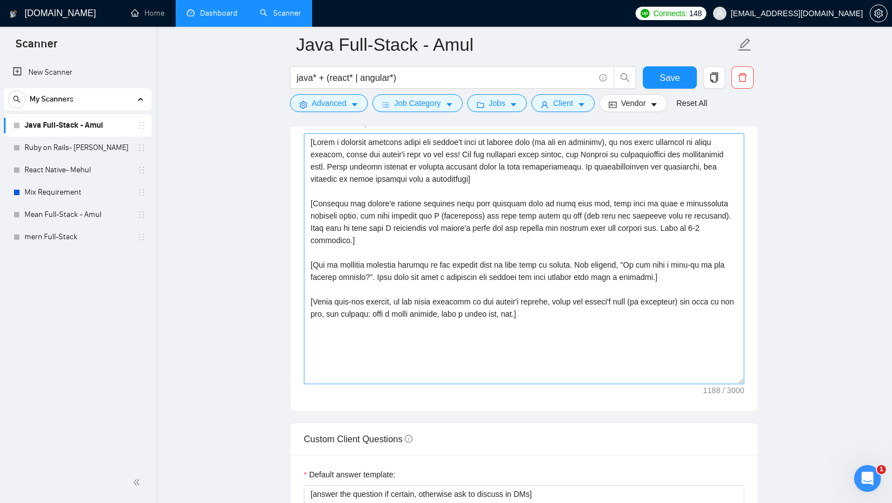
scroll to position [1240, 0]
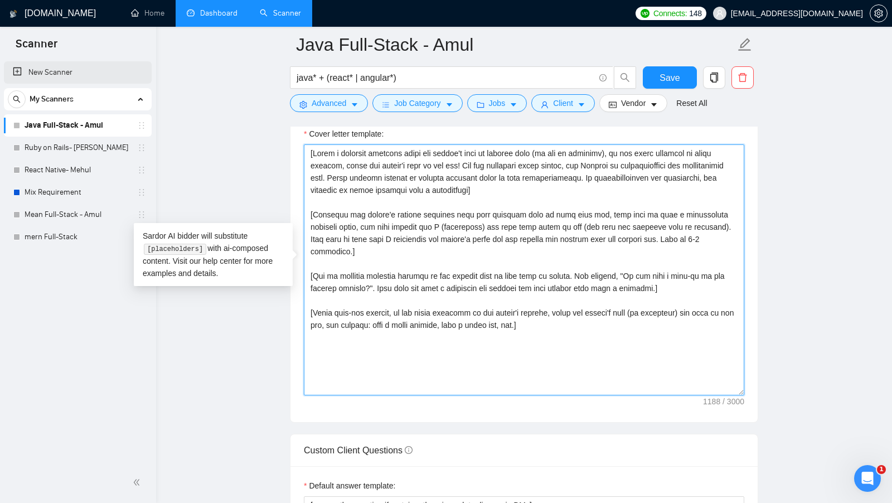
drag, startPoint x: 546, startPoint y: 322, endPoint x: 115, endPoint y: 70, distance: 499.5
click at [115, 70] on section "Scanner New Scanner My Scanners Java Full-Stack - Amul Ruby on Rails- [PERSON_N…" at bounding box center [446, 318] width 892 height 3117
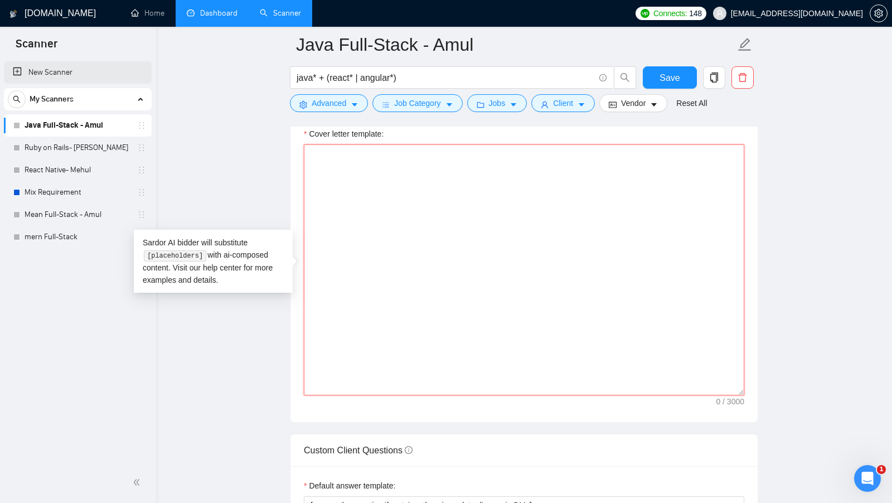
paste textarea "Loremi do Sitametc adi Elitsedd Eiu temp Incidid. Utlabor etd magnaali eni admi…"
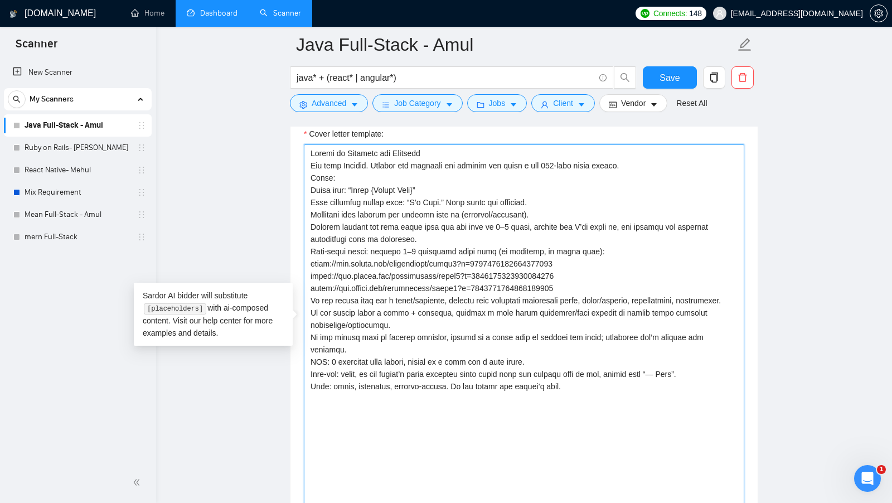
drag, startPoint x: 741, startPoint y: 383, endPoint x: 738, endPoint y: 502, distance: 119.3
click at [738, 502] on textarea "Cover letter template:" at bounding box center [524, 328] width 440 height 369
click at [307, 144] on textarea "Cover letter template:" at bounding box center [524, 328] width 440 height 369
click at [449, 150] on textarea "Cover letter template:" at bounding box center [524, 328] width 440 height 369
click at [311, 158] on textarea "Cover letter template:" at bounding box center [524, 328] width 440 height 369
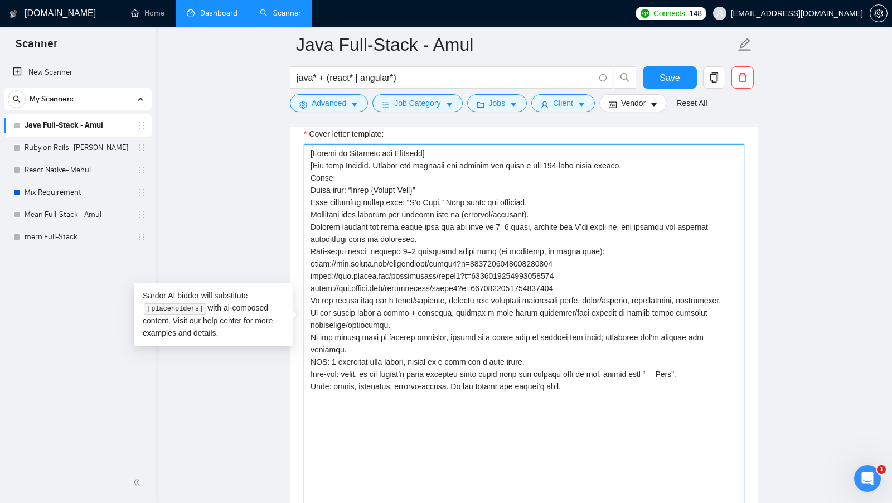
click at [449, 167] on textarea "Cover letter template:" at bounding box center [524, 328] width 440 height 369
click at [654, 159] on textarea "Cover letter template:" at bounding box center [524, 328] width 440 height 369
click at [306, 173] on textarea "Cover letter template:" at bounding box center [524, 328] width 440 height 369
drag, startPoint x: 453, startPoint y: 193, endPoint x: 417, endPoint y: 195, distance: 36.3
click at [417, 195] on textarea "Cover letter template:" at bounding box center [524, 328] width 440 height 369
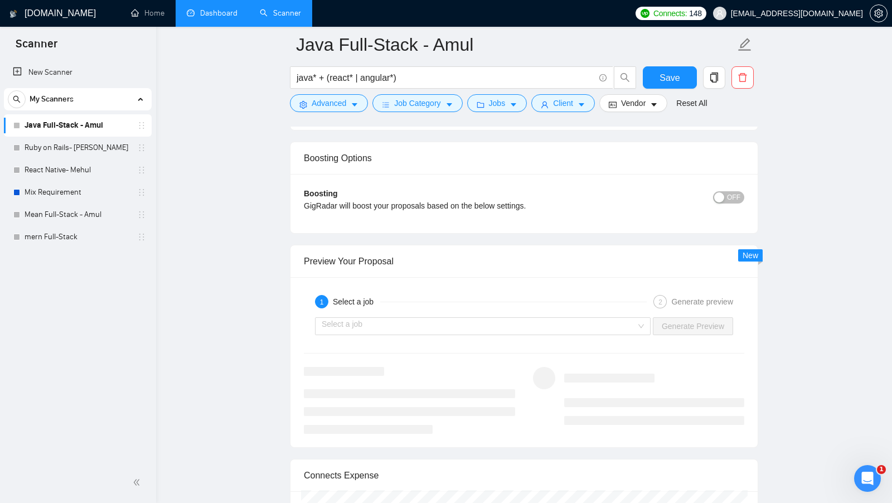
scroll to position [2171, 0]
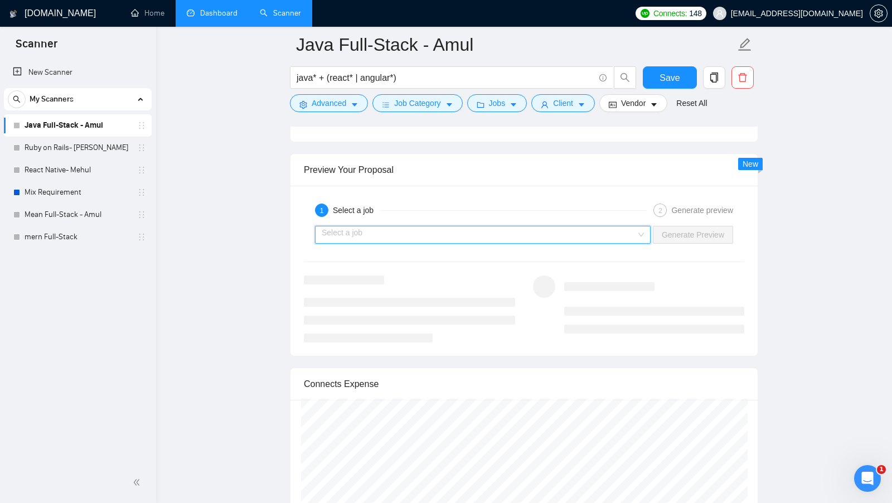
click at [557, 226] on input "search" at bounding box center [479, 234] width 314 height 17
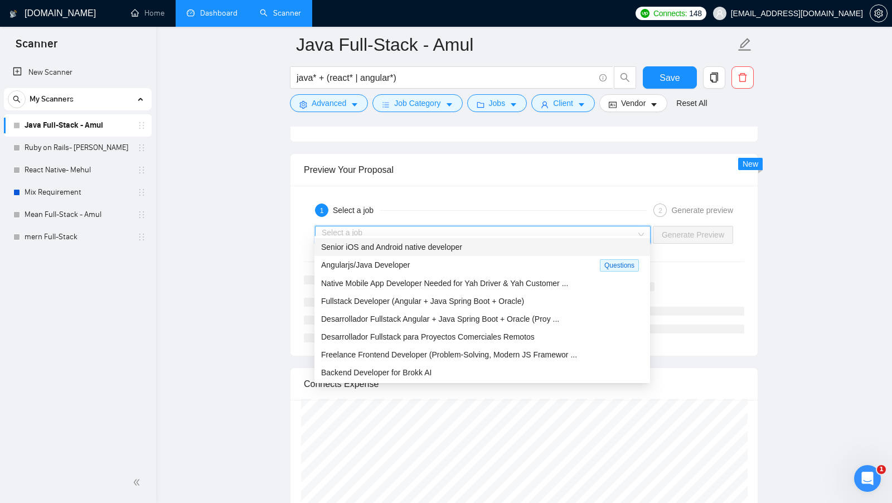
click at [519, 251] on div "Senior iOS and Android native developer" at bounding box center [482, 247] width 322 height 12
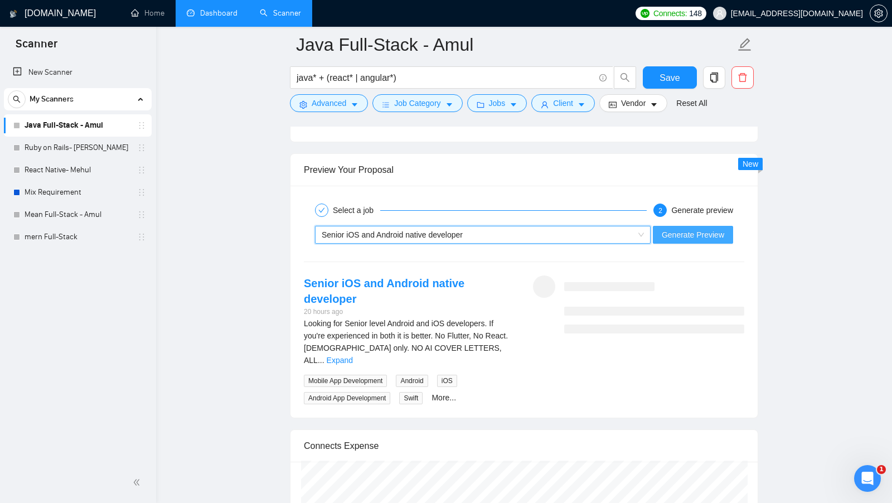
click at [705, 228] on span "Generate Preview" at bounding box center [692, 234] width 62 height 12
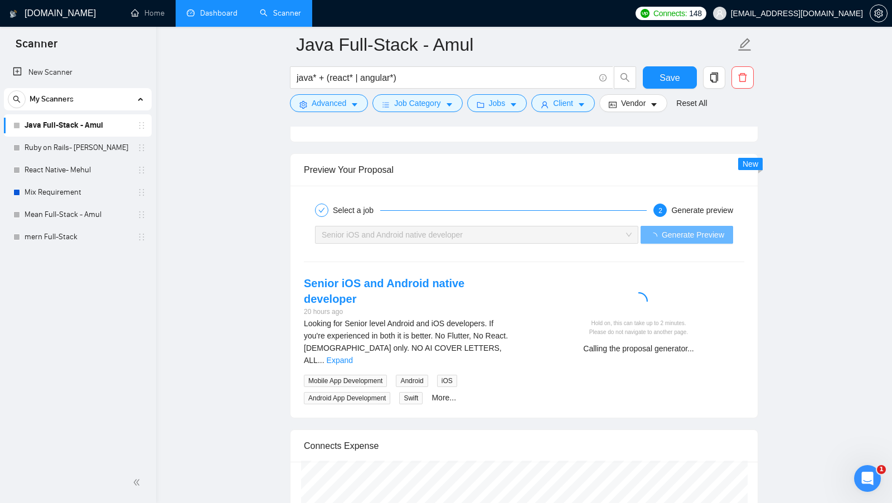
click at [353, 356] on link "Expand" at bounding box center [340, 360] width 26 height 9
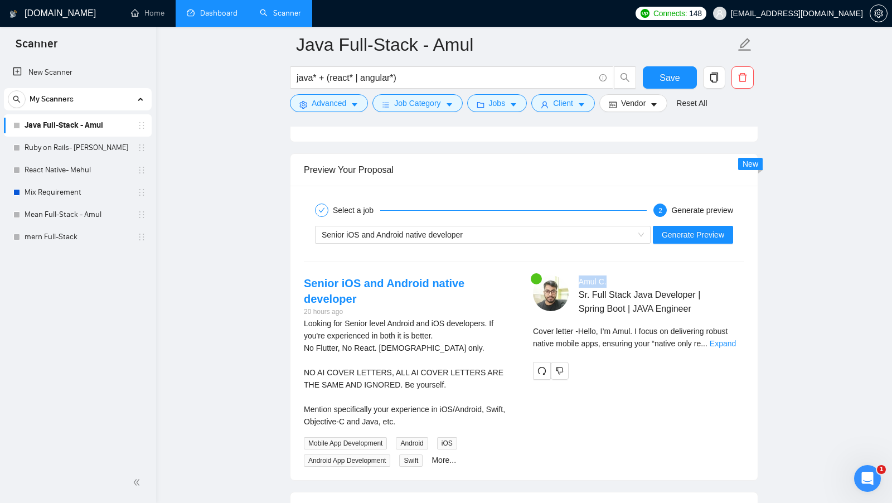
drag, startPoint x: 611, startPoint y: 269, endPoint x: 577, endPoint y: 270, distance: 34.0
click at [577, 275] on div "Amul C . Sr. Full Stack Java Developer | Spring Boot | JAVA Engineer" at bounding box center [656, 295] width 183 height 40
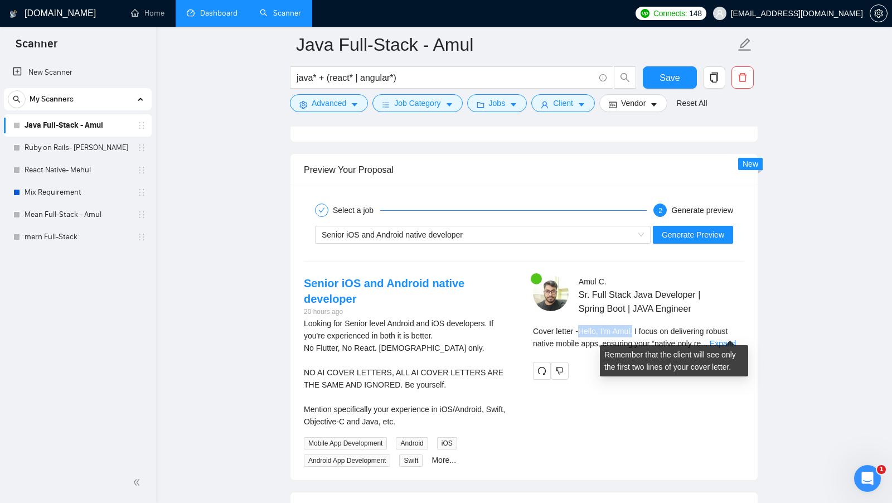
drag, startPoint x: 583, startPoint y: 320, endPoint x: 639, endPoint y: 323, distance: 55.8
click at [639, 327] on span "Cover letter - Hello, I’m Amul. I focus on delivering robust native mobile apps…" at bounding box center [630, 337] width 194 height 21
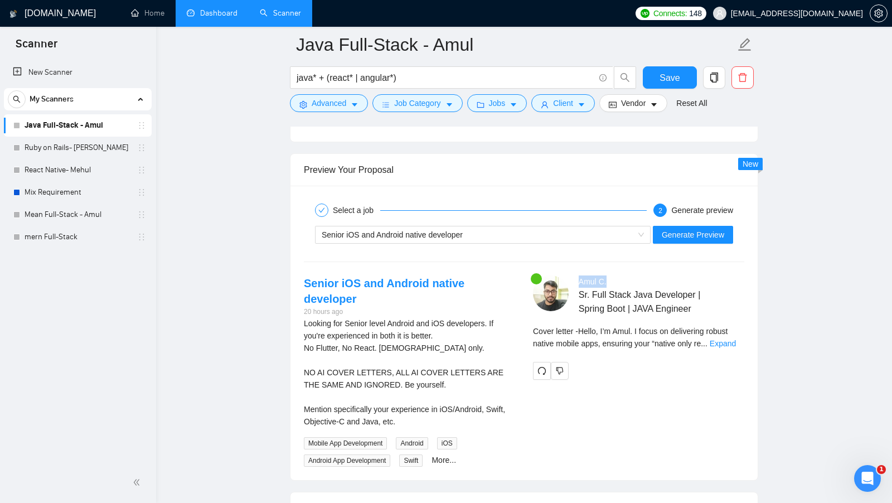
drag, startPoint x: 609, startPoint y: 273, endPoint x: 579, endPoint y: 272, distance: 30.1
click at [579, 275] on div "Amul C ." at bounding box center [598, 281] width 41 height 12
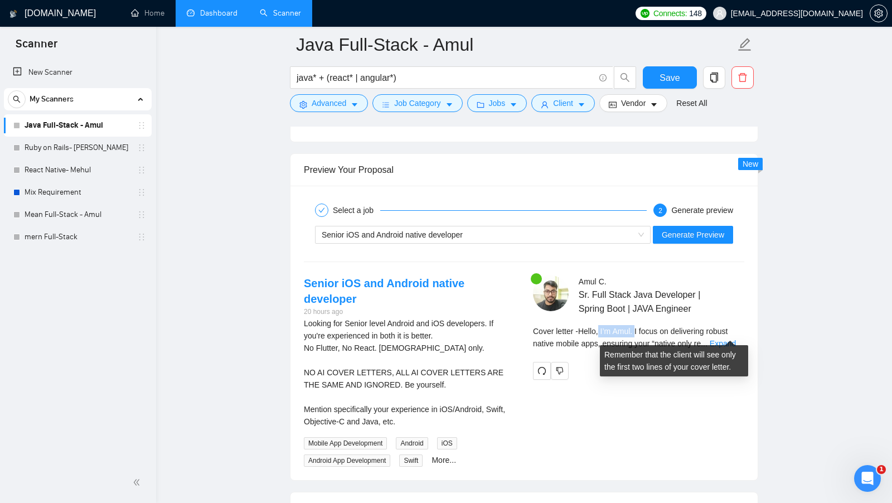
drag, startPoint x: 641, startPoint y: 321, endPoint x: 603, endPoint y: 321, distance: 37.9
click at [603, 327] on span "Cover letter - Hello, I’m Amul. I focus on delivering robust native mobile apps…" at bounding box center [630, 337] width 194 height 21
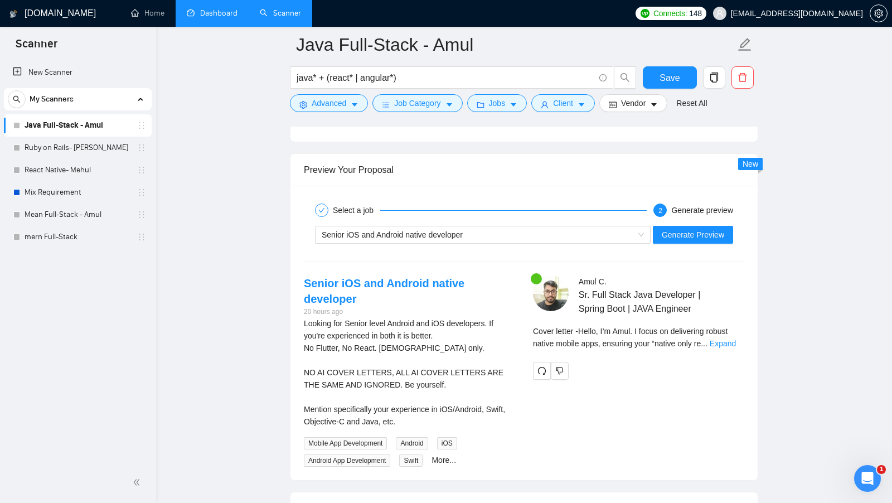
click at [628, 362] on div at bounding box center [638, 371] width 211 height 18
click at [620, 397] on div "Senior iOS and Android native developer 20 hours ago Looking for Senior level A…" at bounding box center [524, 370] width 458 height 191
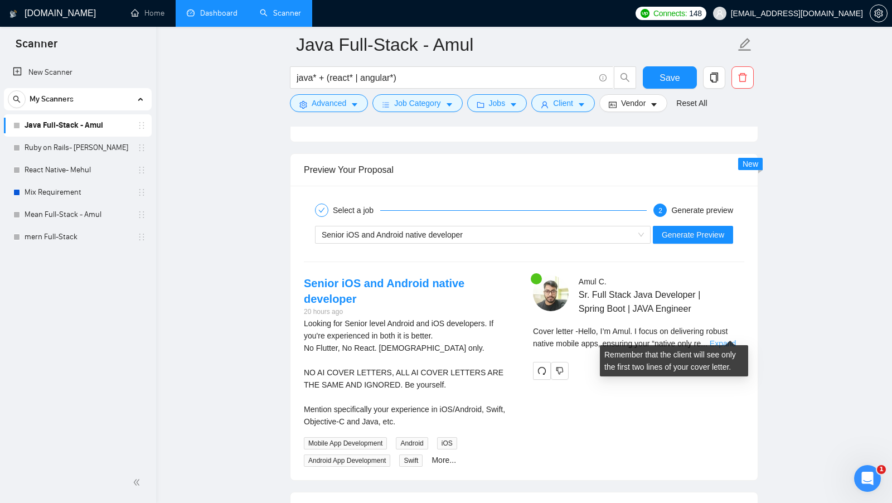
click at [724, 339] on link "Expand" at bounding box center [722, 343] width 26 height 9
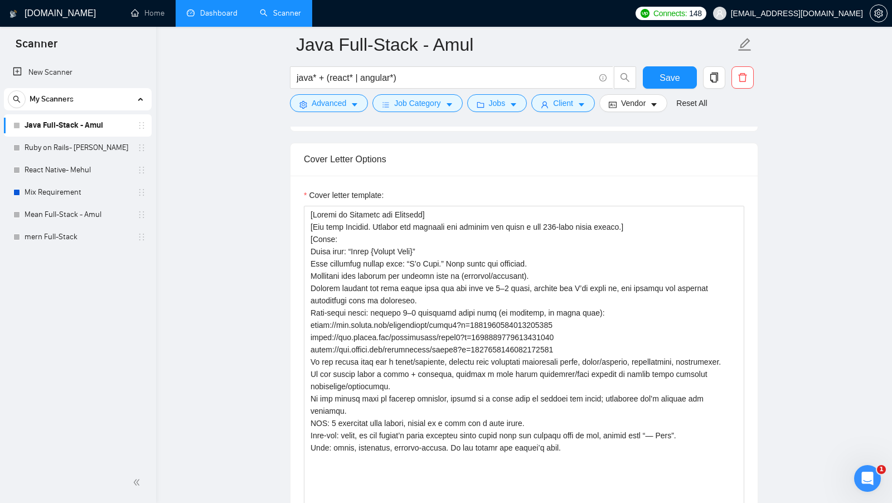
scroll to position [1179, 0]
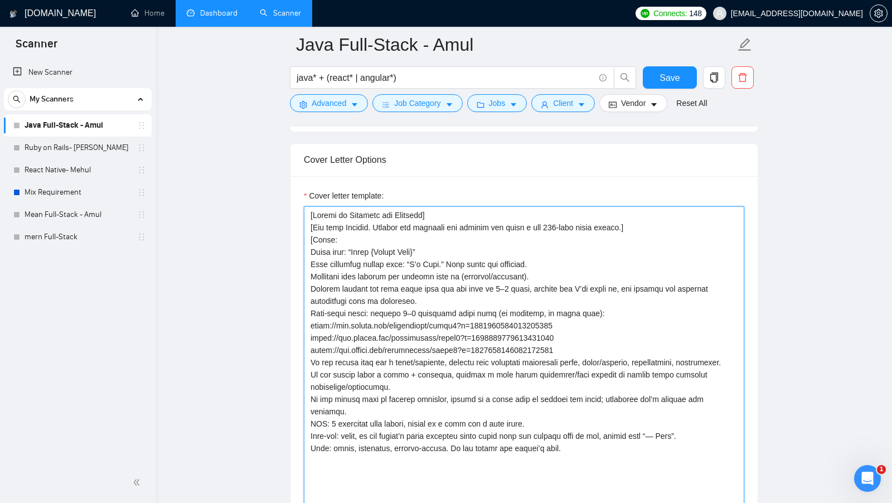
click at [421, 234] on textarea "Cover letter template:" at bounding box center [524, 390] width 440 height 369
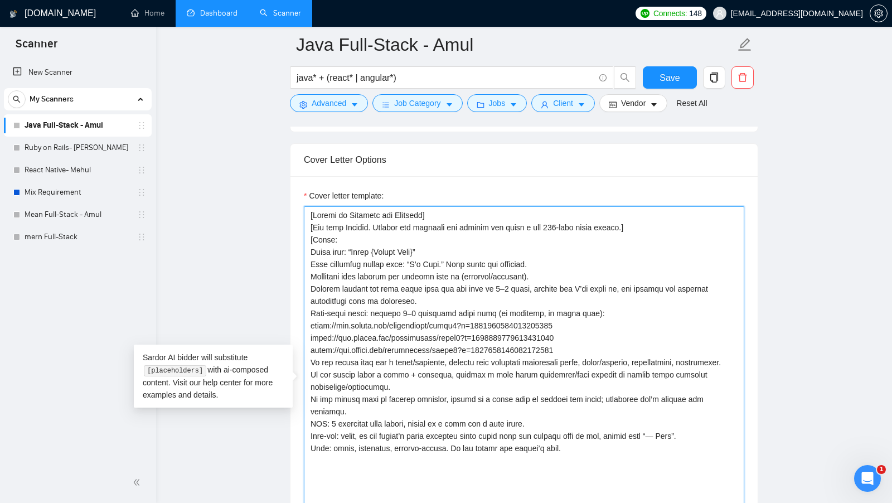
click at [435, 243] on textarea "Cover letter template:" at bounding box center [524, 390] width 440 height 369
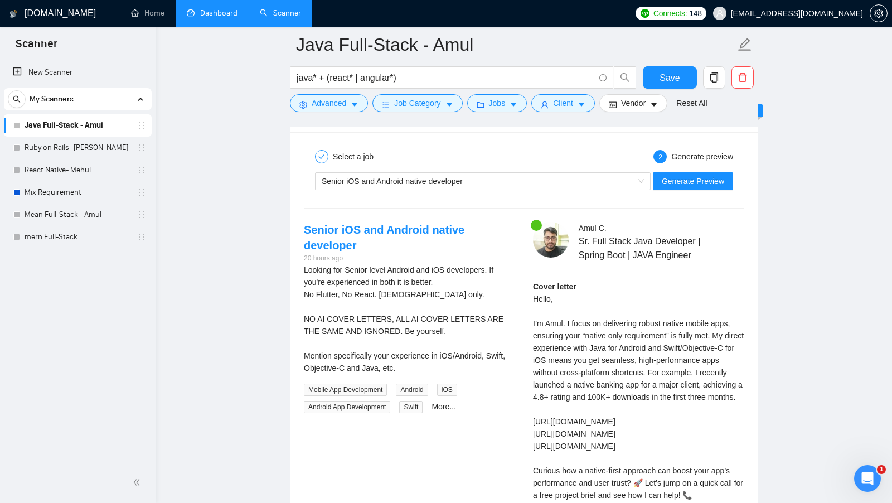
scroll to position [2226, 0]
drag, startPoint x: 611, startPoint y: 221, endPoint x: 574, endPoint y: 212, distance: 37.7
click at [574, 220] on div "Amul C . Sr. Full Stack Java Developer | Spring Boot | JAVA Engineer" at bounding box center [656, 240] width 183 height 40
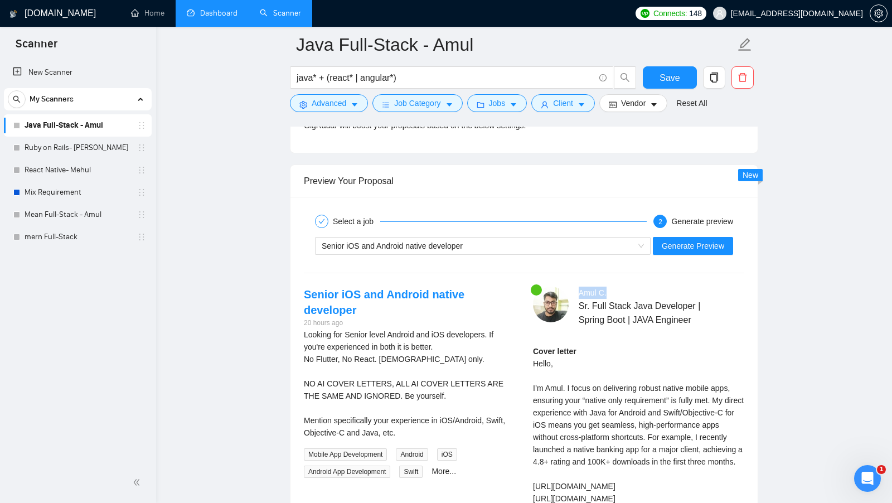
scroll to position [2164, 0]
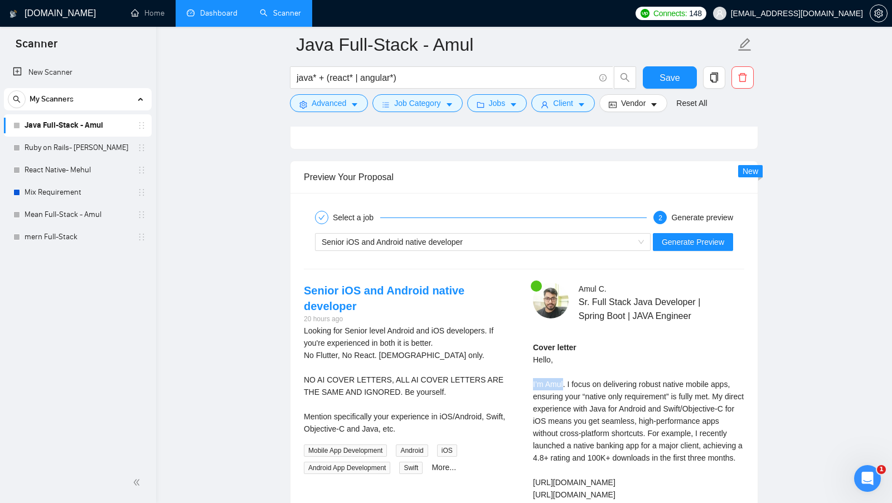
drag, startPoint x: 530, startPoint y: 372, endPoint x: 564, endPoint y: 373, distance: 34.0
click at [564, 373] on div "Amul C . Sr. Full Stack Java Developer | Spring Boot | JAVA Engineer Cover lett…" at bounding box center [638, 455] width 229 height 345
drag, startPoint x: 611, startPoint y: 277, endPoint x: 577, endPoint y: 277, distance: 34.5
click at [577, 283] on div "Amul C . Sr. Full Stack Java Developer | Spring Boot | JAVA Engineer" at bounding box center [656, 303] width 183 height 40
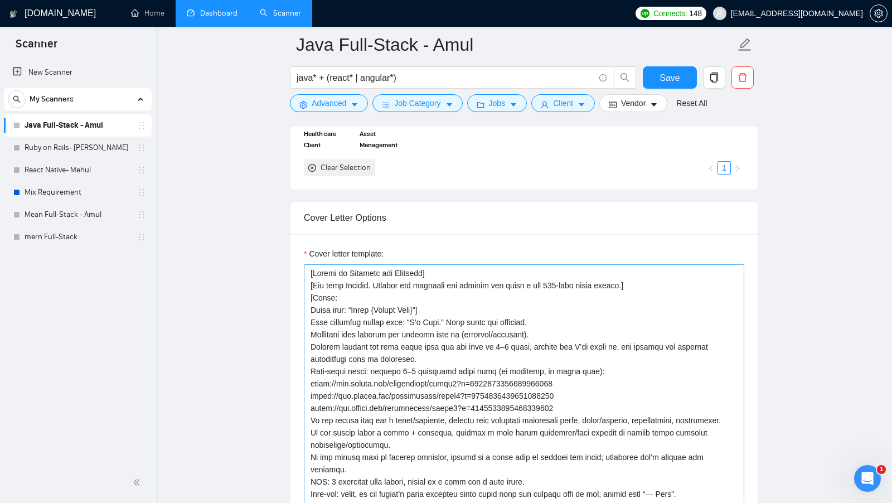
scroll to position [1122, 0]
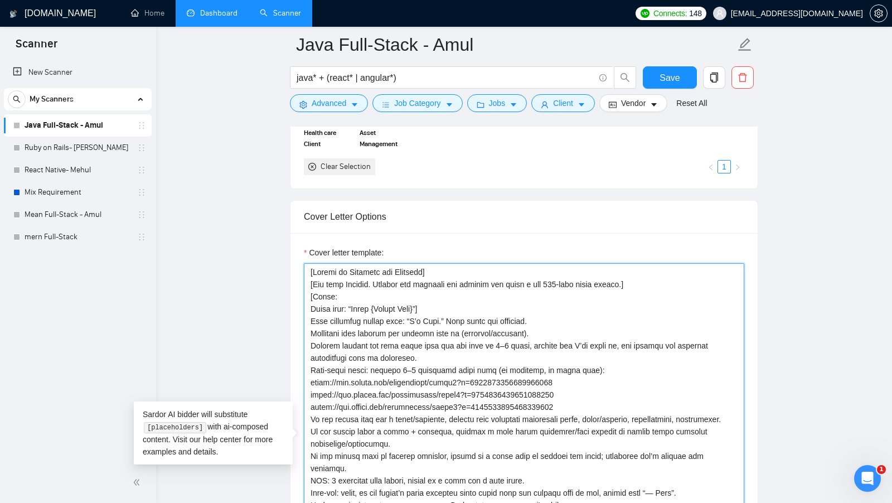
drag, startPoint x: 553, startPoint y: 313, endPoint x: 291, endPoint y: 317, distance: 261.9
click at [291, 317] on div "Cover letter template:" at bounding box center [523, 446] width 467 height 426
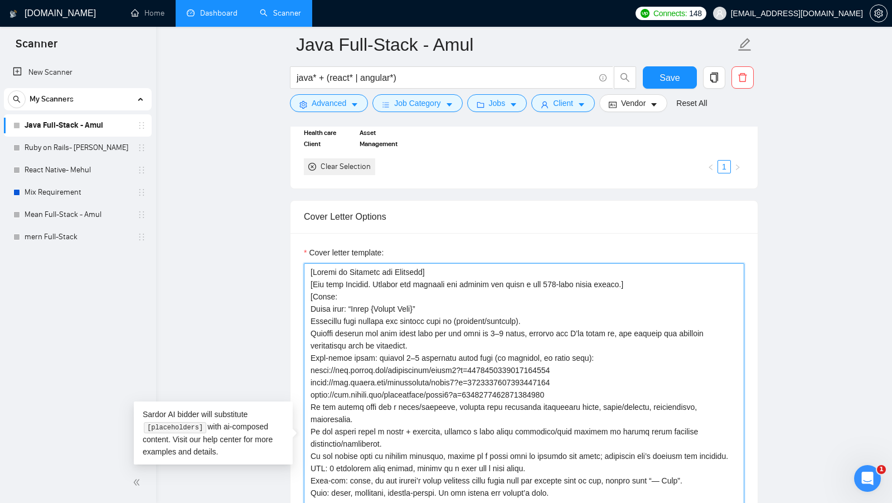
drag, startPoint x: 345, startPoint y: 291, endPoint x: 267, endPoint y: 291, distance: 77.5
click at [462, 300] on textarea "Cover letter template:" at bounding box center [524, 447] width 440 height 369
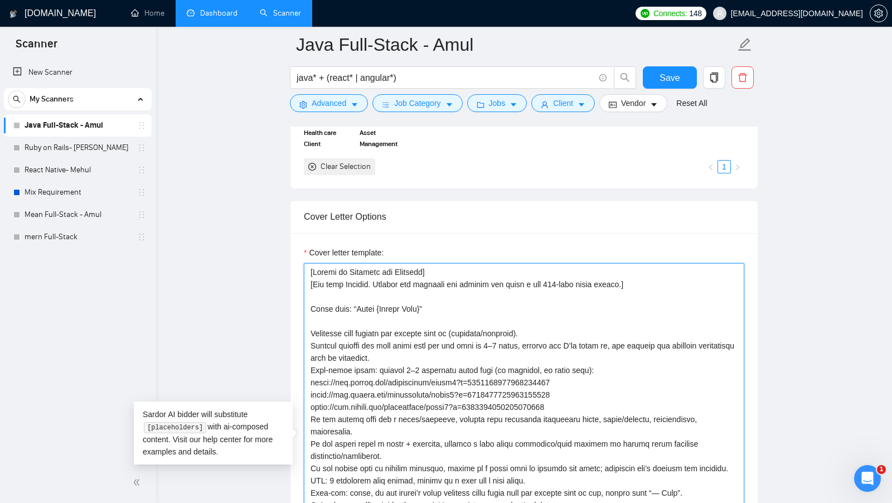
click at [316, 301] on textarea "Cover letter template:" at bounding box center [524, 447] width 440 height 369
click at [311, 301] on textarea "Cover letter template:" at bounding box center [524, 447] width 440 height 369
click at [458, 301] on textarea "Cover letter template:" at bounding box center [524, 447] width 440 height 369
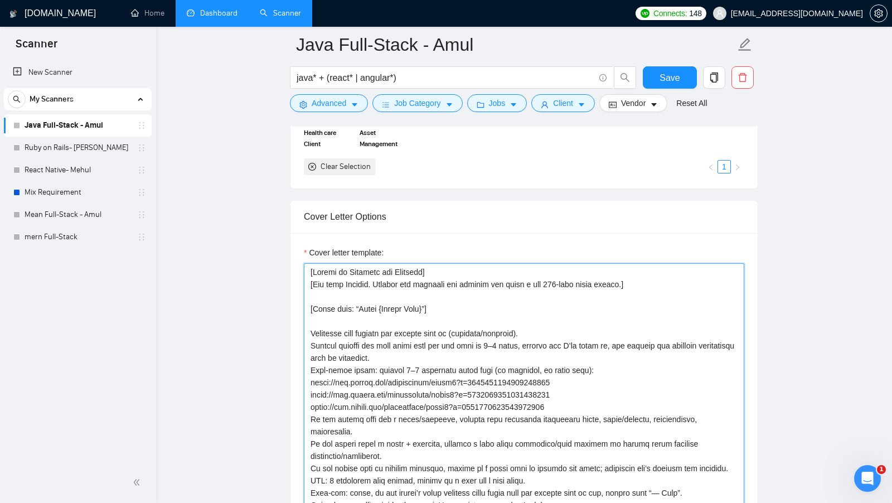
scroll to position [1147, 0]
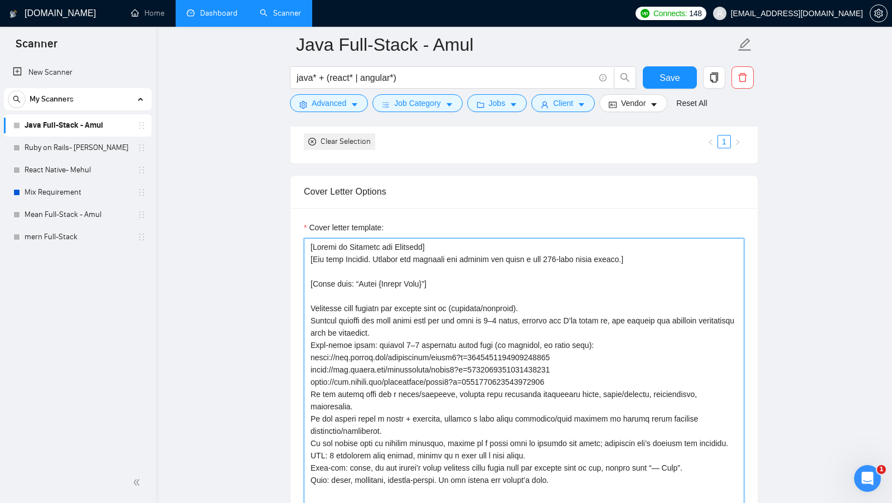
click at [309, 303] on textarea "Cover letter template:" at bounding box center [524, 422] width 440 height 369
click at [546, 300] on textarea "Cover letter template:" at bounding box center [524, 422] width 440 height 369
click at [320, 289] on textarea "Cover letter template:" at bounding box center [524, 422] width 440 height 369
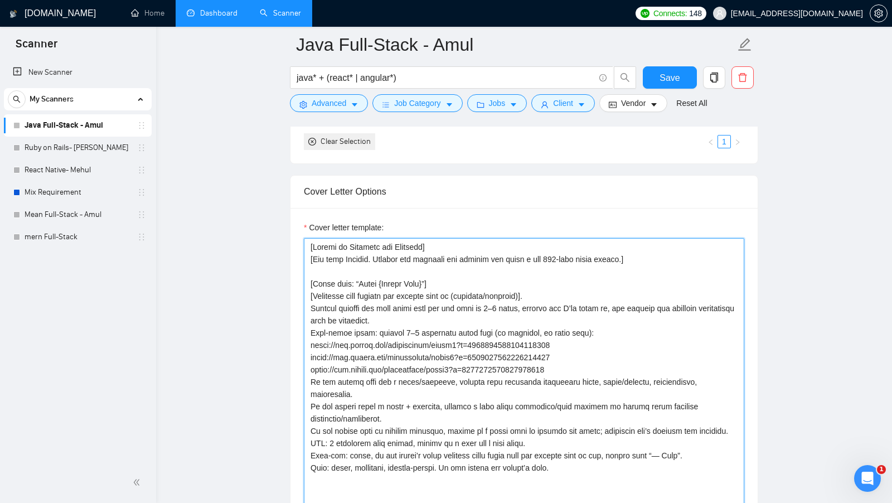
click at [546, 286] on textarea "Cover letter template:" at bounding box center [524, 422] width 440 height 369
click at [555, 286] on textarea "Cover letter template:" at bounding box center [524, 422] width 440 height 369
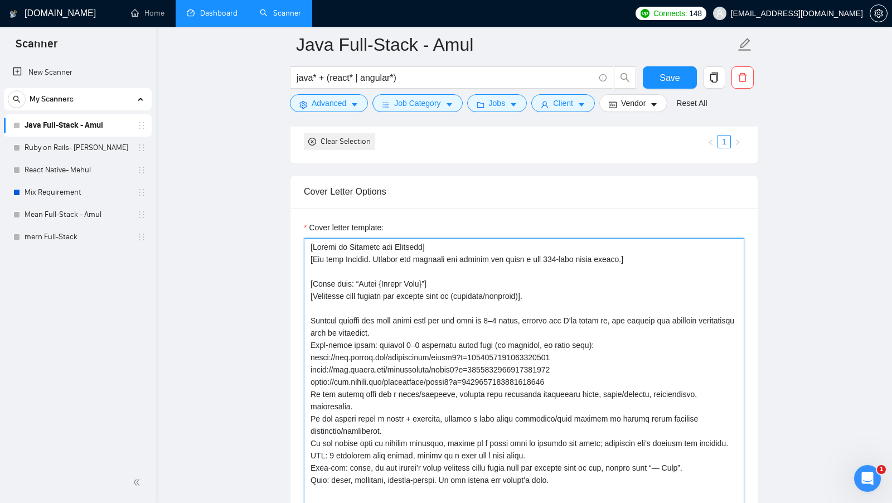
click at [308, 318] on textarea "Cover letter template:" at bounding box center [524, 422] width 440 height 369
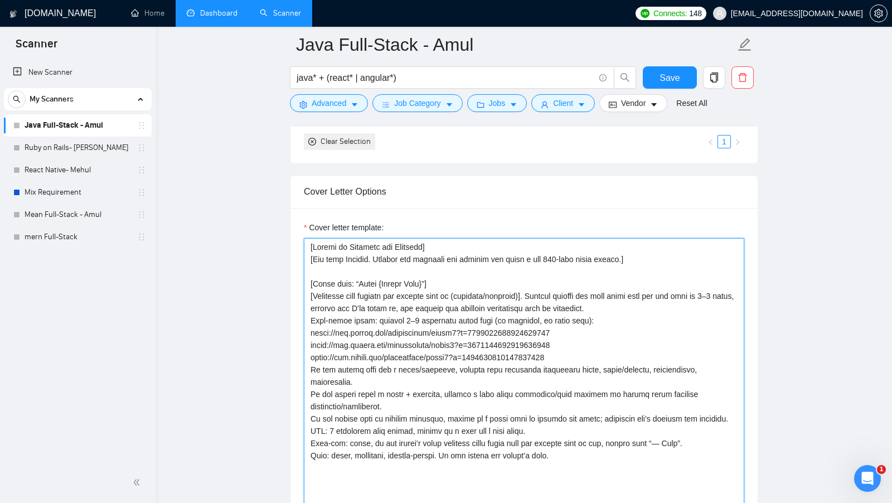
click at [549, 286] on textarea "Cover letter template:" at bounding box center [524, 422] width 440 height 369
click at [663, 304] on textarea "Cover letter template:" at bounding box center [524, 422] width 440 height 369
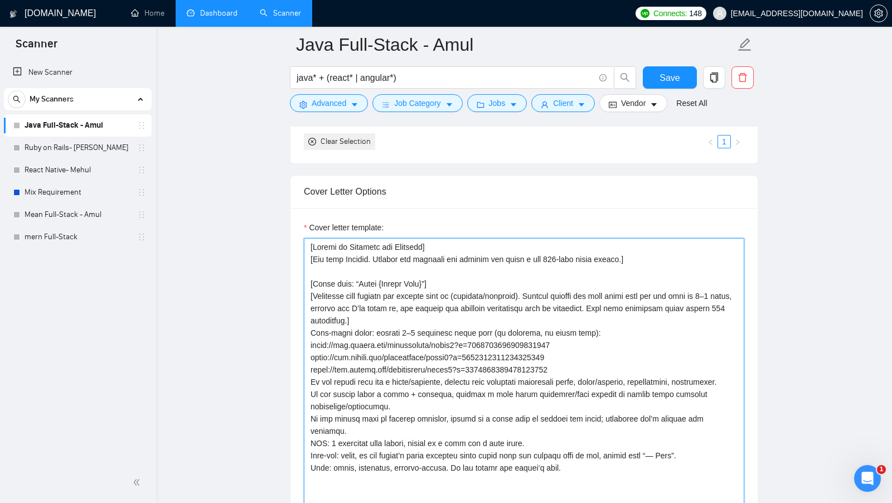
click at [518, 309] on textarea "Cover letter template:" at bounding box center [524, 422] width 440 height 369
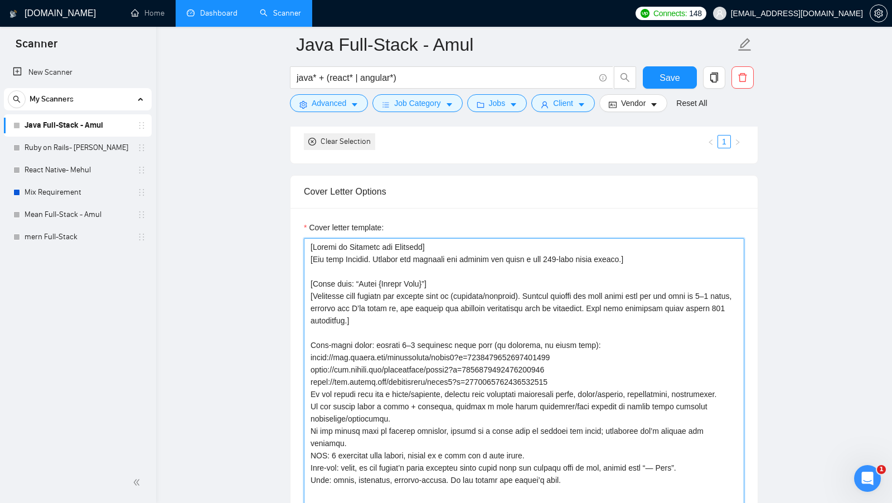
click at [309, 337] on textarea "Cover letter template:" at bounding box center [524, 422] width 440 height 369
click at [590, 373] on textarea "Cover letter template:" at bounding box center [524, 422] width 440 height 369
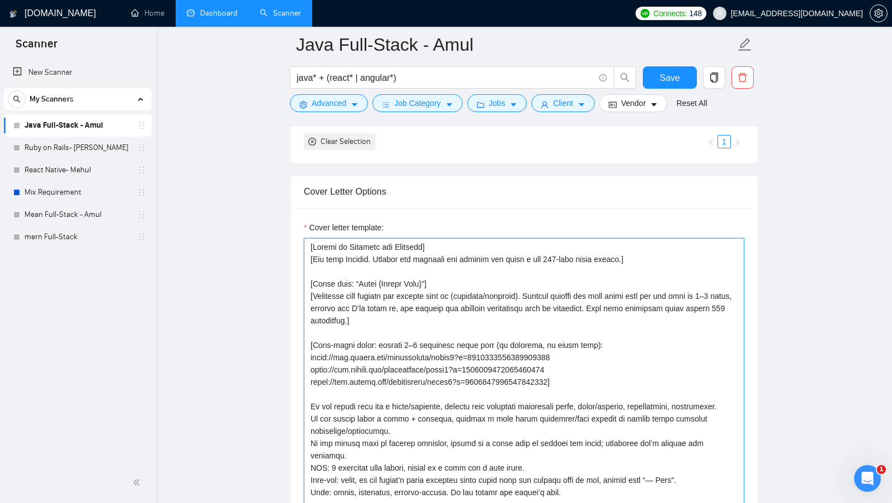
click at [381, 330] on textarea "Cover letter template:" at bounding box center [524, 422] width 440 height 369
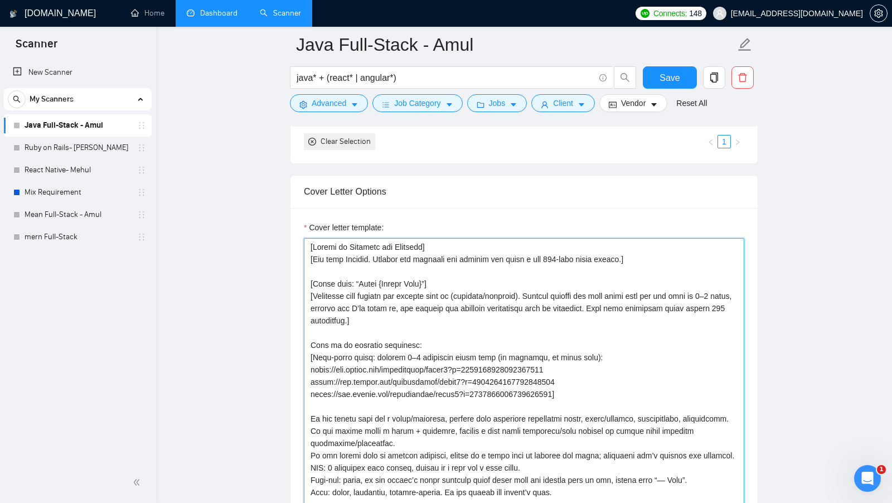
scroll to position [1196, 0]
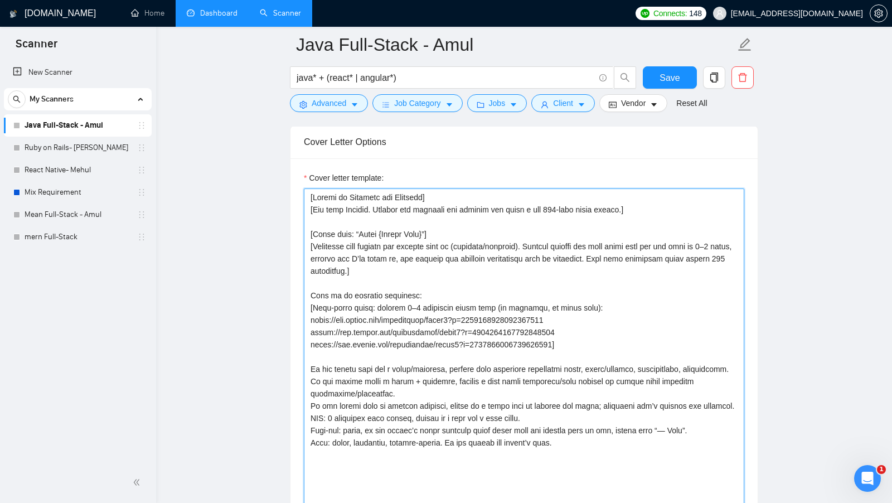
click at [363, 366] on textarea "Cover letter template:" at bounding box center [524, 372] width 440 height 369
click at [363, 371] on textarea "Cover letter template:" at bounding box center [524, 372] width 440 height 369
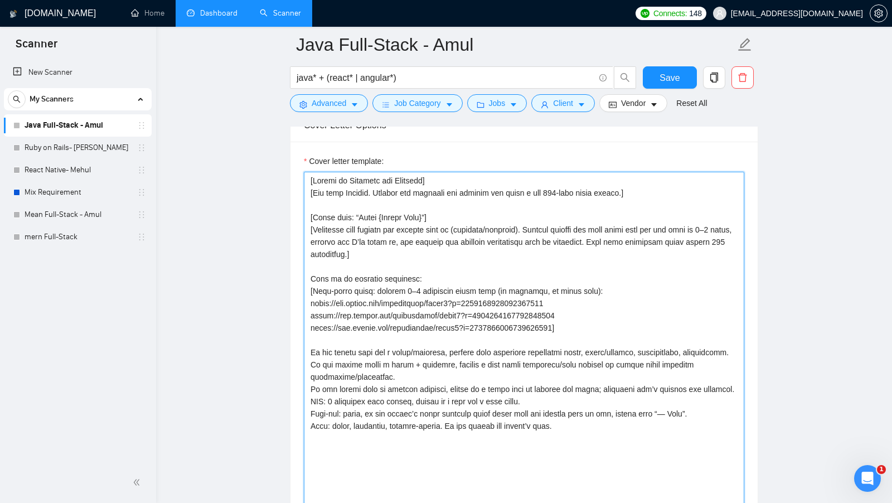
scroll to position [1216, 0]
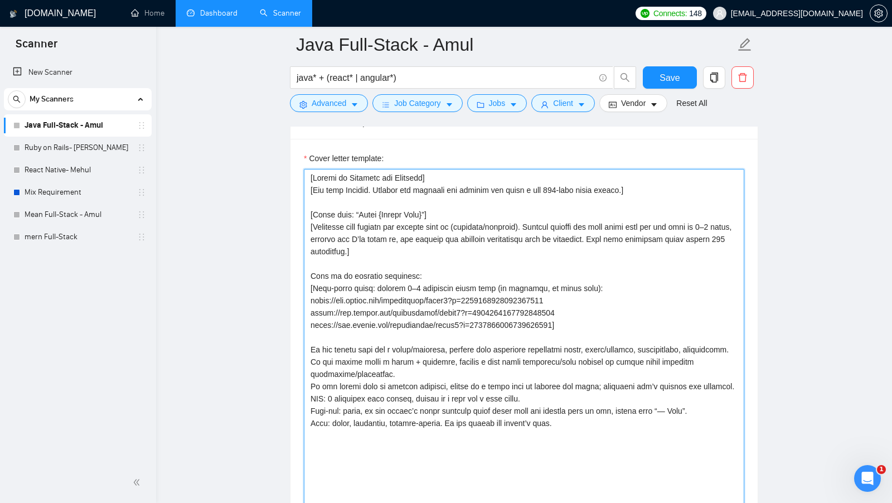
click at [316, 344] on textarea "Cover letter template:" at bounding box center [524, 353] width 440 height 369
click at [309, 344] on textarea "Cover letter template:" at bounding box center [524, 353] width 440 height 369
click at [433, 390] on textarea "Cover letter template:" at bounding box center [524, 353] width 440 height 369
click at [413, 377] on textarea "Cover letter template:" at bounding box center [524, 353] width 440 height 369
click at [487, 315] on textarea "Cover letter template:" at bounding box center [524, 353] width 440 height 369
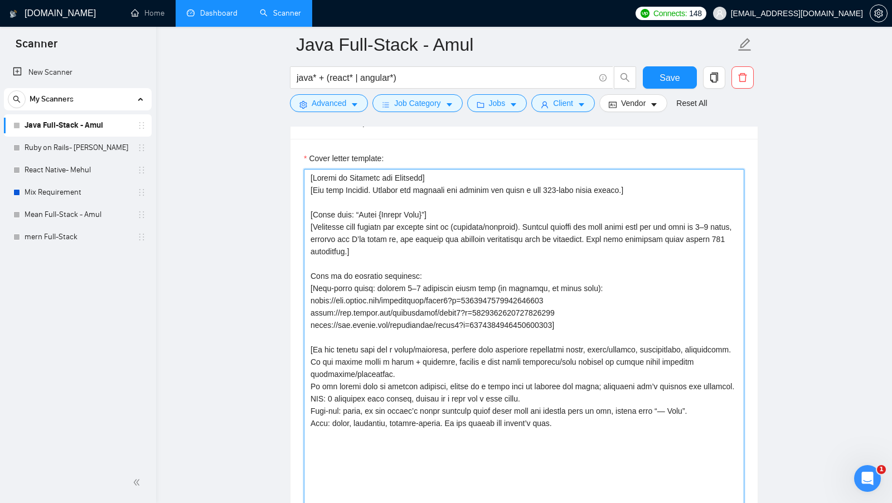
scroll to position [1227, 0]
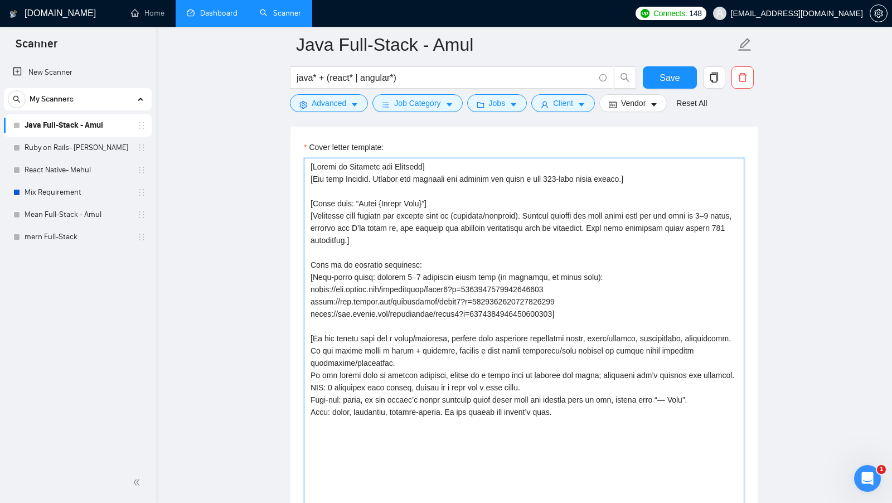
click at [397, 368] on textarea "Cover letter template:" at bounding box center [524, 342] width 440 height 369
click at [536, 393] on textarea "Cover letter template:" at bounding box center [524, 342] width 440 height 369
click at [400, 352] on textarea "Cover letter template:" at bounding box center [524, 342] width 440 height 369
click at [387, 347] on textarea "Cover letter template:" at bounding box center [524, 342] width 440 height 369
click at [309, 355] on textarea "Cover letter template:" at bounding box center [524, 342] width 440 height 369
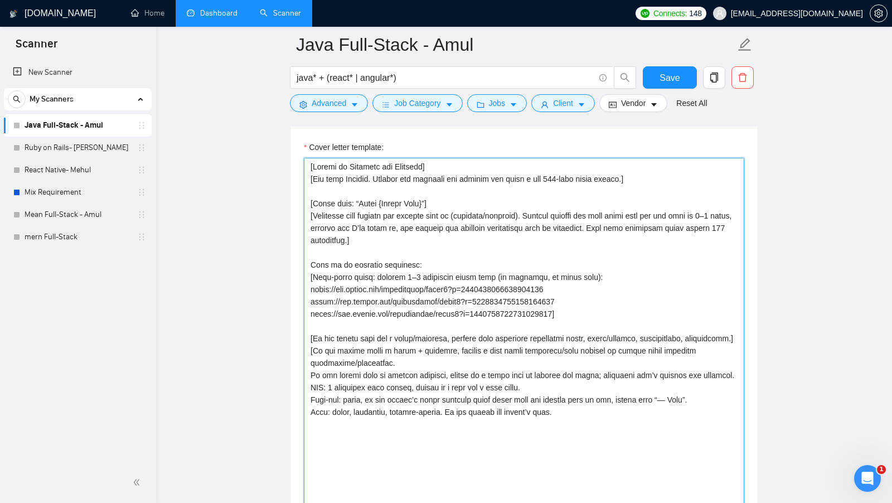
click at [392, 367] on textarea "Cover letter template:" at bounding box center [524, 342] width 440 height 369
click at [306, 382] on textarea "Cover letter template:" at bounding box center [524, 342] width 440 height 369
click at [528, 389] on textarea "Cover letter template:" at bounding box center [524, 342] width 440 height 369
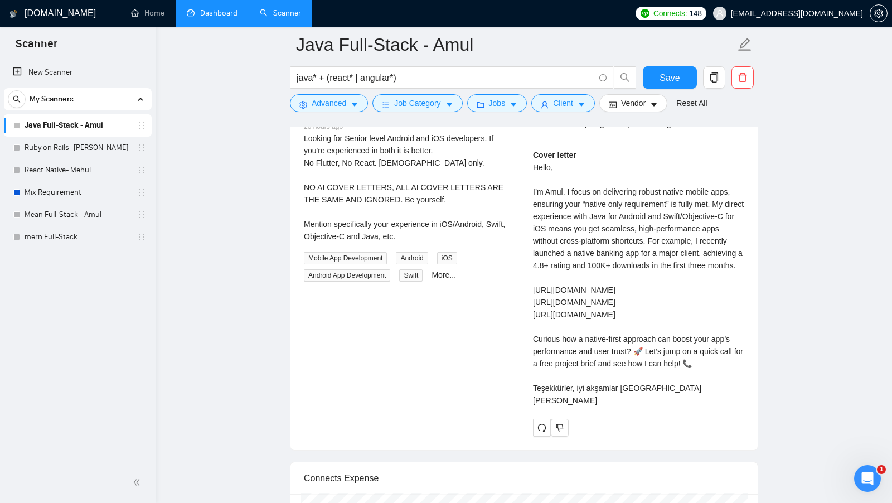
scroll to position [2358, 0]
click at [671, 405] on div "Cover letter Hello, I’m Amul. I focus on delivering robust native mobile apps, …" at bounding box center [638, 275] width 211 height 257
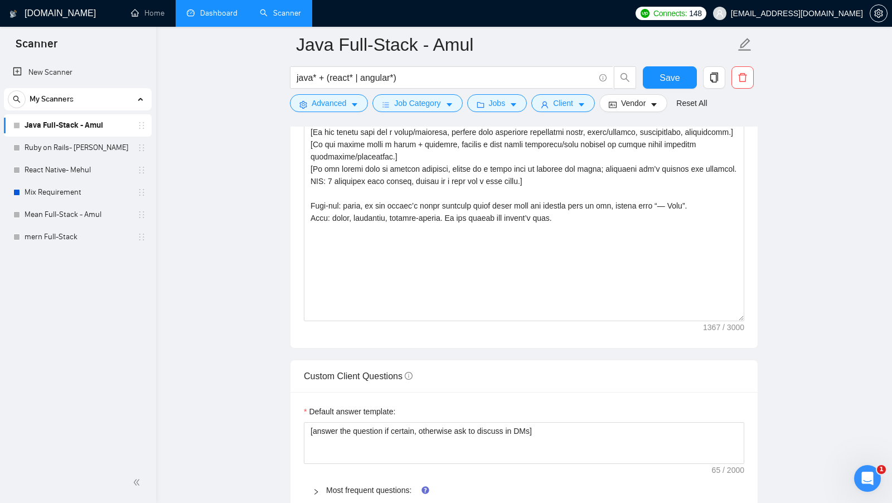
scroll to position [1424, 0]
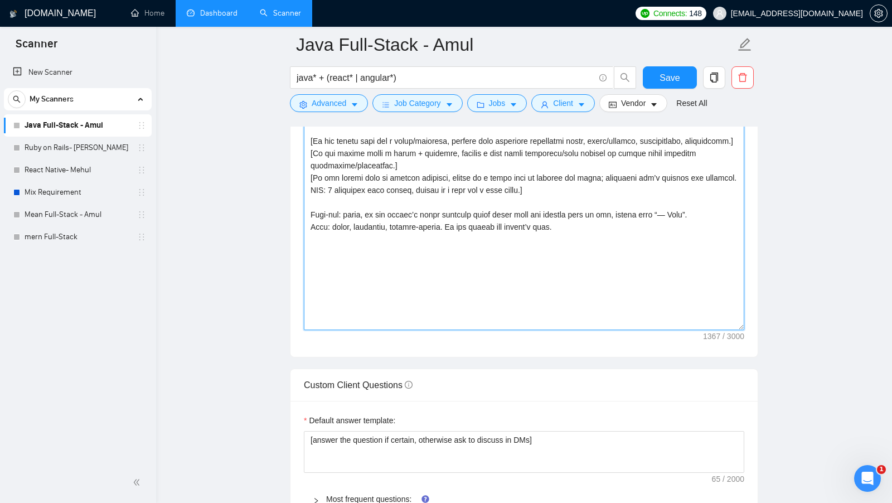
click at [681, 219] on textarea "Cover letter template:" at bounding box center [524, 144] width 440 height 369
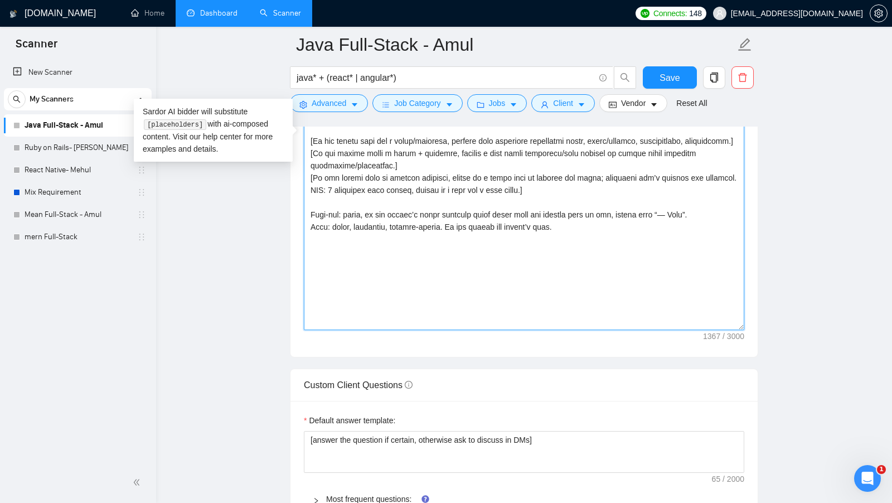
click at [681, 219] on textarea "Cover letter template:" at bounding box center [524, 144] width 440 height 369
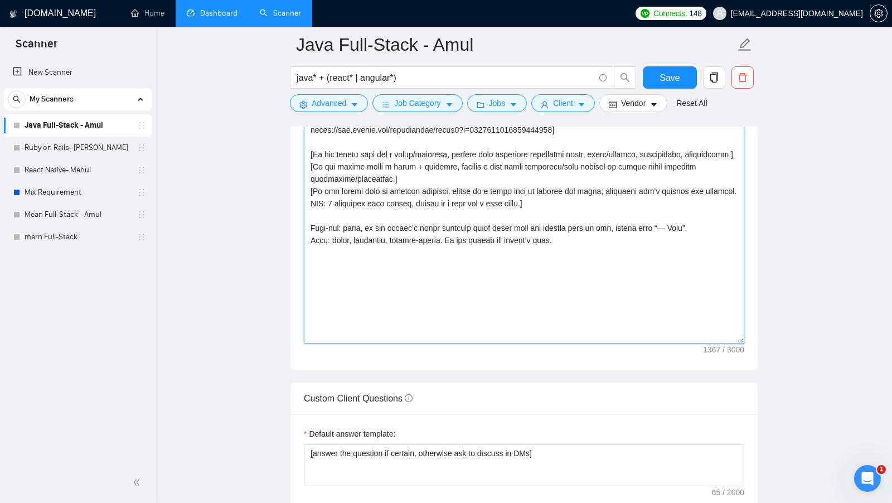
scroll to position [1404, 0]
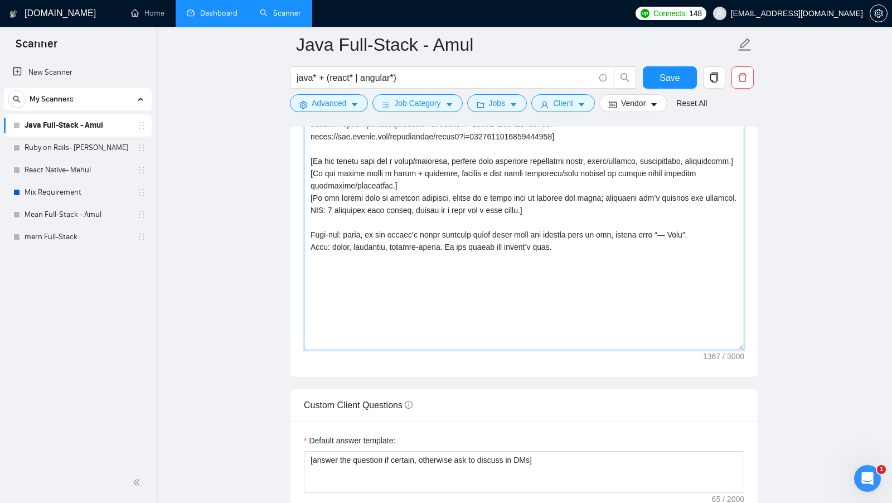
click at [672, 256] on textarea "Cover letter template:" at bounding box center [524, 164] width 440 height 369
click at [688, 237] on textarea "Cover letter template:" at bounding box center [524, 164] width 440 height 369
click at [687, 237] on textarea "Cover letter template:" at bounding box center [524, 164] width 440 height 369
click at [694, 257] on textarea "Cover letter template:" at bounding box center [524, 164] width 440 height 369
click at [310, 240] on textarea "Cover letter template:" at bounding box center [524, 164] width 440 height 369
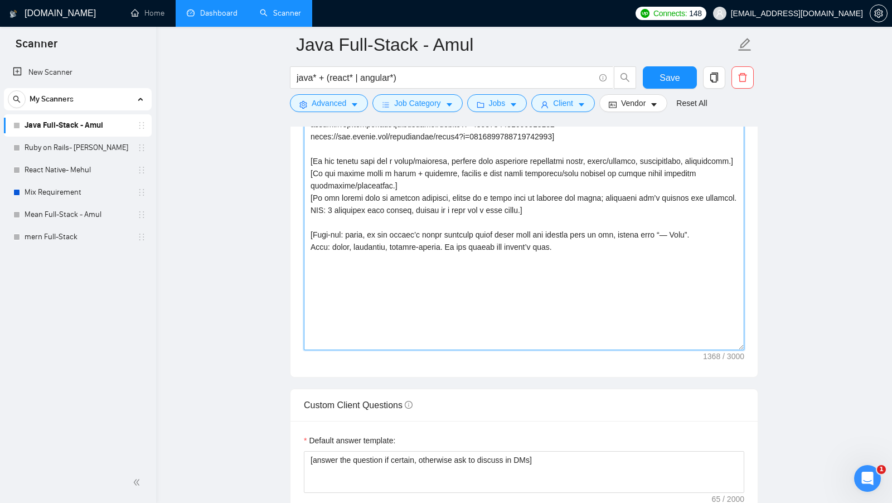
click at [588, 258] on textarea "Cover letter template:" at bounding box center [524, 164] width 440 height 369
click at [615, 270] on textarea "Cover letter template:" at bounding box center [524, 164] width 440 height 369
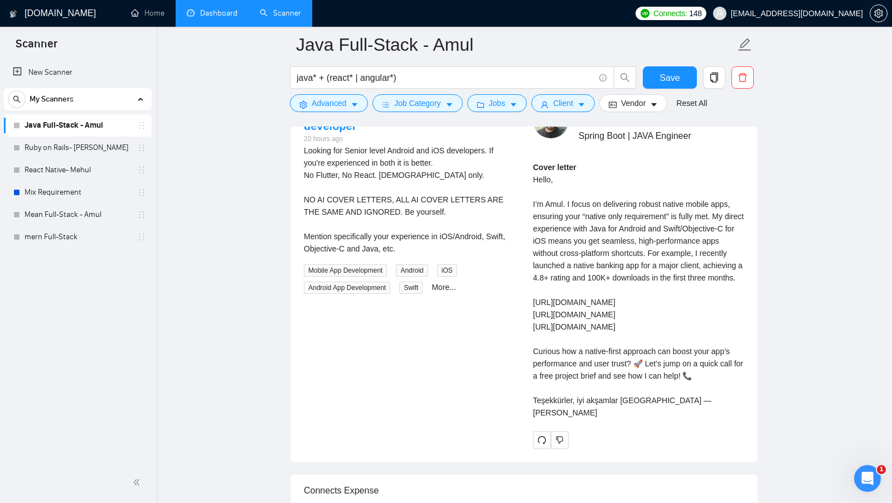
scroll to position [2342, 0]
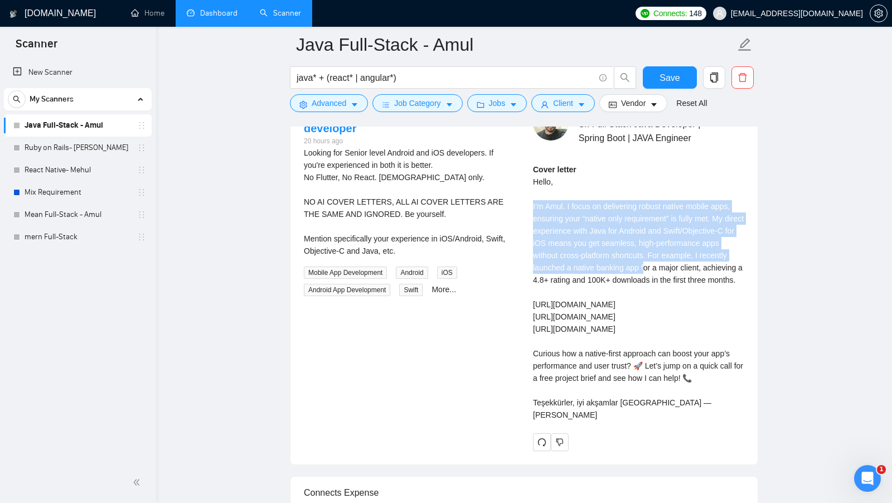
drag, startPoint x: 530, startPoint y: 193, endPoint x: 716, endPoint y: 257, distance: 196.8
click at [716, 257] on div "Amul C . Sr. Full Stack Java Developer | Spring Boot | JAVA Engineer Cover lett…" at bounding box center [638, 277] width 229 height 345
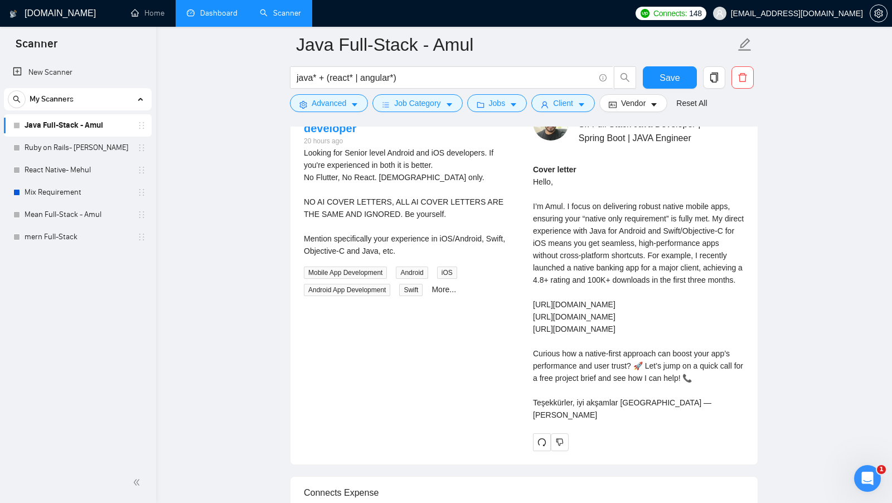
click at [712, 283] on div "Cover letter Hello, I’m Amul. I focus on delivering robust native mobile apps, …" at bounding box center [638, 291] width 211 height 257
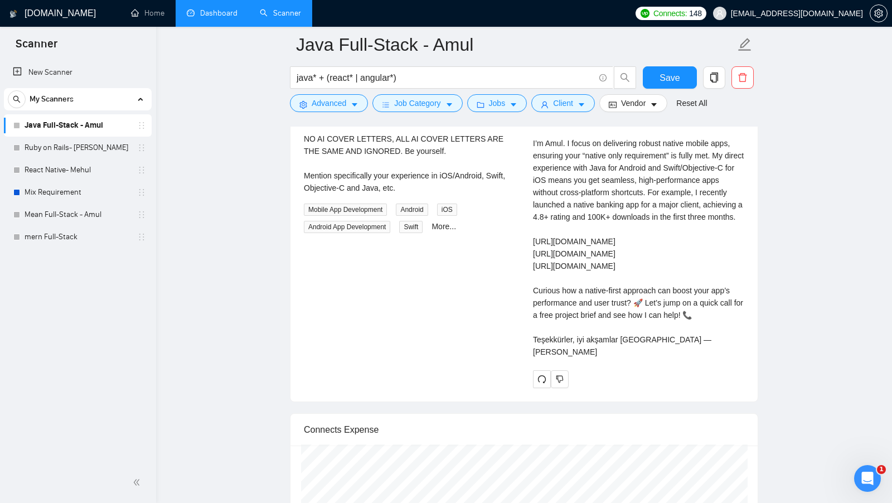
scroll to position [2411, 0]
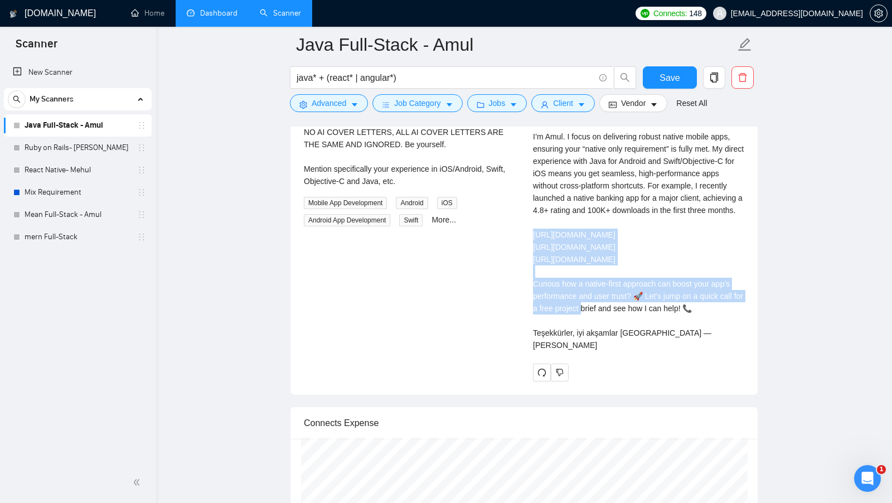
drag, startPoint x: 534, startPoint y: 241, endPoint x: 633, endPoint y: 305, distance: 117.6
click at [633, 305] on div "Cover letter Hello, I’m Amul. I focus on delivering robust native mobile apps, …" at bounding box center [638, 222] width 211 height 257
click at [641, 301] on div "Cover letter Hello, I’m Amul. I focus on delivering robust native mobile apps, …" at bounding box center [638, 222] width 211 height 257
drag, startPoint x: 524, startPoint y: 231, endPoint x: 644, endPoint y: 295, distance: 136.1
click at [644, 295] on div "Amul C . Sr. Full Stack Java Developer | Spring Boot | JAVA Engineer Cover lett…" at bounding box center [638, 207] width 229 height 345
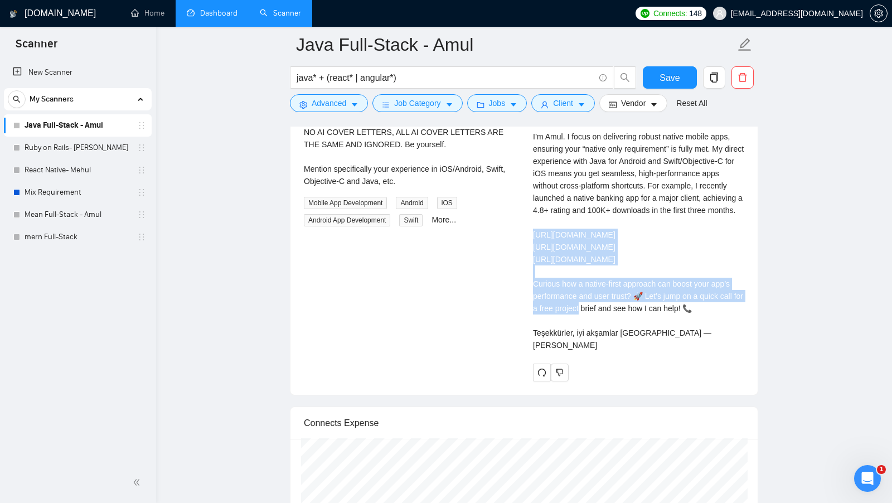
click at [644, 295] on div "Cover letter Hello, I’m Amul. I focus on delivering robust native mobile apps, …" at bounding box center [638, 222] width 211 height 257
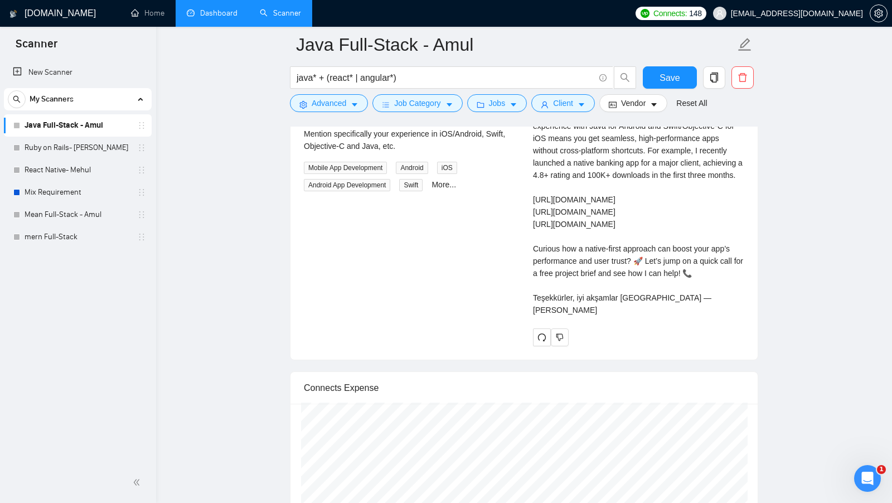
scroll to position [2447, 0]
drag, startPoint x: 515, startPoint y: 289, endPoint x: 726, endPoint y: 313, distance: 212.1
click at [726, 313] on div "Senior iOS and Android native developer 20 hours ago Looking for Senior level A…" at bounding box center [524, 171] width 458 height 345
click at [726, 313] on div "Cover letter Hello, I’m Amul. I focus on delivering robust native mobile apps, …" at bounding box center [638, 186] width 211 height 257
drag, startPoint x: 702, startPoint y: 311, endPoint x: 710, endPoint y: 311, distance: 8.4
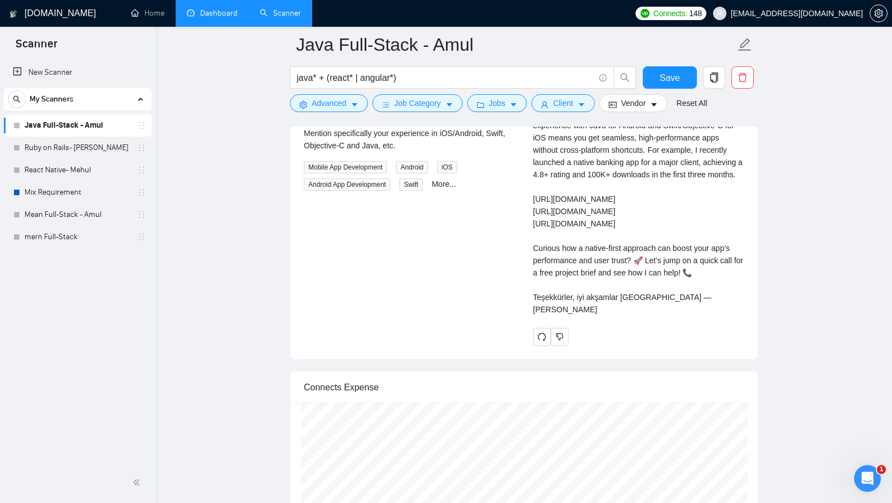
click at [710, 311] on div "Cover letter Hello, I’m Amul. I focus on delivering robust native mobile apps, …" at bounding box center [638, 186] width 211 height 257
click at [641, 298] on div "Cover letter Hello, I’m Amul. I focus on delivering robust native mobile apps, …" at bounding box center [638, 186] width 211 height 257
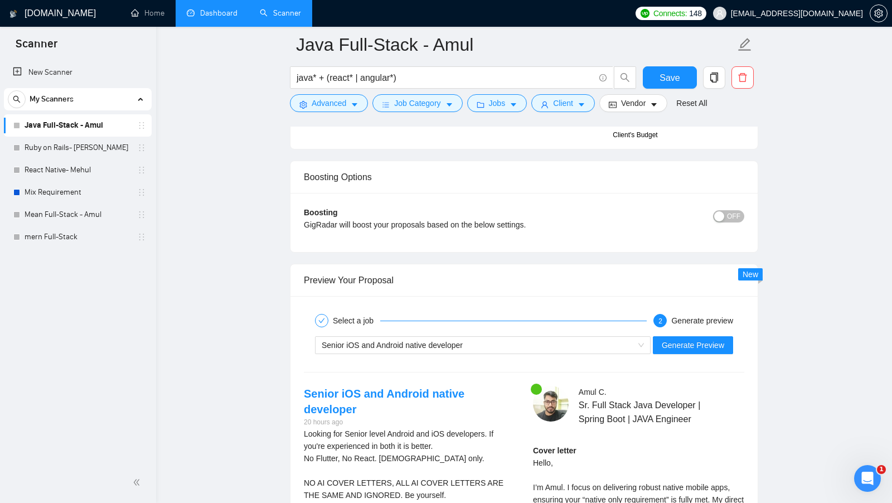
scroll to position [2242, 0]
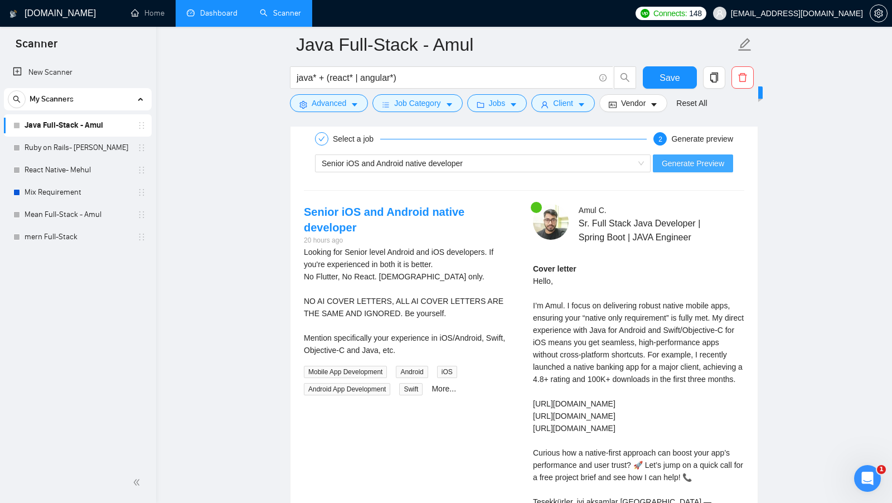
click at [687, 159] on span "Generate Preview" at bounding box center [692, 163] width 62 height 12
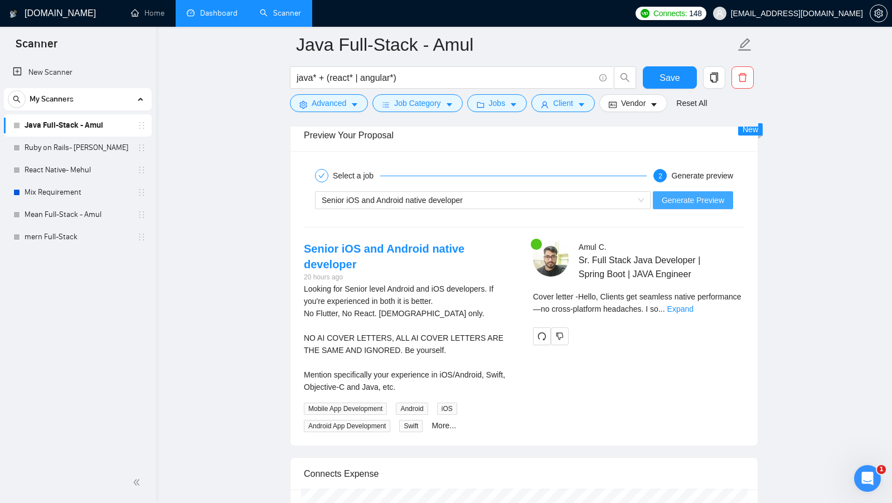
scroll to position [2209, 0]
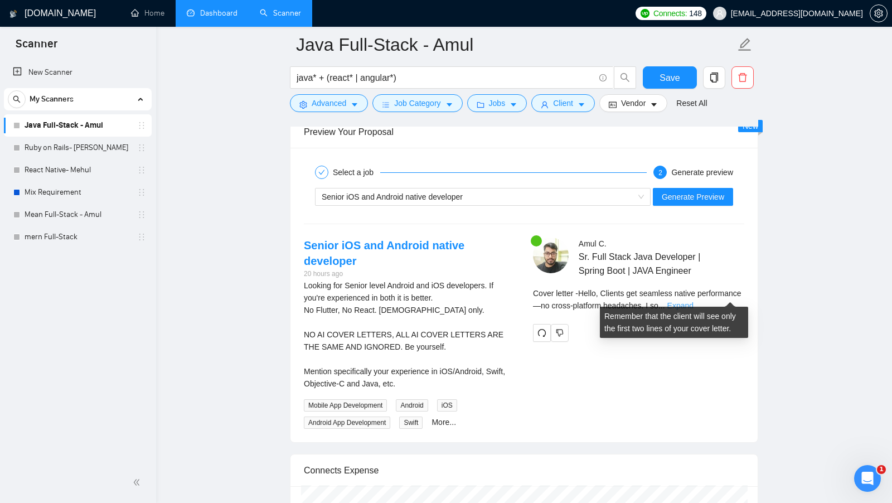
click at [693, 301] on link "Expand" at bounding box center [680, 305] width 26 height 9
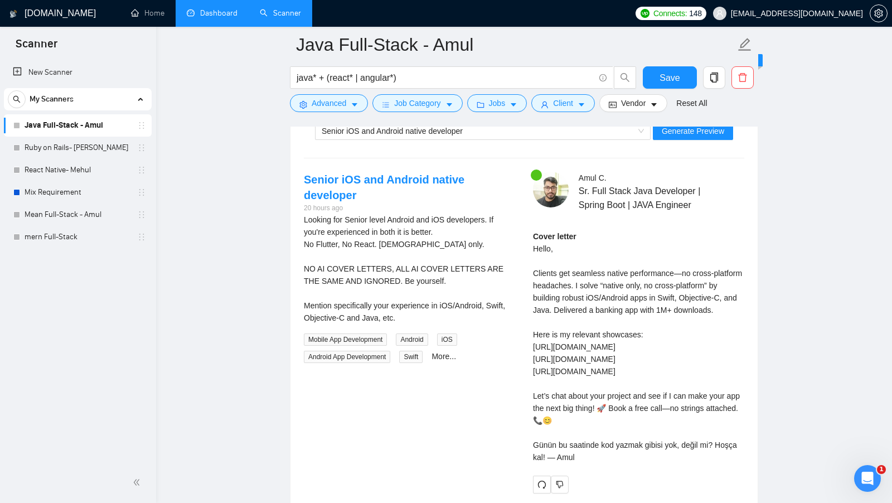
scroll to position [2282, 0]
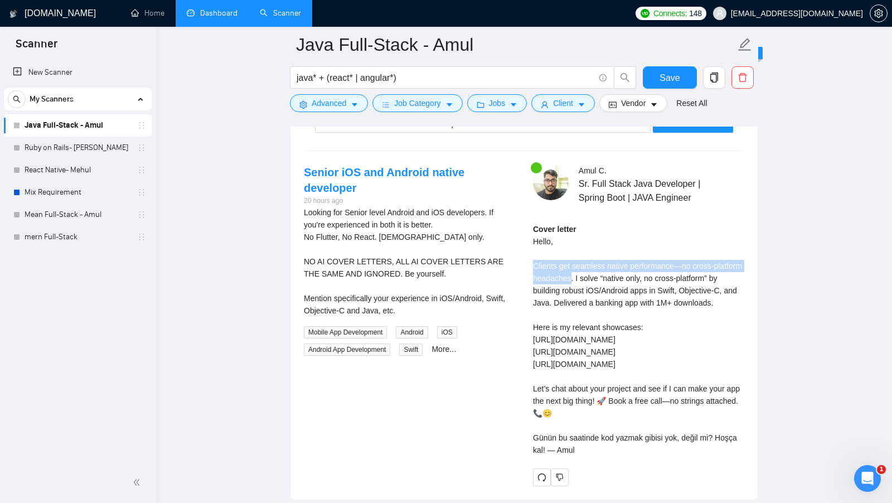
drag, startPoint x: 533, startPoint y: 254, endPoint x: 604, endPoint y: 266, distance: 71.8
click at [604, 266] on div "Cover letter Hello, Clients get seamless native performance—no cross-platform h…" at bounding box center [638, 339] width 211 height 233
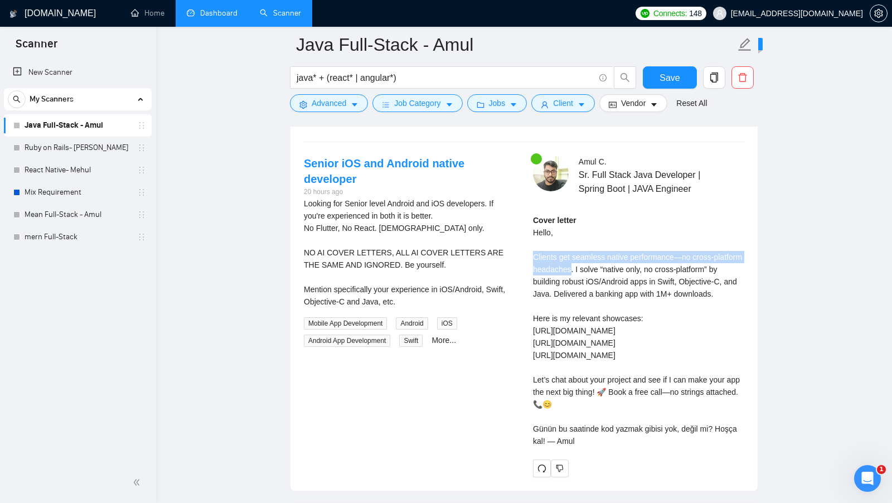
scroll to position [2294, 0]
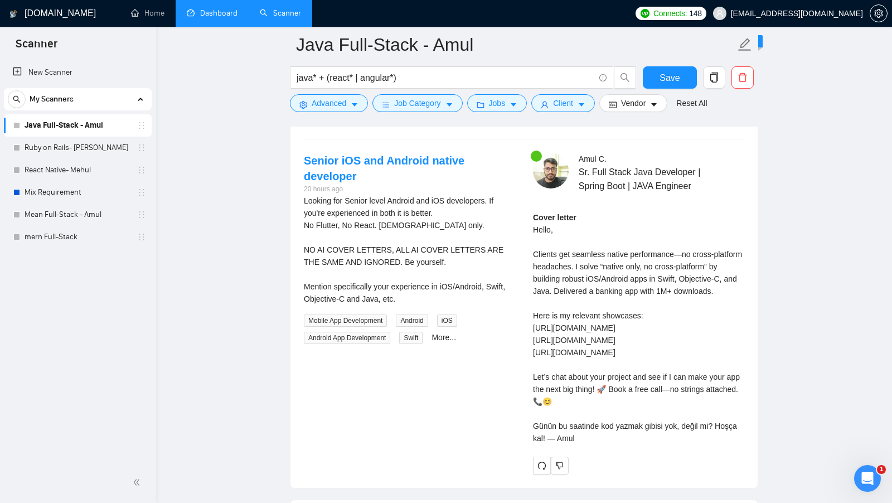
click at [617, 267] on div "Cover letter Hello, Clients get seamless native performance—no cross-platform h…" at bounding box center [638, 327] width 211 height 233
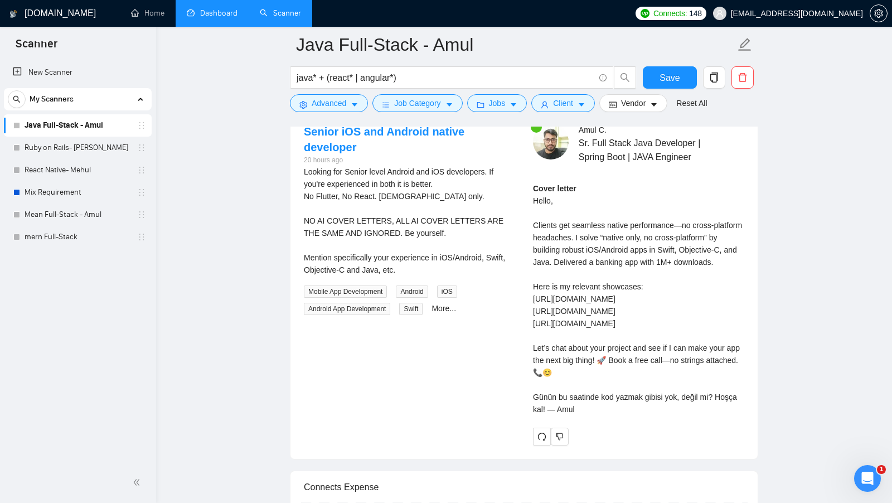
scroll to position [2324, 0]
drag, startPoint x: 606, startPoint y: 267, endPoint x: 572, endPoint y: 259, distance: 35.0
click at [572, 259] on div "Cover letter Hello, Clients get seamless native performance—no cross-platform h…" at bounding box center [638, 297] width 211 height 233
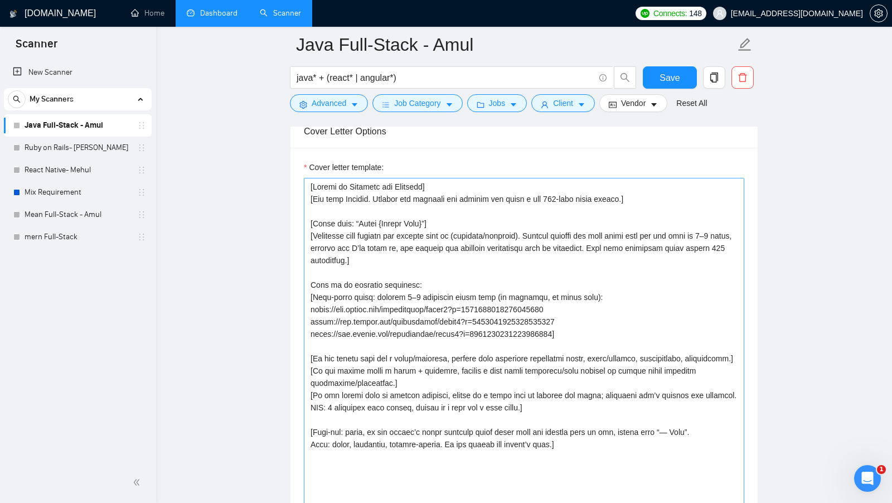
scroll to position [1205, 0]
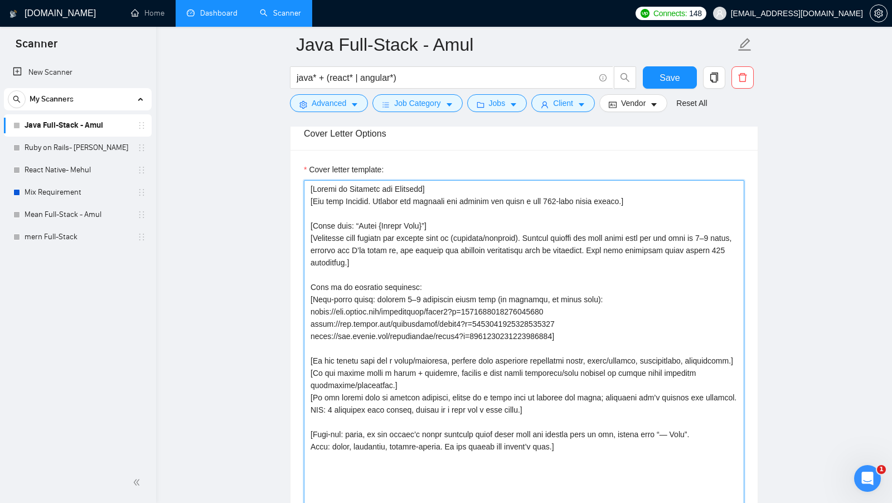
click at [339, 254] on textarea "Cover letter template:" at bounding box center [524, 364] width 440 height 369
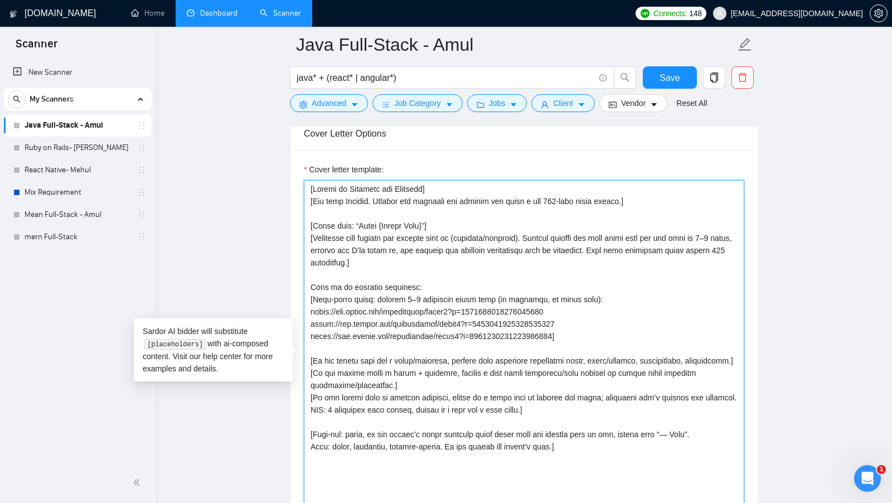
click at [338, 254] on textarea "Cover letter template:" at bounding box center [524, 364] width 440 height 369
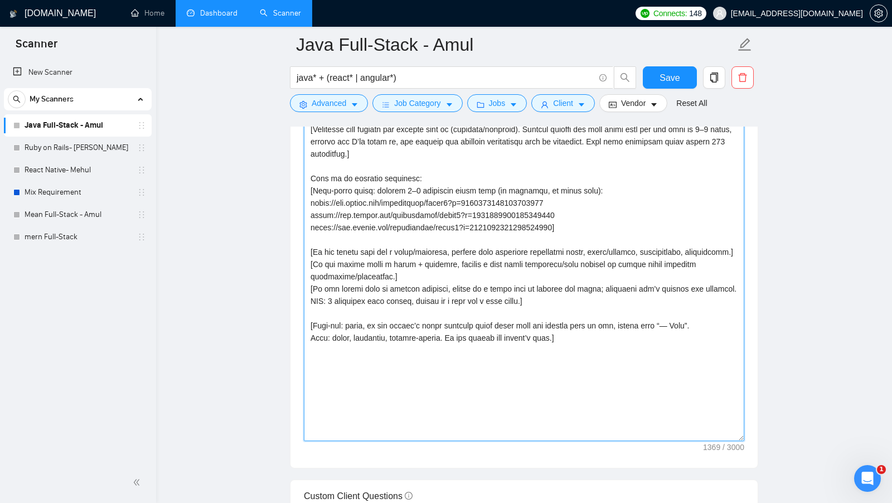
scroll to position [1316, 0]
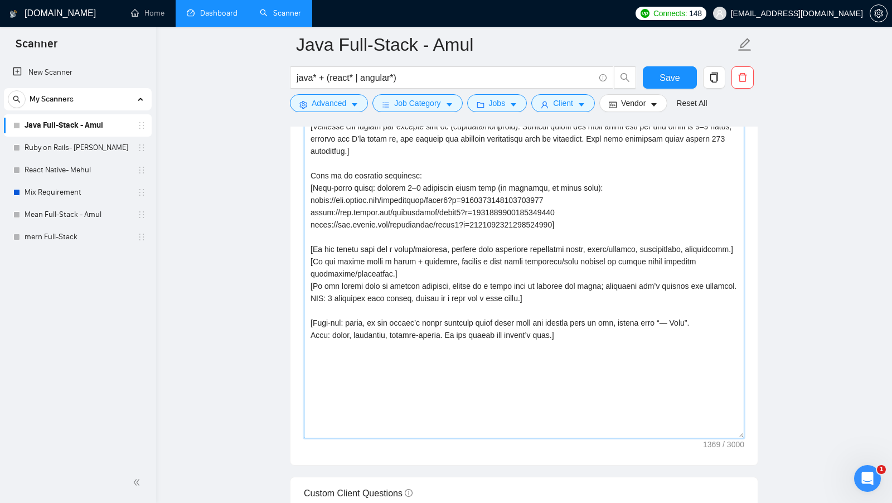
click at [606, 354] on textarea "Cover letter template:" at bounding box center [524, 253] width 440 height 369
type textarea "[Loremi do Sitametc adi Elitsedd] [Eiu temp Incidid. Utlabor etd magnaali eni a…"
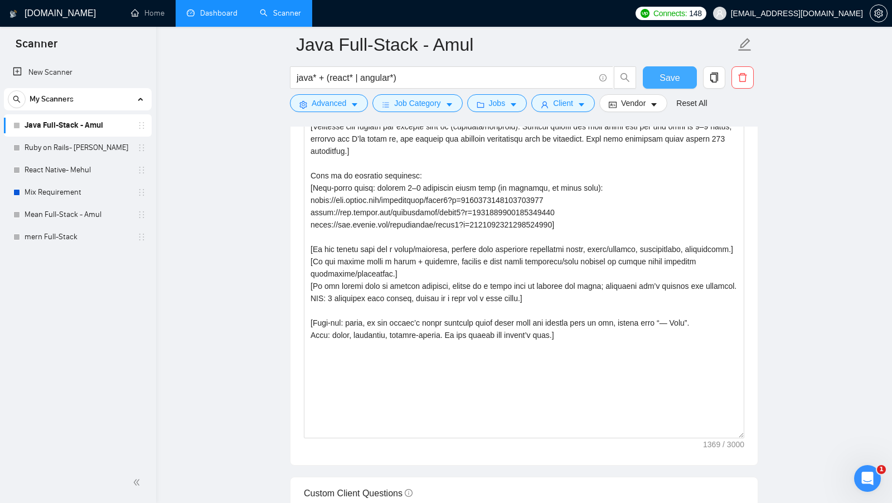
click at [679, 76] on span "Save" at bounding box center [669, 78] width 20 height 14
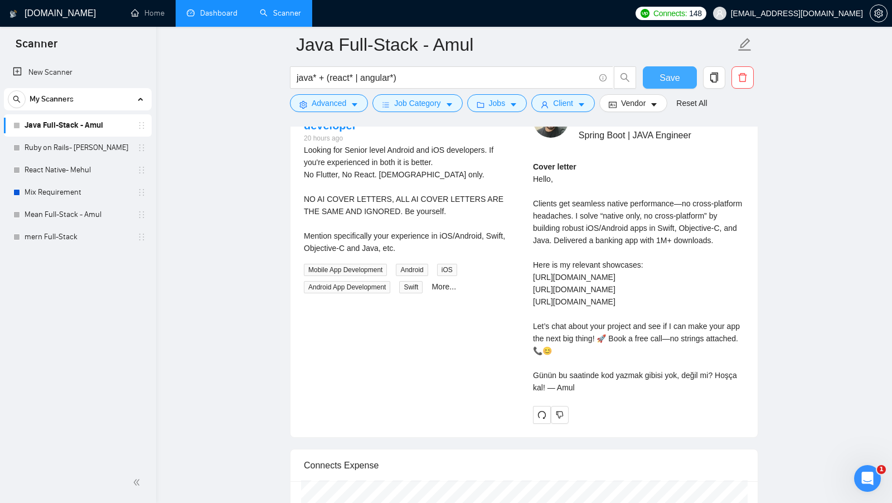
scroll to position [2226, 0]
drag, startPoint x: 588, startPoint y: 388, endPoint x: 573, endPoint y: 388, distance: 15.0
click at [573, 388] on div "Cover letter Hello, Clients get seamless native performance—no cross-platform h…" at bounding box center [638, 276] width 211 height 233
click at [585, 377] on div "Cover letter Hello, Clients get seamless native performance—no cross-platform h…" at bounding box center [638, 276] width 211 height 233
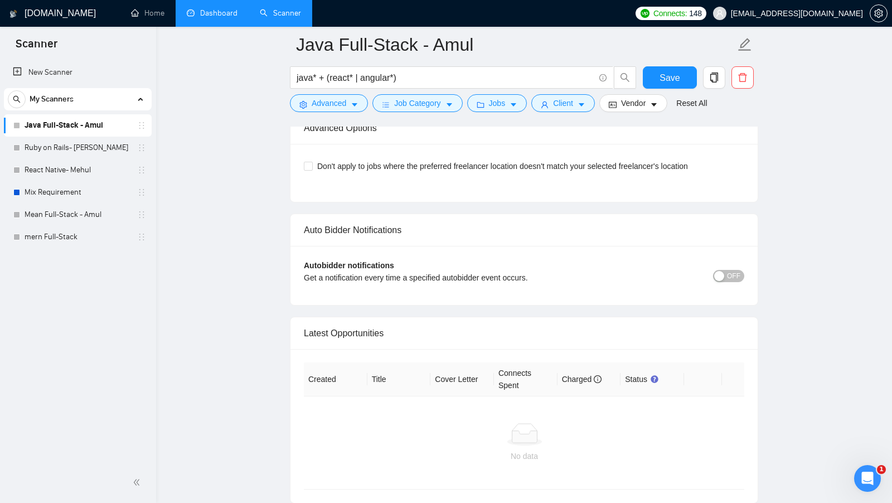
scroll to position [2774, 0]
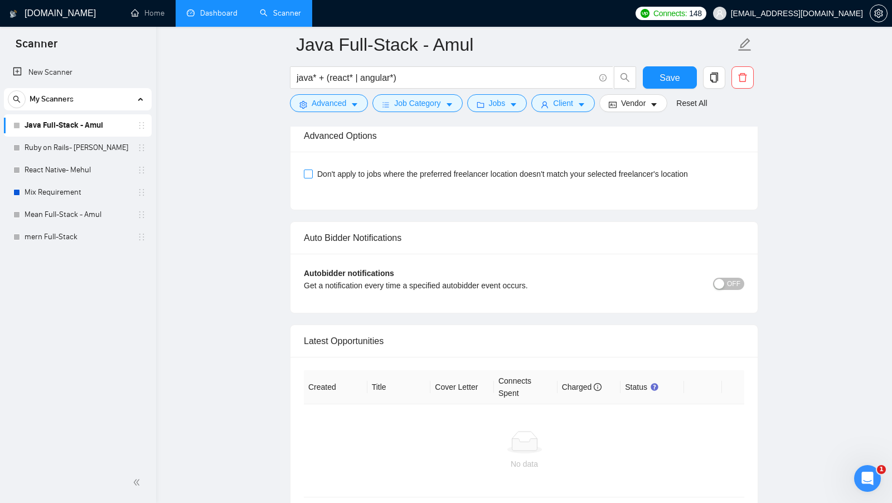
click at [310, 177] on input "Don't apply to jobs where the preferred freelancer location doesn't match your …" at bounding box center [308, 173] width 8 height 8
checkbox input "true"
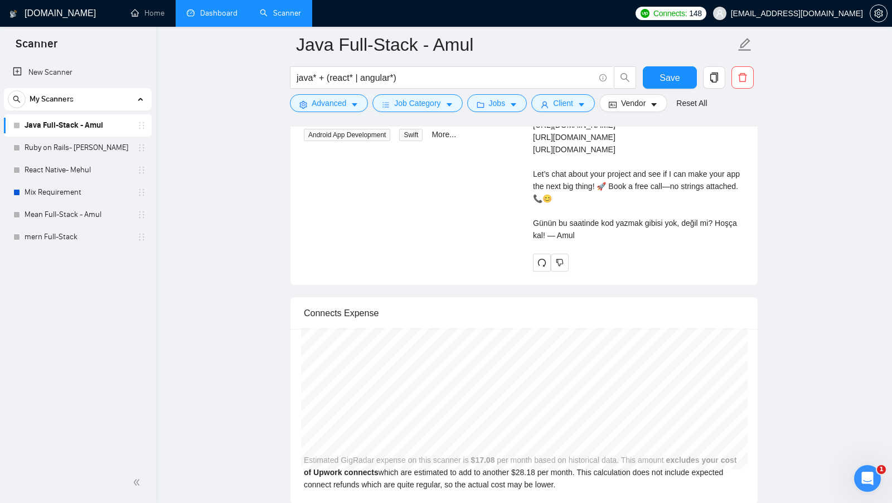
scroll to position [2779, 0]
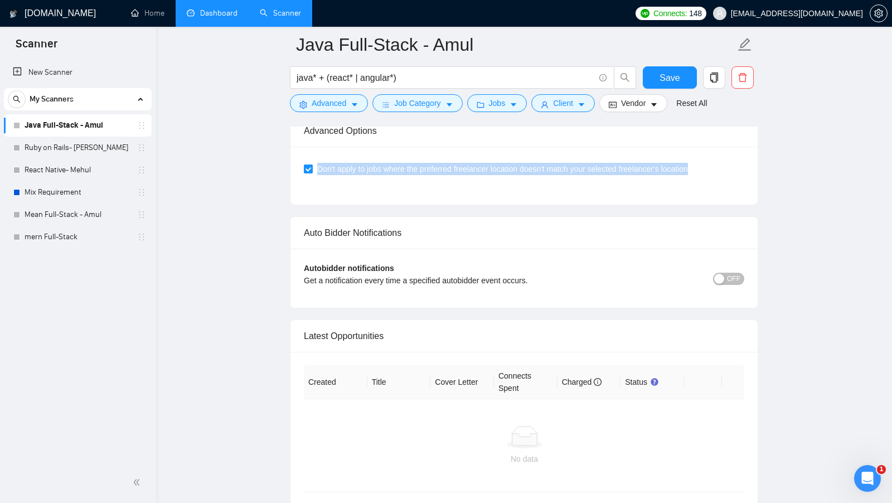
drag, startPoint x: 708, startPoint y: 202, endPoint x: 317, endPoint y: 208, distance: 391.8
click at [317, 175] on span "Don't apply to jobs where the preferred freelancer location doesn't match your …" at bounding box center [502, 169] width 379 height 12
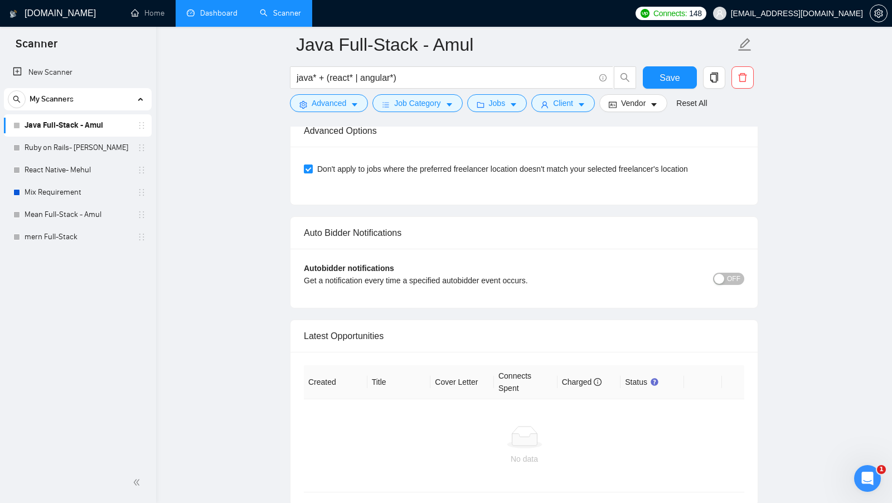
click at [542, 205] on div "Don't apply to jobs where the preferred freelancer location doesn't match your …" at bounding box center [523, 176] width 467 height 58
click at [671, 82] on span "Save" at bounding box center [669, 78] width 20 height 14
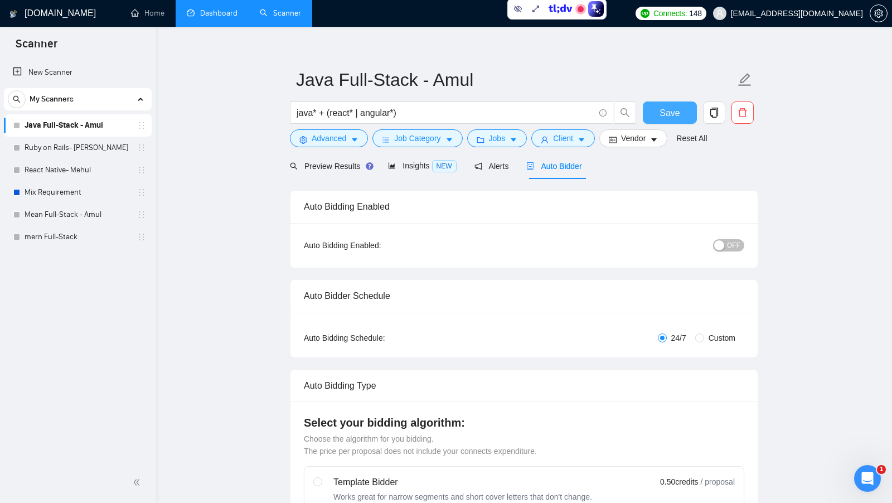
scroll to position [10, 0]
click at [680, 116] on button "Save" at bounding box center [670, 113] width 54 height 22
drag, startPoint x: 580, startPoint y: 166, endPoint x: 544, endPoint y: 165, distance: 35.1
click at [544, 165] on div "Preview Results Insights NEW Alerts Auto Bidder" at bounding box center [524, 166] width 468 height 26
click at [655, 166] on div "Preview Results Insights NEW Alerts Auto Bidder" at bounding box center [524, 166] width 468 height 26
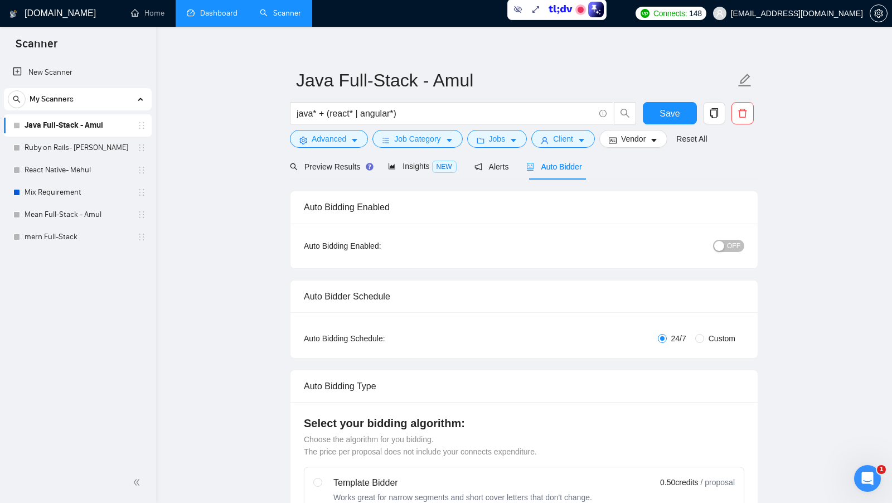
click at [735, 245] on span "OFF" at bounding box center [733, 246] width 13 height 12
click at [723, 245] on span "ON" at bounding box center [725, 246] width 10 height 12
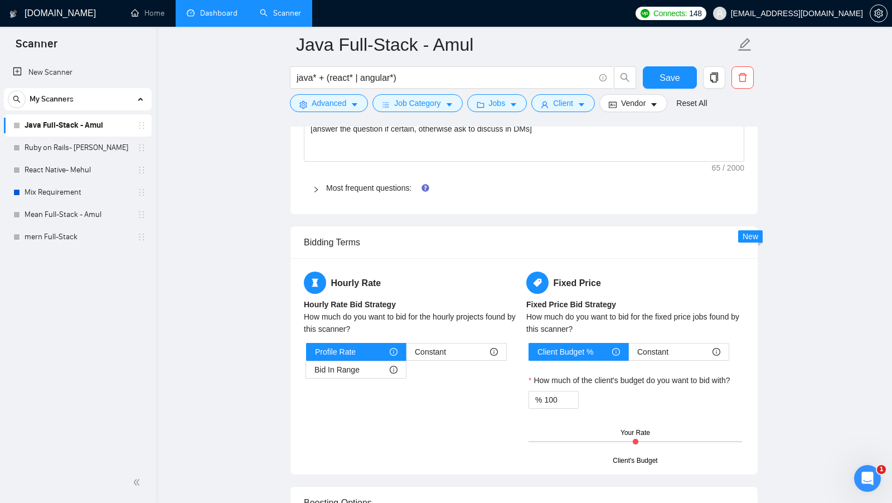
scroll to position [1623, 0]
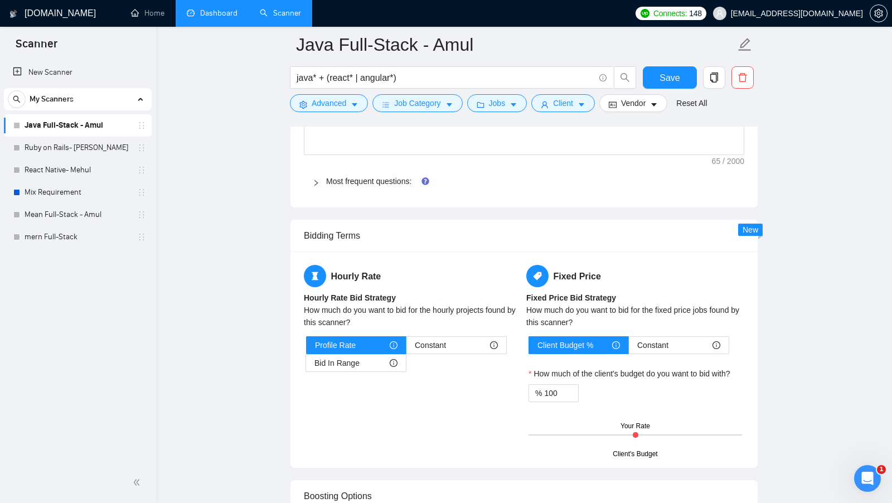
click at [356, 228] on div "Bidding Terms" at bounding box center [524, 236] width 440 height 32
click at [392, 228] on div "Bidding Terms" at bounding box center [524, 236] width 440 height 32
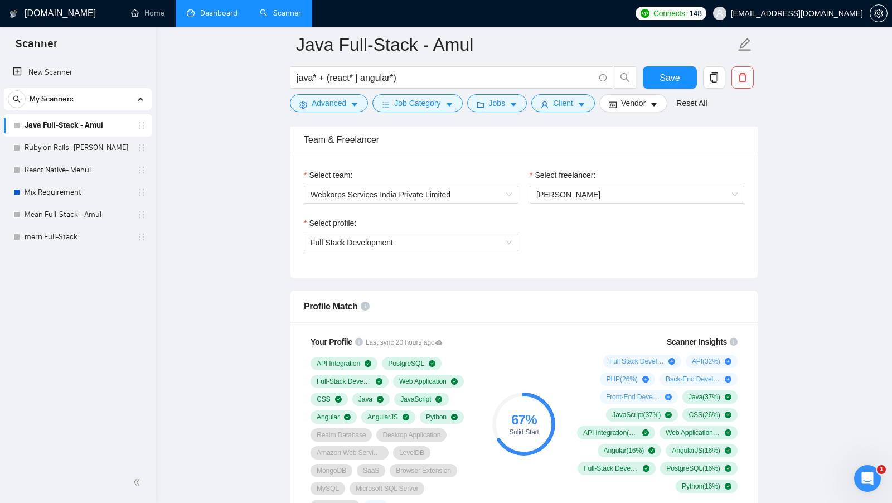
scroll to position [556, 0]
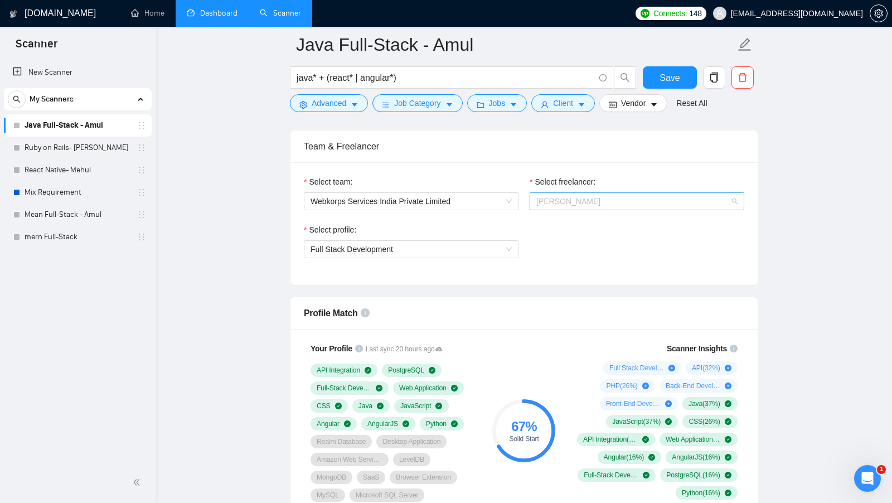
click at [670, 203] on span "[PERSON_NAME]" at bounding box center [636, 201] width 201 height 17
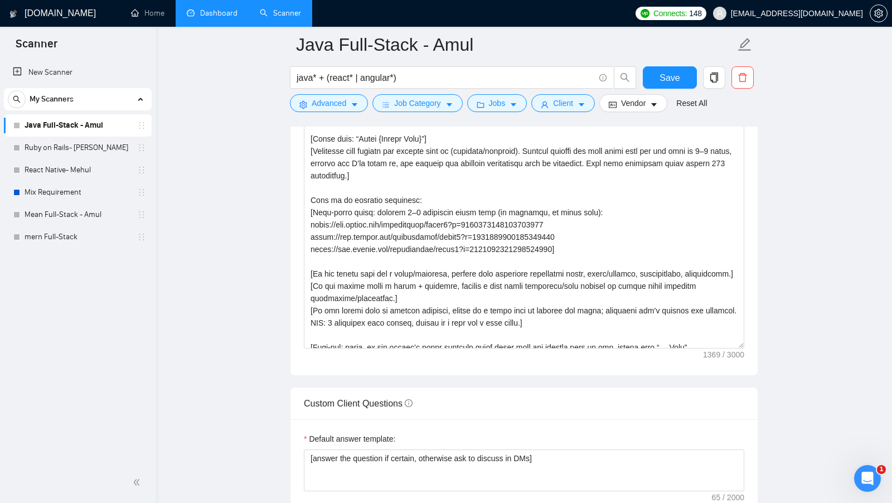
scroll to position [6, 0]
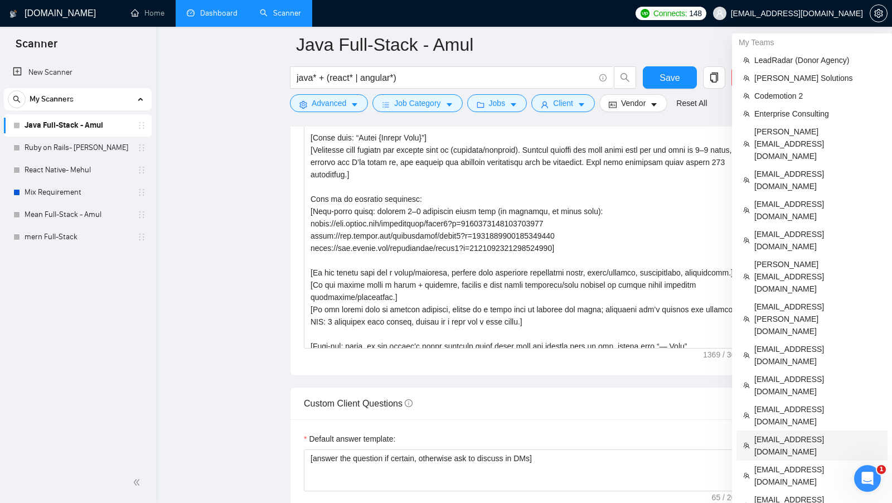
click at [799, 433] on span "[EMAIL_ADDRESS][DOMAIN_NAME]" at bounding box center [817, 445] width 126 height 25
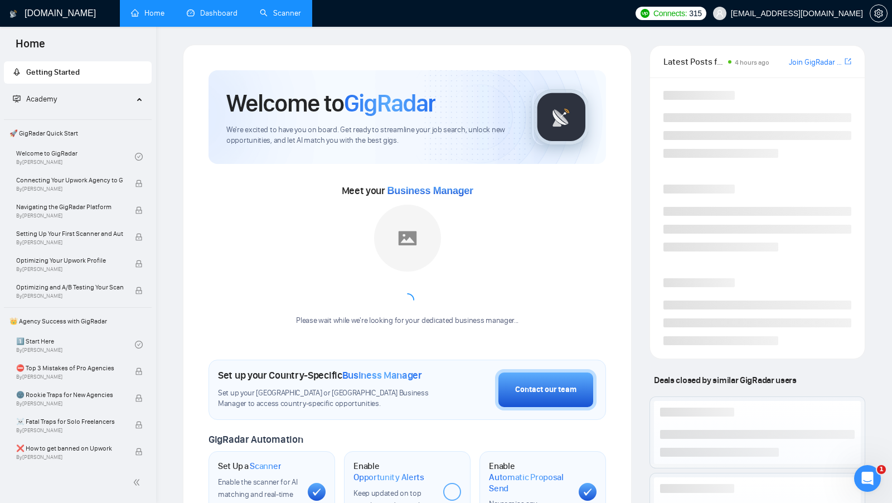
click at [260, 10] on link "Scanner" at bounding box center [280, 12] width 41 height 9
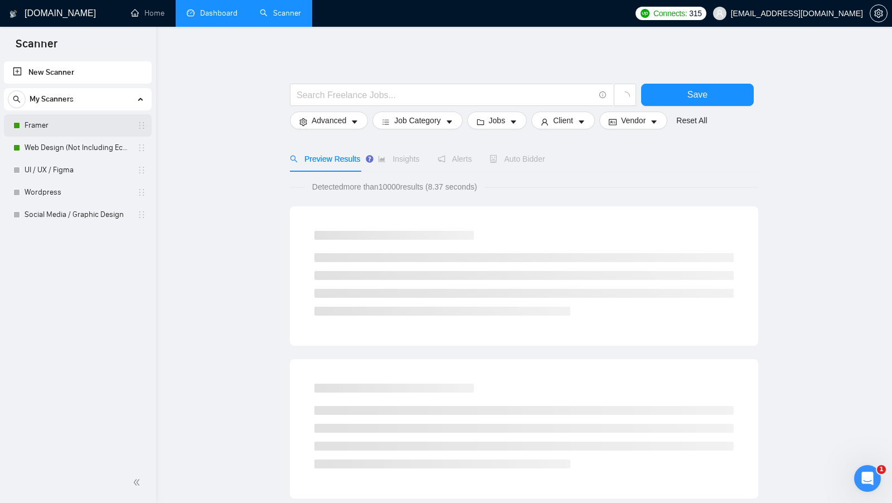
click at [58, 125] on link "Framer" at bounding box center [78, 125] width 106 height 22
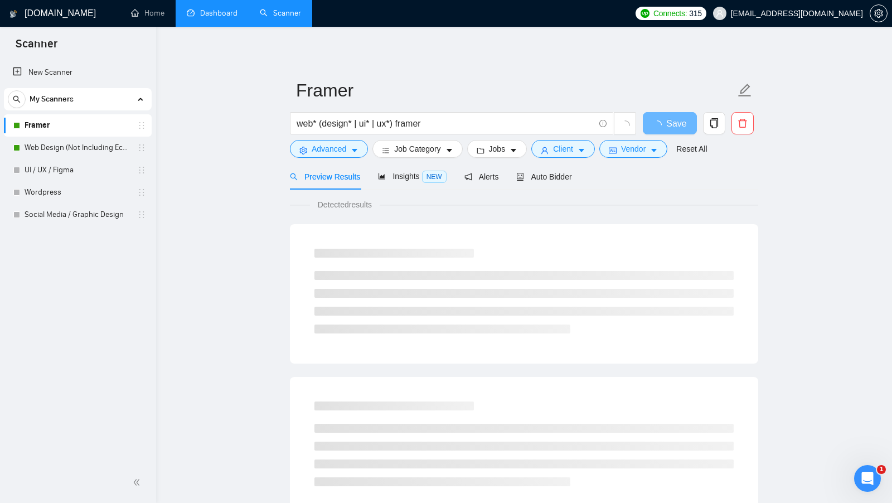
click at [225, 26] on li "Dashboard" at bounding box center [212, 13] width 73 height 27
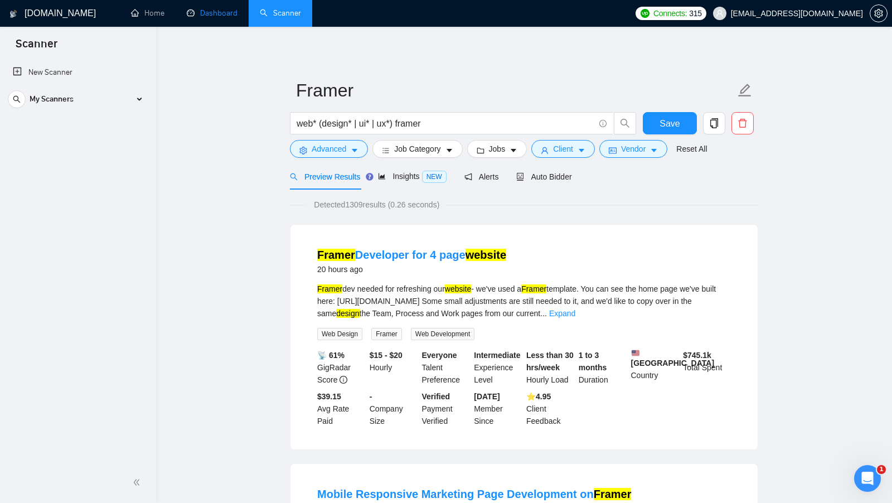
click at [220, 18] on link "Dashboard" at bounding box center [212, 12] width 51 height 9
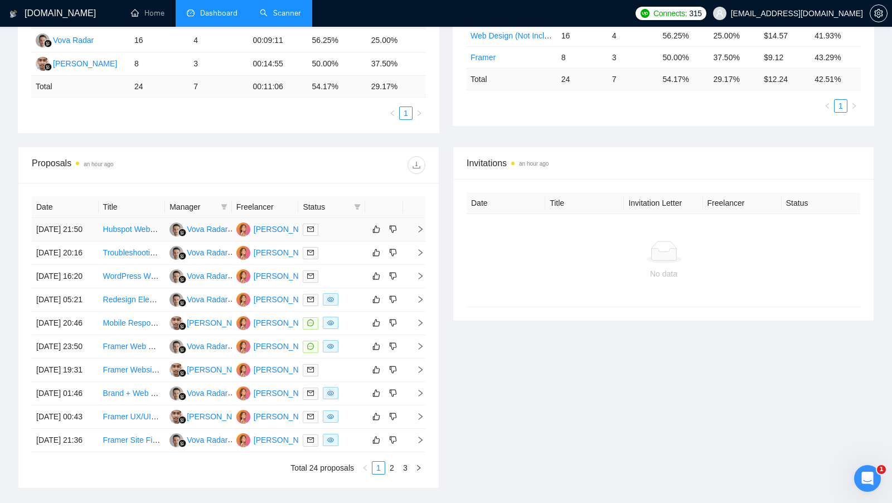
scroll to position [240, 0]
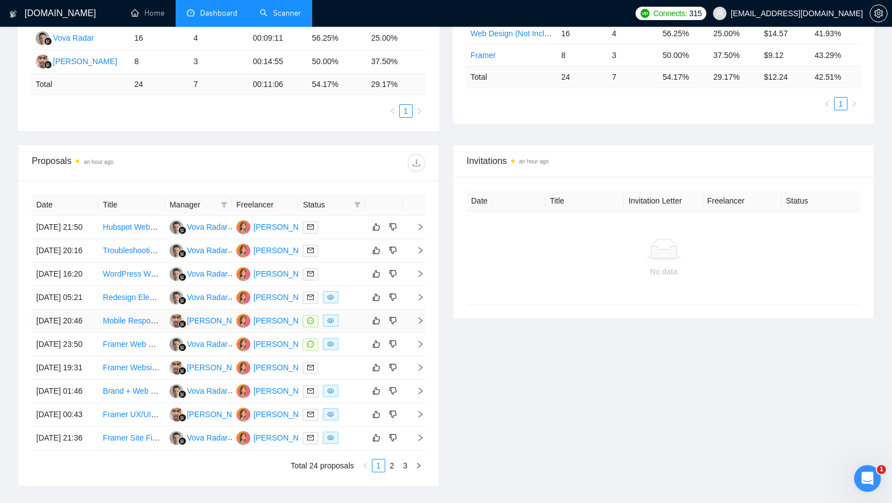
click at [353, 327] on div at bounding box center [332, 320] width 58 height 13
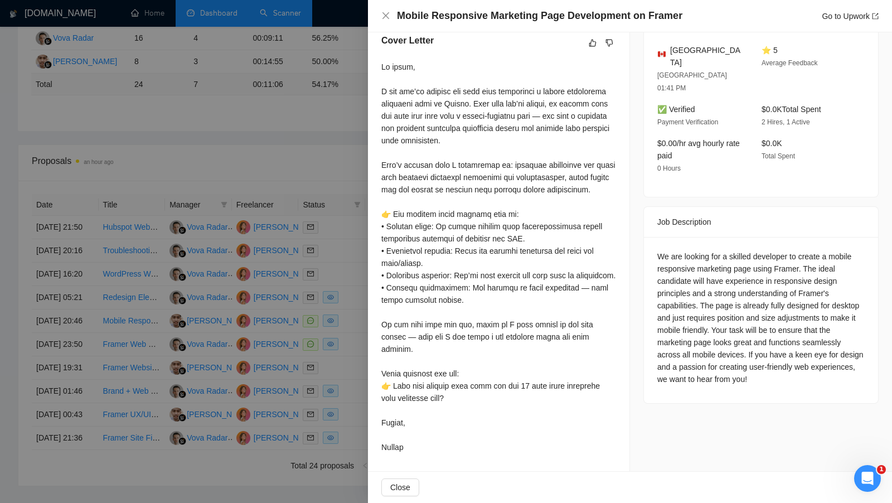
scroll to position [302, 0]
click at [339, 324] on div at bounding box center [446, 251] width 892 height 503
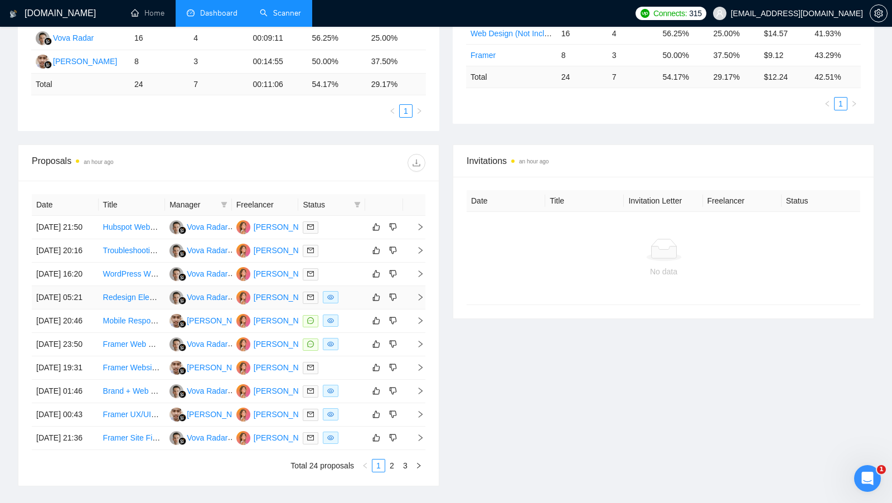
scroll to position [0, 0]
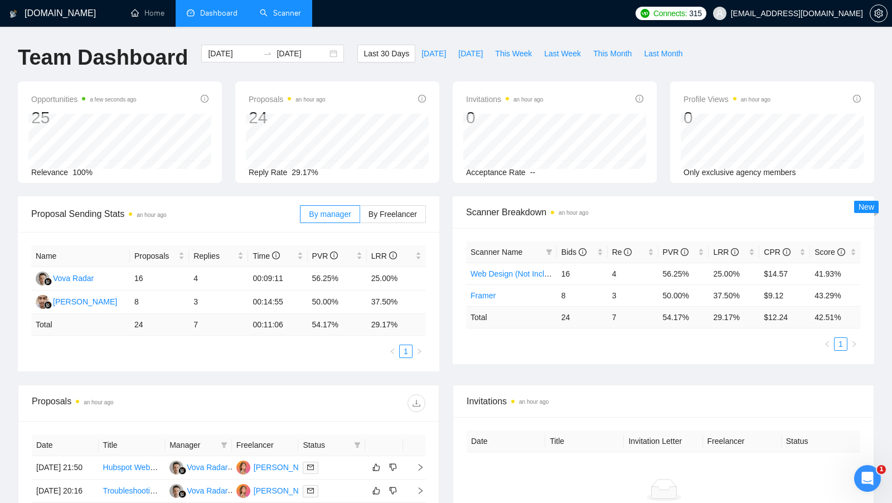
click at [267, 13] on link "Scanner" at bounding box center [280, 12] width 41 height 9
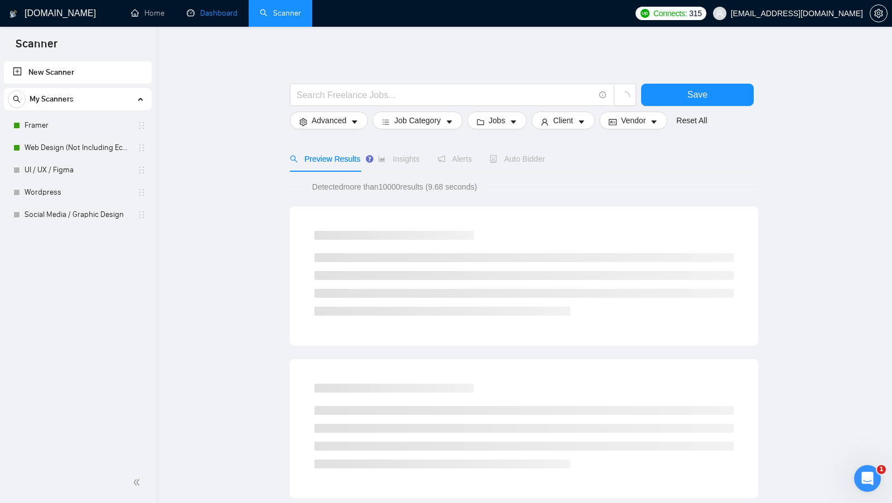
click at [227, 17] on link "Dashboard" at bounding box center [212, 12] width 51 height 9
